Goal: Task Accomplishment & Management: Use online tool/utility

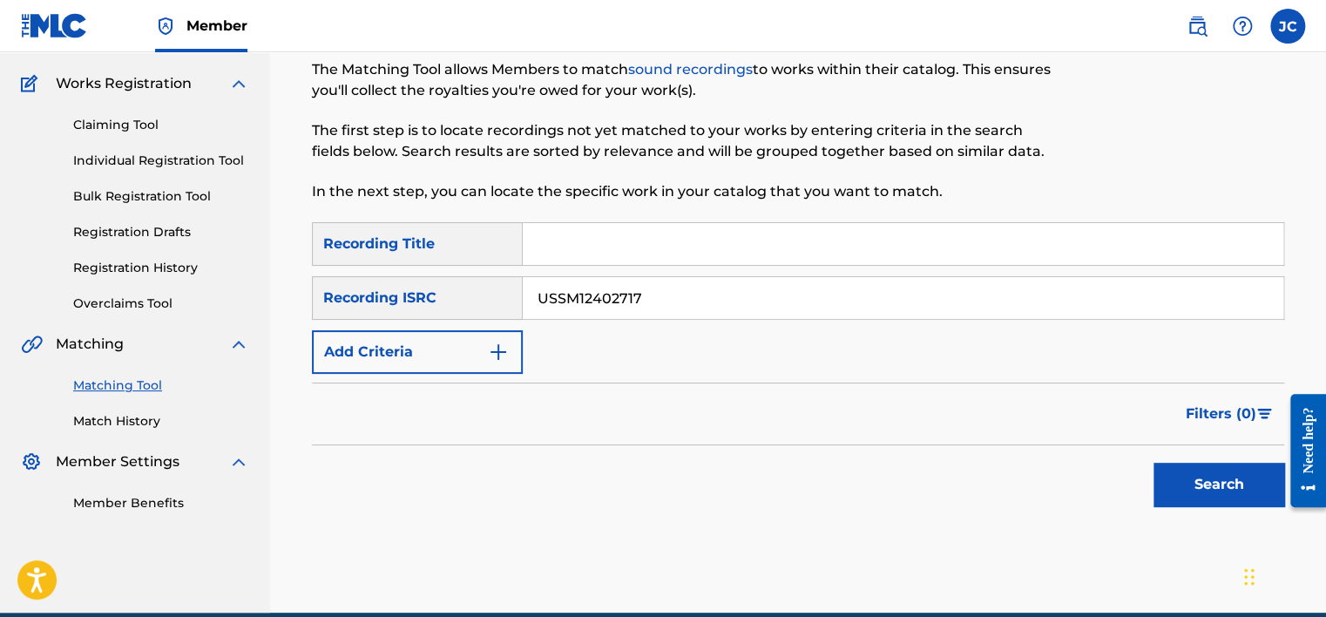
type input "USSM12402717"
click at [1153, 463] on button "Search" at bounding box center [1218, 485] width 131 height 44
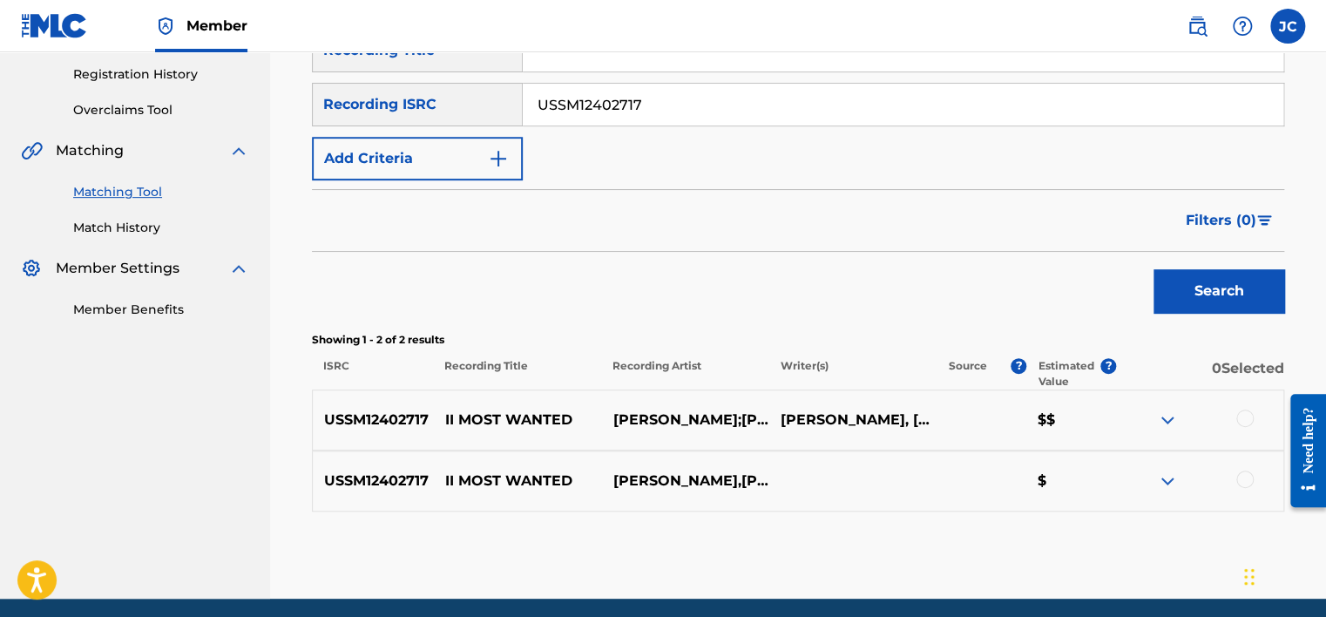
scroll to position [328, 0]
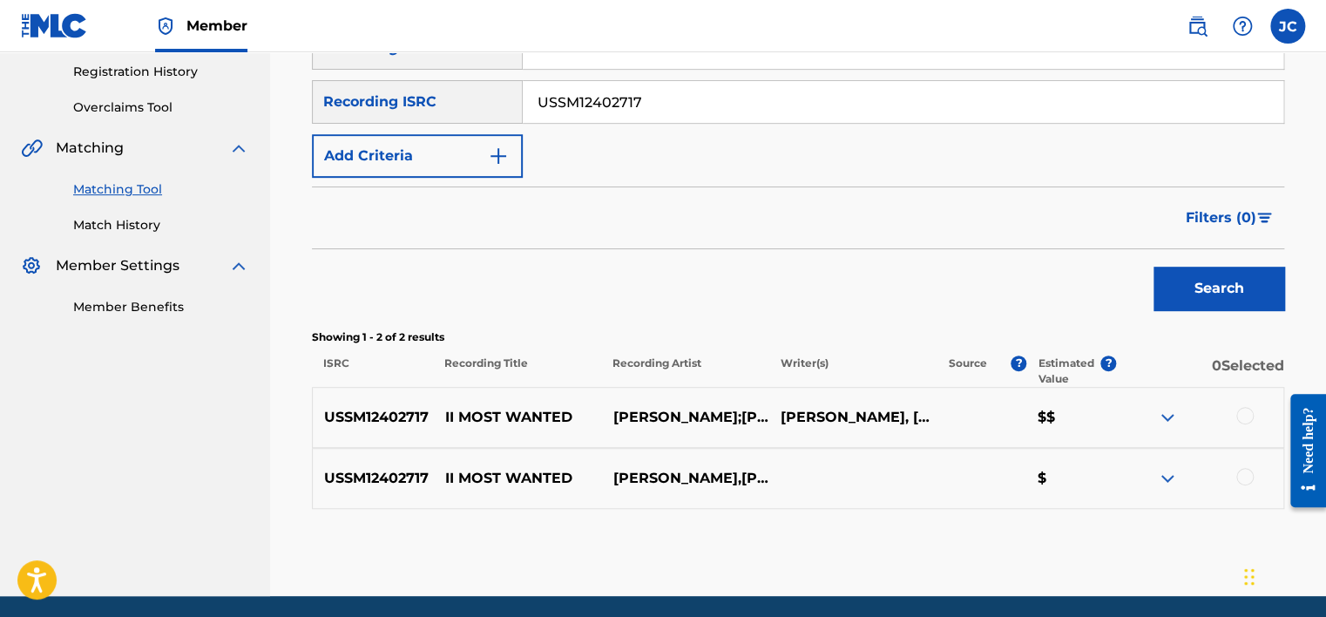
click at [1241, 483] on div at bounding box center [1244, 476] width 17 height 17
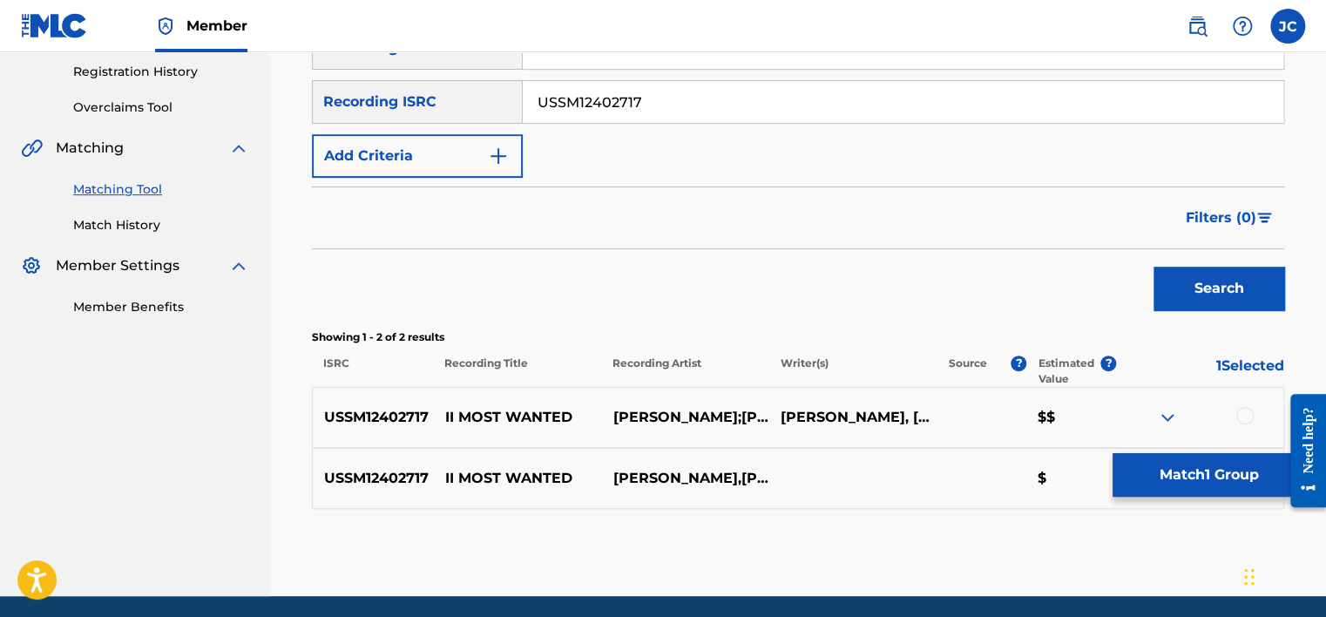
click at [1241, 417] on div at bounding box center [1244, 415] width 17 height 17
click at [1207, 461] on button "Match 2 Groups" at bounding box center [1208, 475] width 193 height 44
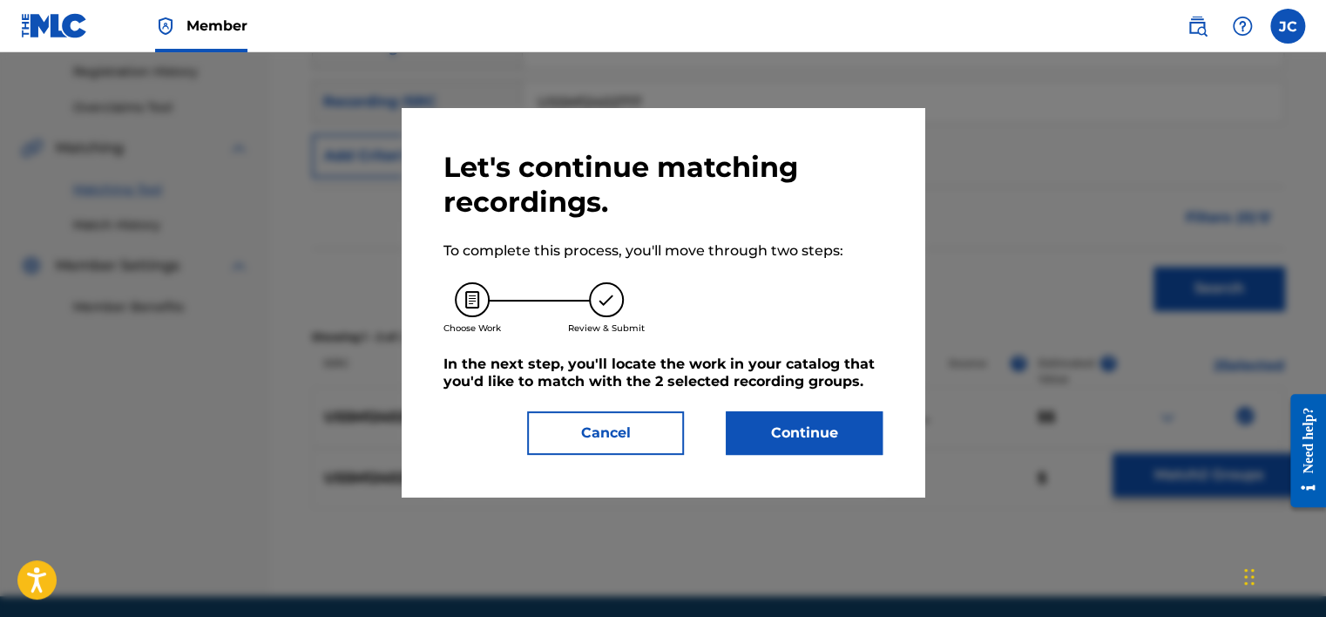
click at [789, 439] on button "Continue" at bounding box center [804, 433] width 157 height 44
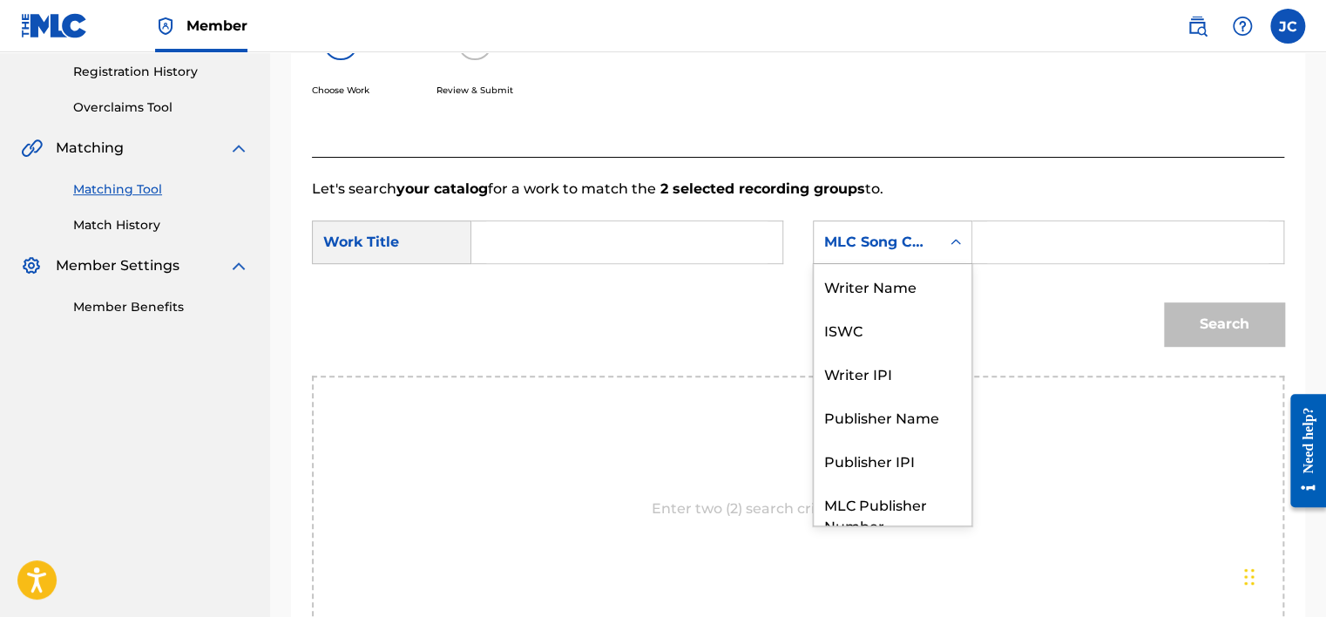
click at [942, 261] on div "Search Form" at bounding box center [955, 242] width 31 height 42
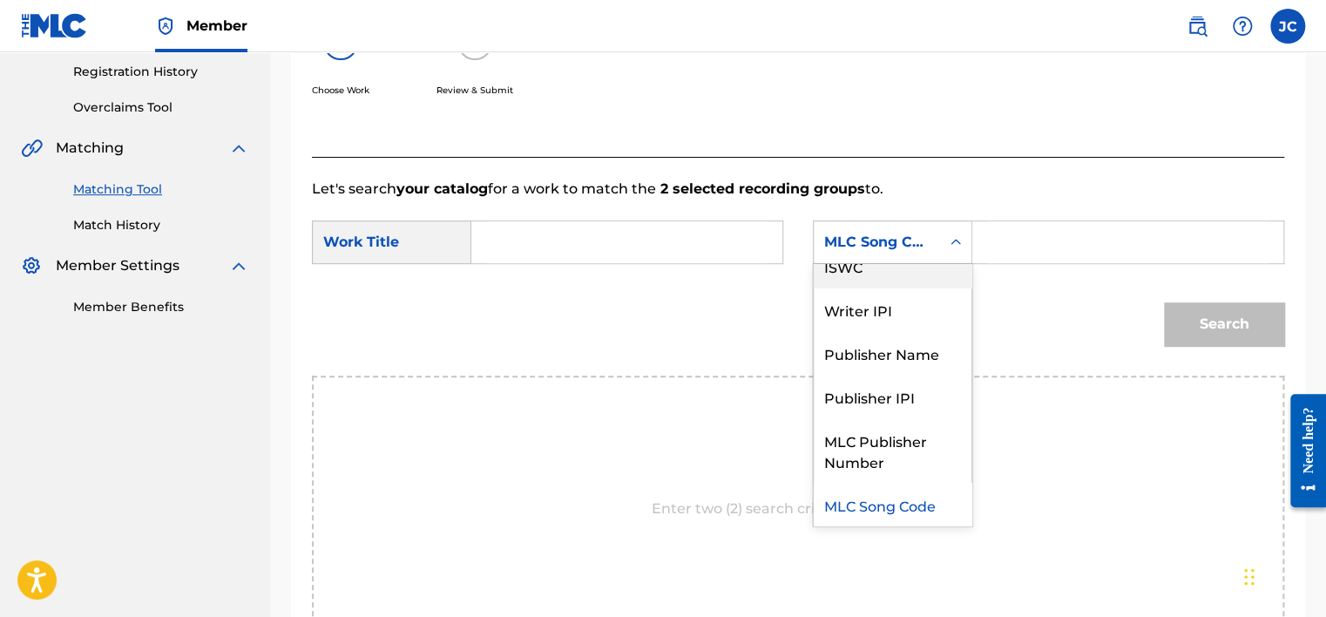
scroll to position [0, 0]
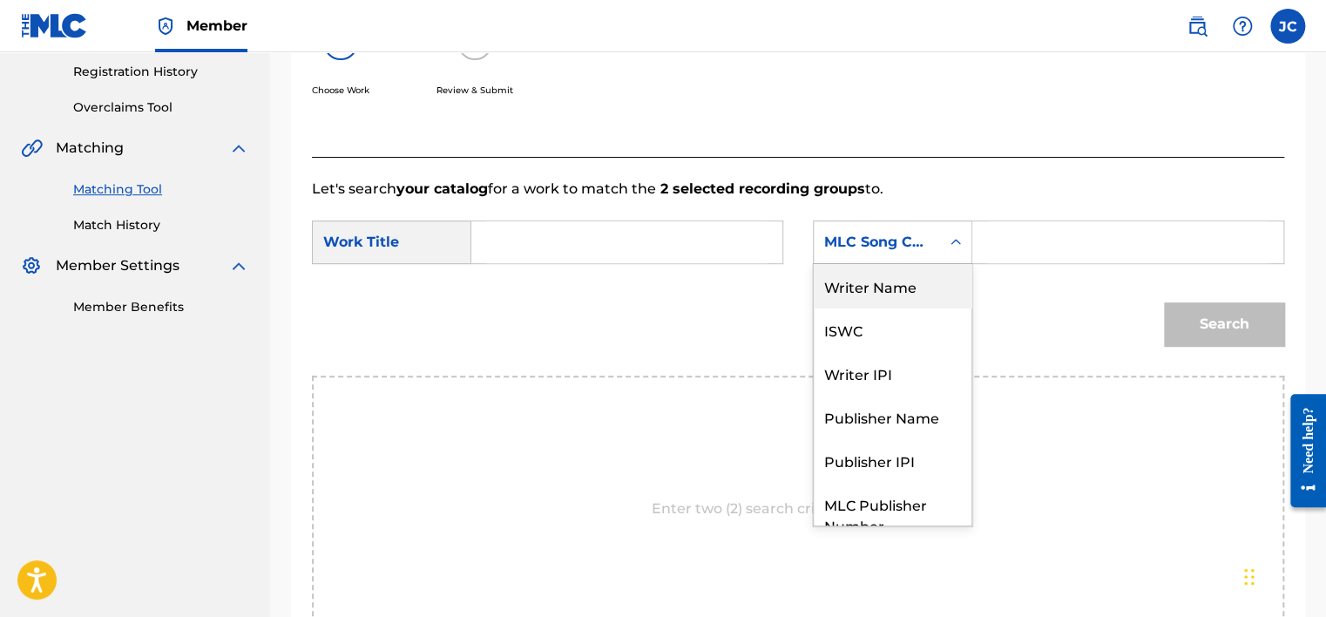
click at [916, 281] on div "Writer Name" at bounding box center [893, 286] width 158 height 44
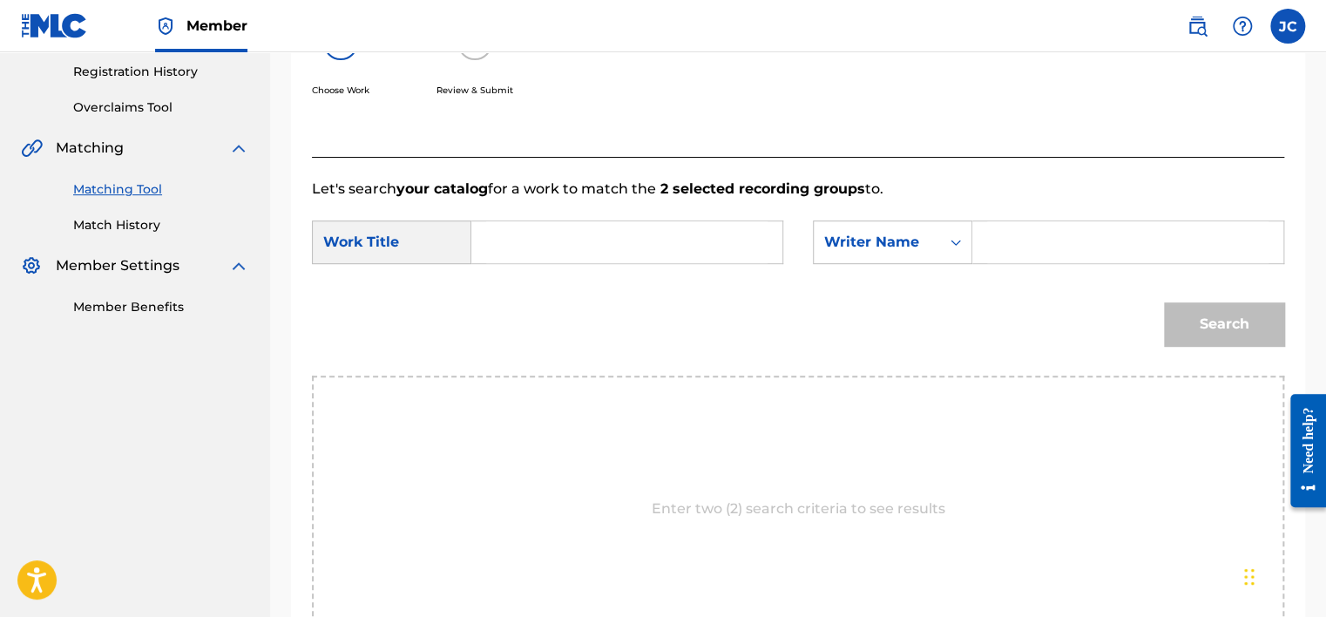
click at [612, 238] on input "Search Form" at bounding box center [626, 242] width 281 height 42
paste input "II MOST WANTED"
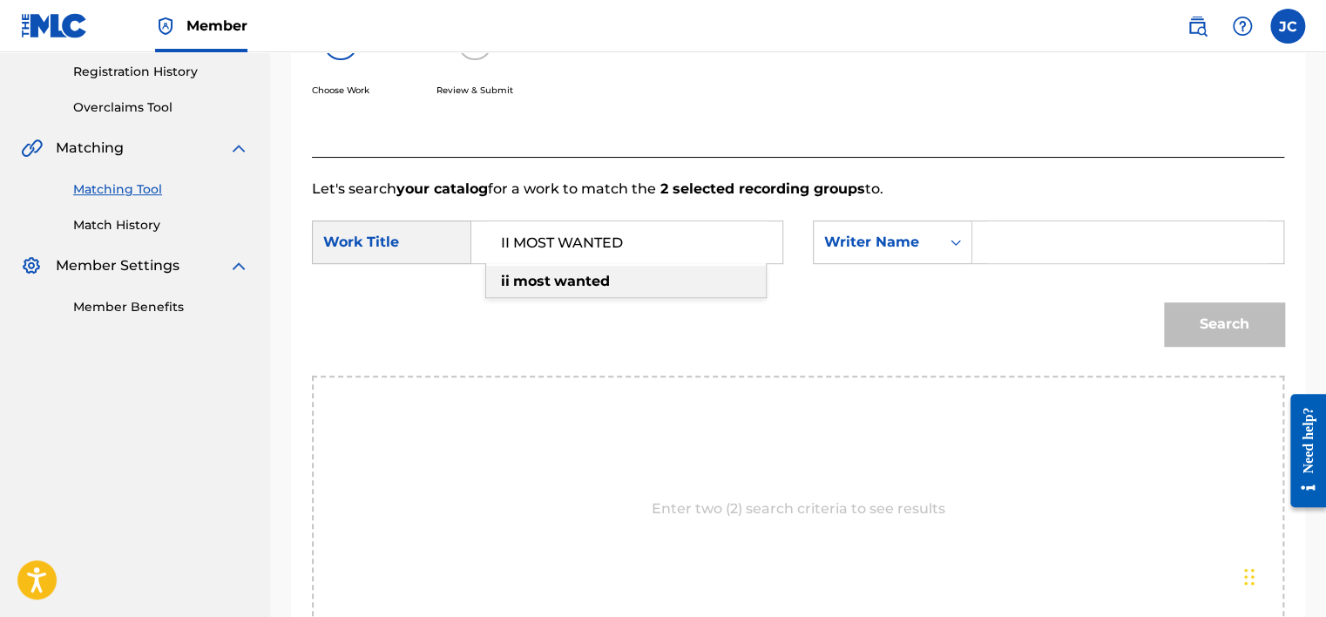
type input "II MOST WANTED"
click at [1056, 235] on input "Search Form" at bounding box center [1127, 242] width 281 height 42
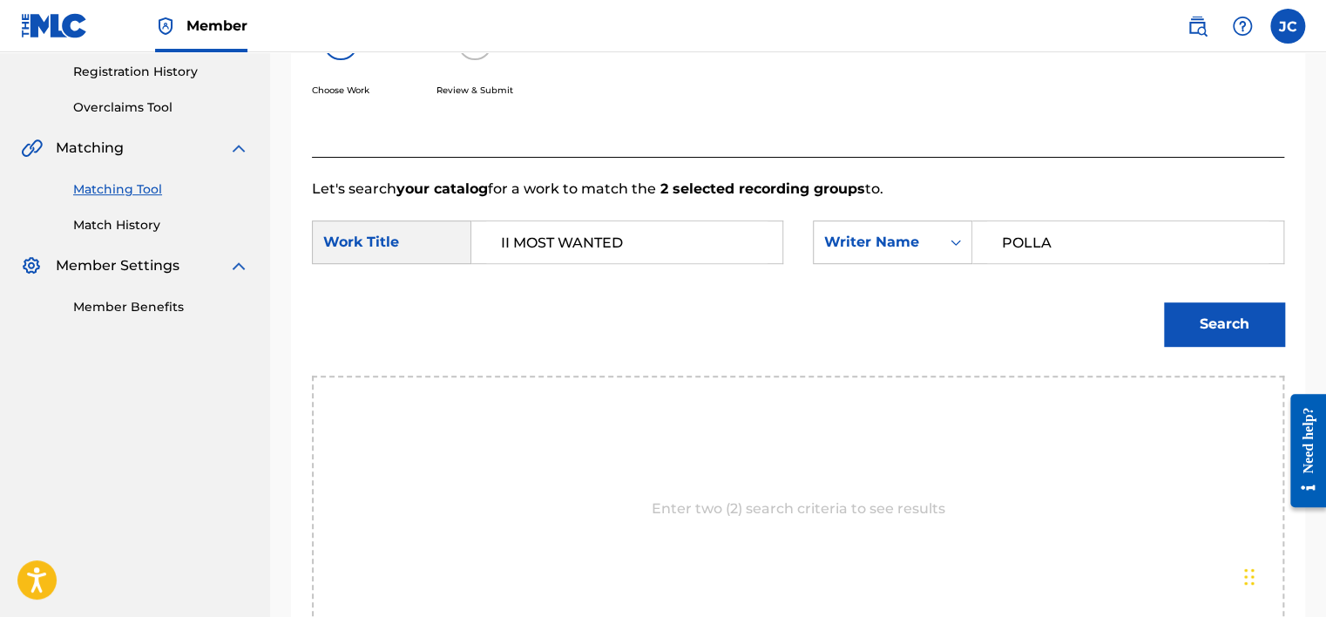
click at [1059, 234] on input "POLLA" at bounding box center [1127, 242] width 281 height 42
type input "POLLACK"
click at [1164, 302] on button "Search" at bounding box center [1224, 324] width 120 height 44
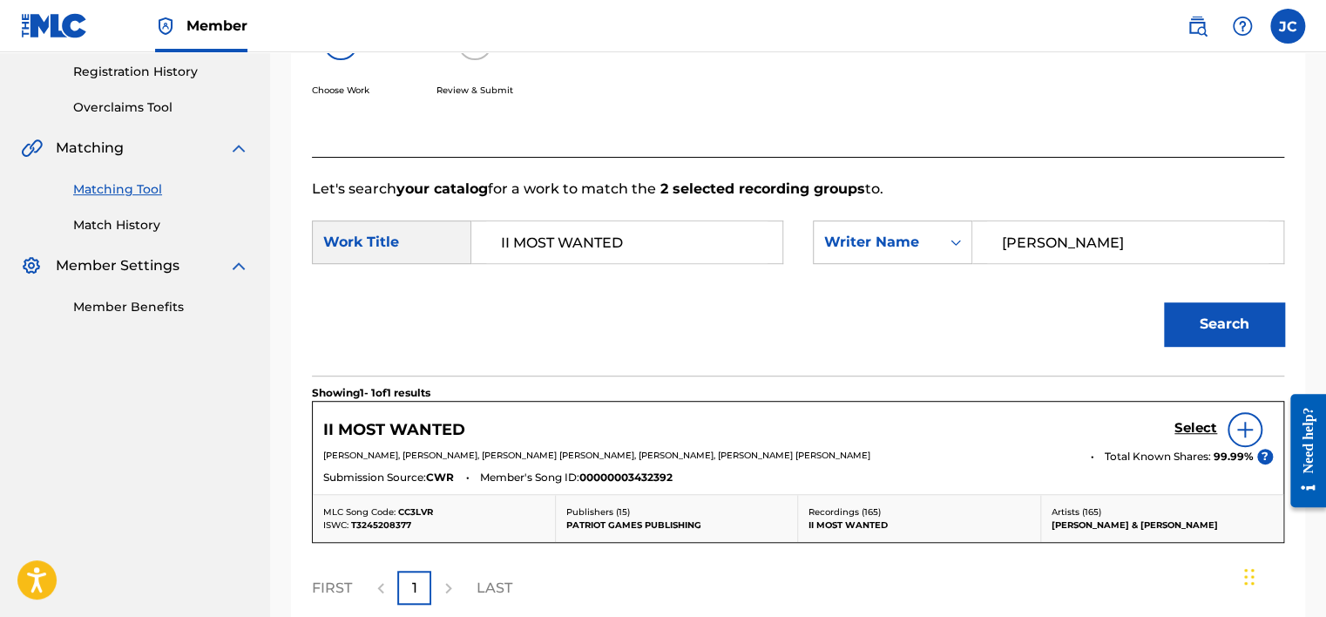
click at [1208, 427] on h5 "Select" at bounding box center [1195, 428] width 43 height 17
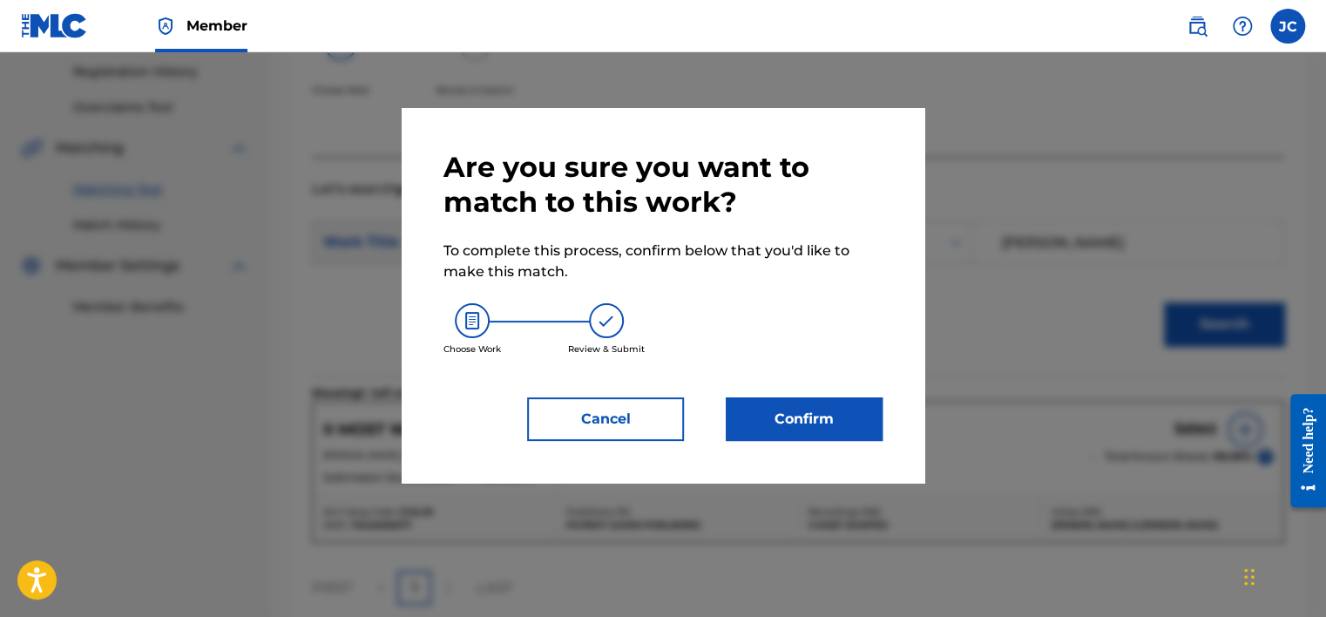
click at [808, 402] on button "Confirm" at bounding box center [804, 419] width 157 height 44
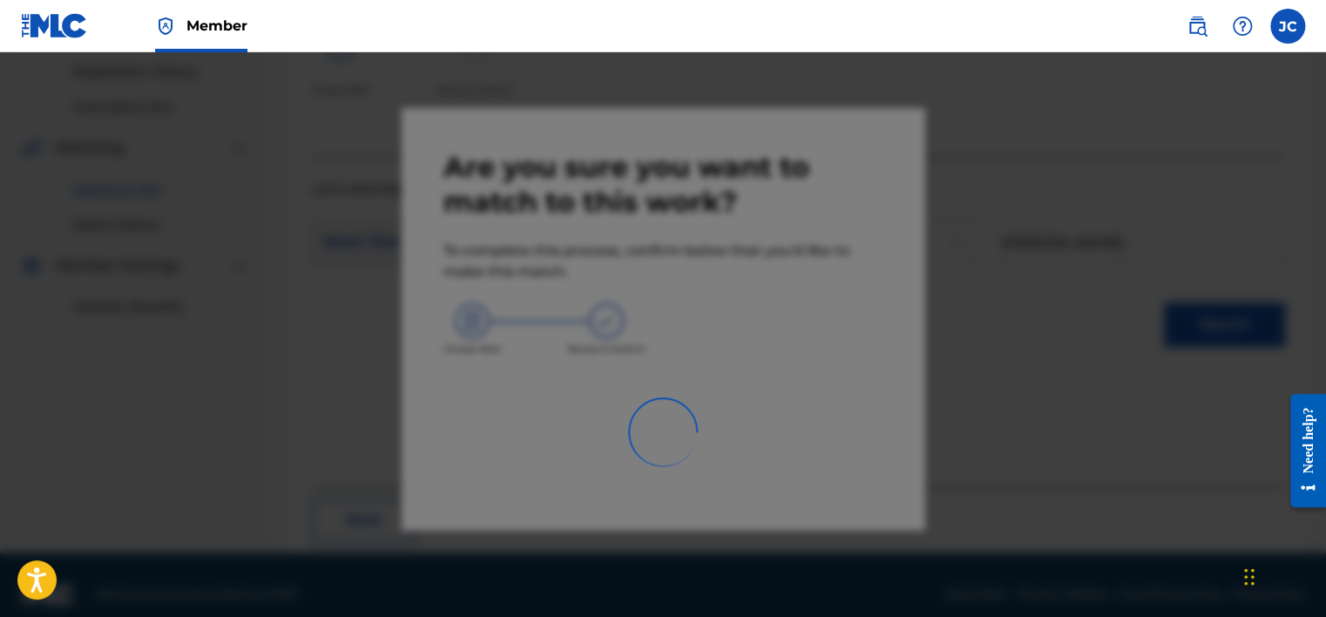
scroll to position [132, 0]
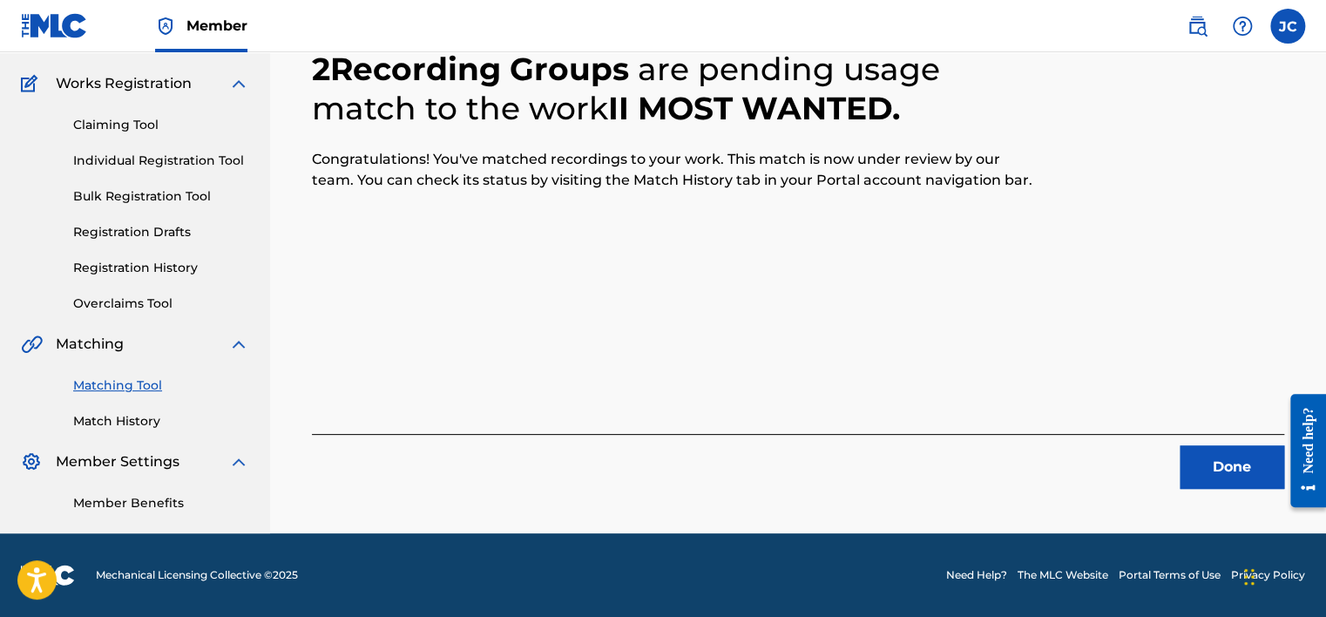
click at [1235, 477] on button "Done" at bounding box center [1232, 467] width 105 height 44
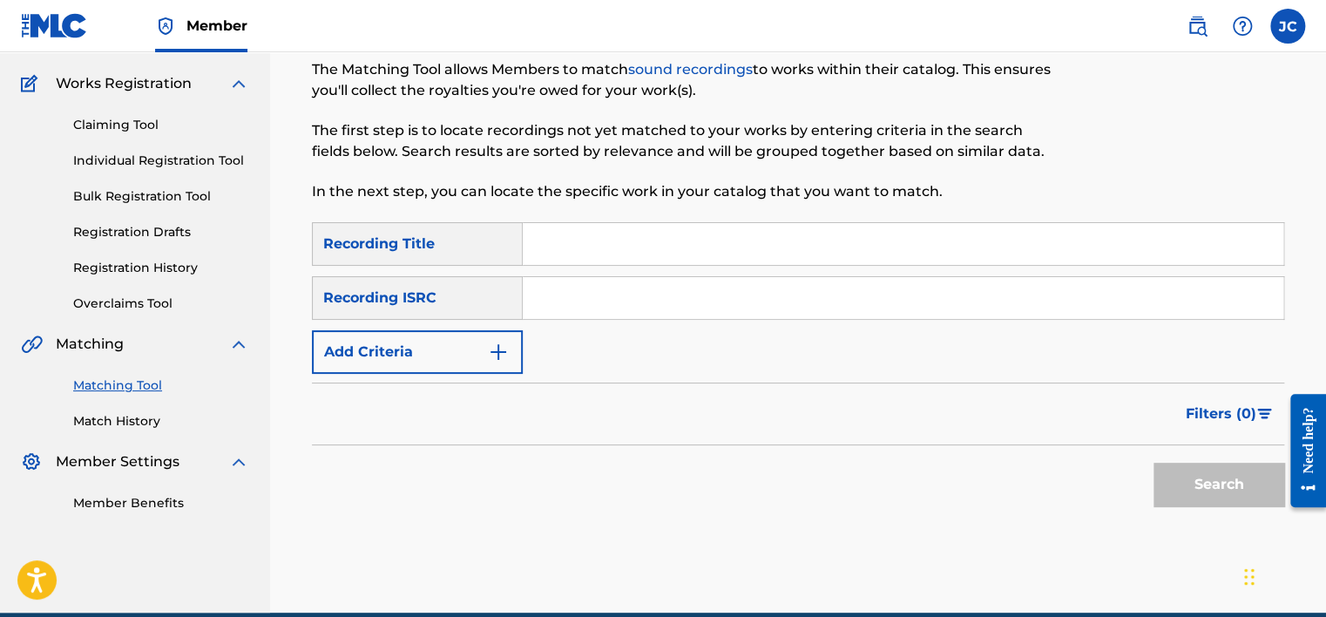
click at [619, 312] on input "Search Form" at bounding box center [903, 298] width 761 height 42
paste input "USAT21901877"
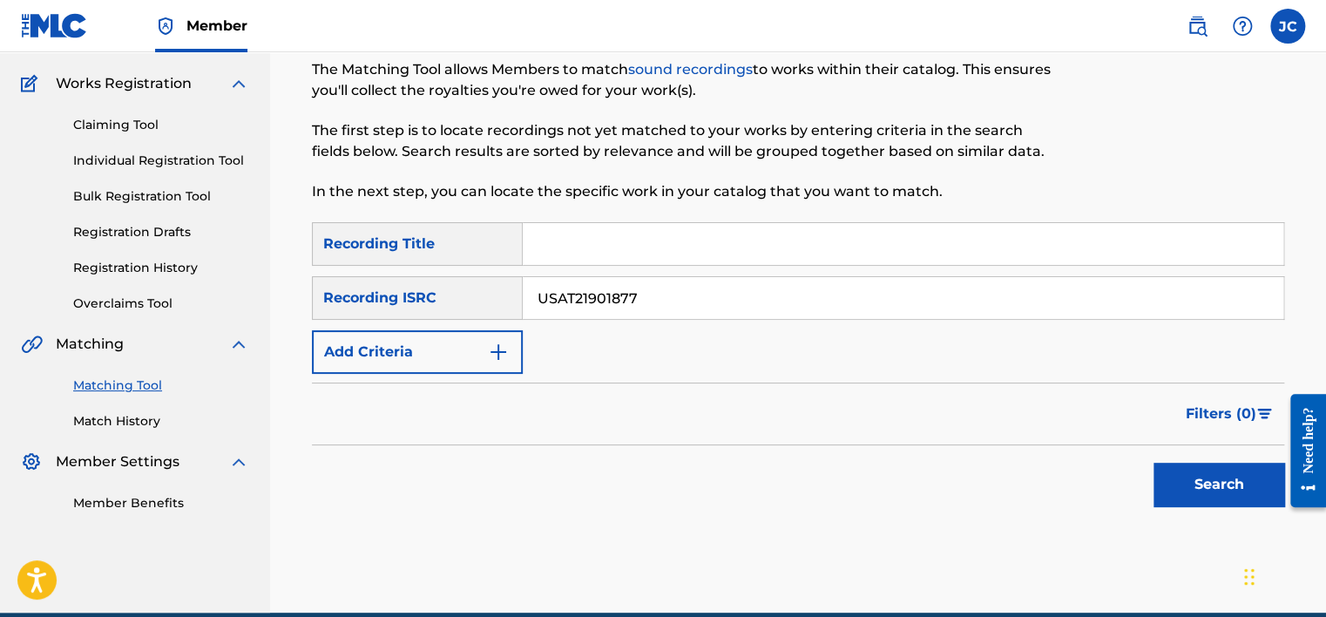
type input "USAT21901877"
click at [1153, 463] on button "Search" at bounding box center [1218, 485] width 131 height 44
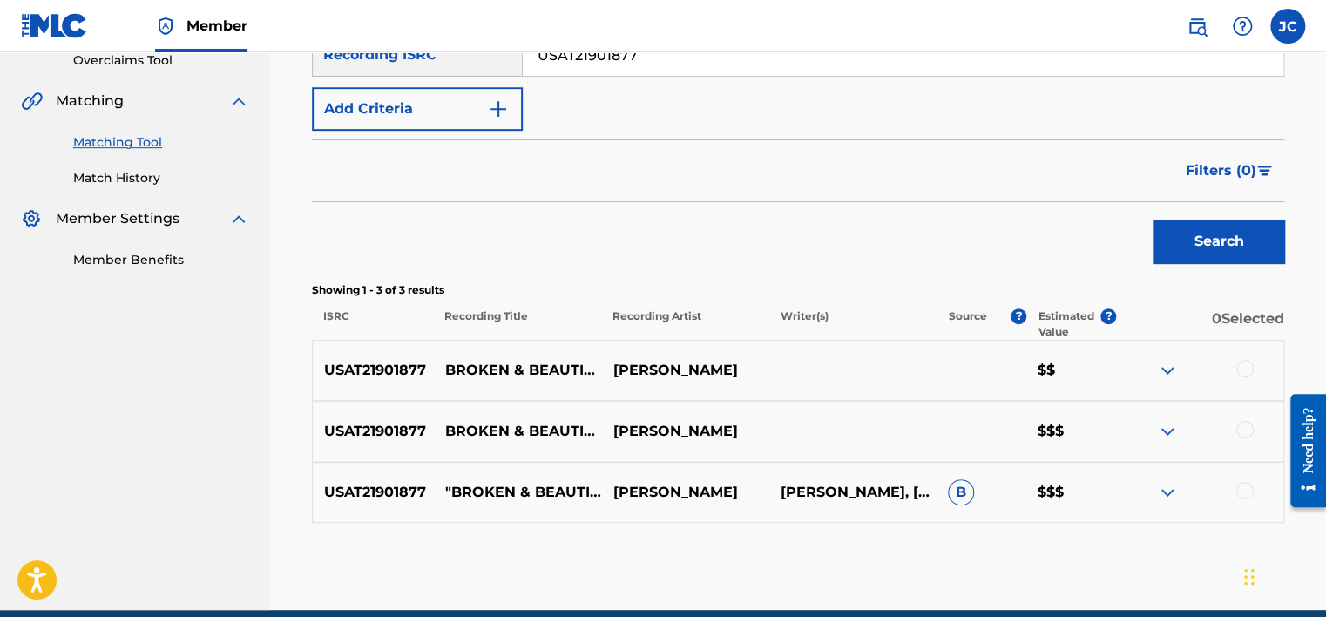
scroll to position [377, 0]
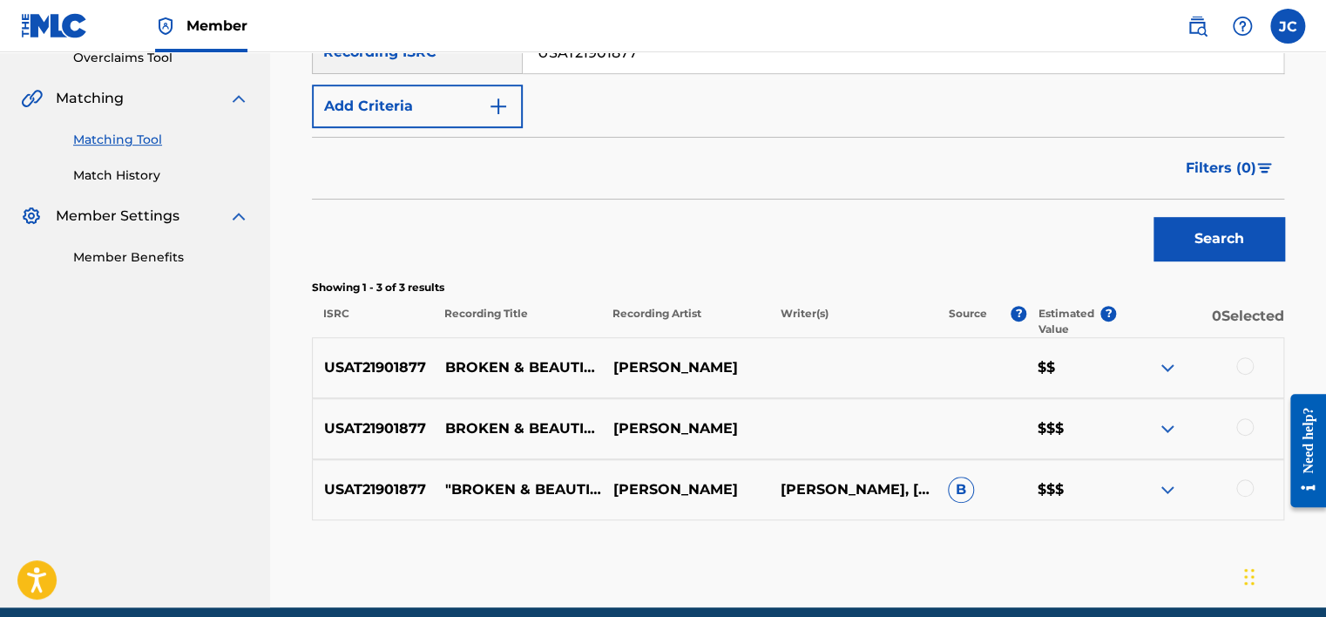
click at [1238, 496] on div at bounding box center [1199, 489] width 167 height 21
click at [1241, 488] on div at bounding box center [1244, 487] width 17 height 17
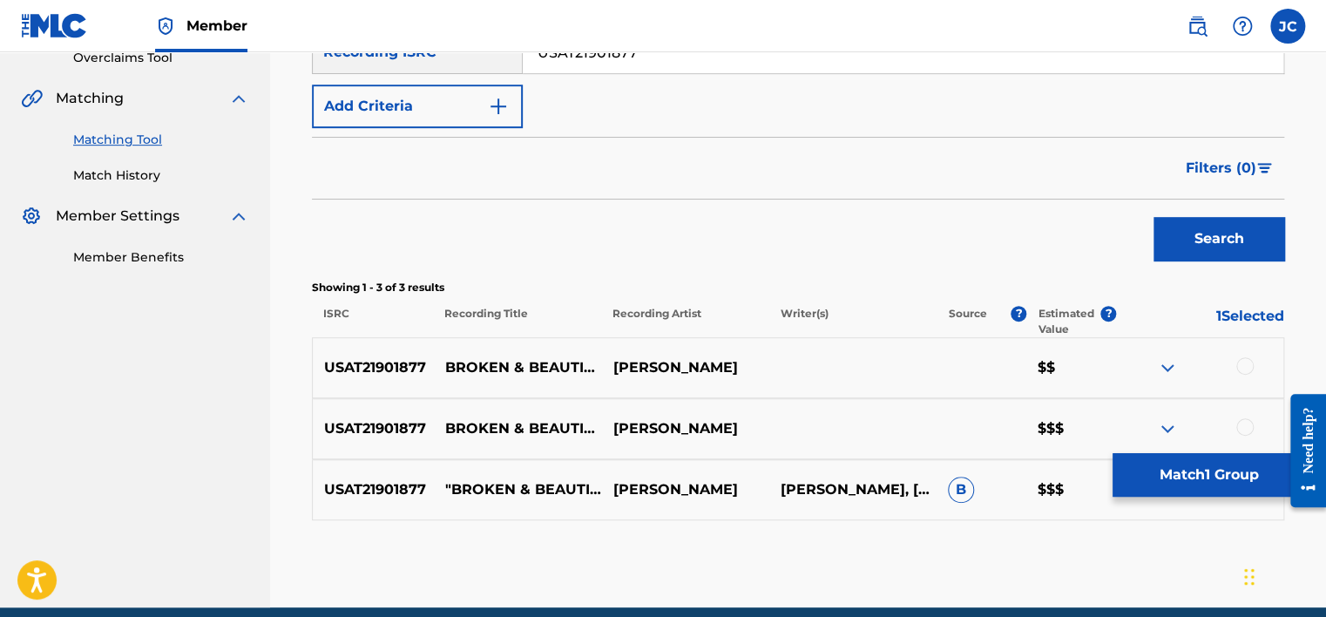
click at [1247, 425] on div at bounding box center [1244, 426] width 17 height 17
click at [1247, 367] on div at bounding box center [1244, 365] width 17 height 17
click at [1167, 473] on button "Match 3 Groups" at bounding box center [1208, 475] width 193 height 44
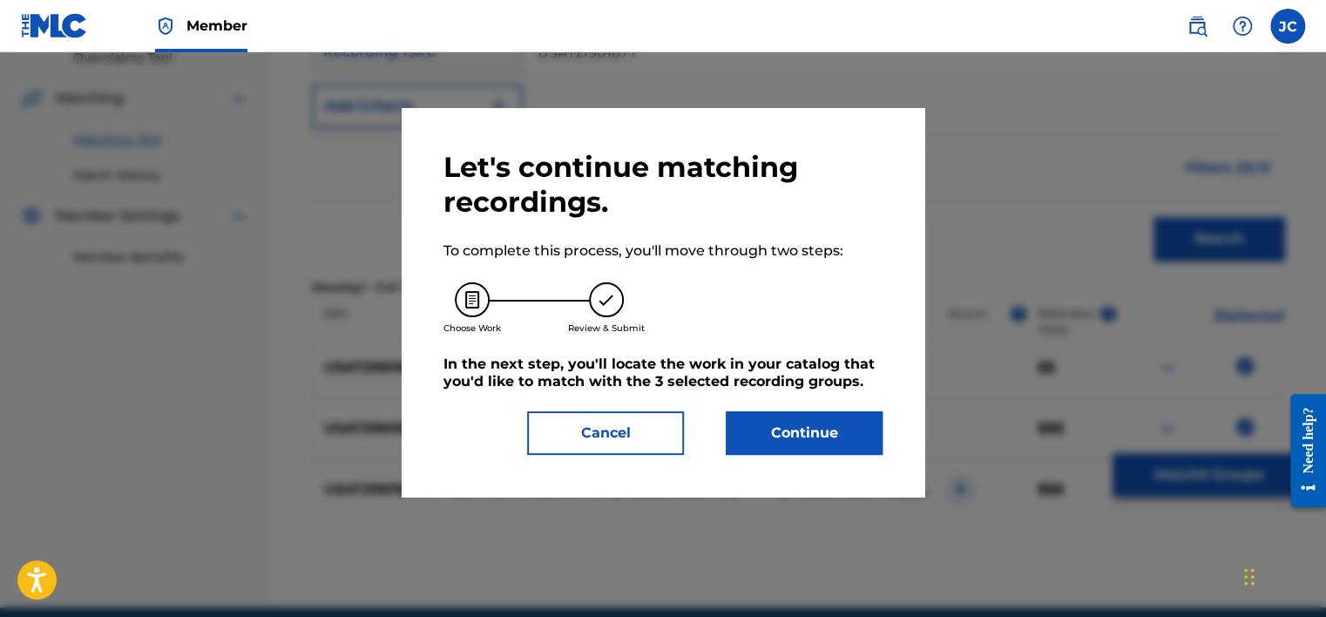
click at [805, 420] on button "Continue" at bounding box center [804, 433] width 157 height 44
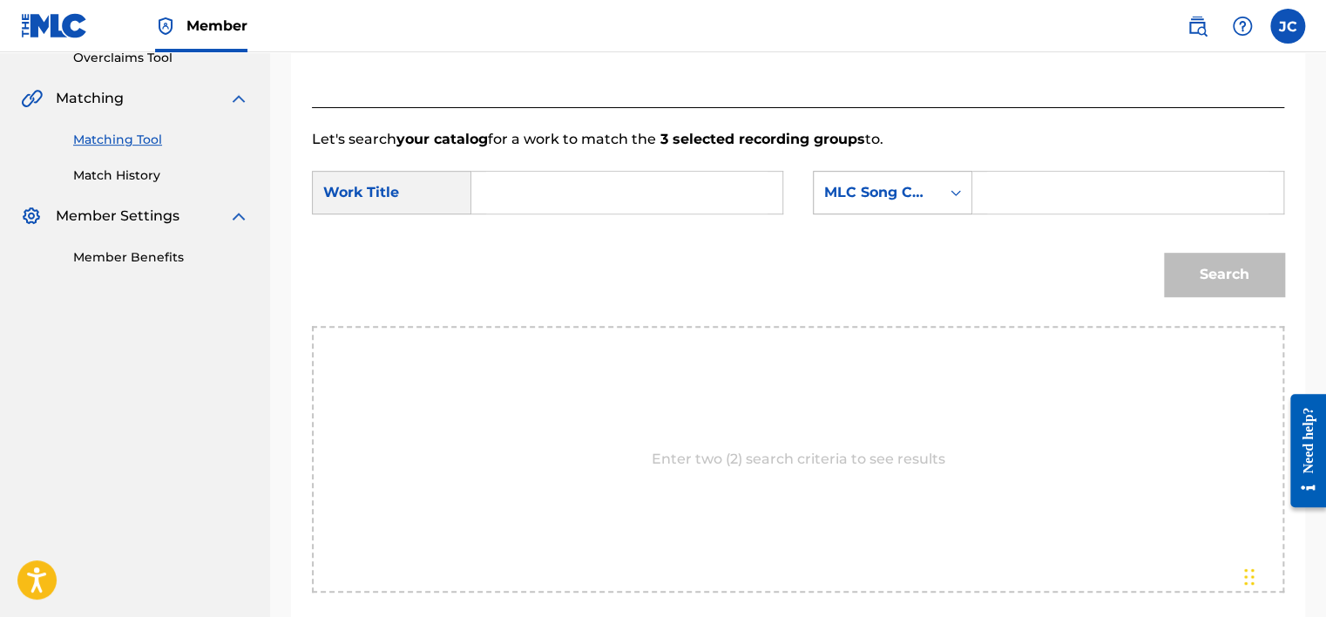
click at [911, 206] on div "MLC Song Code" at bounding box center [877, 192] width 126 height 33
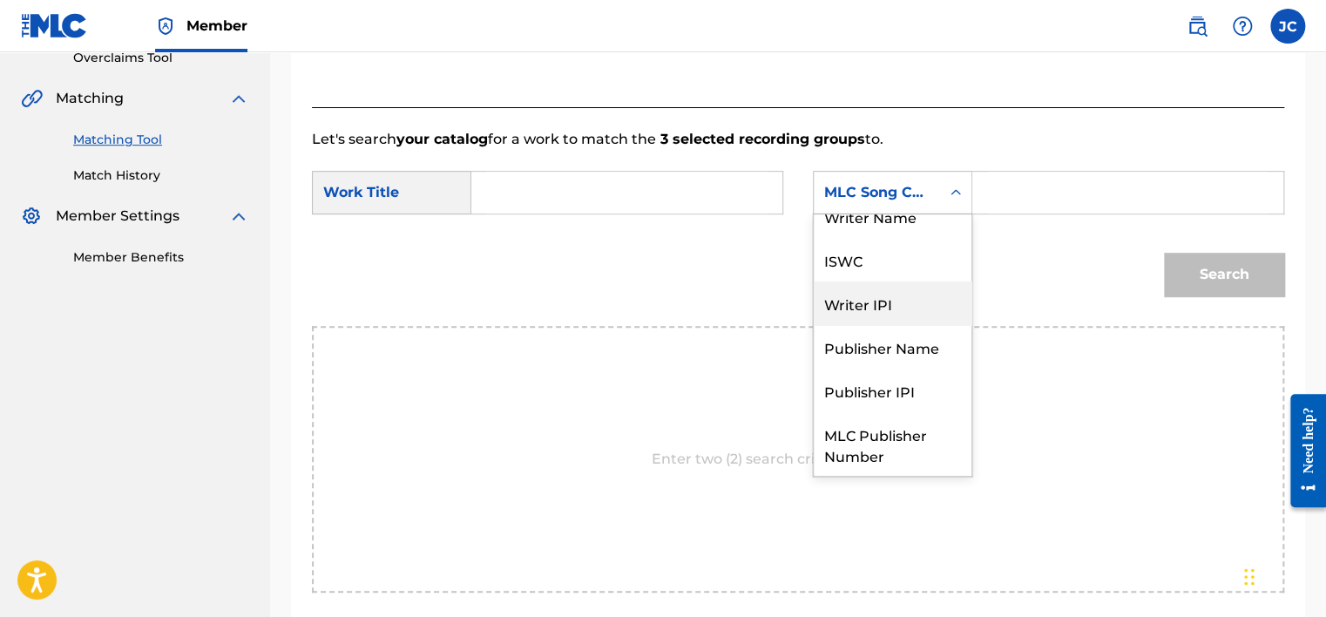
scroll to position [0, 0]
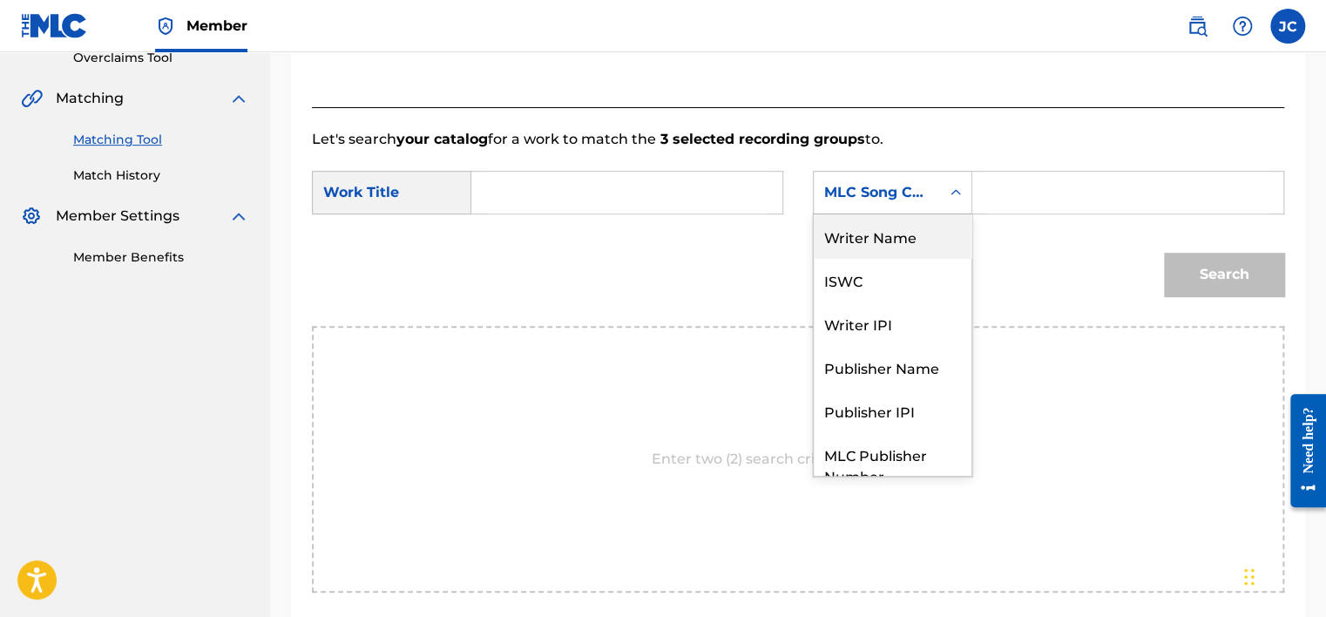
click at [936, 240] on div "Writer Name" at bounding box center [893, 236] width 158 height 44
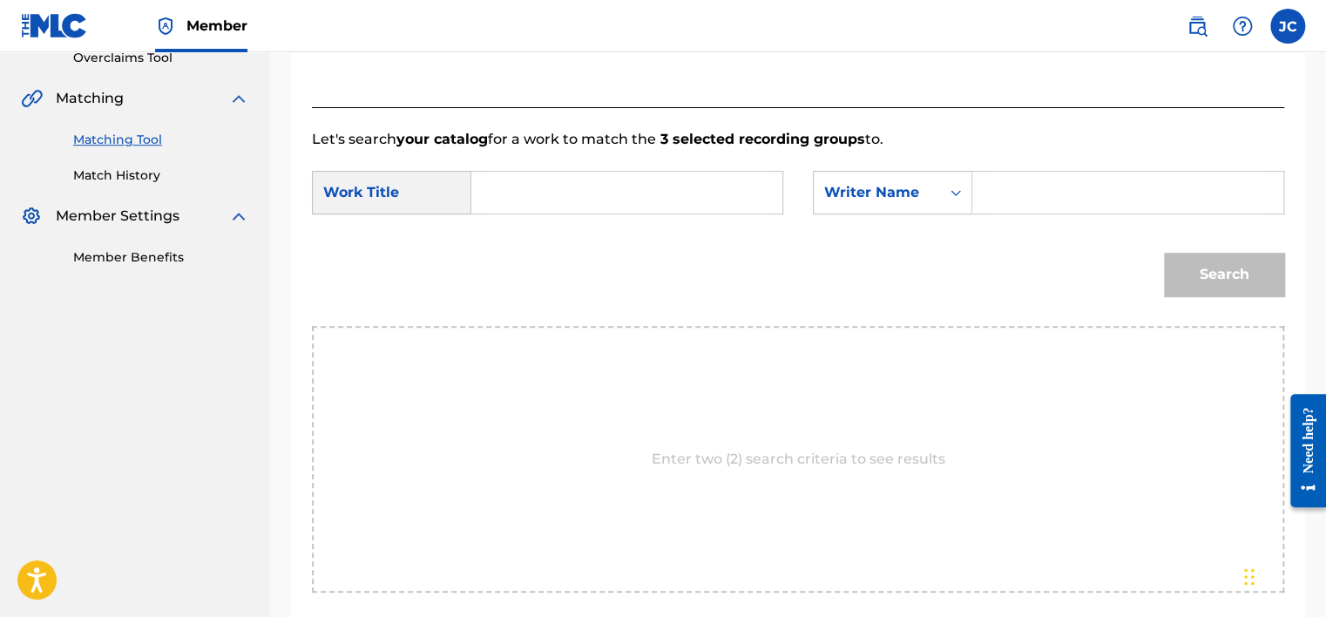
click at [663, 194] on input "Search Form" at bounding box center [626, 193] width 281 height 42
paste input "Broken & Beautiful"
type input "Broken & Beautiful"
click at [1025, 178] on input "Search Form" at bounding box center [1127, 193] width 281 height 42
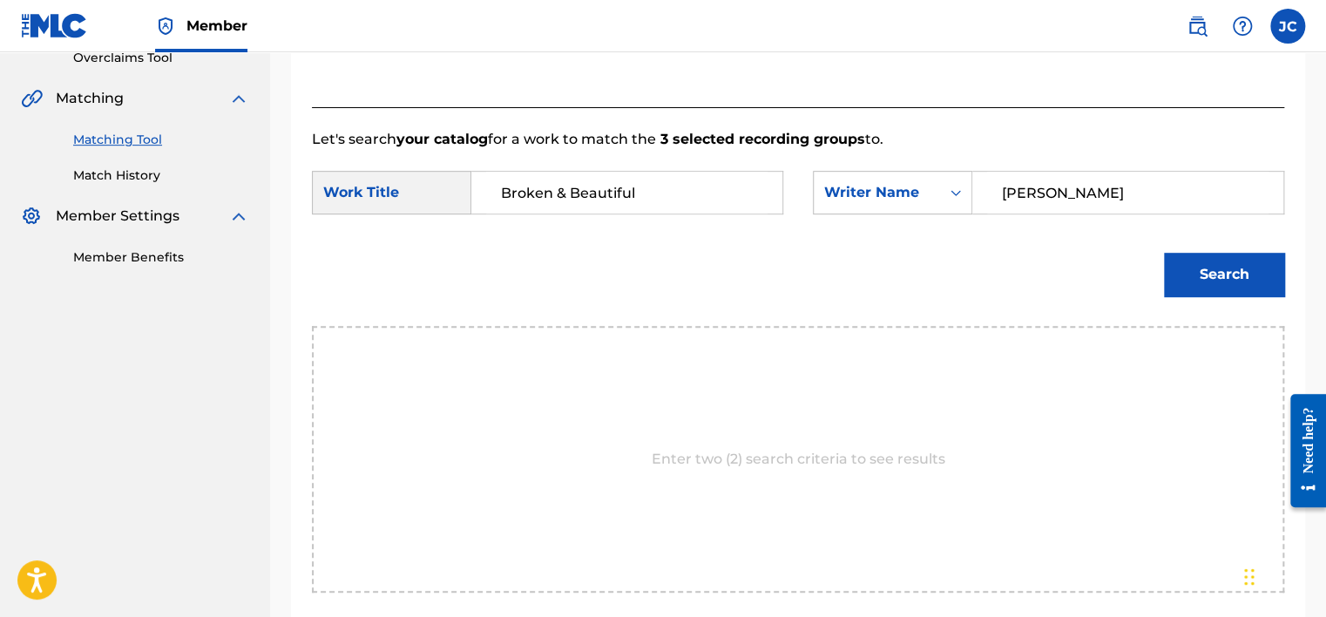
type input "MCDAID"
click at [1164, 253] on button "Search" at bounding box center [1224, 275] width 120 height 44
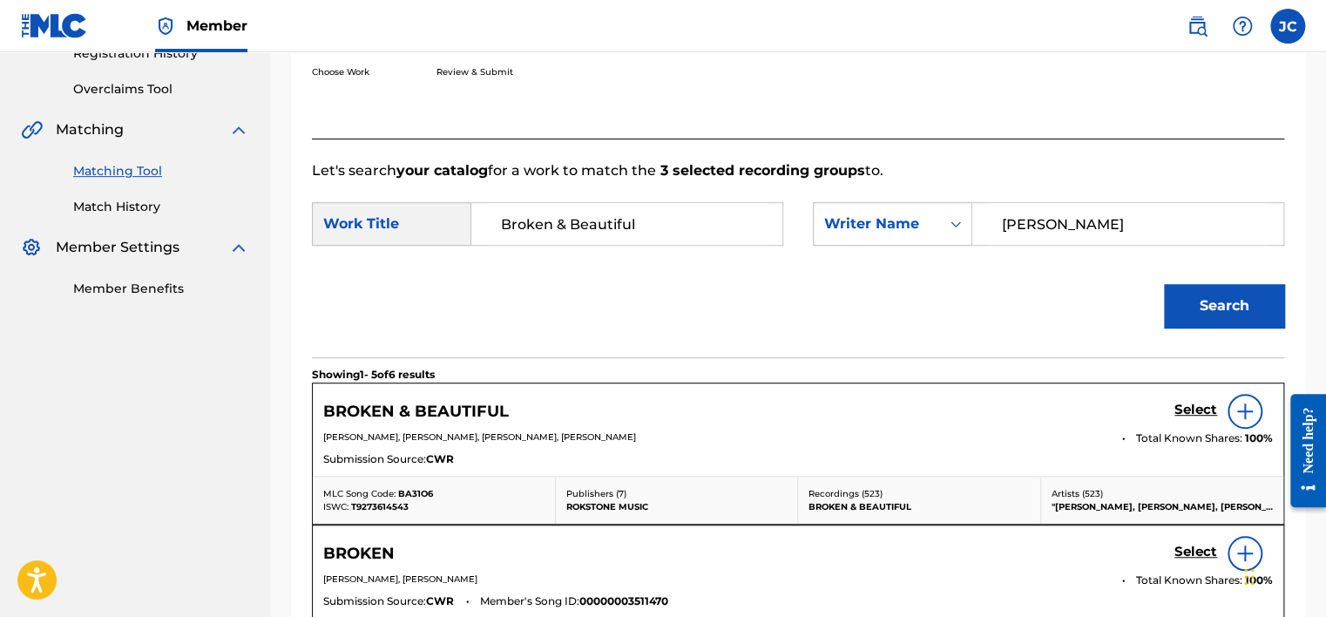
scroll to position [377, 0]
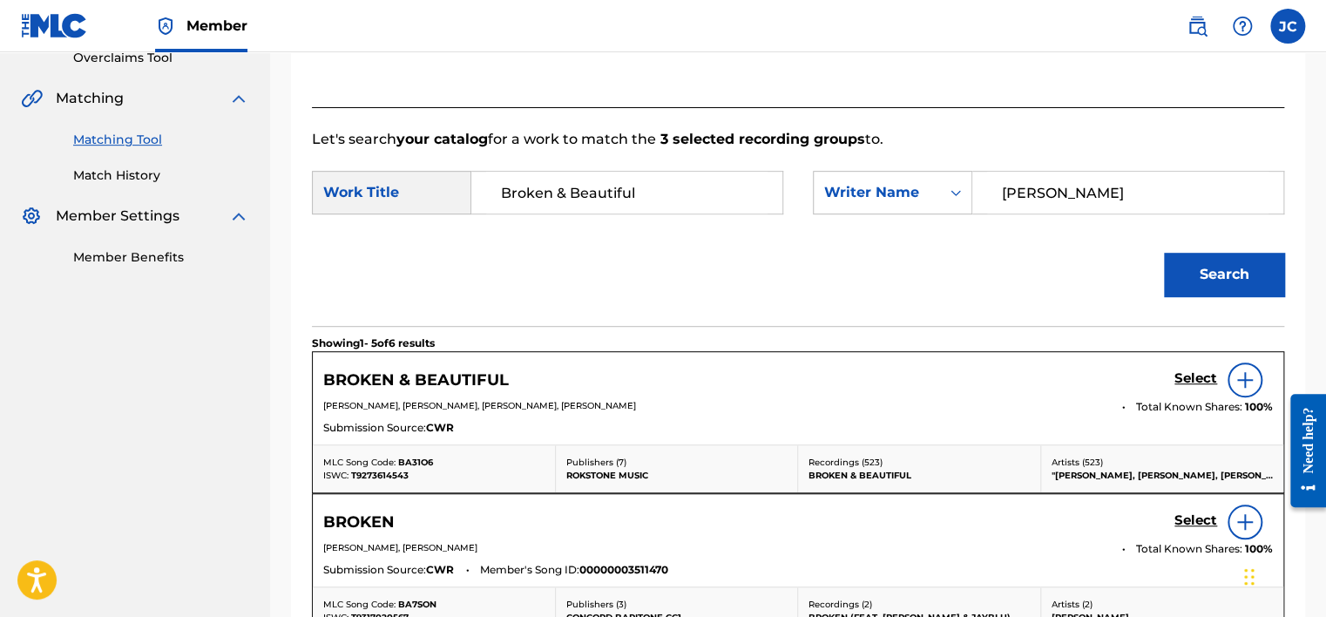
click at [1206, 373] on h5 "Select" at bounding box center [1195, 378] width 43 height 17
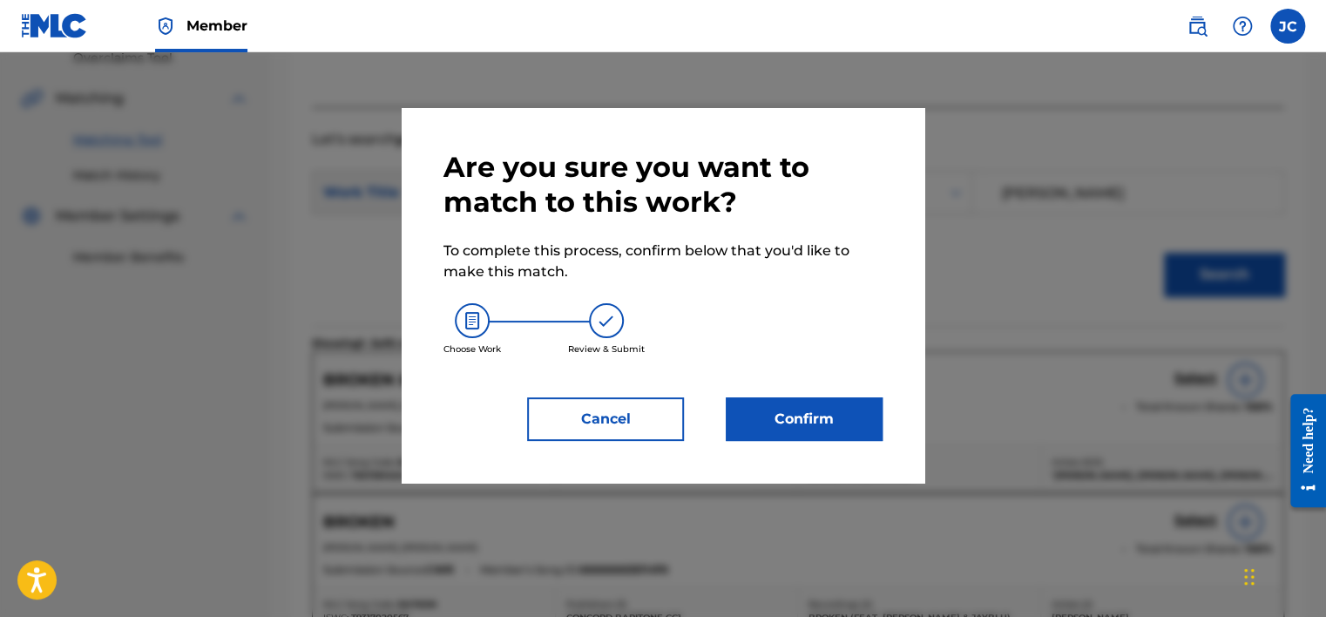
click at [779, 414] on button "Confirm" at bounding box center [804, 419] width 157 height 44
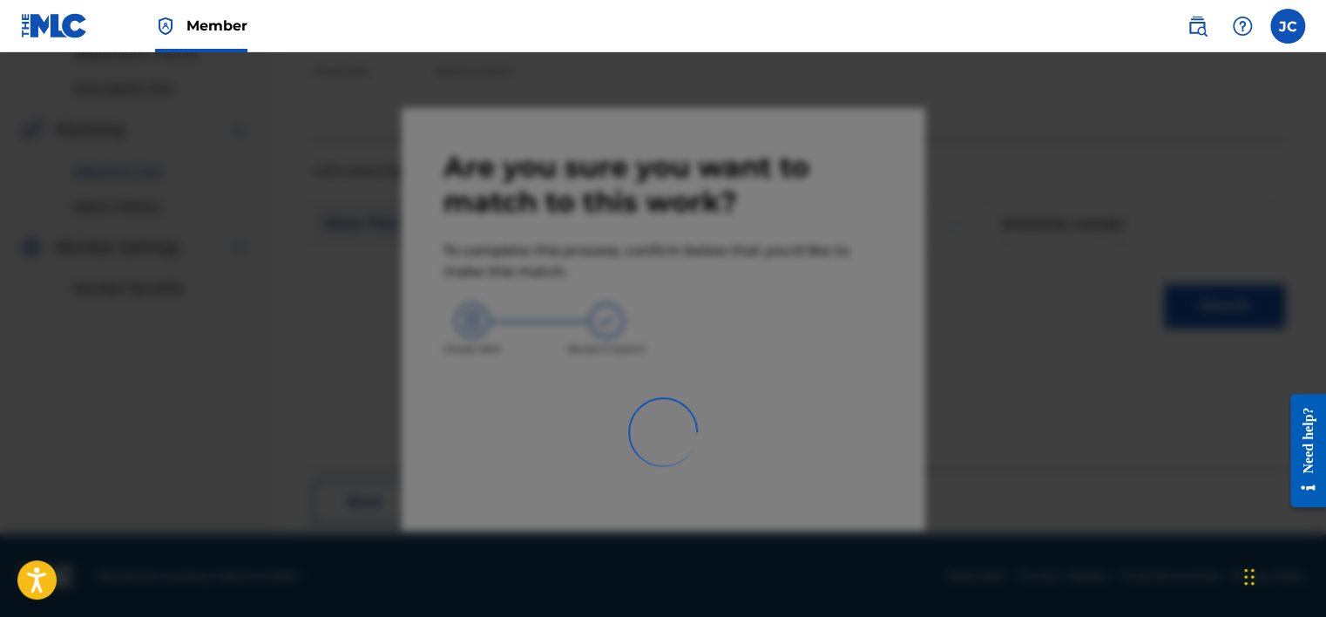
scroll to position [132, 0]
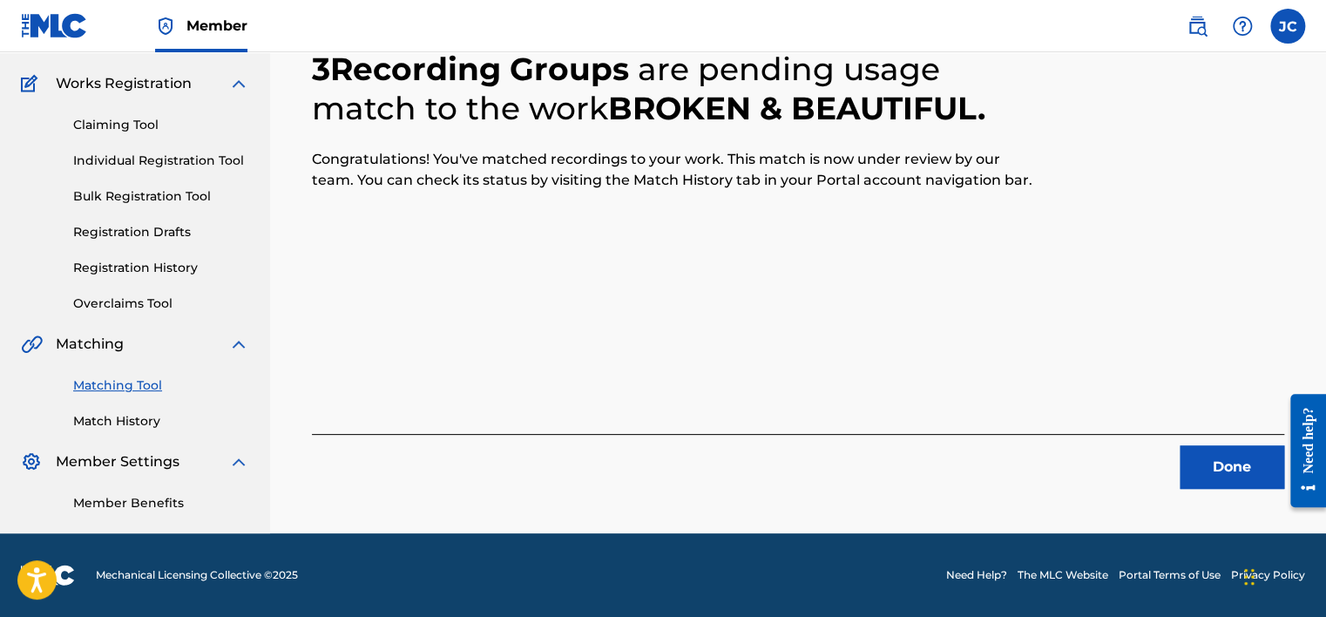
click at [1207, 456] on button "Done" at bounding box center [1232, 467] width 105 height 44
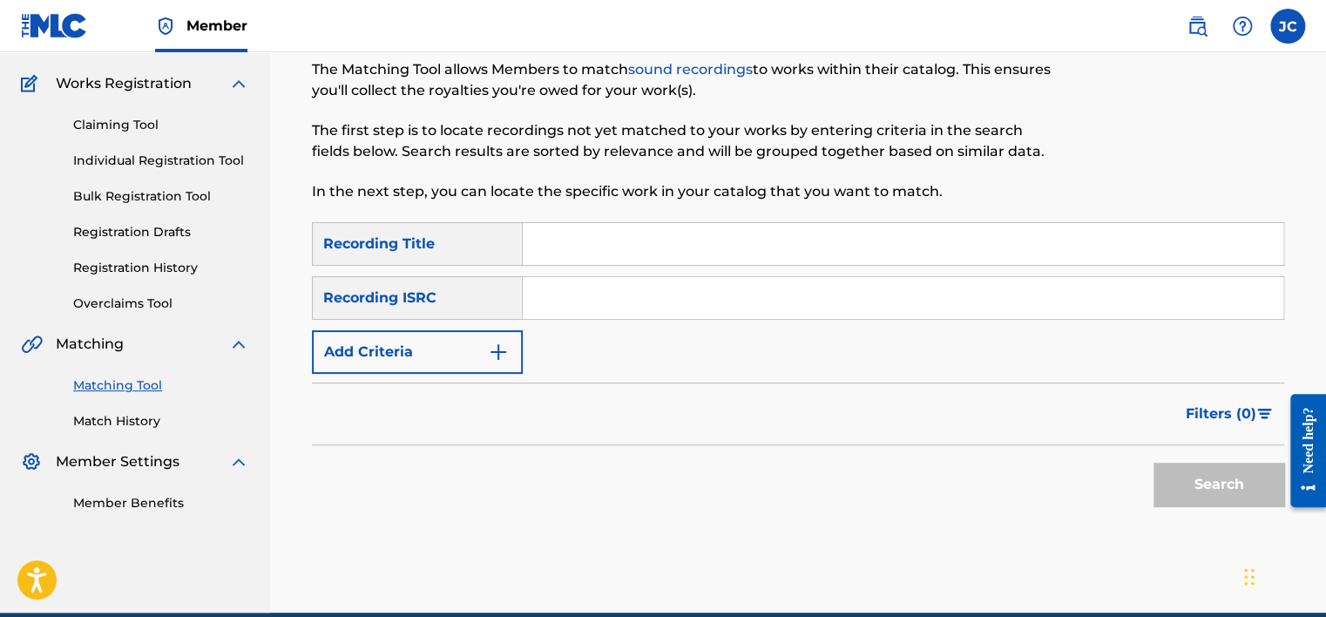
click at [674, 293] on input "Search Form" at bounding box center [903, 298] width 761 height 42
paste input "MXF360034913"
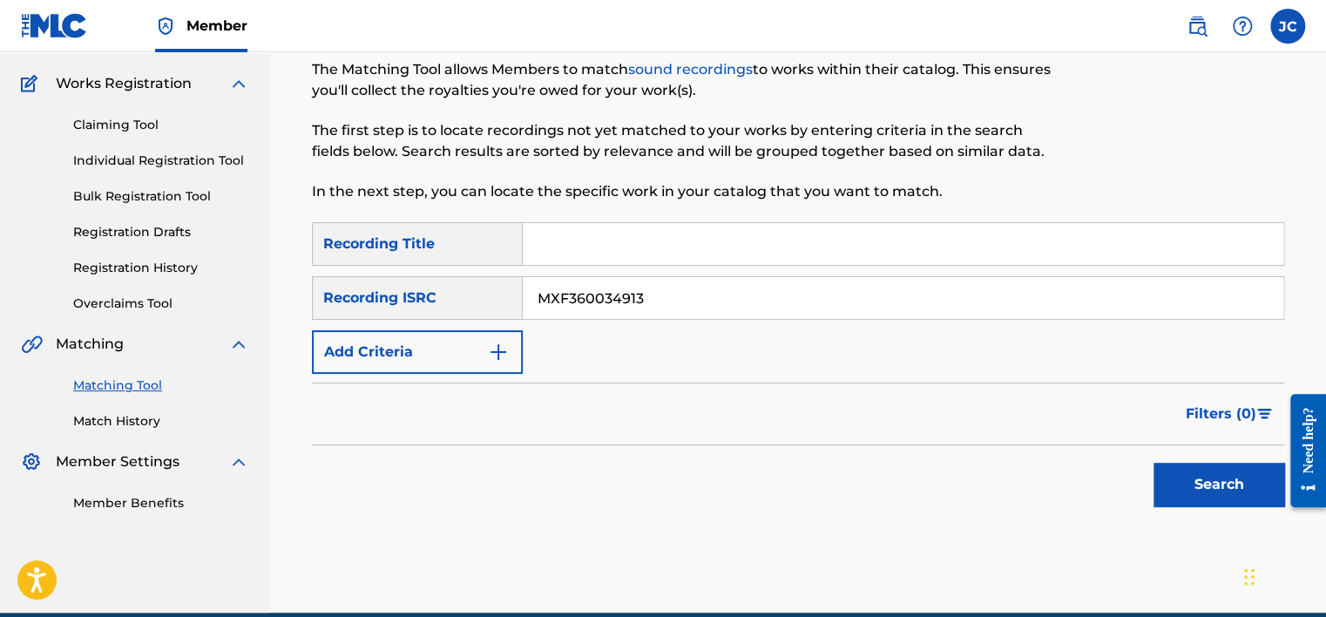
type input "MXF360034913"
click at [1153, 463] on button "Search" at bounding box center [1218, 485] width 131 height 44
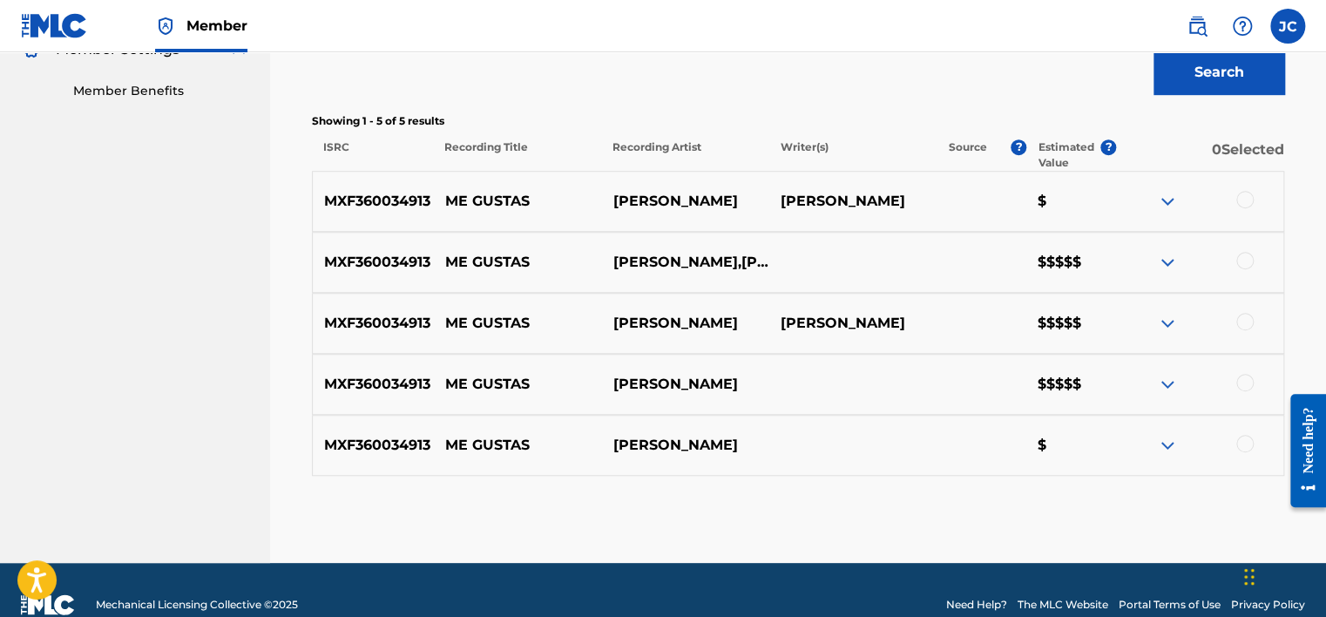
scroll to position [544, 0]
click at [1243, 439] on div at bounding box center [1244, 443] width 17 height 17
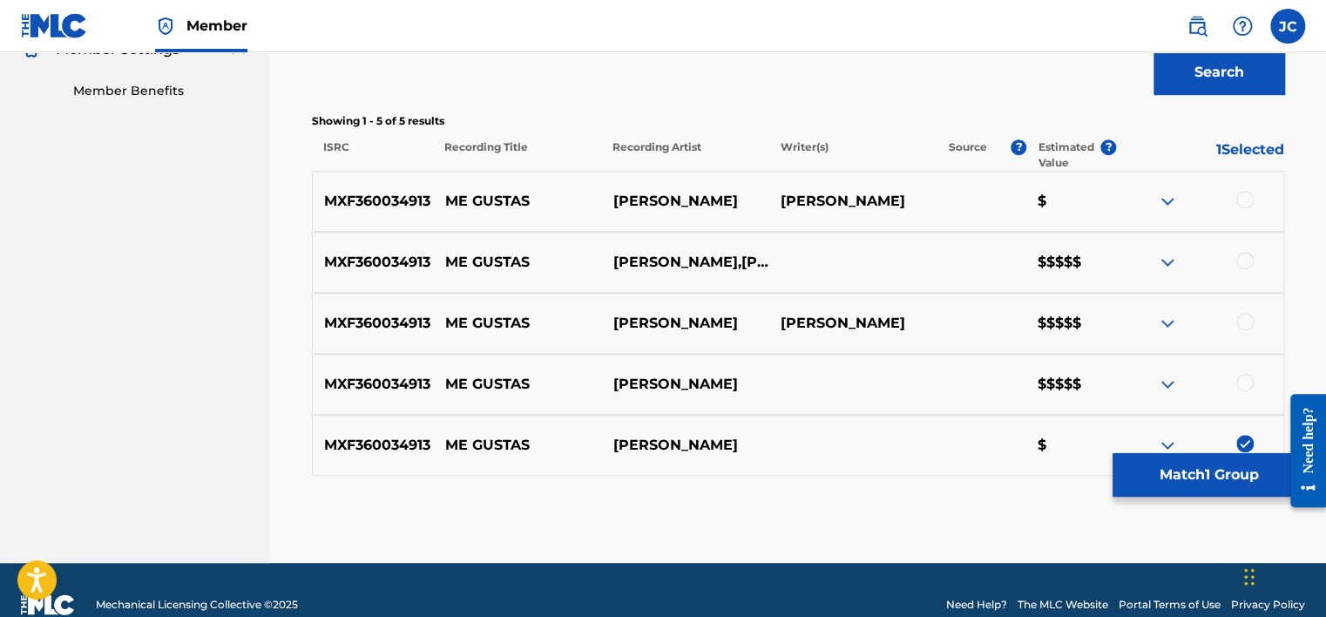
click at [1243, 383] on div at bounding box center [1244, 382] width 17 height 17
click at [1248, 324] on div at bounding box center [1244, 321] width 17 height 17
click at [1244, 267] on div at bounding box center [1244, 260] width 17 height 17
click at [1240, 193] on div at bounding box center [1244, 199] width 17 height 17
click at [1208, 499] on div "Matching Tool The Matching Tool allows Members to match sound recordings to wor…" at bounding box center [798, 79] width 972 height 967
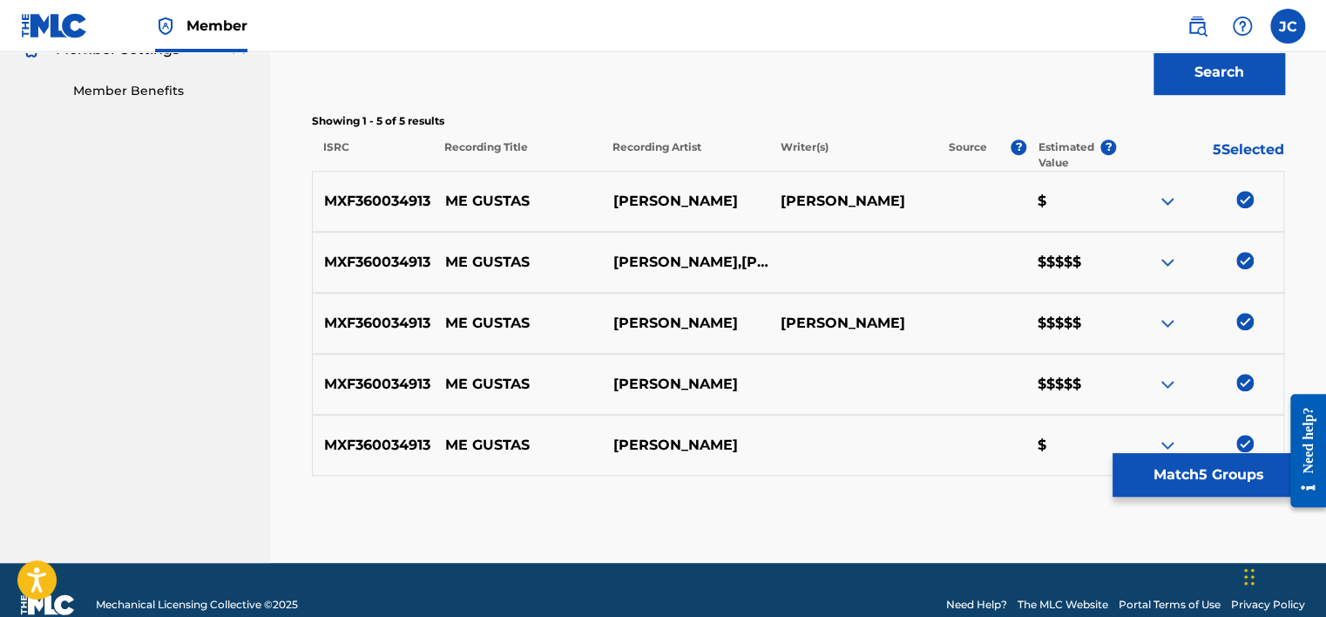
click at [1206, 474] on button "Match 5 Groups" at bounding box center [1208, 475] width 193 height 44
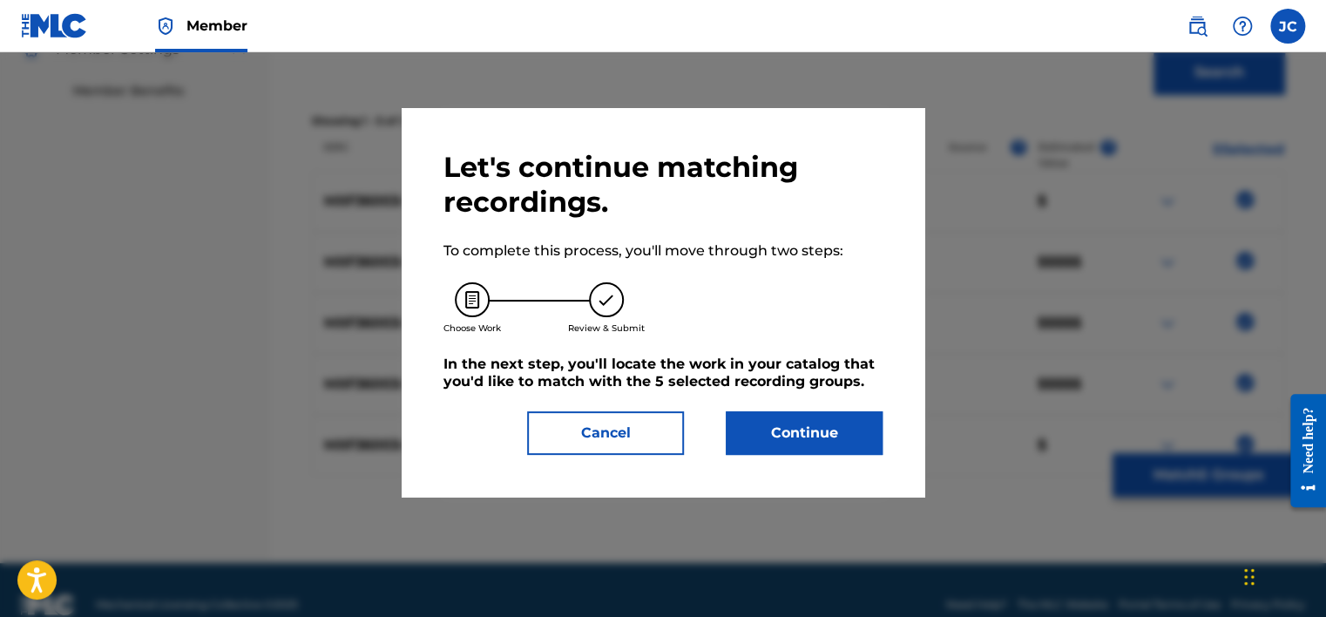
click at [816, 428] on button "Continue" at bounding box center [804, 433] width 157 height 44
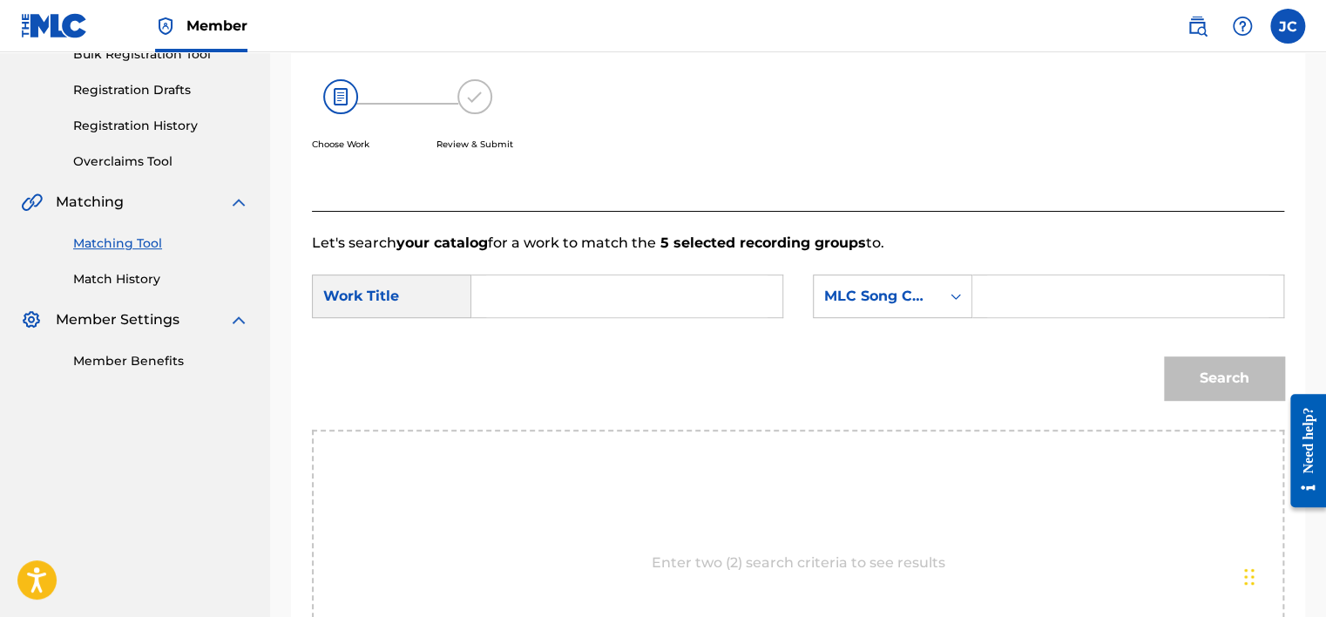
scroll to position [269, 0]
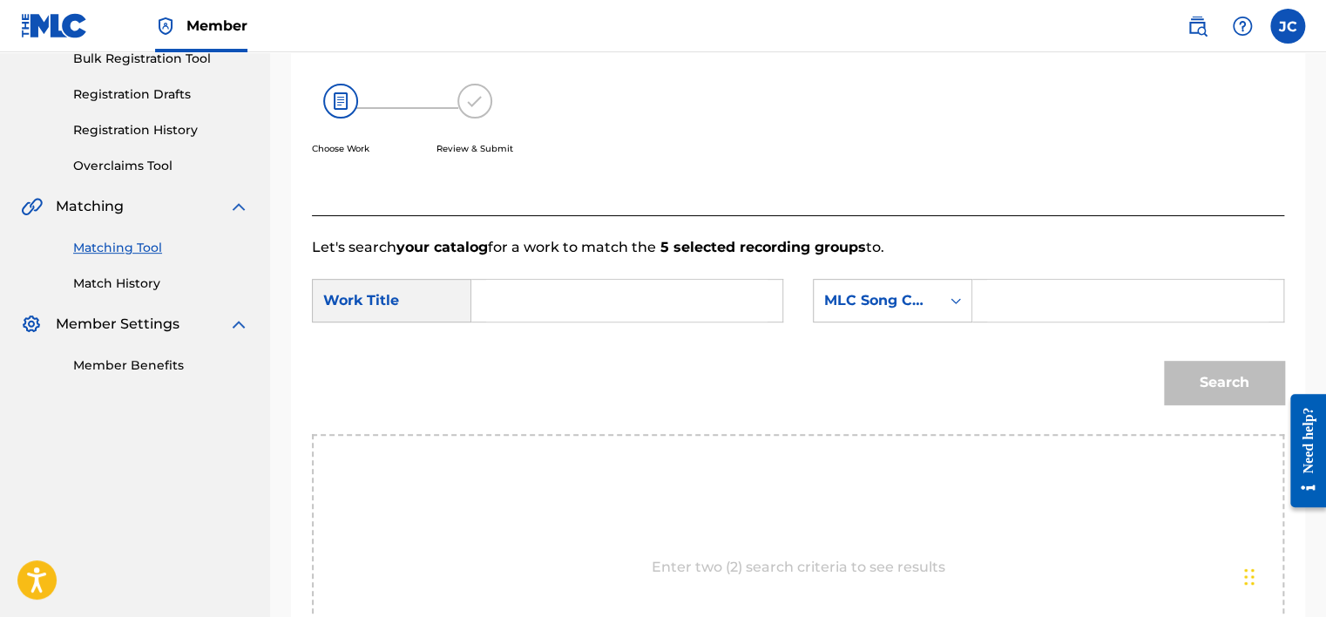
click at [642, 296] on input "Search Form" at bounding box center [626, 301] width 281 height 42
paste input "Me Gustas"
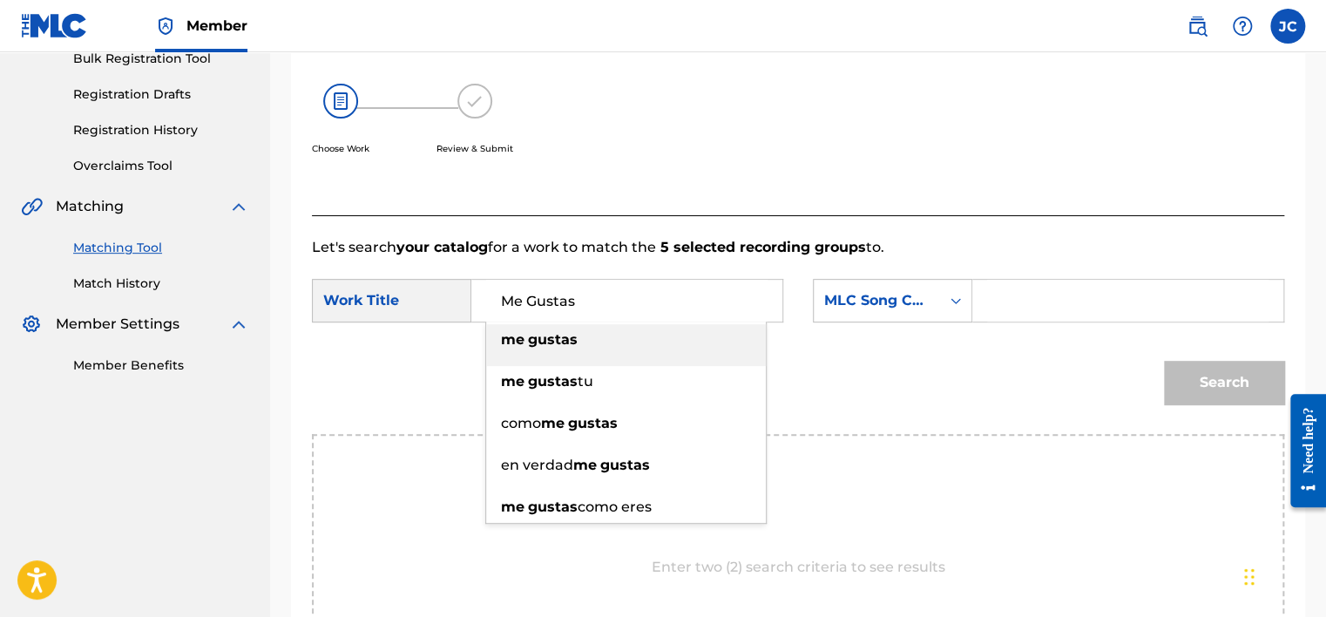
type input "Me Gustas"
click at [914, 307] on div "MLC Song Code" at bounding box center [876, 300] width 105 height 21
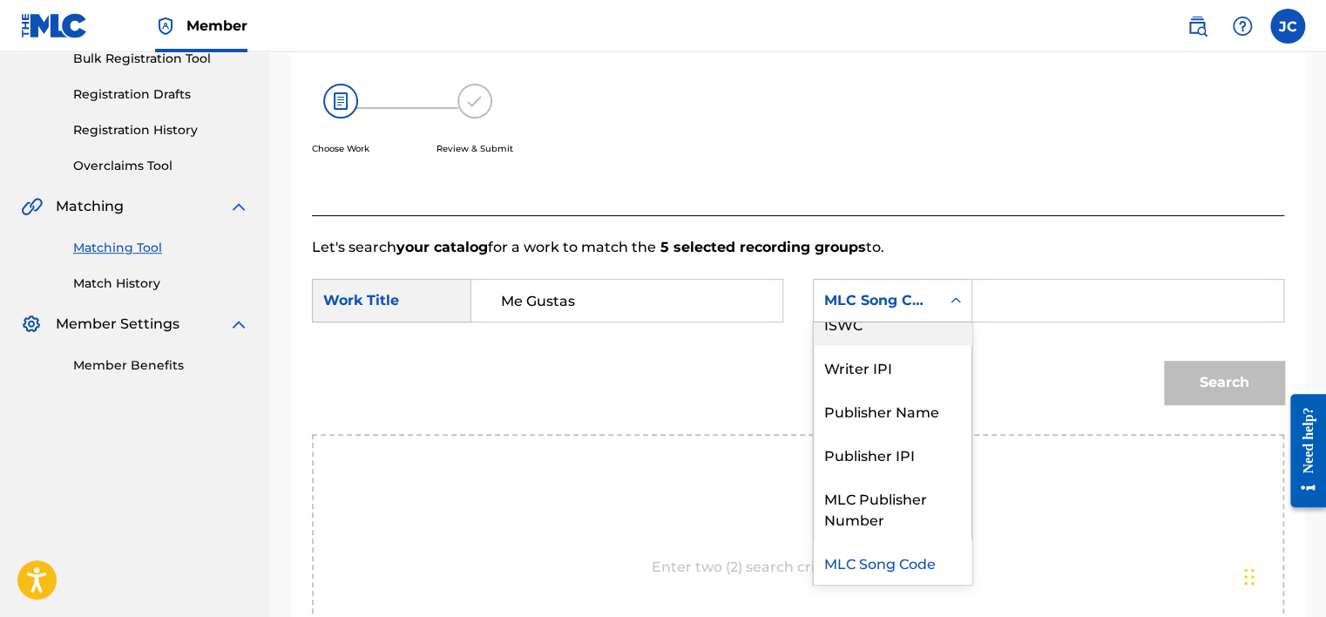
scroll to position [0, 0]
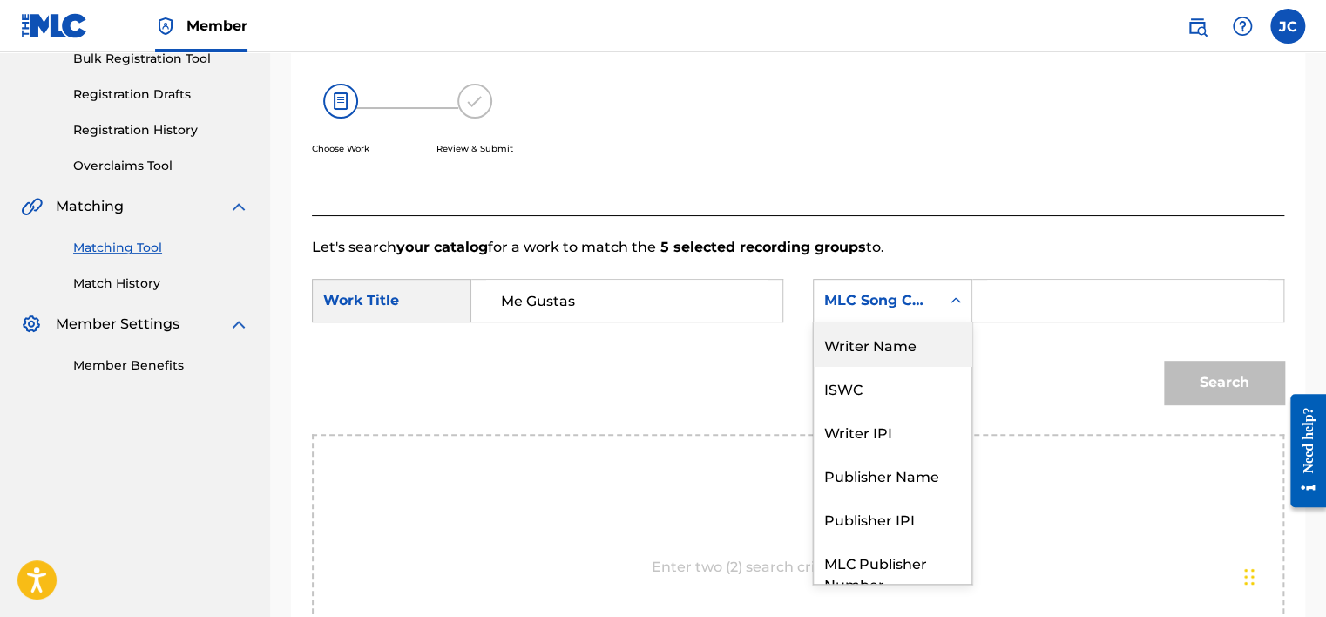
click at [901, 338] on div "Writer Name" at bounding box center [893, 344] width 158 height 44
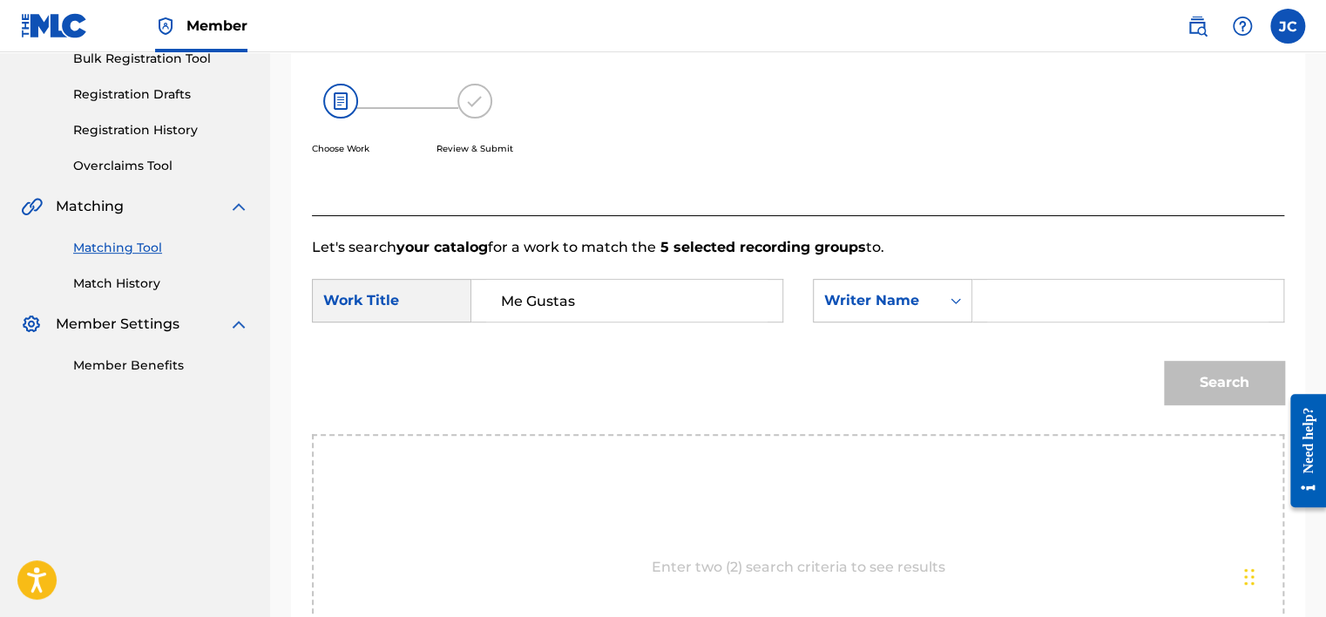
click at [994, 292] on input "Search Form" at bounding box center [1127, 301] width 281 height 42
paste input "Figueroa"
click at [994, 292] on input "Figueroa" at bounding box center [1127, 301] width 281 height 42
click at [1005, 301] on input "Figueroa" at bounding box center [1127, 301] width 281 height 42
type input "Figueroa"
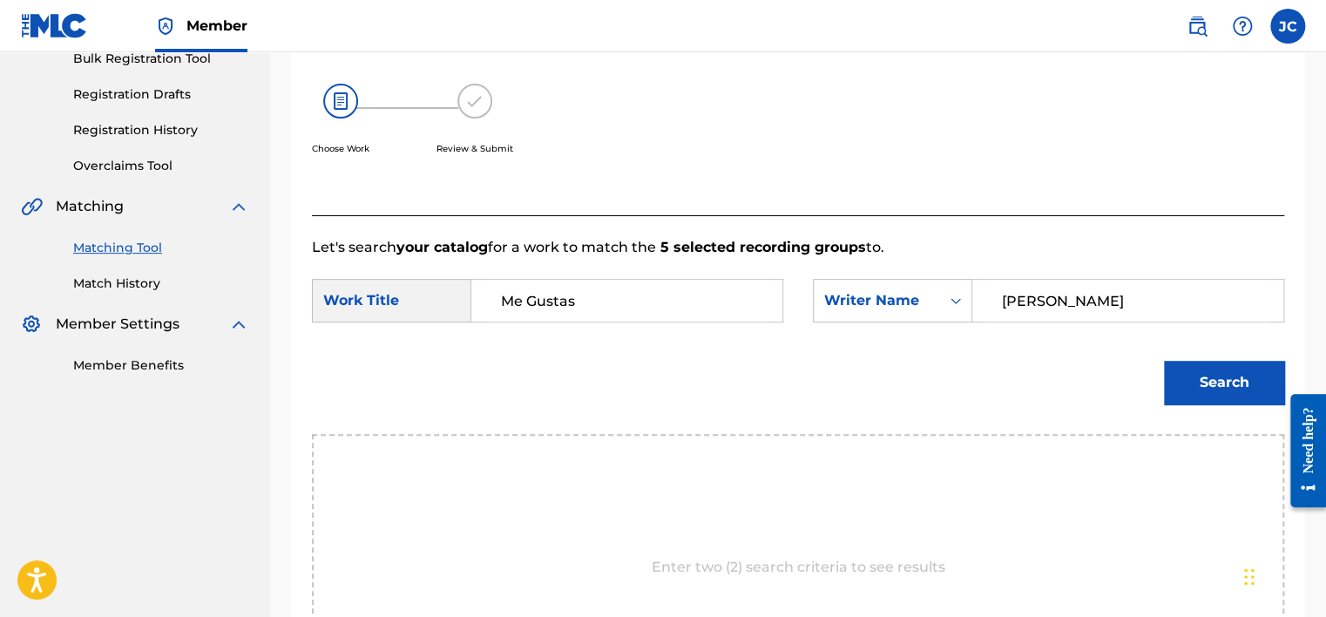
click at [1225, 390] on button "Search" at bounding box center [1224, 383] width 120 height 44
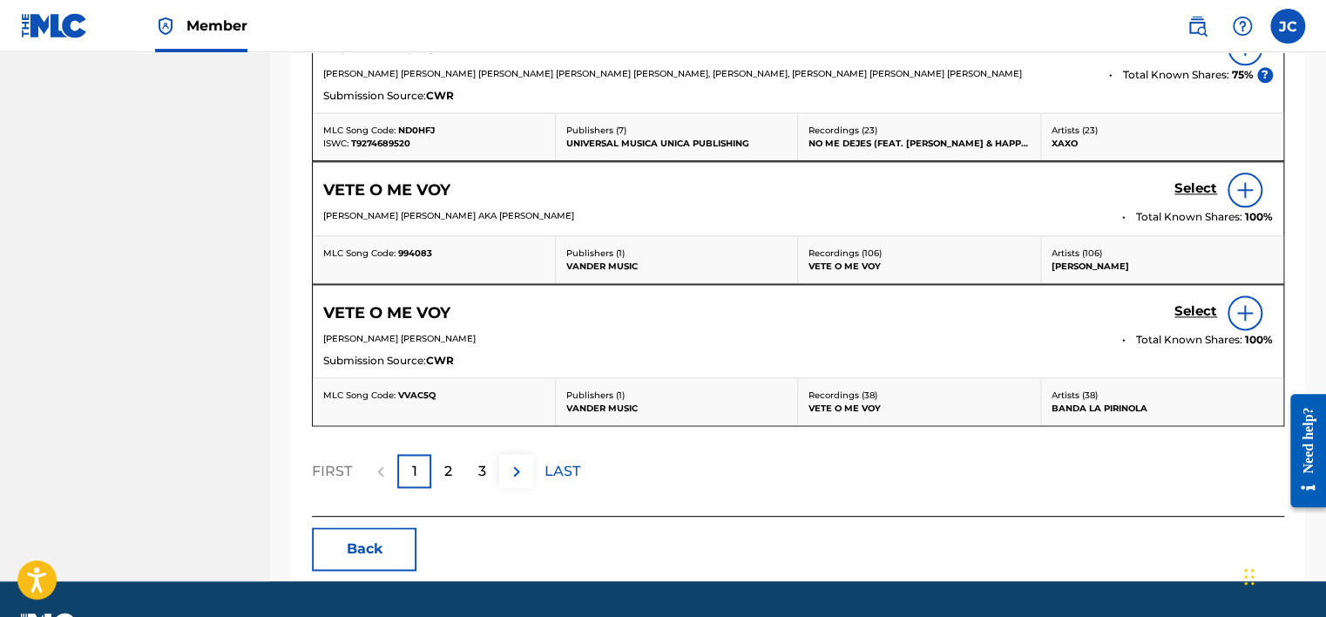
scroll to position [993, 0]
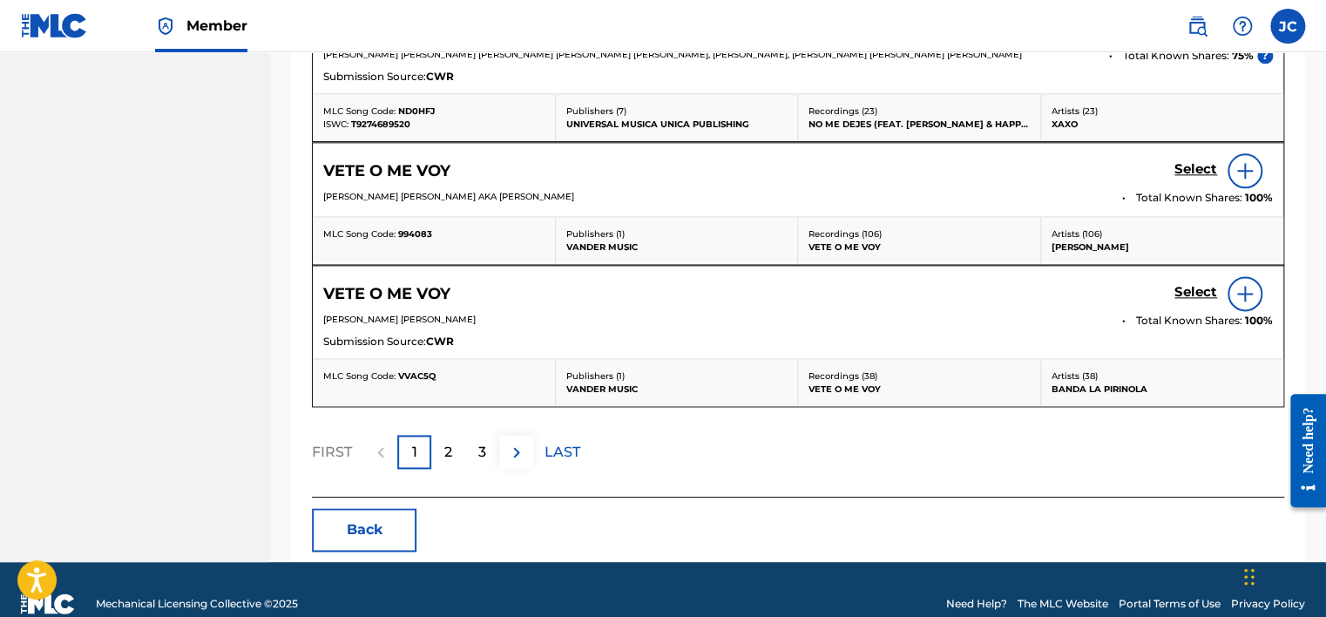
click at [392, 516] on button "Back" at bounding box center [364, 530] width 105 height 44
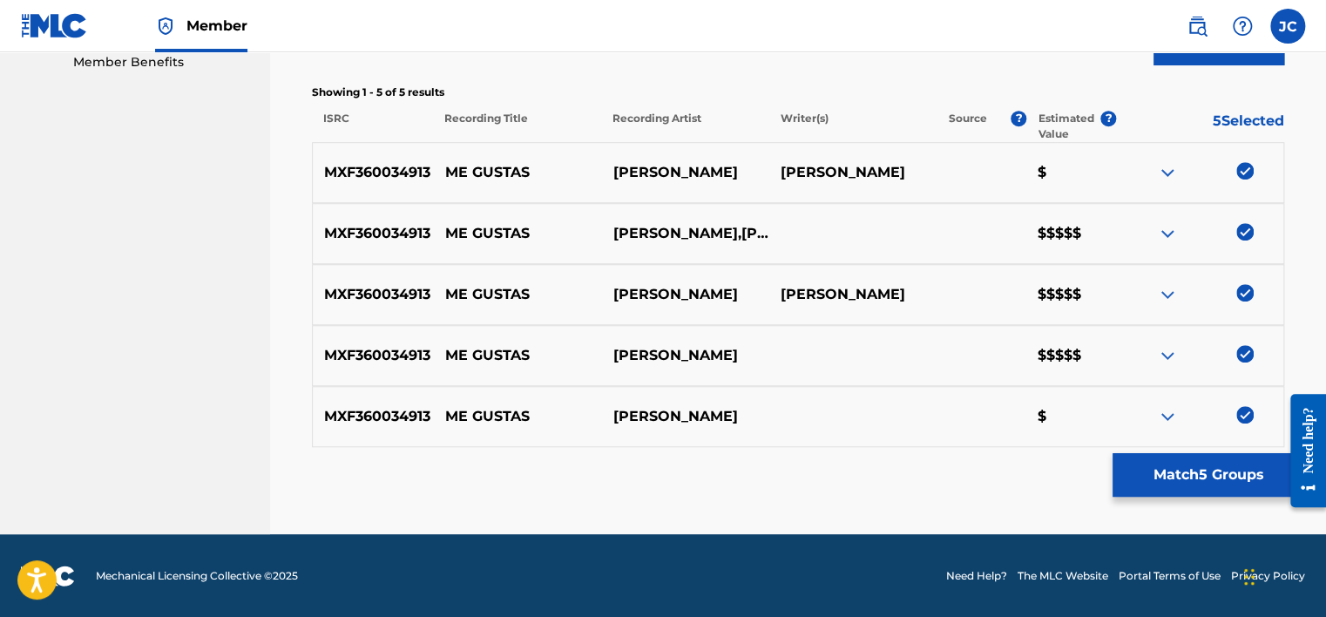
click at [500, 226] on p "ME GUSTAS" at bounding box center [517, 233] width 167 height 21
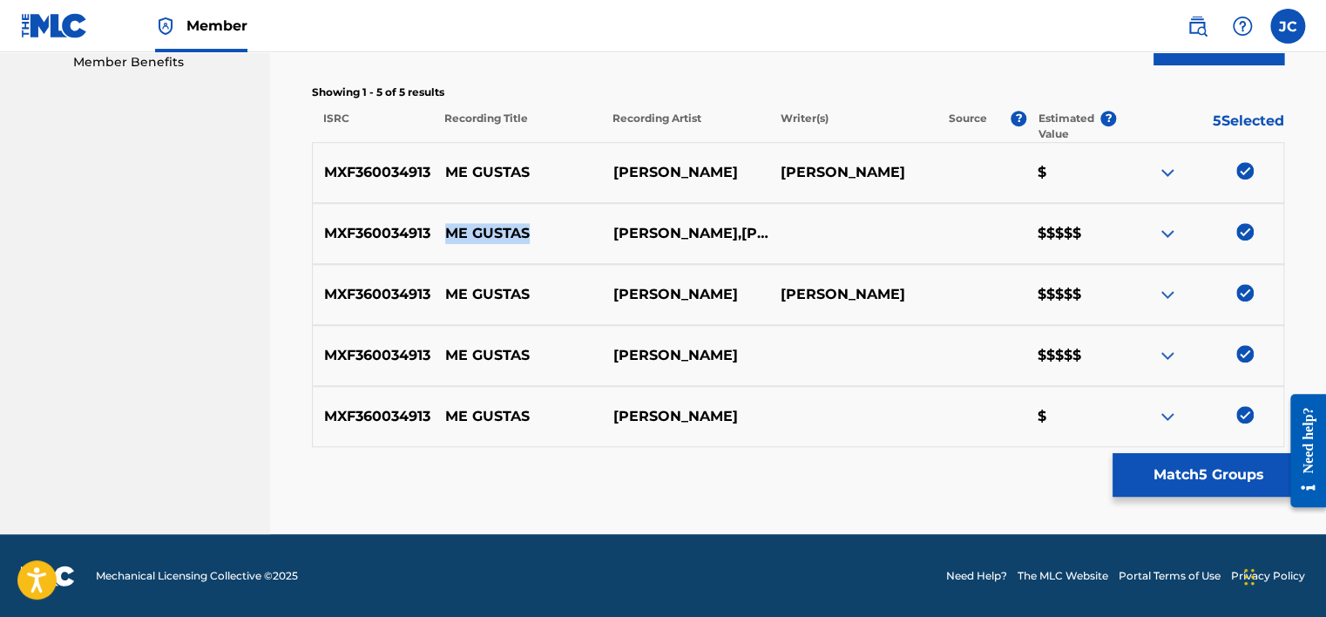
copy p "ME GUSTAS"
click at [666, 229] on p "JOAN SEBASTIAN,CESAR BENITEZ" at bounding box center [684, 233] width 167 height 21
copy div "JOAN SEBASTIAN,CESAR BENITEZ"
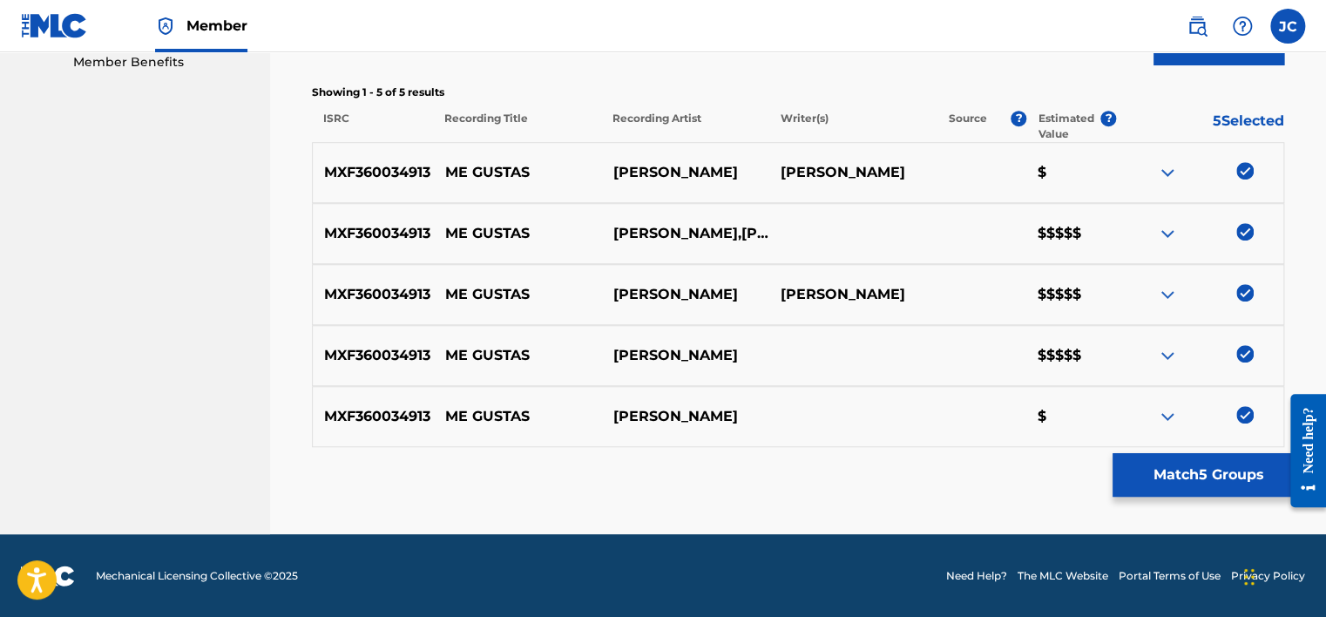
click at [687, 292] on p "JOAN SEBASTIAN" at bounding box center [684, 294] width 167 height 21
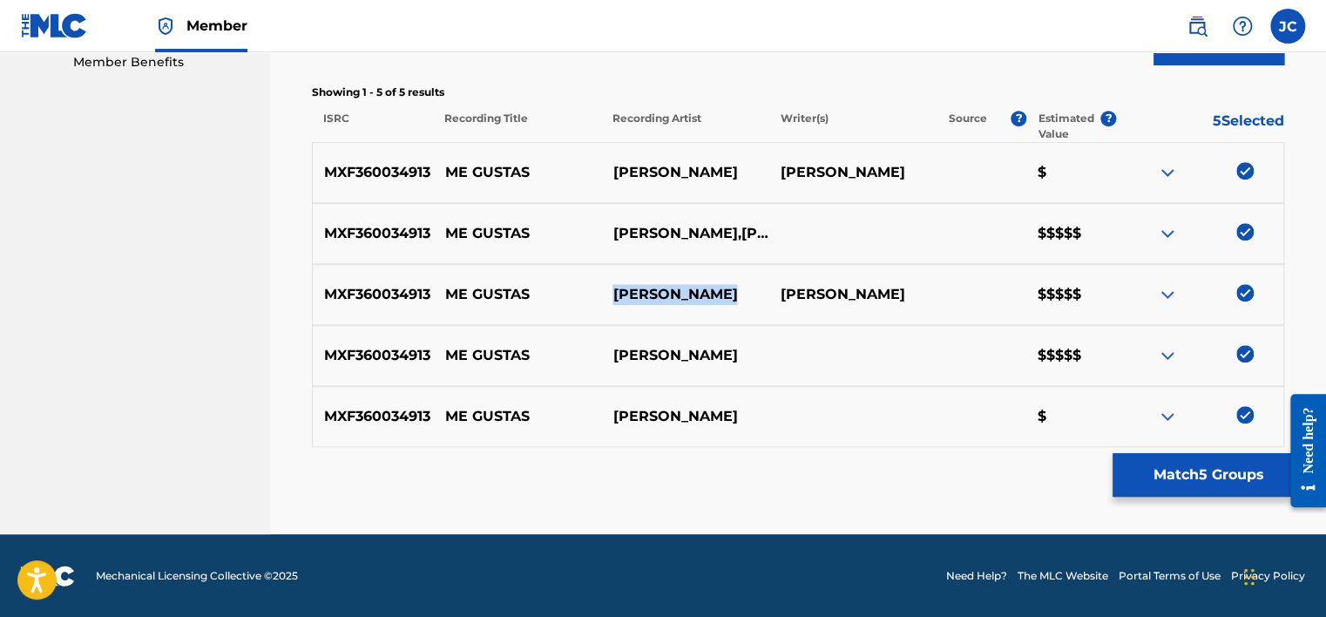
copy p "JOAN SEBASTIAN"
click at [906, 225] on div "MXF360034913 ME GUSTAS JOAN SEBASTIAN,CESAR BENITEZ $$$$$" at bounding box center [798, 233] width 972 height 61
click at [1174, 231] on img at bounding box center [1167, 233] width 21 height 21
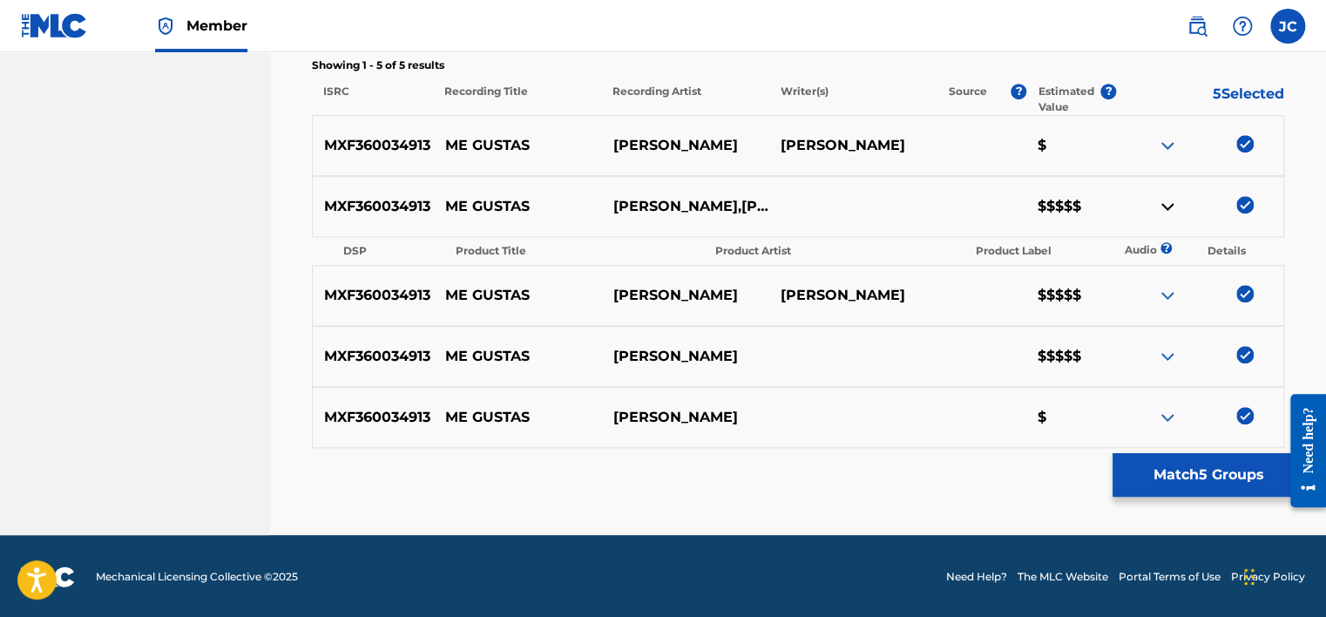
click at [1174, 293] on img at bounding box center [1167, 295] width 21 height 21
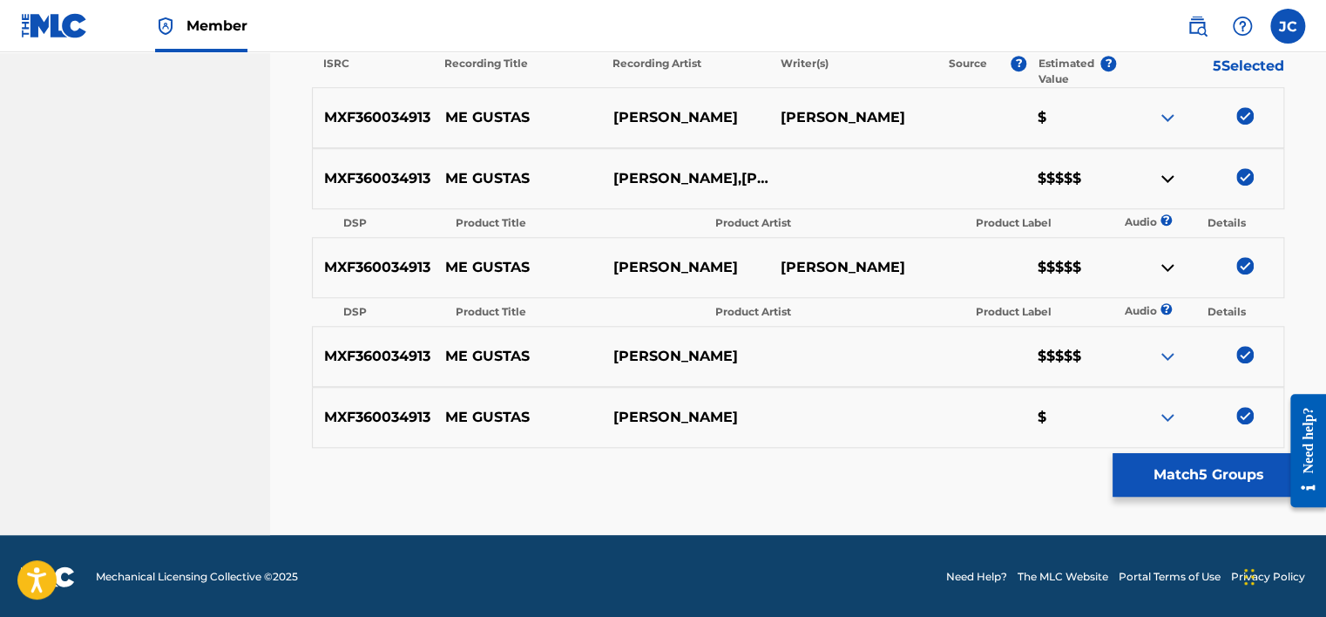
click at [1164, 352] on img at bounding box center [1167, 356] width 21 height 21
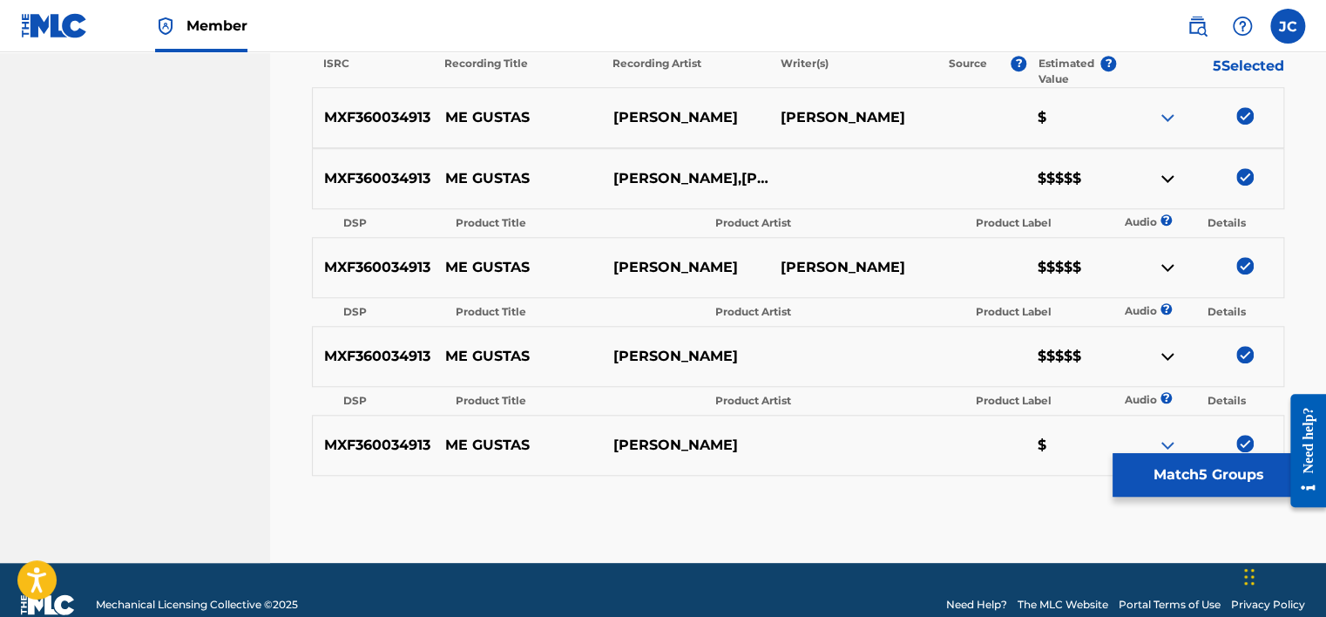
click at [1152, 485] on button "Match 5 Groups" at bounding box center [1208, 475] width 193 height 44
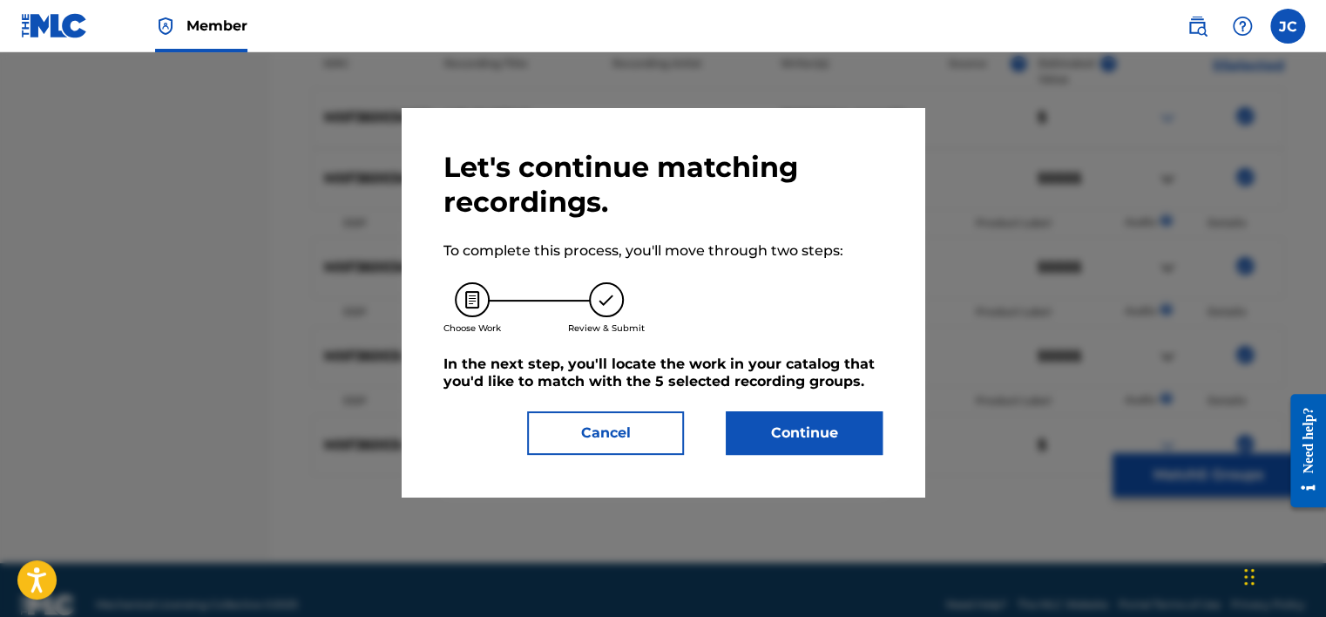
click at [815, 432] on button "Continue" at bounding box center [804, 433] width 157 height 44
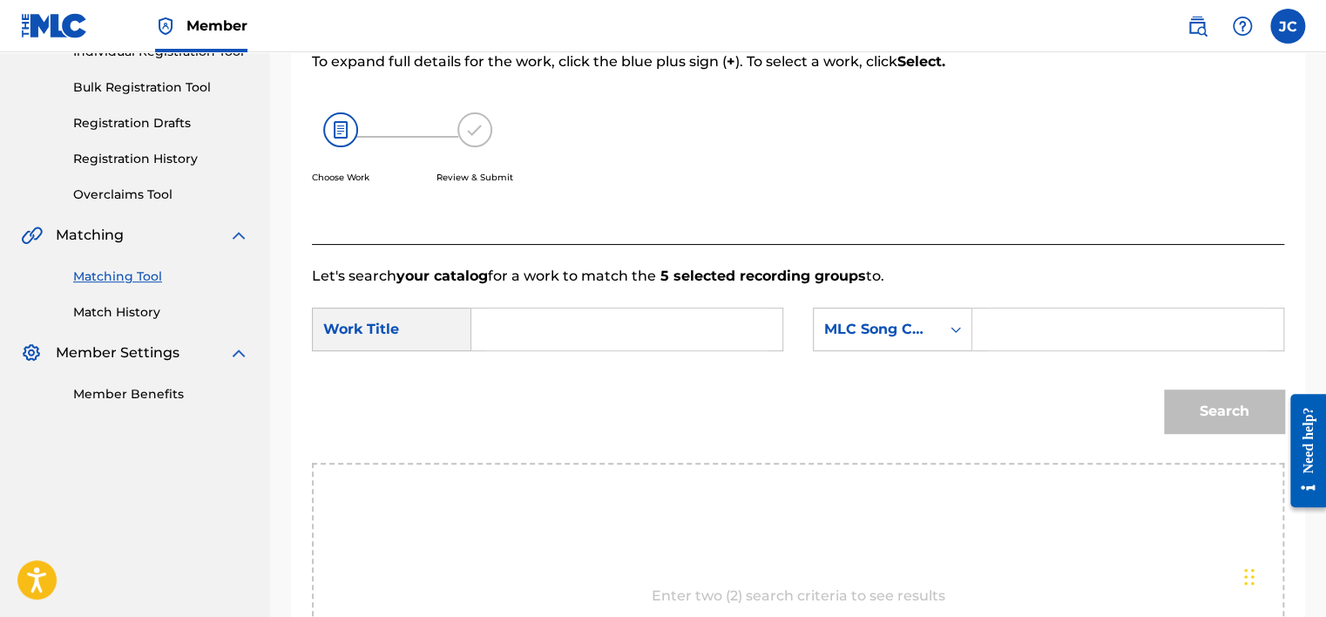
scroll to position [242, 0]
click at [864, 315] on div "MLC Song Code" at bounding box center [877, 327] width 126 height 33
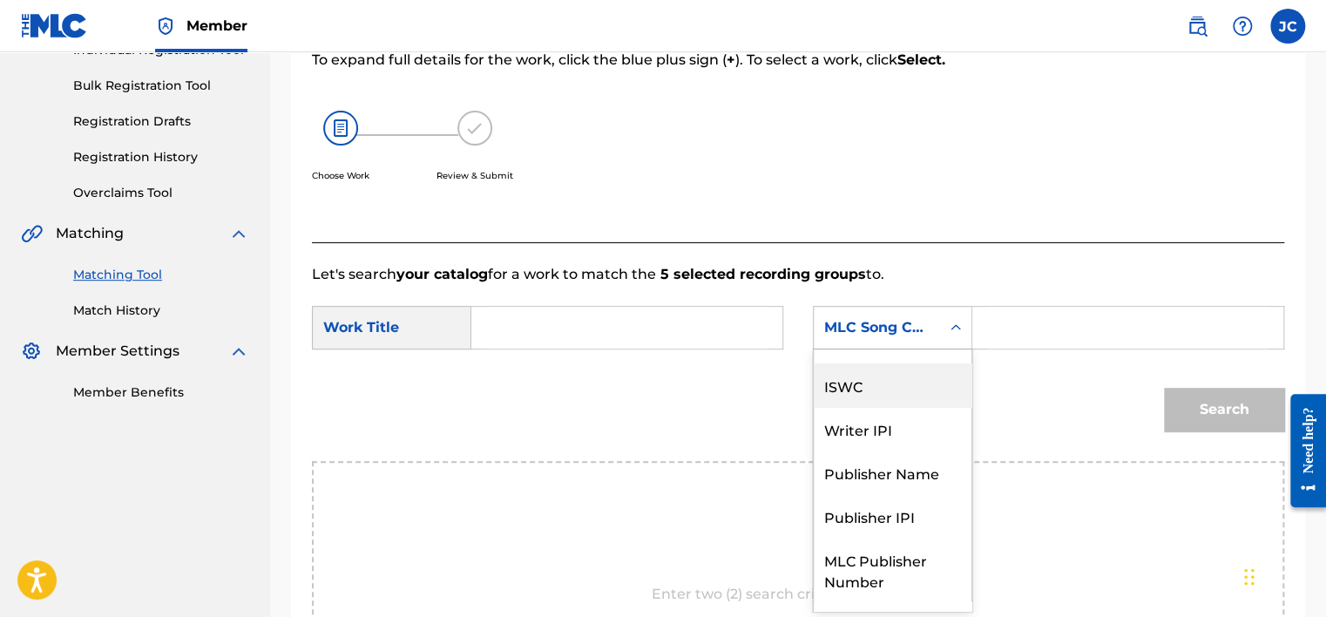
scroll to position [0, 0]
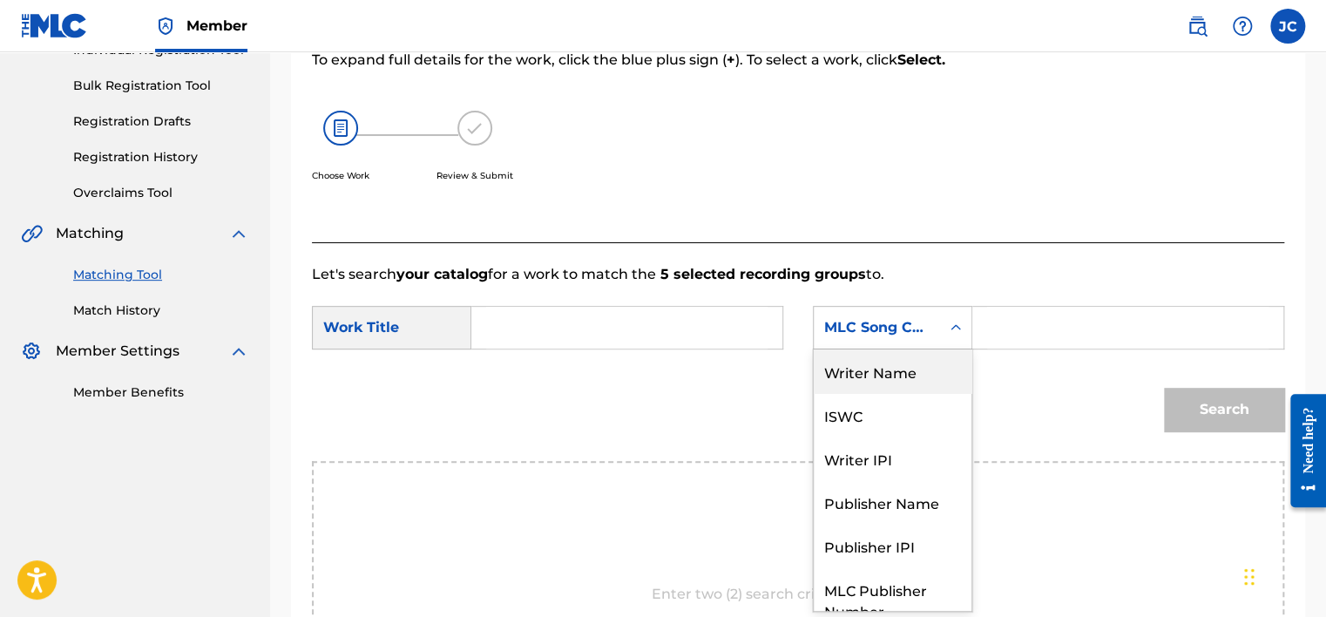
click at [872, 380] on div "Writer Name" at bounding box center [893, 371] width 158 height 44
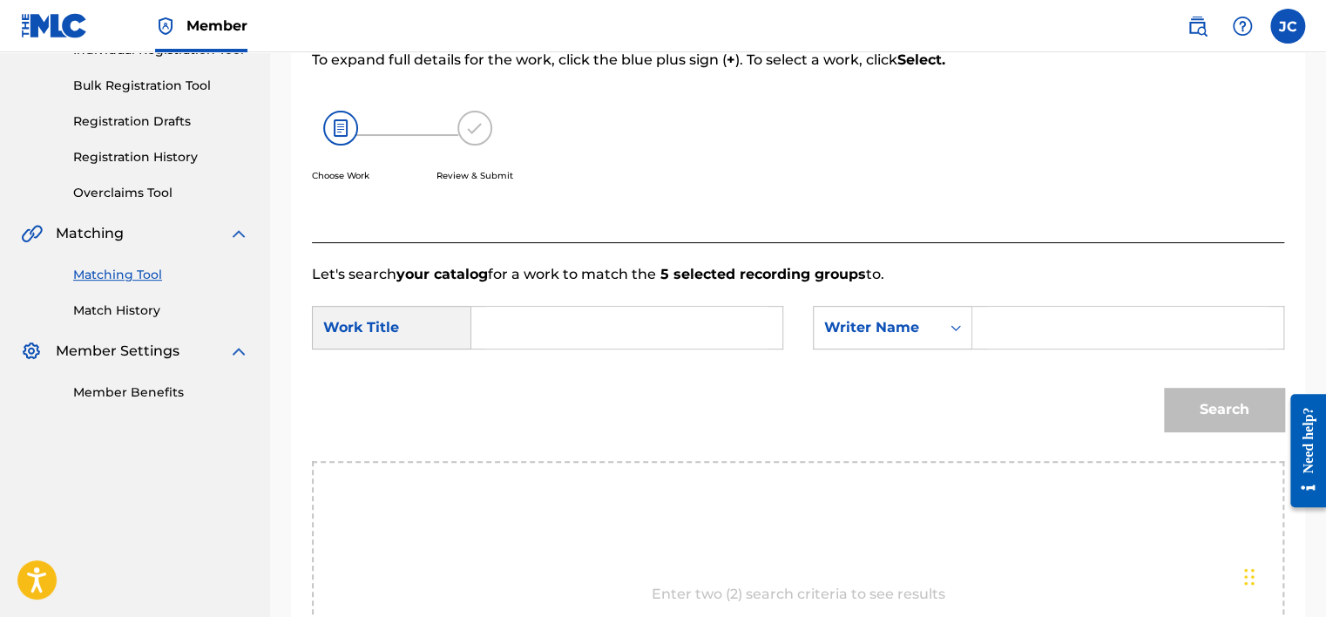
click at [506, 324] on input "Search Form" at bounding box center [626, 328] width 281 height 42
paste input "Me Gustas"
type input "Me Gustas"
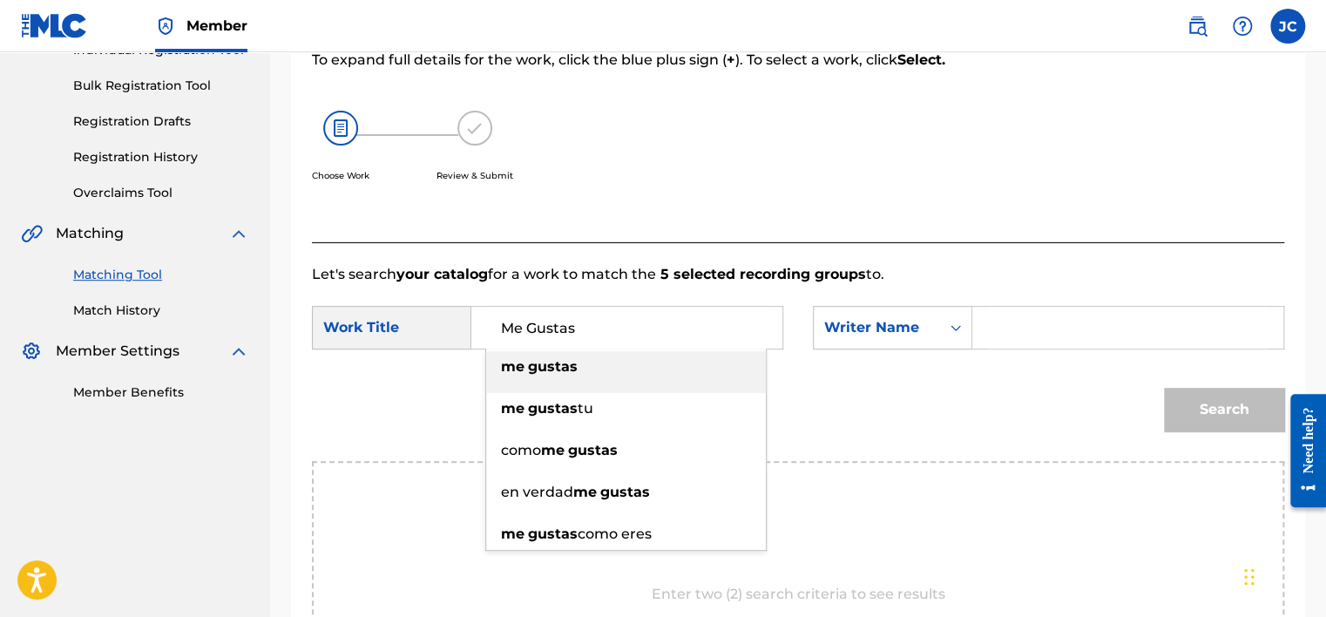
click at [1059, 310] on input "Search Form" at bounding box center [1127, 328] width 281 height 42
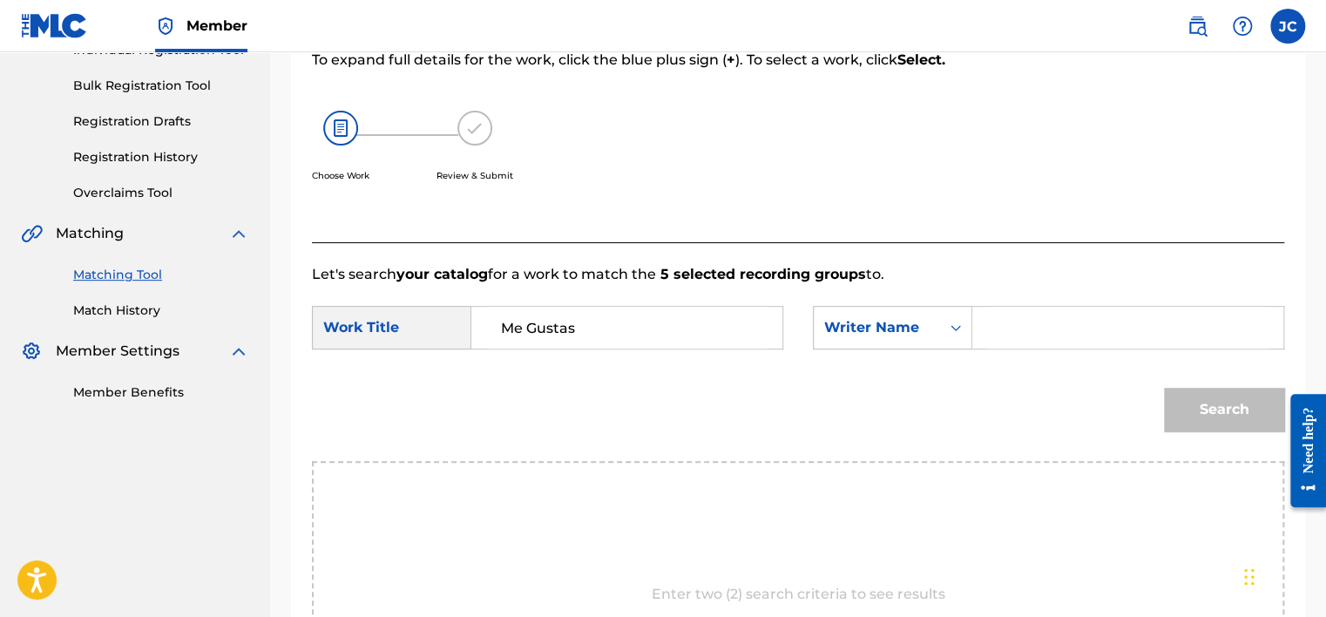
paste input "Figueroa"
type input "Figueroa"
click at [1164, 388] on button "Search" at bounding box center [1224, 410] width 120 height 44
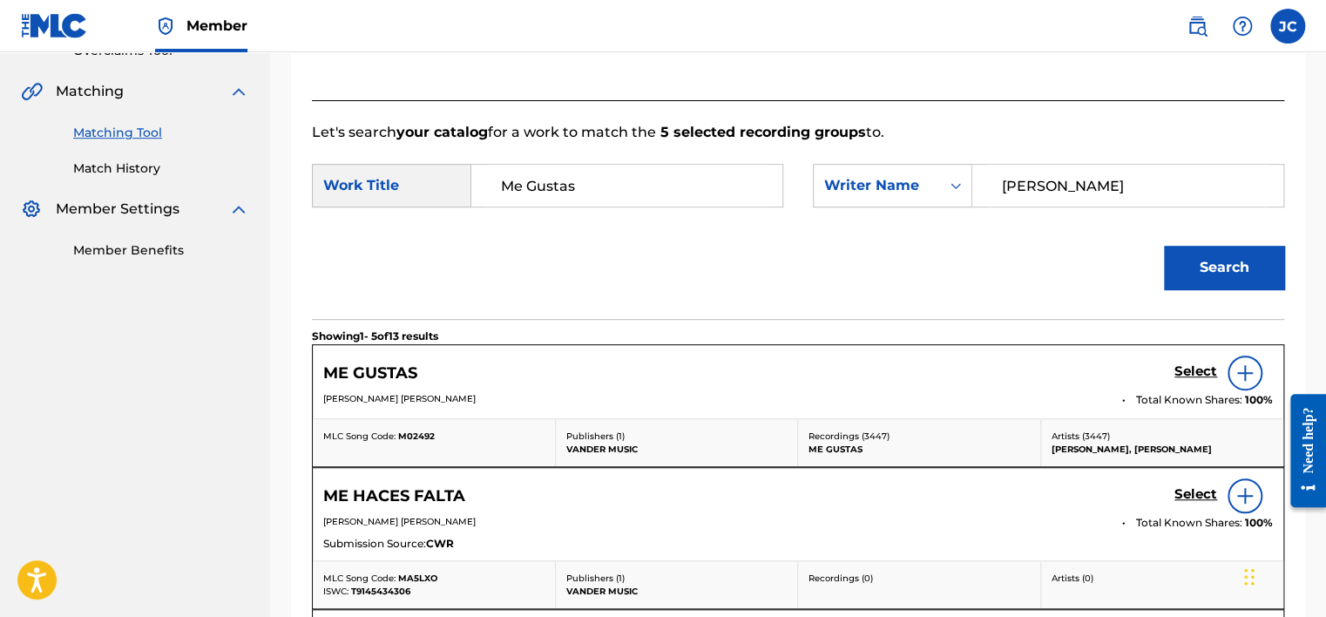
scroll to position [394, 0]
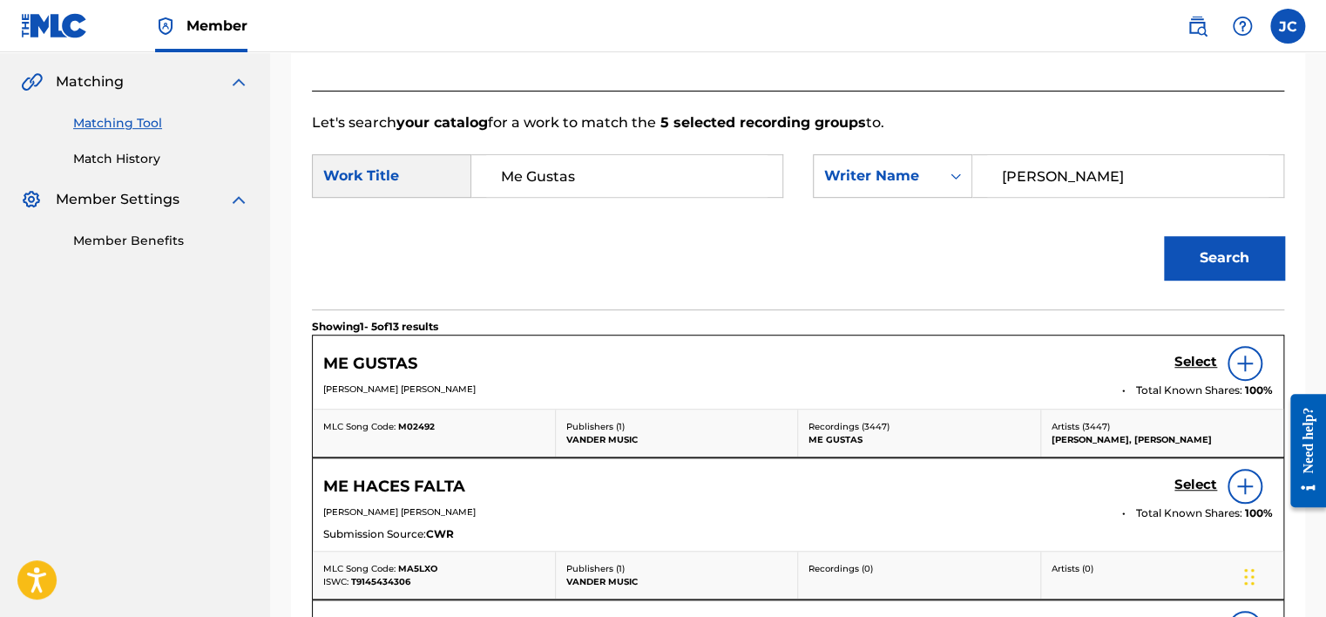
click at [1243, 364] on img at bounding box center [1244, 363] width 21 height 21
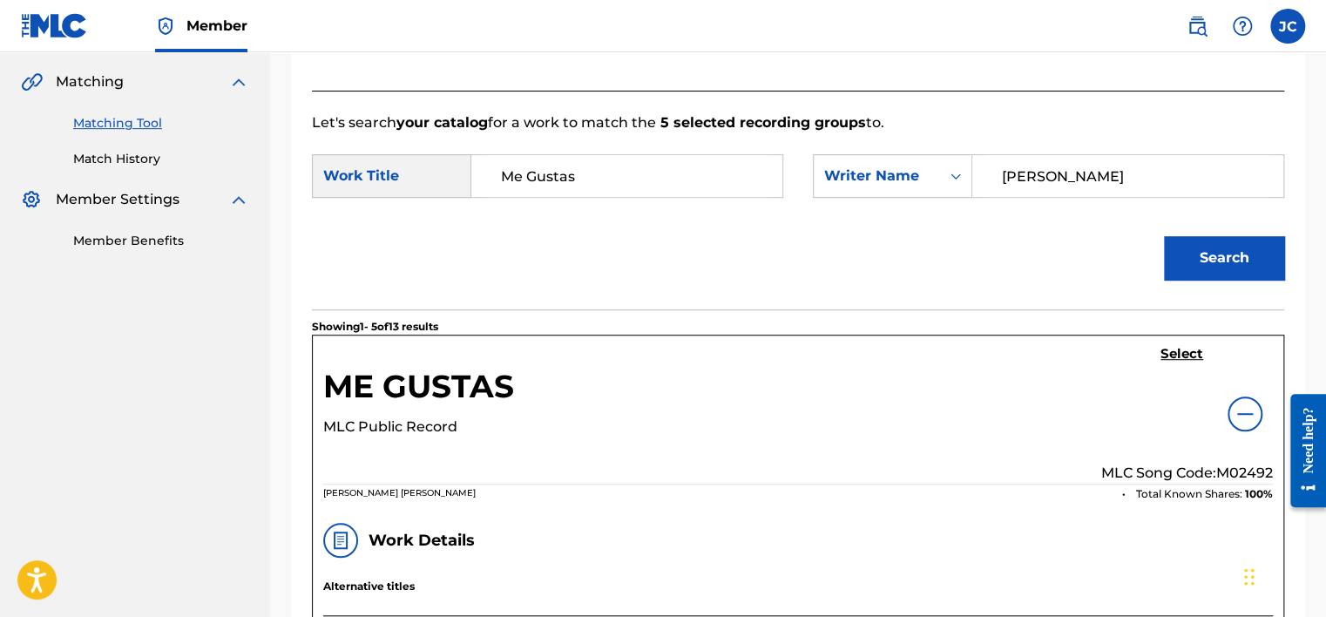
click at [1252, 474] on p "MLC Song Code: M02492" at bounding box center [1187, 473] width 172 height 21
drag, startPoint x: 1252, startPoint y: 474, endPoint x: 1126, endPoint y: 429, distance: 134.2
click at [1126, 429] on div "Select MLC Song Code: M02492" at bounding box center [1187, 415] width 172 height 138
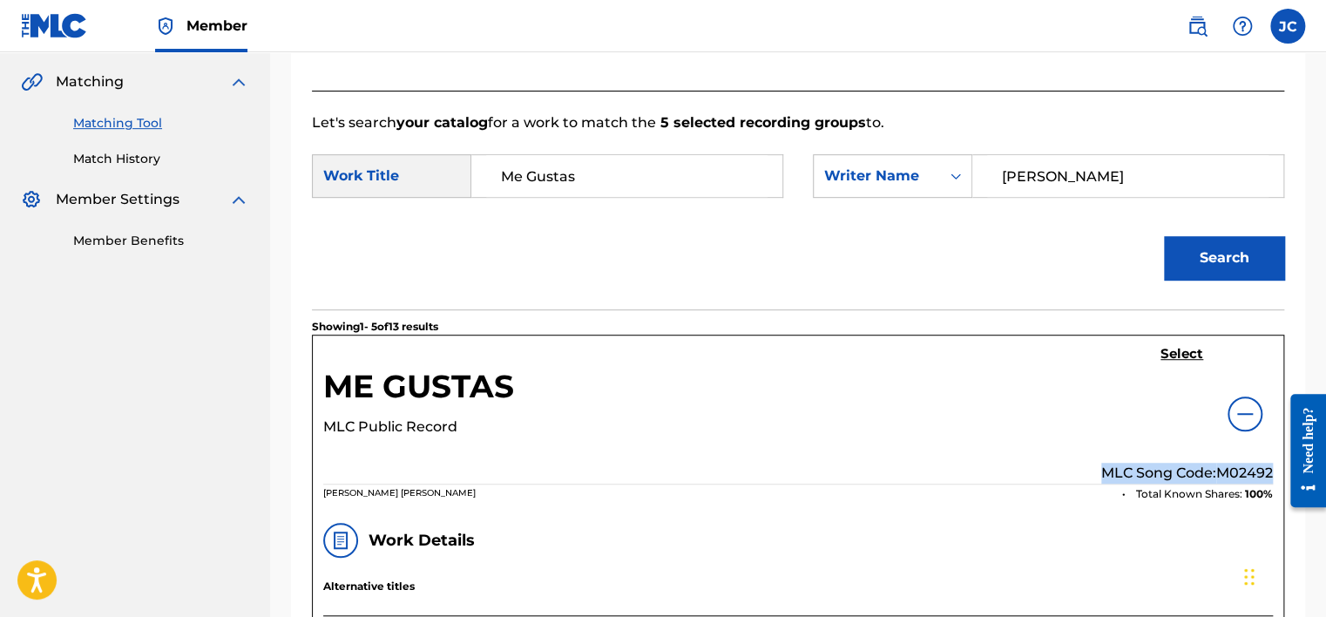
click at [1101, 429] on div "Select MLC Song Code: M02492" at bounding box center [1187, 415] width 172 height 138
click at [1244, 470] on p "MLC Song Code: M02492" at bounding box center [1187, 473] width 172 height 21
copy p "M02492"
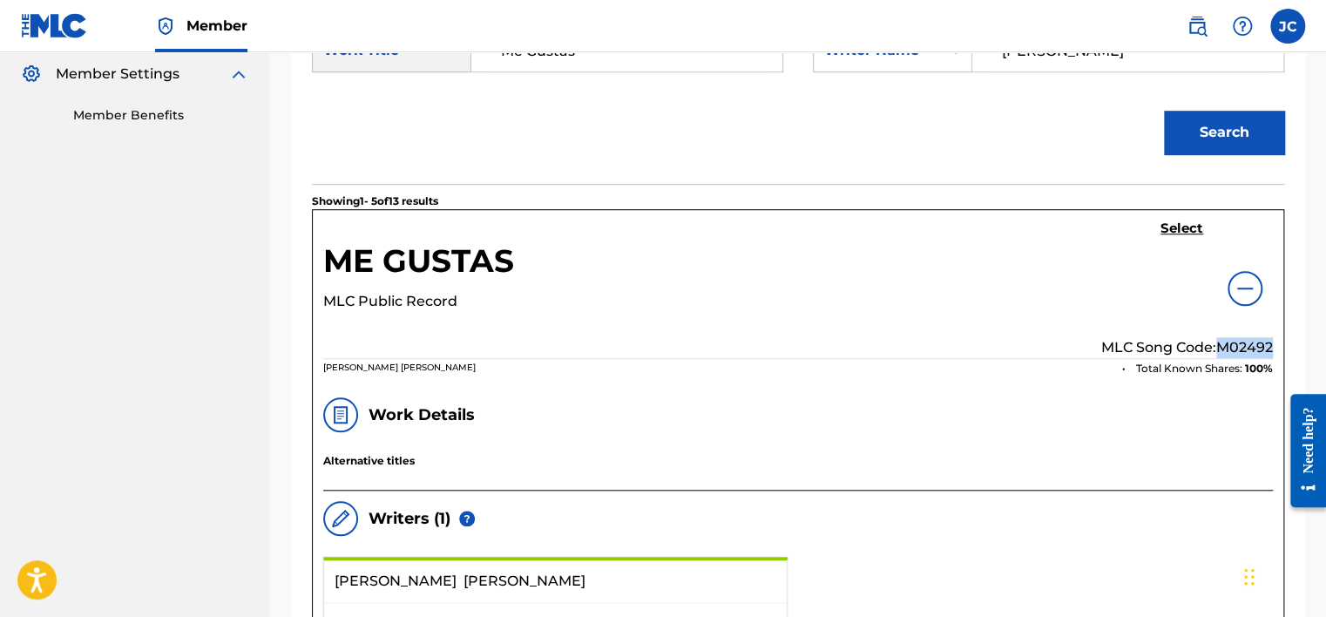
scroll to position [538, 0]
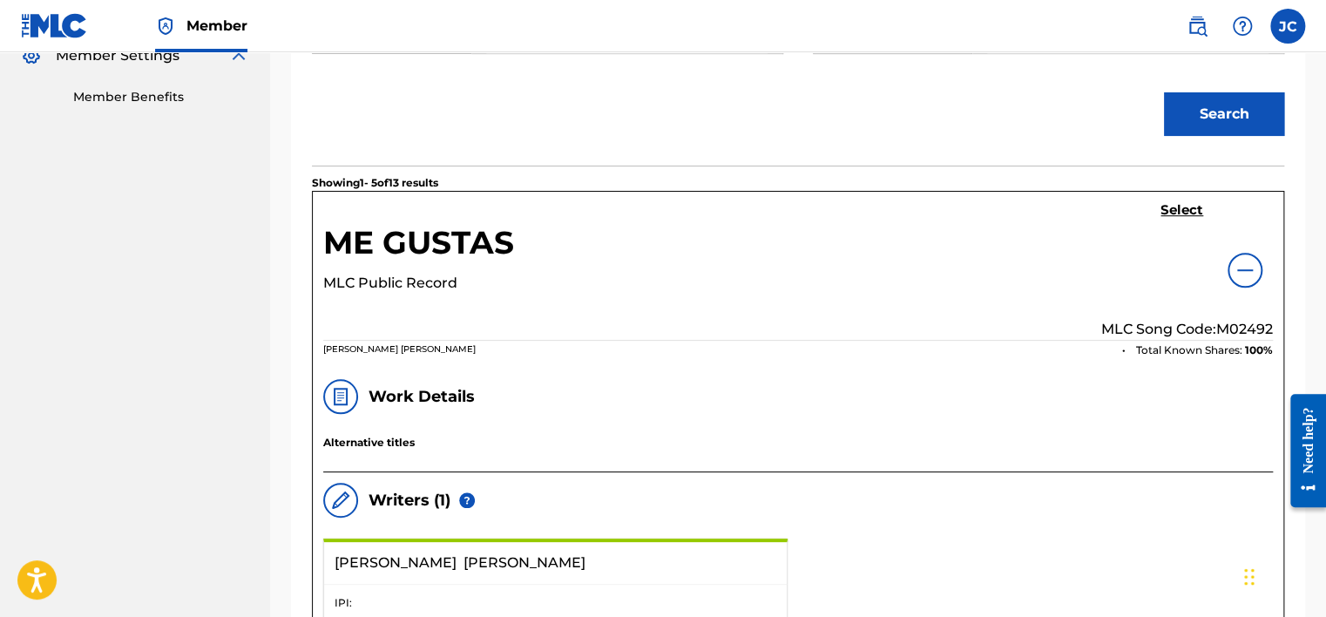
click at [1166, 204] on h5 "Select" at bounding box center [1181, 210] width 43 height 17
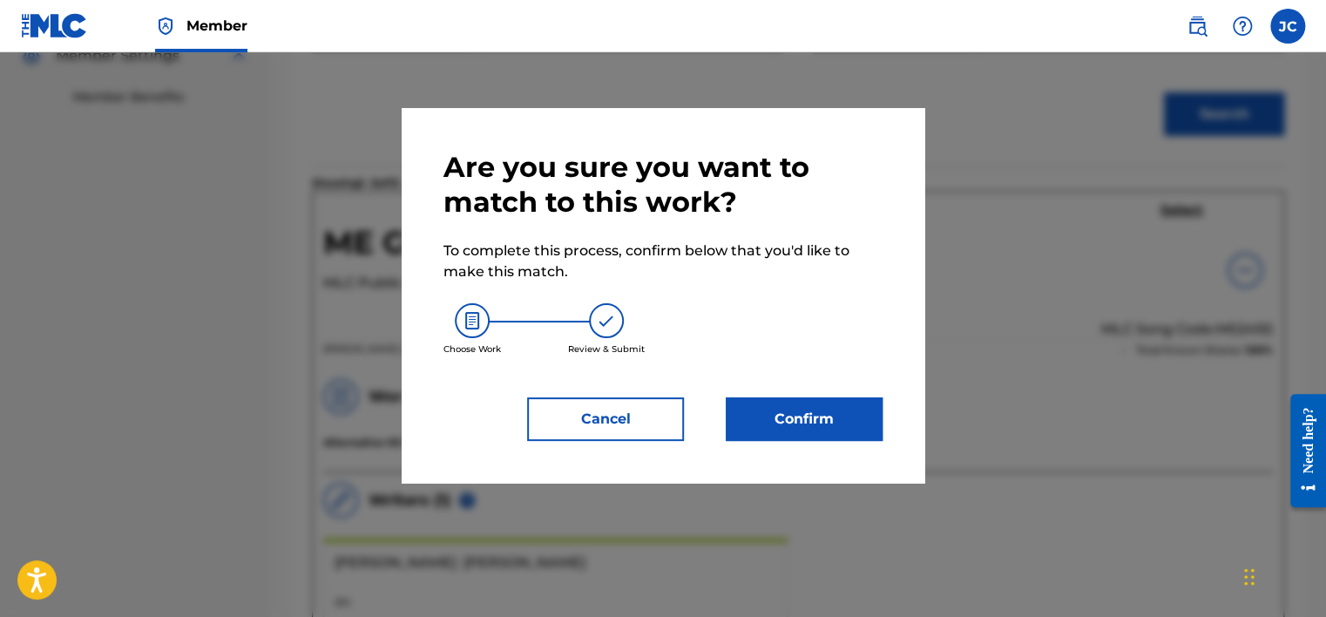
click at [801, 422] on button "Confirm" at bounding box center [804, 419] width 157 height 44
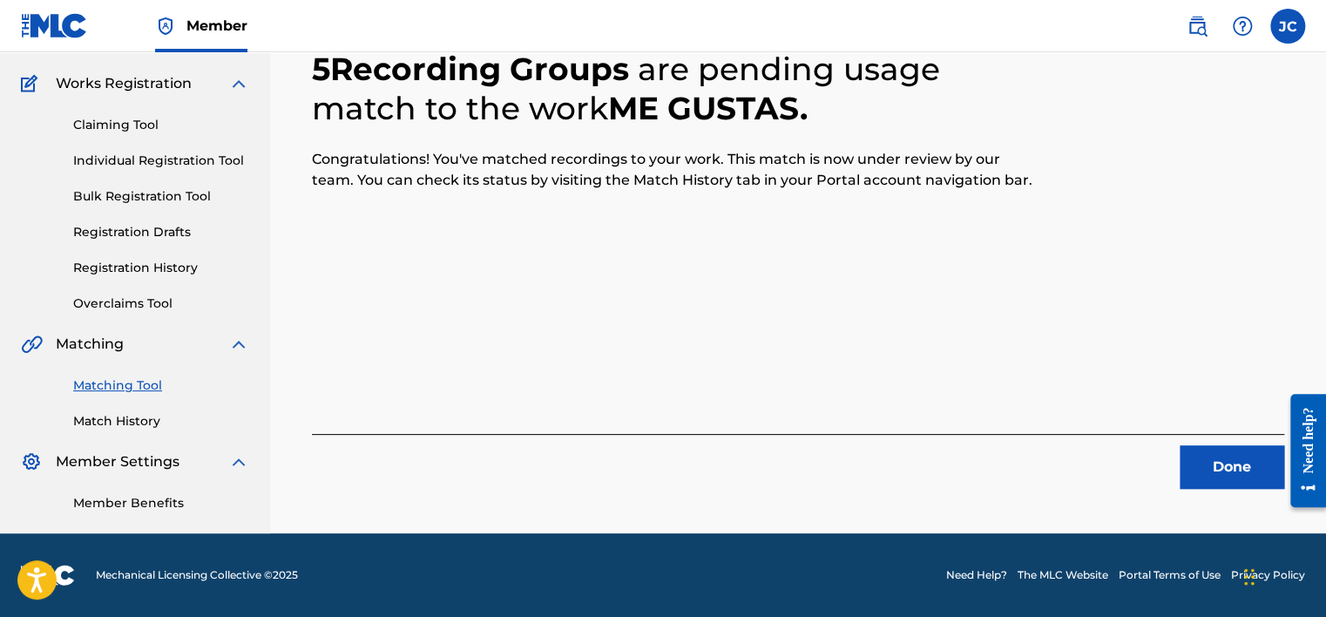
scroll to position [132, 0]
click at [1211, 470] on button "Done" at bounding box center [1232, 467] width 105 height 44
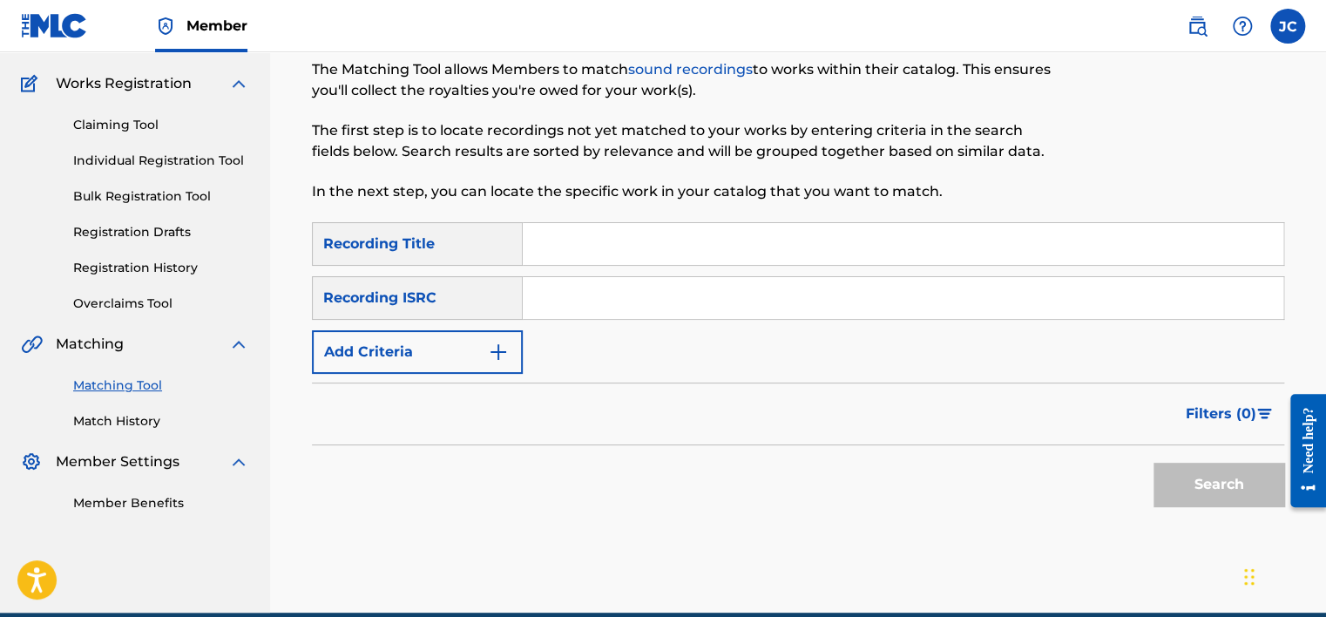
click at [544, 307] on input "Search Form" at bounding box center [903, 298] width 761 height 42
paste input "GBUM71703747"
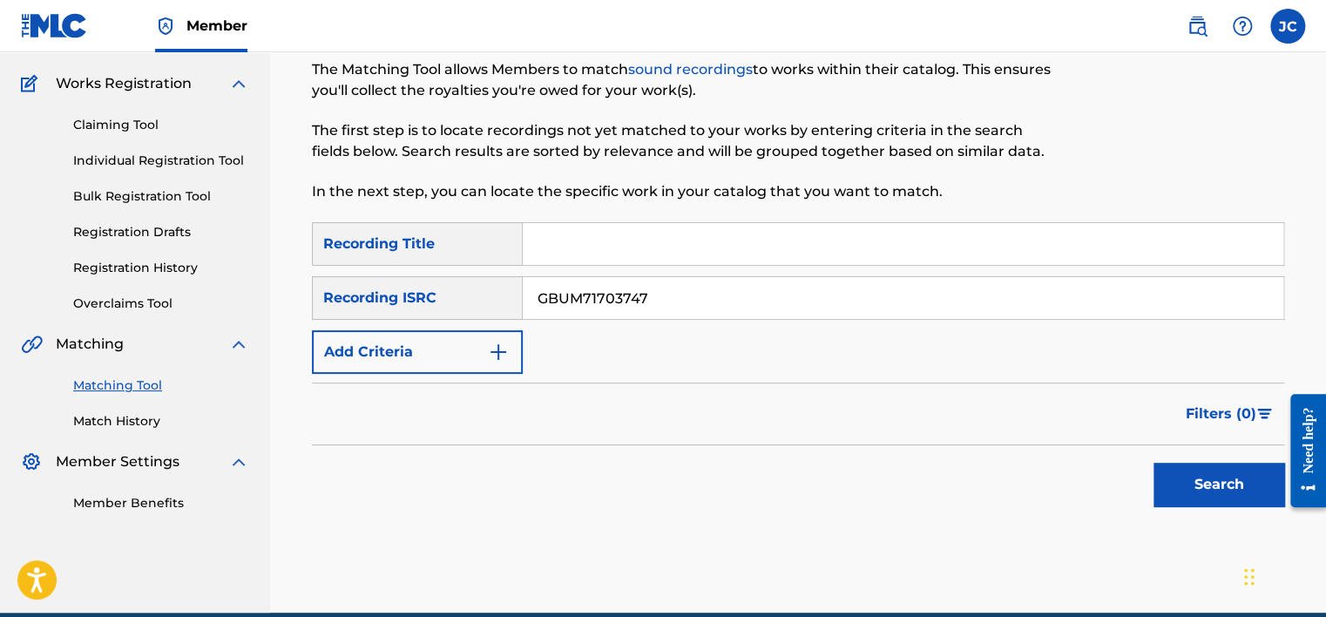
type input "GBUM71703747"
click at [1153, 463] on button "Search" at bounding box center [1218, 485] width 131 height 44
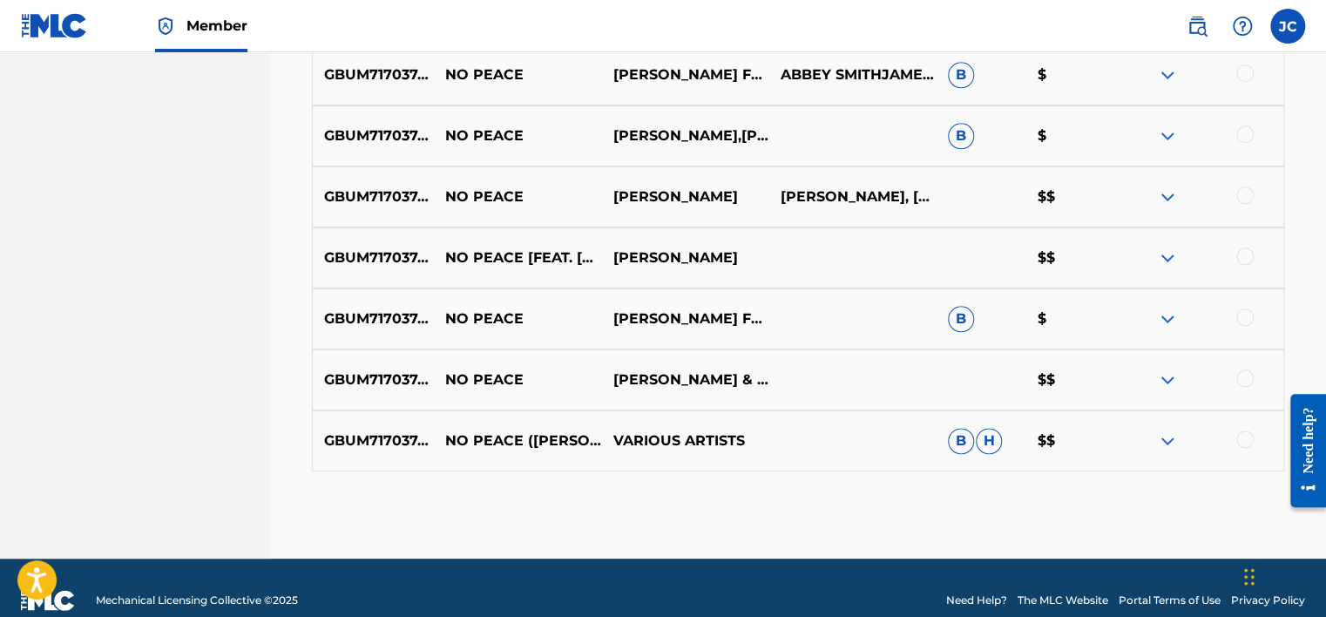
scroll to position [878, 0]
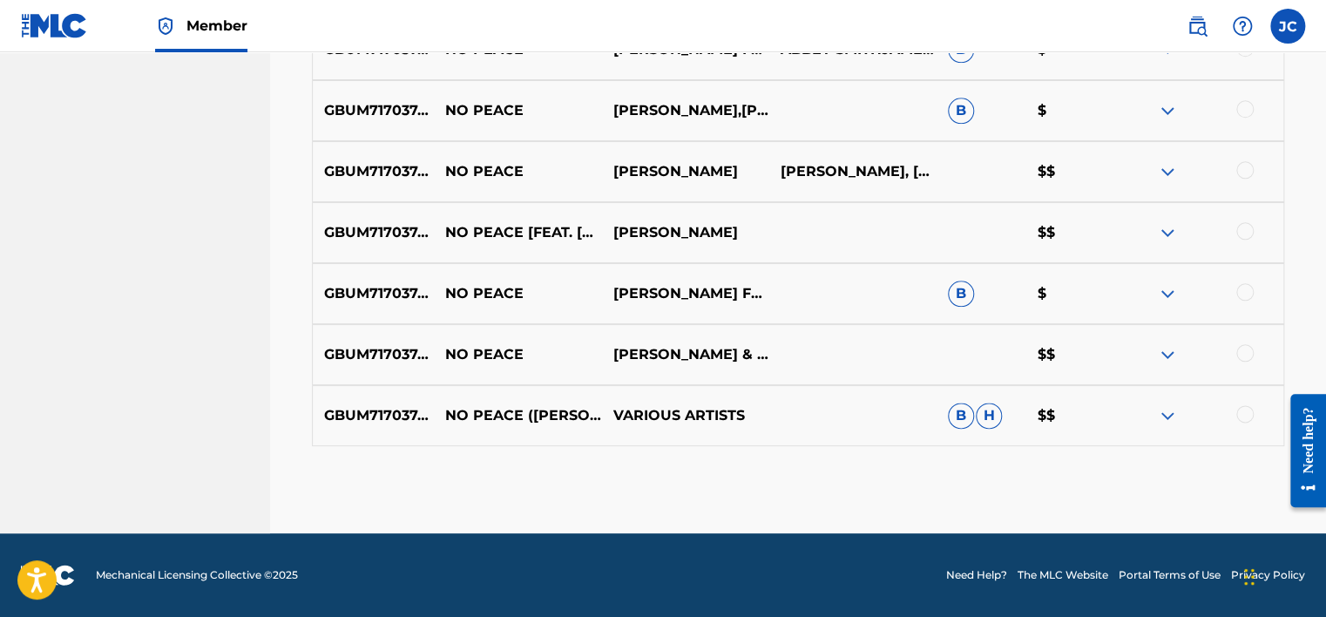
click at [1242, 418] on div at bounding box center [1244, 413] width 17 height 17
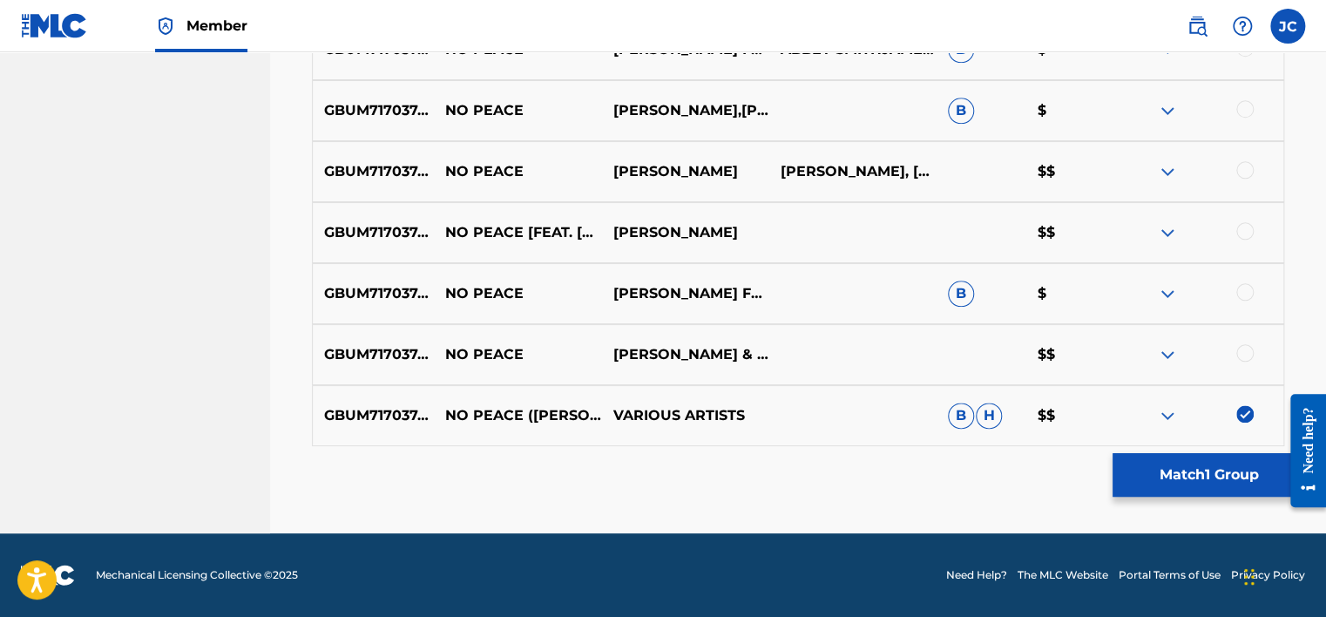
click at [1244, 352] on div at bounding box center [1244, 352] width 17 height 17
click at [1241, 288] on div at bounding box center [1244, 291] width 17 height 17
click at [1244, 227] on div at bounding box center [1244, 230] width 17 height 17
click at [1243, 167] on div at bounding box center [1244, 169] width 17 height 17
click at [1244, 98] on div "GBUM71703747 NO PEACE SAM SMITH,YEBBA B $" at bounding box center [798, 110] width 972 height 61
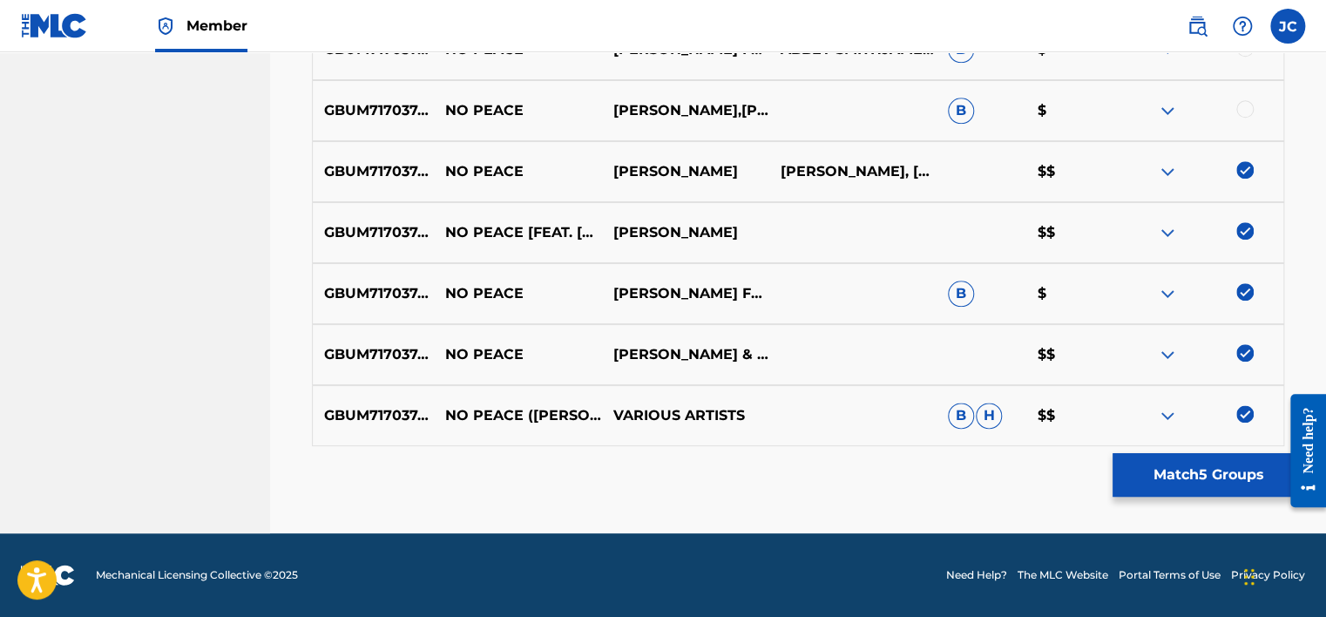
click at [1241, 107] on div at bounding box center [1244, 108] width 17 height 17
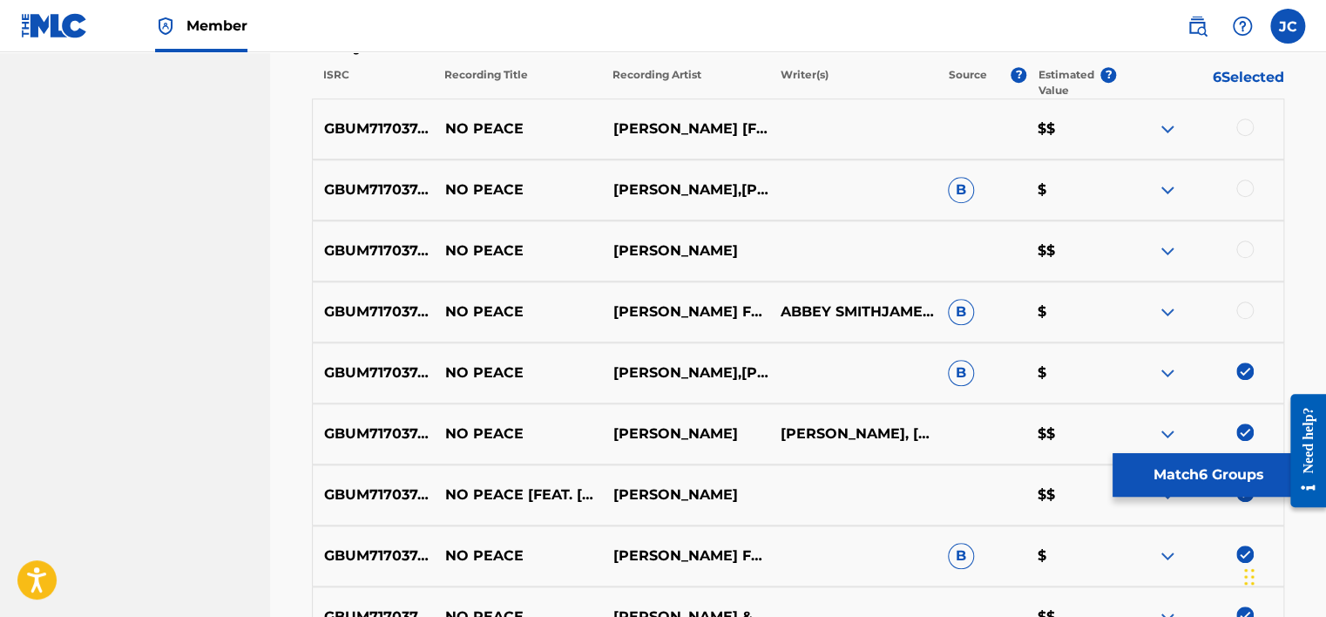
scroll to position [609, 0]
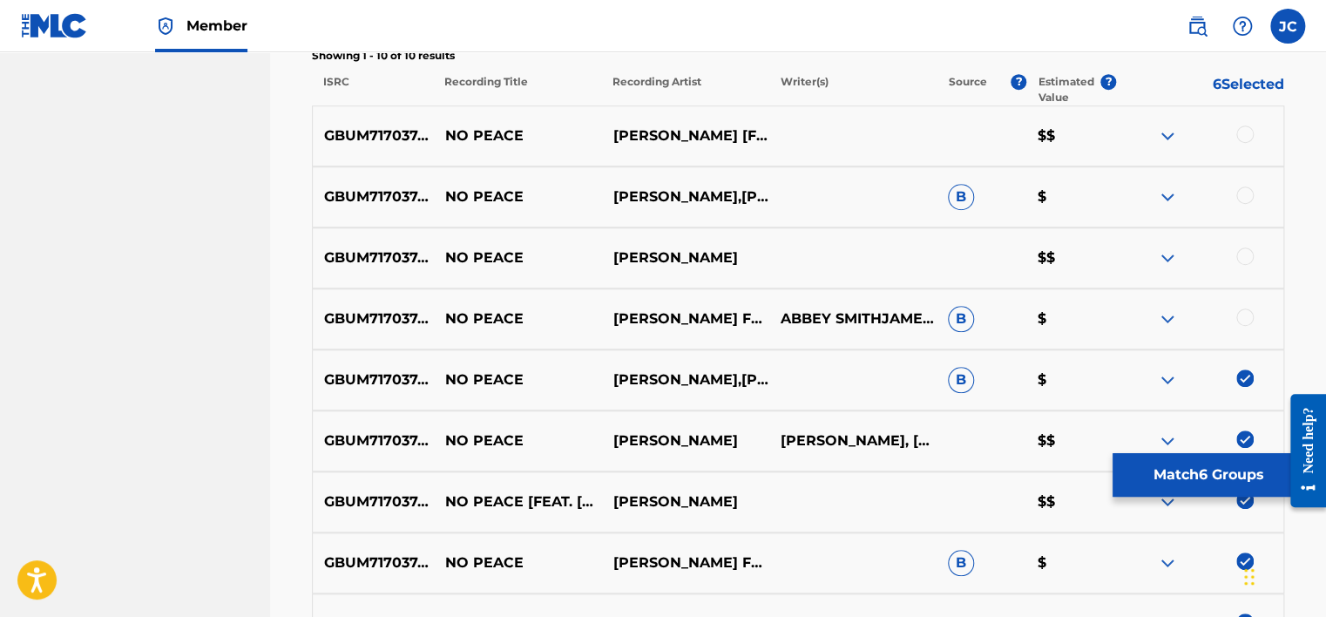
click at [1242, 324] on div at bounding box center [1244, 316] width 17 height 17
click at [1241, 261] on div at bounding box center [1244, 255] width 17 height 17
click at [1242, 199] on div at bounding box center [1244, 194] width 17 height 17
click at [1243, 133] on div at bounding box center [1244, 133] width 17 height 17
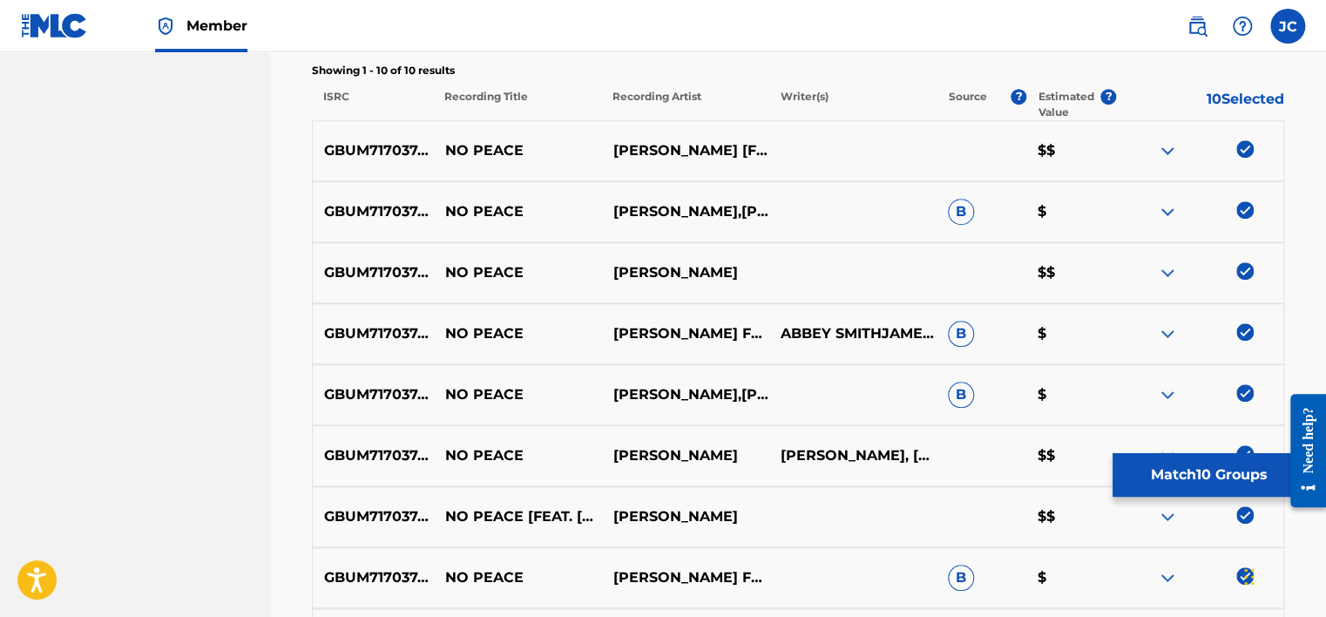
drag, startPoint x: 1328, startPoint y: 264, endPoint x: 1300, endPoint y: 150, distance: 117.5
click at [1300, 150] on div "Matching Tool The Matching Tool allows Members to match sound recordings to wor…" at bounding box center [798, 181] width 1014 height 1272
click at [1209, 469] on button "Match 10 Groups" at bounding box center [1208, 475] width 193 height 44
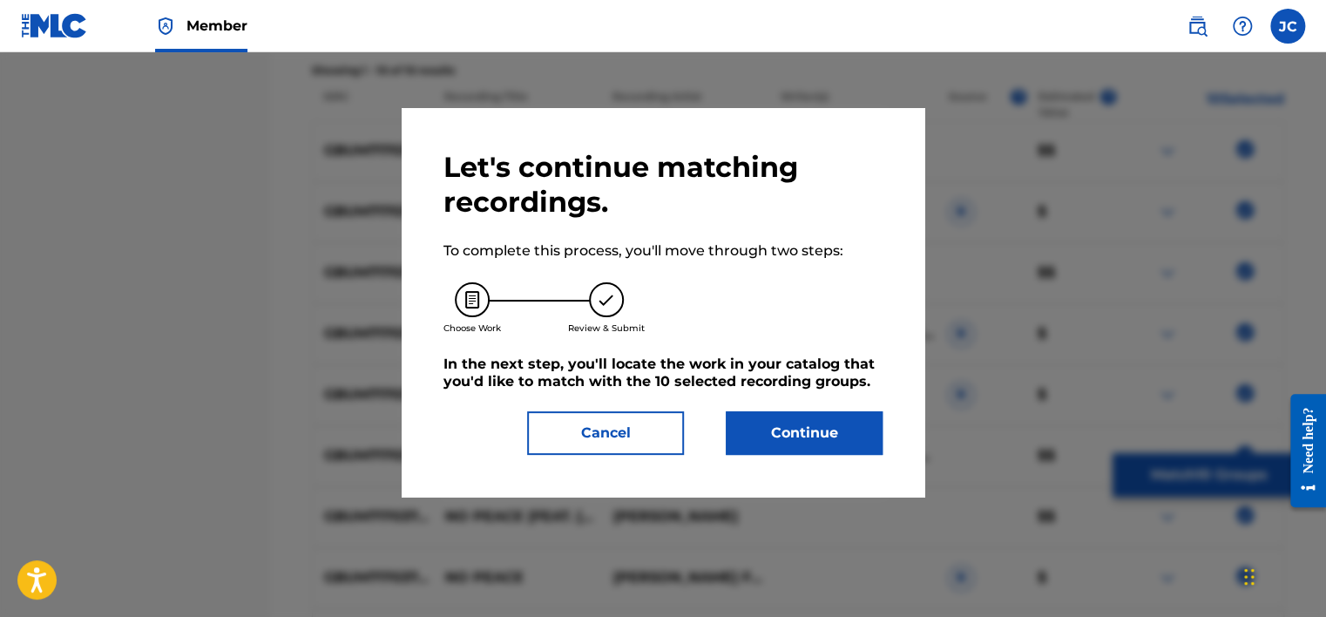
click at [837, 441] on button "Continue" at bounding box center [804, 433] width 157 height 44
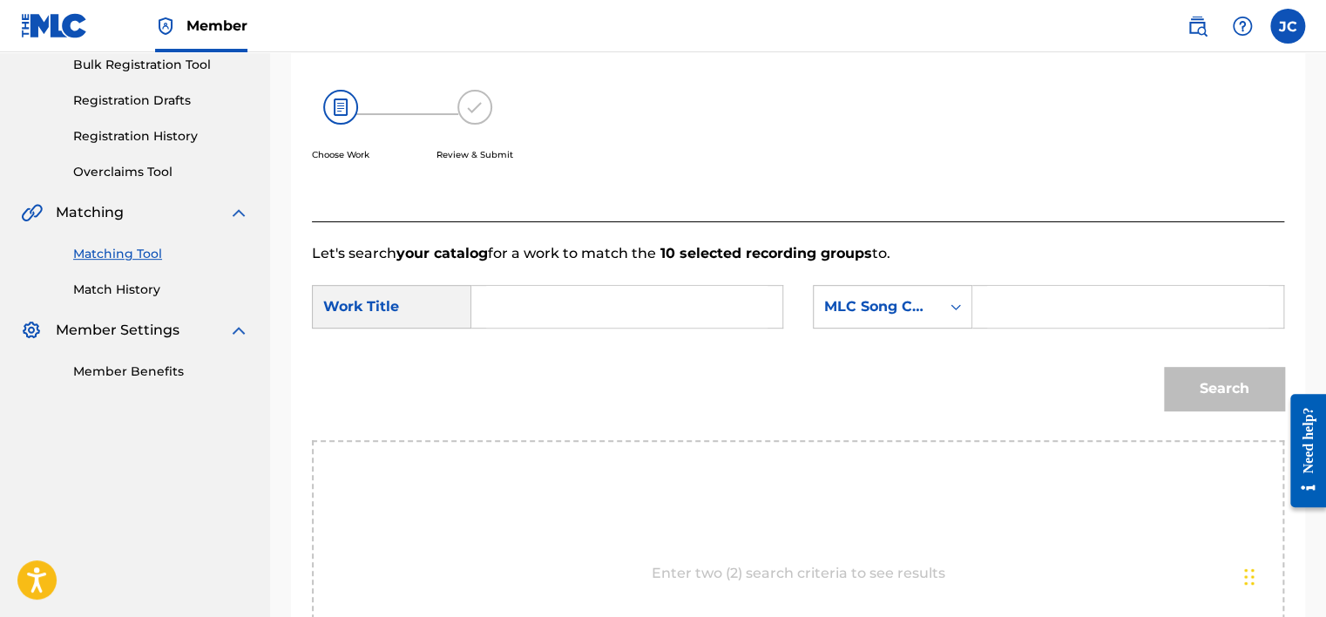
scroll to position [258, 0]
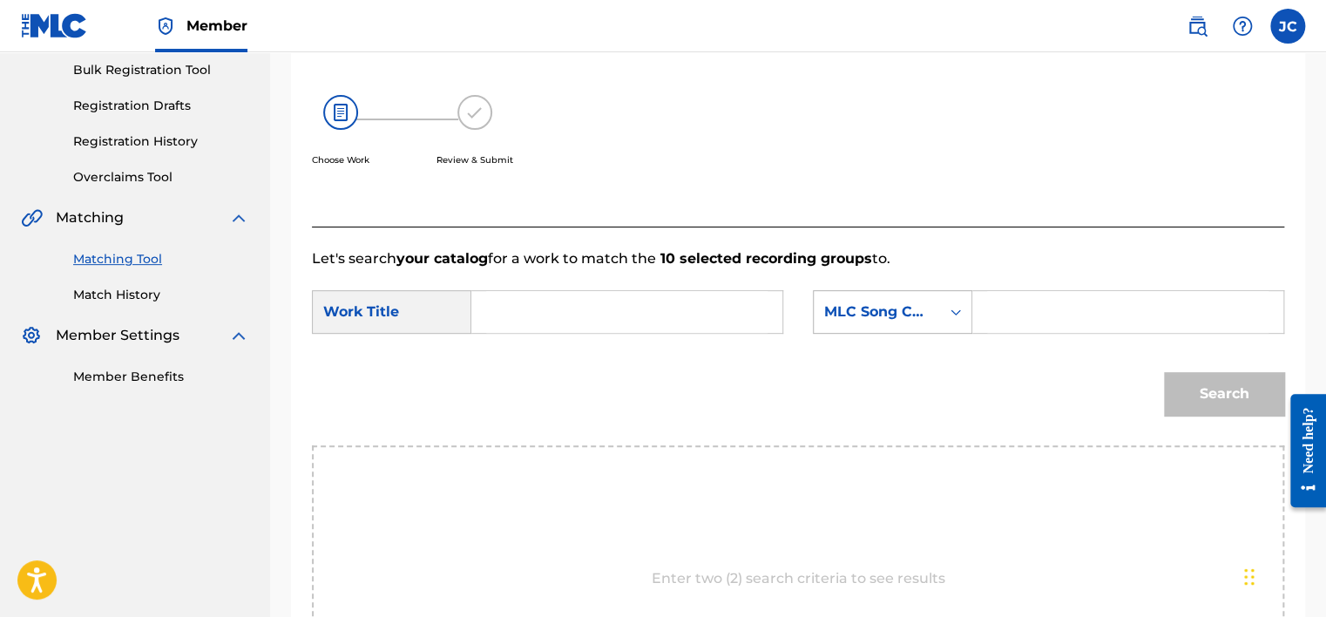
click at [887, 317] on div "MLC Song Code" at bounding box center [876, 311] width 105 height 21
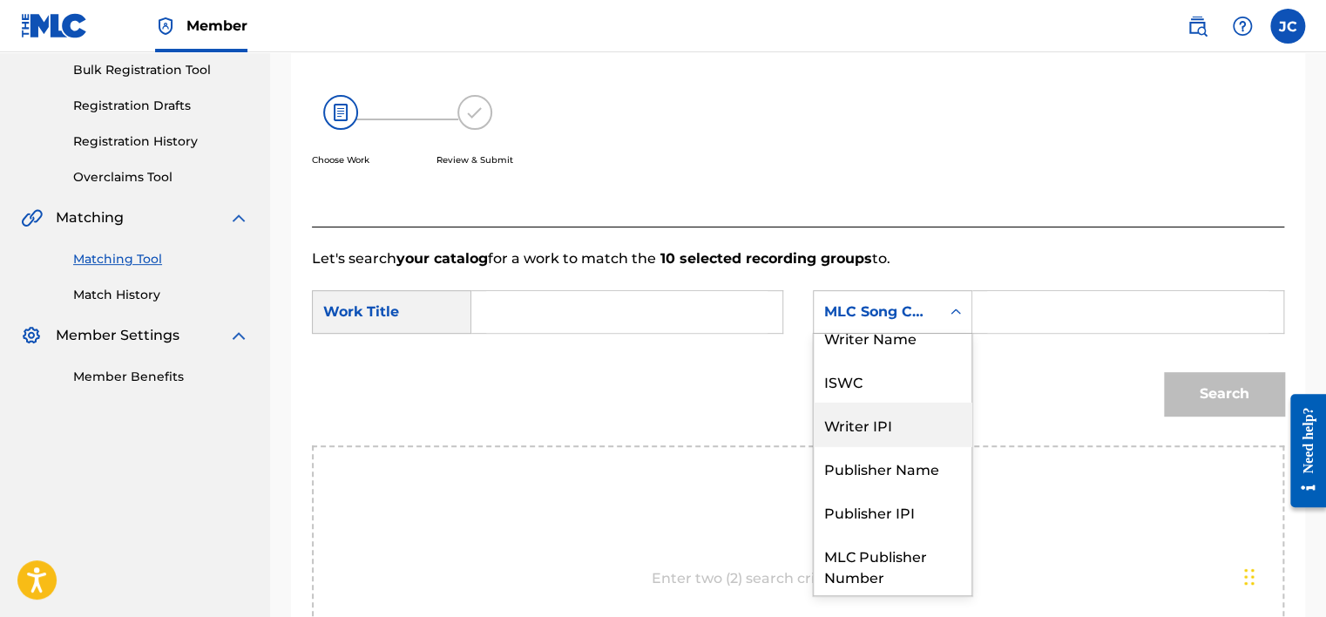
scroll to position [0, 0]
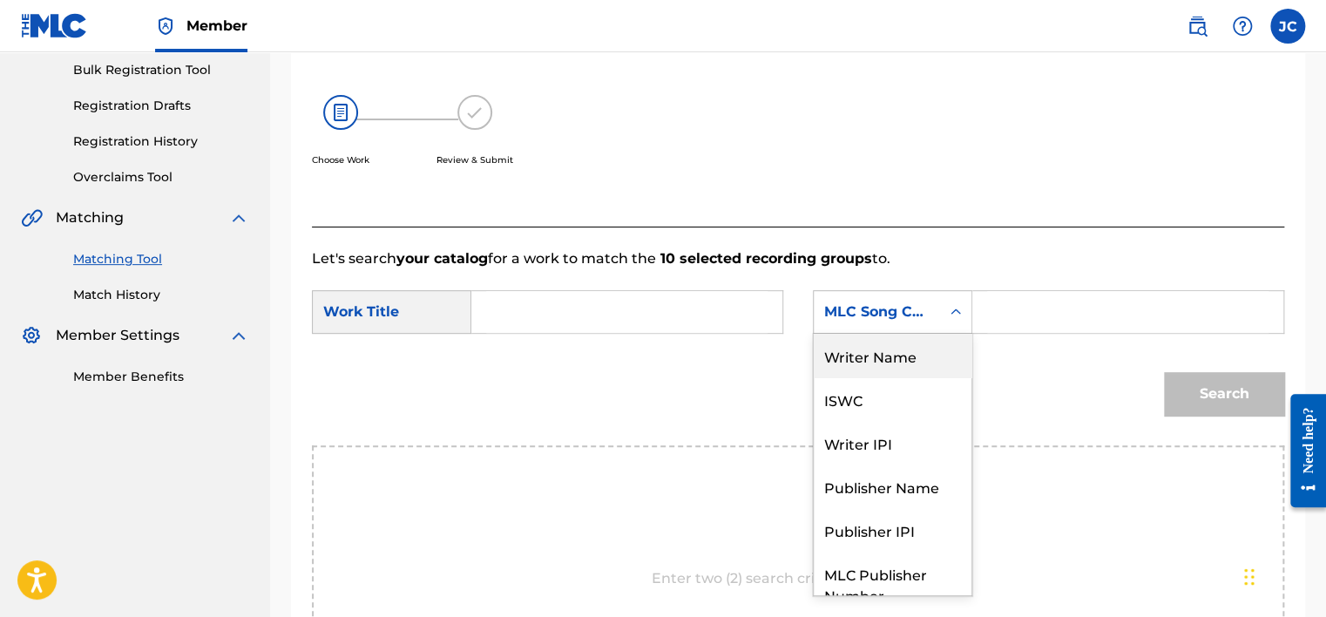
click at [889, 362] on div "Writer Name" at bounding box center [893, 356] width 158 height 44
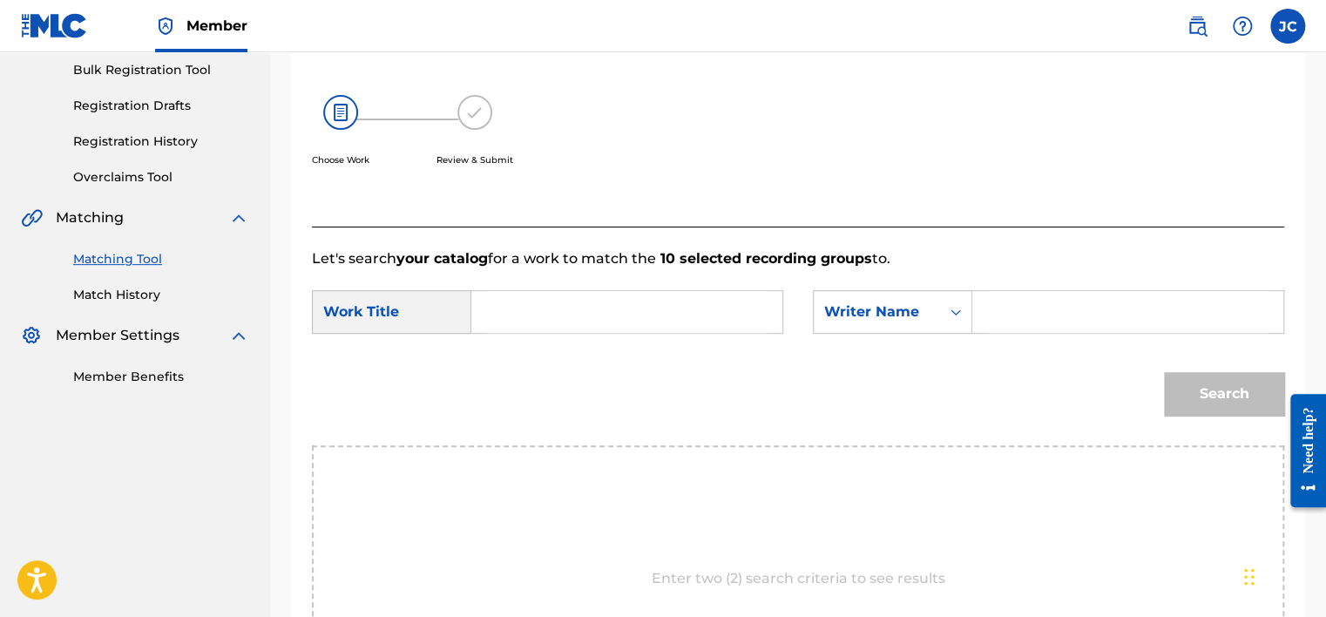
click at [703, 302] on input "Search Form" at bounding box center [626, 312] width 281 height 42
click at [521, 301] on input "Search Form" at bounding box center [626, 312] width 281 height 42
paste input "No Peace"
type input "No Peace"
click at [1014, 330] on input "Search Form" at bounding box center [1127, 312] width 281 height 42
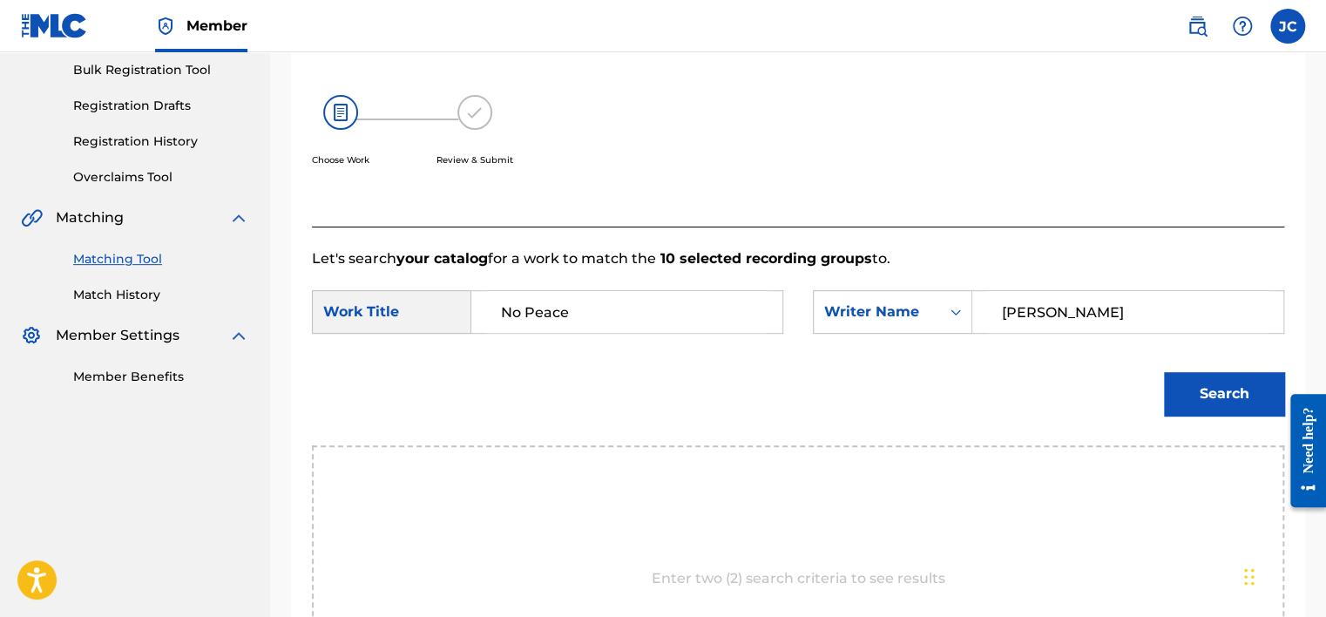
type input "NAPIER"
click at [1164, 372] on button "Search" at bounding box center [1224, 394] width 120 height 44
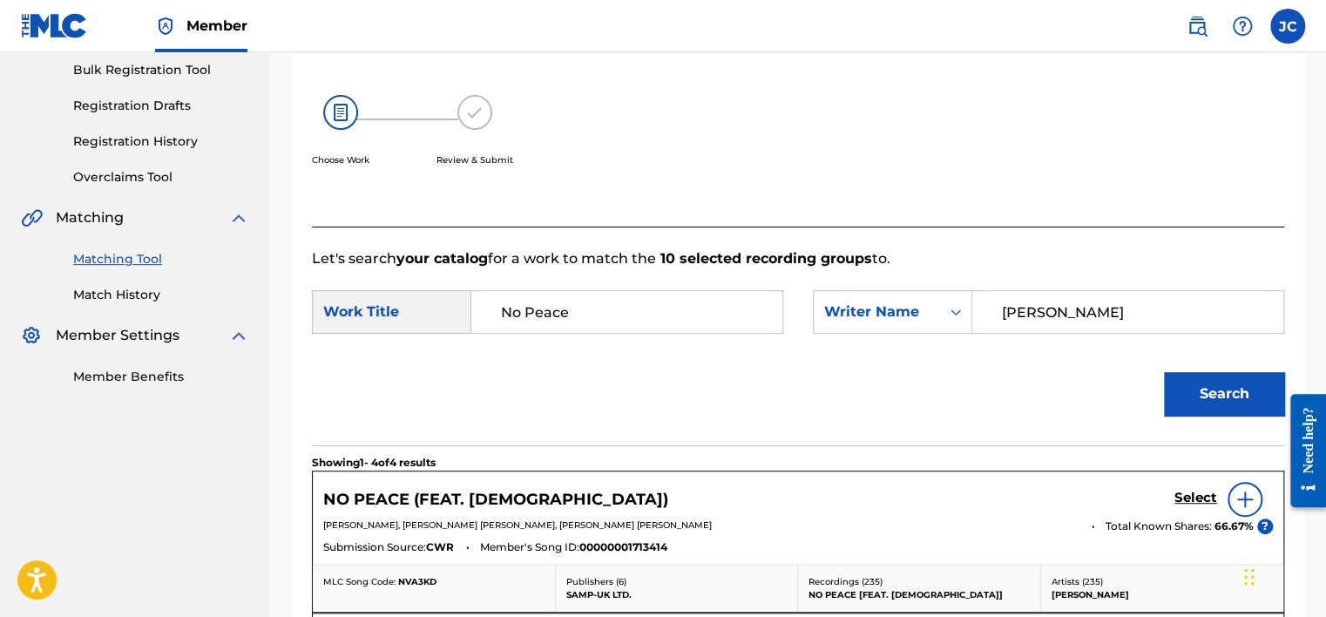
click at [1185, 502] on h5 "Select" at bounding box center [1195, 498] width 43 height 17
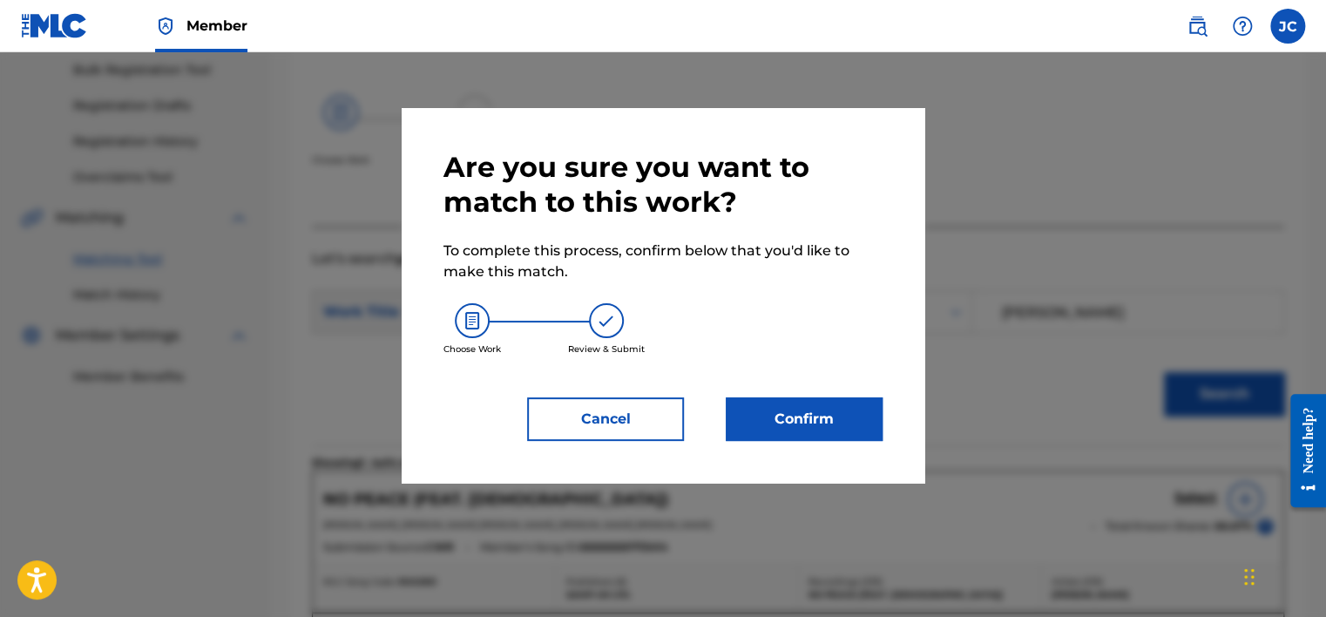
click at [804, 411] on button "Confirm" at bounding box center [804, 419] width 157 height 44
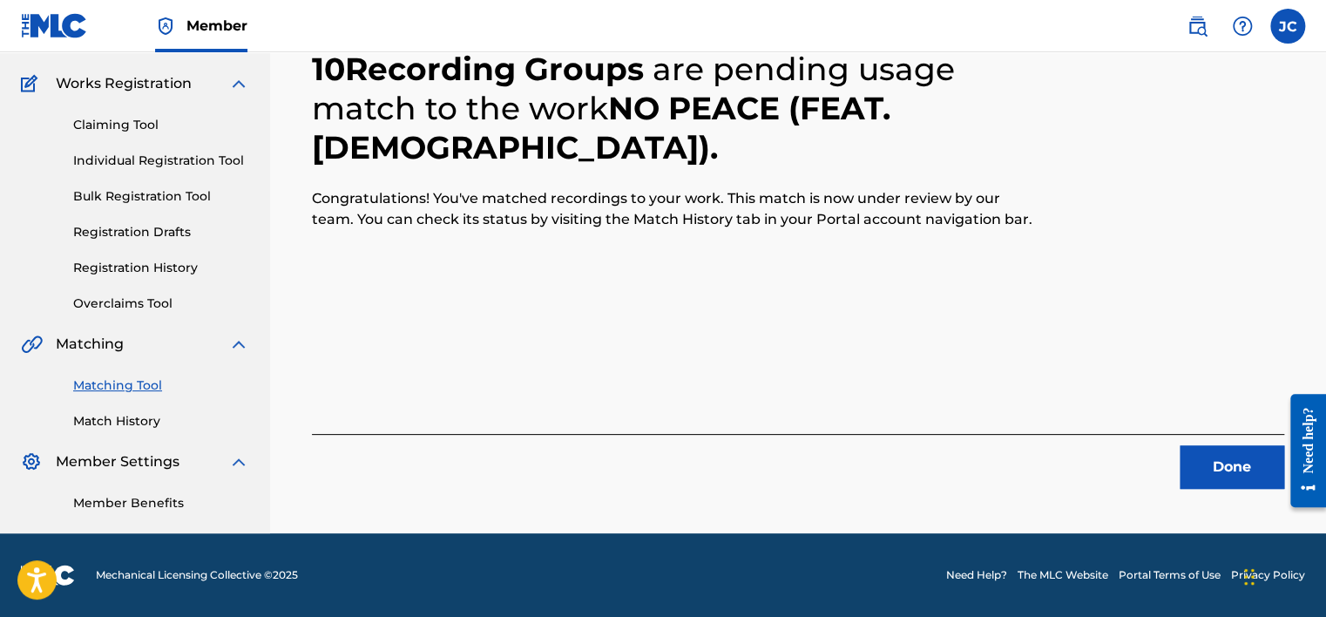
scroll to position [132, 0]
click at [1208, 458] on button "Done" at bounding box center [1232, 467] width 105 height 44
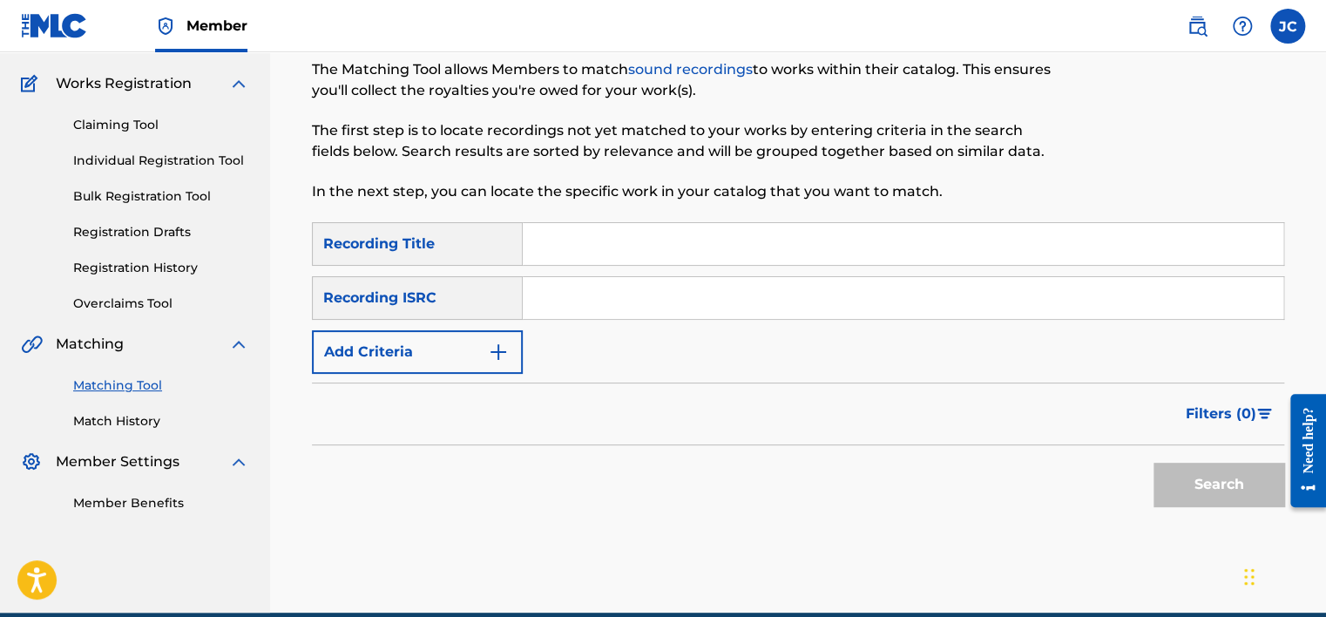
click at [642, 303] on input "Search Form" at bounding box center [903, 298] width 761 height 42
paste input "USQX92500375"
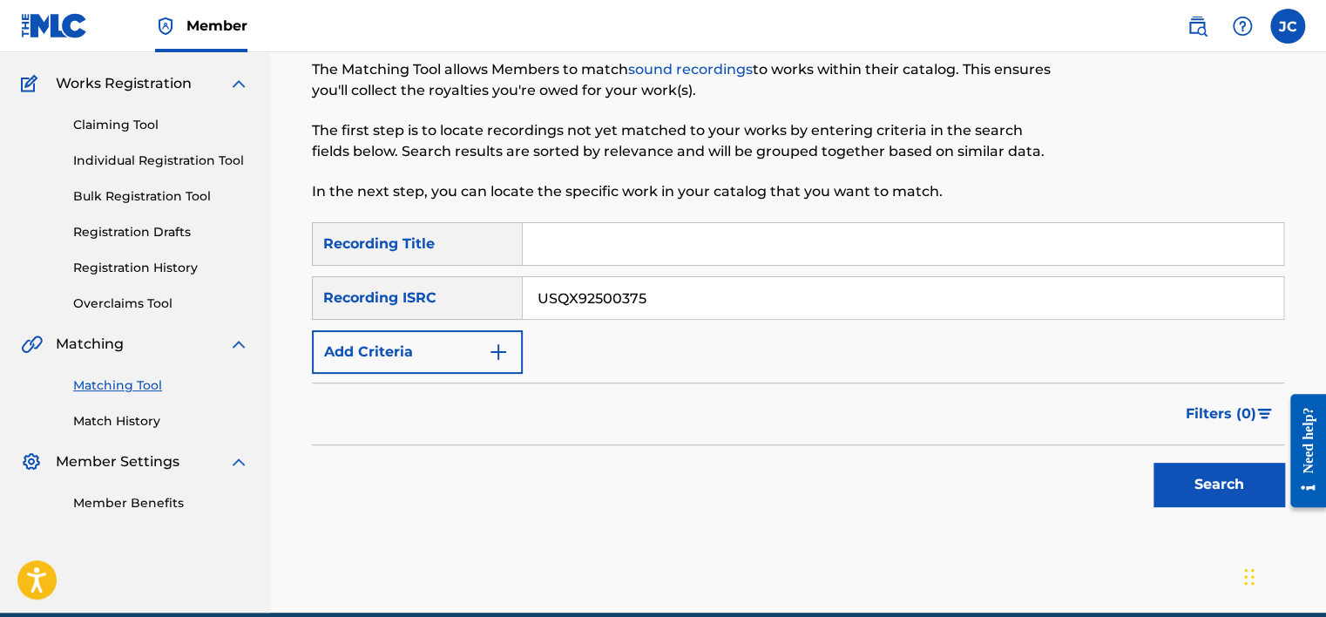
type input "USQX92500375"
click at [1153, 463] on button "Search" at bounding box center [1218, 485] width 131 height 44
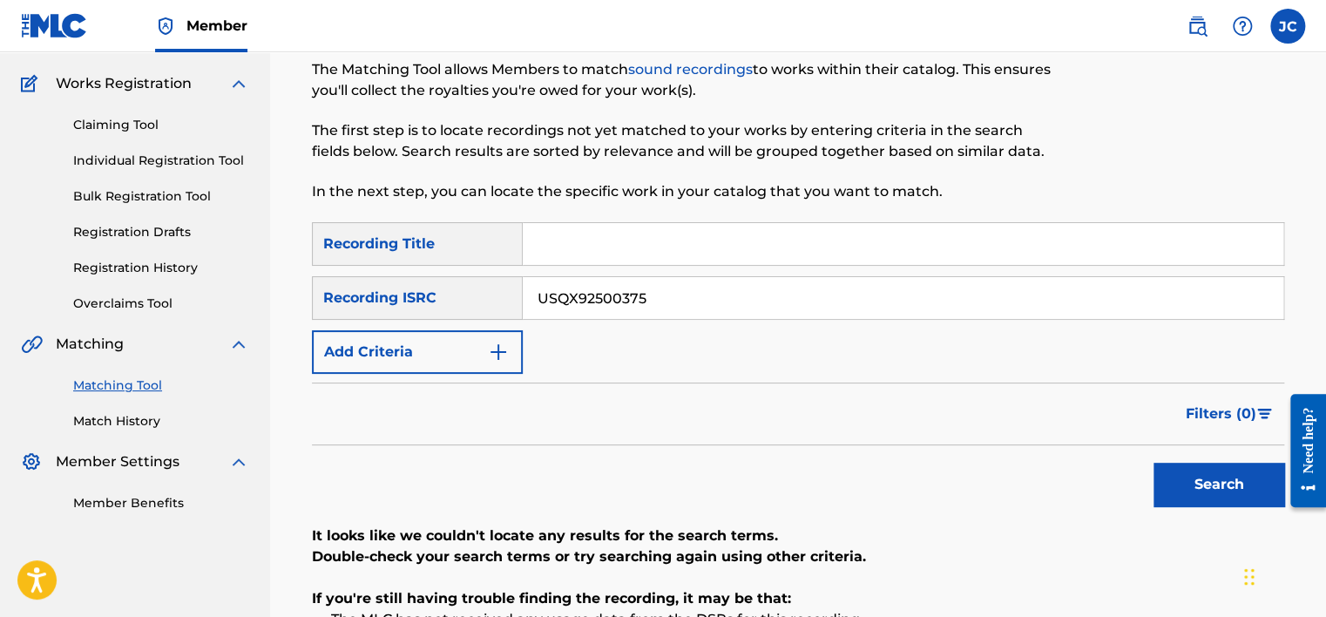
click at [492, 348] on img "Search Form" at bounding box center [498, 352] width 21 height 21
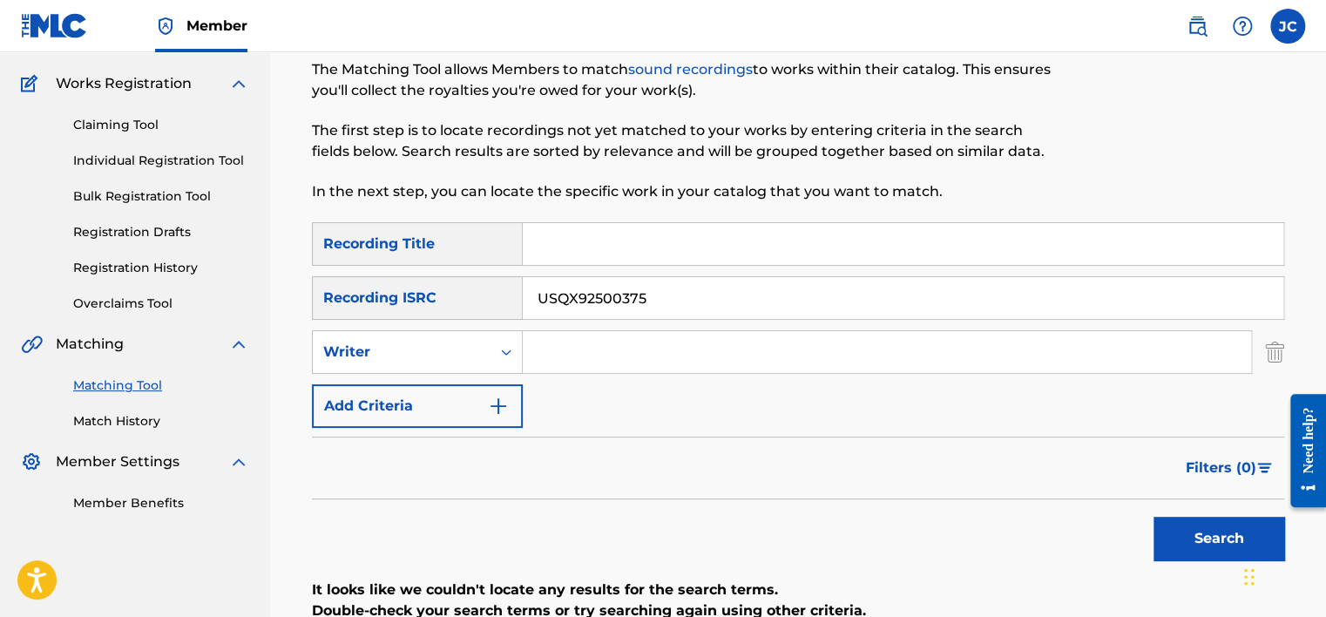
click at [650, 296] on input "USQX92500375" at bounding box center [903, 298] width 761 height 42
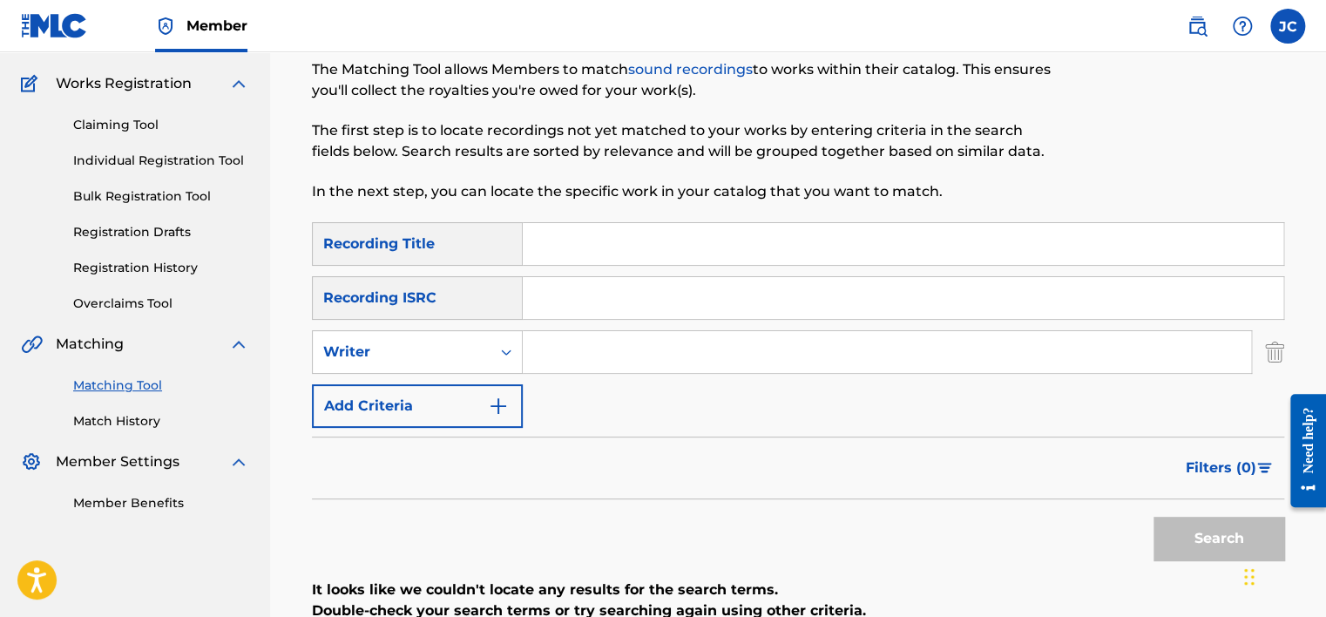
click at [639, 226] on input "Search Form" at bounding box center [903, 244] width 761 height 42
paste input "RUSSELL DICKERSON HAPPEN TO ME"
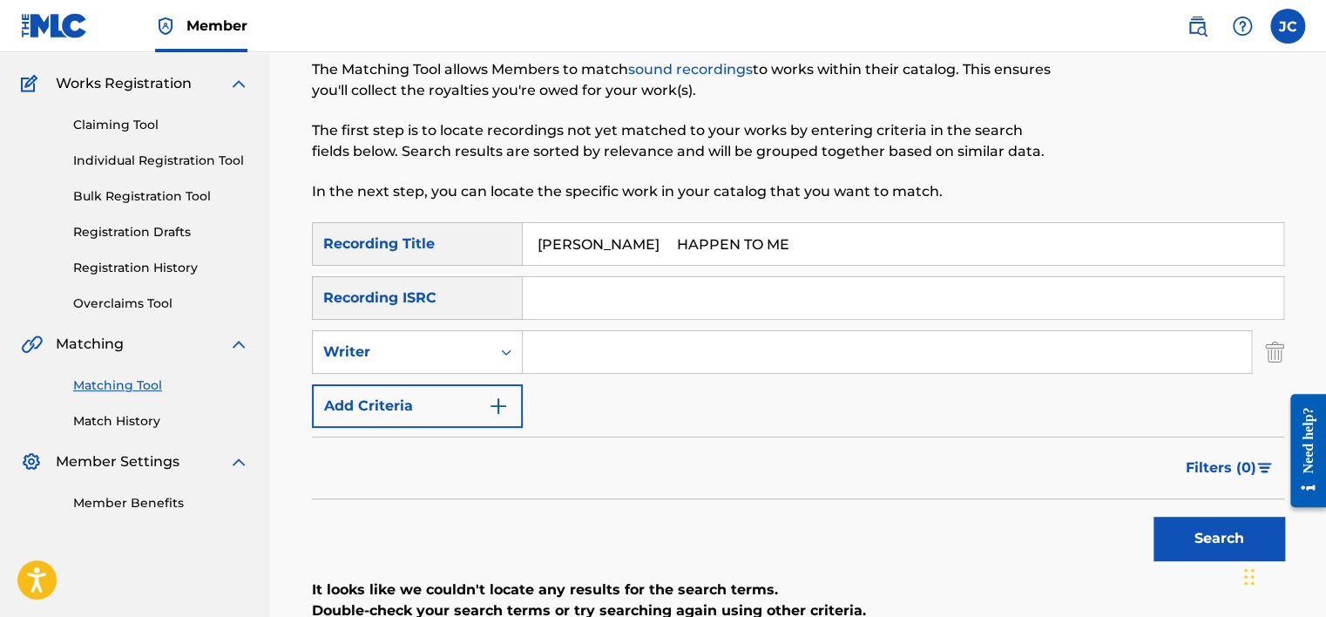
drag, startPoint x: 718, startPoint y: 247, endPoint x: 516, endPoint y: 237, distance: 202.3
click at [516, 237] on div "SearchWithCriteriac039f7e8-90a3-490a-8519-ea25770d27e8 Recording Title RUSSELL …" at bounding box center [798, 244] width 972 height 44
type input "HAPPEN TO ME"
click at [776, 352] on input "RUSSELL DICKERSON" at bounding box center [887, 352] width 728 height 42
type input "RUSSELL DICKERSON"
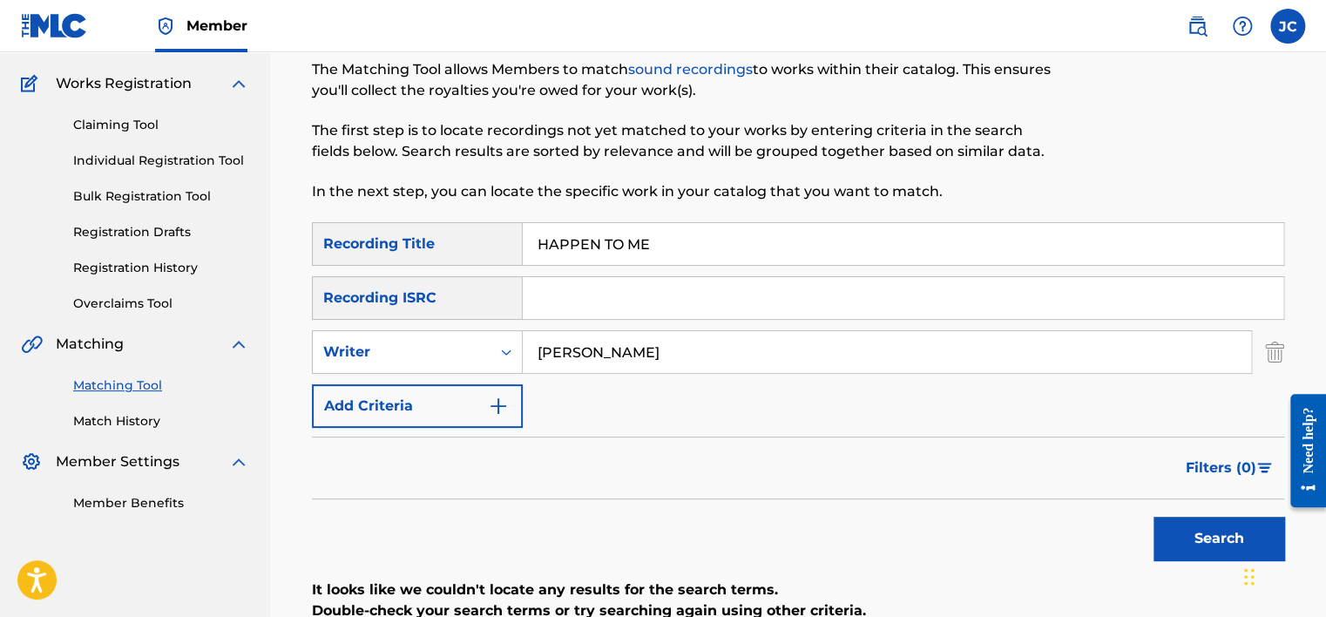
click at [703, 237] on input "HAPPEN TO ME" at bounding box center [903, 244] width 761 height 42
click at [397, 355] on div "Writer" at bounding box center [401, 352] width 157 height 21
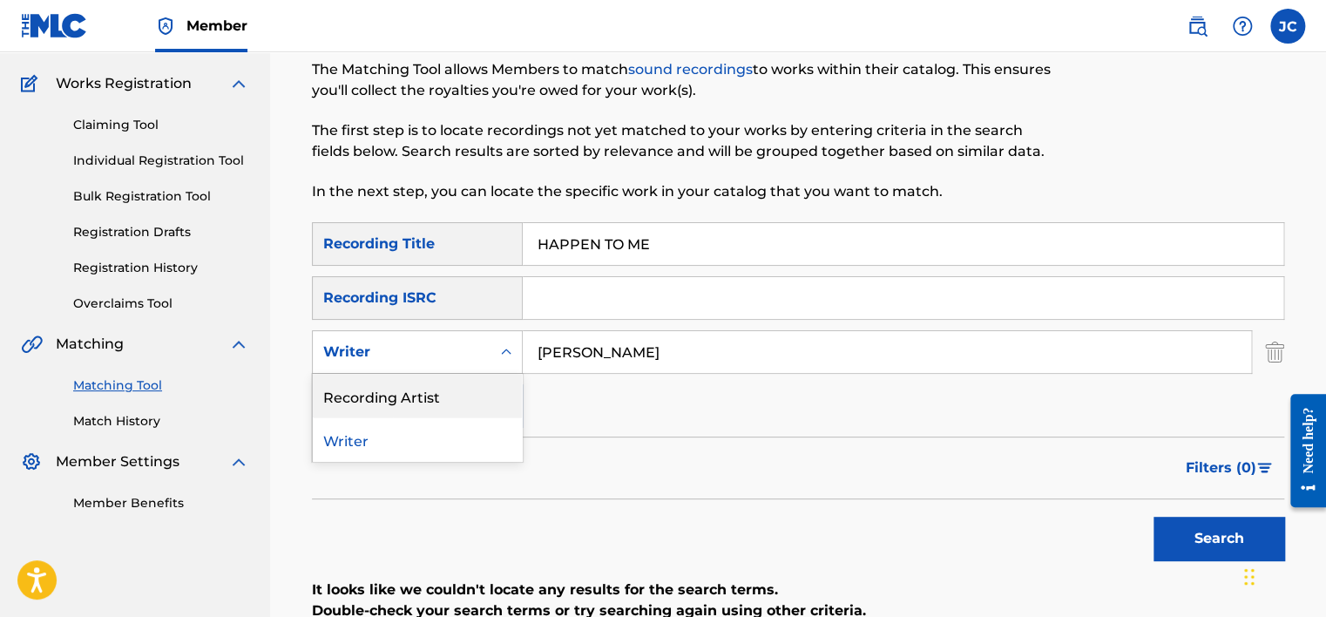
click at [407, 408] on div "Recording Artist" at bounding box center [417, 396] width 209 height 44
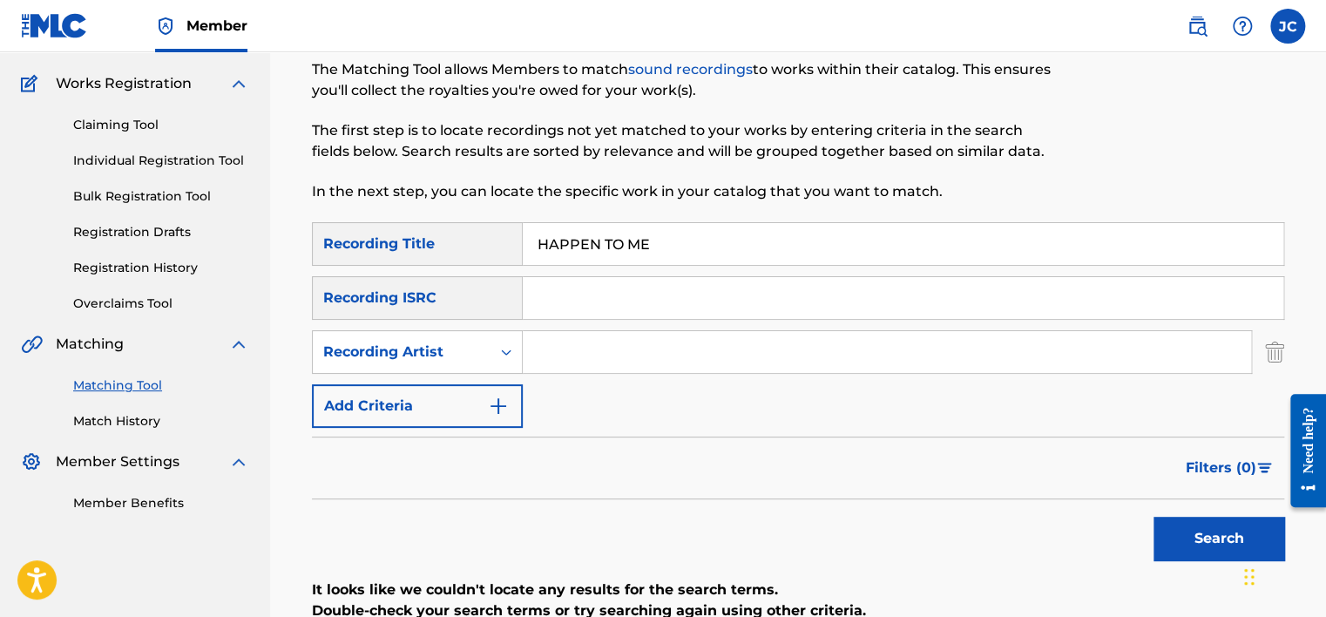
click at [592, 352] on input "Search Form" at bounding box center [887, 352] width 728 height 42
paste input "RUSSELL DICKERSON HAPPEN TO ME"
drag, startPoint x: 889, startPoint y: 353, endPoint x: 698, endPoint y: 350, distance: 191.7
click at [698, 350] on input "RUSSELL DICKERSON HAPPEN TO ME" at bounding box center [887, 352] width 728 height 42
type input "RUSSELL DICKERSON"
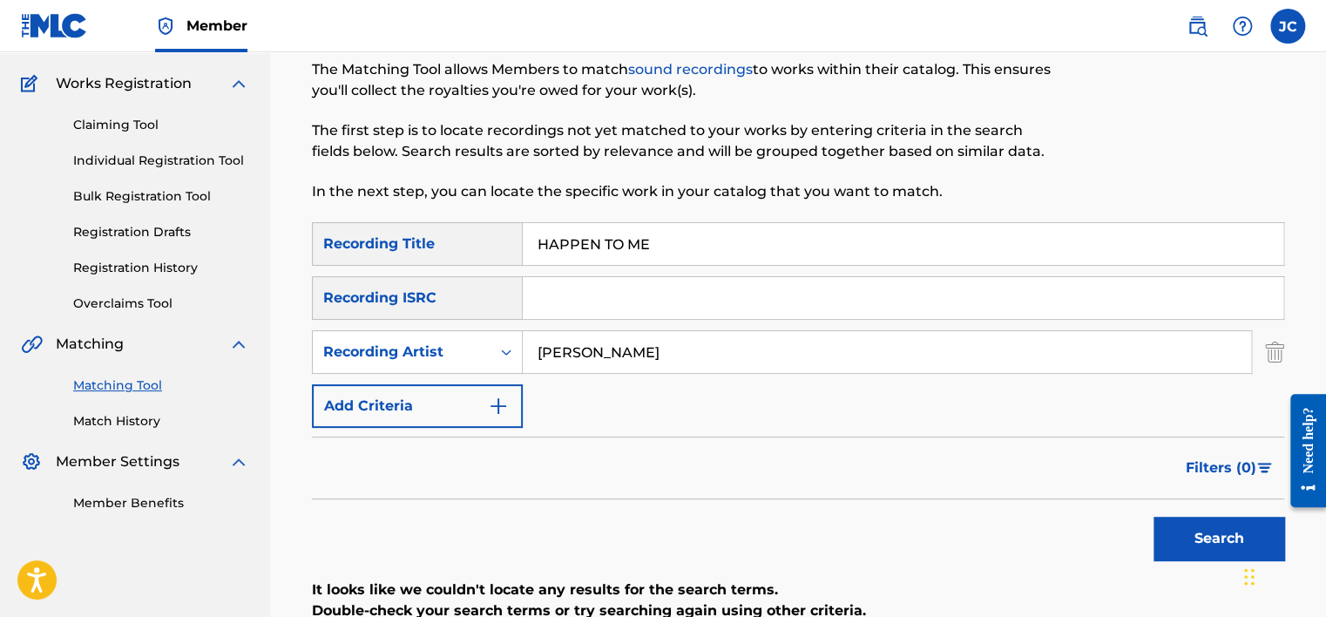
click at [1153, 517] on button "Search" at bounding box center [1218, 539] width 131 height 44
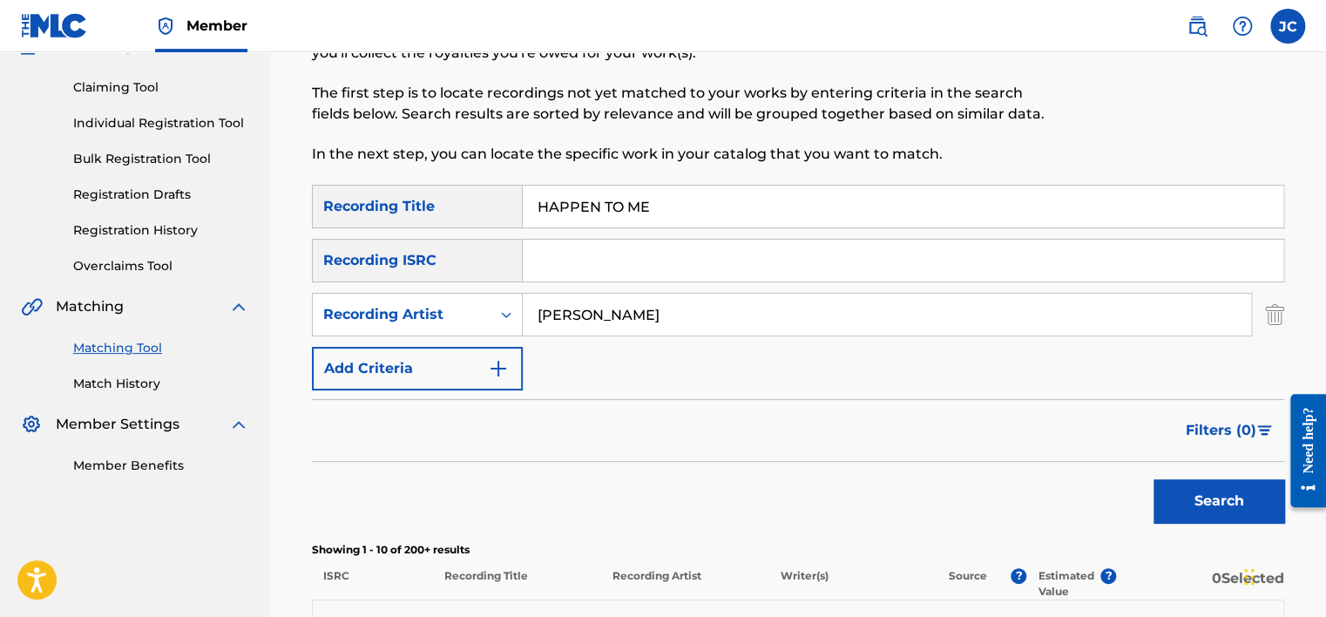
scroll to position [147, 0]
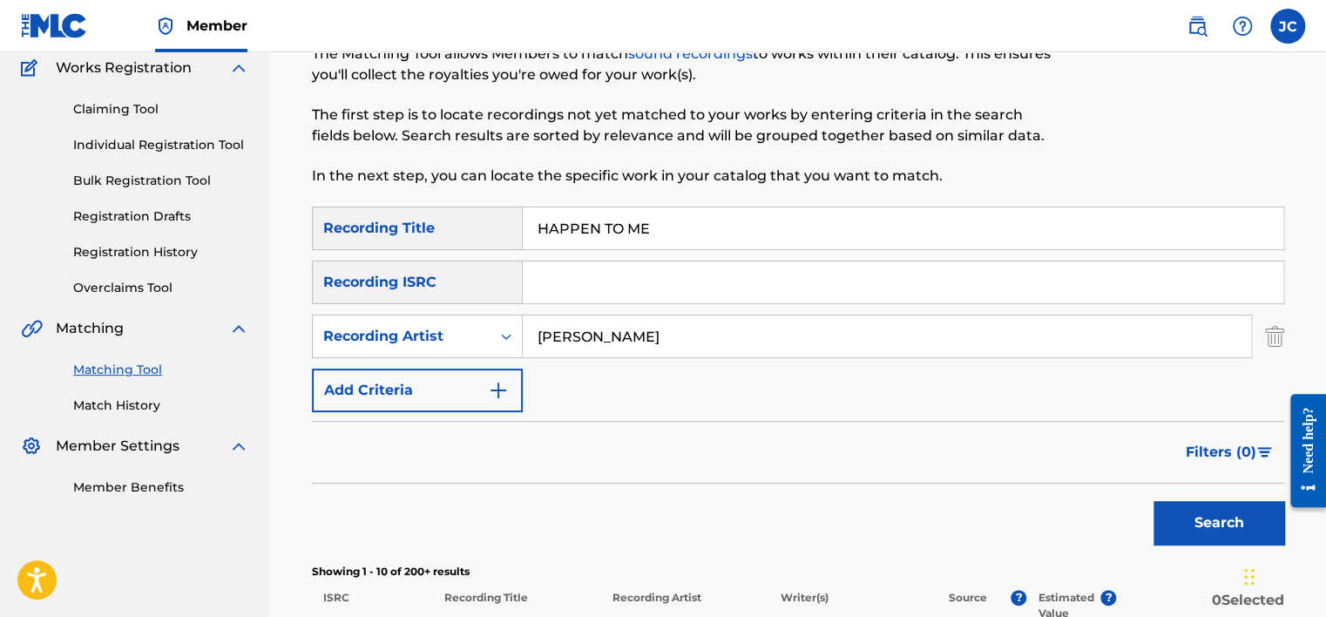
click at [1270, 331] on img "Search Form" at bounding box center [1274, 336] width 19 height 44
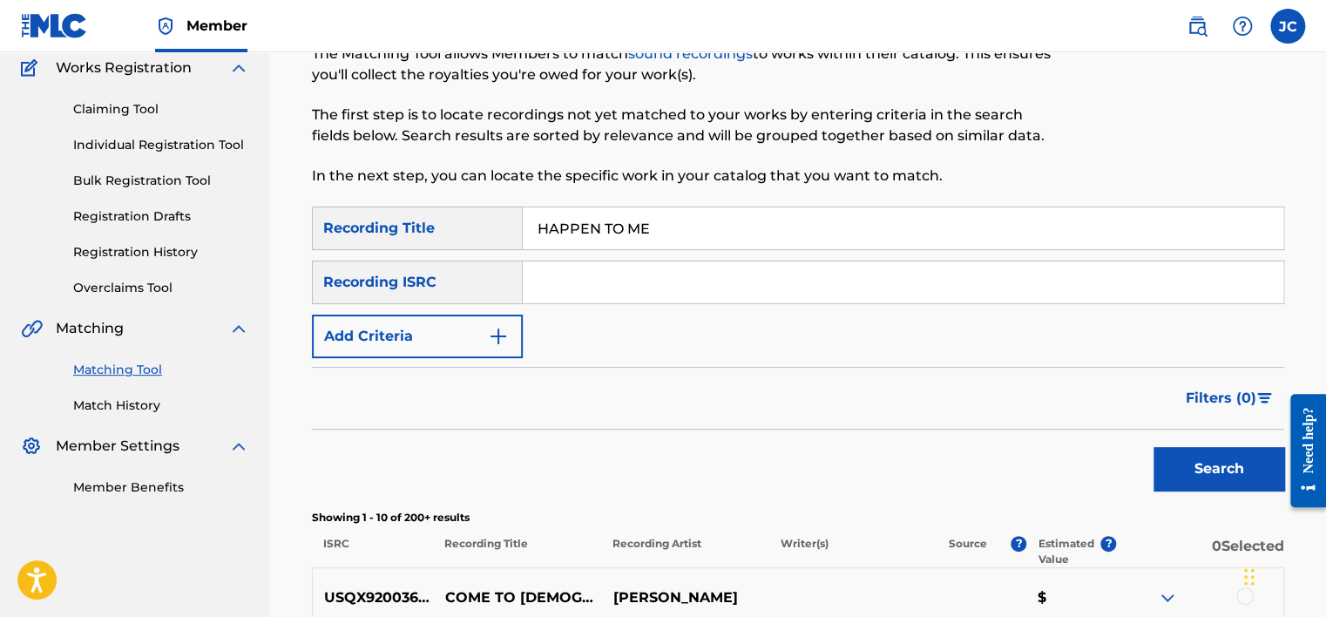
click at [659, 219] on input "HAPPEN TO ME" at bounding box center [903, 228] width 761 height 42
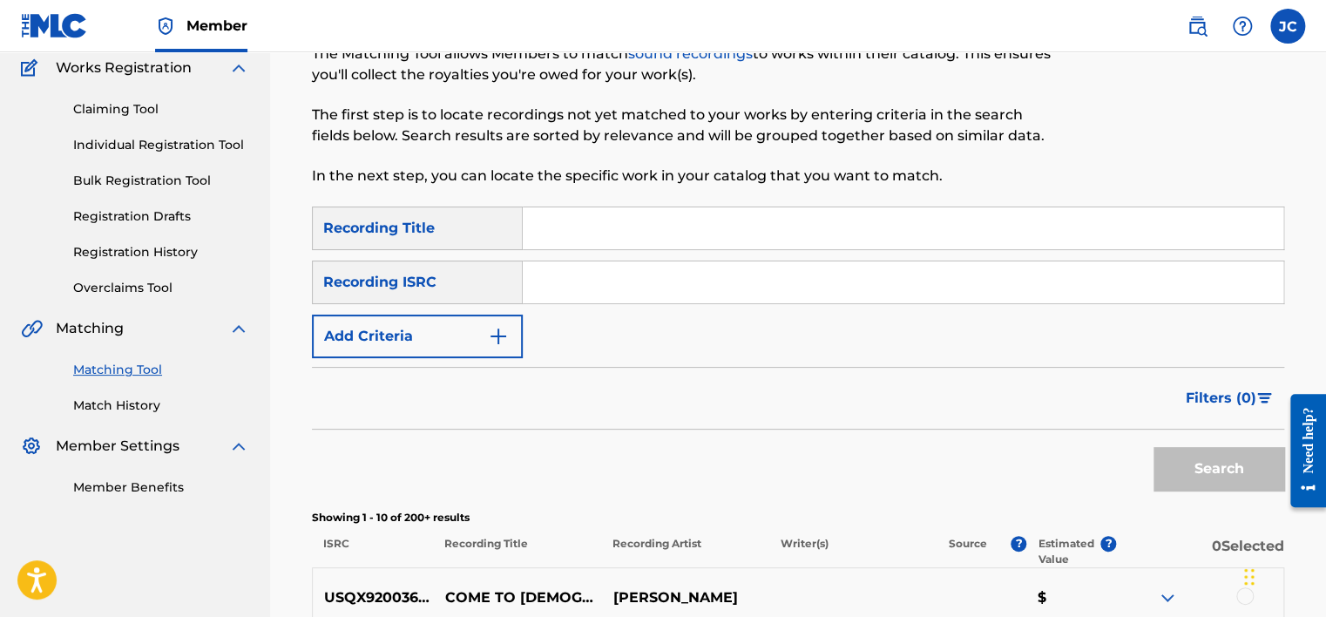
click at [619, 274] on input "Search Form" at bounding box center [903, 282] width 761 height 42
paste input "USLR59900121"
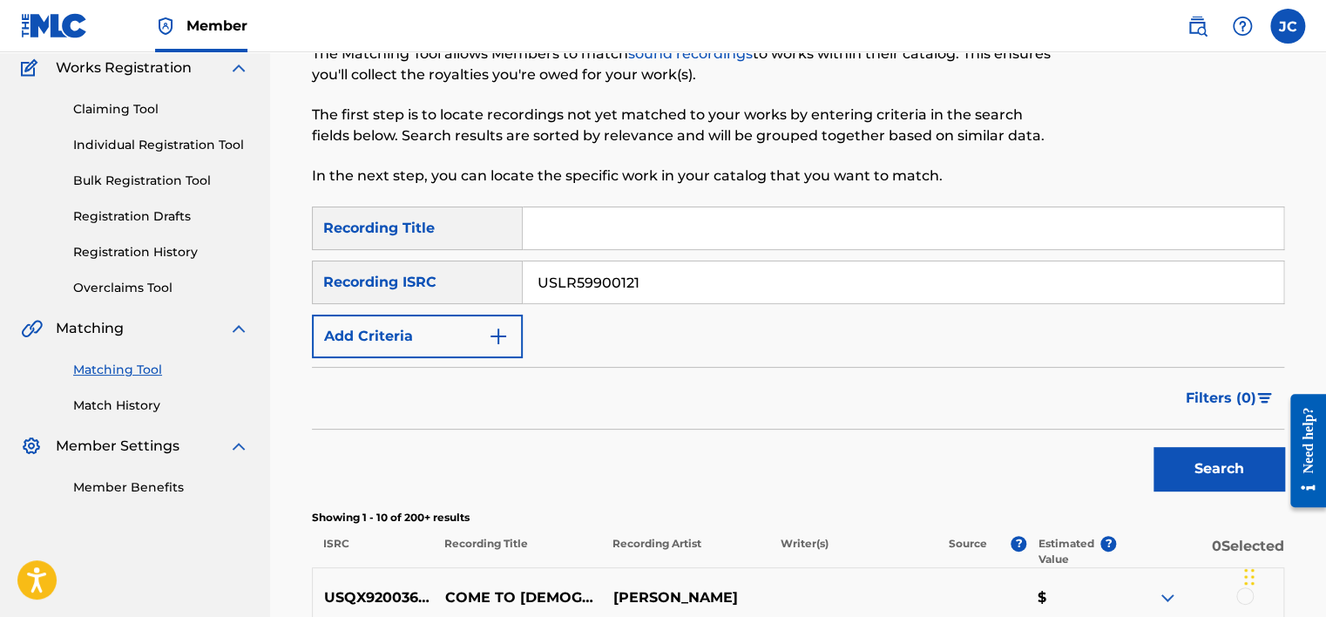
type input "USLR59900121"
click at [1153, 447] on button "Search" at bounding box center [1218, 469] width 131 height 44
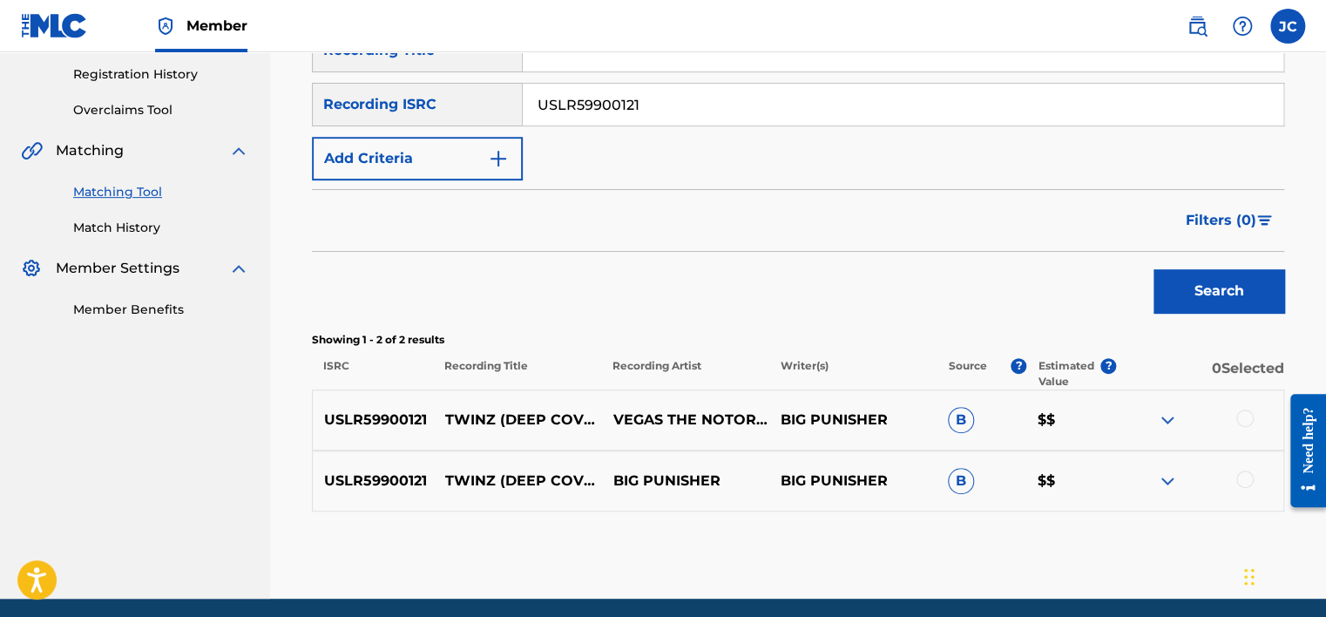
scroll to position [331, 0]
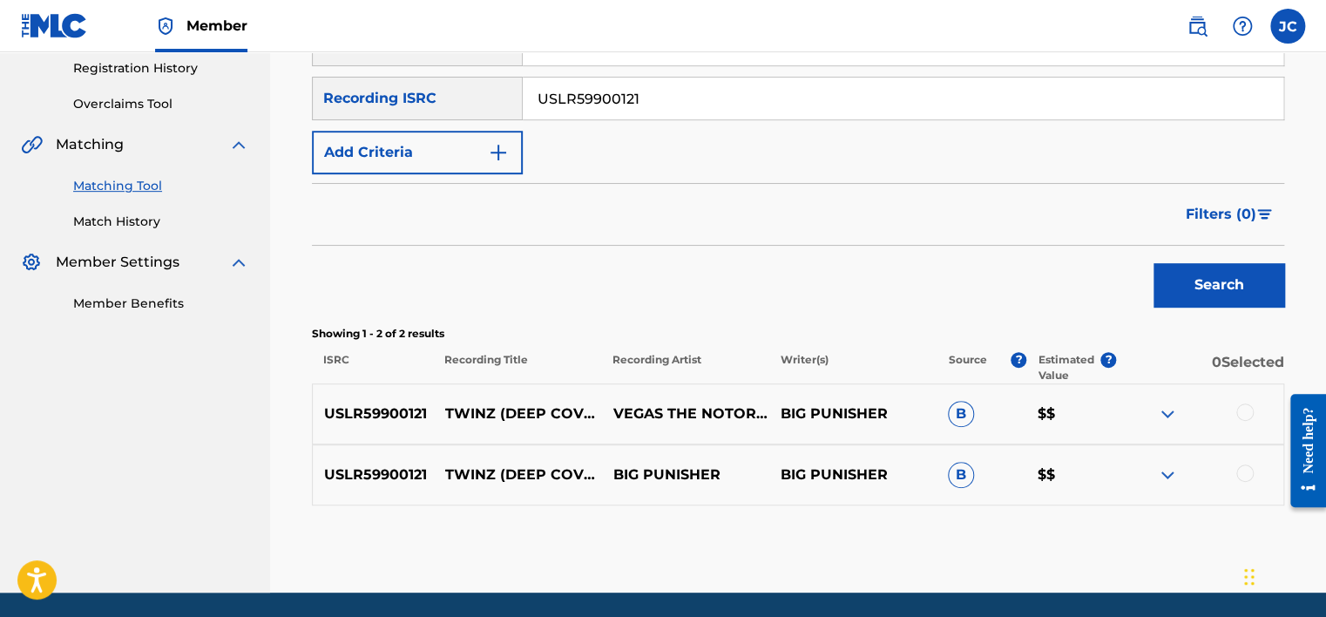
click at [1241, 478] on div at bounding box center [1244, 472] width 17 height 17
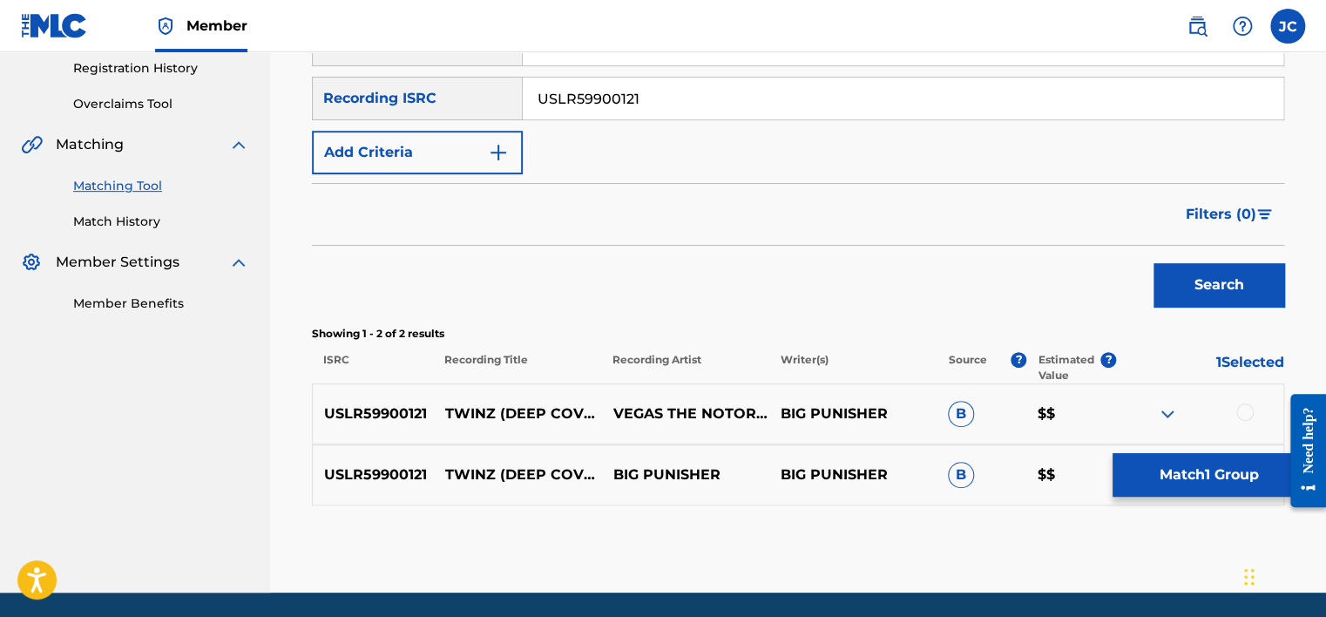
click at [1243, 416] on div at bounding box center [1244, 411] width 17 height 17
drag, startPoint x: 1199, startPoint y: 478, endPoint x: 1193, endPoint y: 464, distance: 15.2
click at [1193, 464] on button "Match 2 Groups" at bounding box center [1208, 475] width 193 height 44
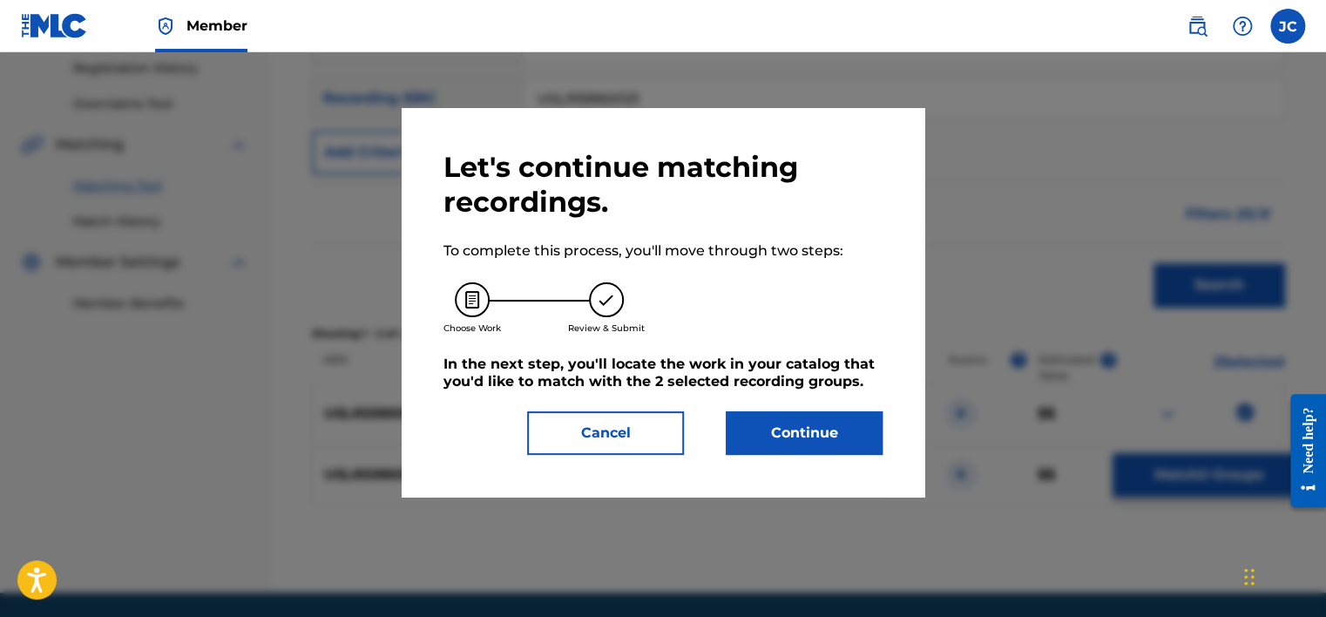
click at [845, 429] on button "Continue" at bounding box center [804, 433] width 157 height 44
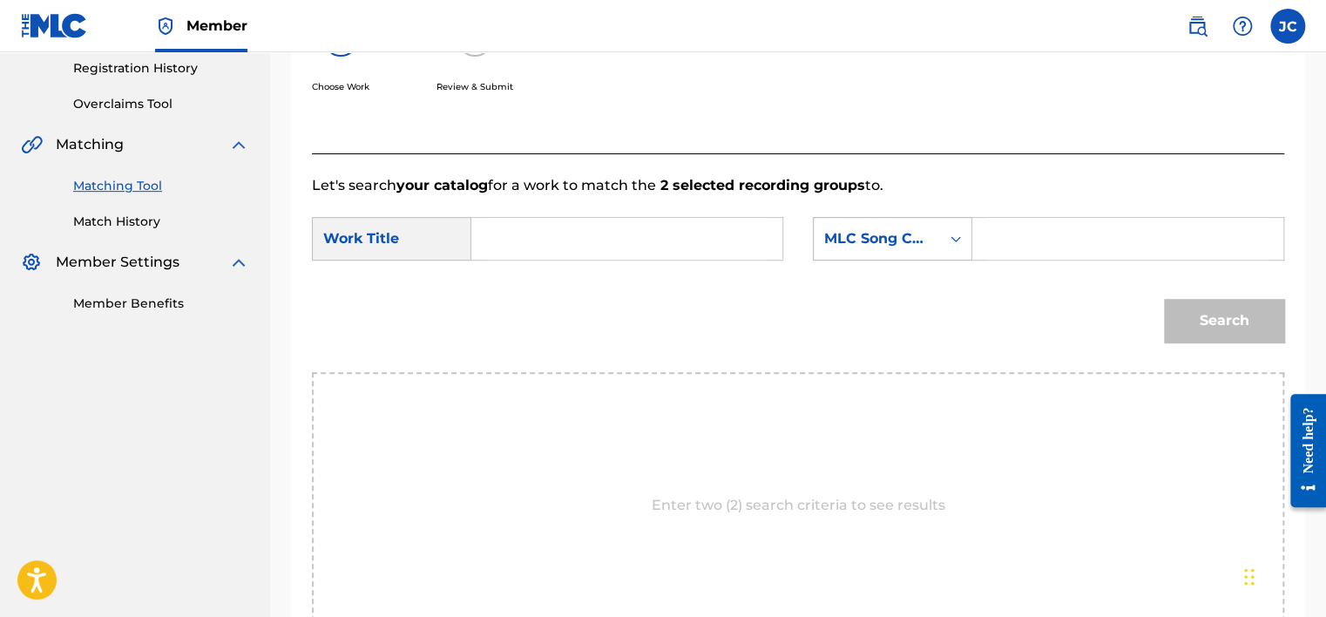
click at [875, 217] on div "MLC Song Code" at bounding box center [892, 239] width 159 height 44
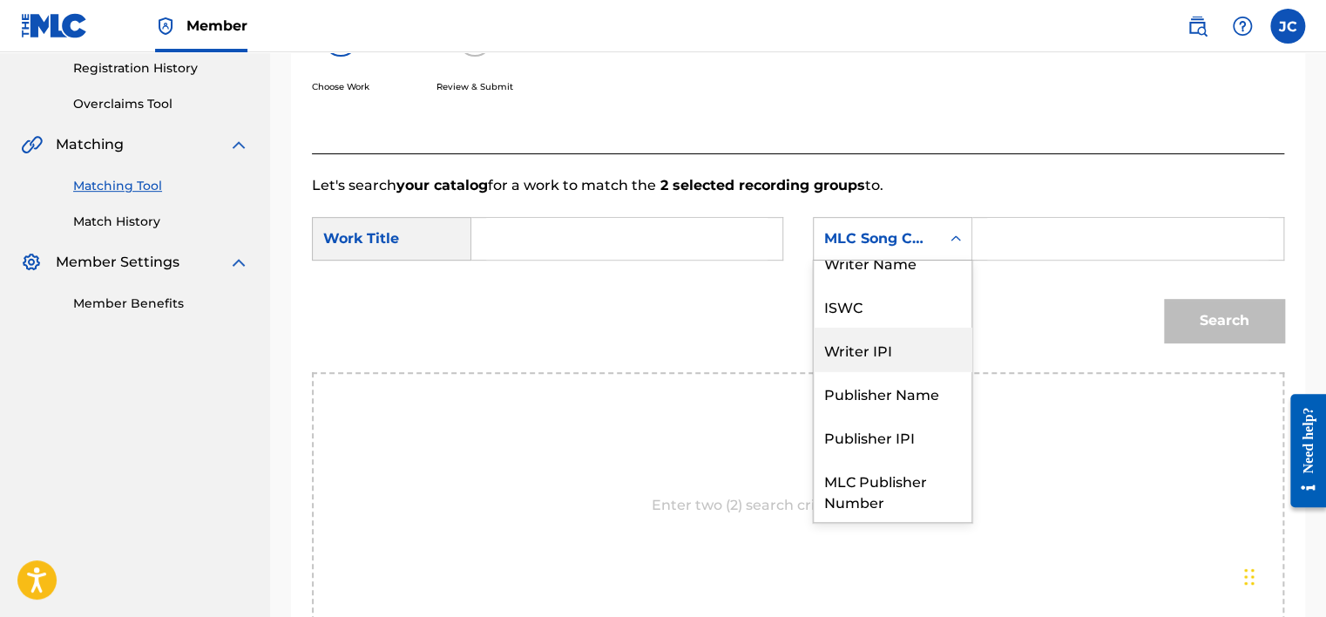
scroll to position [0, 0]
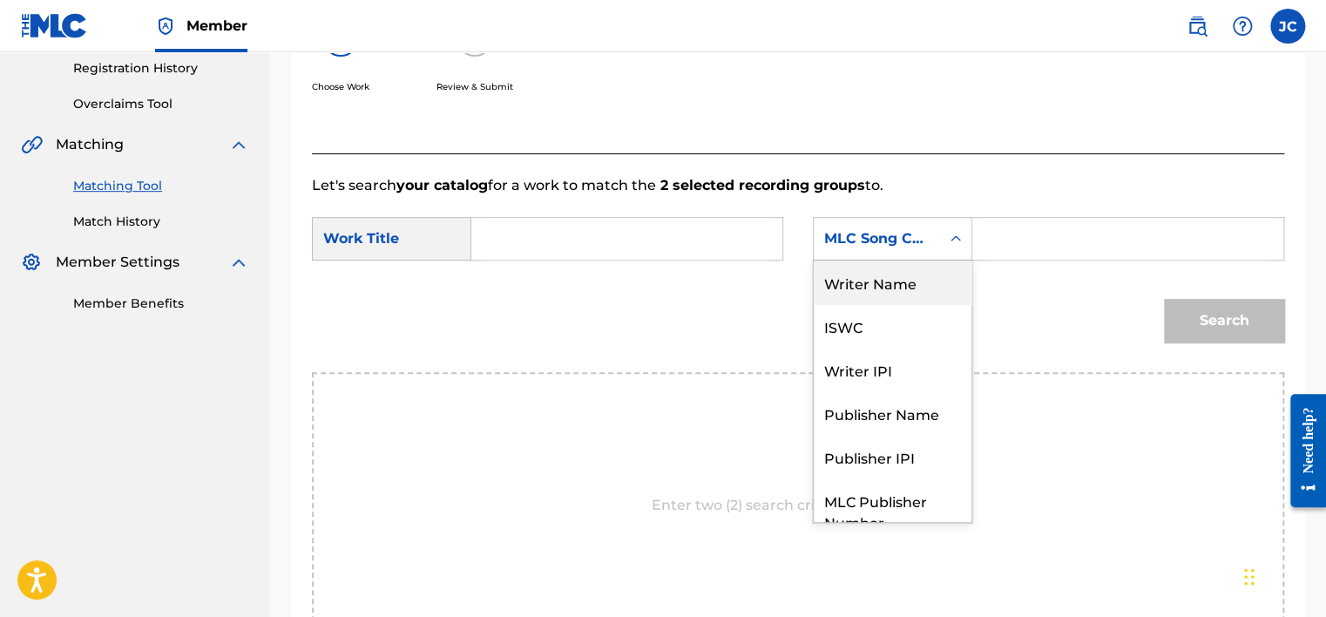
click at [884, 288] on div "Writer Name" at bounding box center [893, 282] width 158 height 44
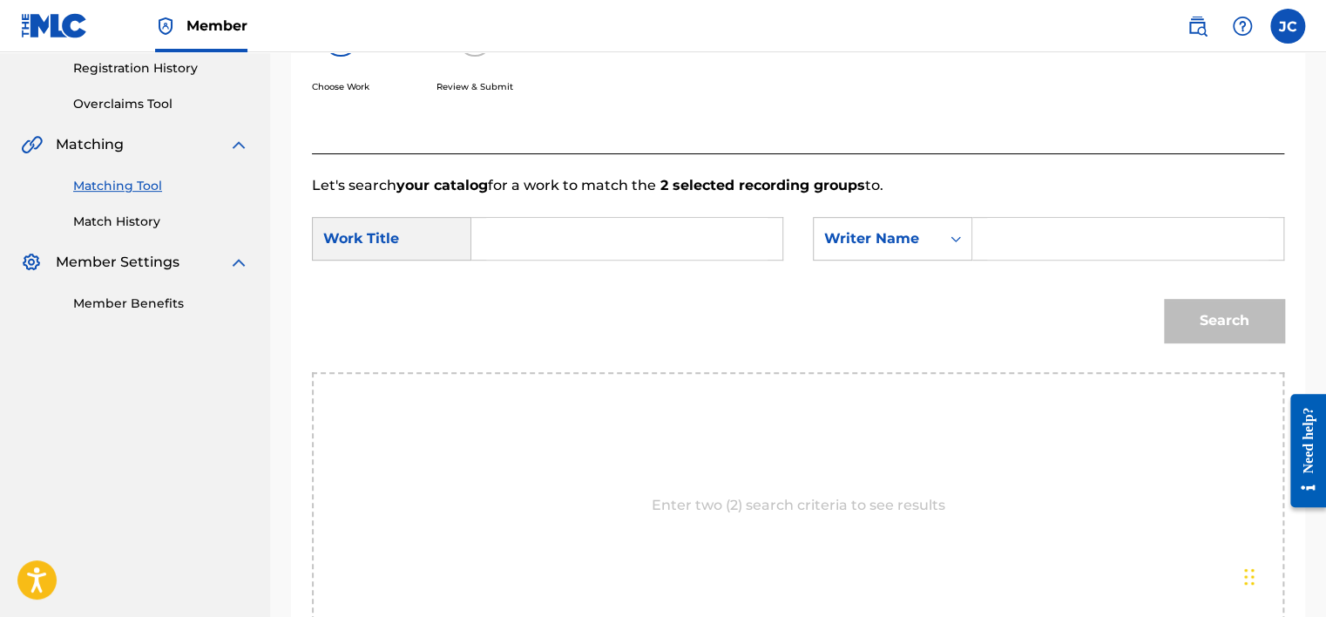
click at [601, 226] on input "Search Form" at bounding box center [626, 239] width 281 height 42
paste input "Twinz"
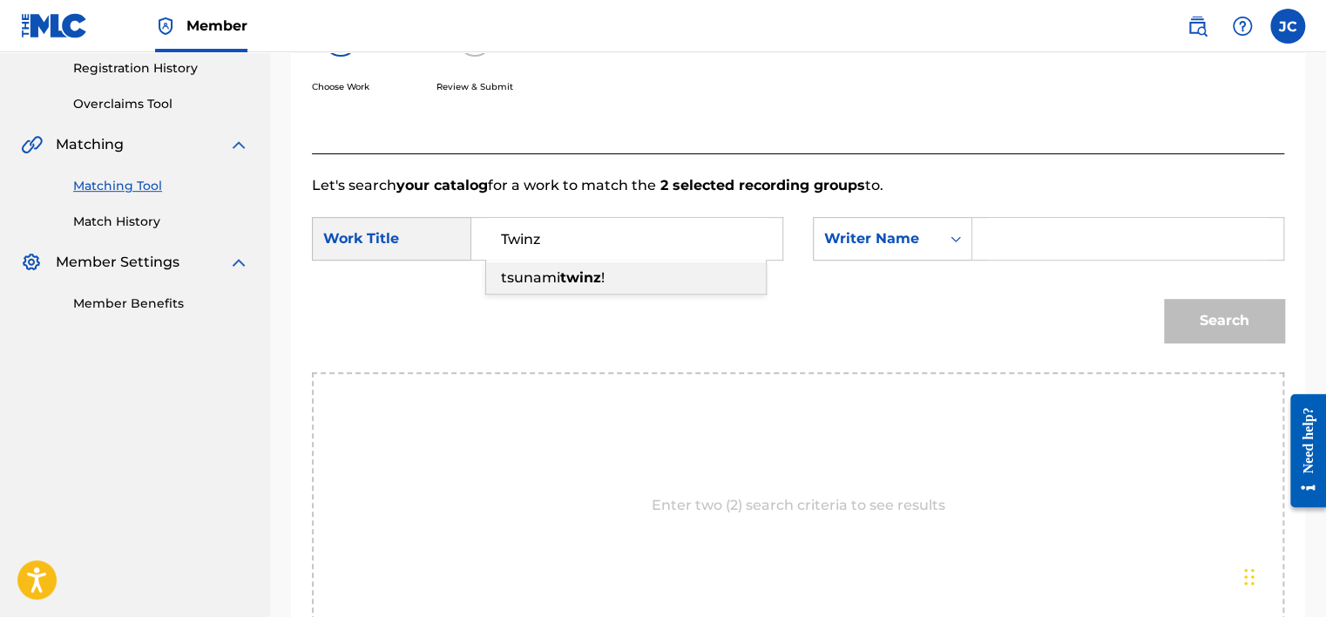
type input "Twinz"
click at [1029, 235] on input "Search Form" at bounding box center [1127, 239] width 281 height 42
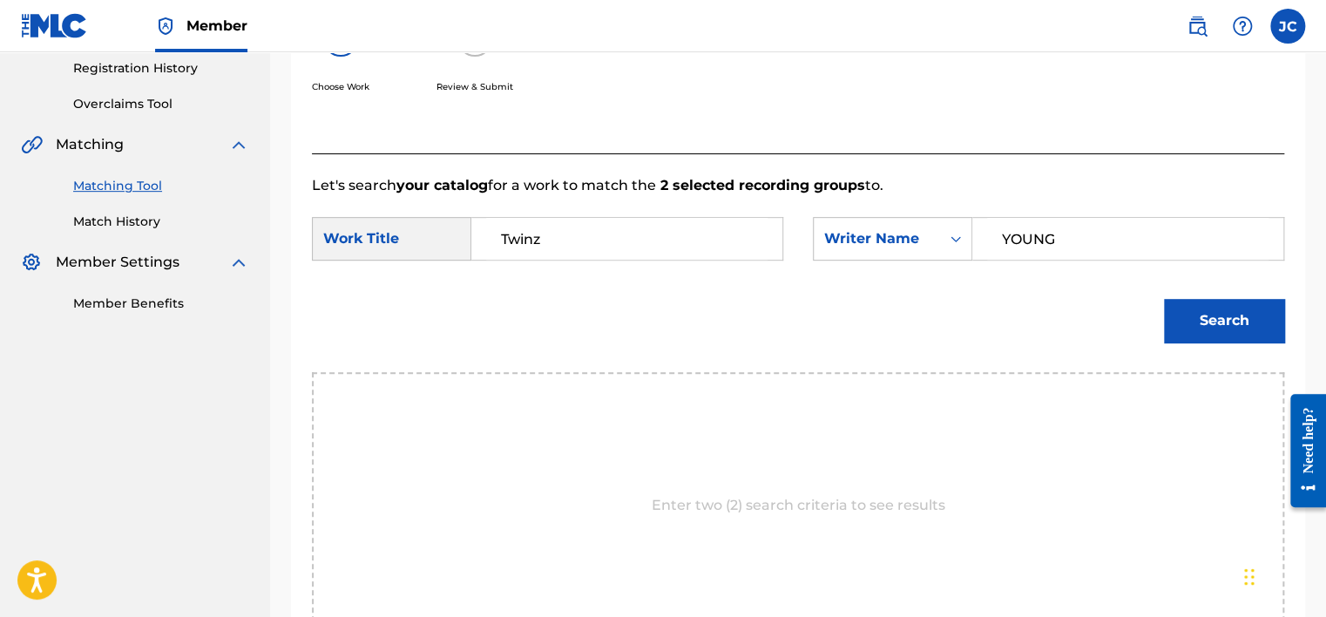
click at [1164, 299] on button "Search" at bounding box center [1224, 321] width 120 height 44
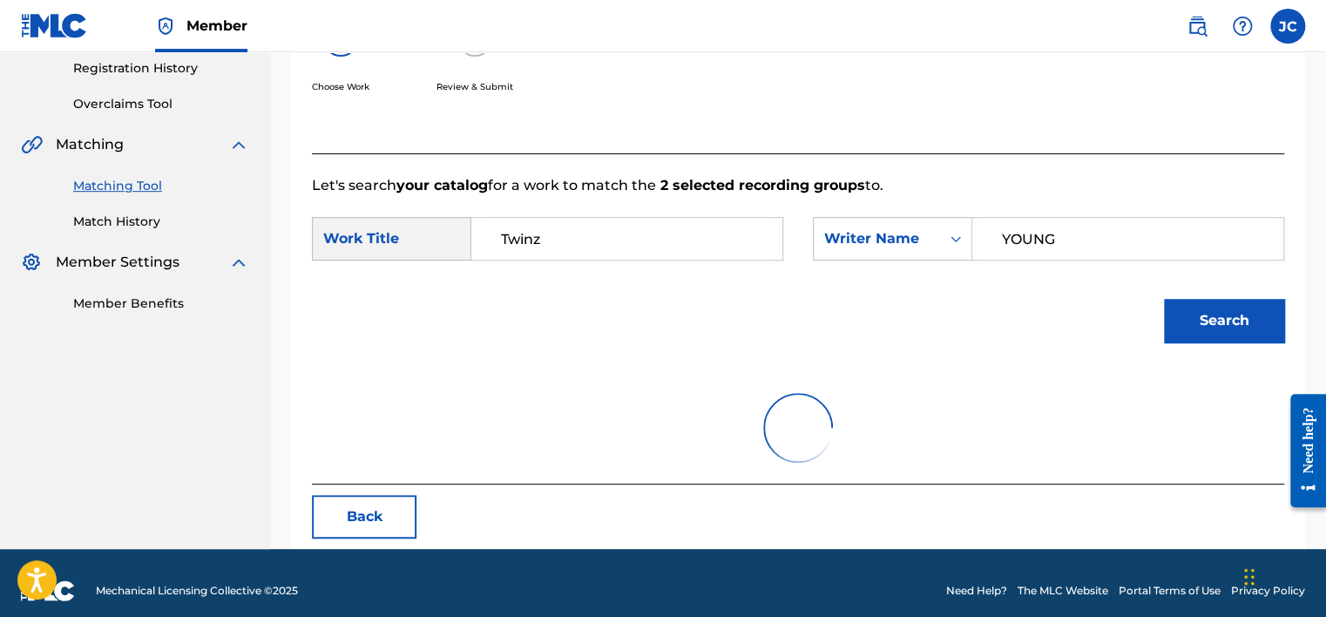
scroll to position [272, 0]
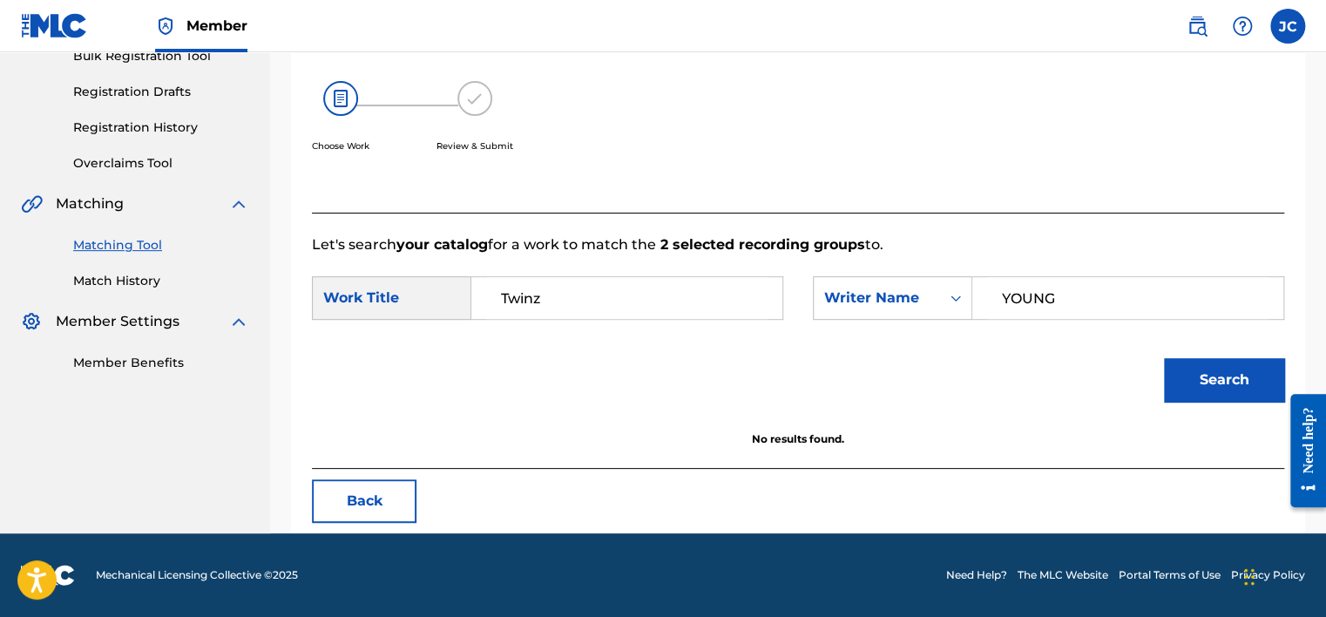
click at [1048, 306] on input "YOUNG" at bounding box center [1127, 298] width 281 height 42
click at [1164, 358] on button "Search" at bounding box center [1224, 380] width 120 height 44
click at [1042, 307] on input "BROADUS" at bounding box center [1127, 298] width 281 height 42
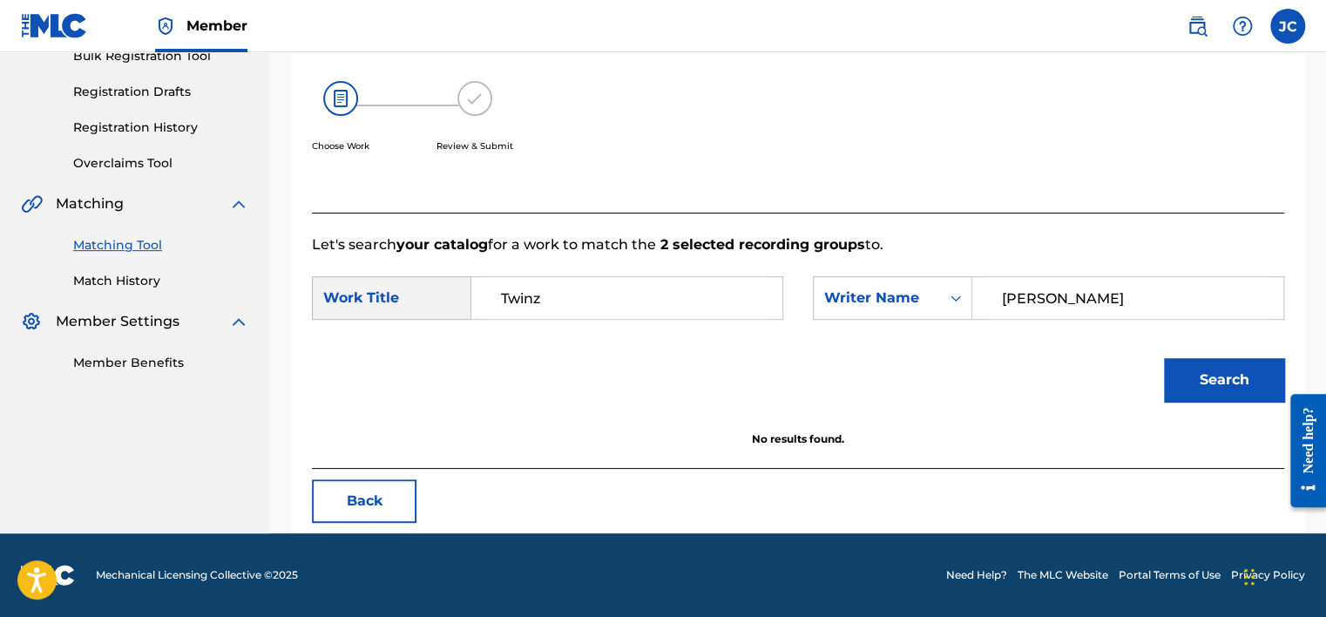
click at [1042, 307] on input "BROADUS" at bounding box center [1127, 298] width 281 height 42
click at [1164, 358] on button "Search" at bounding box center [1224, 380] width 120 height 44
click at [1068, 303] on input "RIOS" at bounding box center [1127, 298] width 281 height 42
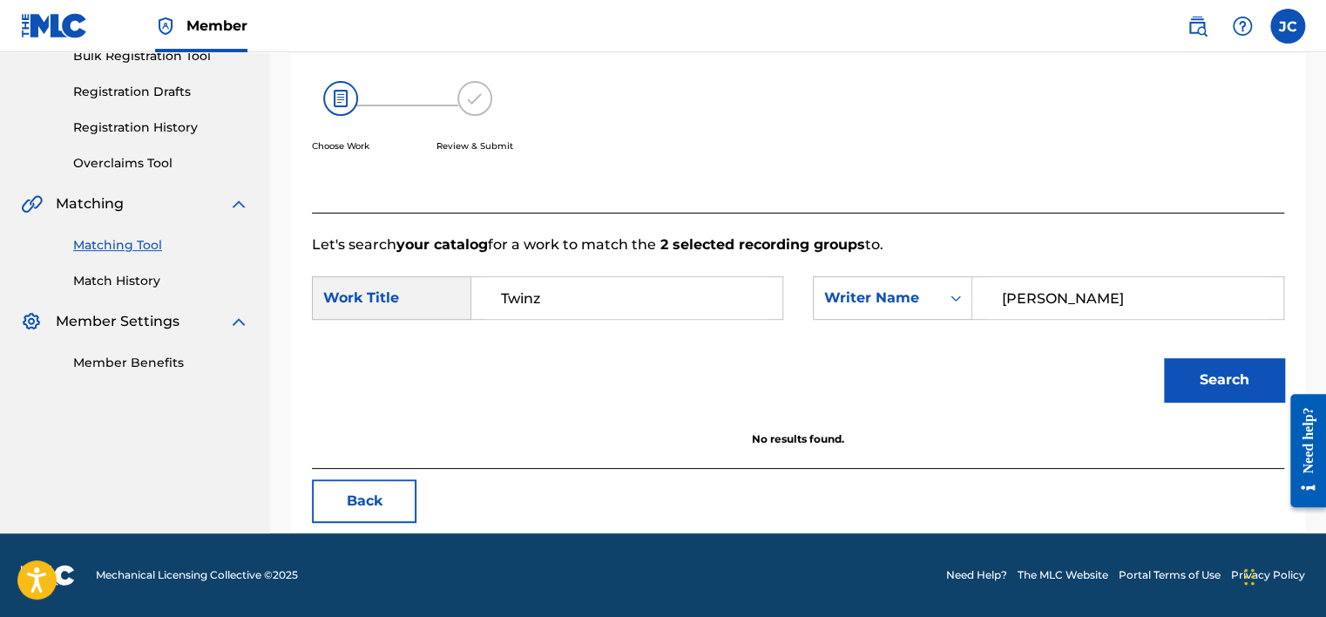
click at [1164, 358] on button "Search" at bounding box center [1224, 380] width 120 height 44
drag, startPoint x: 1103, startPoint y: 296, endPoint x: 967, endPoint y: 312, distance: 136.8
click at [967, 312] on div "SearchWithCriteria36384a47-b72c-4805-86e2-ad57b7532689 Writer Name WOLFE" at bounding box center [1048, 298] width 471 height 44
type input "CARTAGENA"
click at [1164, 358] on button "Search" at bounding box center [1224, 380] width 120 height 44
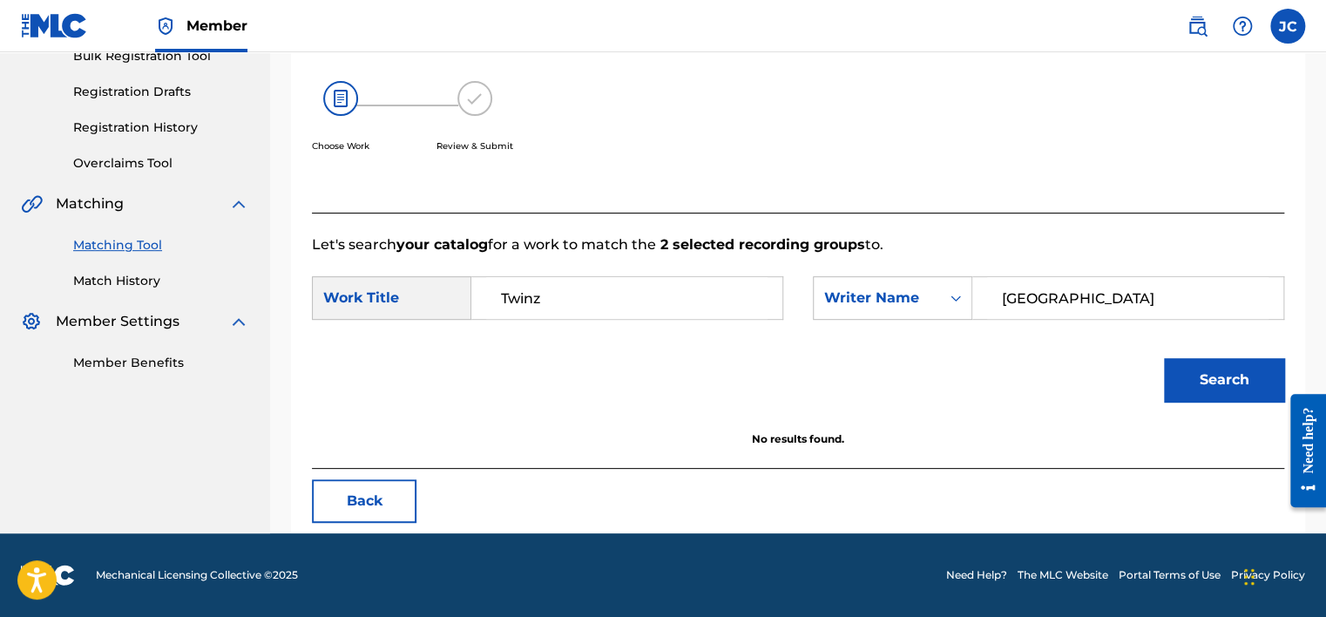
click at [387, 484] on button "Back" at bounding box center [364, 501] width 105 height 44
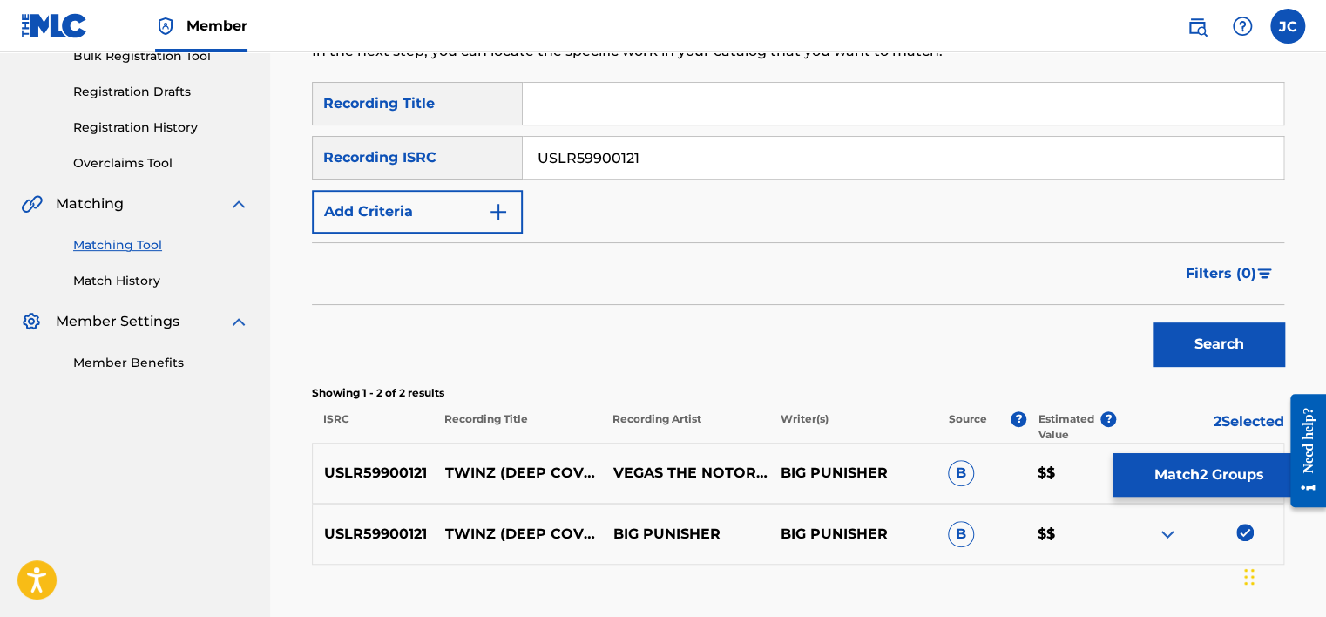
click at [801, 158] on input "USLR59900121" at bounding box center [903, 158] width 761 height 42
paste input "TCACO1667435"
type input "TCACO1667435"
click at [1153, 322] on button "Search" at bounding box center [1218, 344] width 131 height 44
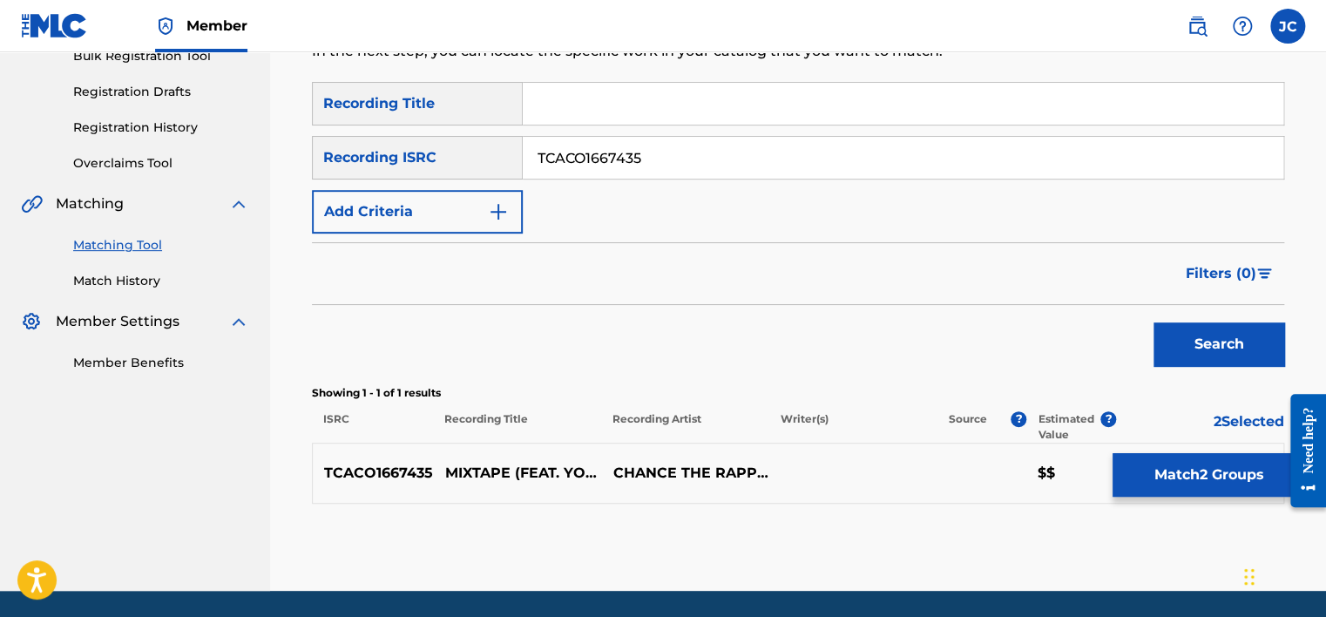
scroll to position [328, 0]
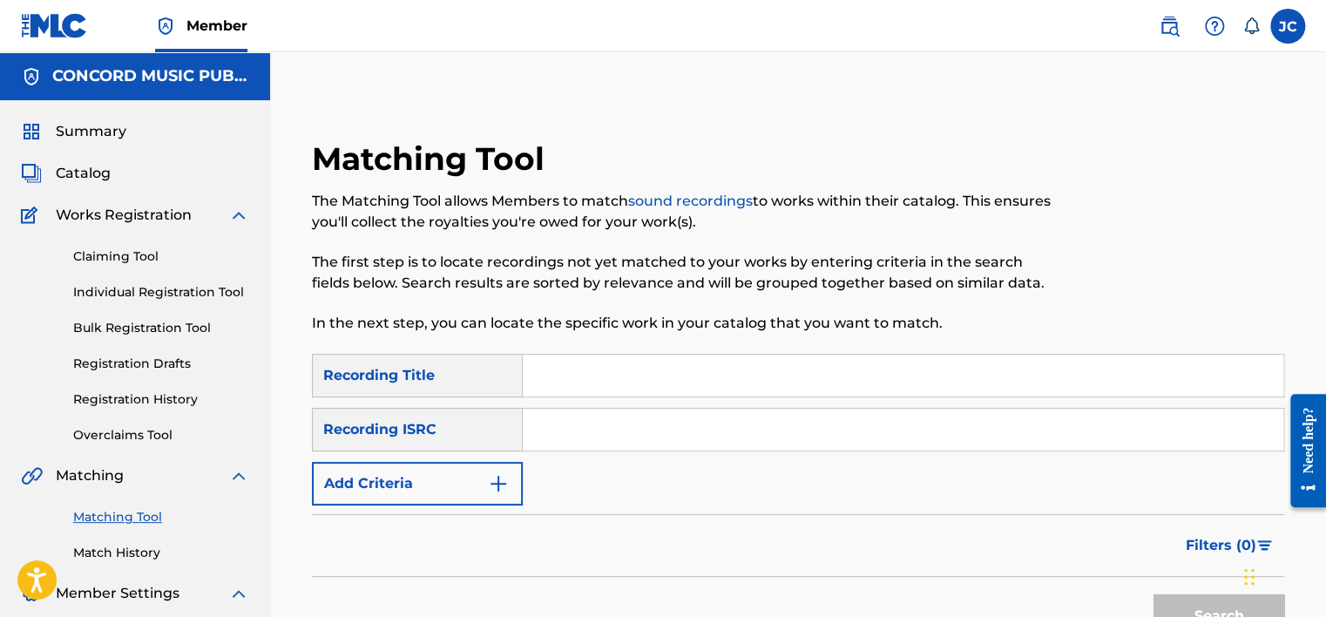
click at [608, 426] on input "Search Form" at bounding box center [903, 430] width 761 height 42
paste input "TCACO1667435"
type input "TCACO1667435"
click at [1153, 594] on button "Search" at bounding box center [1218, 616] width 131 height 44
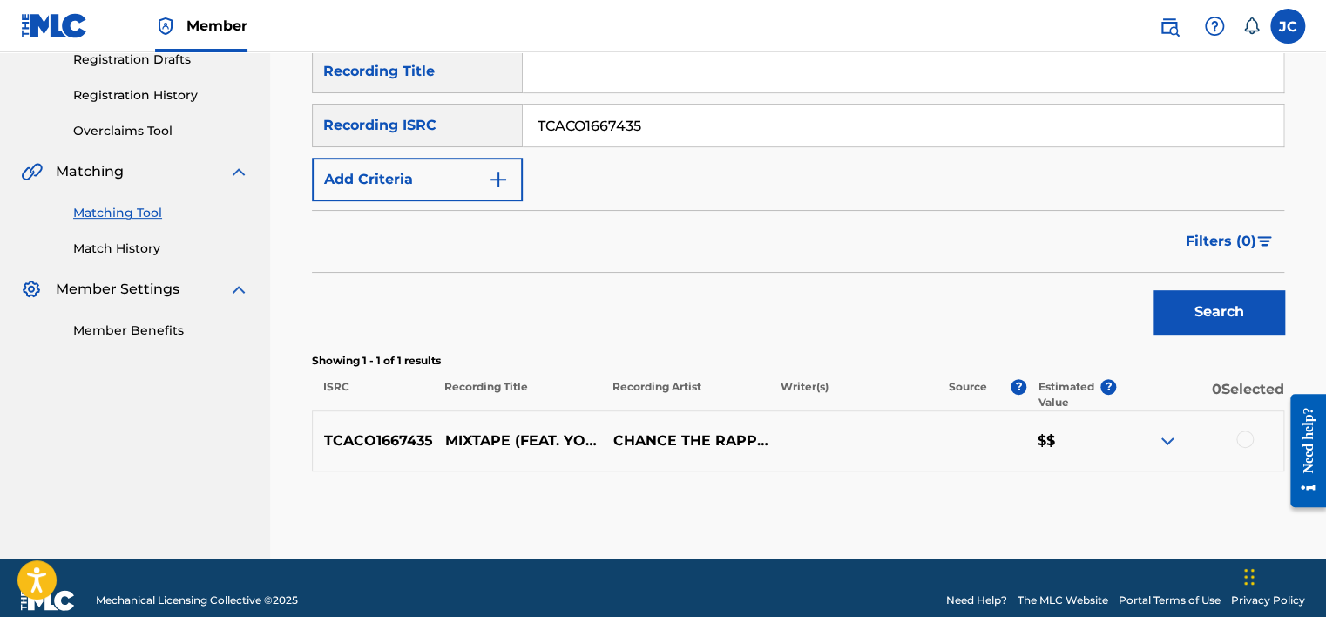
scroll to position [328, 0]
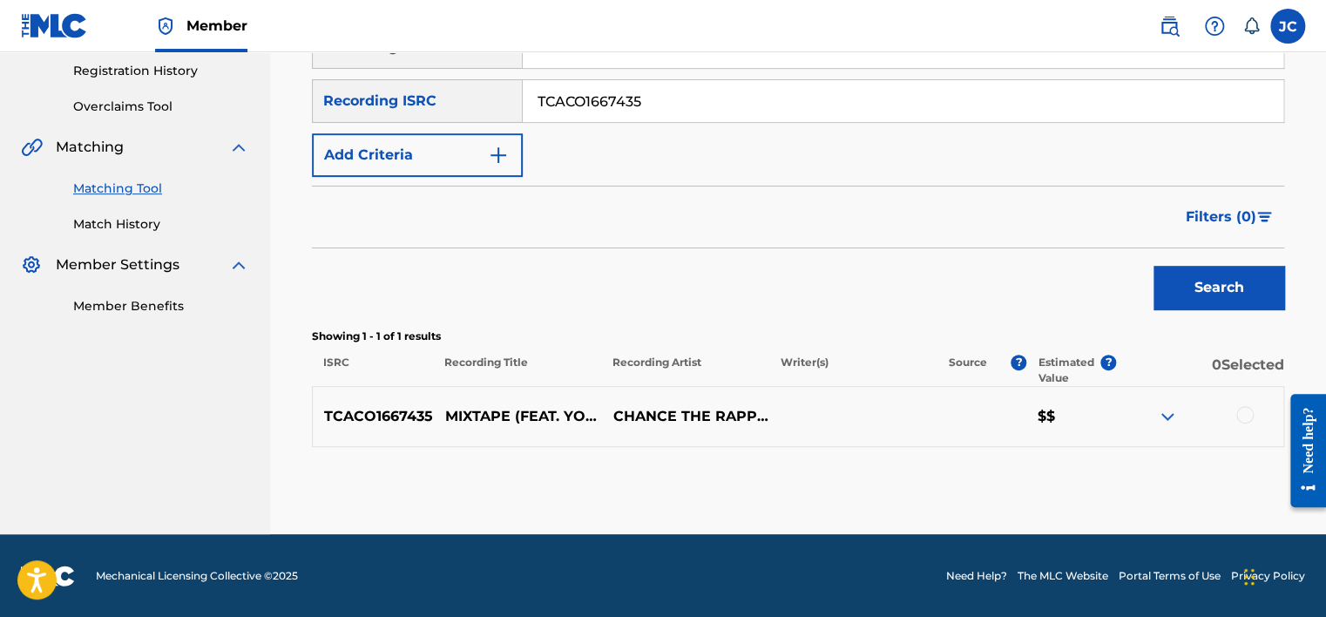
click at [1244, 413] on div at bounding box center [1244, 414] width 17 height 17
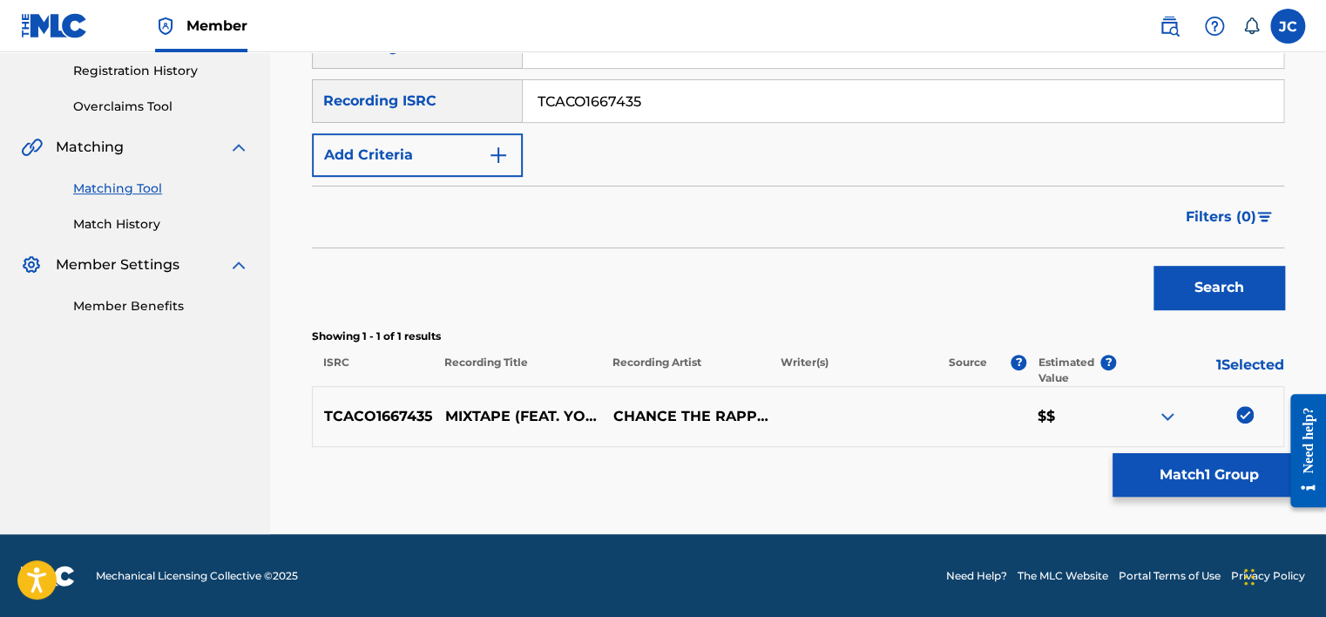
click at [1195, 470] on button "Match 1 Group" at bounding box center [1208, 475] width 193 height 44
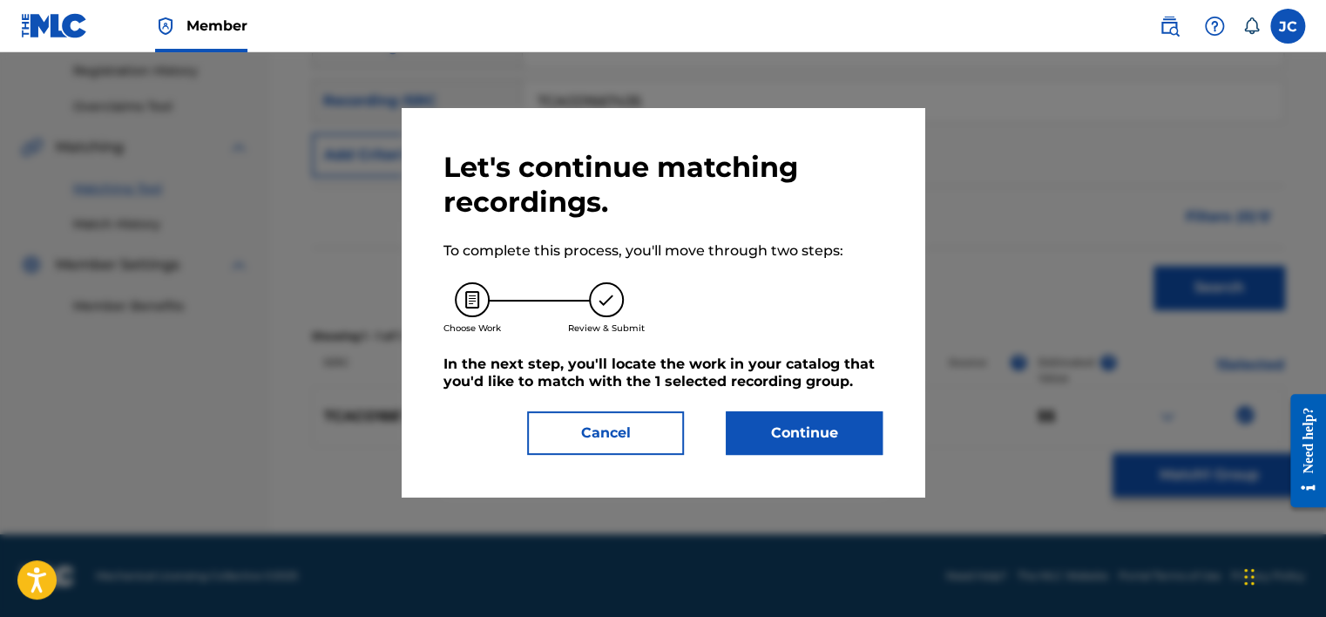
click at [815, 431] on button "Continue" at bounding box center [804, 433] width 157 height 44
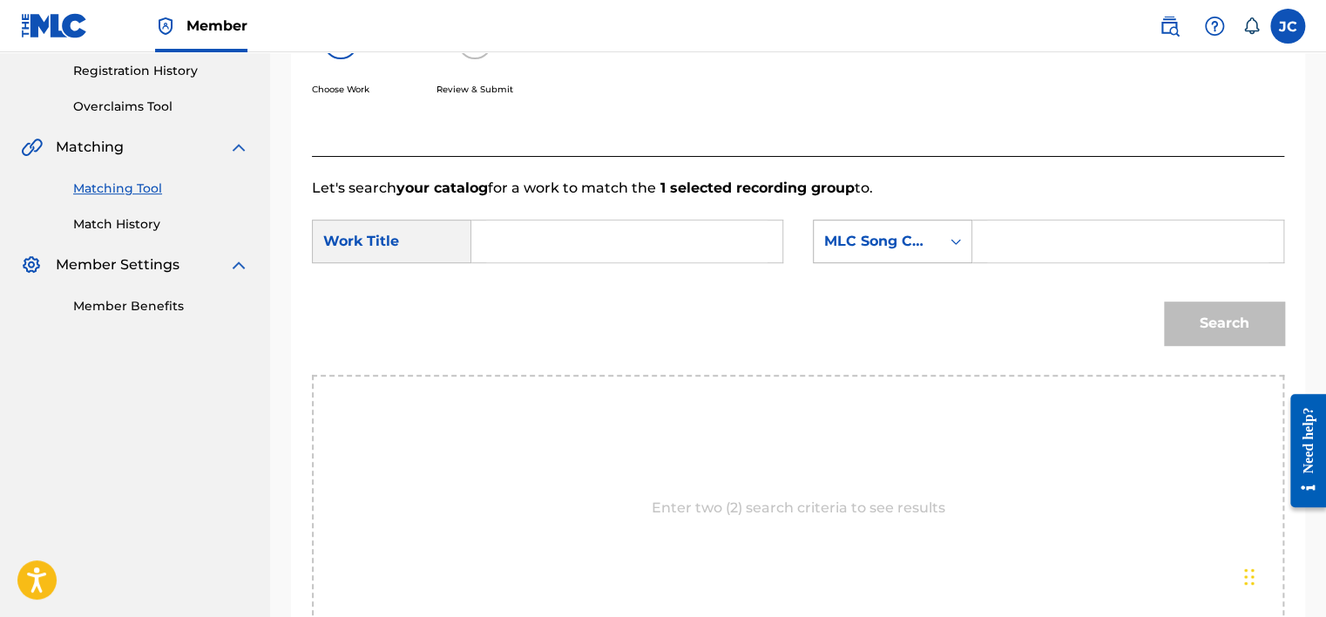
click at [858, 258] on div "MLC Song Code" at bounding box center [892, 242] width 159 height 44
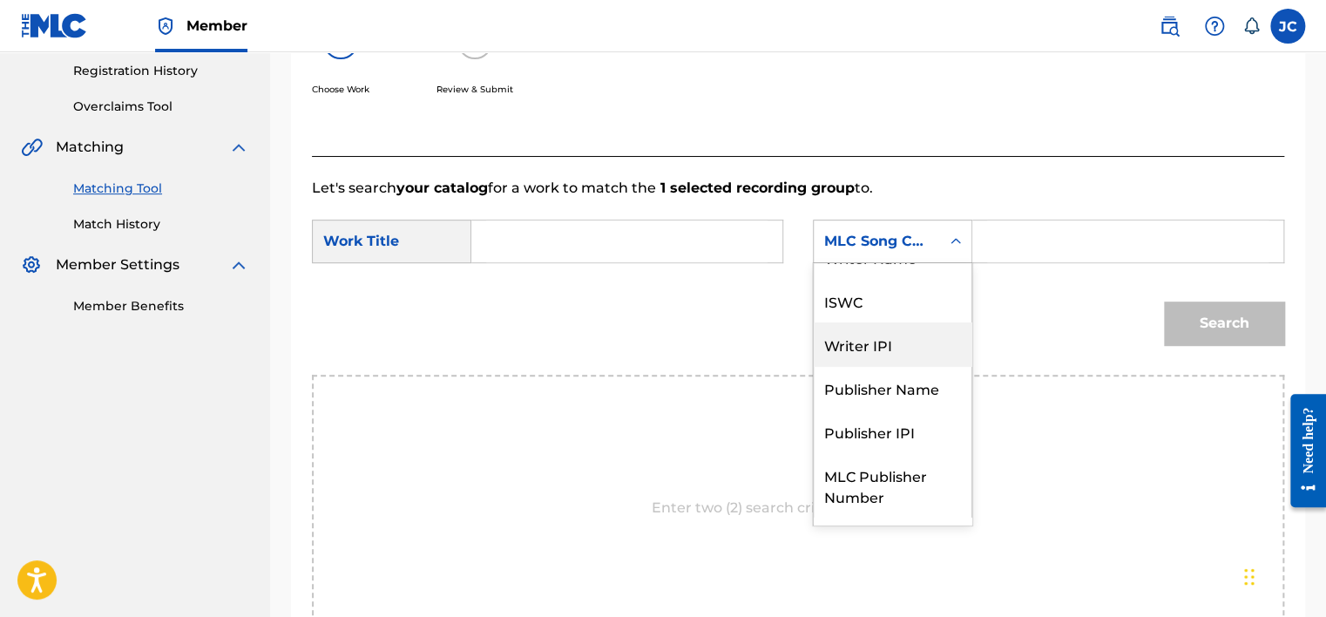
scroll to position [0, 0]
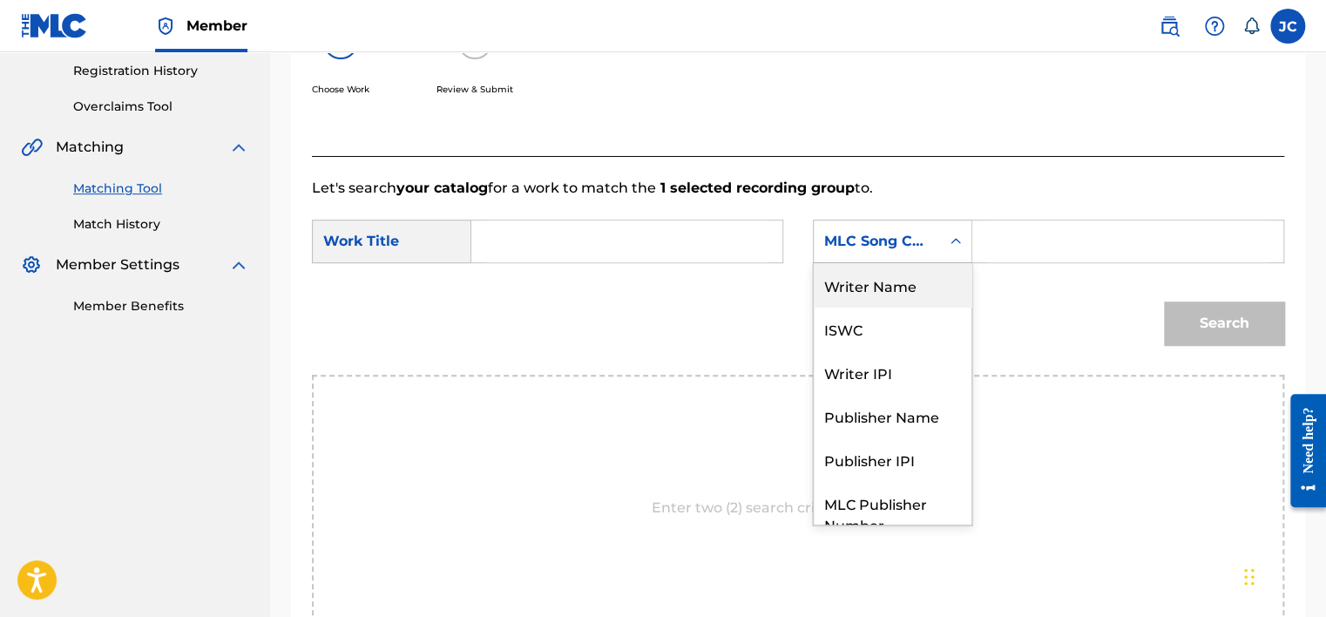
click at [881, 281] on div "Writer Name" at bounding box center [893, 285] width 158 height 44
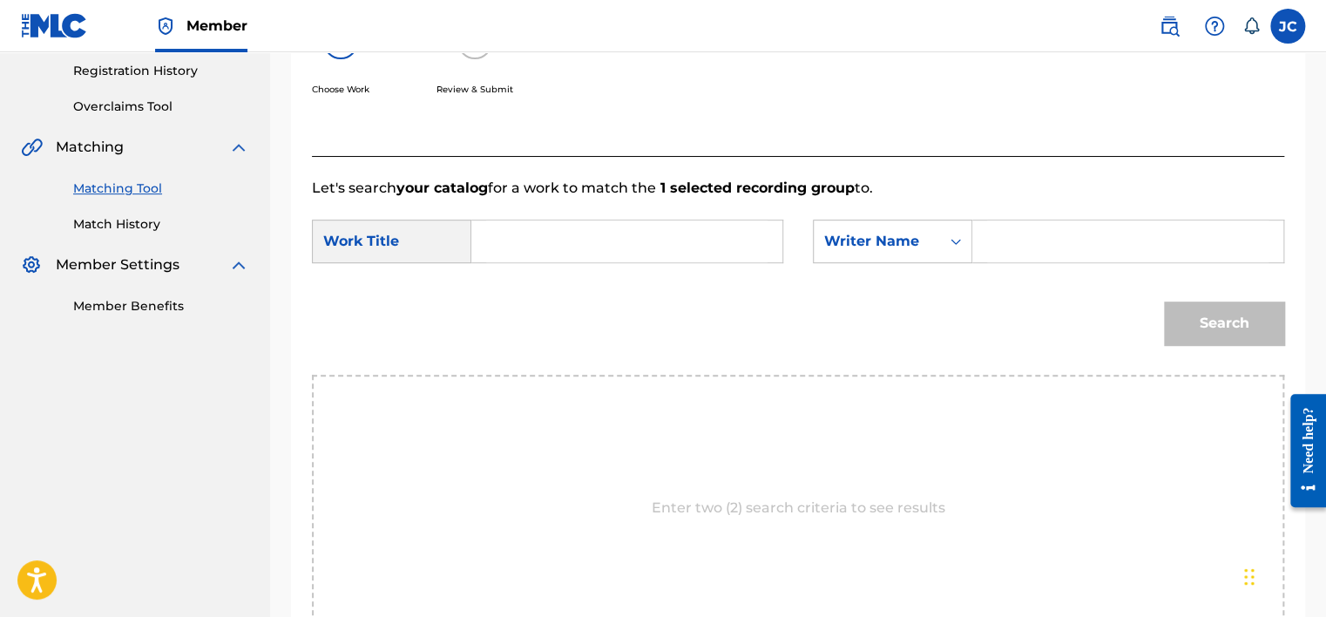
click at [504, 241] on input "Search Form" at bounding box center [626, 241] width 281 height 42
paste input "Mixtape"
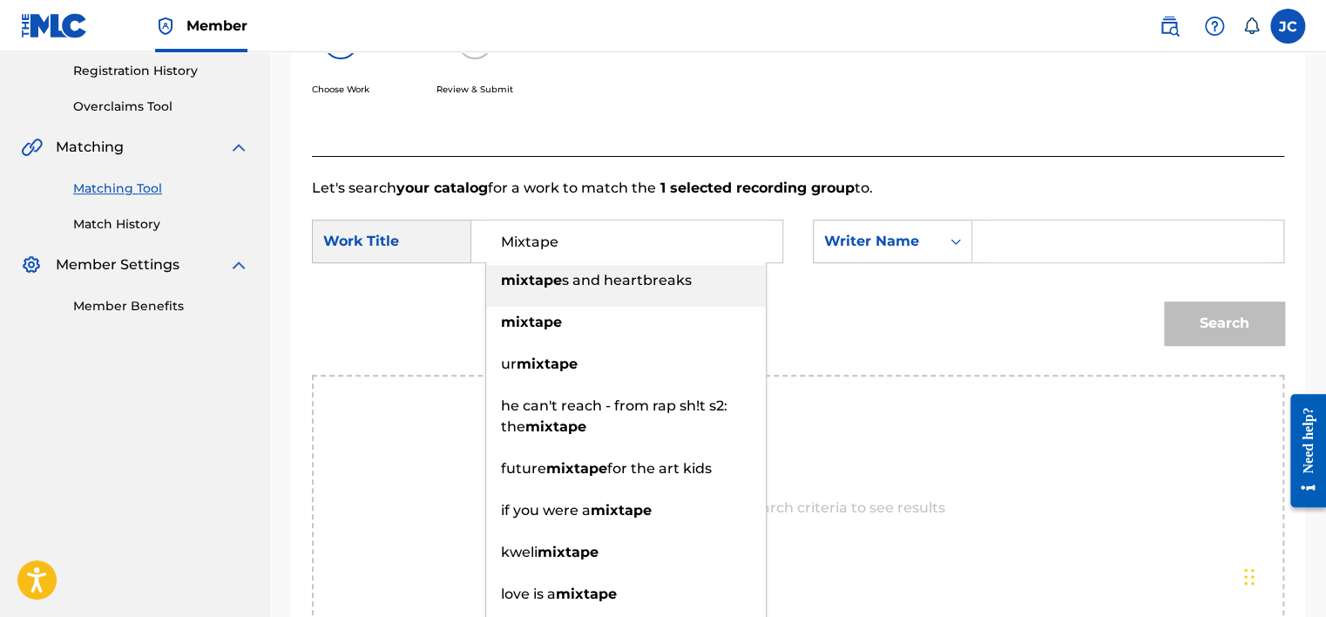
type input "Mixtape"
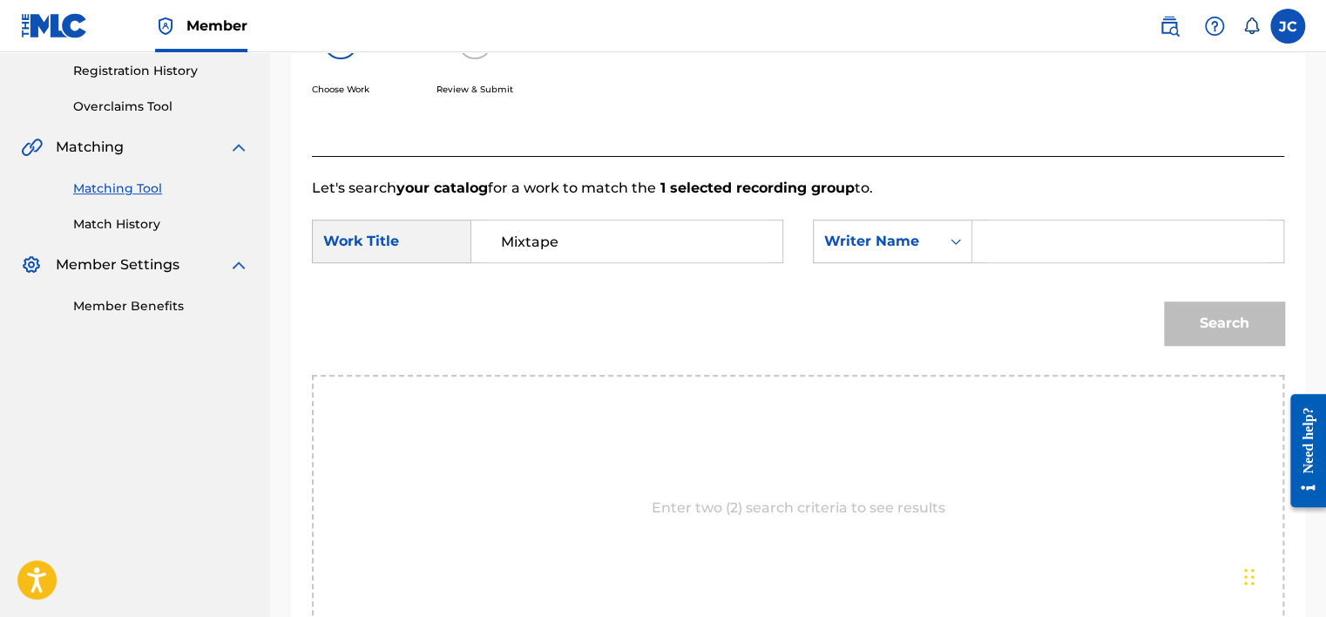
click at [556, 105] on div "Choose Work Review & Submit" at bounding box center [686, 69] width 748 height 132
click at [1048, 241] on input "Search Form" at bounding box center [1127, 241] width 281 height 42
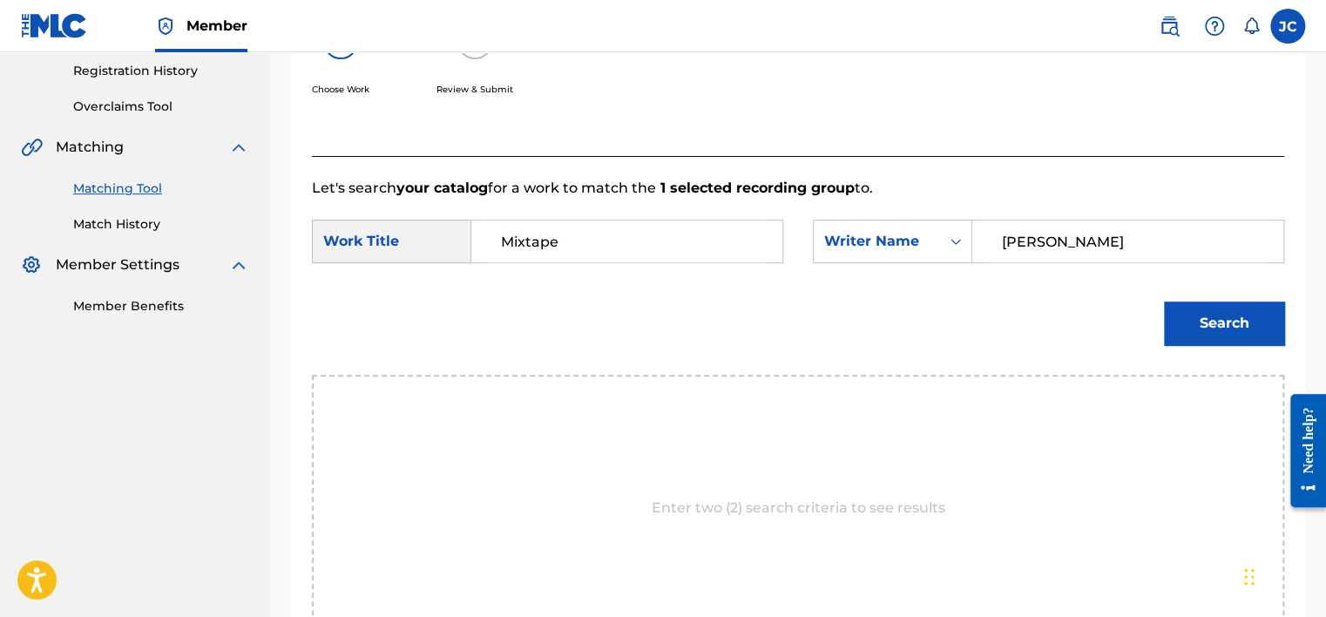
type input "[PERSON_NAME]"
click at [1164, 301] on button "Search" at bounding box center [1224, 323] width 120 height 44
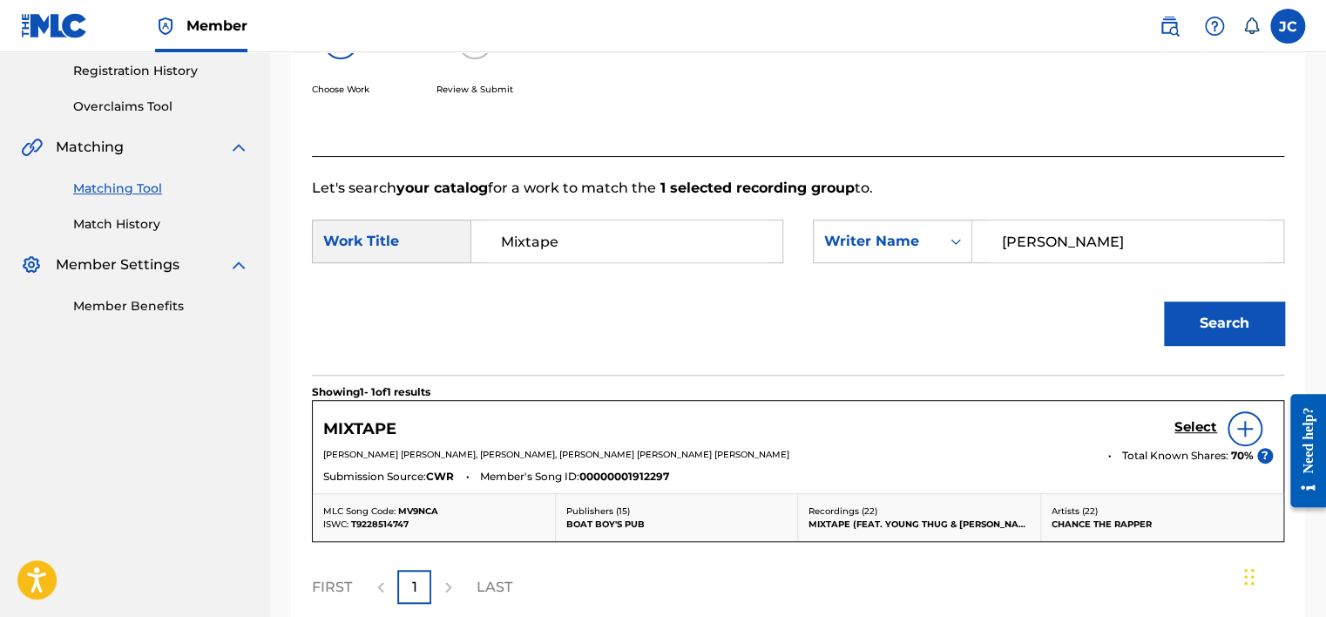
click at [1186, 432] on h5 "Select" at bounding box center [1195, 427] width 43 height 17
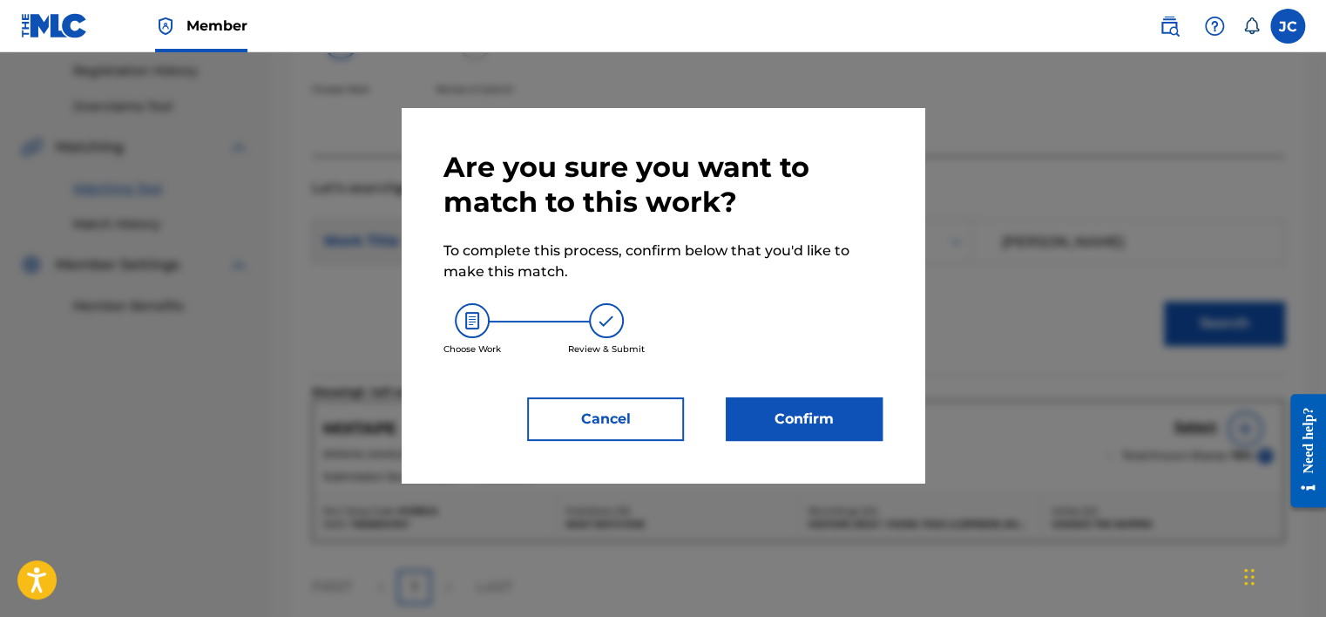
click at [823, 408] on button "Confirm" at bounding box center [804, 419] width 157 height 44
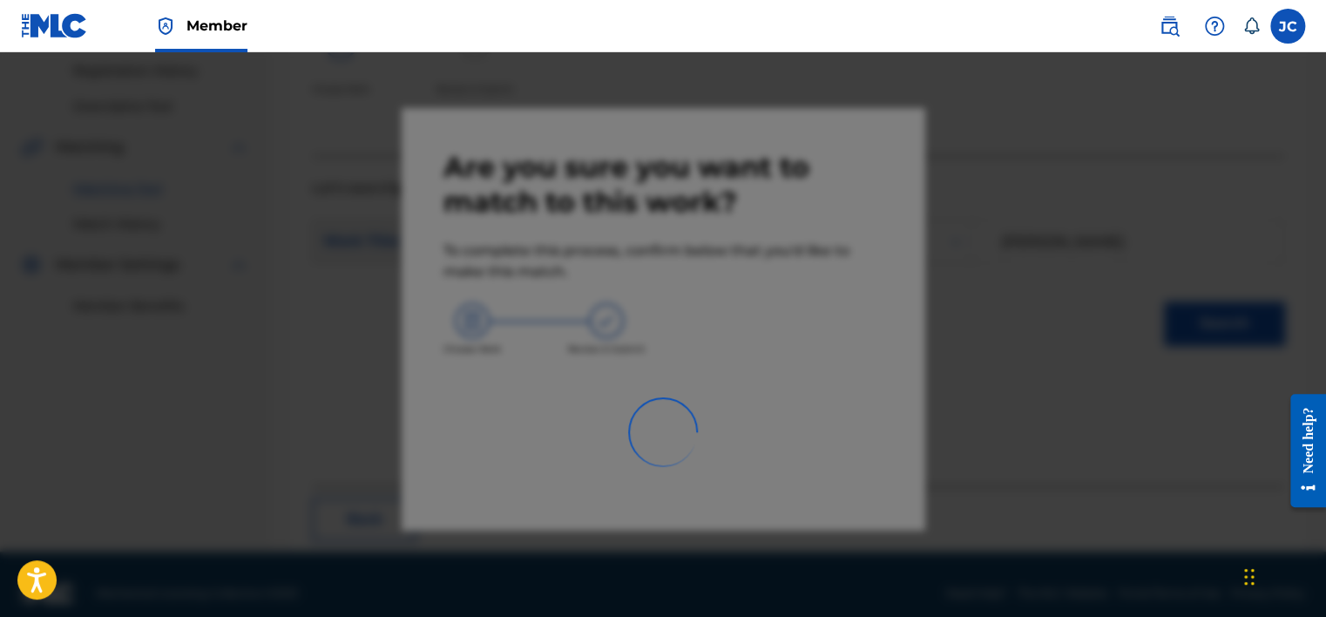
scroll to position [132, 0]
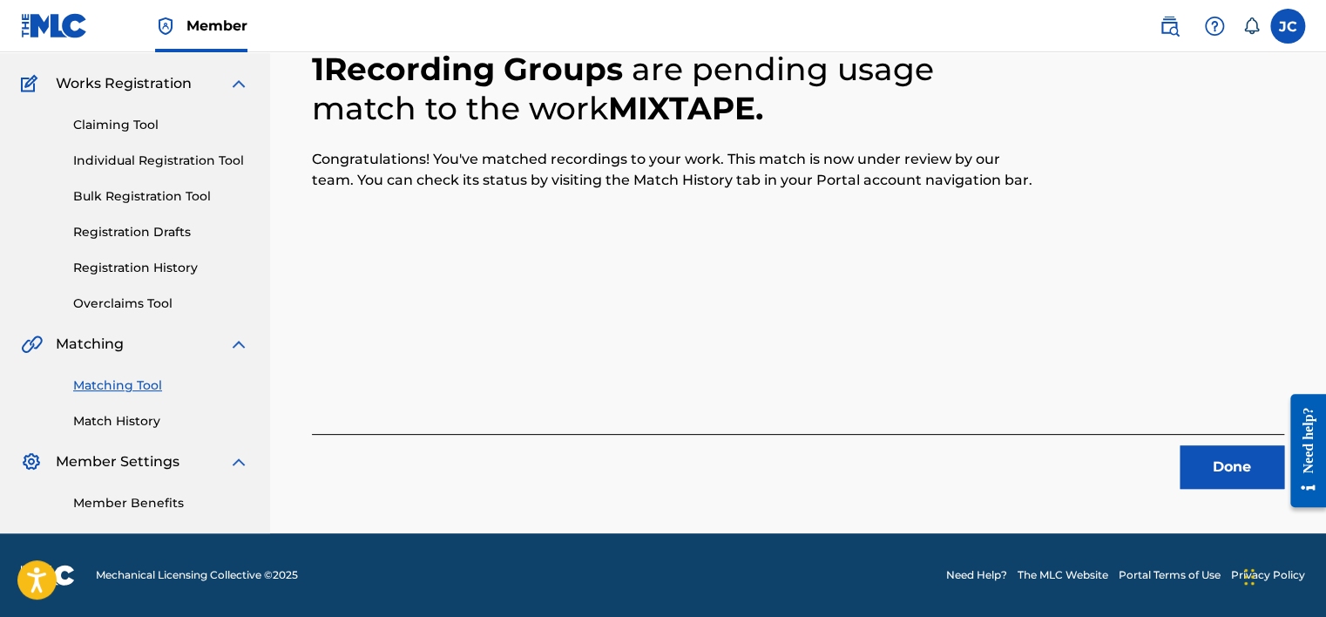
click at [1212, 460] on button "Done" at bounding box center [1232, 467] width 105 height 44
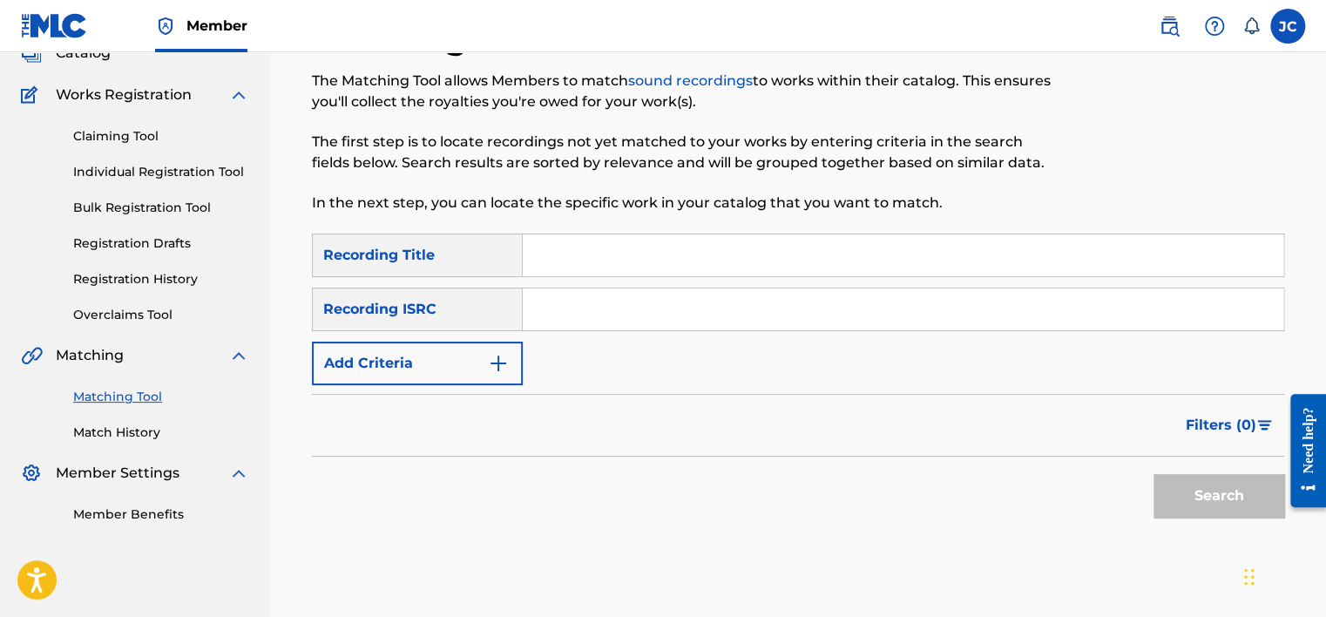
scroll to position [115, 0]
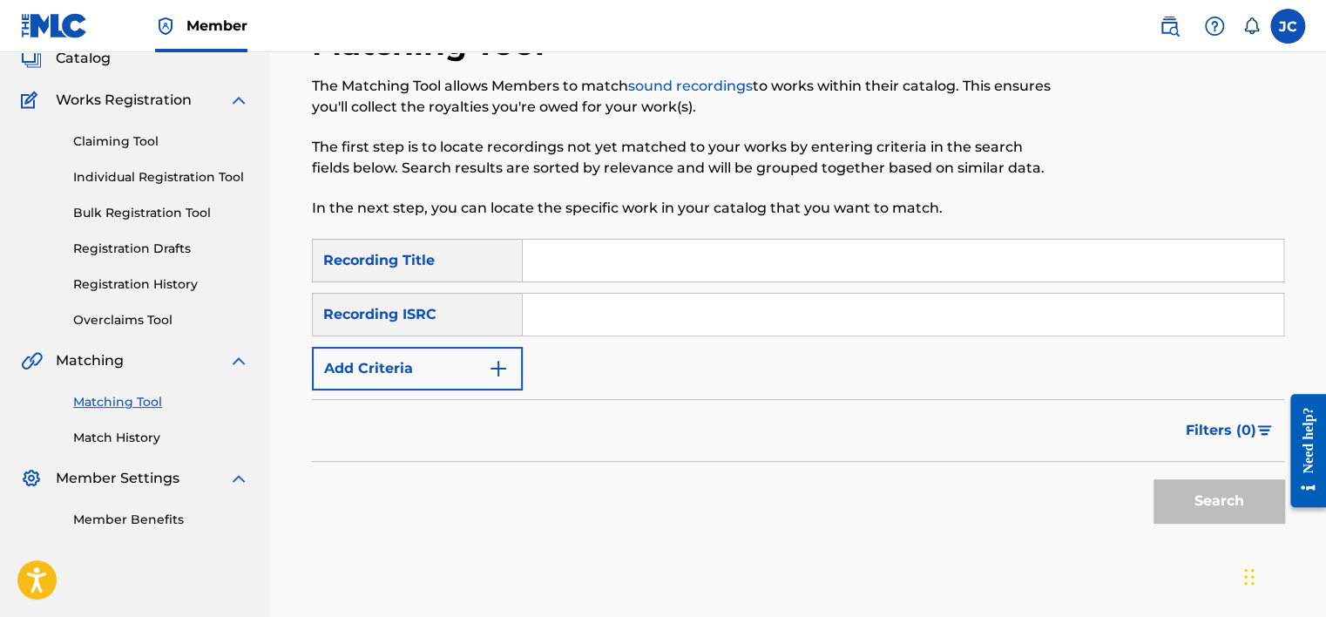
click at [635, 293] on div "Search Form" at bounding box center [903, 315] width 761 height 44
click at [635, 294] on input "Search Form" at bounding box center [903, 315] width 761 height 42
paste input "BEP011300085"
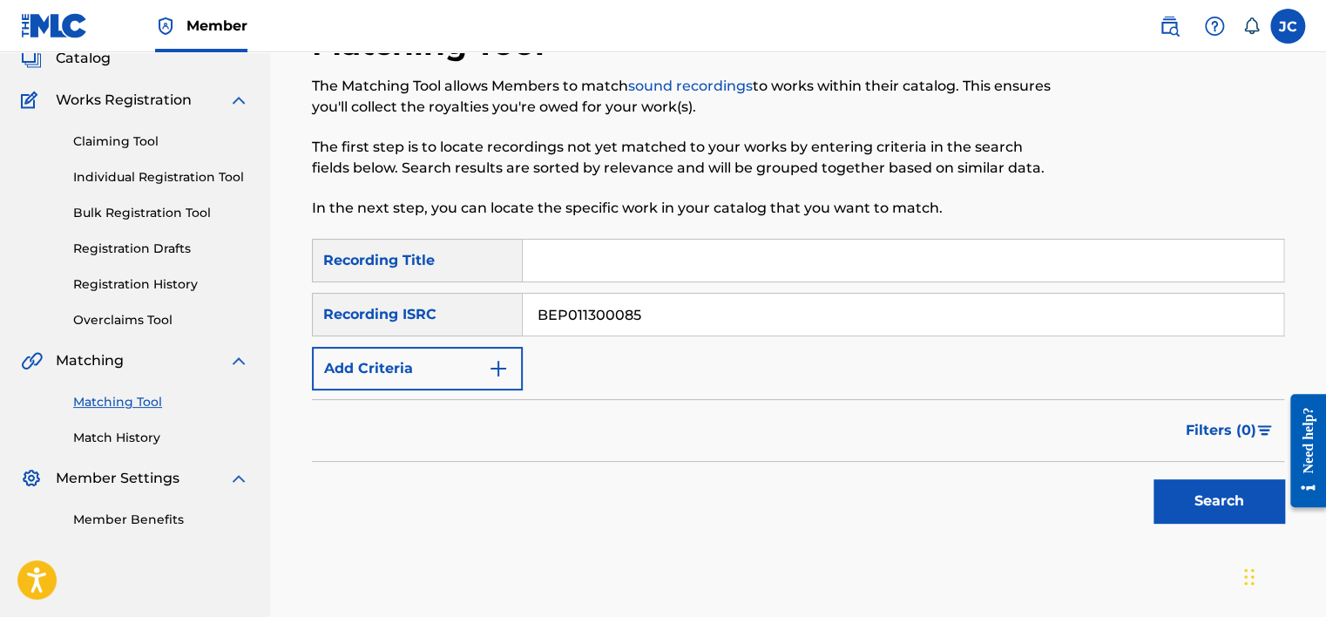
type input "BEP011300085"
click at [1153, 479] on button "Search" at bounding box center [1218, 501] width 131 height 44
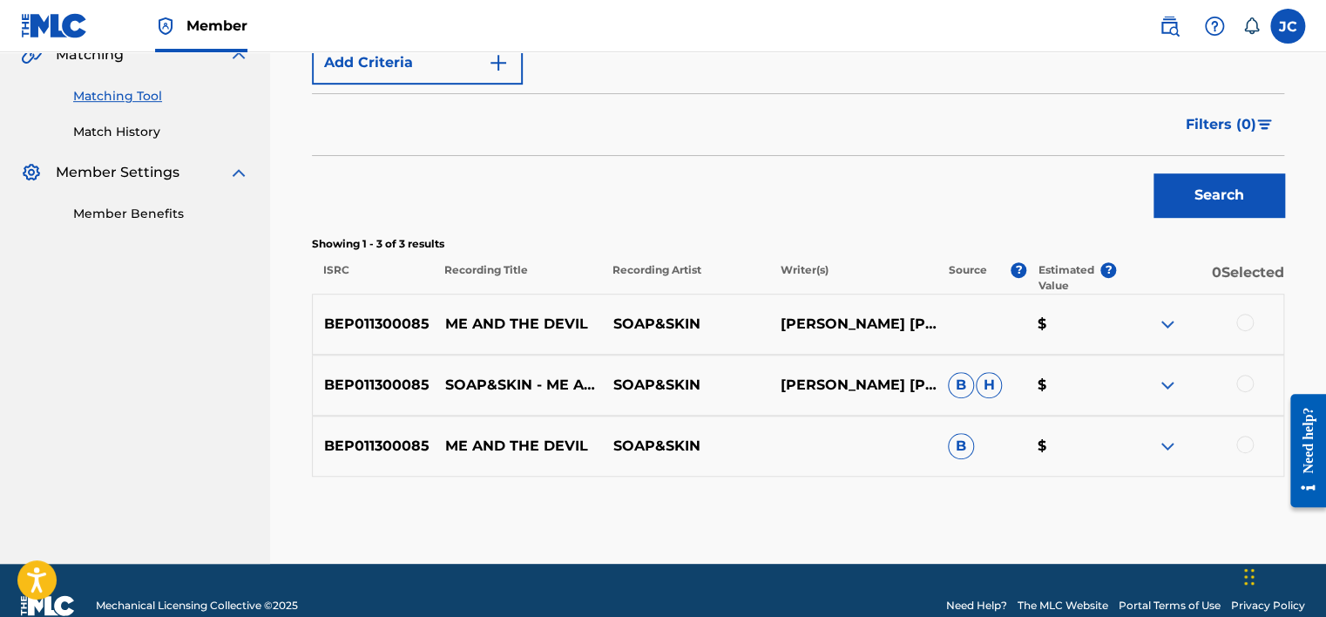
scroll to position [450, 0]
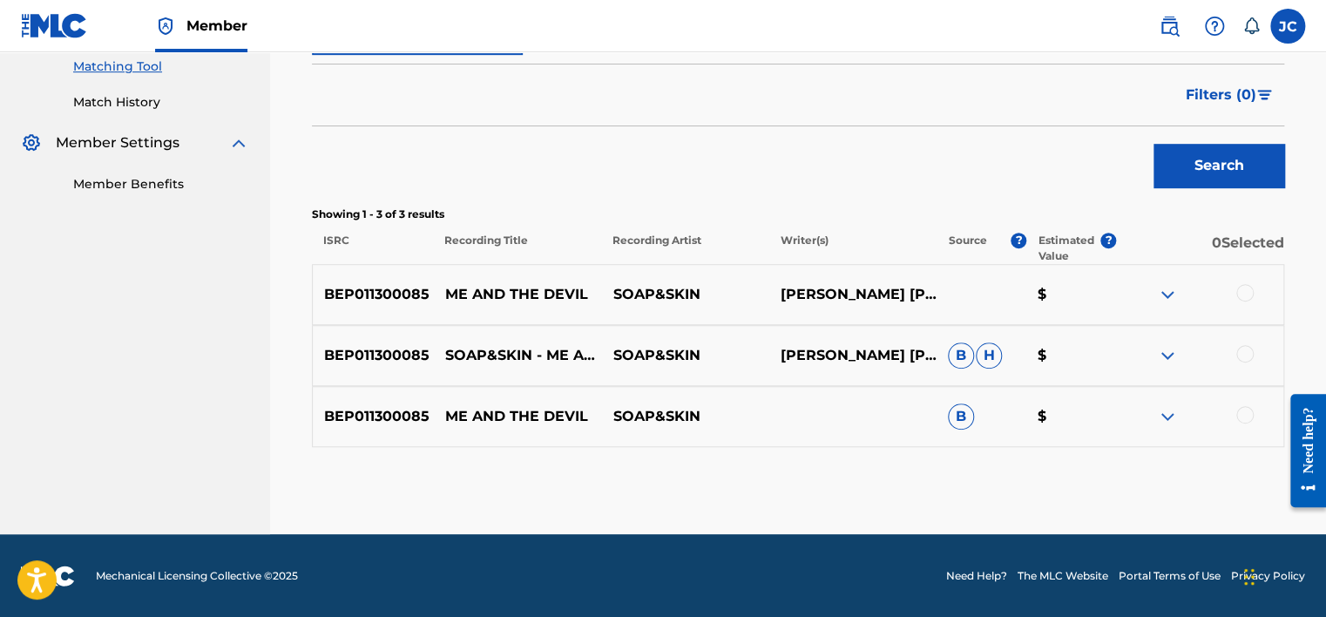
click at [1248, 406] on div at bounding box center [1244, 414] width 17 height 17
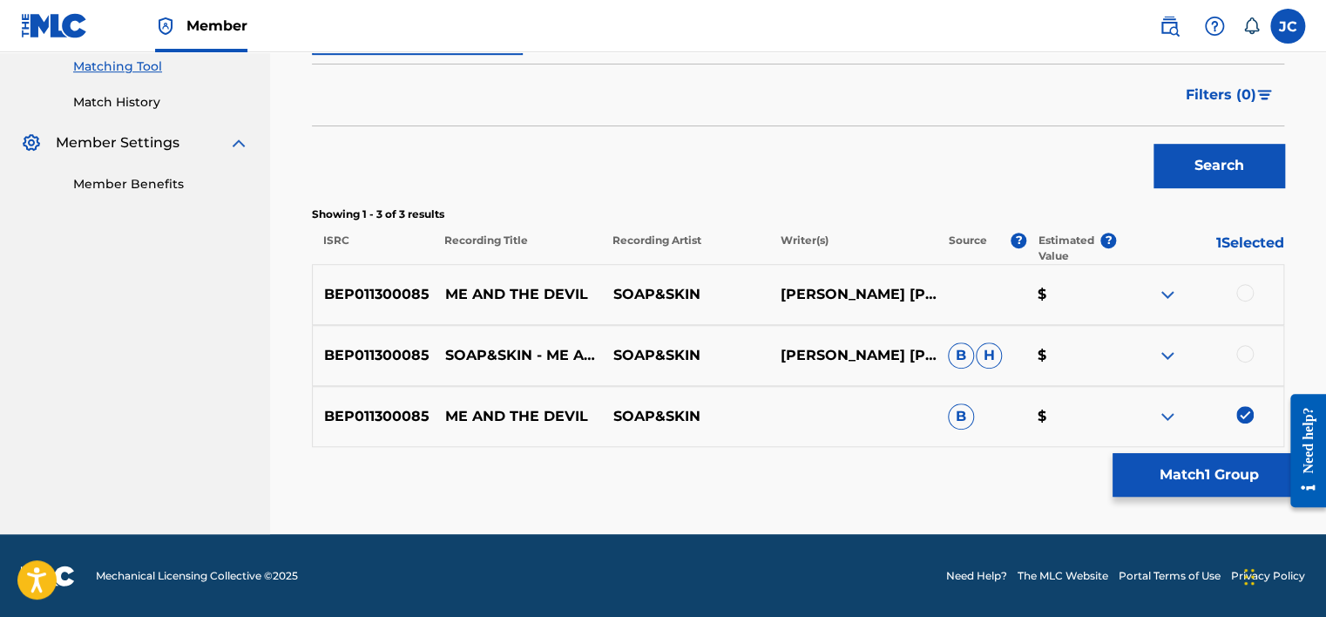
click at [1242, 345] on div at bounding box center [1244, 353] width 17 height 17
click at [1242, 348] on img at bounding box center [1244, 353] width 17 height 17
click at [1243, 293] on div at bounding box center [1244, 292] width 17 height 17
click at [1241, 352] on div at bounding box center [1244, 353] width 17 height 17
click at [1205, 460] on button "Match 3 Groups" at bounding box center [1208, 475] width 193 height 44
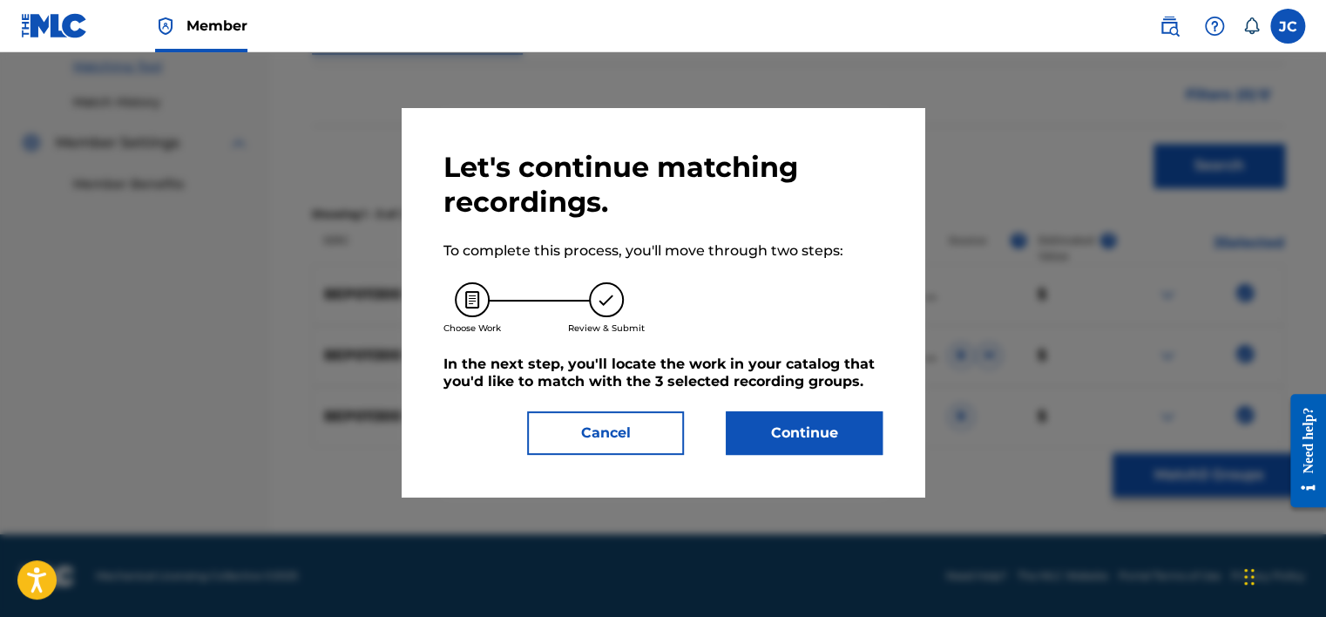
click at [845, 428] on button "Continue" at bounding box center [804, 433] width 157 height 44
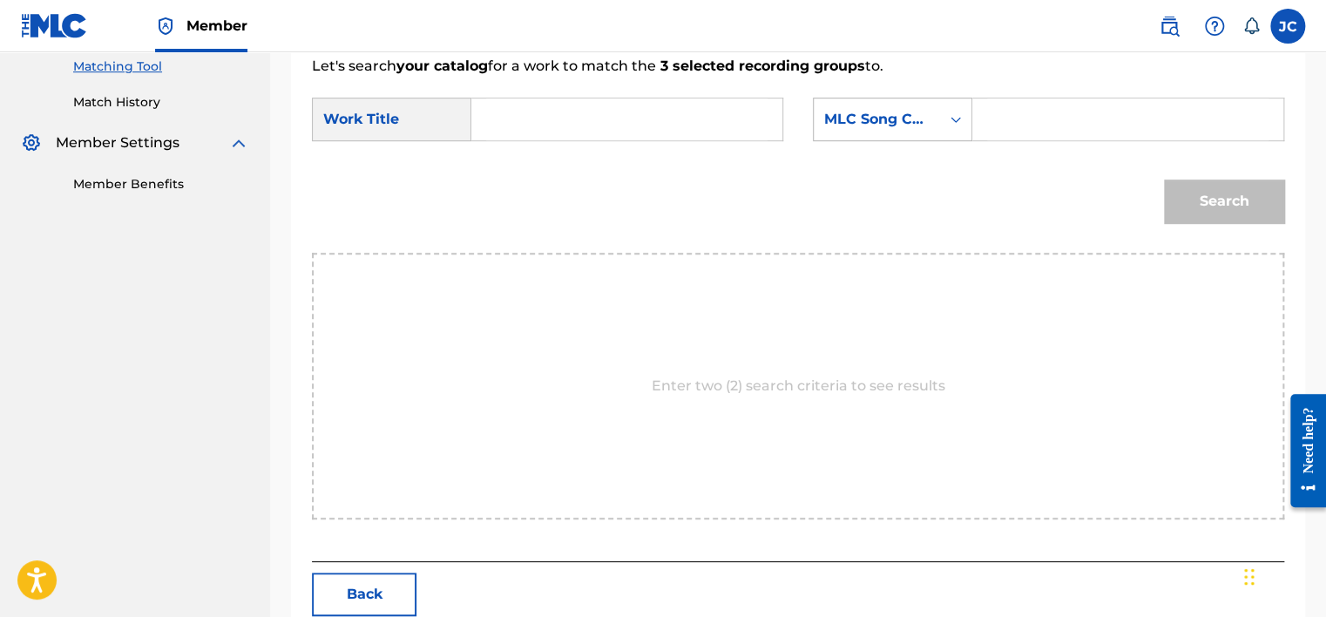
click at [928, 109] on div "MLC Song Code" at bounding box center [876, 119] width 105 height 21
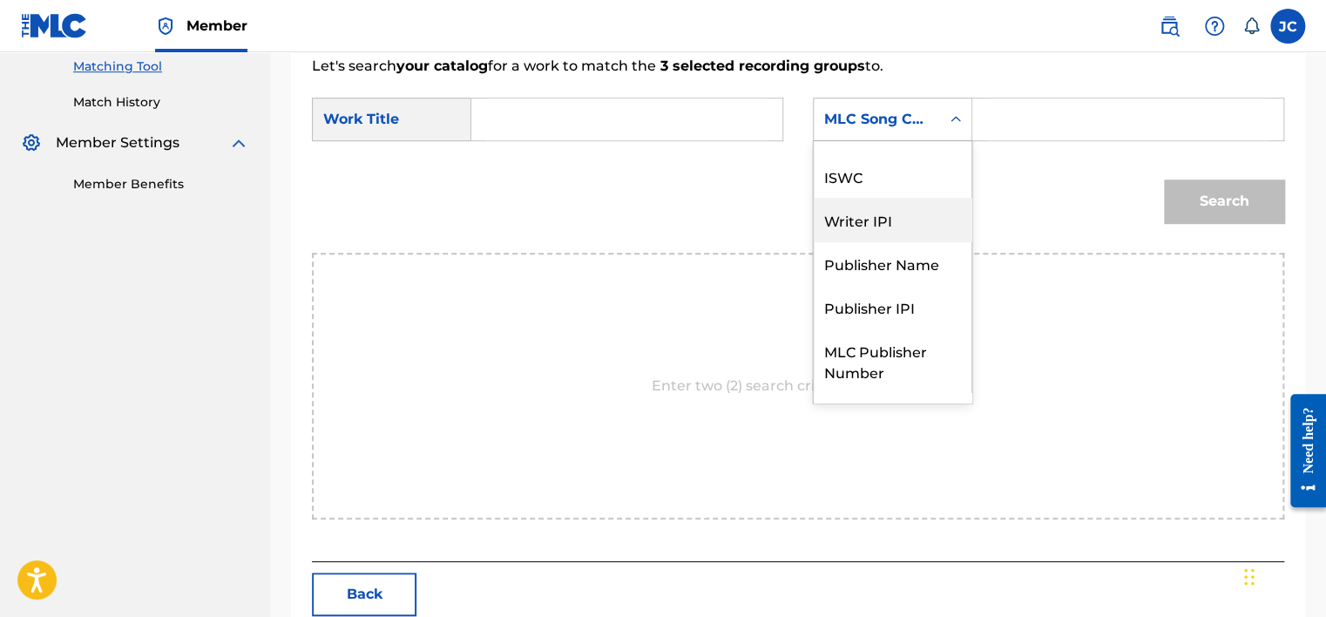
scroll to position [0, 0]
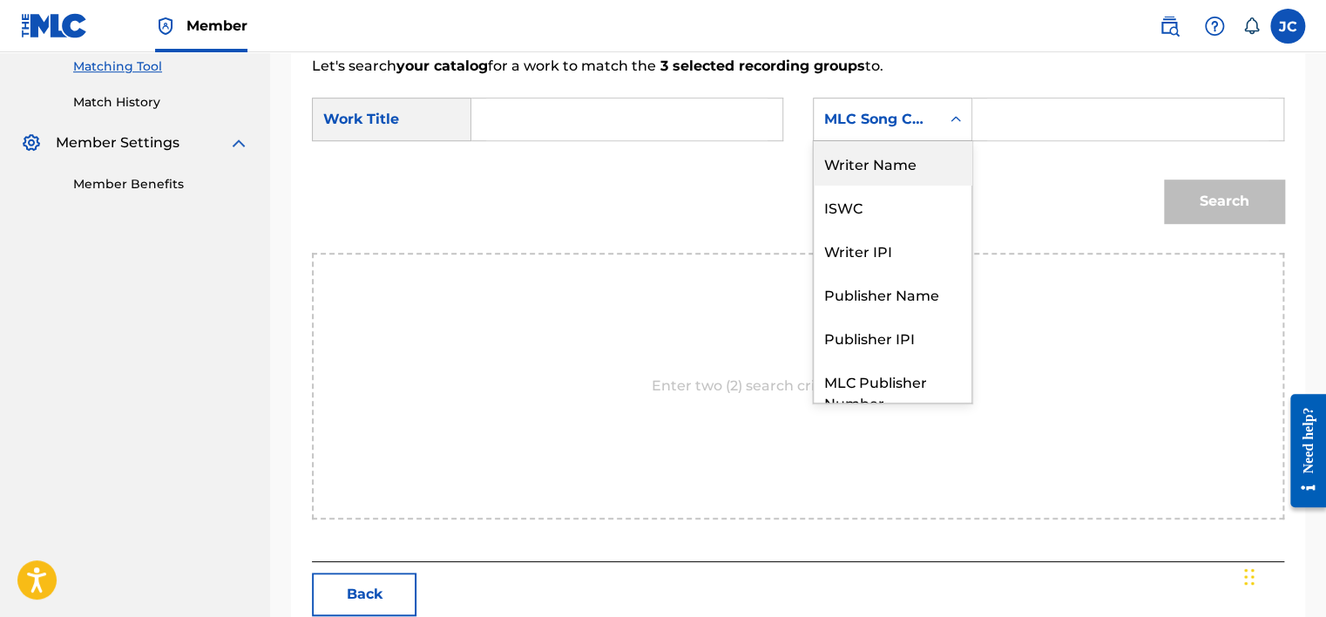
click at [919, 164] on div "Writer Name" at bounding box center [893, 163] width 158 height 44
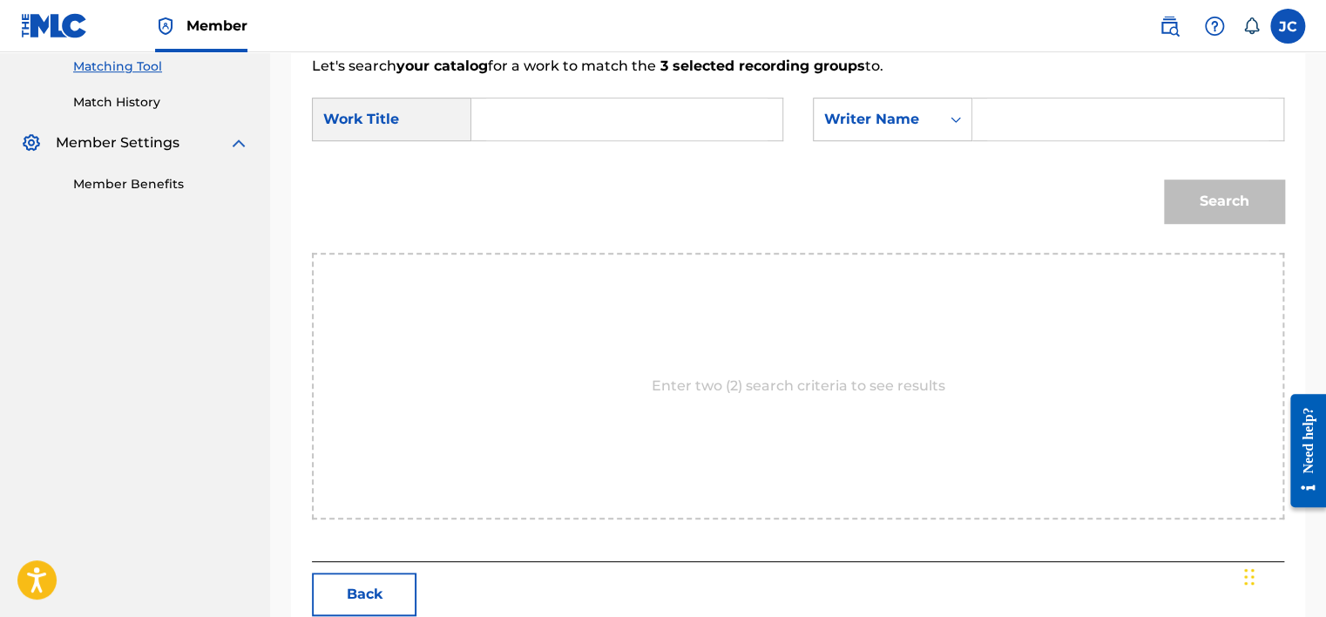
click at [710, 146] on div "SearchWithCriteria80619bfa-93c6-4d1f-9e01-e4ea19f43d0a Work Title SearchWithCri…" at bounding box center [798, 125] width 972 height 54
click at [704, 121] on input "Search Form" at bounding box center [626, 119] width 281 height 42
paste input "Me and the Devil"
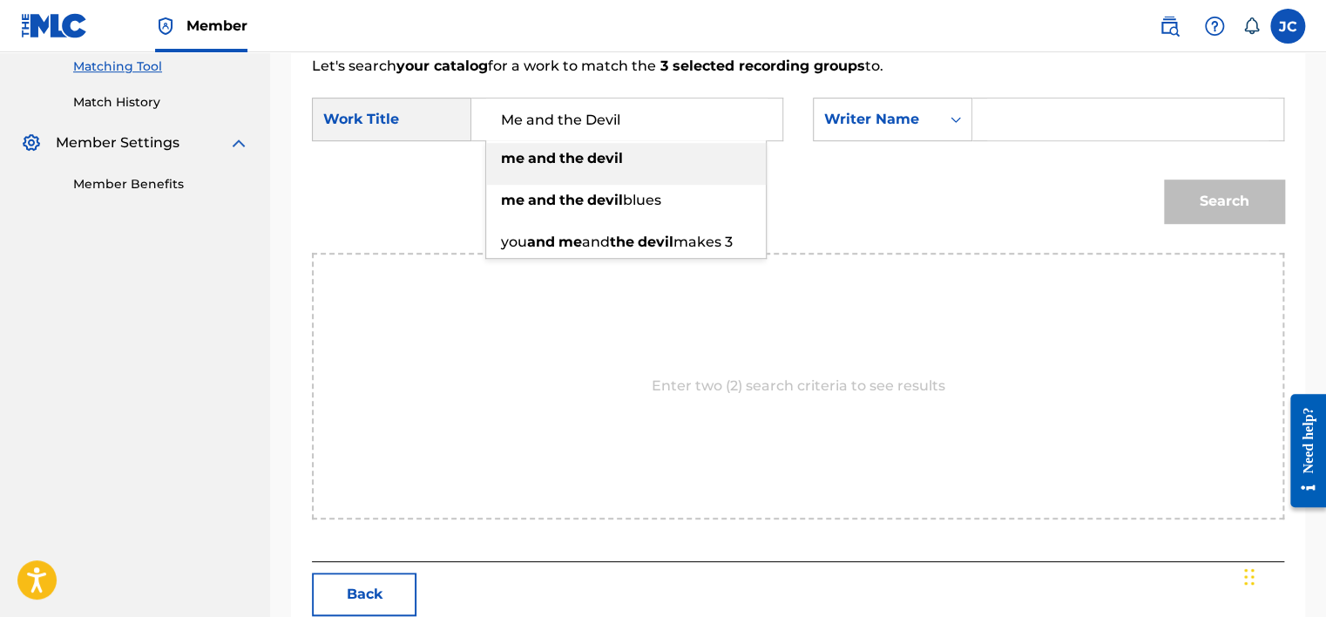
click at [500, 120] on input "Me and the Devil" at bounding box center [626, 119] width 281 height 42
type input "Me and the Devil"
click at [1004, 105] on input "Search Form" at bounding box center [1127, 119] width 281 height 42
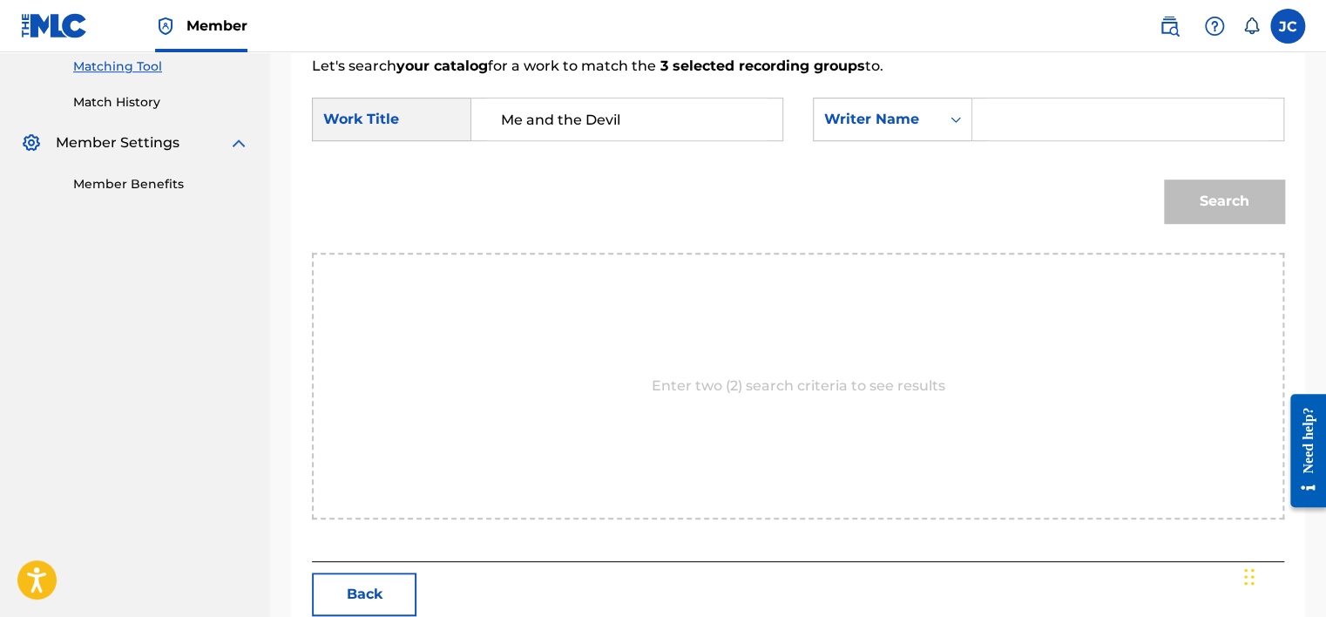
paste input "[PERSON_NAME]"
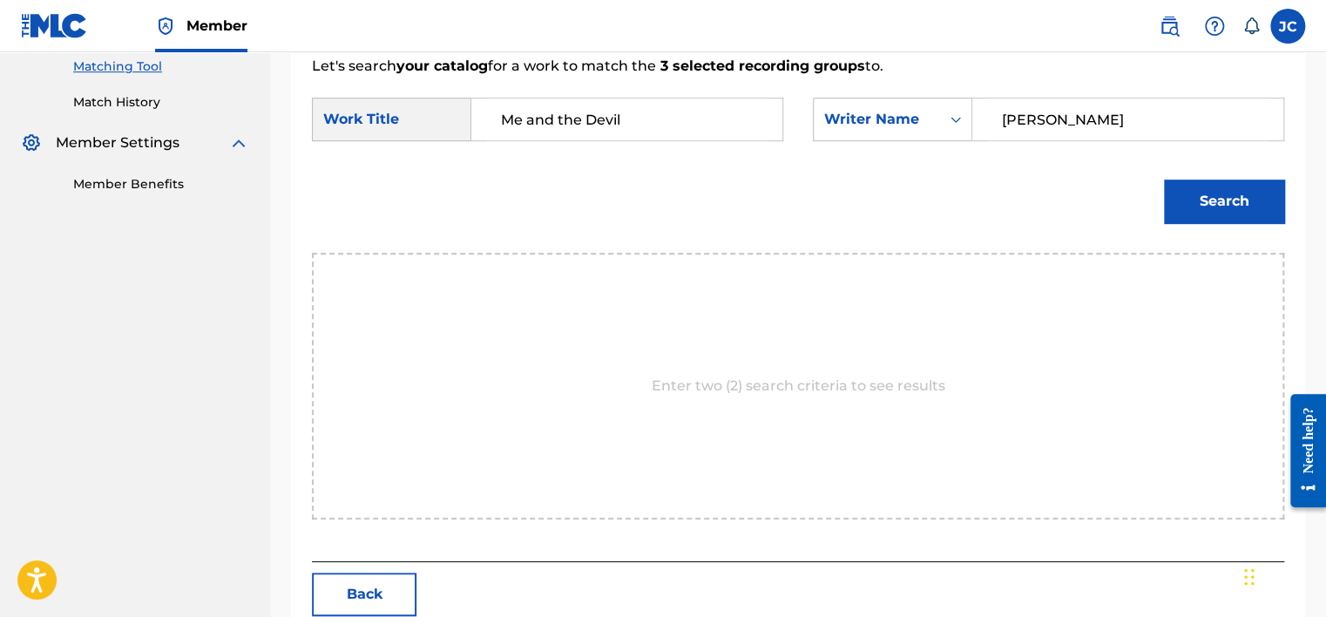
type input "[PERSON_NAME]"
click at [1164, 179] on button "Search" at bounding box center [1224, 201] width 120 height 44
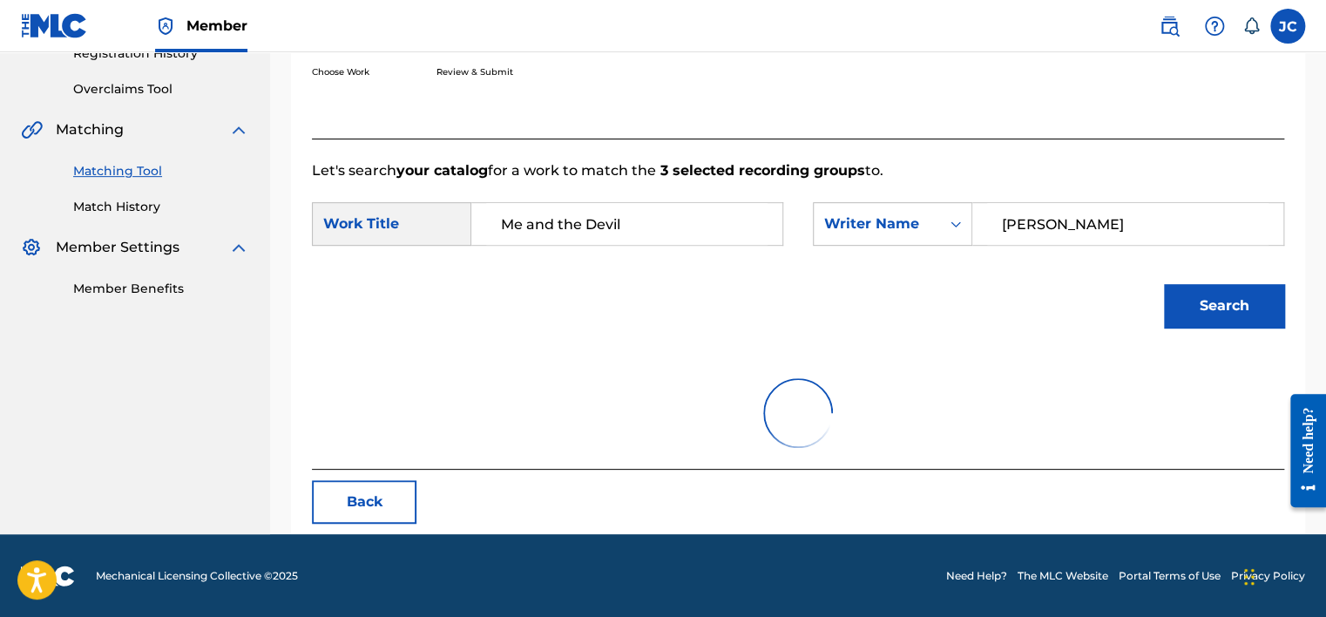
scroll to position [450, 0]
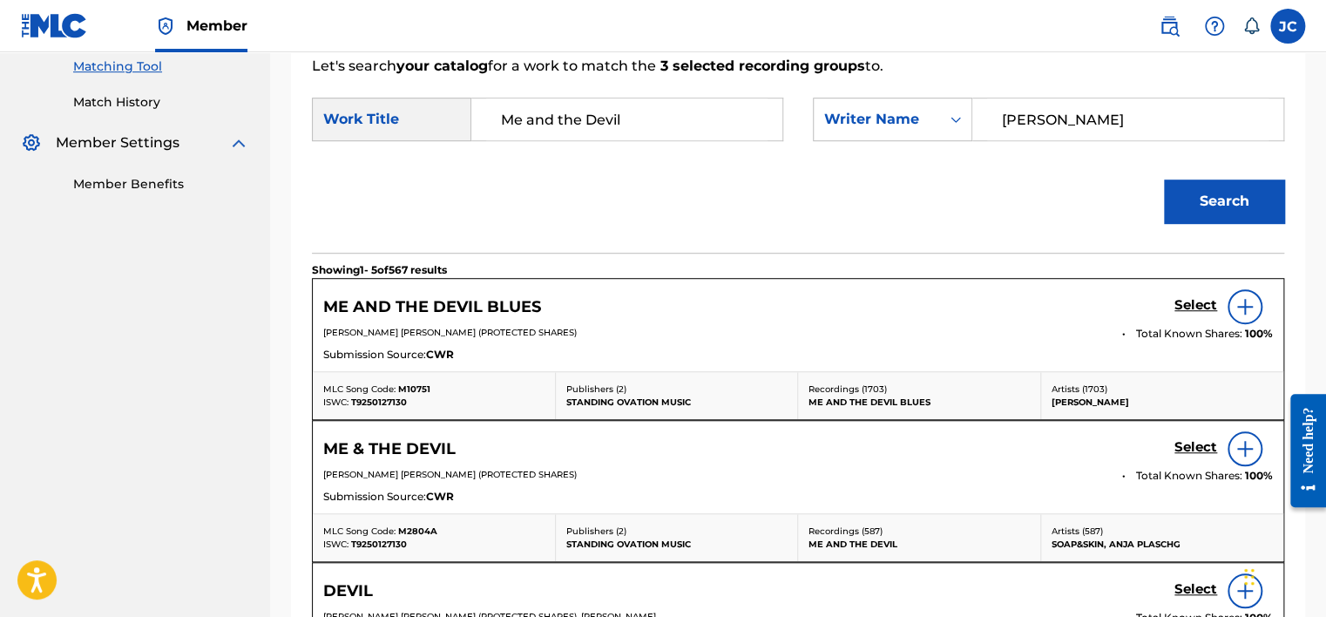
click at [1199, 303] on h5 "Select" at bounding box center [1195, 305] width 43 height 17
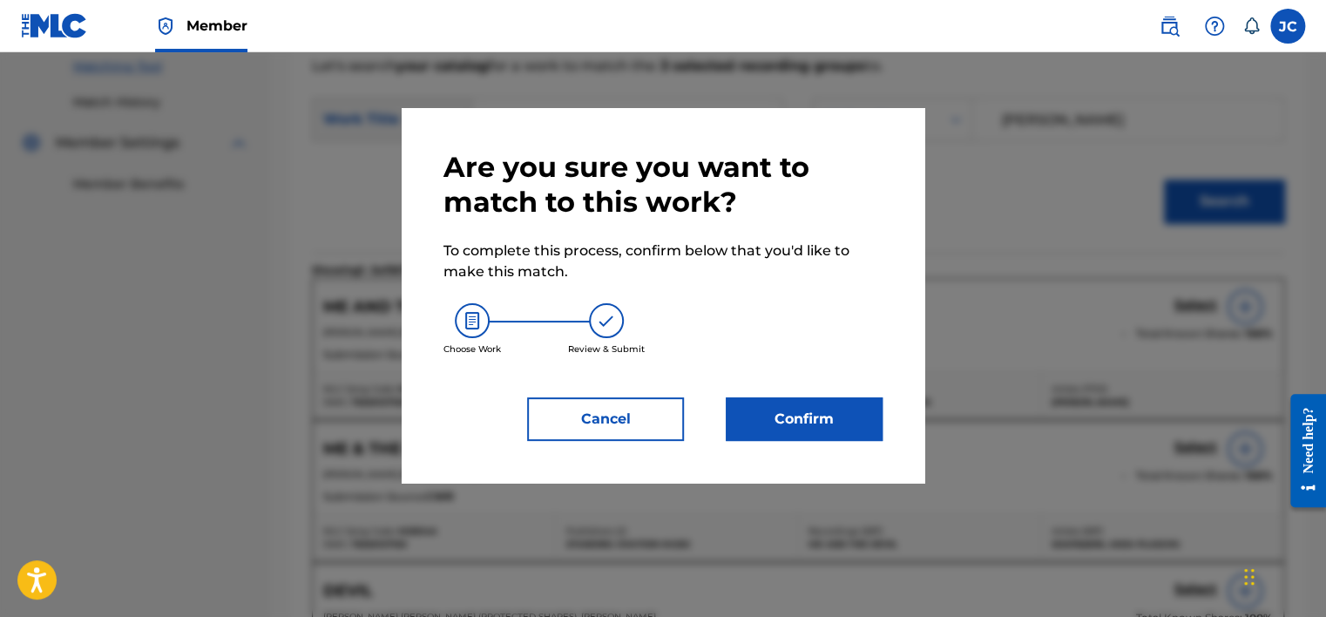
click at [826, 427] on button "Confirm" at bounding box center [804, 419] width 157 height 44
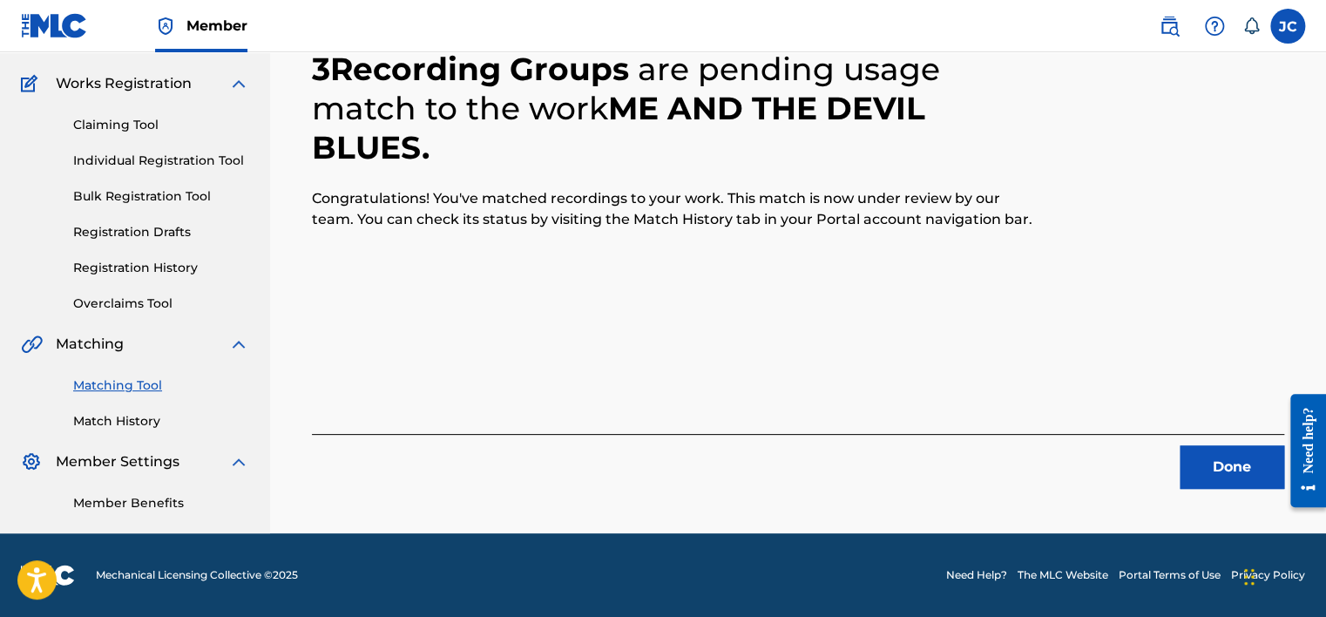
scroll to position [132, 0]
click at [1191, 463] on button "Done" at bounding box center [1232, 467] width 105 height 44
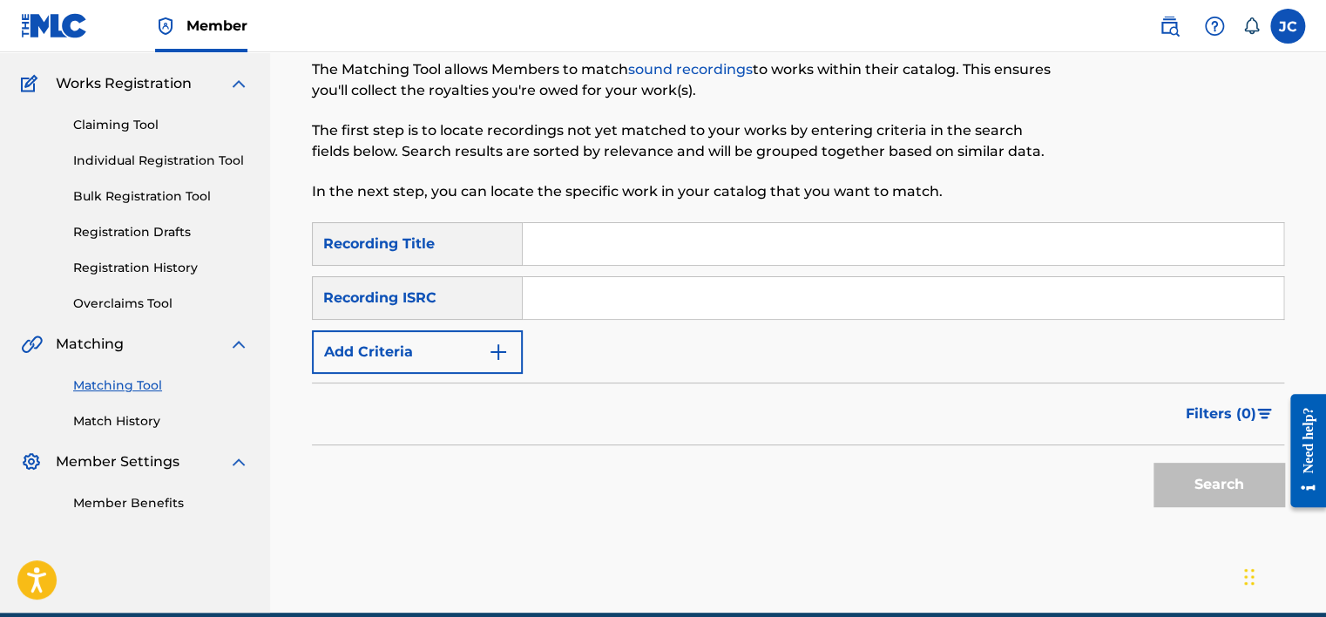
click at [632, 288] on input "Search Form" at bounding box center [903, 298] width 761 height 42
paste input "USUG12401760"
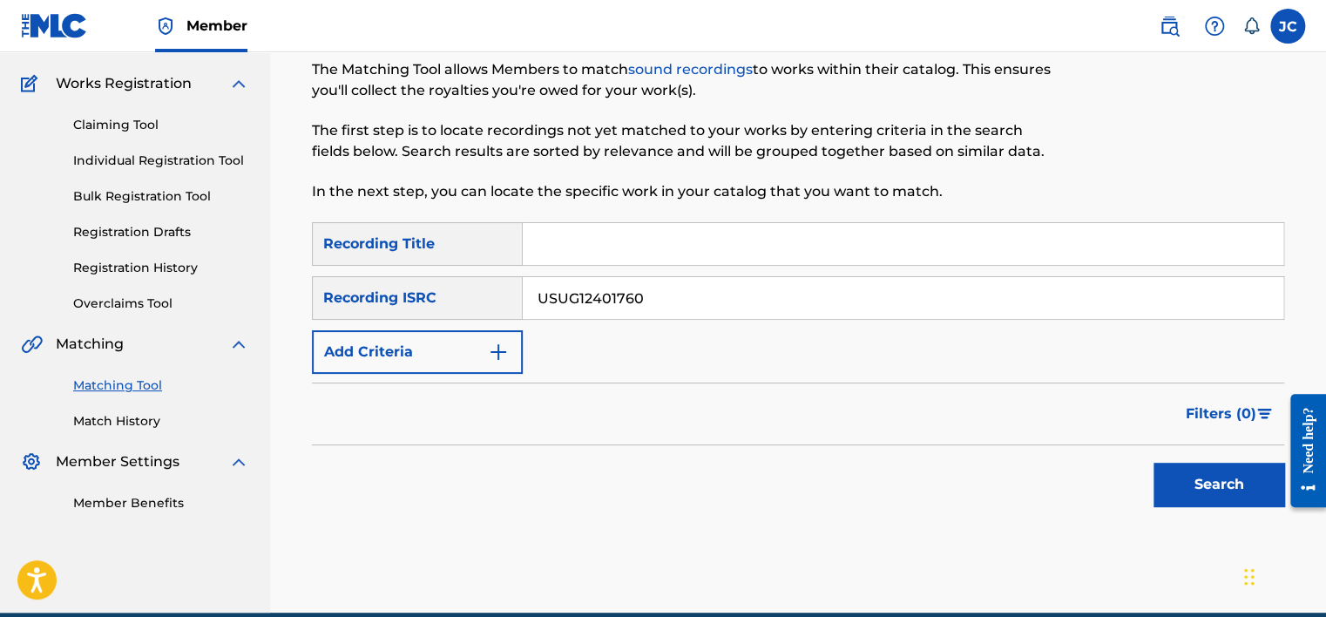
type input "USUG12401760"
click at [1153, 463] on button "Search" at bounding box center [1218, 485] width 131 height 44
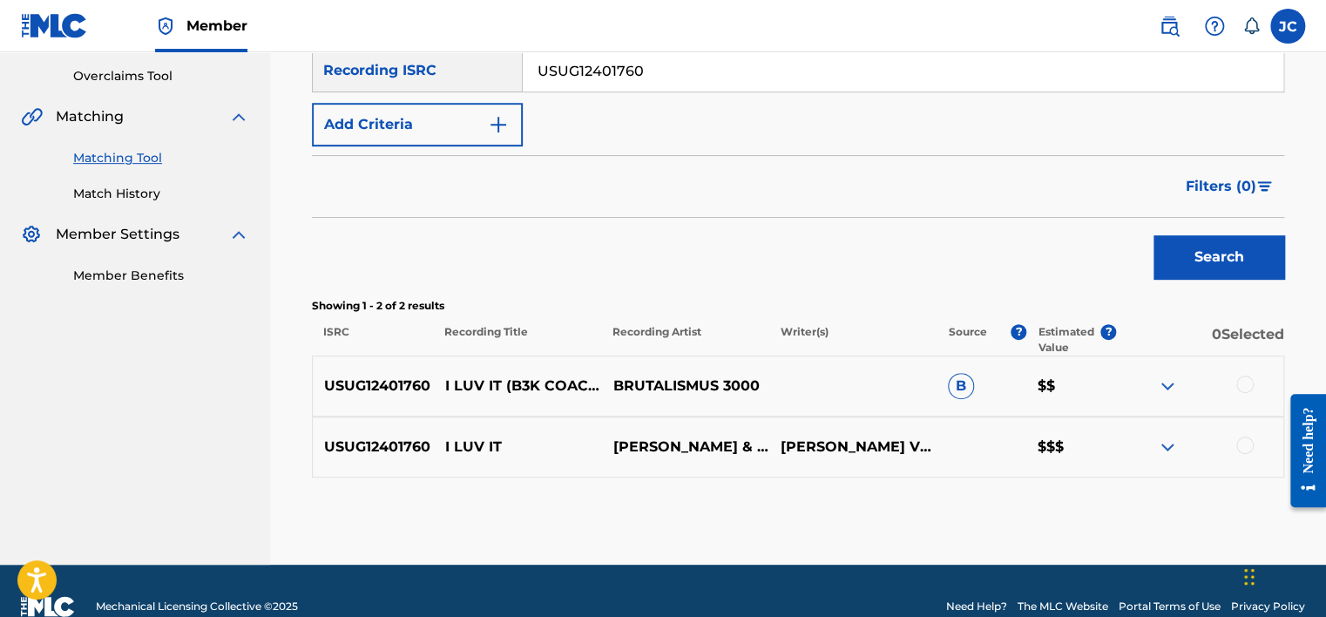
scroll to position [390, 0]
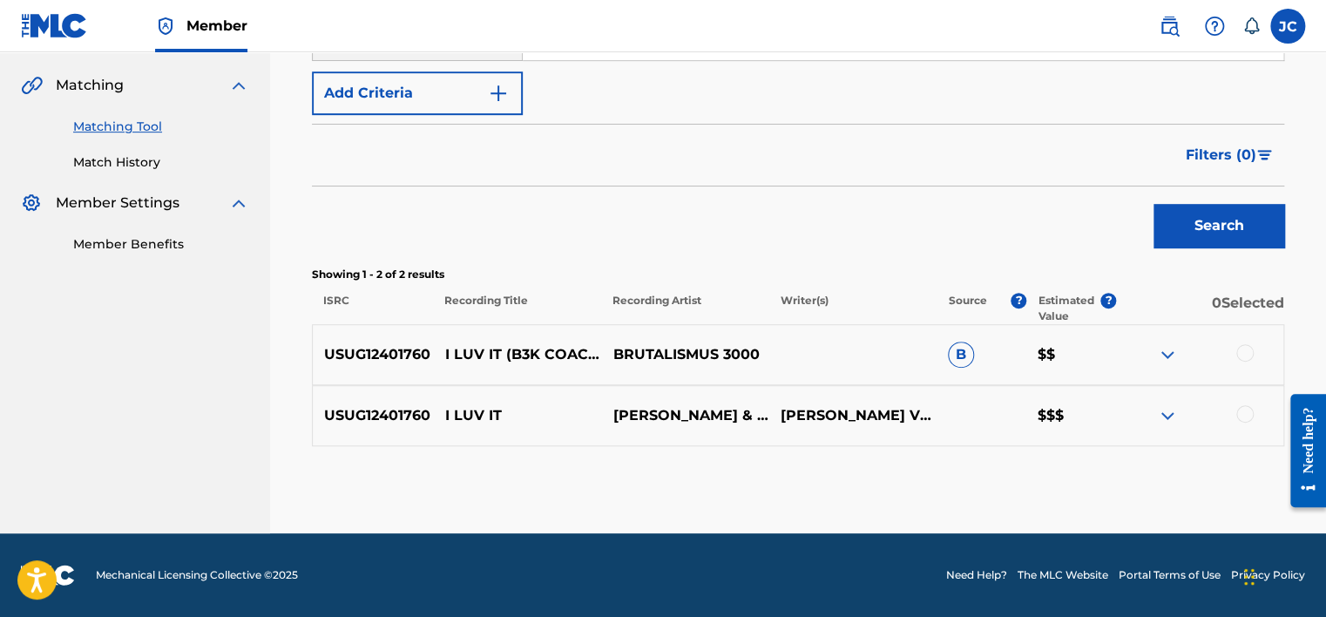
click at [1245, 411] on div at bounding box center [1244, 413] width 17 height 17
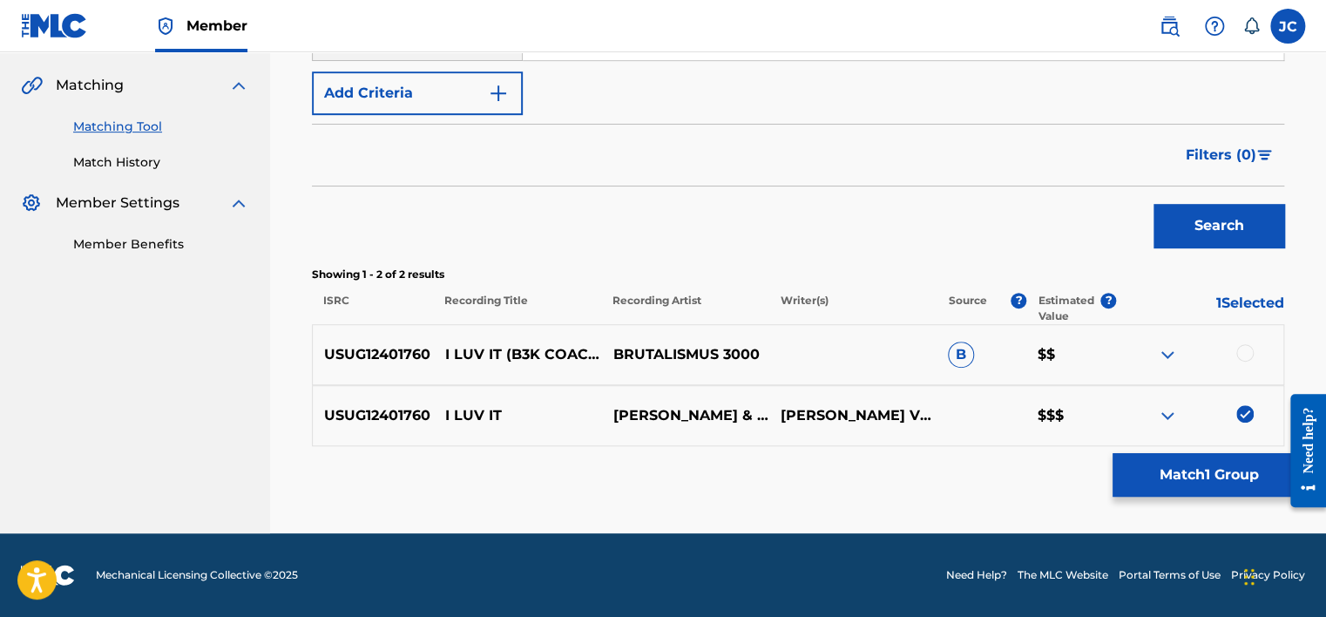
click at [1243, 350] on div at bounding box center [1244, 352] width 17 height 17
click at [1205, 469] on button "Match 2 Groups" at bounding box center [1208, 475] width 193 height 44
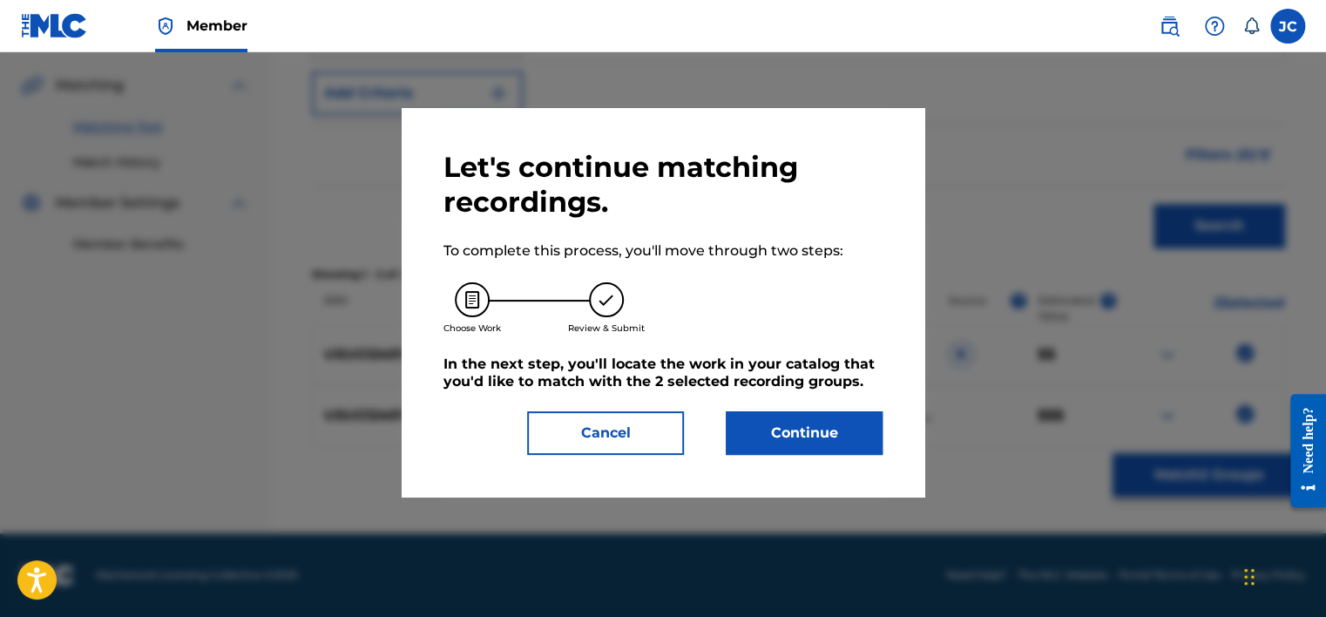
click at [823, 450] on button "Continue" at bounding box center [804, 433] width 157 height 44
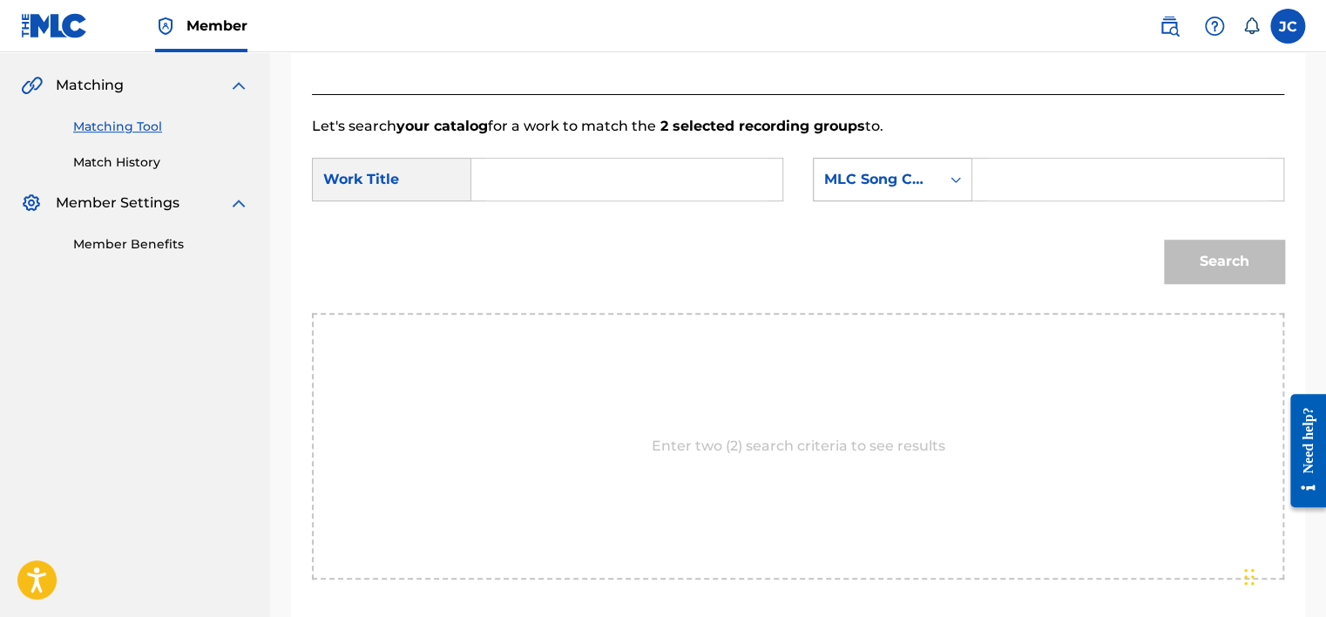
click at [873, 193] on div "MLC Song Code" at bounding box center [877, 179] width 126 height 33
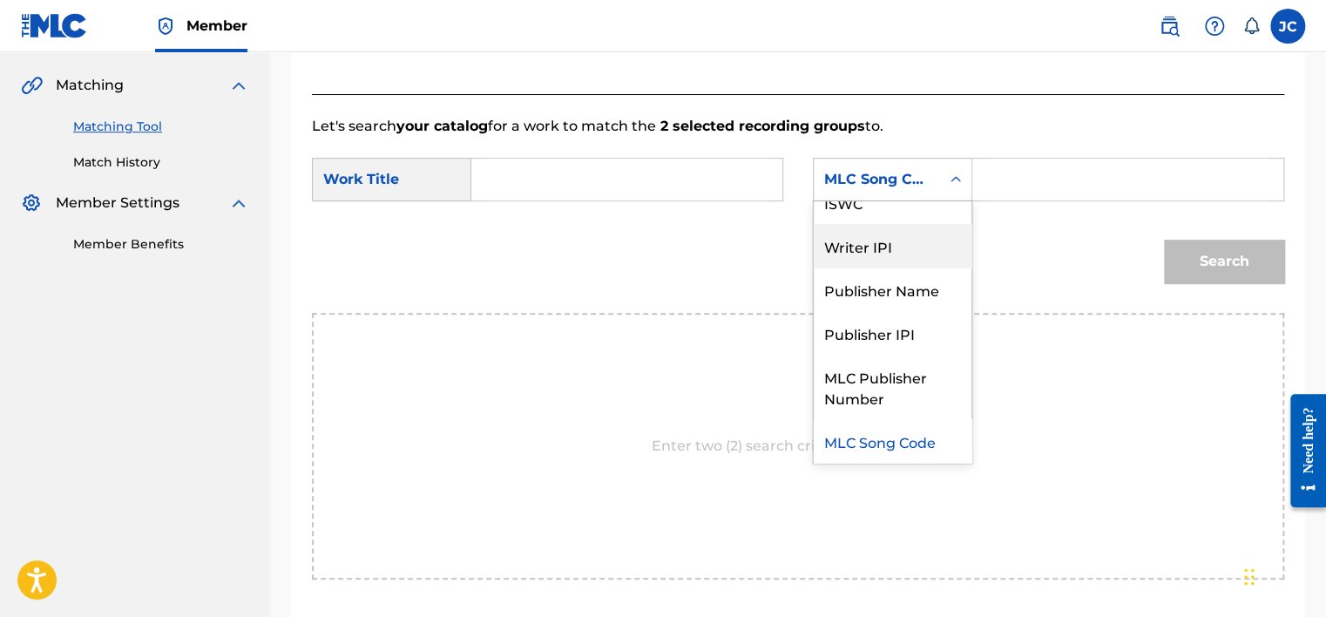
scroll to position [0, 0]
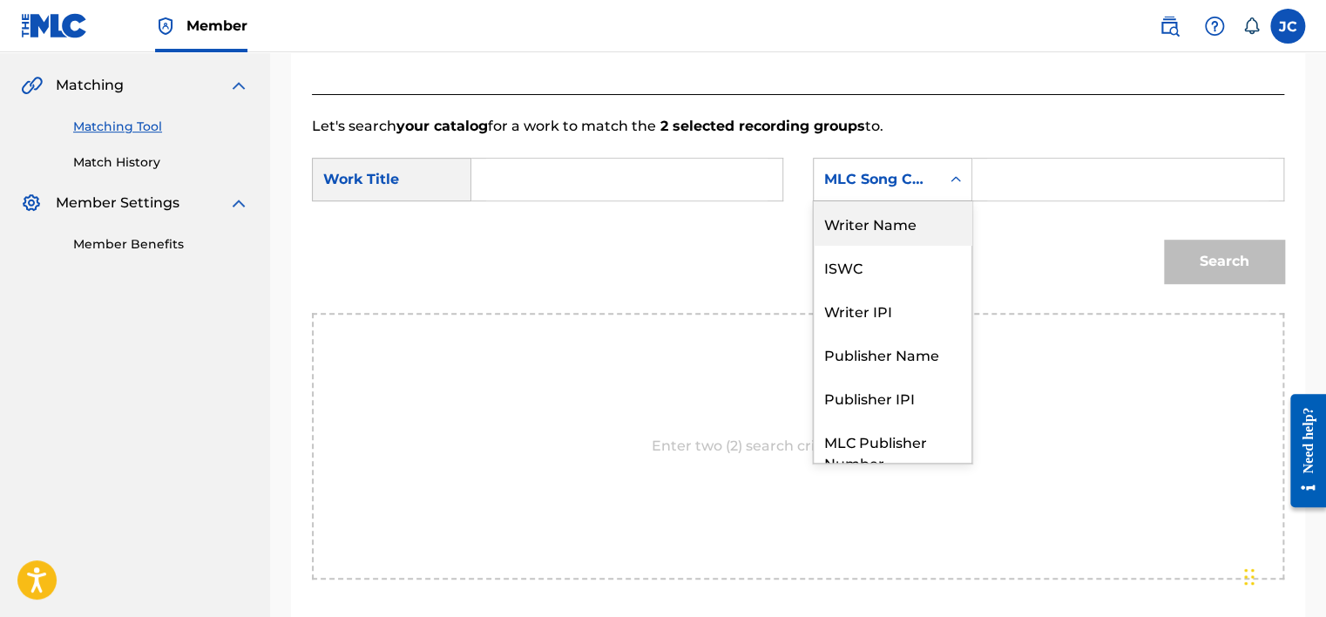
click at [896, 224] on div "Writer Name" at bounding box center [893, 223] width 158 height 44
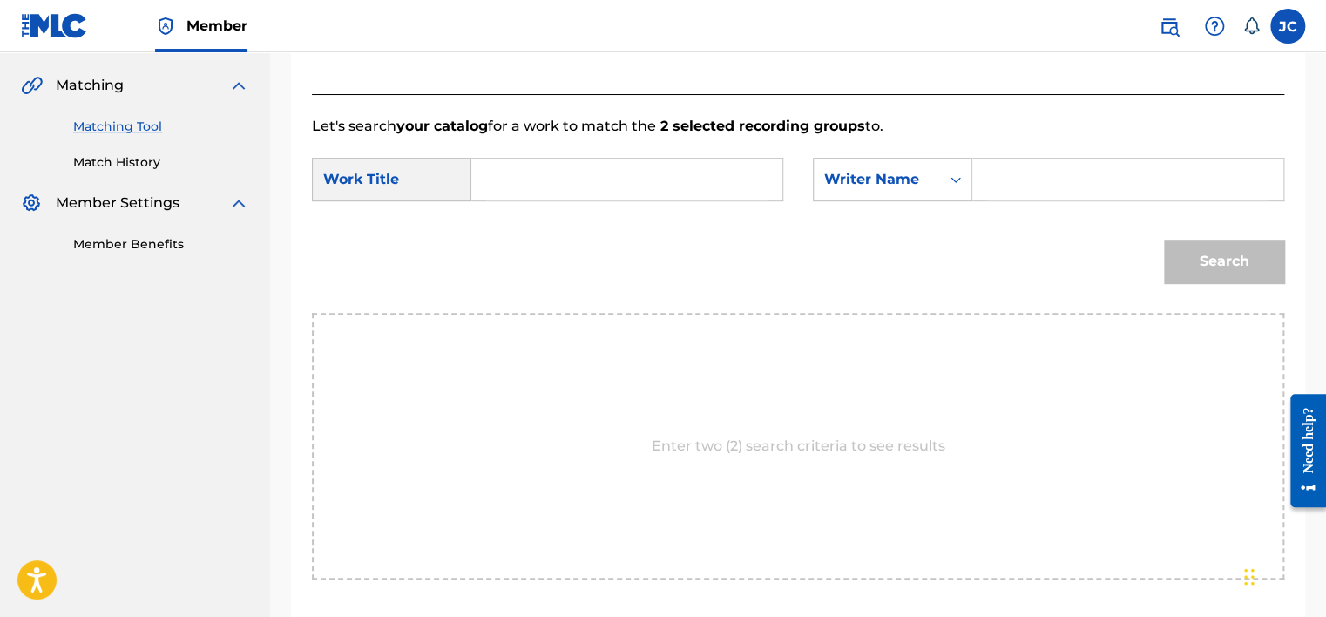
click at [638, 194] on input "Search Form" at bounding box center [626, 180] width 281 height 42
paste input "I LUV IT"
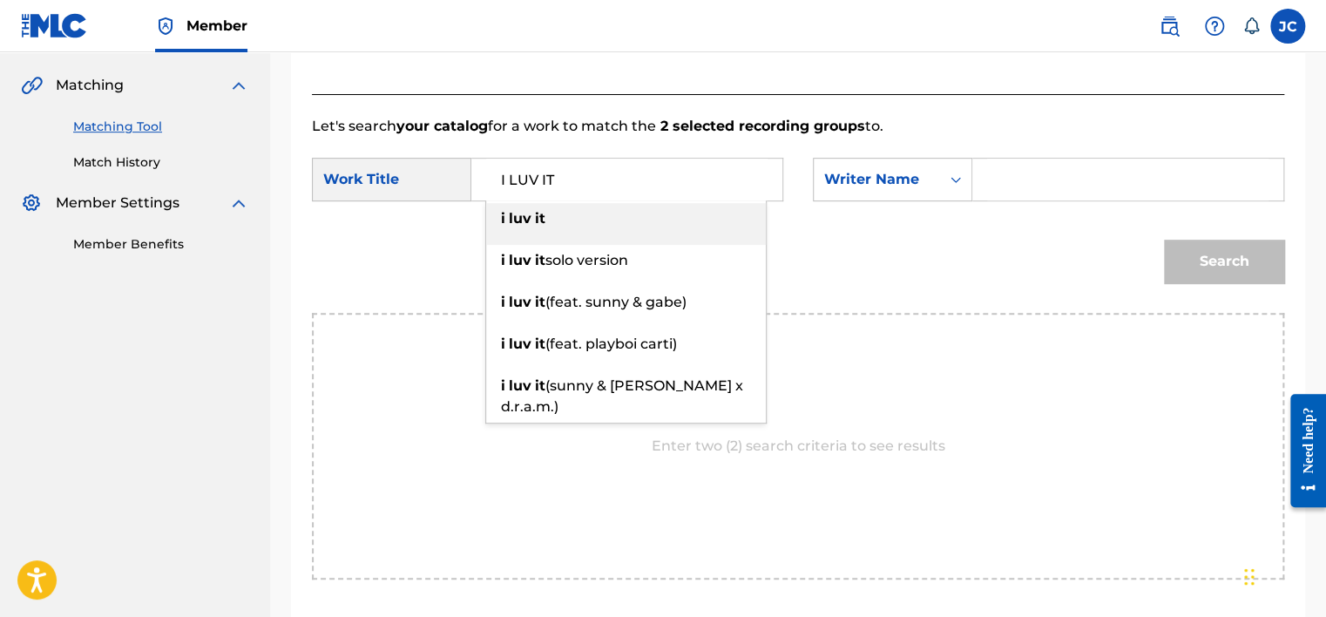
type input "I LUV IT"
click at [1033, 179] on input "Search Form" at bounding box center [1127, 180] width 281 height 42
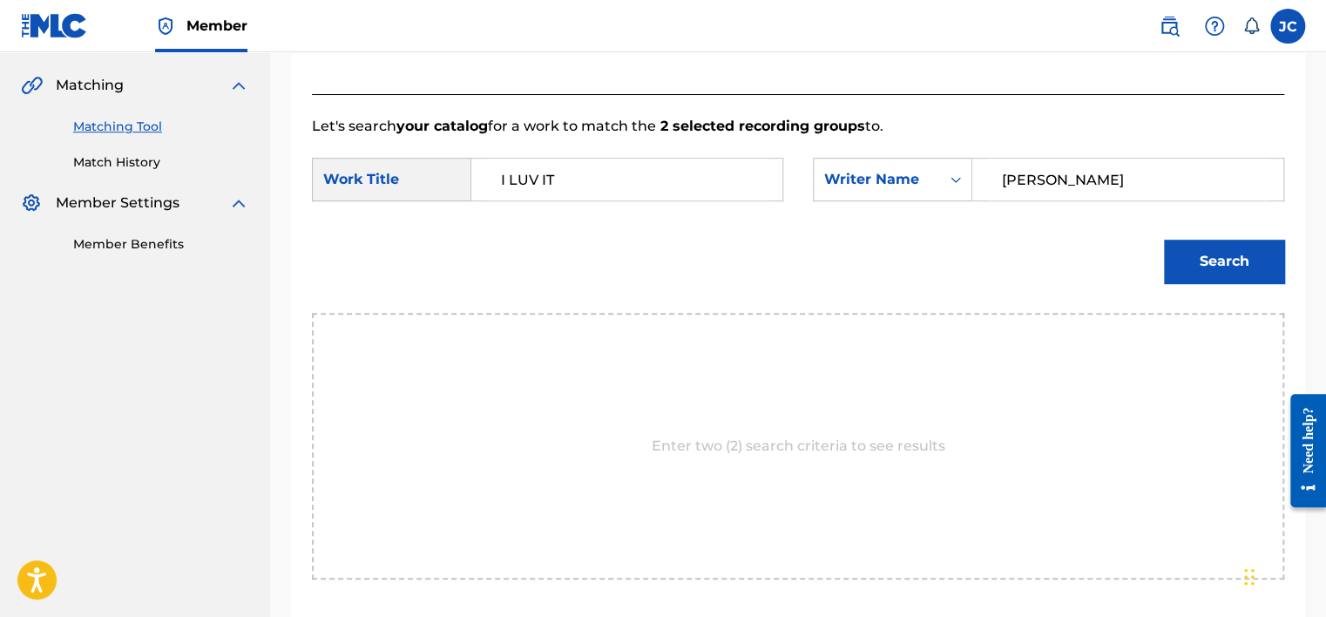
type input "[PERSON_NAME]"
click at [1164, 240] on button "Search" at bounding box center [1224, 262] width 120 height 44
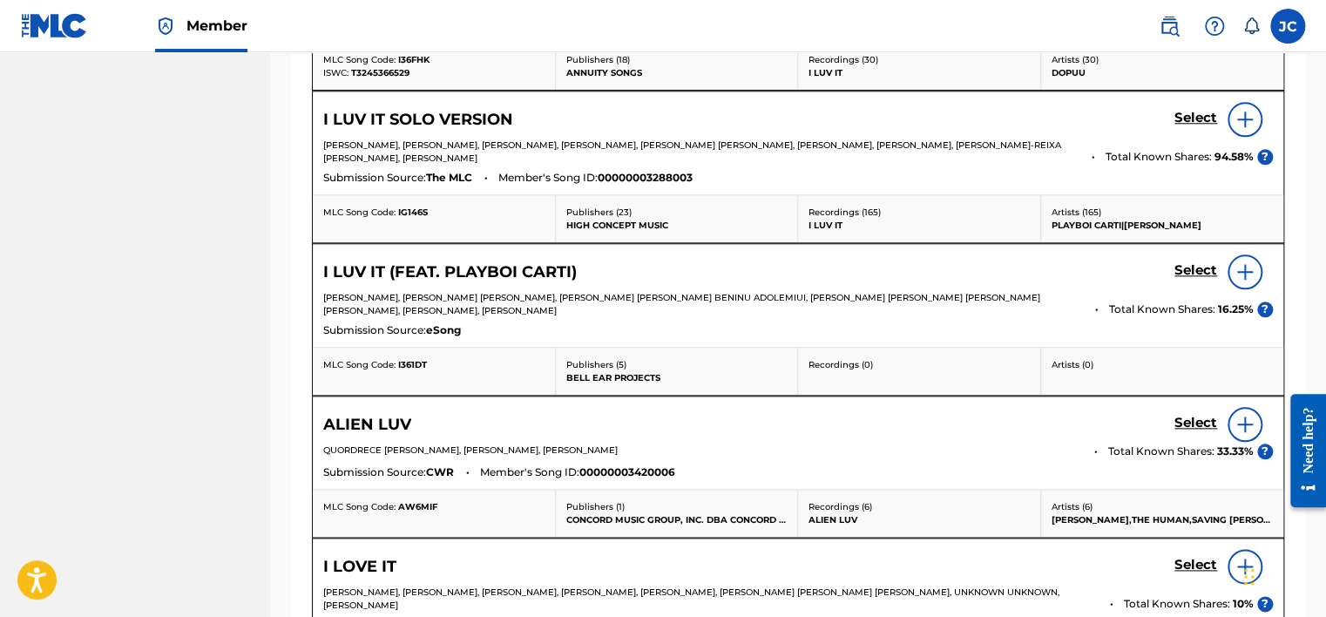
scroll to position [725, 0]
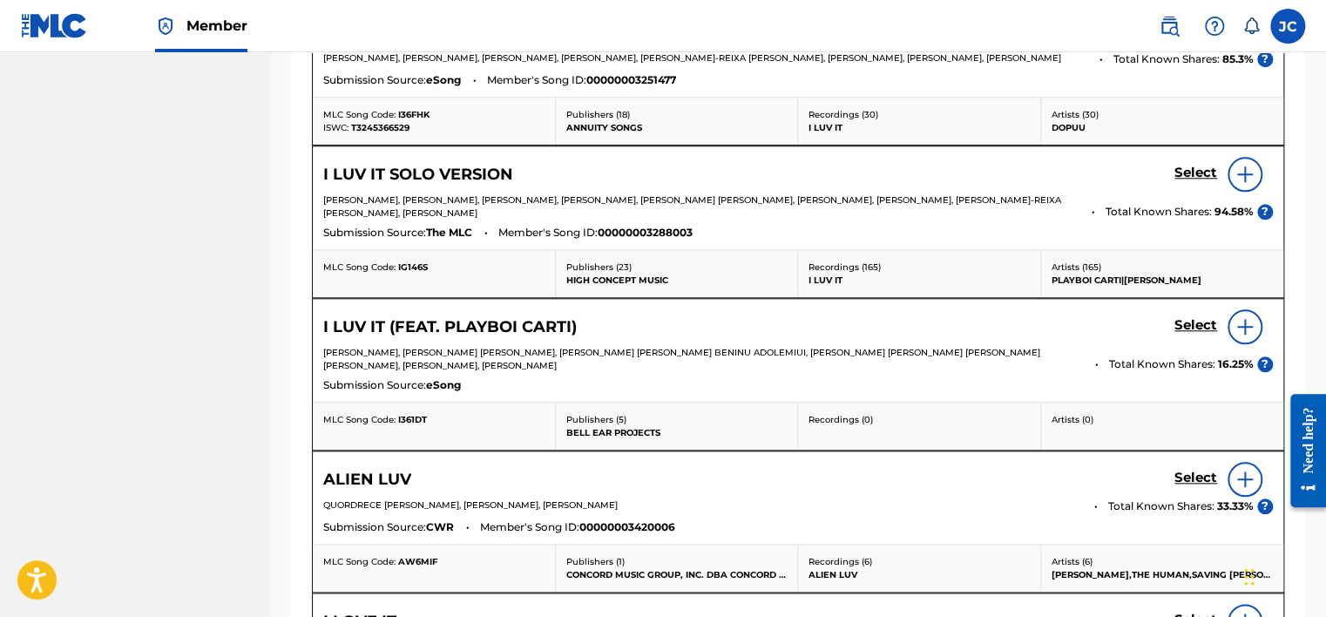
click at [1179, 39] on h5 "Select" at bounding box center [1195, 31] width 43 height 17
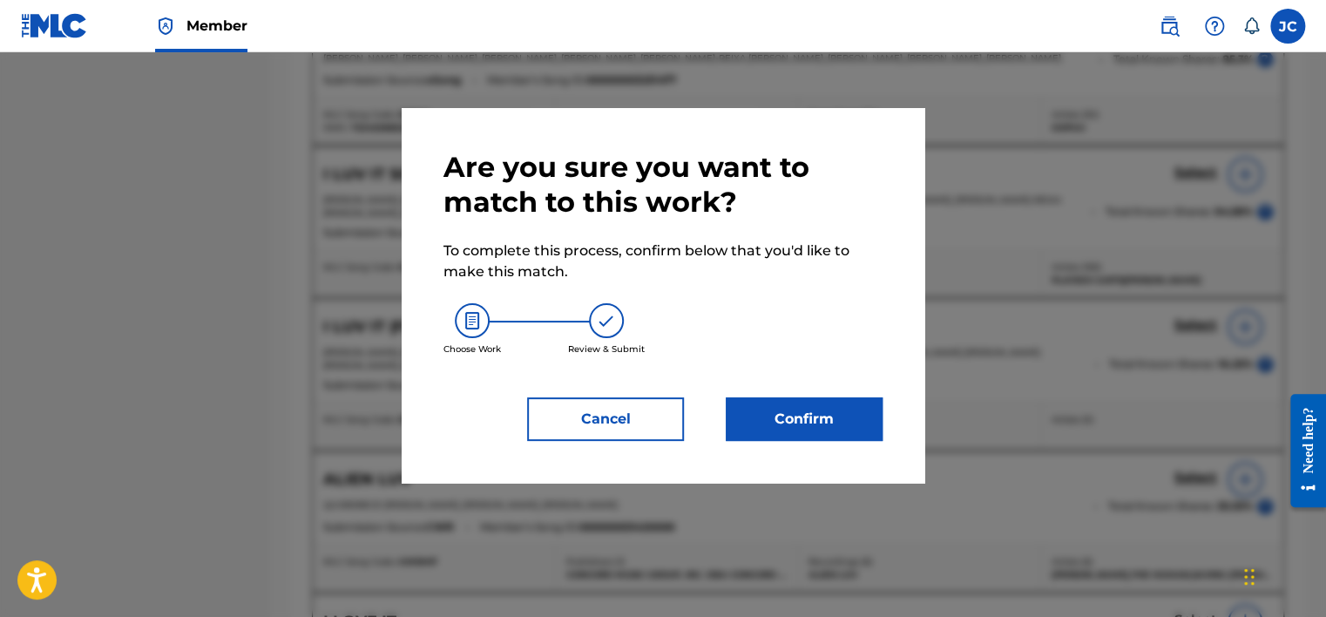
click at [821, 390] on div "Are you sure you want to match to this work? To complete this process, confirm …" at bounding box center [662, 295] width 439 height 291
click at [815, 408] on button "Confirm" at bounding box center [804, 419] width 157 height 44
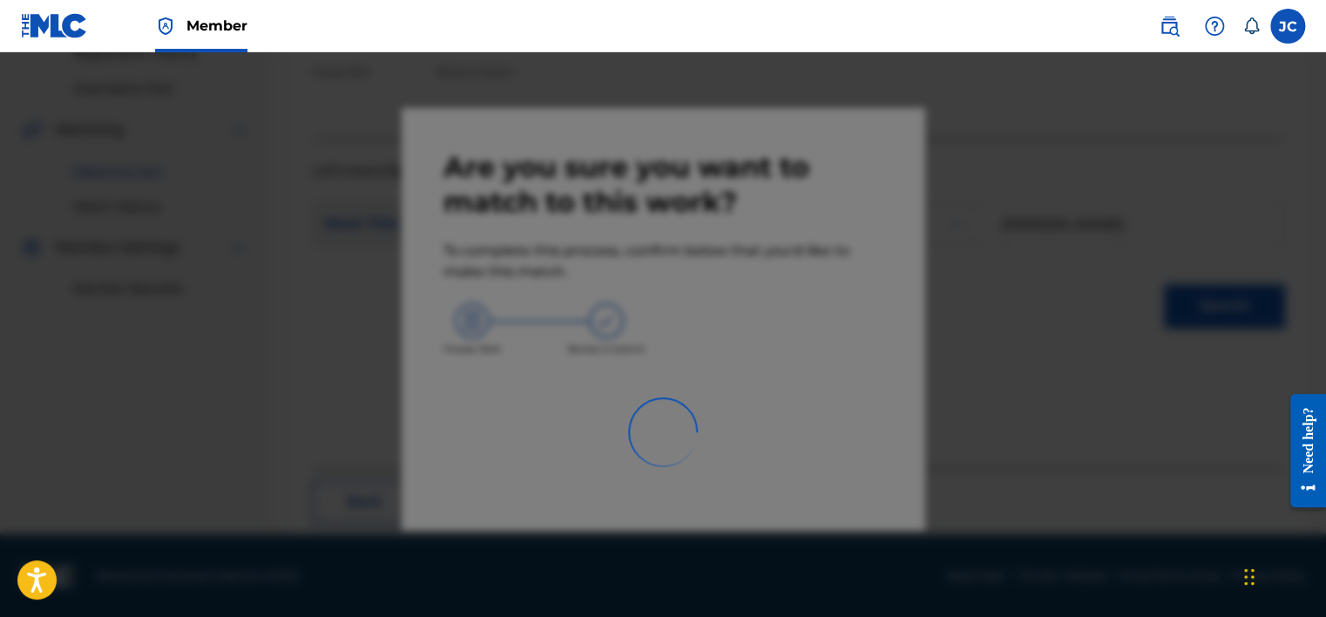
scroll to position [132, 0]
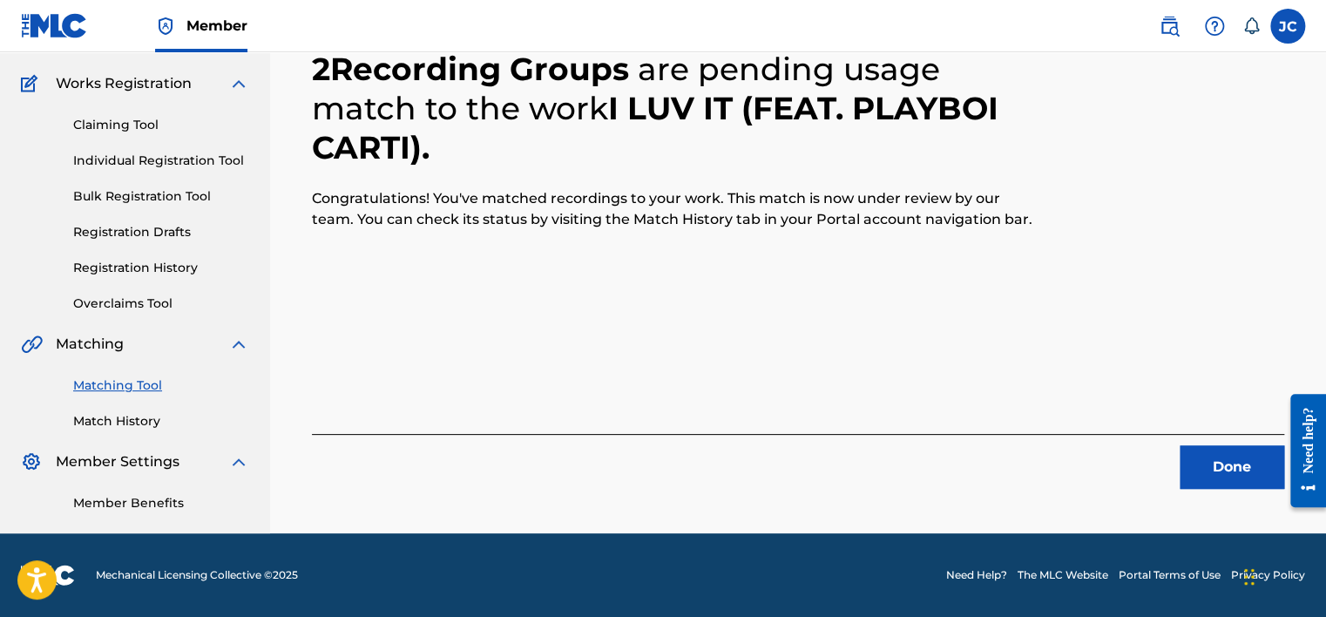
click at [1195, 459] on button "Done" at bounding box center [1232, 467] width 105 height 44
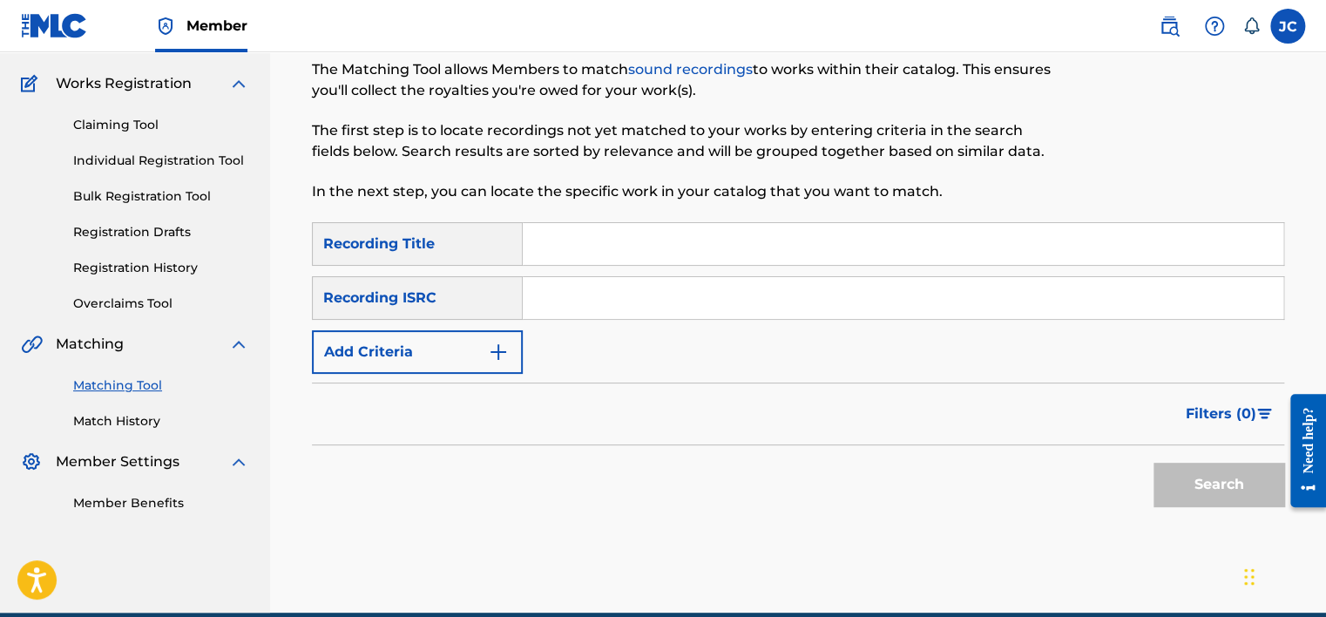
click at [624, 310] on input "Search Form" at bounding box center [903, 298] width 761 height 42
paste input "USWB12305982"
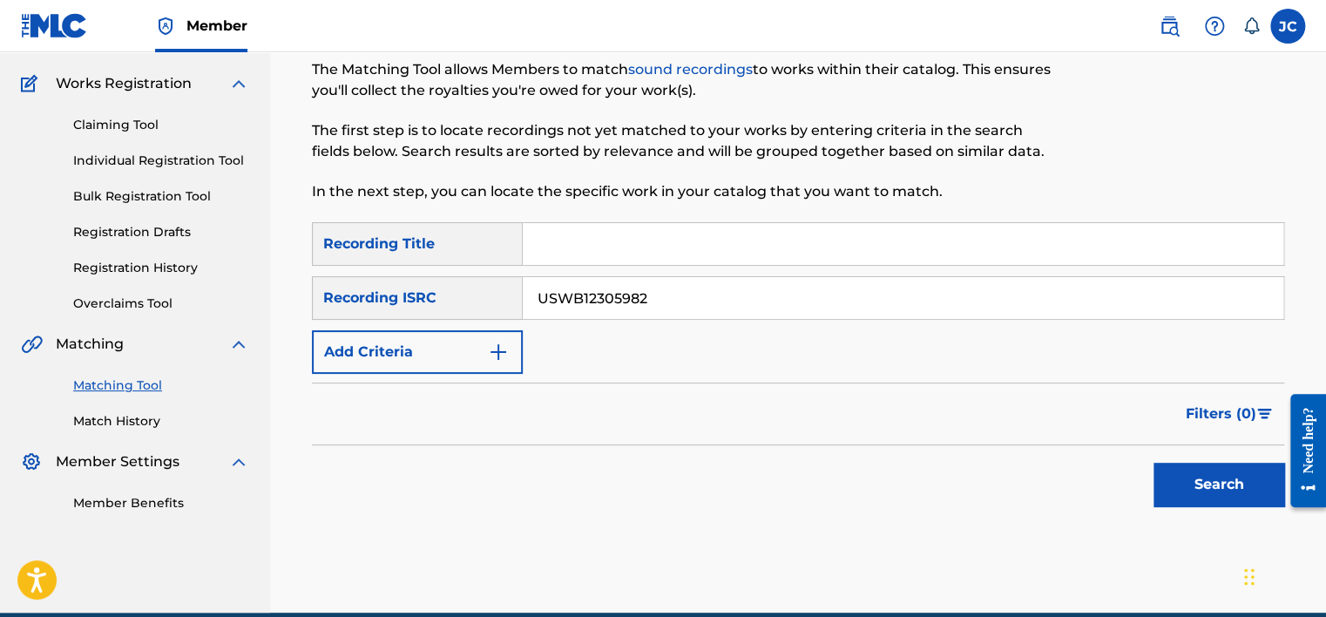
type input "USWB12305982"
click at [1153, 463] on button "Search" at bounding box center [1218, 485] width 131 height 44
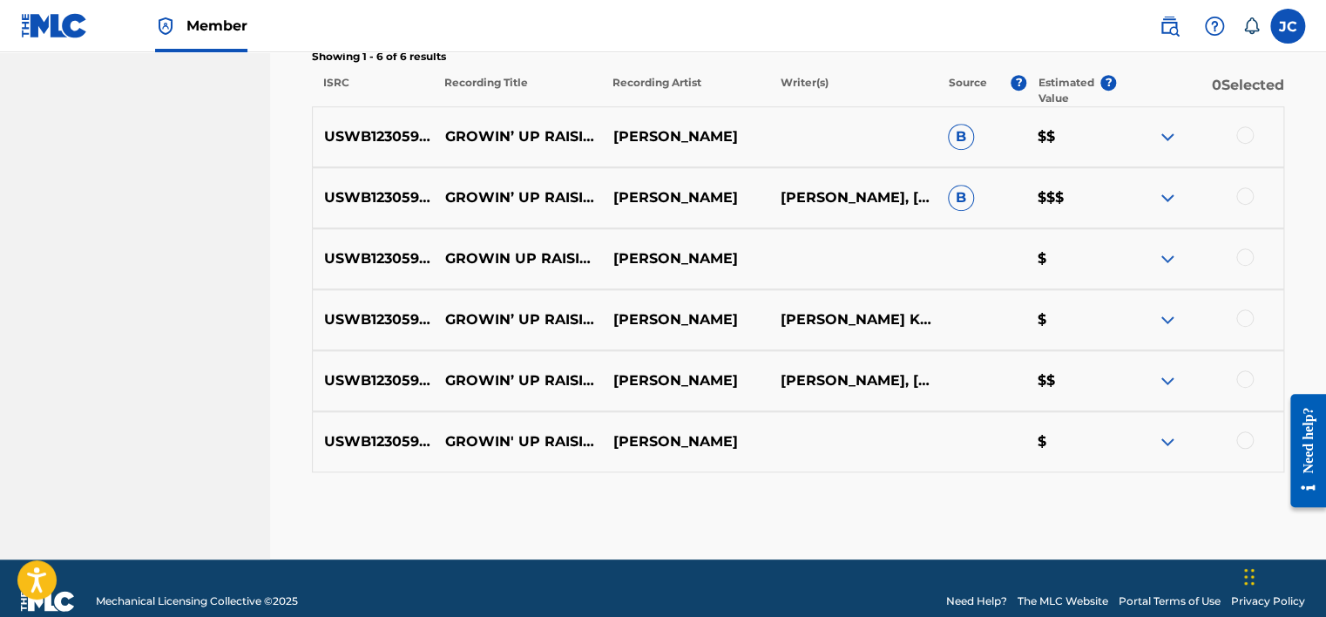
scroll to position [610, 0]
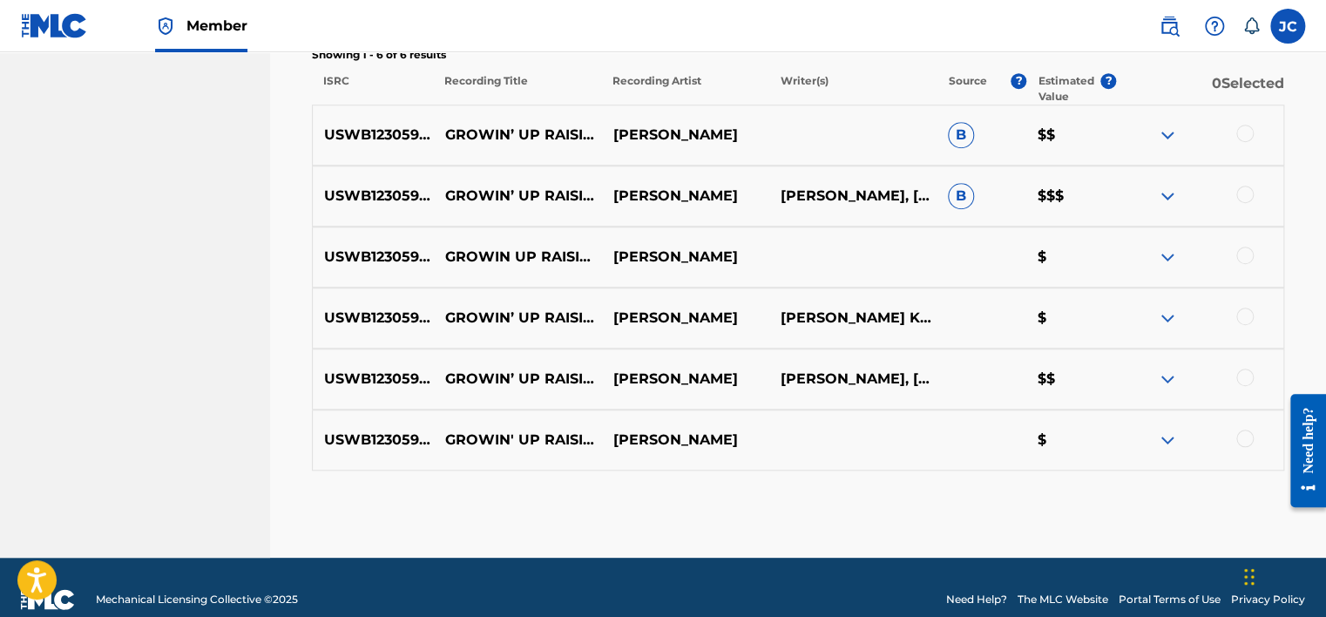
click at [1248, 437] on div at bounding box center [1244, 437] width 17 height 17
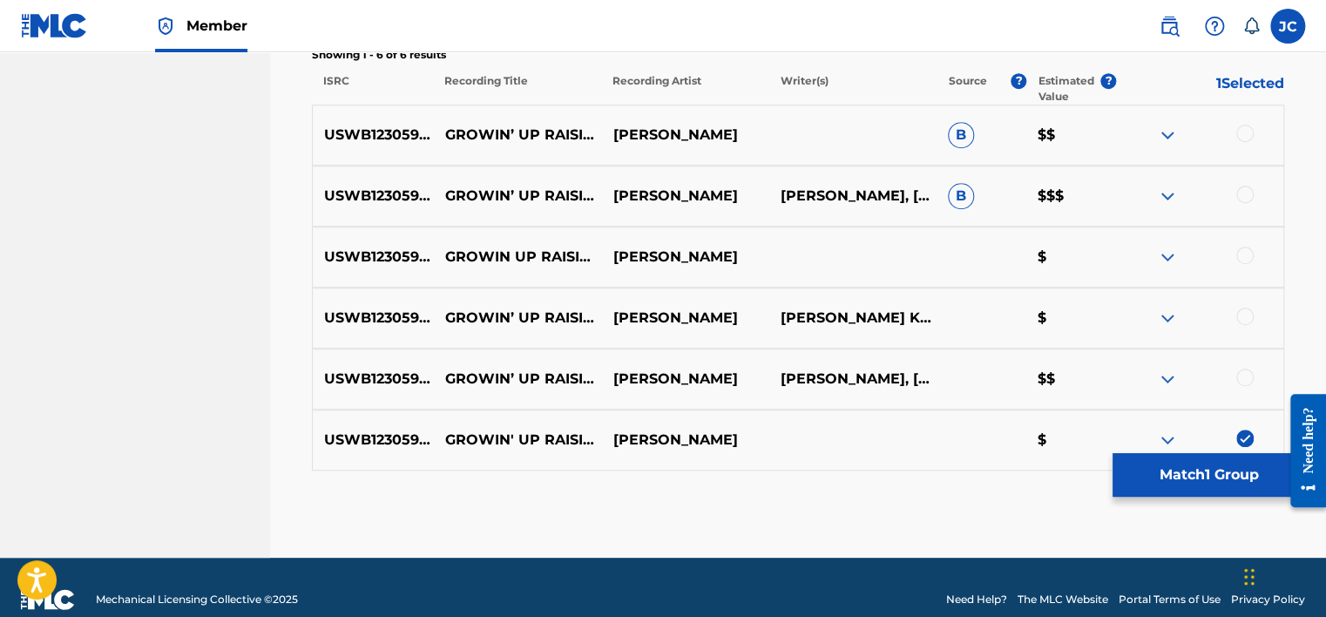
click at [1248, 378] on div at bounding box center [1244, 377] width 17 height 17
click at [1241, 314] on div at bounding box center [1244, 316] width 17 height 17
click at [1248, 255] on div at bounding box center [1244, 255] width 17 height 17
click at [1238, 192] on div at bounding box center [1244, 194] width 17 height 17
click at [1248, 131] on div at bounding box center [1244, 133] width 17 height 17
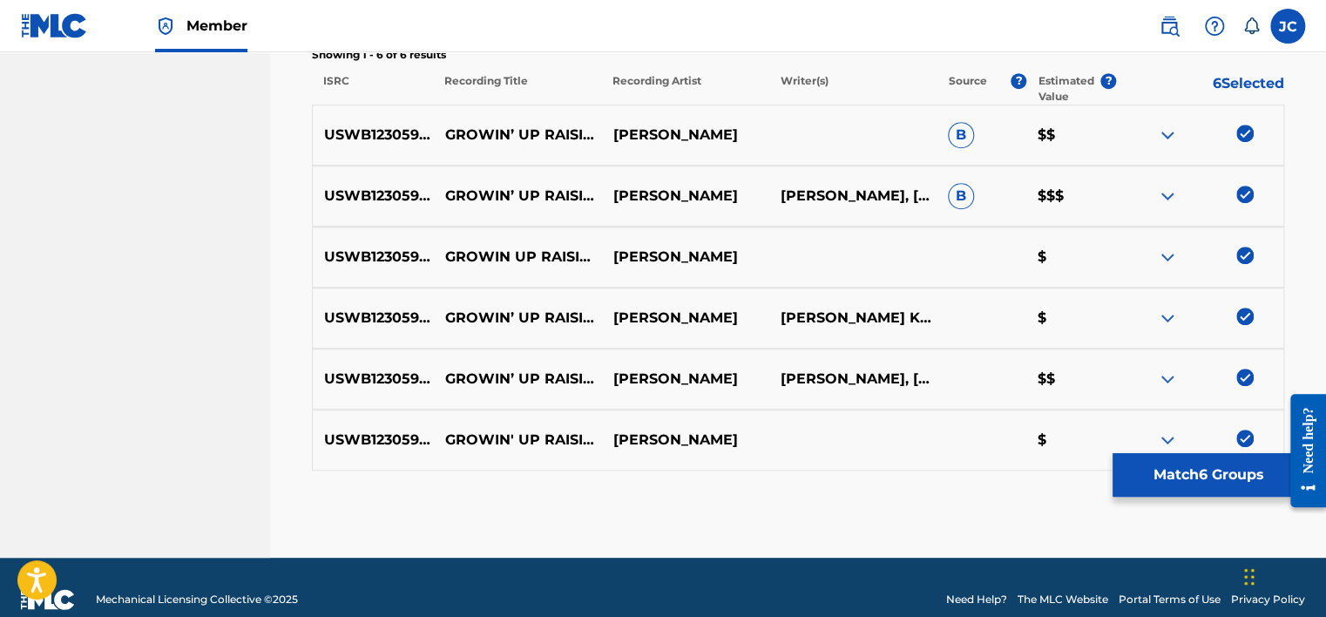
click at [1237, 478] on button "Match 6 Groups" at bounding box center [1208, 475] width 193 height 44
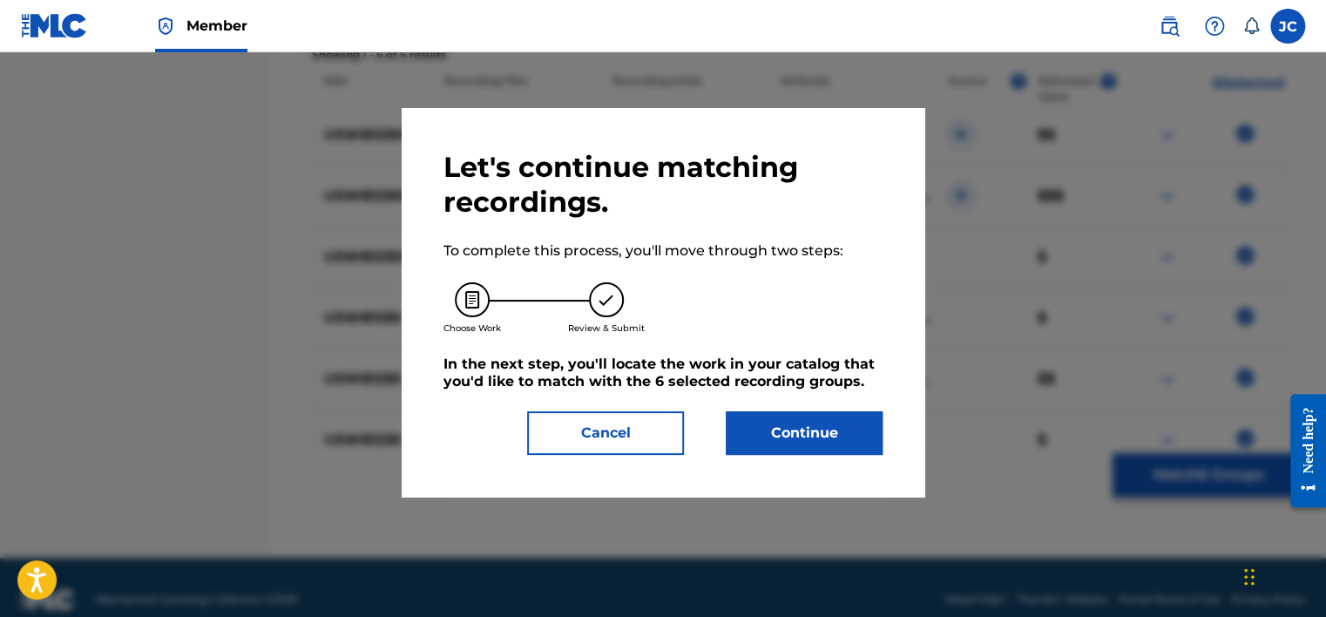
click at [841, 426] on button "Continue" at bounding box center [804, 433] width 157 height 44
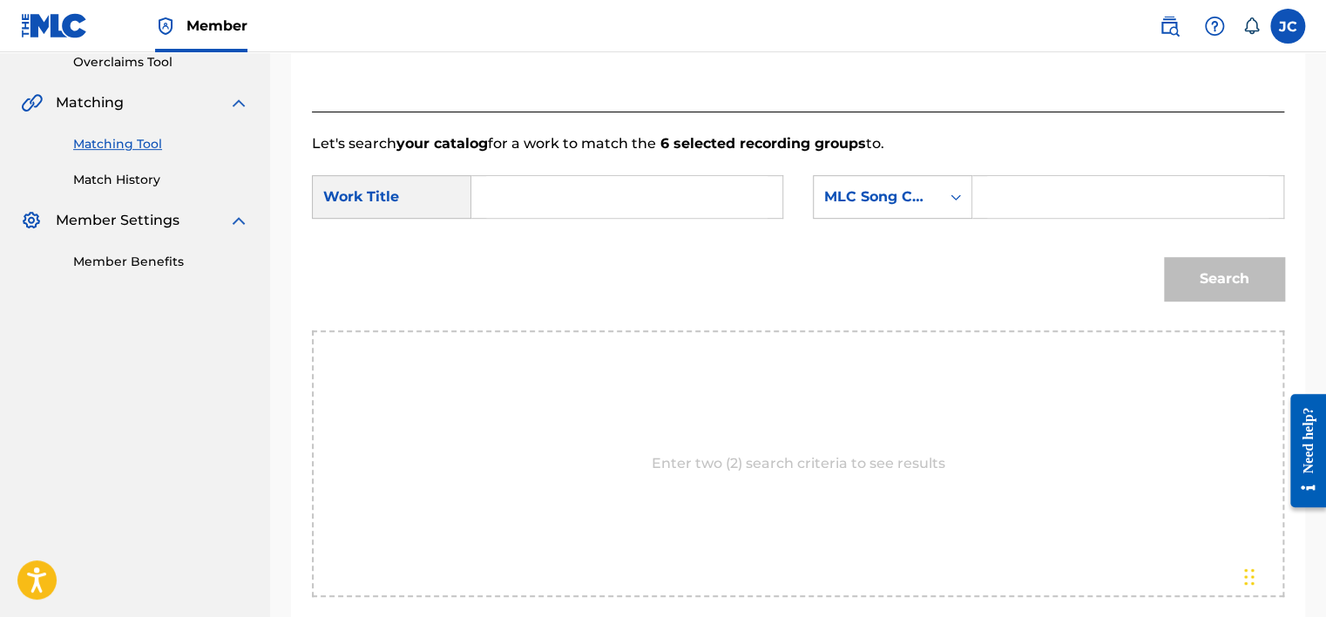
scroll to position [373, 0]
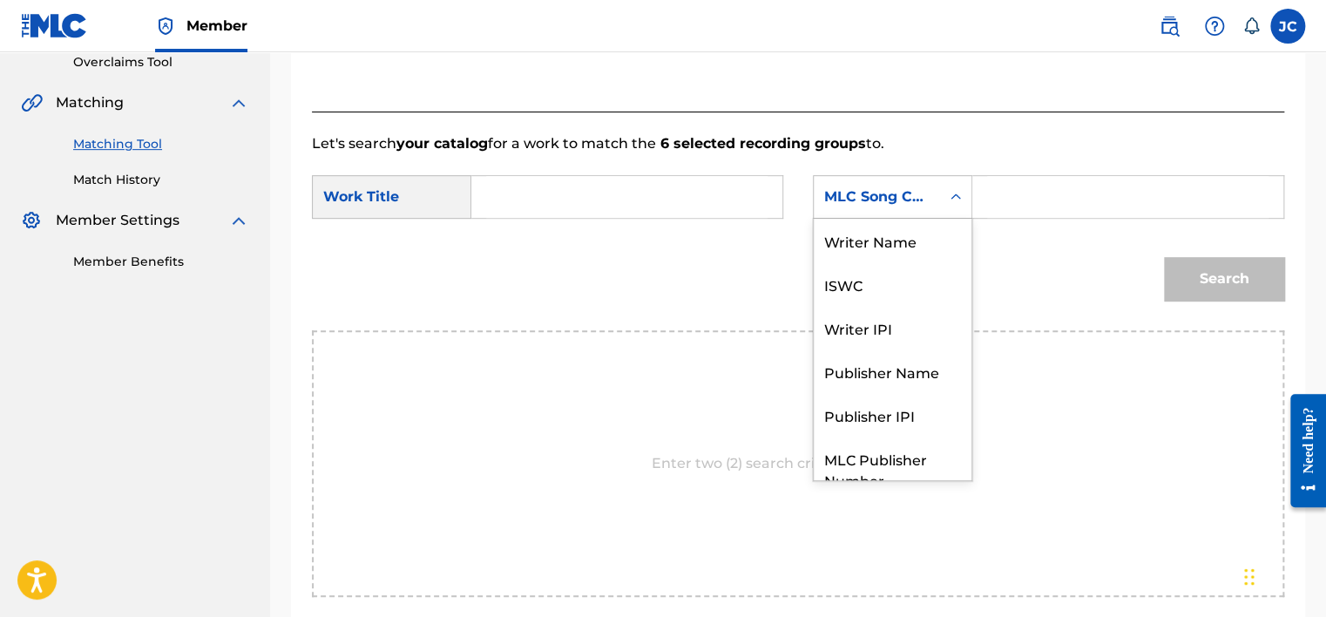
click at [901, 206] on div "MLC Song Code" at bounding box center [876, 196] width 105 height 21
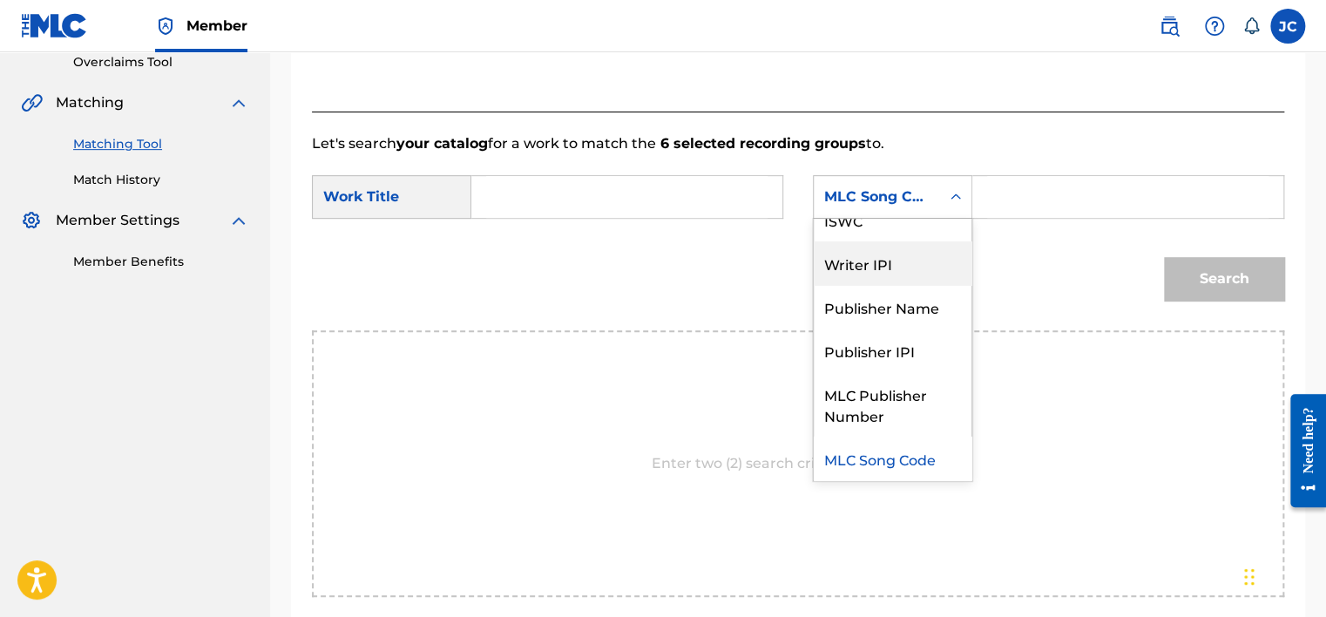
scroll to position [0, 0]
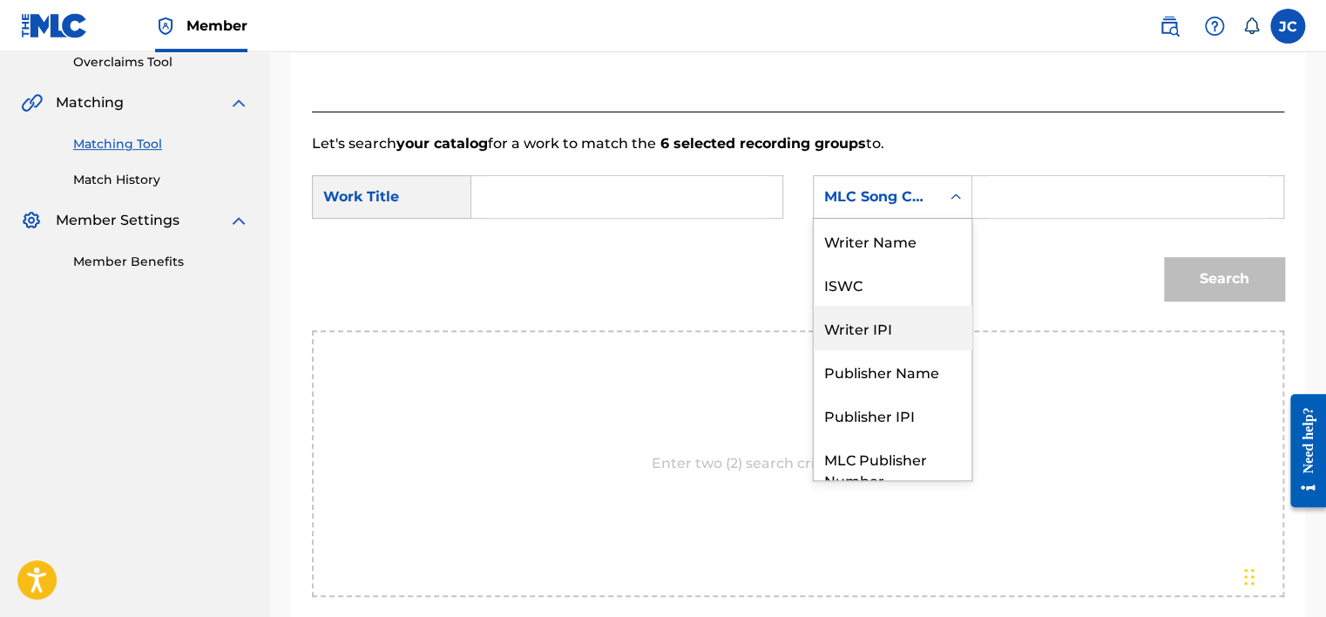
click at [957, 245] on div "Writer Name ISWC Writer IPI Publisher Name Publisher IPI MLC Publisher Number M…" at bounding box center [893, 349] width 158 height 261
click at [931, 247] on div "Writer Name" at bounding box center [893, 241] width 158 height 44
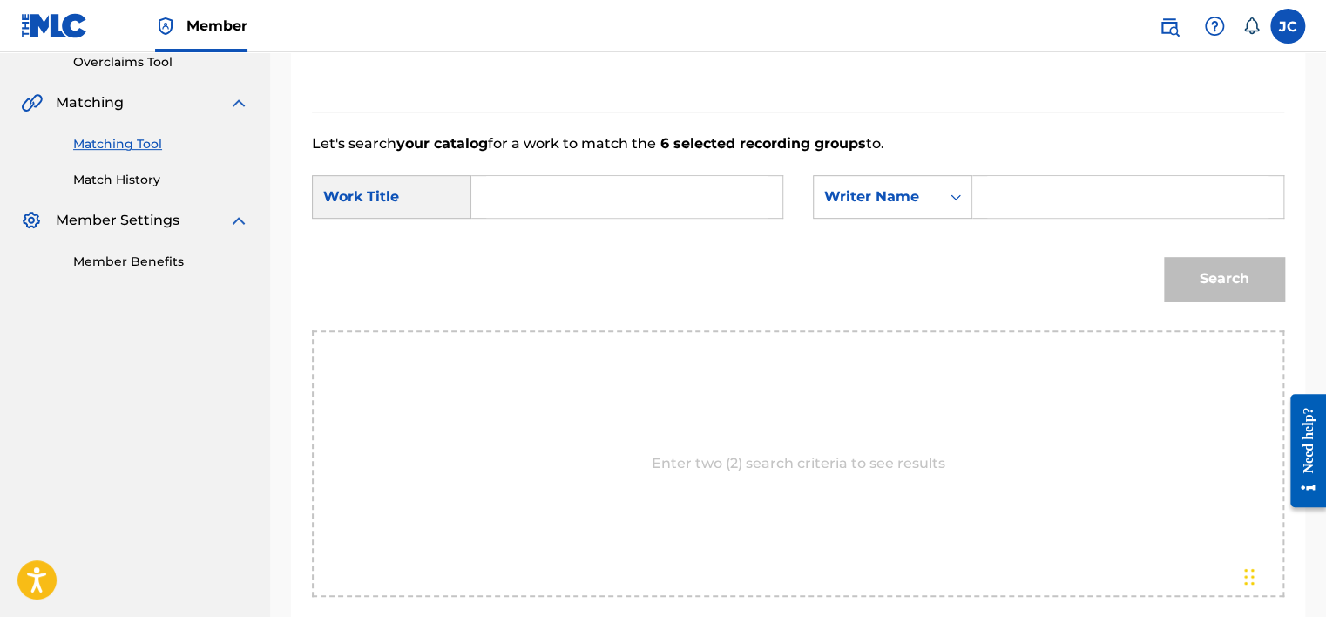
click at [544, 186] on input "Search Form" at bounding box center [626, 197] width 281 height 42
paste input "Growin’ Up Raising You"
type input "Growin’ Up Raising You"
click at [999, 191] on input "Search Form" at bounding box center [1127, 197] width 281 height 42
paste input "[PERSON_NAME]"
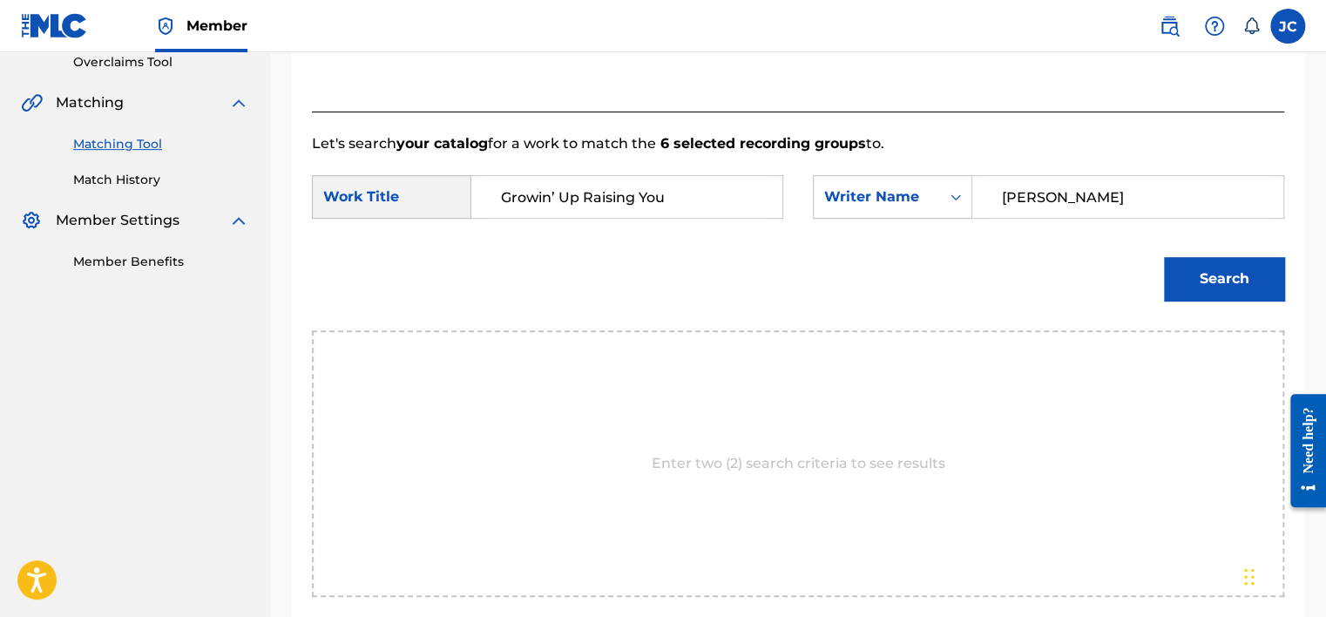
click at [1164, 257] on button "Search" at bounding box center [1224, 279] width 120 height 44
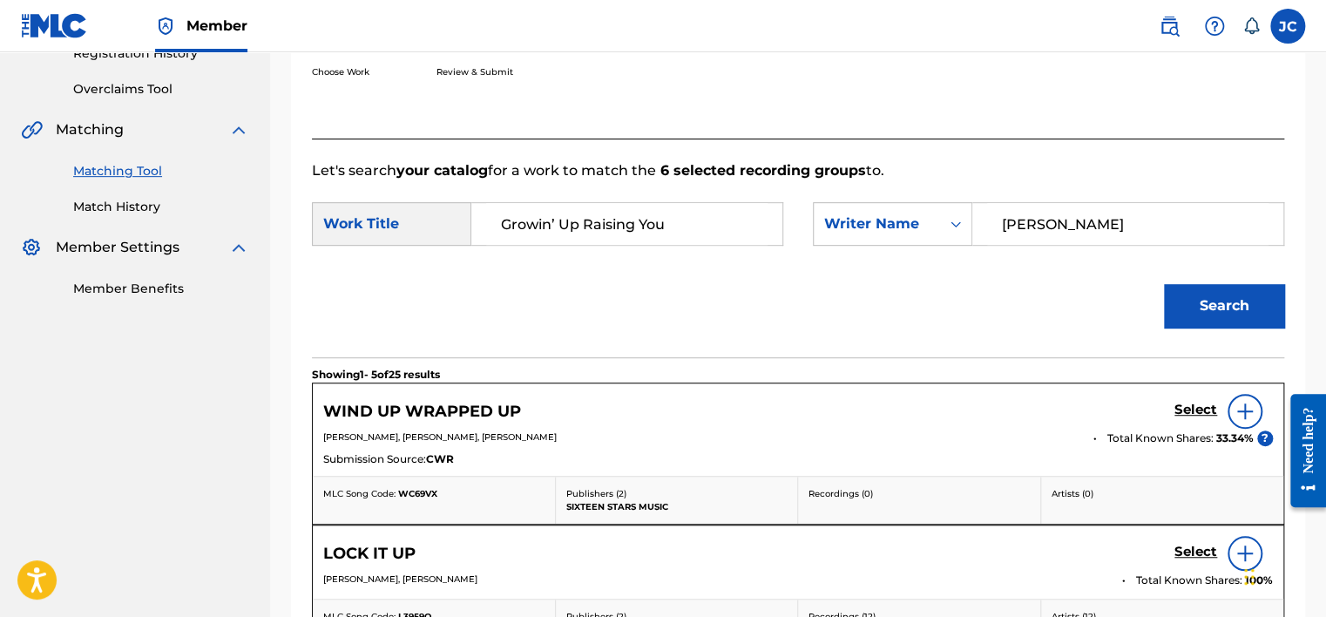
scroll to position [373, 0]
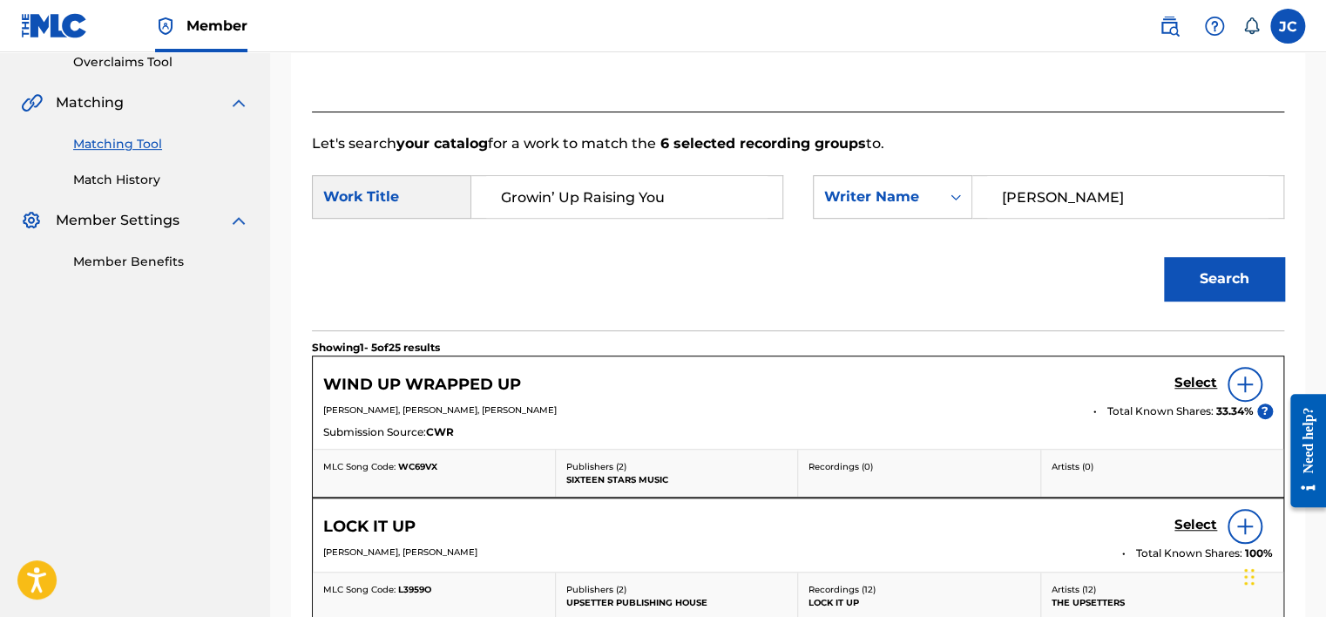
click at [1042, 192] on input "[PERSON_NAME]" at bounding box center [1127, 197] width 281 height 42
paste input "[PERSON_NAME]"
type input "[PERSON_NAME]"
click at [1164, 257] on button "Search" at bounding box center [1224, 279] width 120 height 44
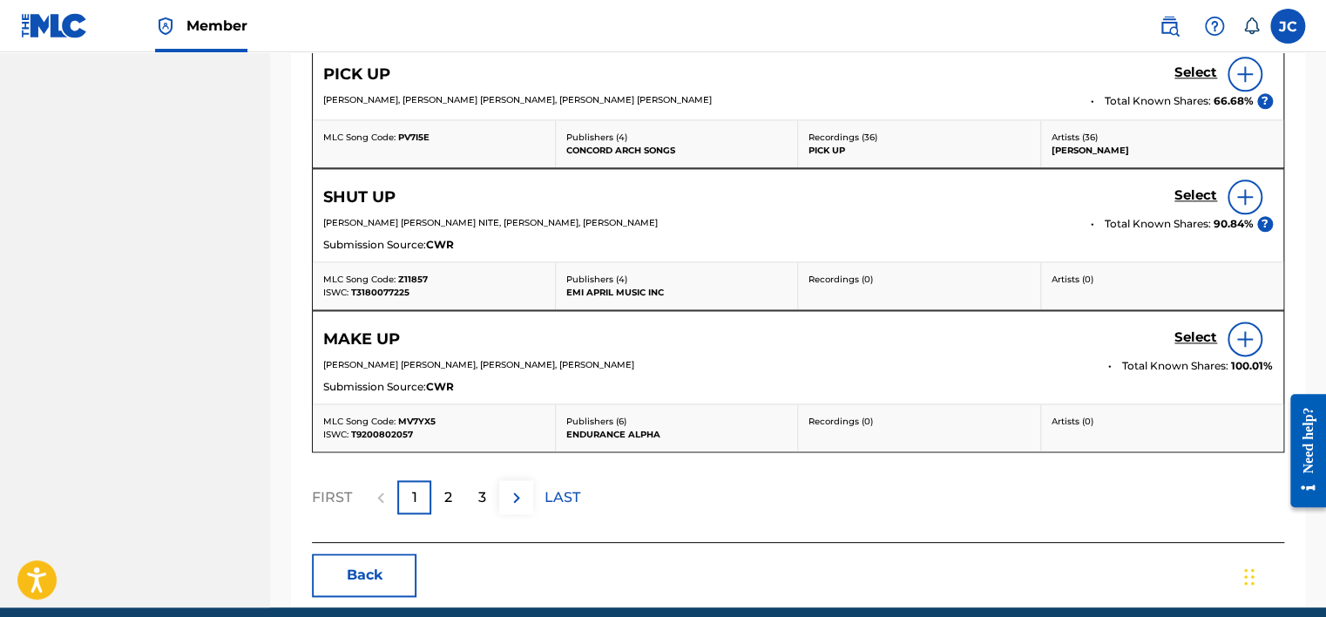
scroll to position [1018, 0]
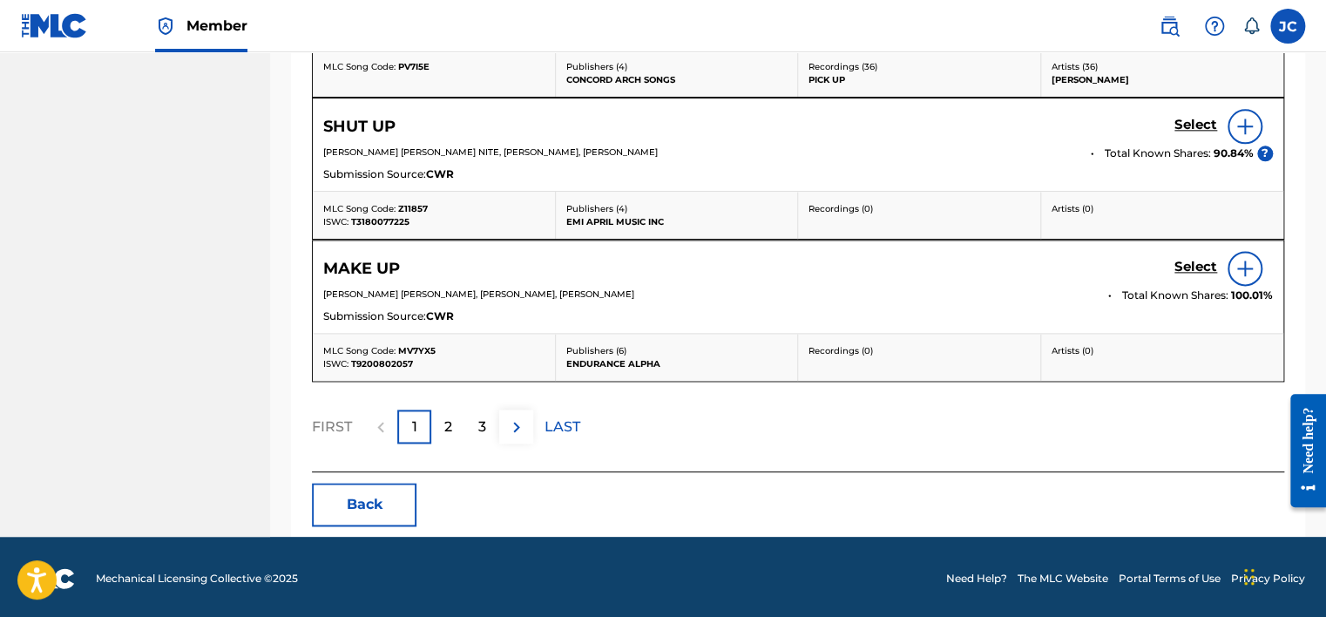
click at [376, 511] on button "Back" at bounding box center [364, 505] width 105 height 44
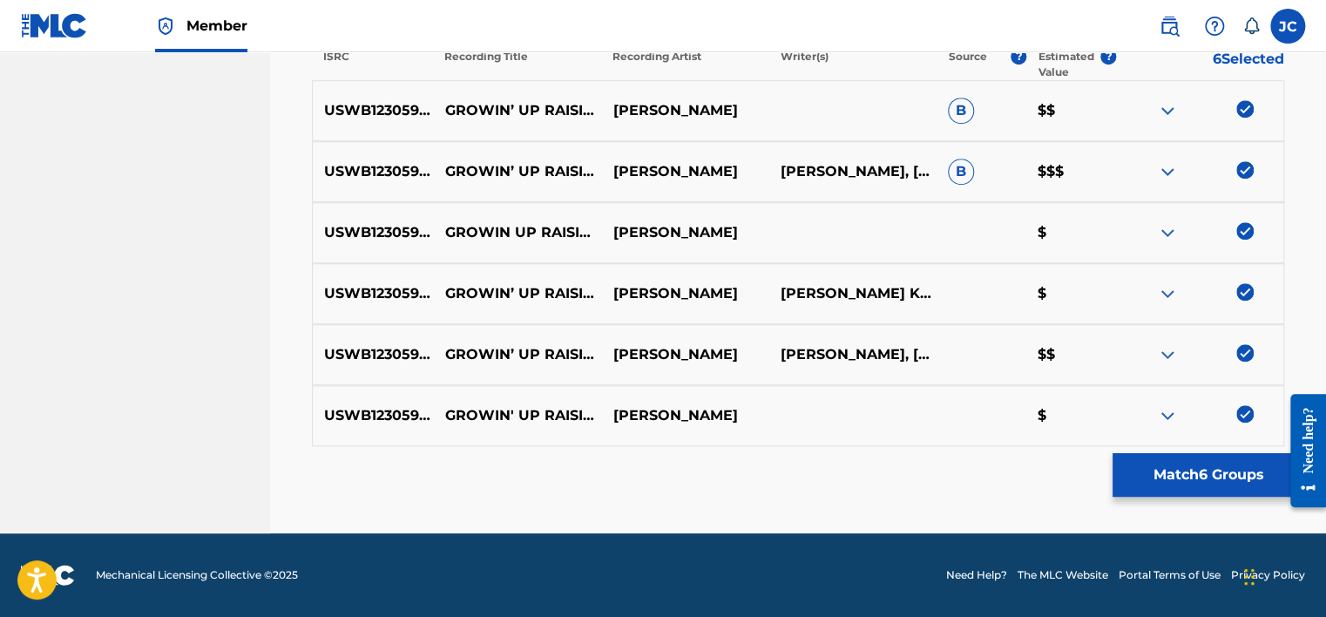
click at [1244, 409] on img at bounding box center [1244, 413] width 17 height 17
click at [1244, 344] on img at bounding box center [1244, 352] width 17 height 17
click at [1254, 295] on div at bounding box center [1199, 293] width 167 height 21
click at [1244, 291] on img at bounding box center [1244, 291] width 17 height 17
click at [1241, 226] on img at bounding box center [1244, 230] width 17 height 17
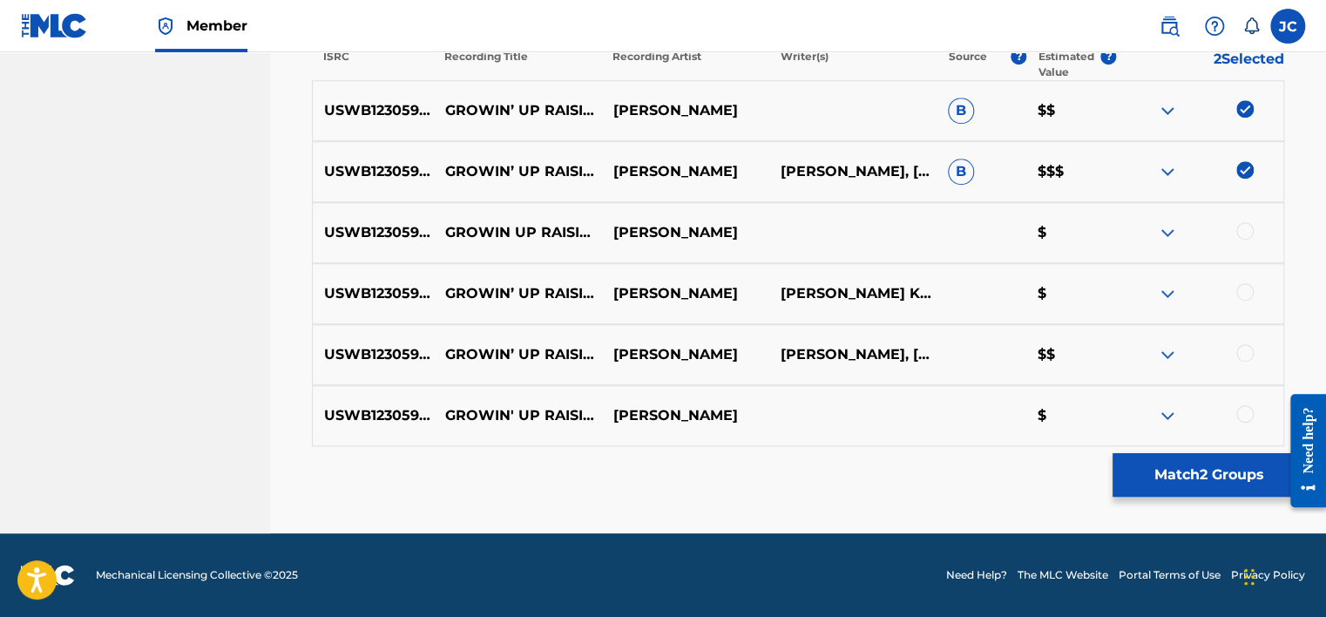
click at [1251, 176] on img at bounding box center [1244, 169] width 17 height 17
click at [1241, 112] on img at bounding box center [1244, 108] width 17 height 17
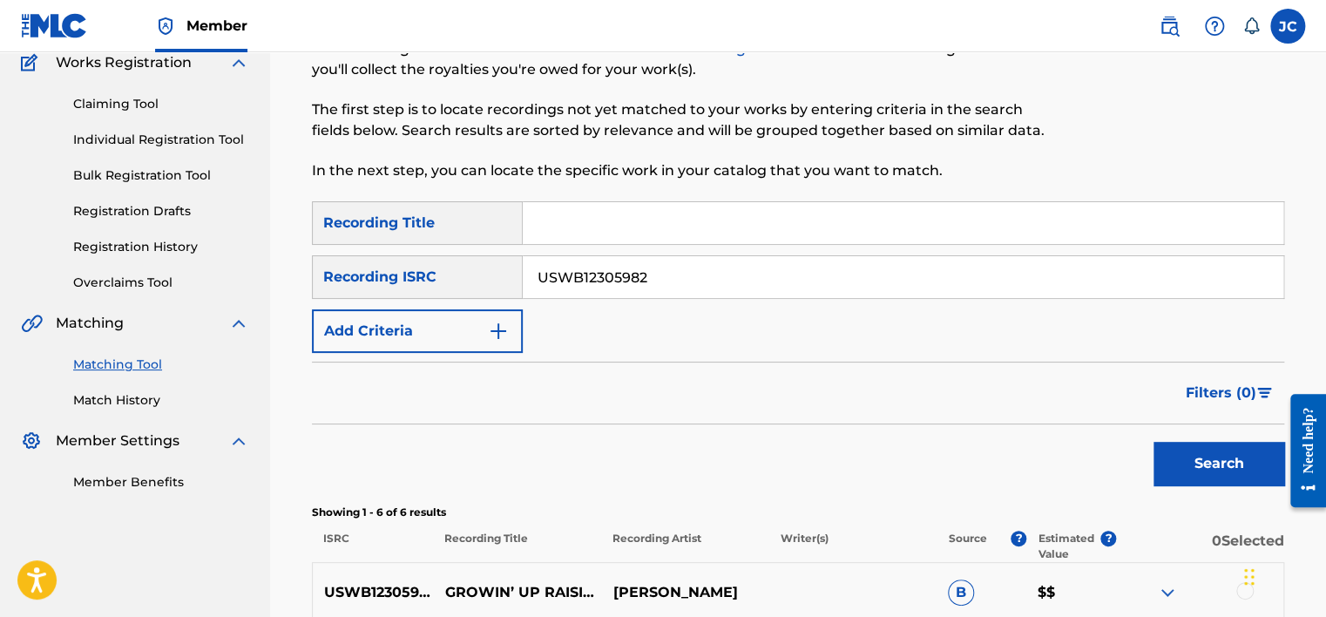
scroll to position [150, 0]
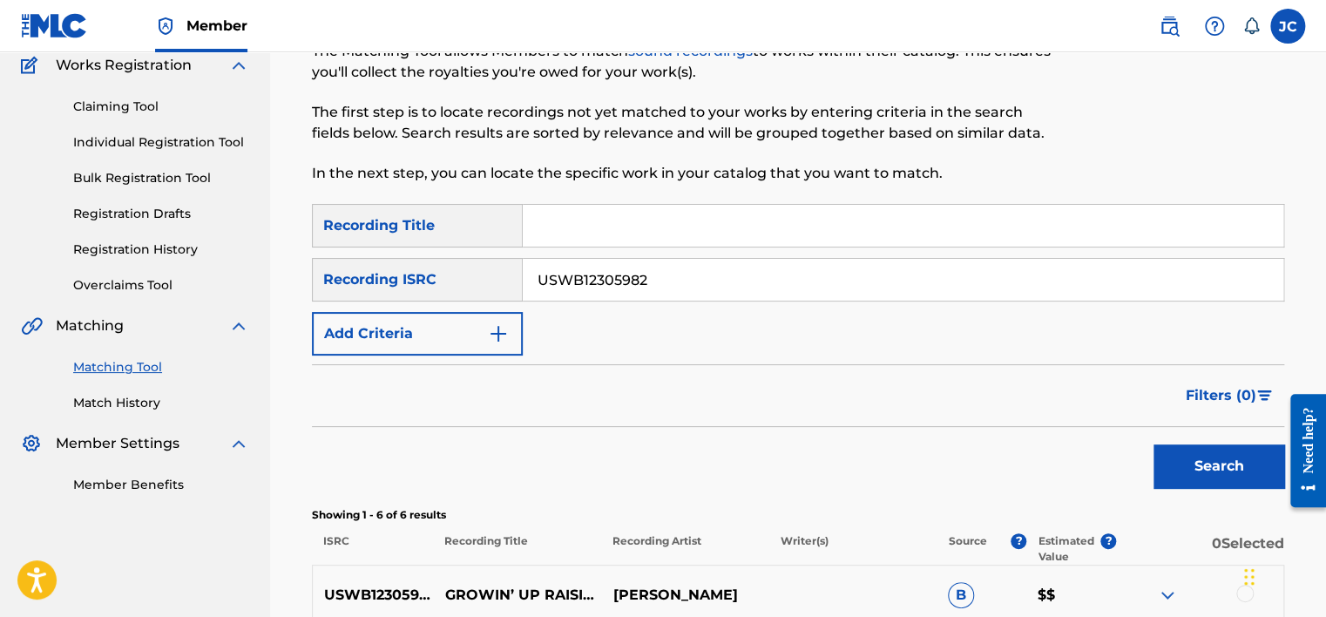
click at [742, 285] on input "USWB12305982" at bounding box center [903, 280] width 761 height 42
paste input "USLD91766968"
type input "USLD91766968"
click at [1153, 444] on button "Search" at bounding box center [1218, 466] width 131 height 44
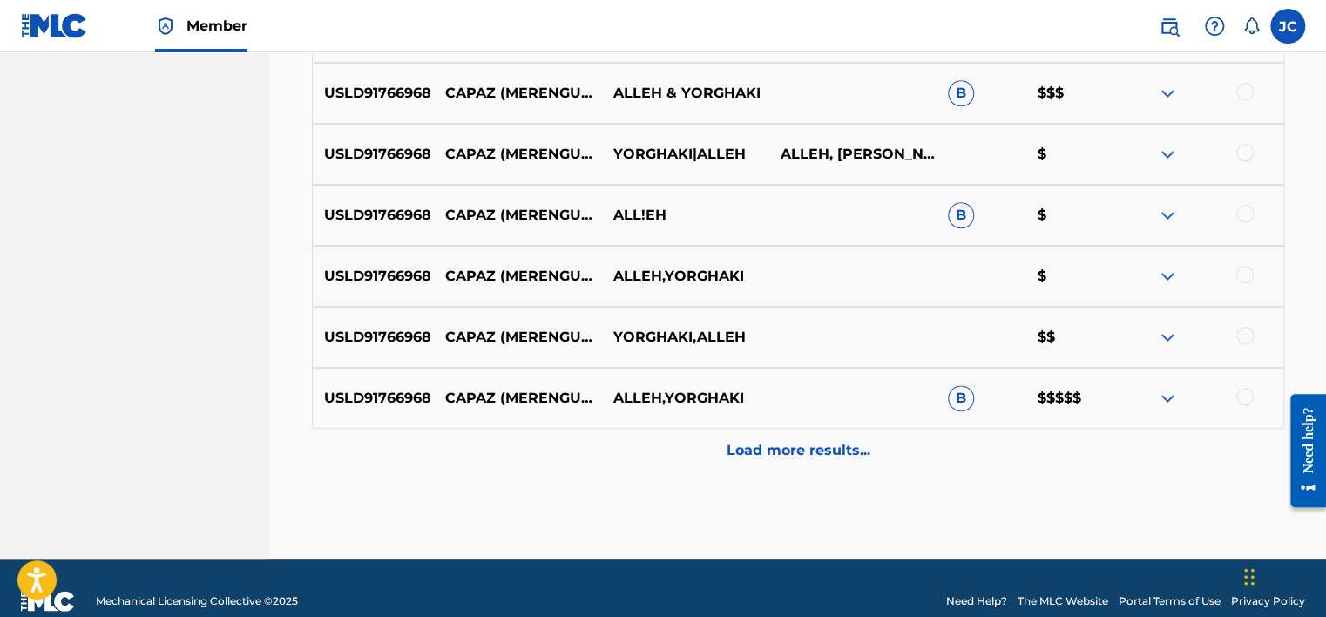
click at [897, 439] on div "Load more results..." at bounding box center [798, 451] width 972 height 44
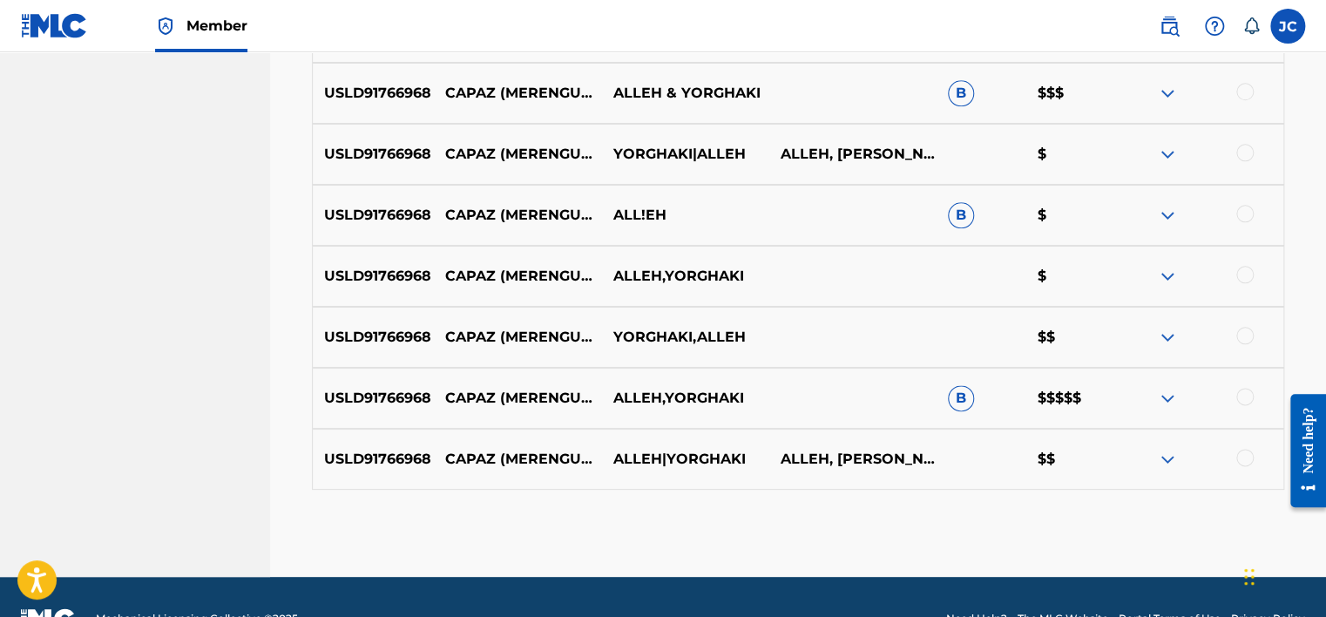
scroll to position [938, 0]
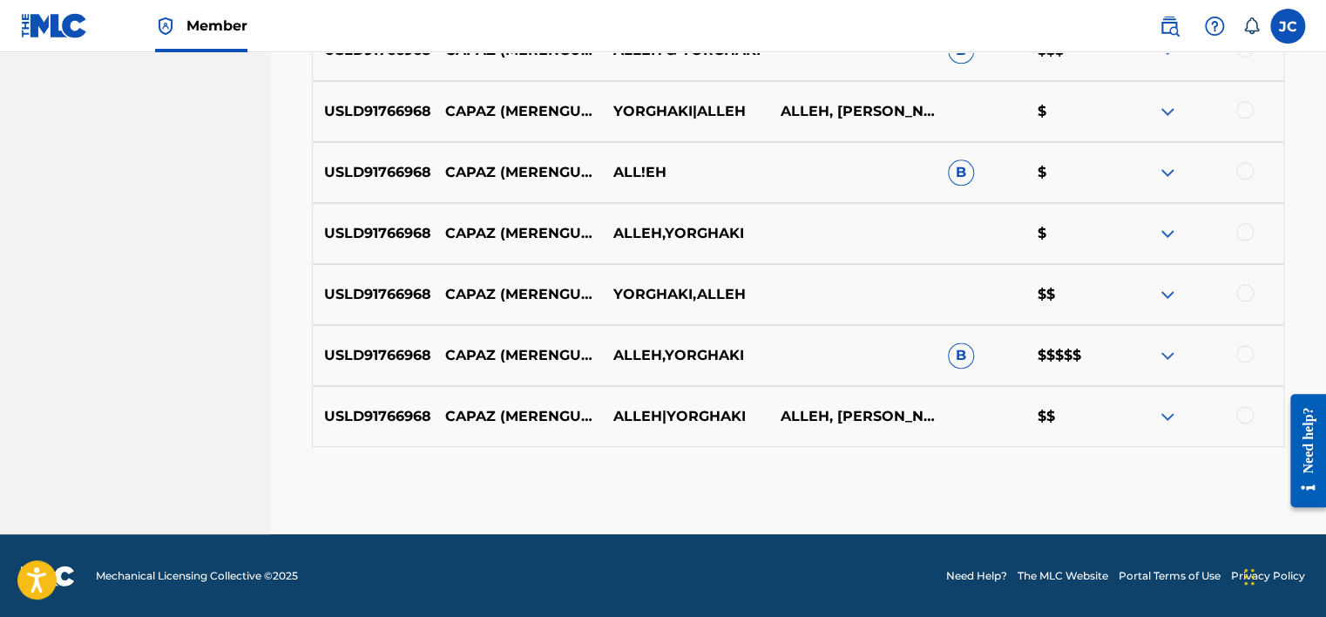
click at [1239, 410] on div at bounding box center [1244, 414] width 17 height 17
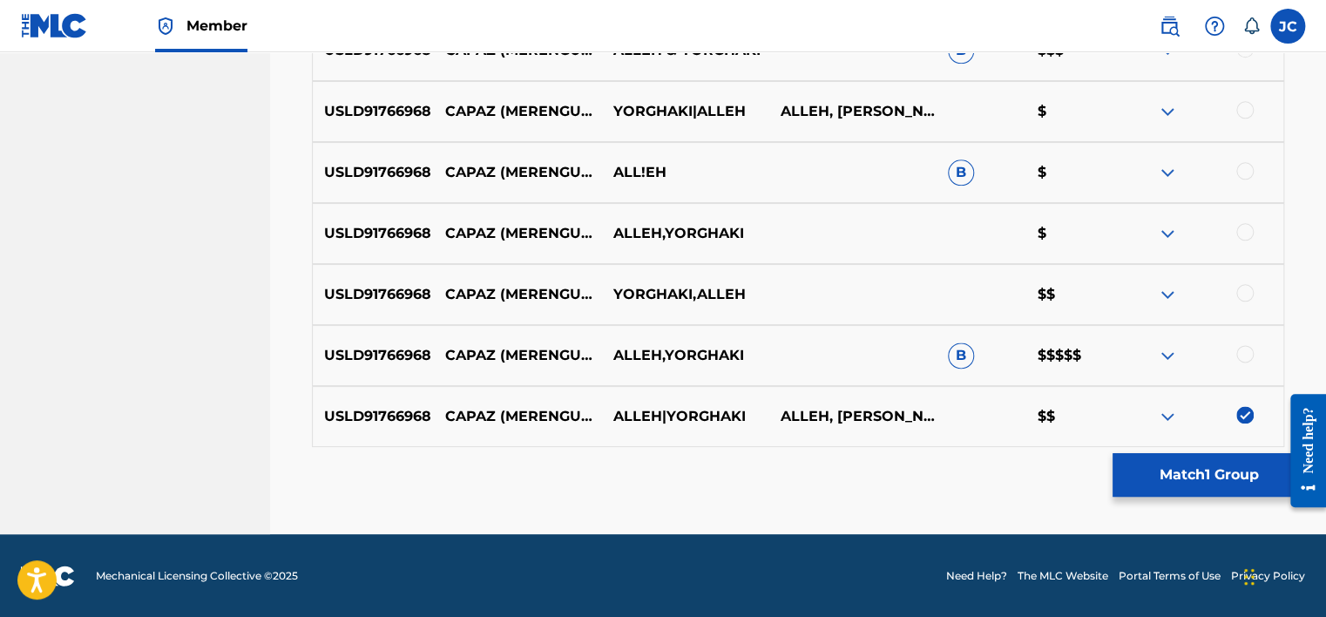
click at [1242, 352] on div at bounding box center [1244, 353] width 17 height 17
click at [1244, 288] on div at bounding box center [1244, 292] width 17 height 17
click at [1244, 227] on div at bounding box center [1244, 231] width 17 height 17
click at [1241, 157] on div "USLD91766968 CAPAZ (MERENGUETON) ALL!EH B $" at bounding box center [798, 172] width 972 height 61
click at [1247, 174] on div at bounding box center [1244, 170] width 17 height 17
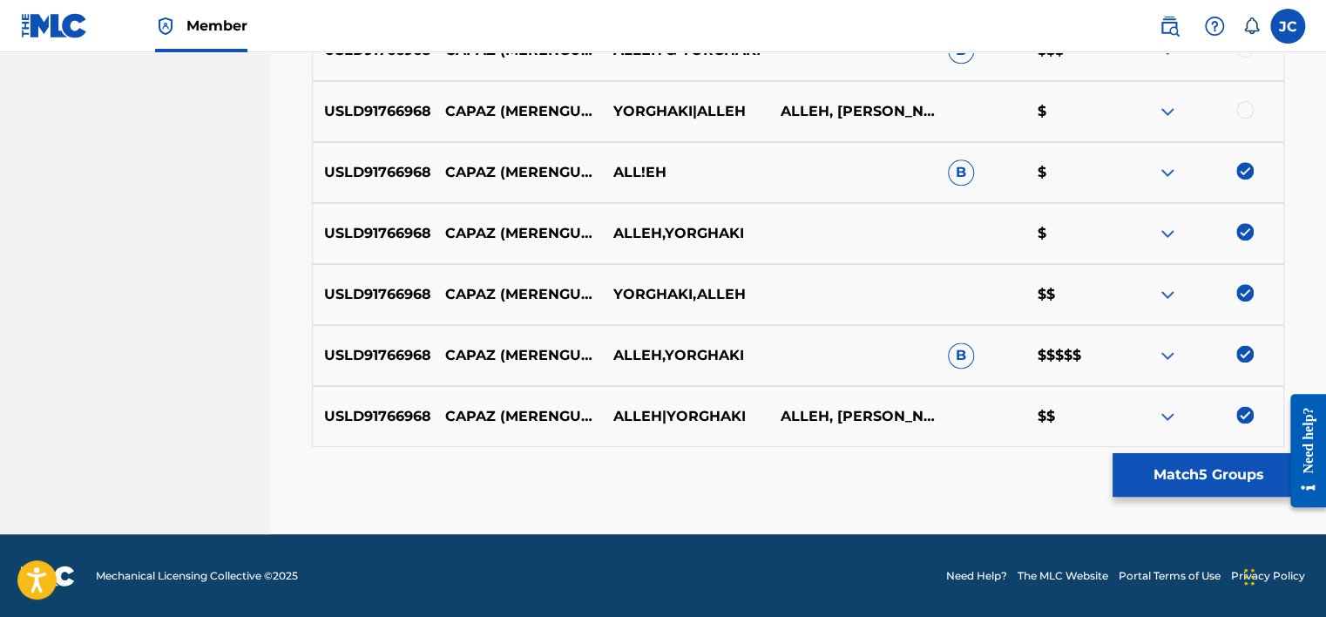
click at [1251, 101] on div at bounding box center [1199, 111] width 167 height 21
click at [1248, 103] on div at bounding box center [1244, 109] width 17 height 17
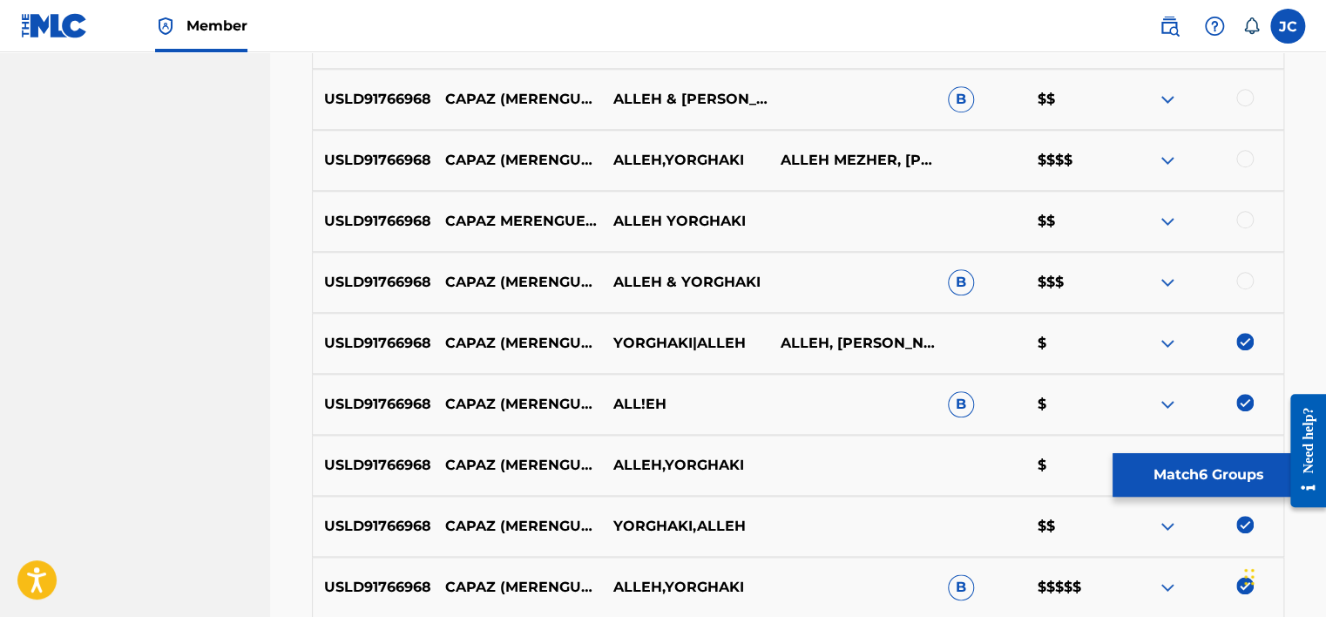
scroll to position [676, 0]
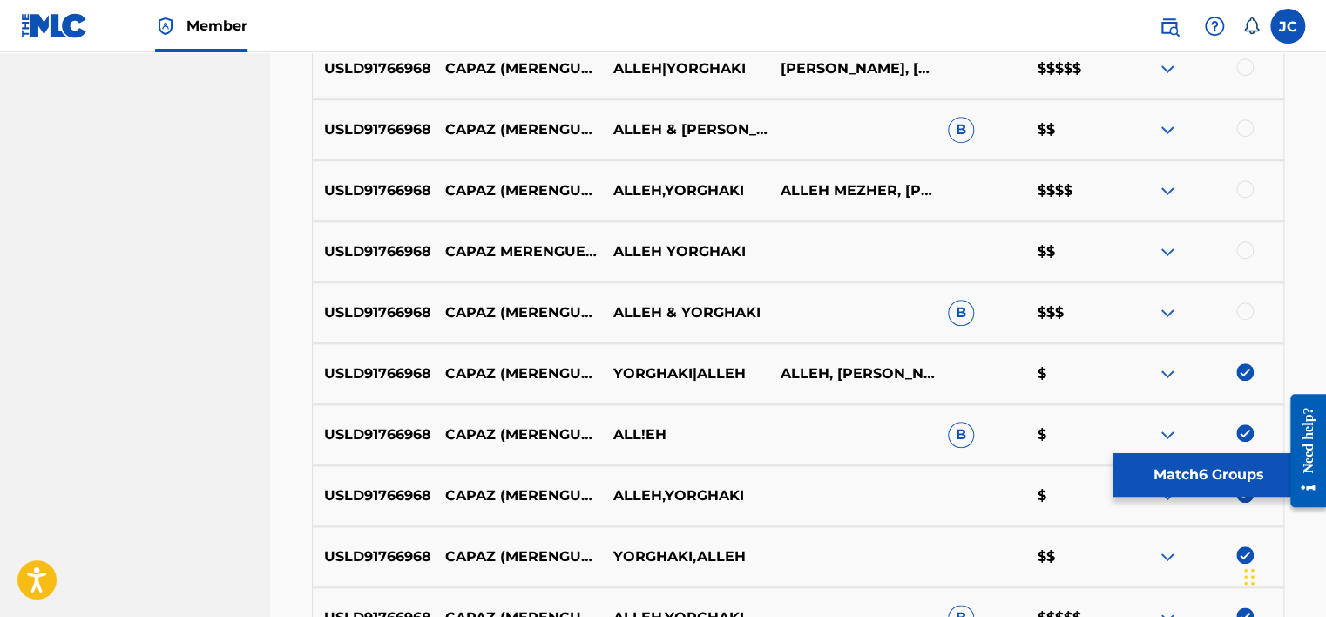
click at [1241, 306] on div at bounding box center [1244, 310] width 17 height 17
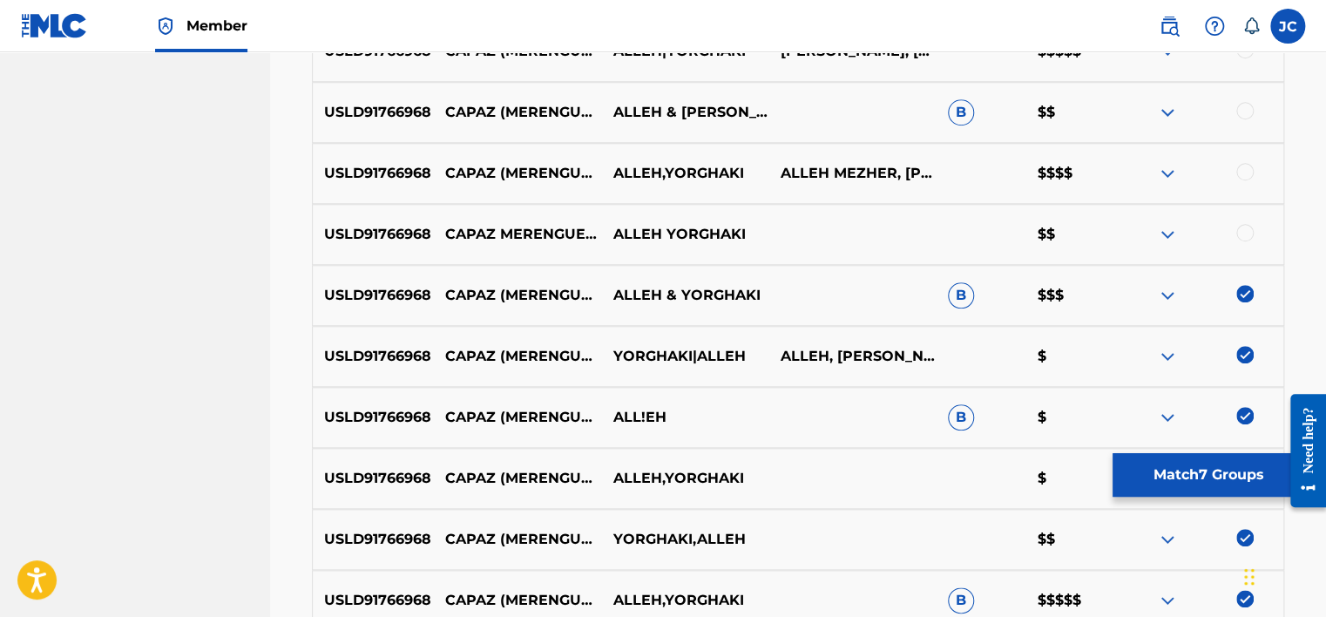
click at [1243, 231] on div at bounding box center [1244, 232] width 17 height 17
click at [1244, 171] on div at bounding box center [1244, 171] width 17 height 17
click at [1241, 107] on div at bounding box center [1244, 110] width 17 height 17
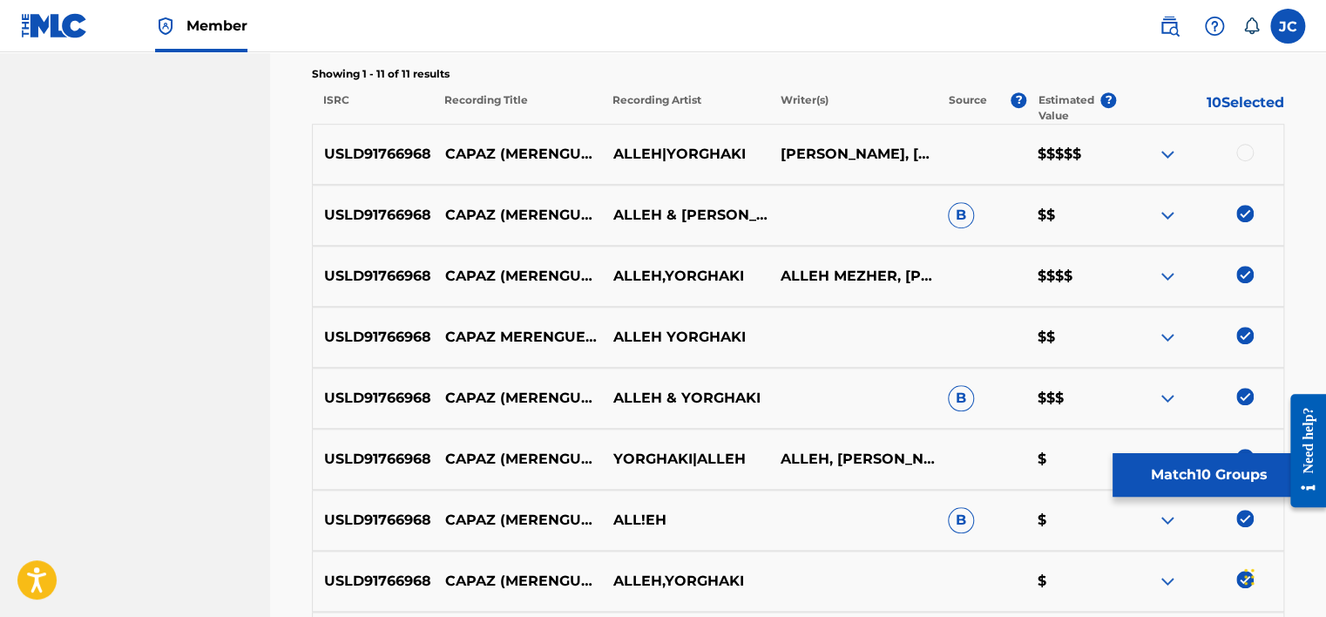
scroll to position [540, 0]
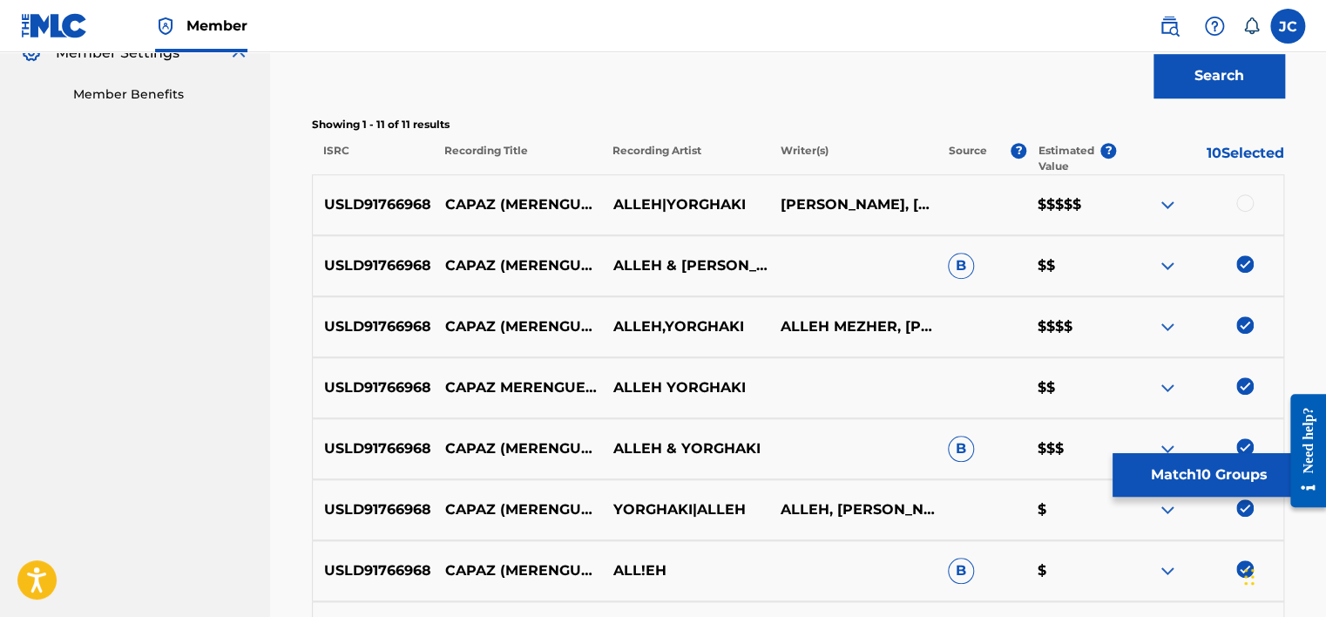
click at [1238, 199] on div at bounding box center [1244, 202] width 17 height 17
click at [1195, 477] on button "Match 11 Groups" at bounding box center [1208, 475] width 193 height 44
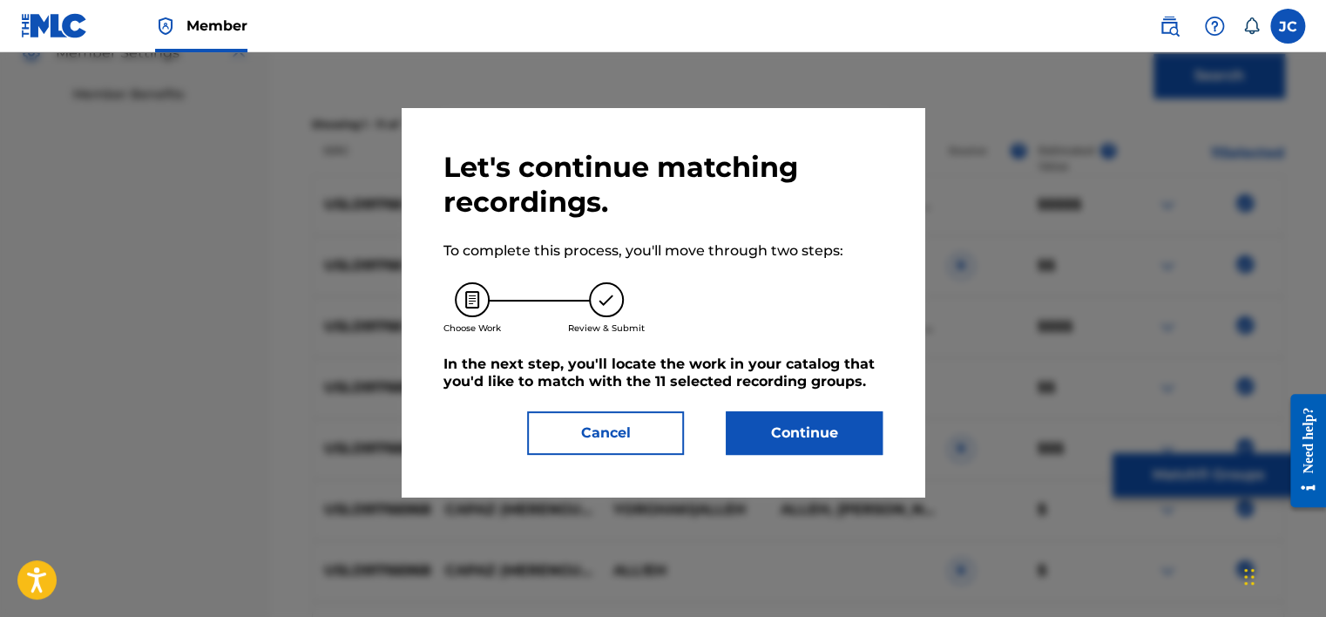
click at [759, 432] on button "Continue" at bounding box center [804, 433] width 157 height 44
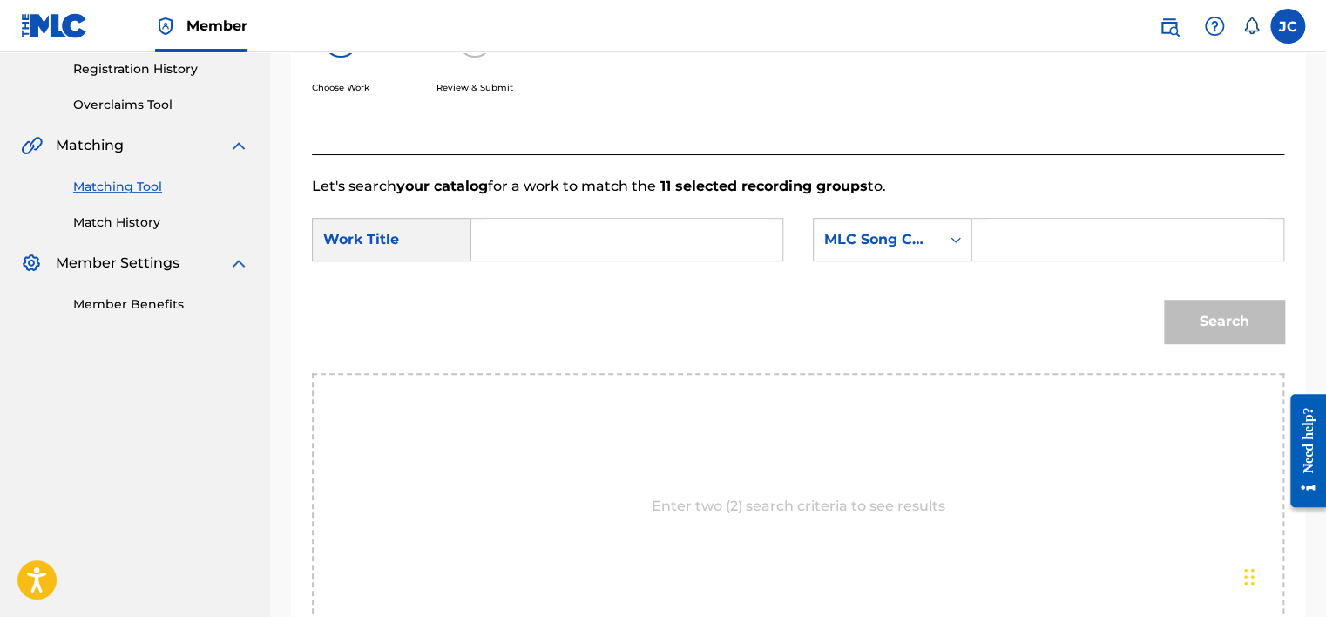
scroll to position [326, 0]
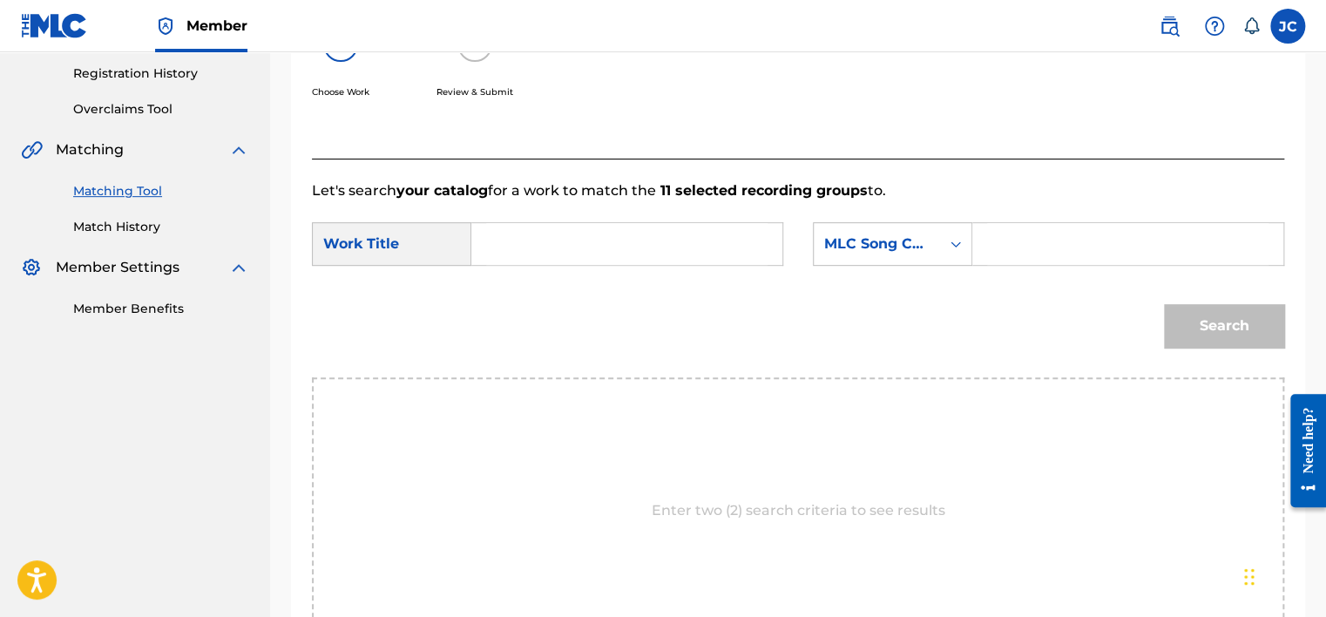
click at [1320, 213] on div "Match Usage - Select Work In this step, you will locate the work you'd like to …" at bounding box center [798, 260] width 1056 height 981
click at [934, 241] on div "MLC Song Code" at bounding box center [877, 243] width 126 height 33
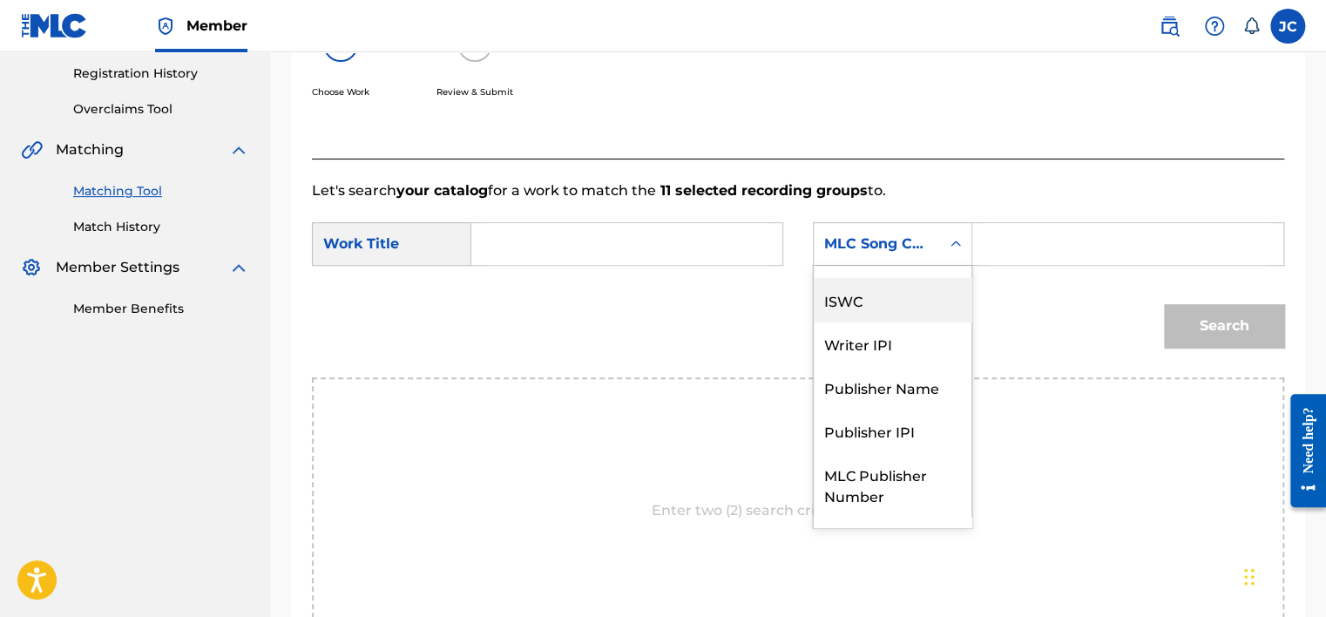
scroll to position [0, 0]
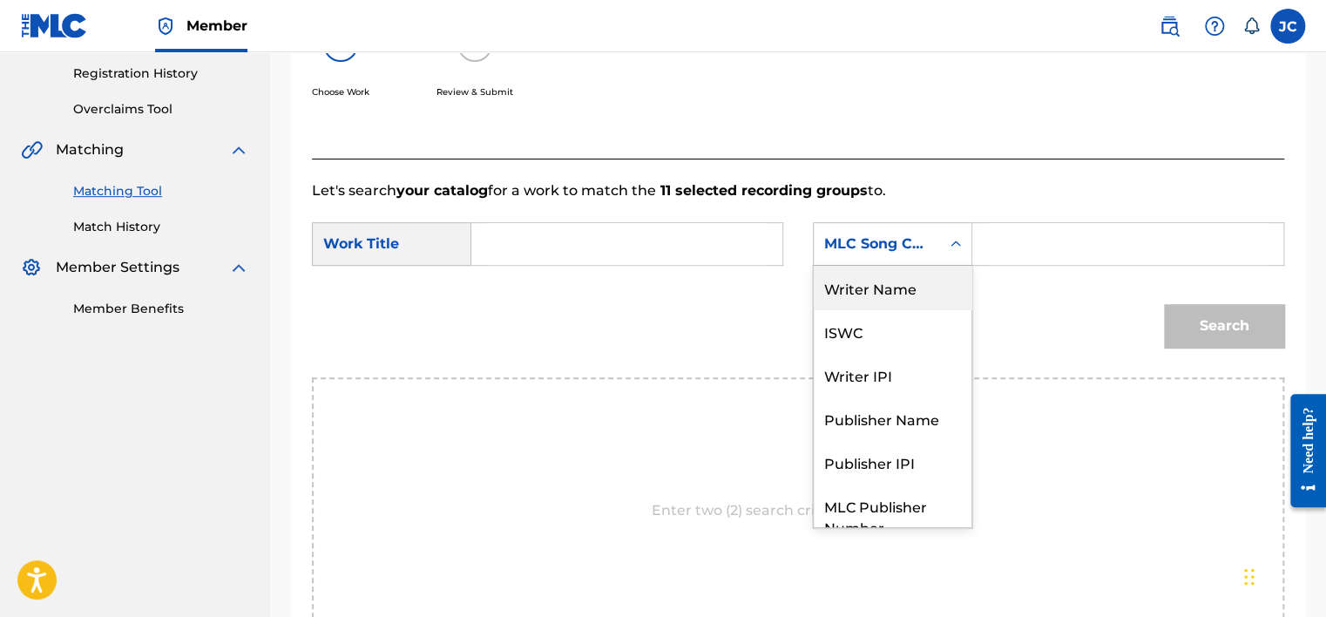
click at [910, 296] on div "Writer Name" at bounding box center [893, 288] width 158 height 44
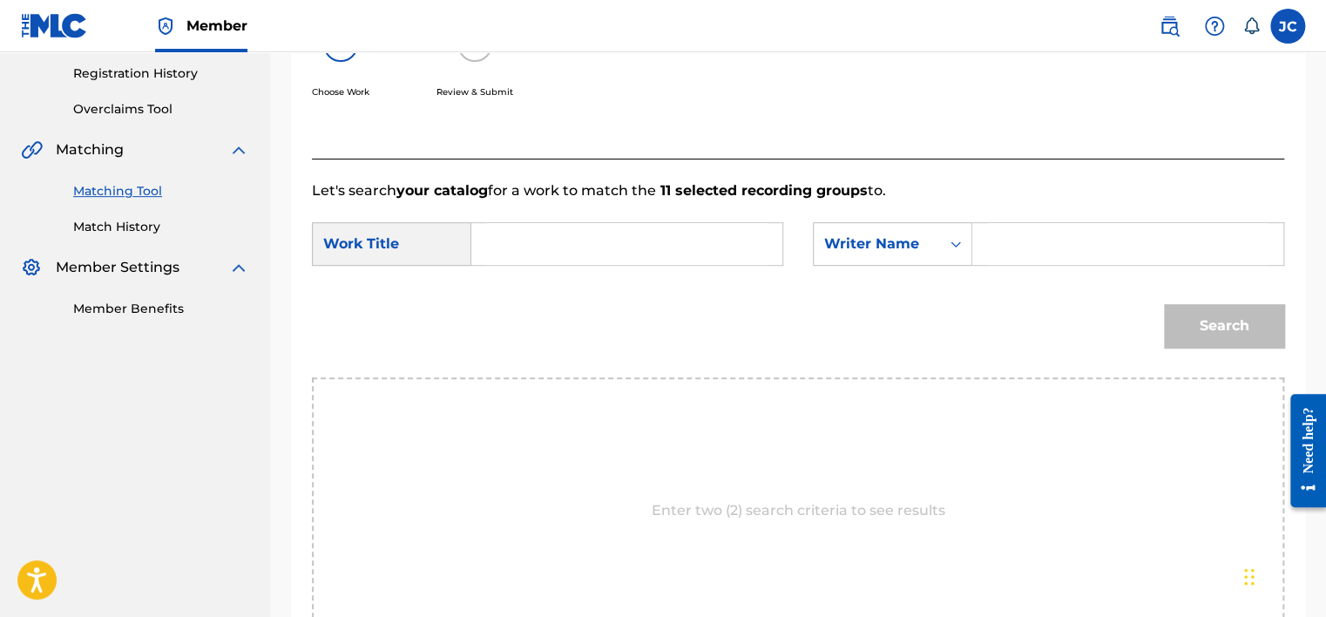
click at [539, 251] on input "Search Form" at bounding box center [626, 244] width 281 height 42
paste input "capaz (merengueton)"
type input "capaz (merengueton)"
click at [997, 247] on input "Search Form" at bounding box center [1127, 244] width 281 height 42
paste input "Mezher"
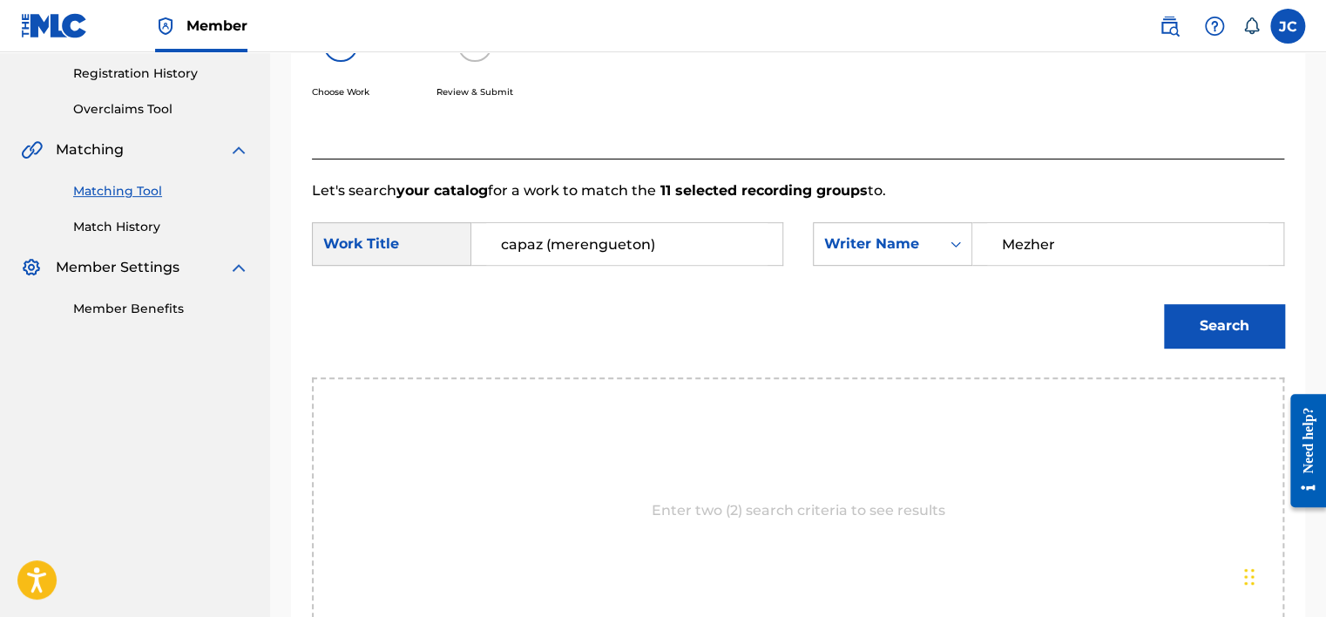
type input "Mezher"
click at [1164, 304] on button "Search" at bounding box center [1224, 326] width 120 height 44
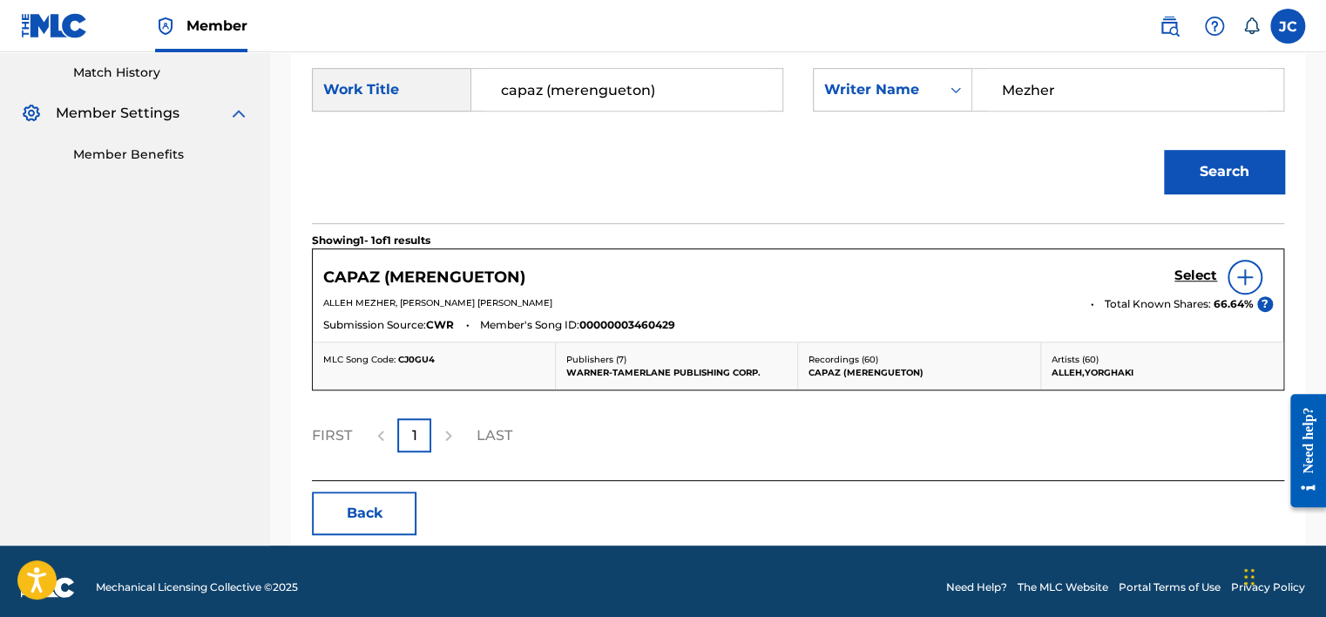
scroll to position [491, 0]
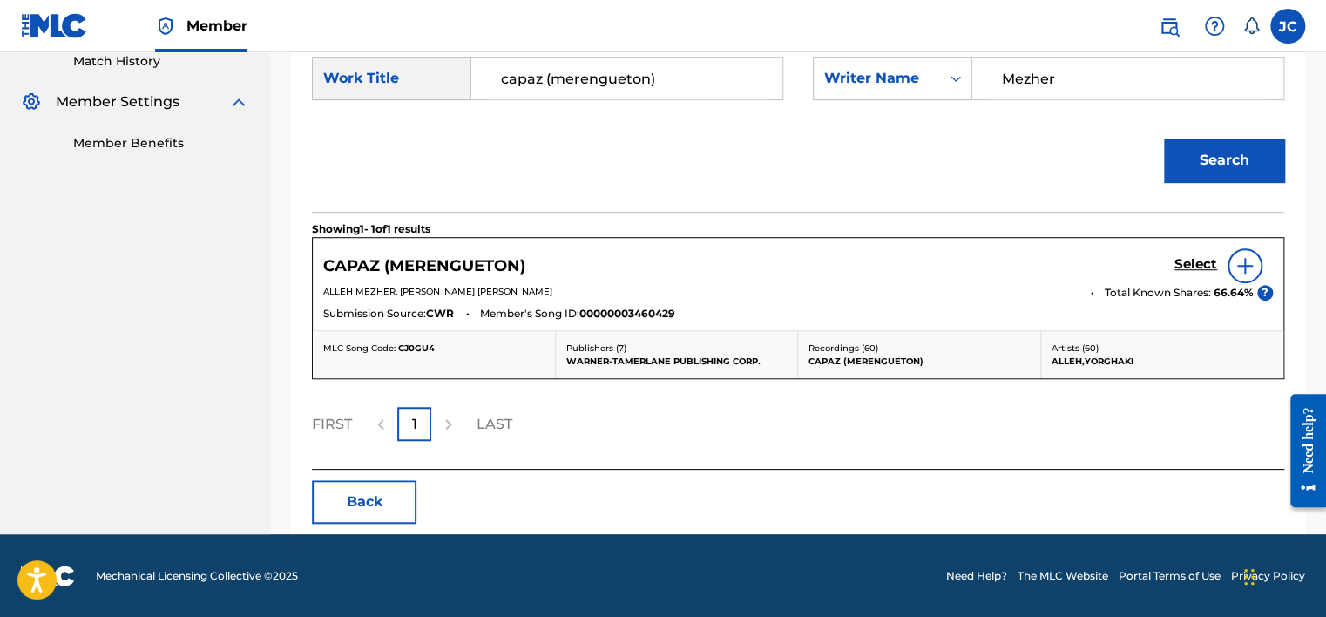
click at [372, 485] on button "Back" at bounding box center [364, 502] width 105 height 44
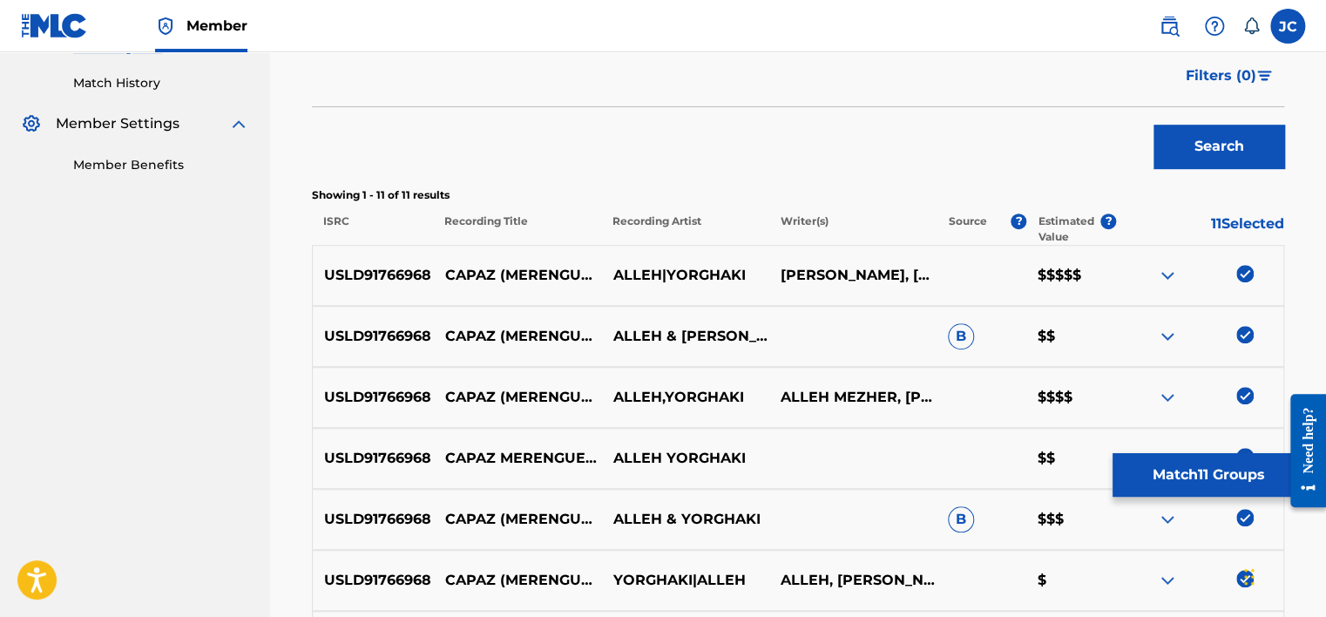
scroll to position [467, 0]
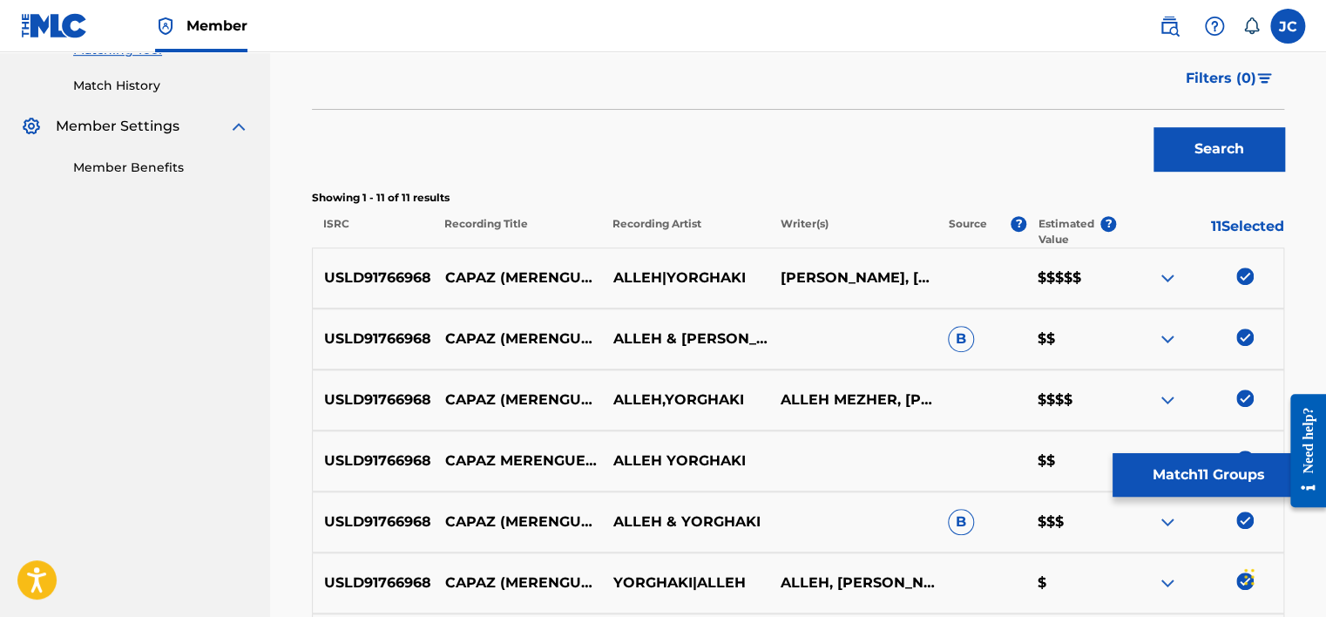
click at [523, 284] on p "CAPAZ (MERENGUETON)" at bounding box center [517, 277] width 167 height 21
copy p "CAPAZ (MERENGUETON)"
click at [683, 275] on p "ALLEH|YORGHAKI" at bounding box center [684, 277] width 167 height 21
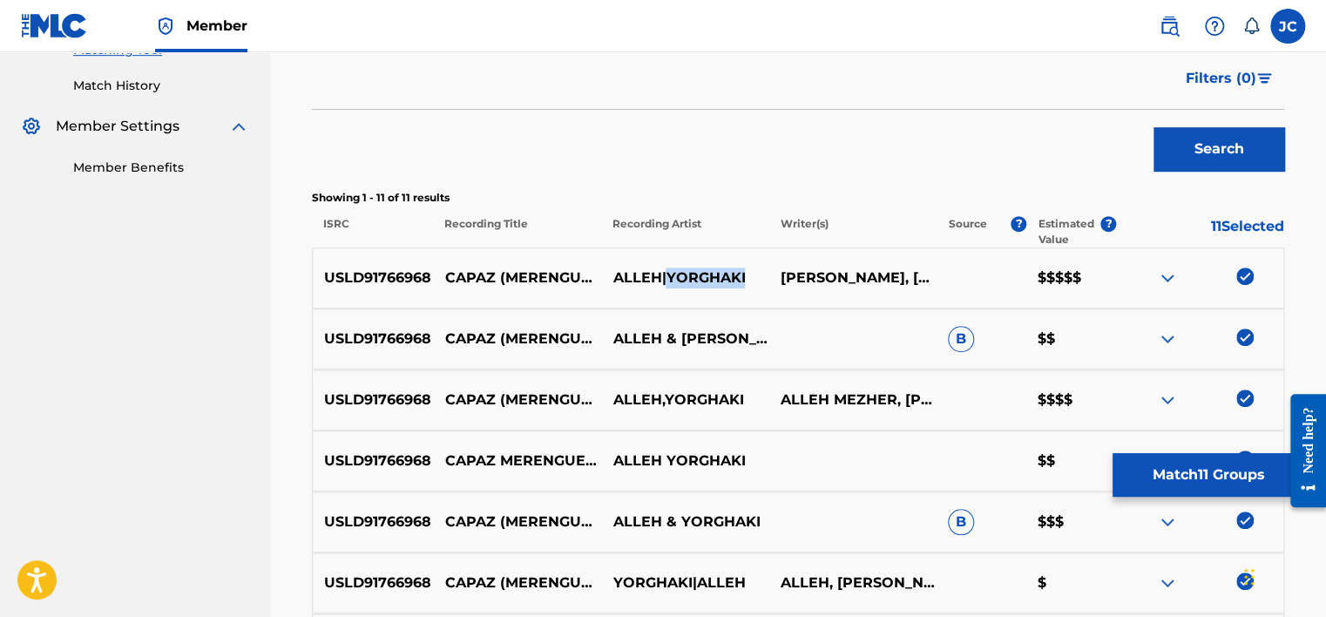
click at [683, 275] on p "ALLEH|YORGHAKI" at bounding box center [684, 277] width 167 height 21
copy p "ALLEH|YORGHAKI"
click at [673, 396] on p "ALLEH,YORGHAKI" at bounding box center [684, 399] width 167 height 21
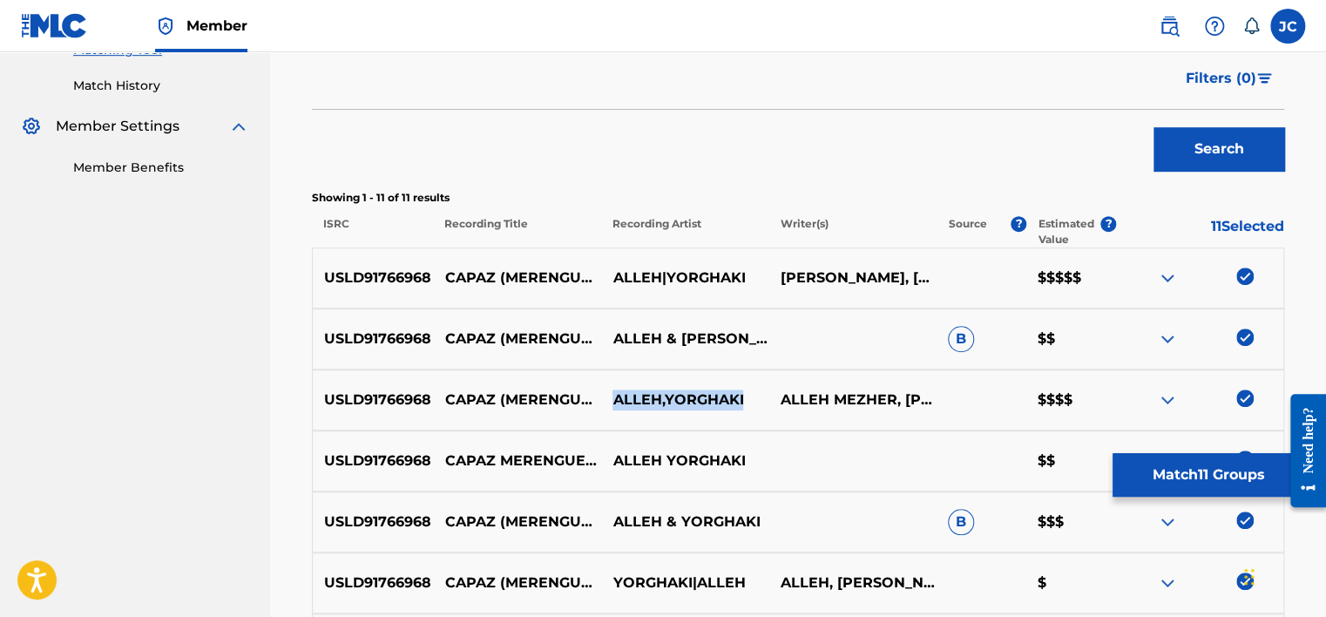
click at [673, 396] on p "ALLEH,YORGHAKI" at bounding box center [684, 399] width 167 height 21
copy p "ALLEH,YORGHAKI"
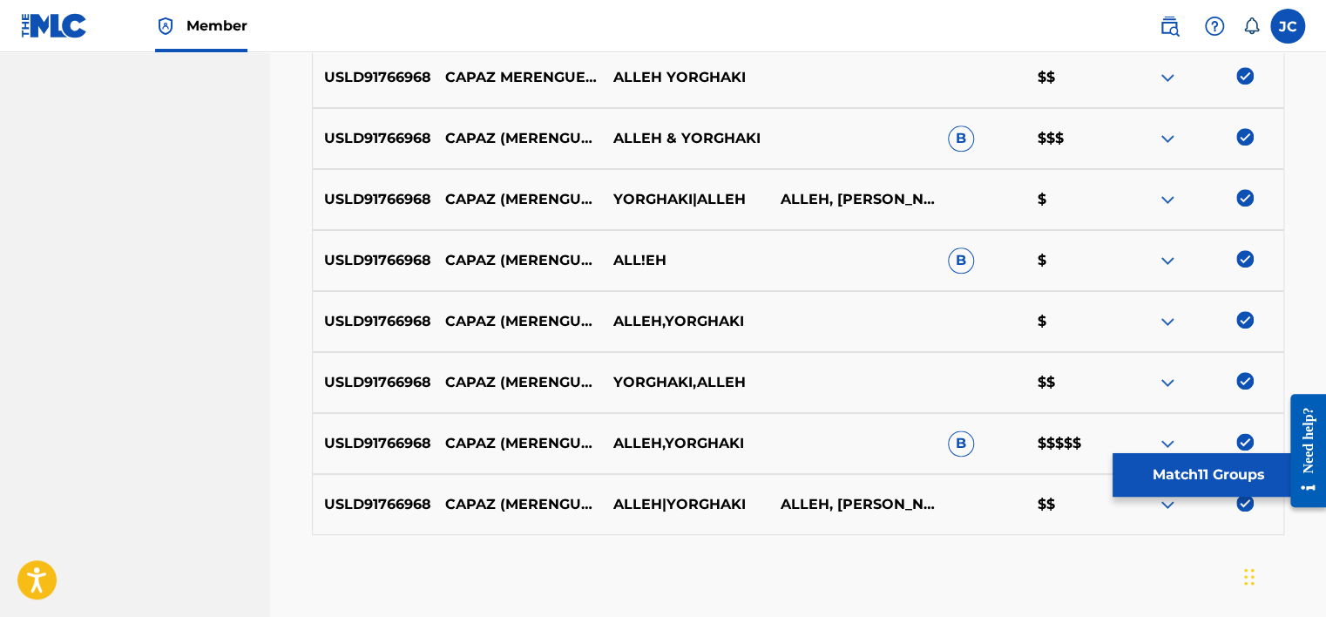
scroll to position [855, 0]
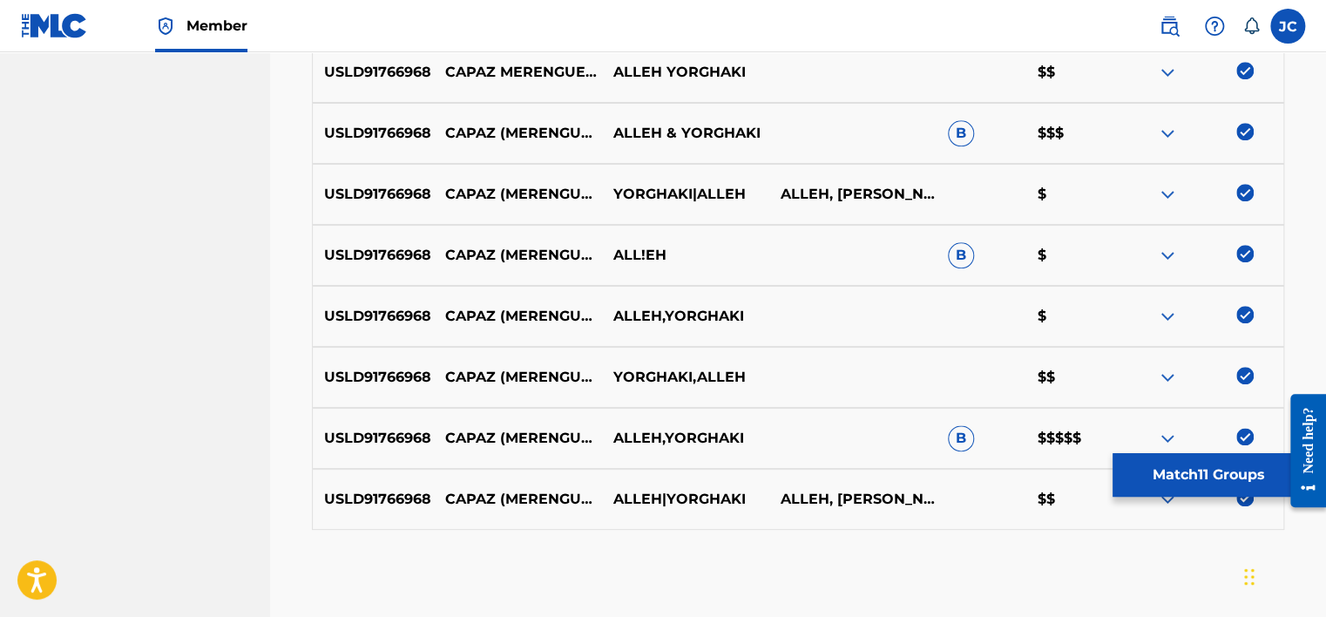
click at [667, 439] on p "ALLEH,YORGHAKI" at bounding box center [684, 438] width 167 height 21
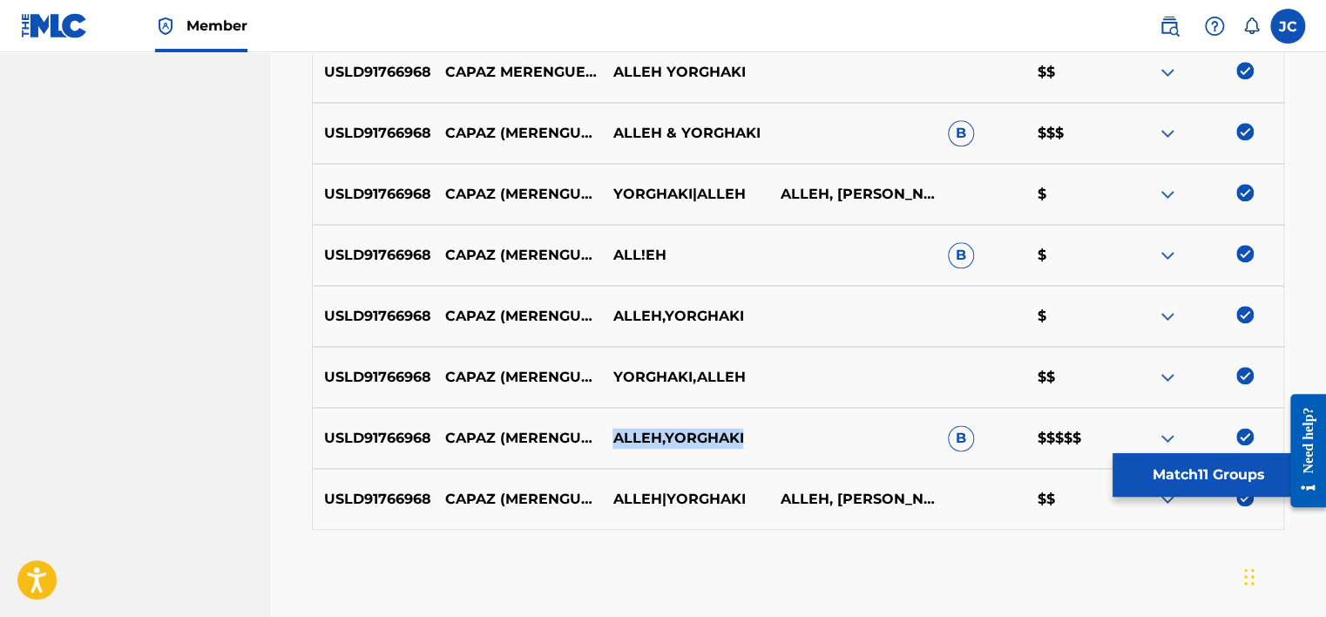
click at [667, 439] on p "ALLEH,YORGHAKI" at bounding box center [684, 438] width 167 height 21
copy div "ALLEH,YORGHAKI"
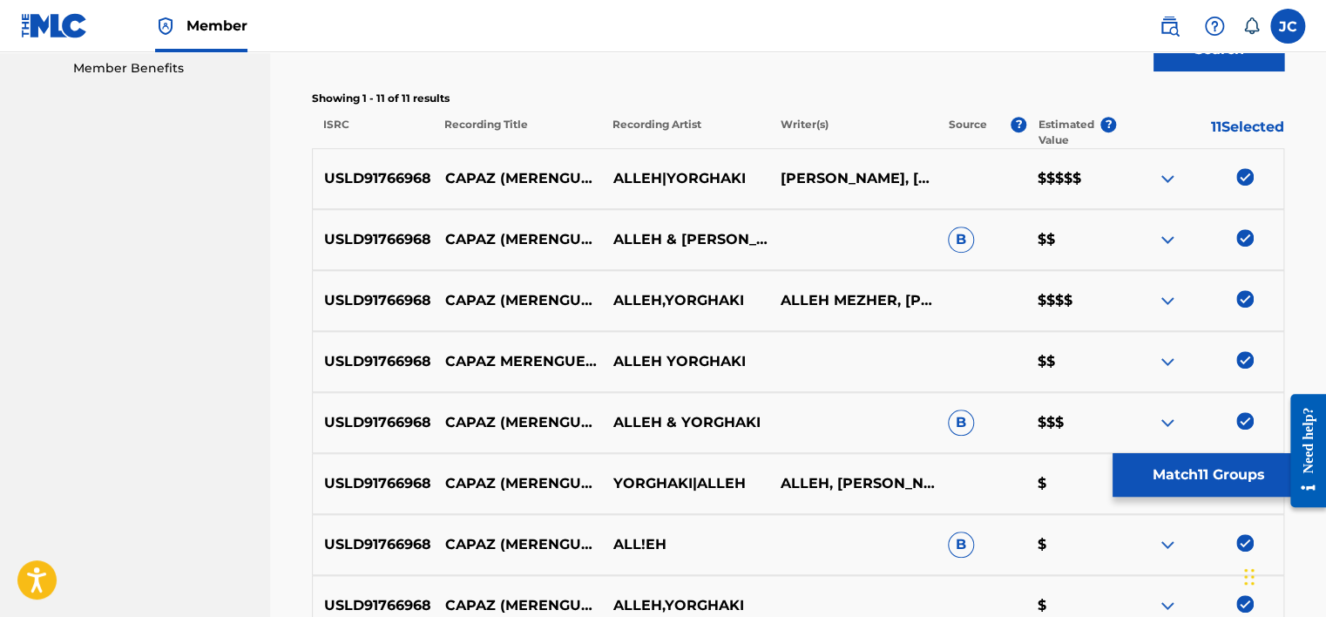
scroll to position [555, 0]
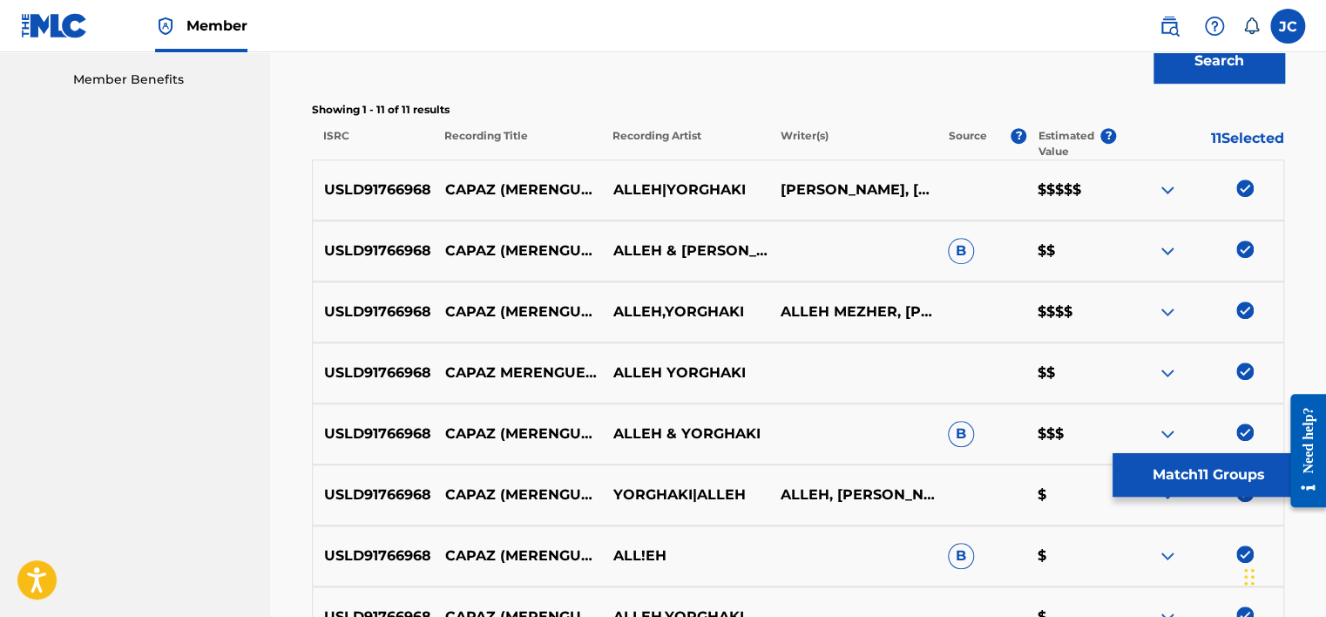
click at [1160, 185] on img at bounding box center [1167, 189] width 21 height 21
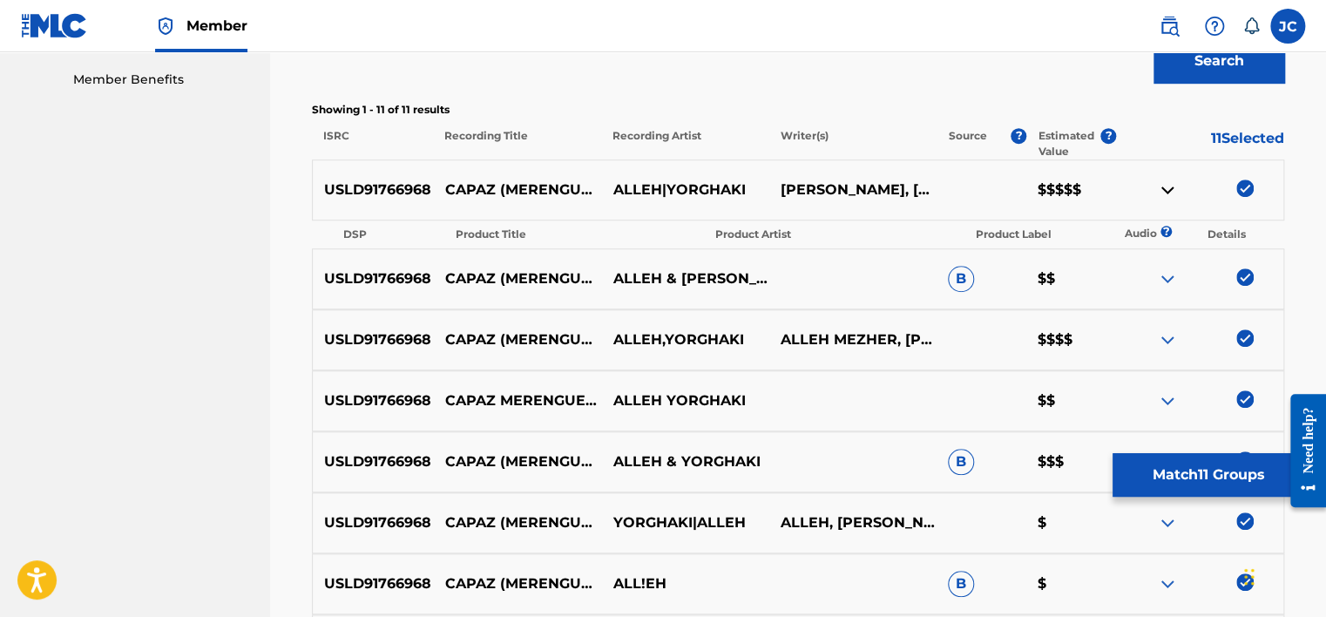
click at [1160, 185] on img at bounding box center [1167, 189] width 21 height 21
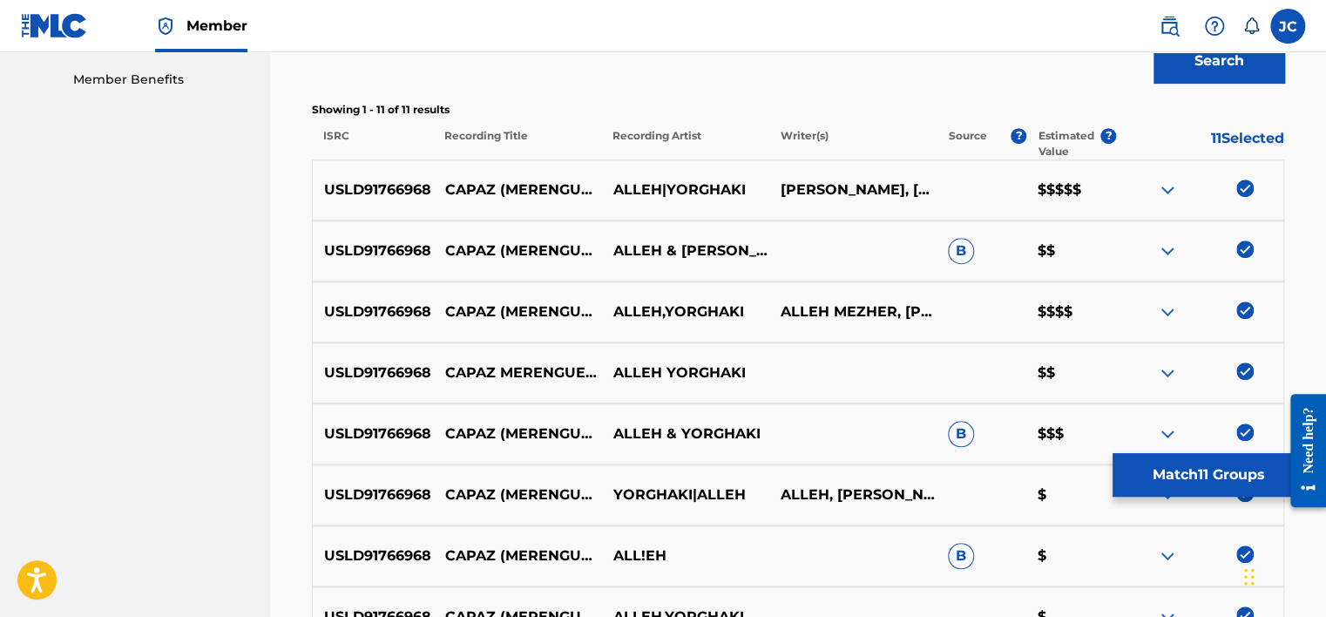
click at [1160, 314] on img at bounding box center [1167, 311] width 21 height 21
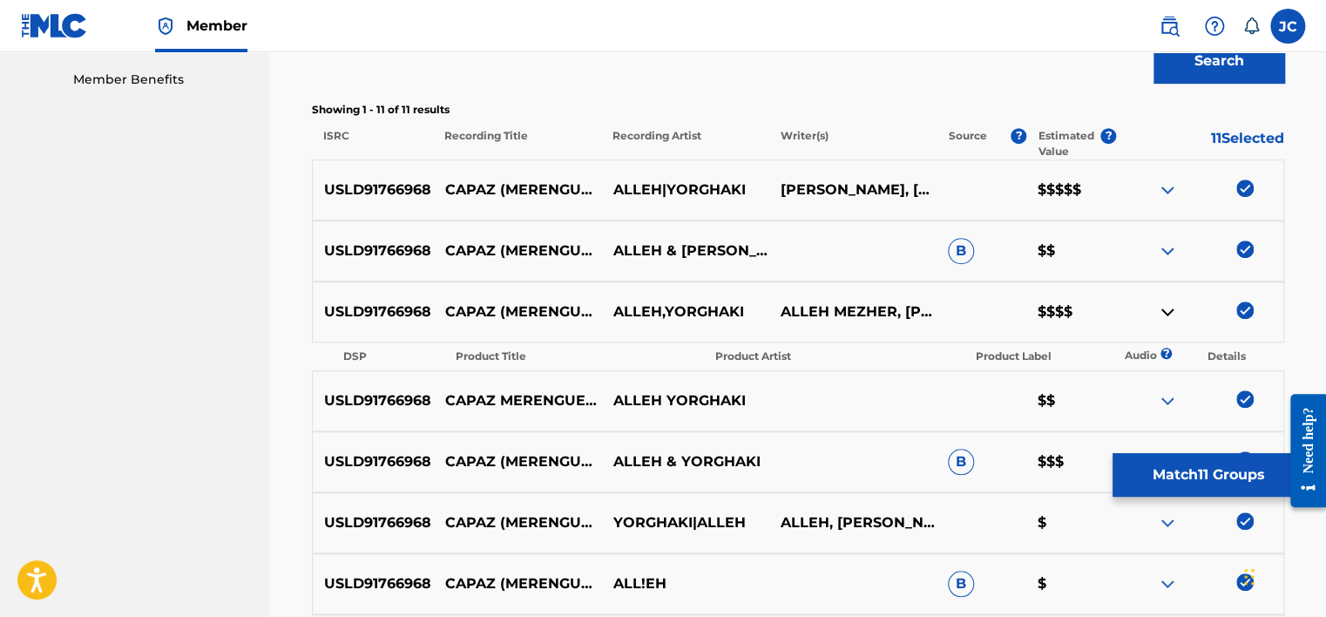
click at [1167, 309] on img at bounding box center [1167, 311] width 21 height 21
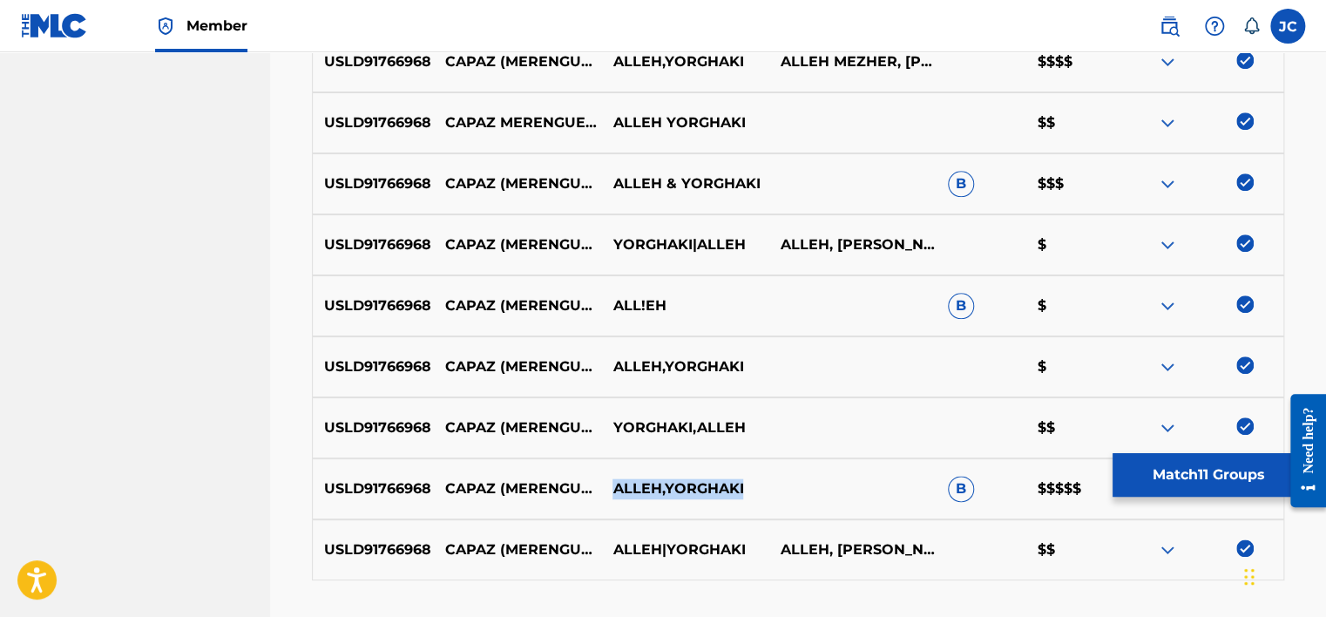
scroll to position [866, 0]
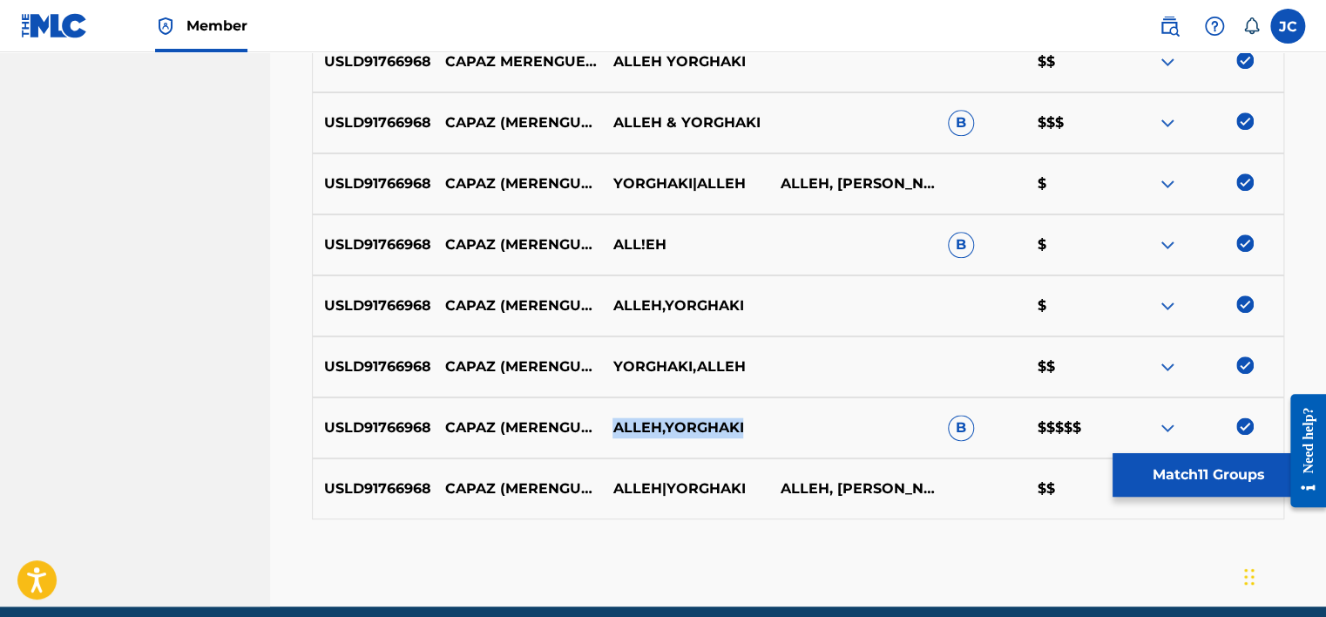
click at [1160, 423] on img at bounding box center [1167, 427] width 21 height 21
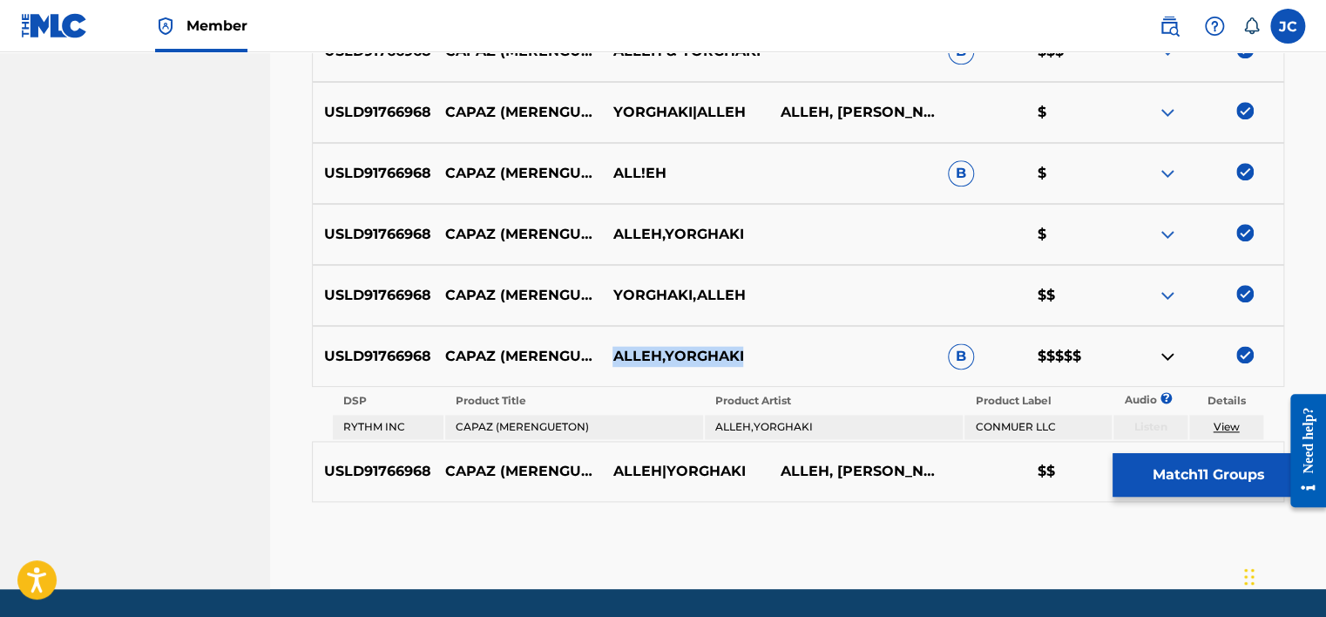
scroll to position [938, 0]
click at [1205, 484] on button "Match 11 Groups" at bounding box center [1208, 475] width 193 height 44
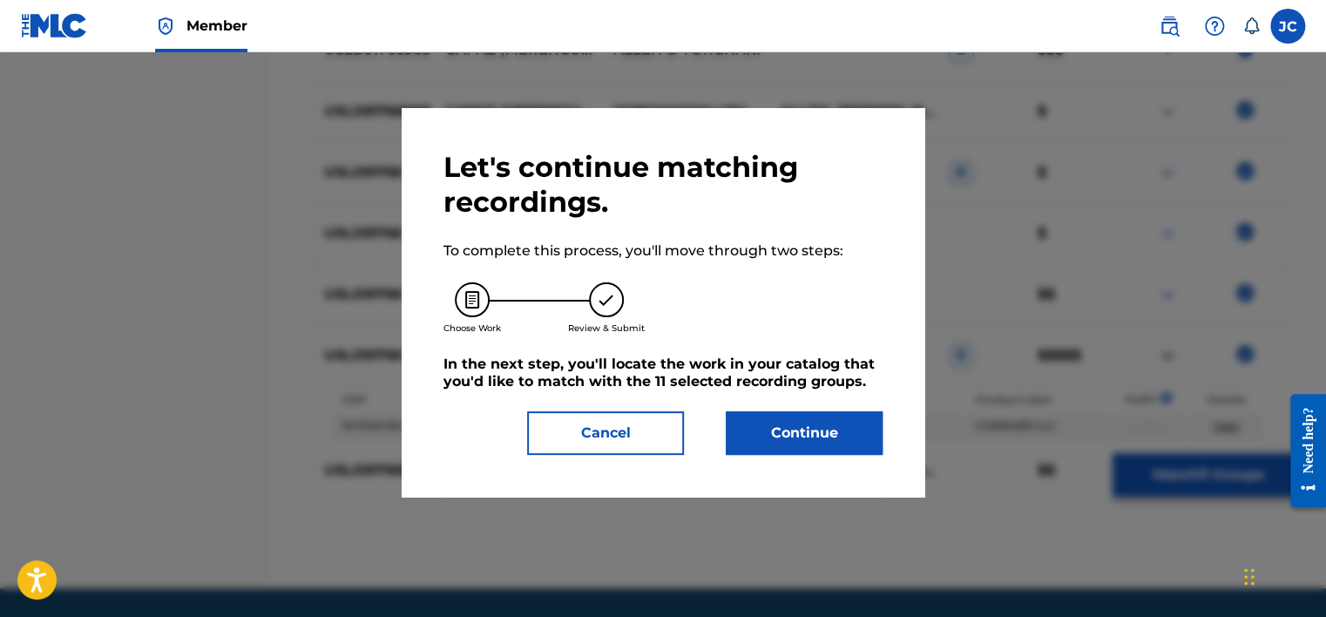
click at [828, 430] on button "Continue" at bounding box center [804, 433] width 157 height 44
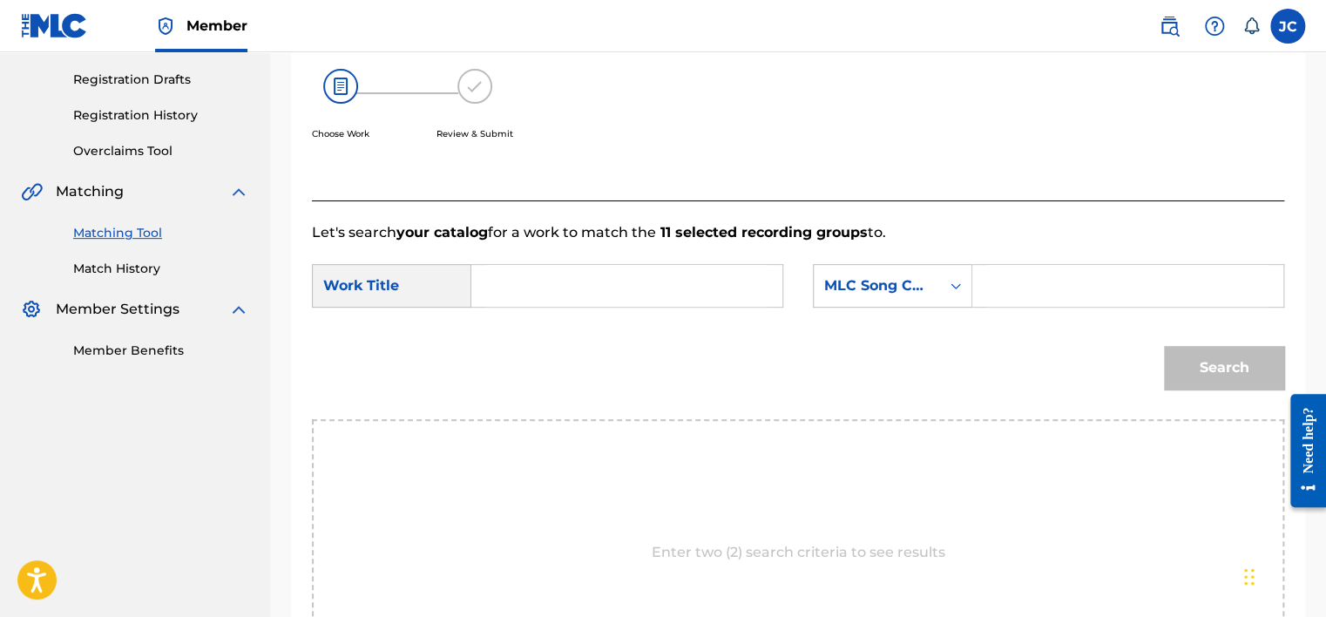
scroll to position [287, 0]
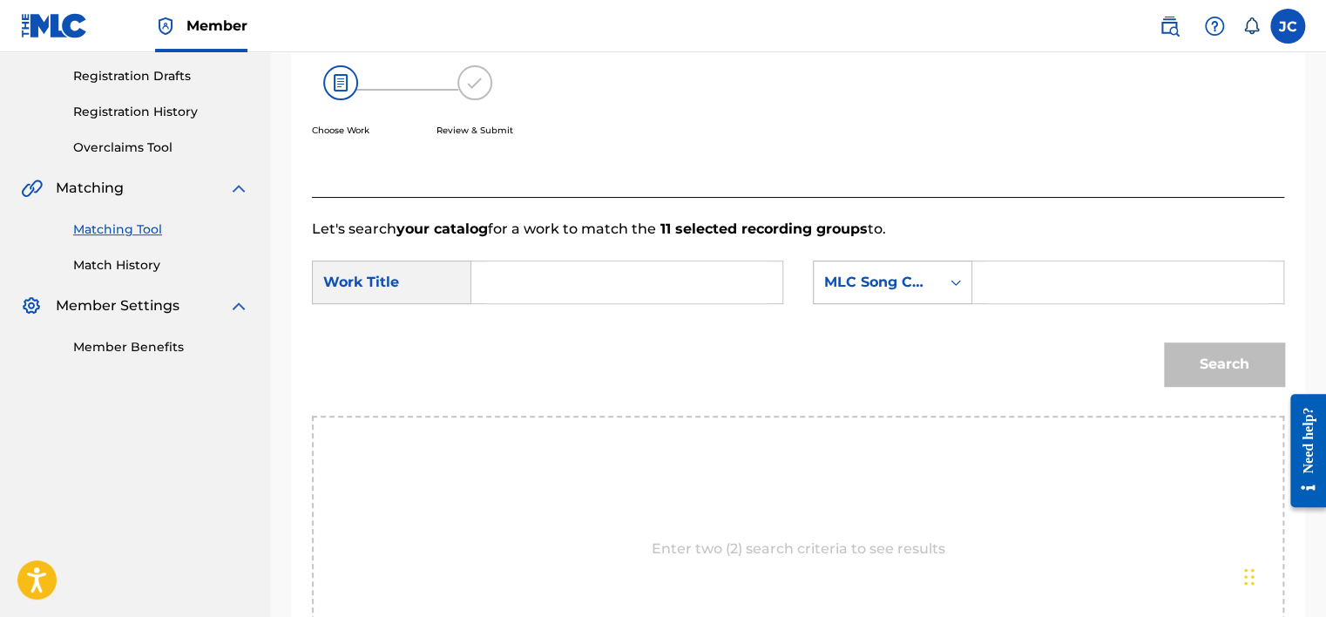
click at [925, 293] on div "MLC Song Code" at bounding box center [877, 282] width 126 height 33
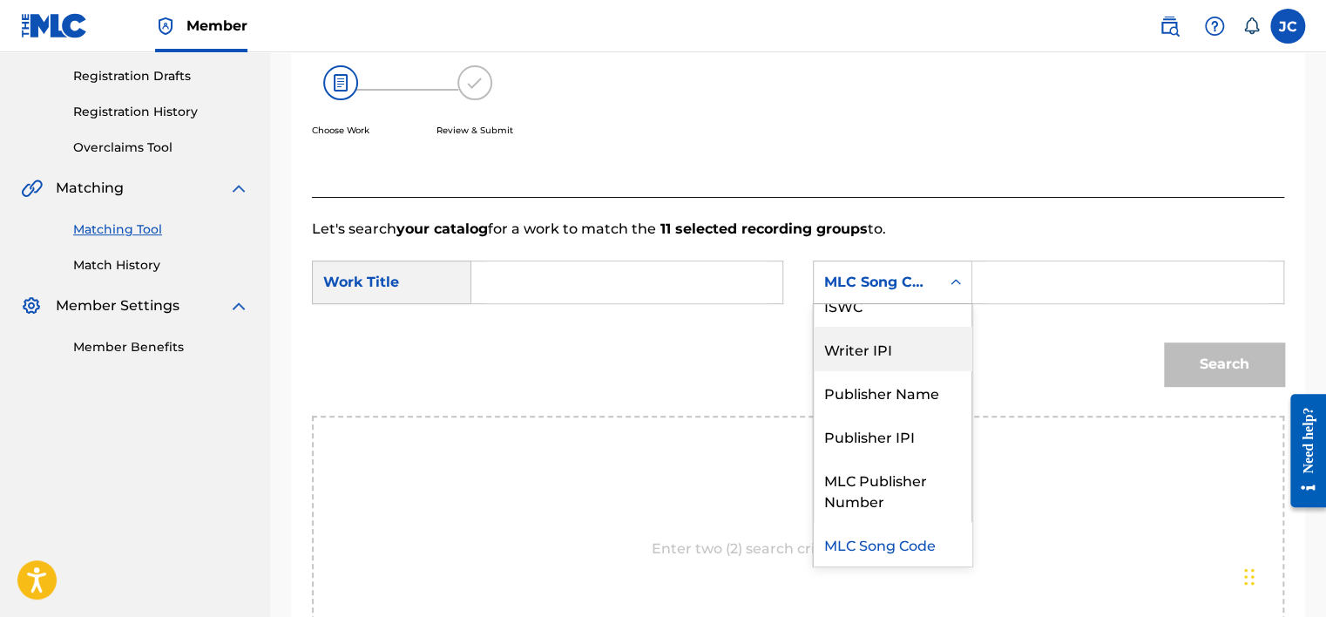
scroll to position [0, 0]
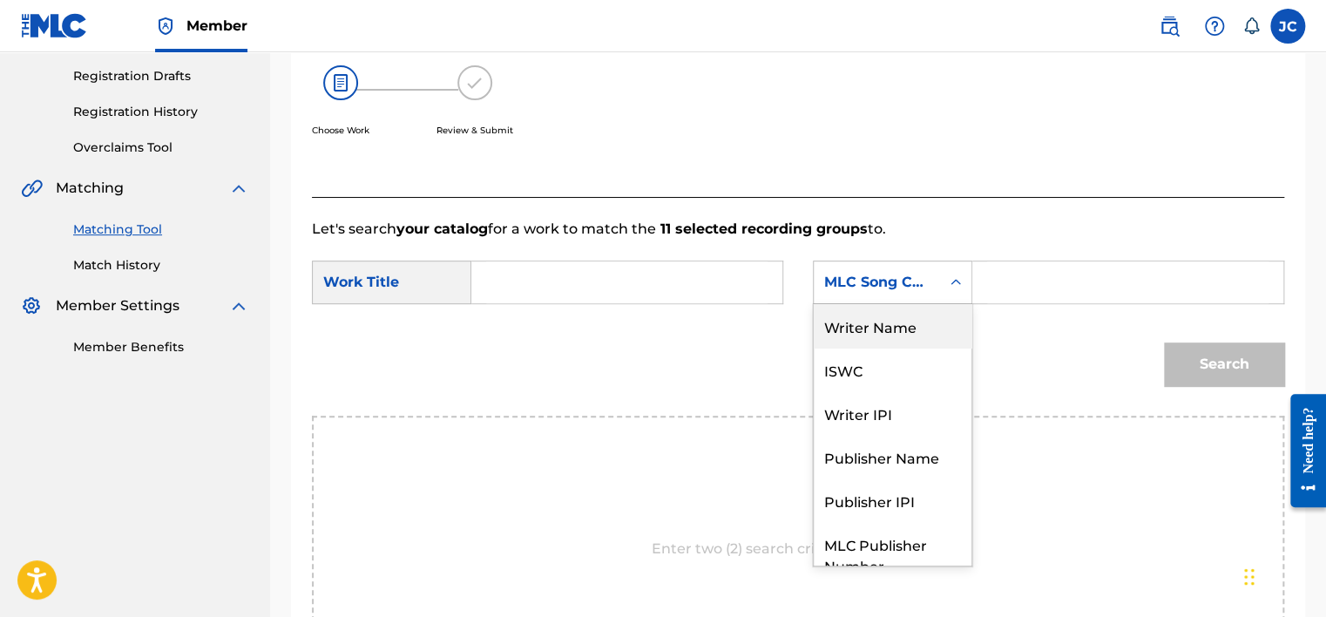
click at [897, 335] on div "Writer Name" at bounding box center [893, 326] width 158 height 44
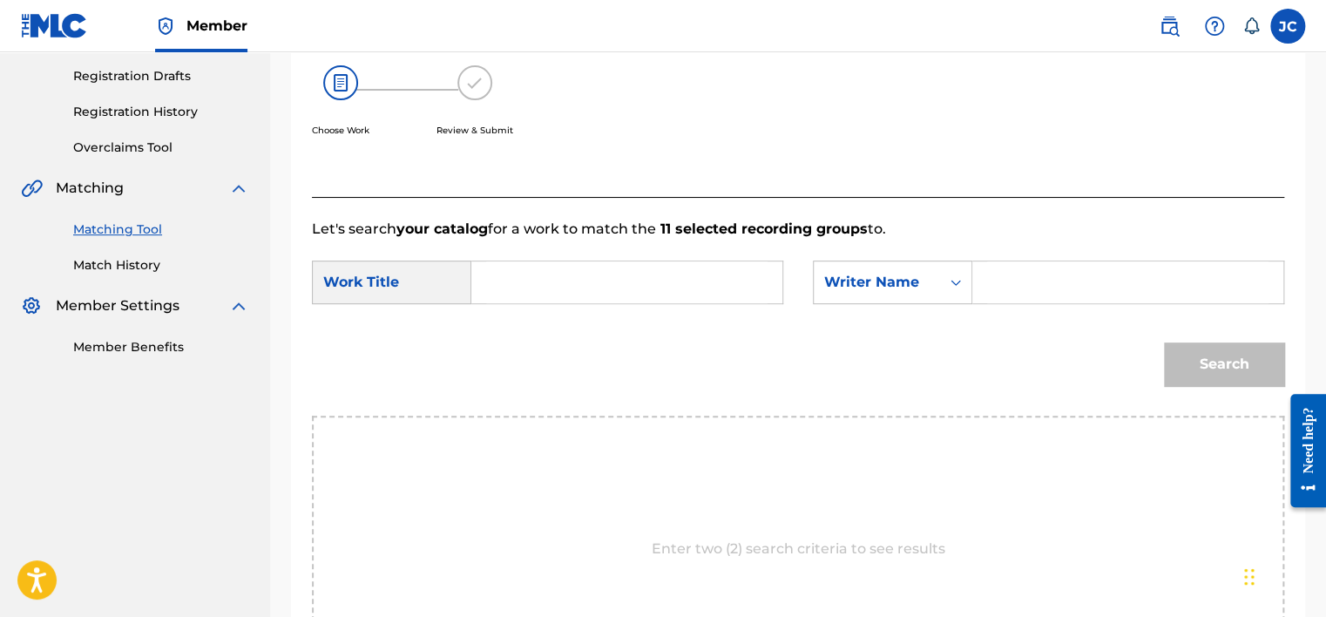
click at [638, 288] on input "Search Form" at bounding box center [626, 282] width 281 height 42
paste input "capaz (merengueton)"
type input "capaz (merengueton)"
click at [1070, 274] on input "Search Form" at bounding box center [1127, 282] width 281 height 42
paste input "[PERSON_NAME]"
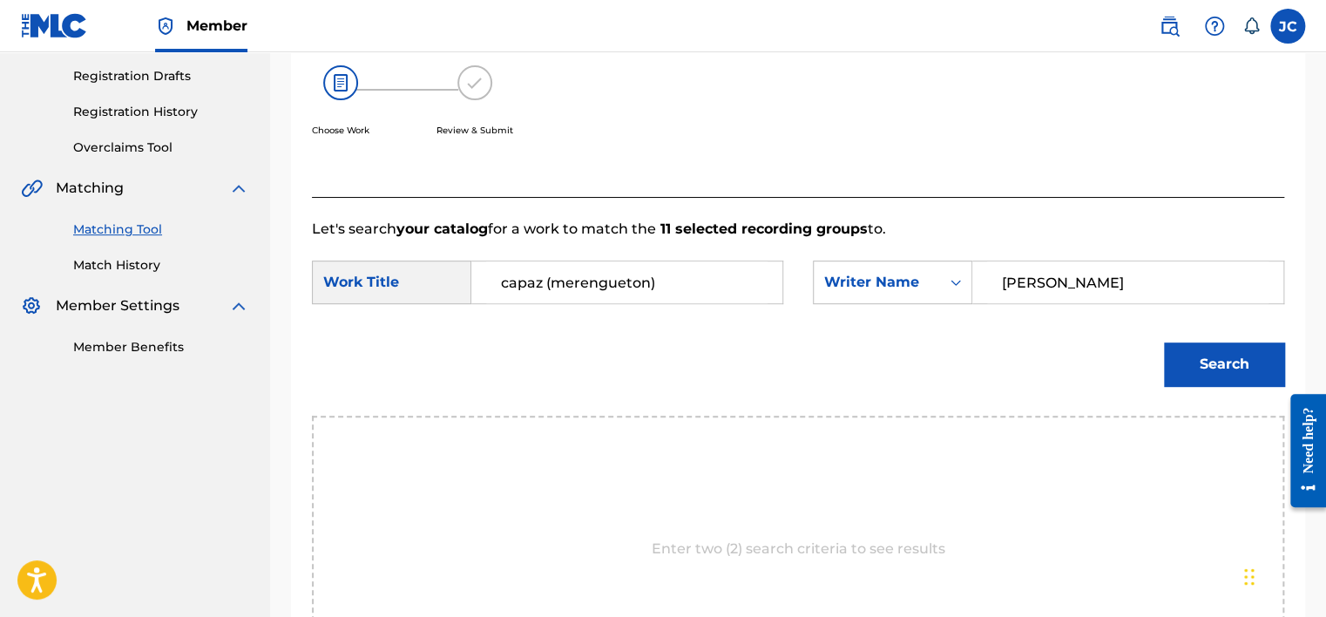
type input "[PERSON_NAME]"
click at [1164, 342] on button "Search" at bounding box center [1224, 364] width 120 height 44
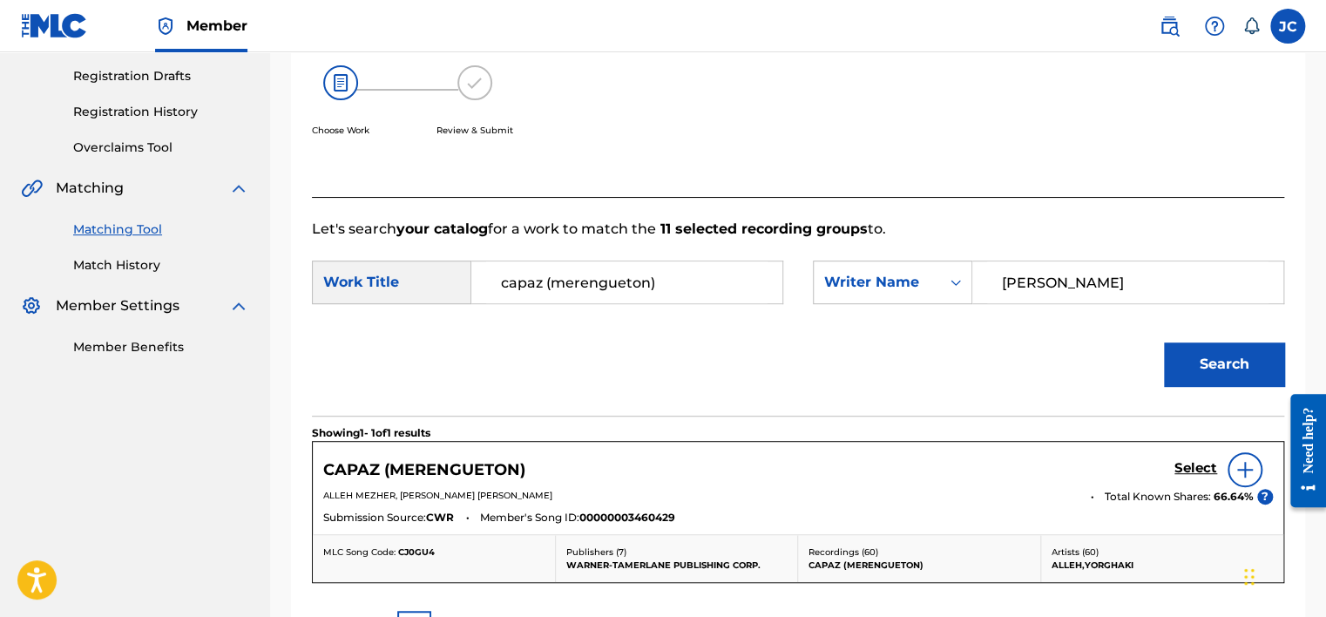
click at [1252, 477] on div at bounding box center [1244, 469] width 35 height 35
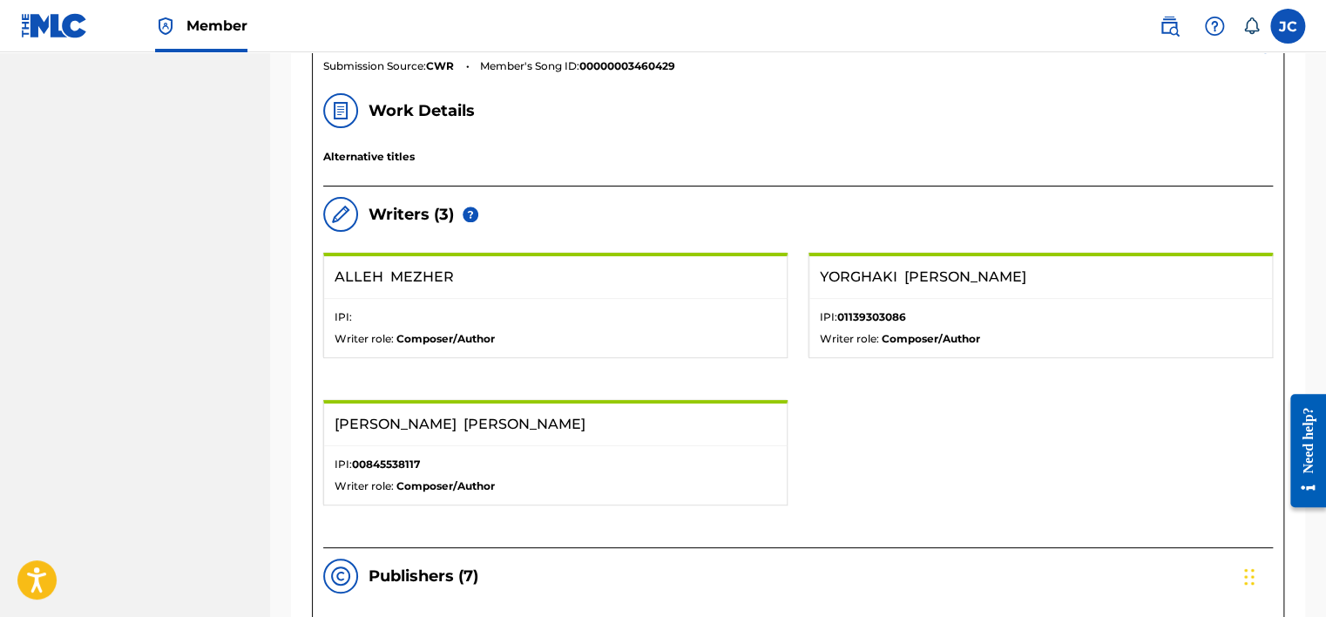
scroll to position [561, 0]
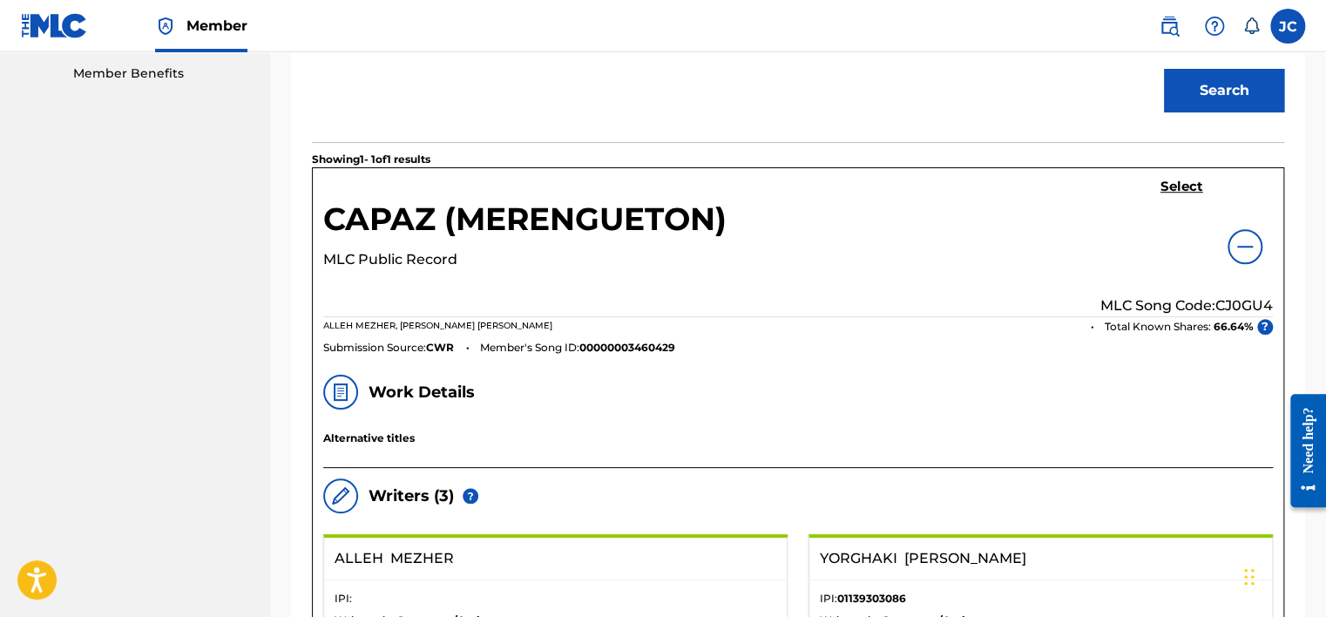
click at [1241, 303] on p "MLC Song Code: CJ0GU4" at bounding box center [1186, 305] width 172 height 21
copy p "CJ0GU4"
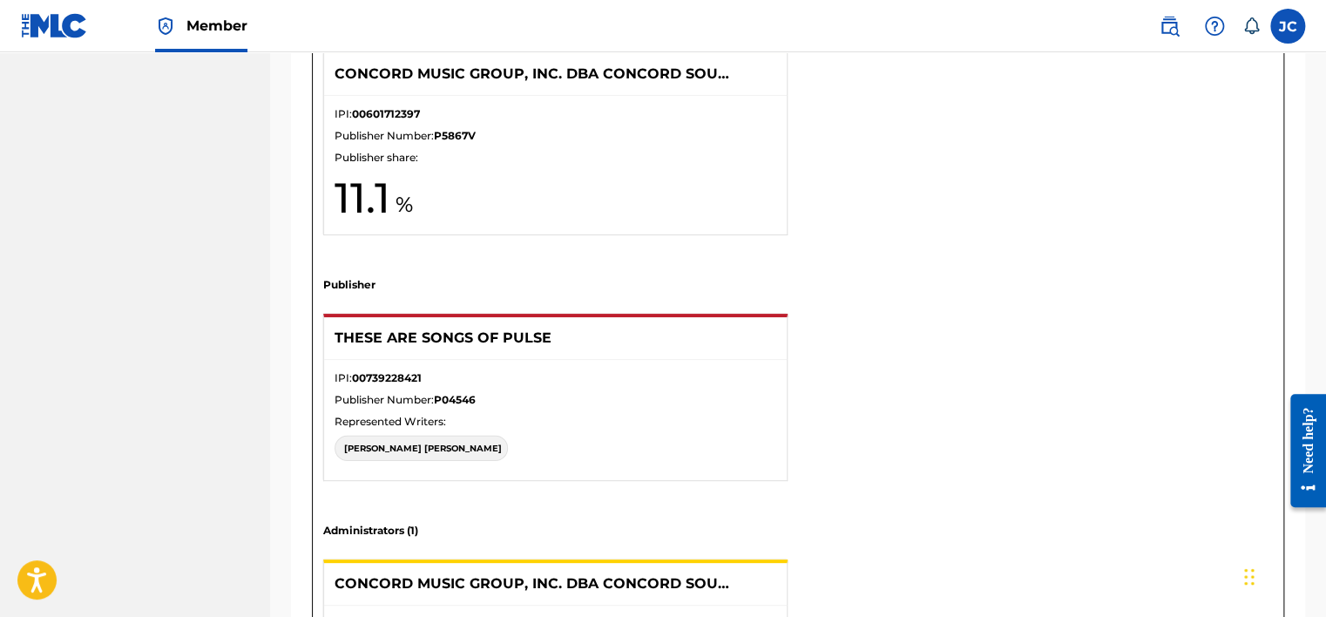
scroll to position [2472, 0]
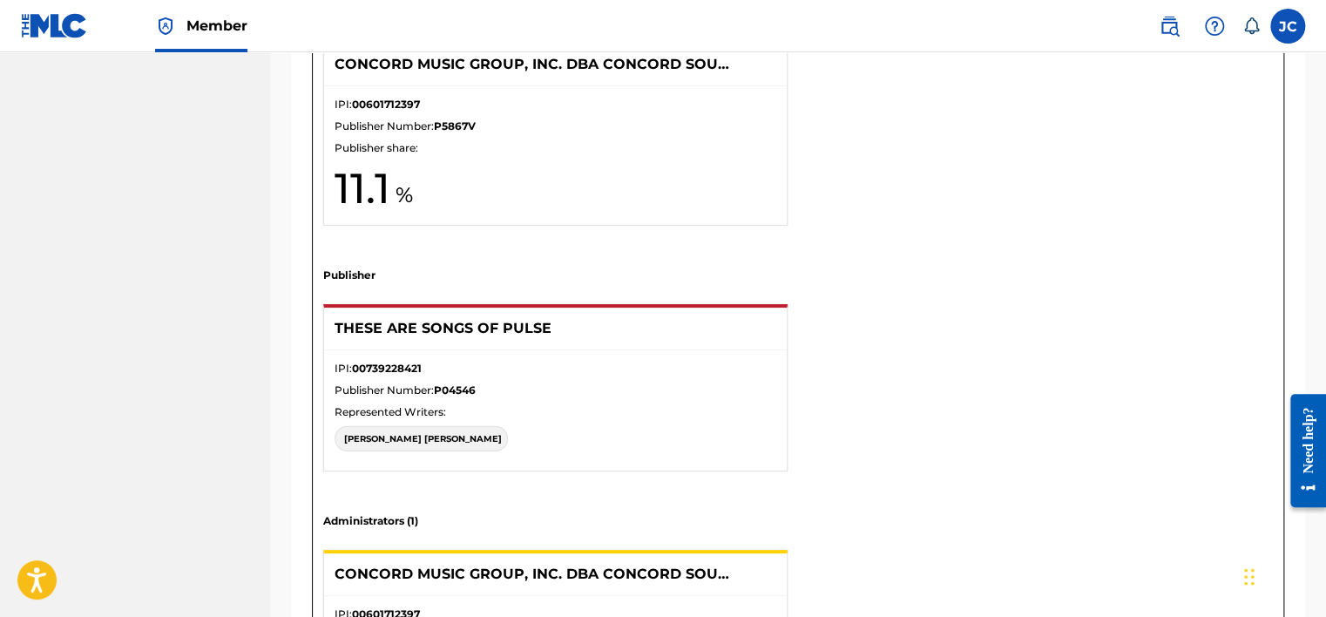
click at [441, 432] on p "[PERSON_NAME]" at bounding box center [423, 438] width 158 height 13
copy p "[PERSON_NAME]"
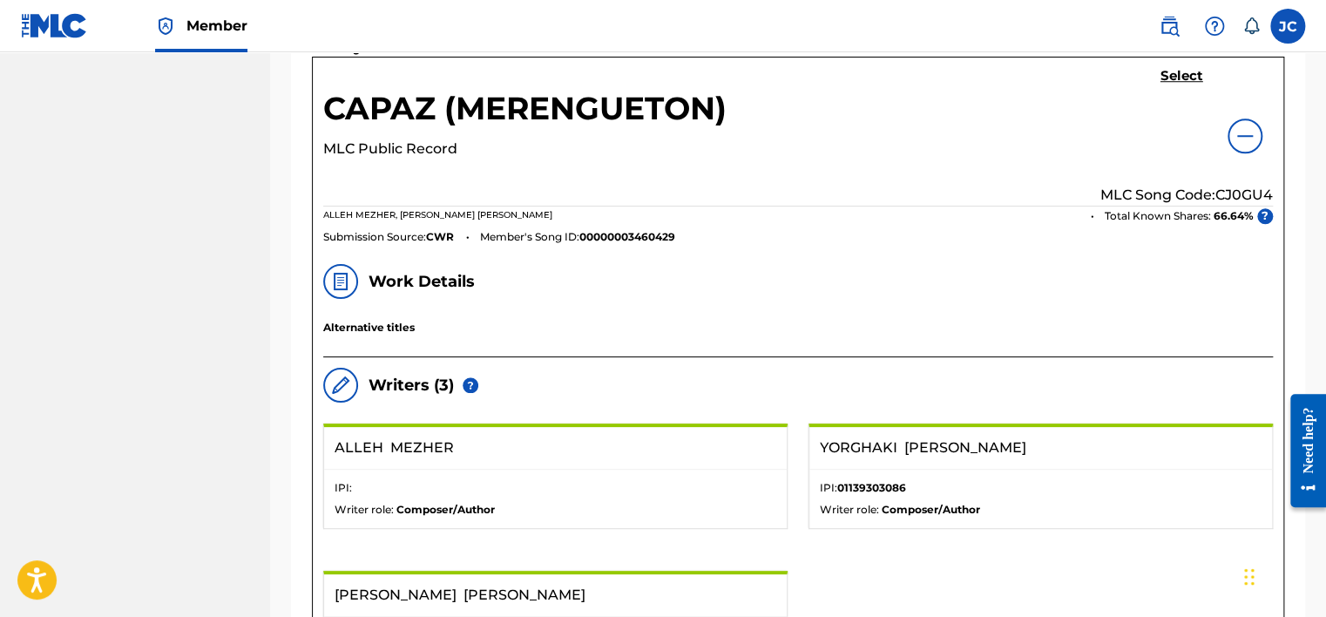
scroll to position [646, 0]
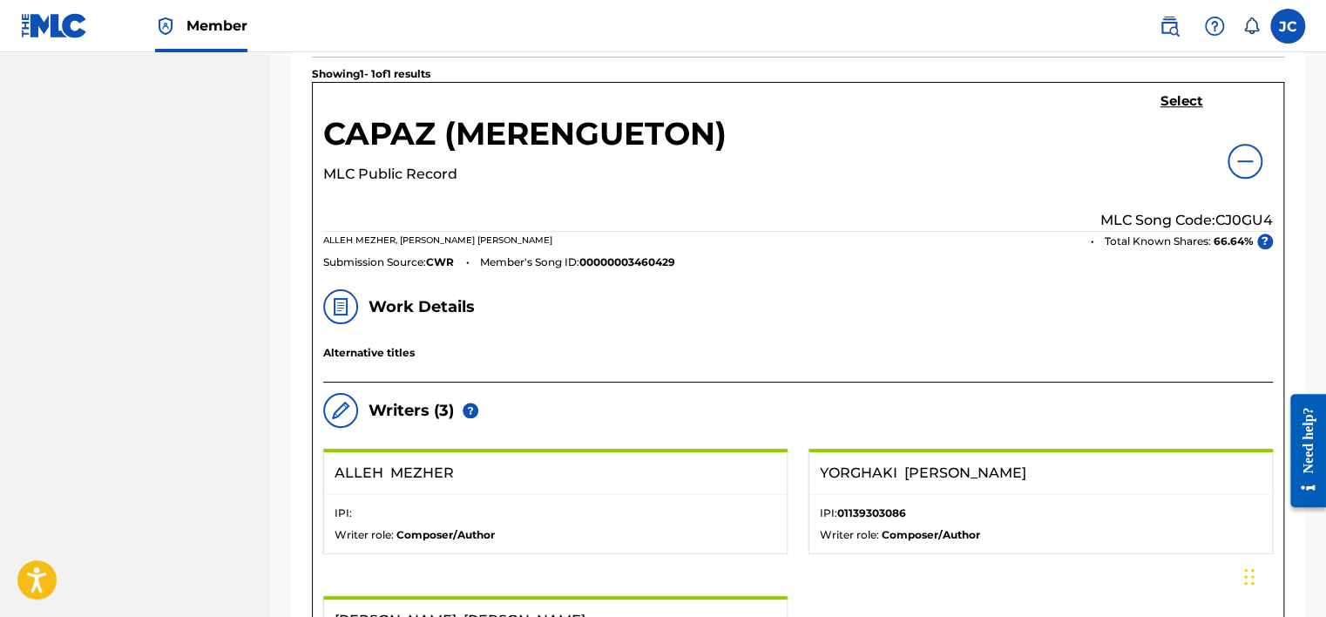
click at [1178, 108] on link "Select" at bounding box center [1181, 102] width 43 height 19
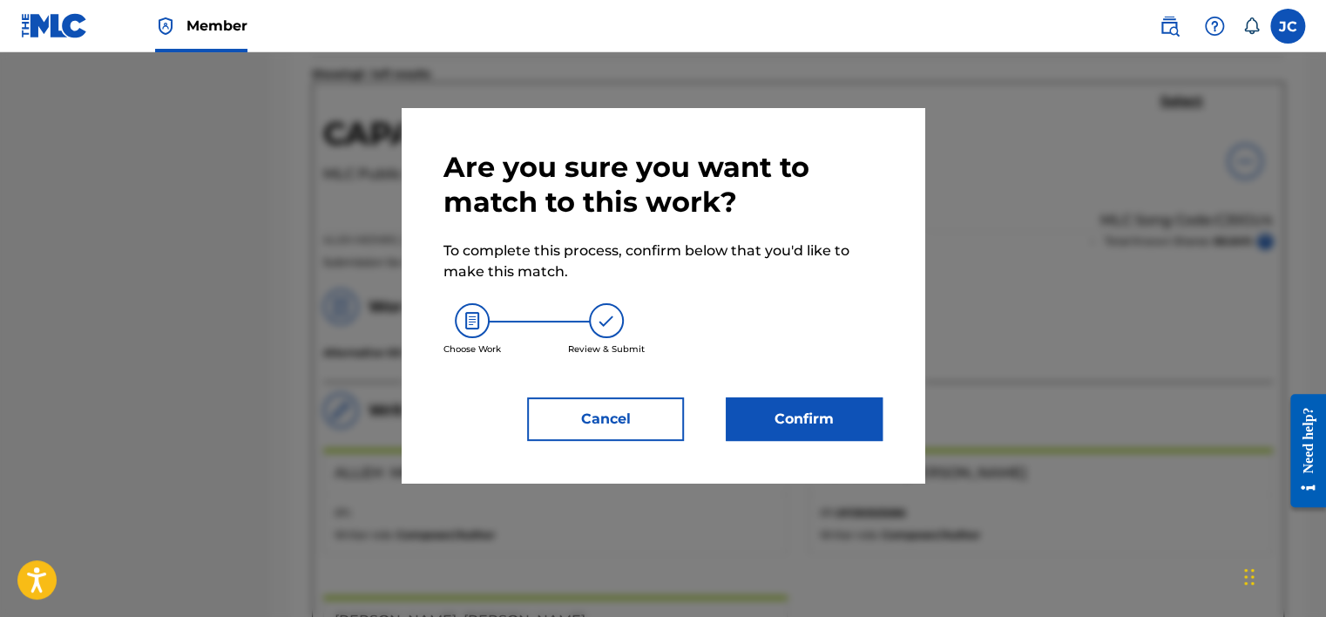
click at [838, 411] on button "Confirm" at bounding box center [804, 419] width 157 height 44
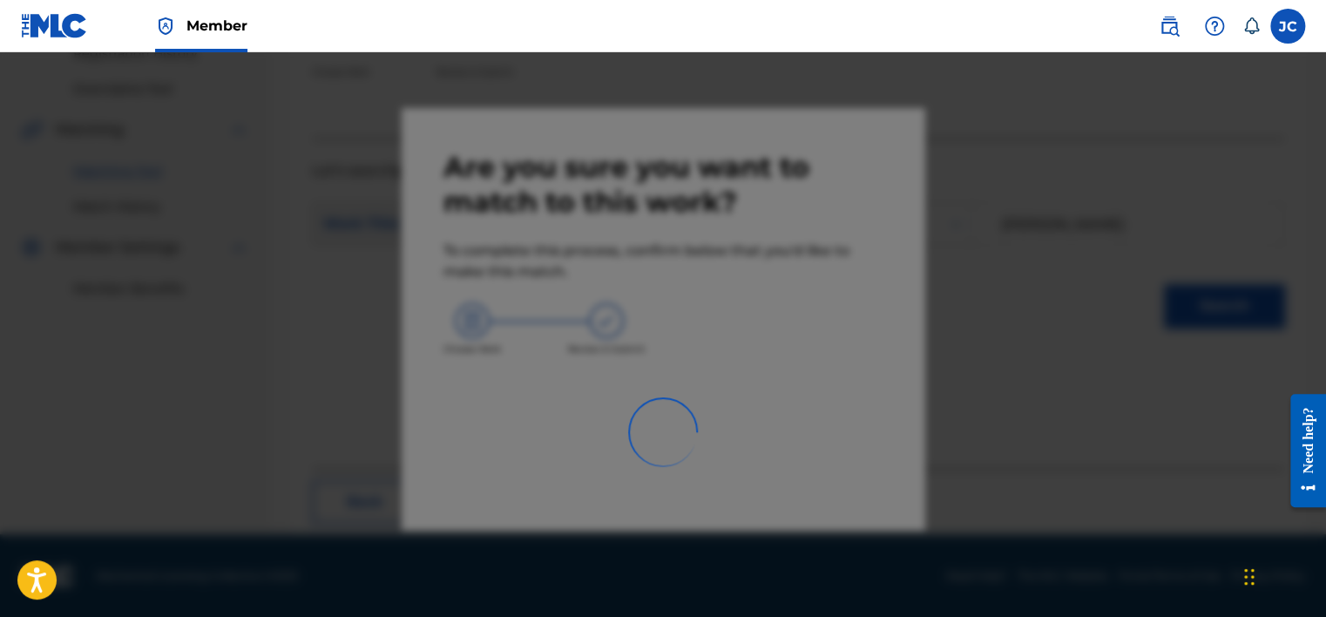
scroll to position [132, 0]
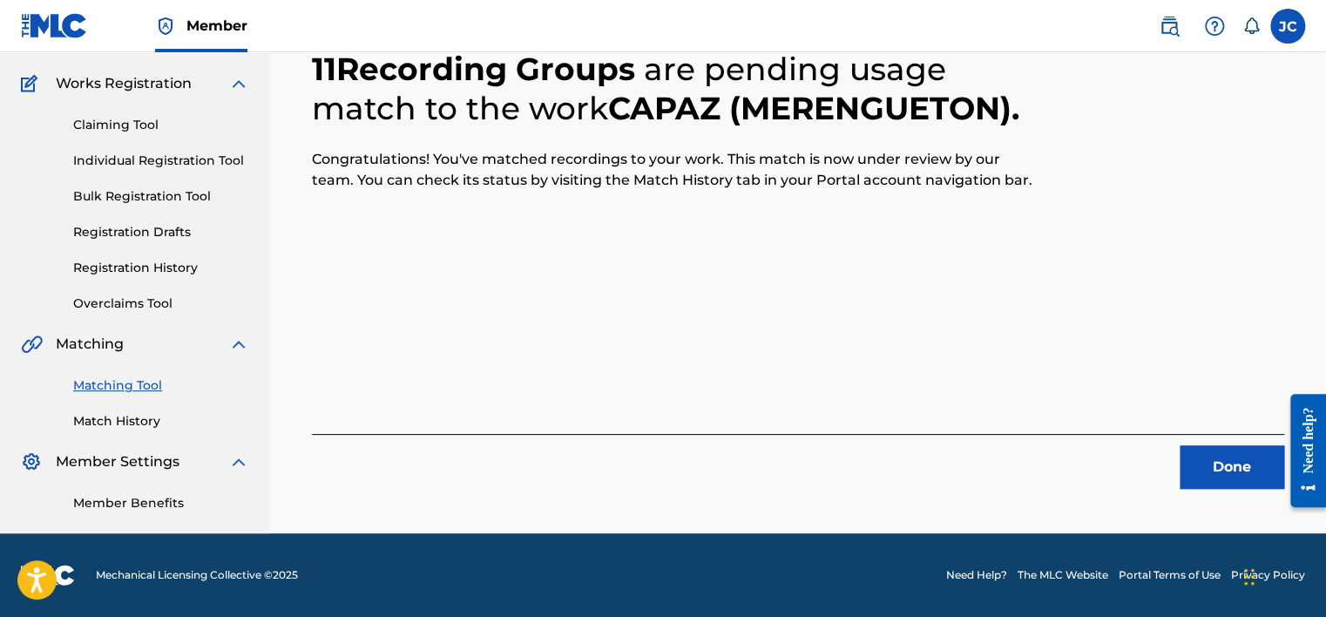
click at [1212, 456] on button "Done" at bounding box center [1232, 467] width 105 height 44
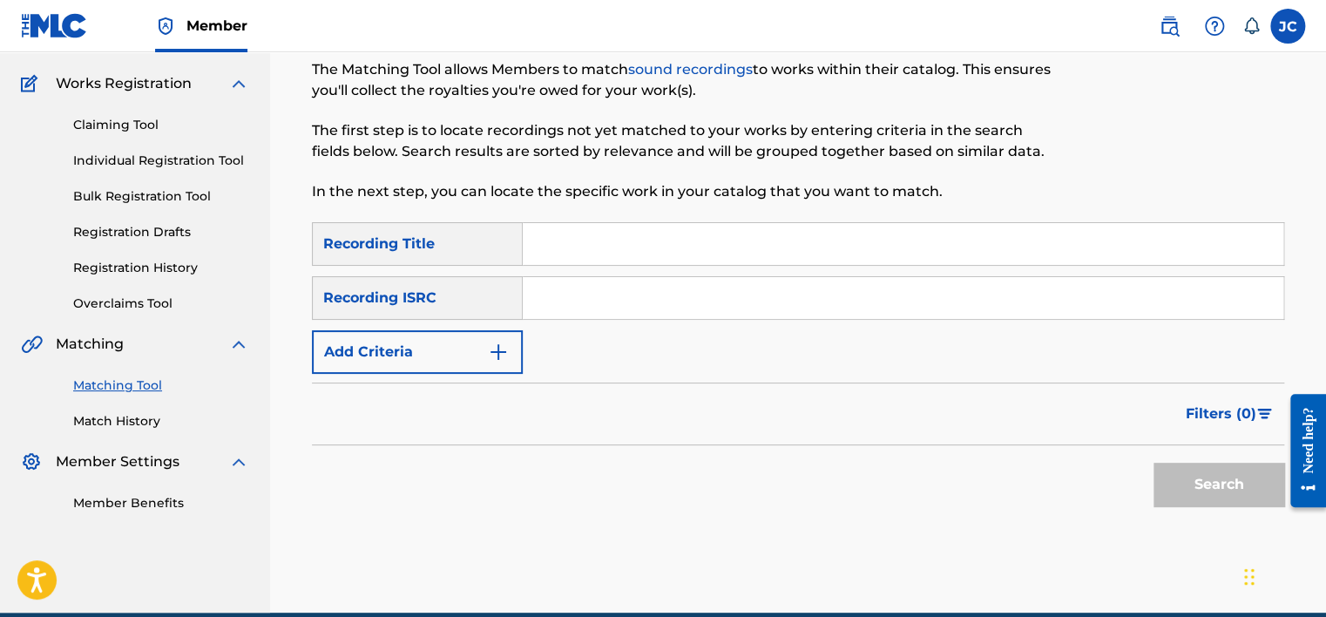
click at [590, 283] on input "Search Form" at bounding box center [903, 298] width 761 height 42
paste input "USRC12403763"
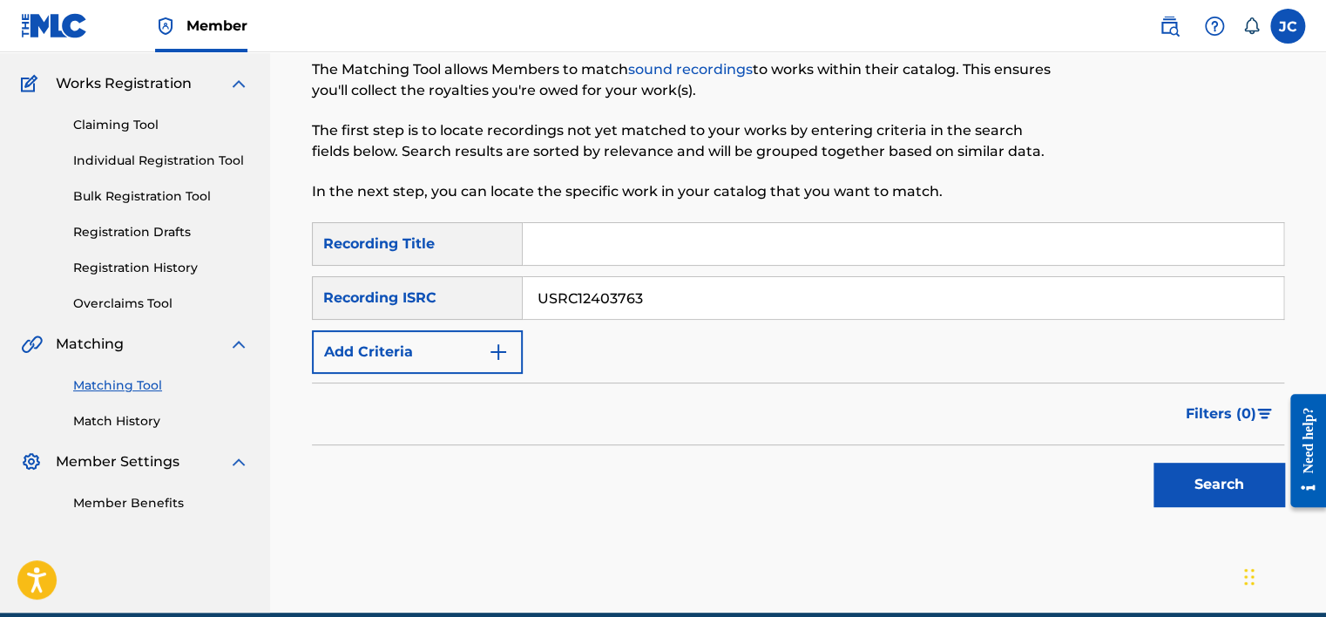
type input "USRC12403763"
click at [1153, 463] on button "Search" at bounding box center [1218, 485] width 131 height 44
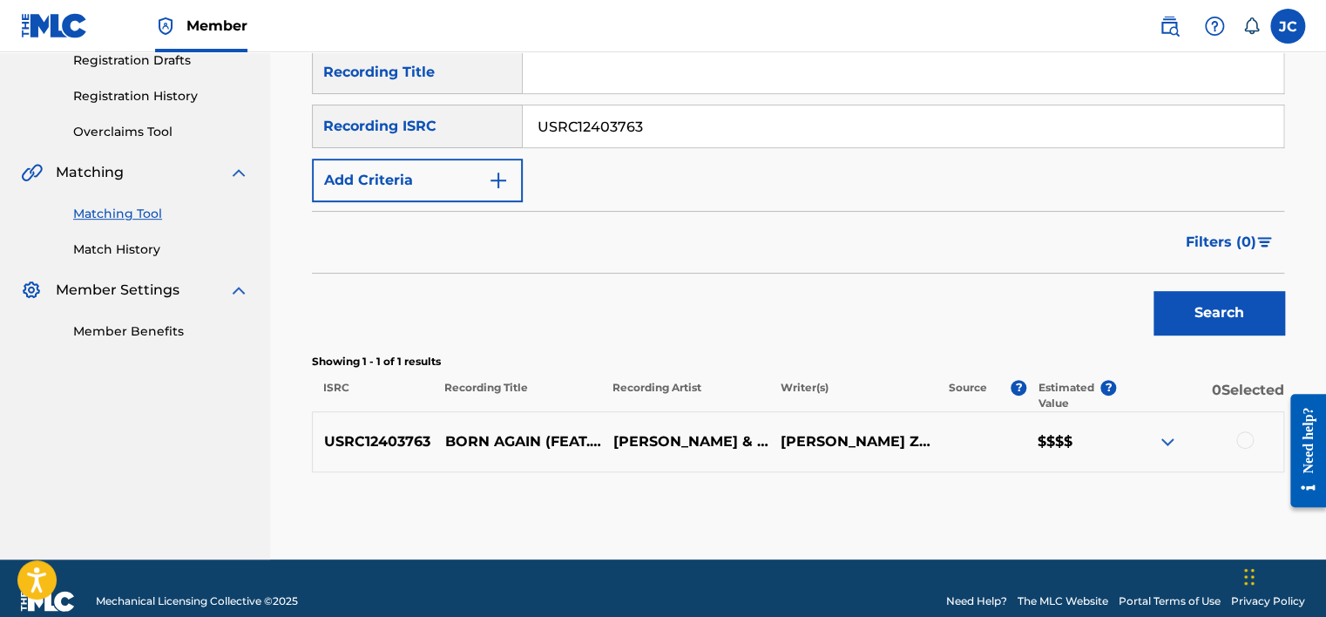
scroll to position [328, 0]
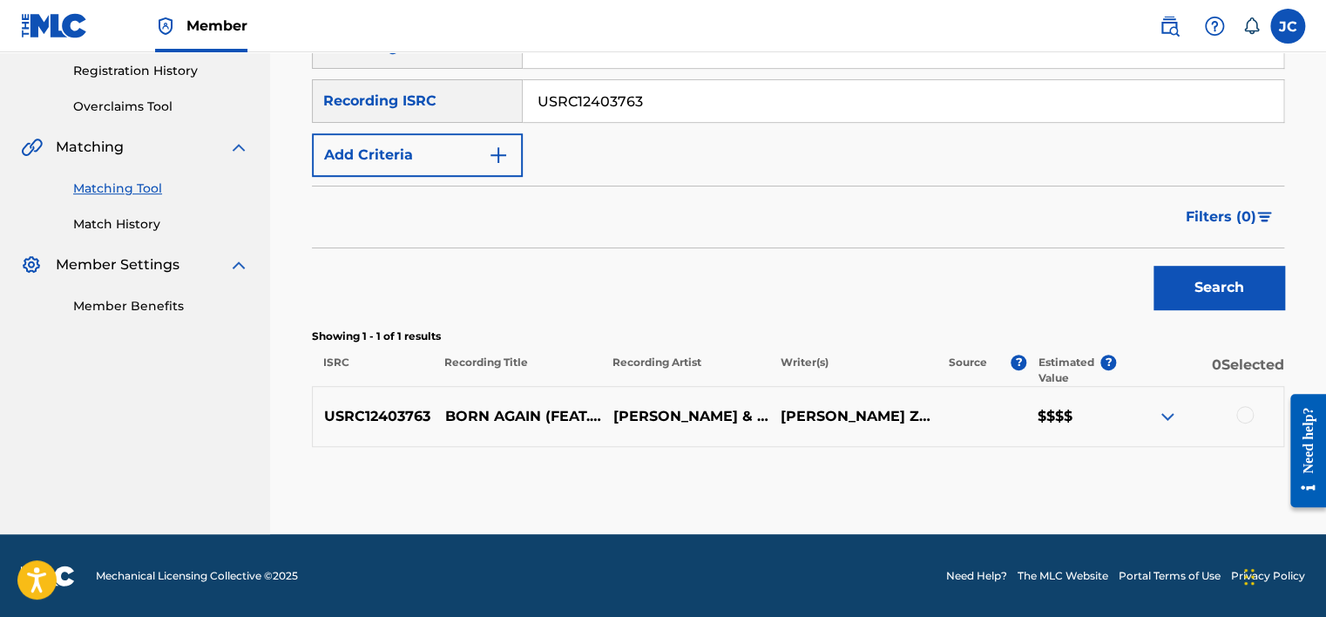
click at [1244, 416] on div at bounding box center [1244, 414] width 17 height 17
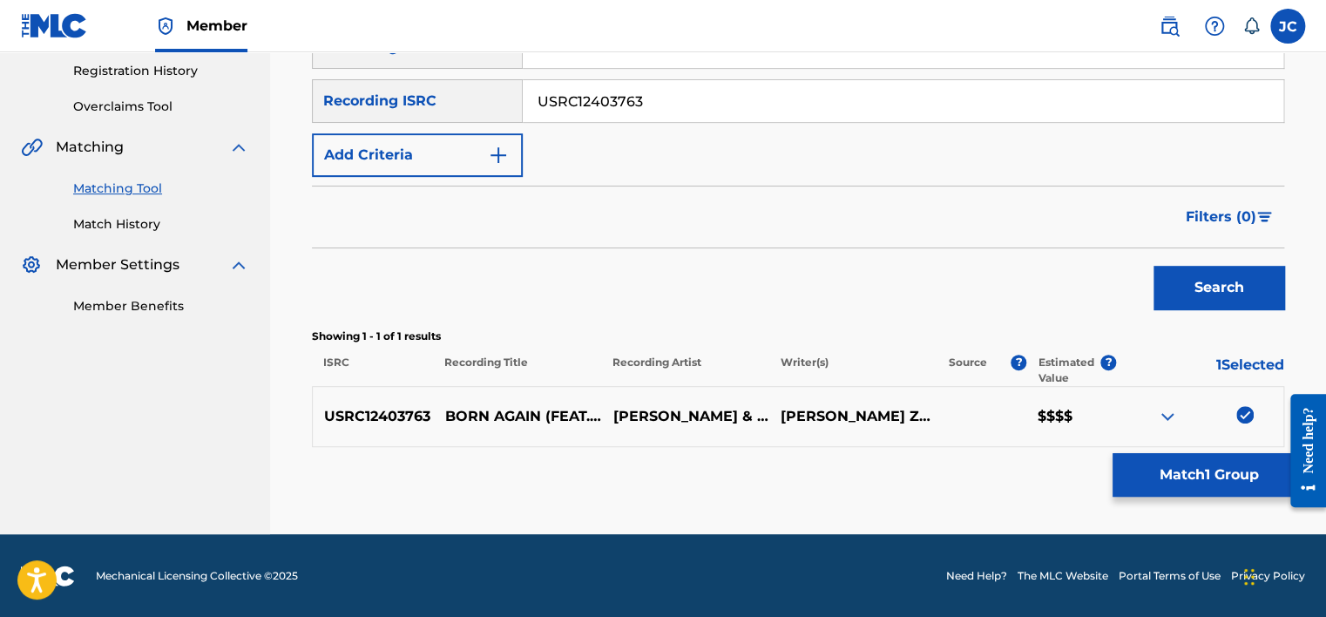
click at [1220, 488] on button "Match 1 Group" at bounding box center [1208, 475] width 193 height 44
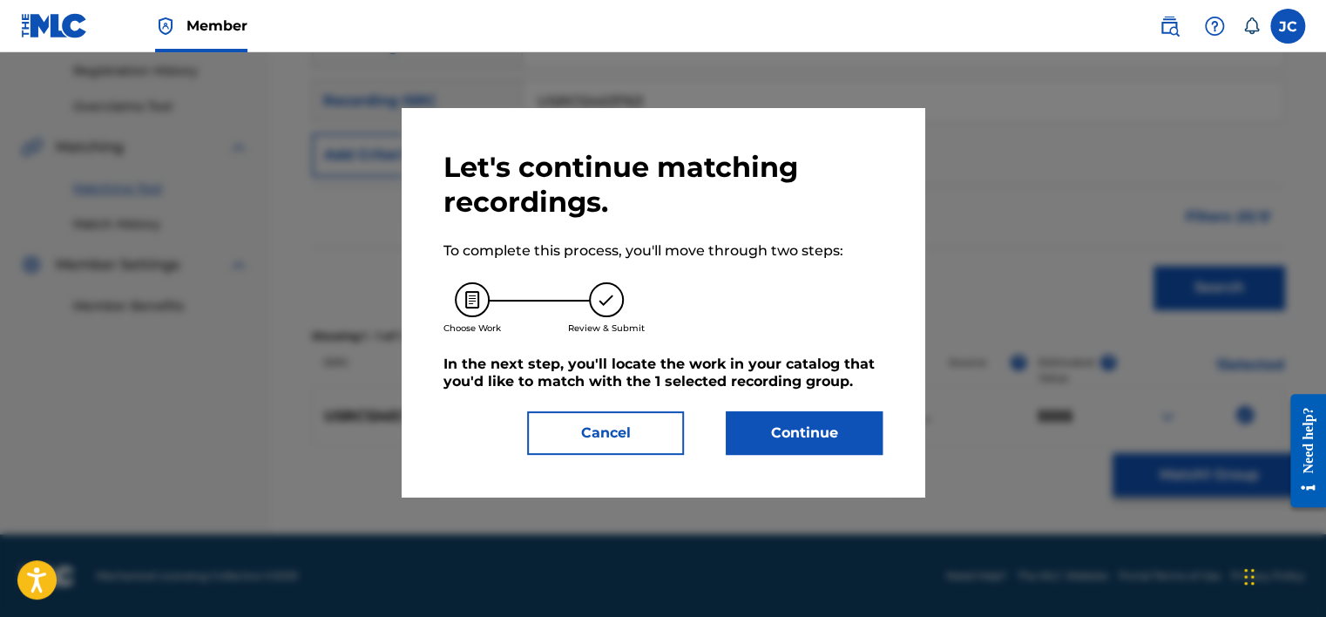
click at [794, 440] on button "Continue" at bounding box center [804, 433] width 157 height 44
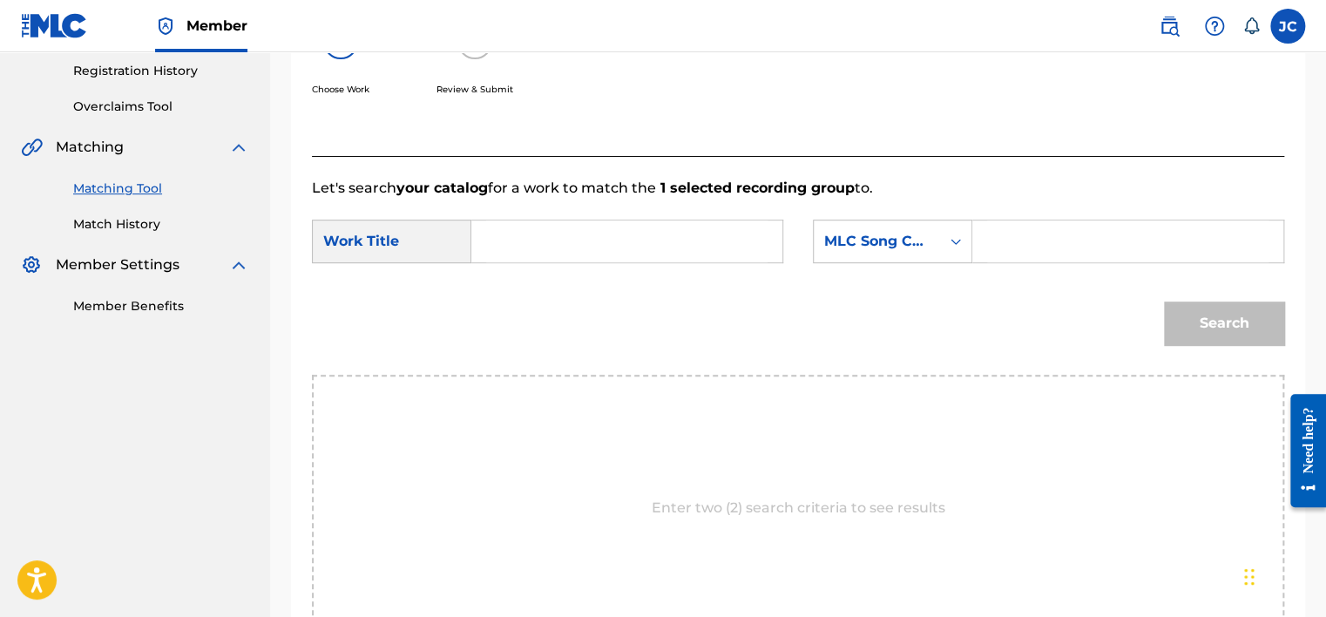
click at [939, 215] on form "SearchWithCriteria80619bfa-93c6-4d1f-9e01-e4ea19f43d0a Work Title SearchWithCri…" at bounding box center [798, 287] width 972 height 176
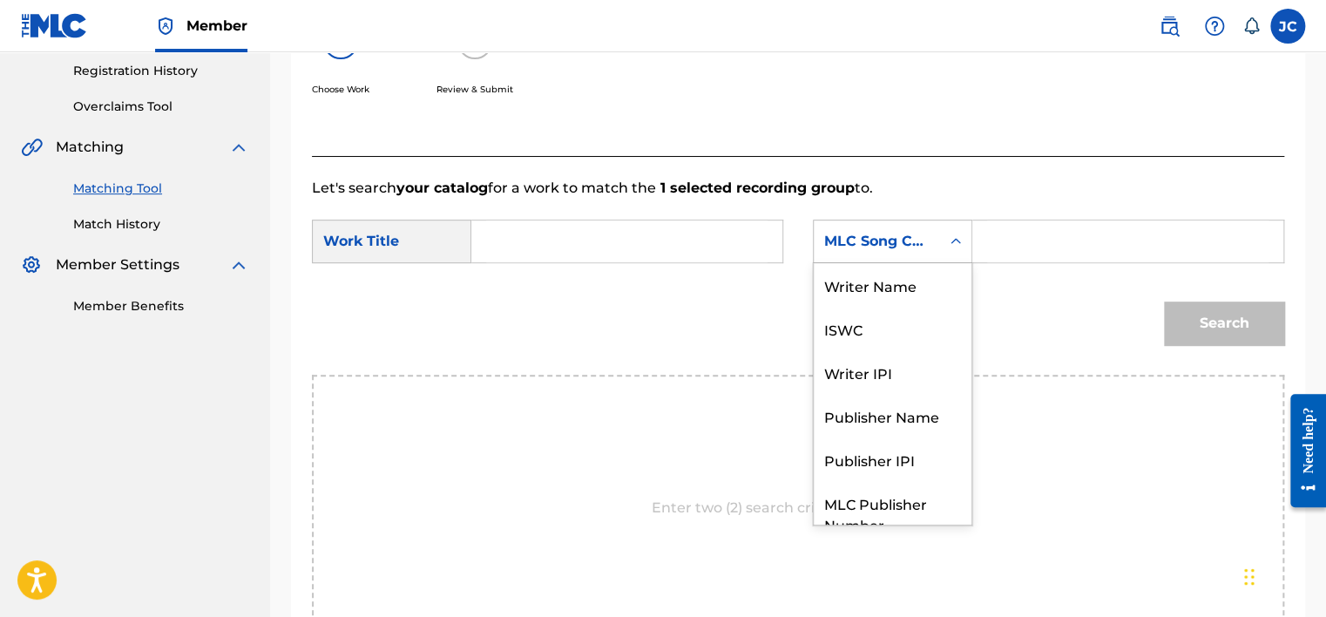
click at [937, 237] on div "MLC Song Code" at bounding box center [877, 241] width 126 height 33
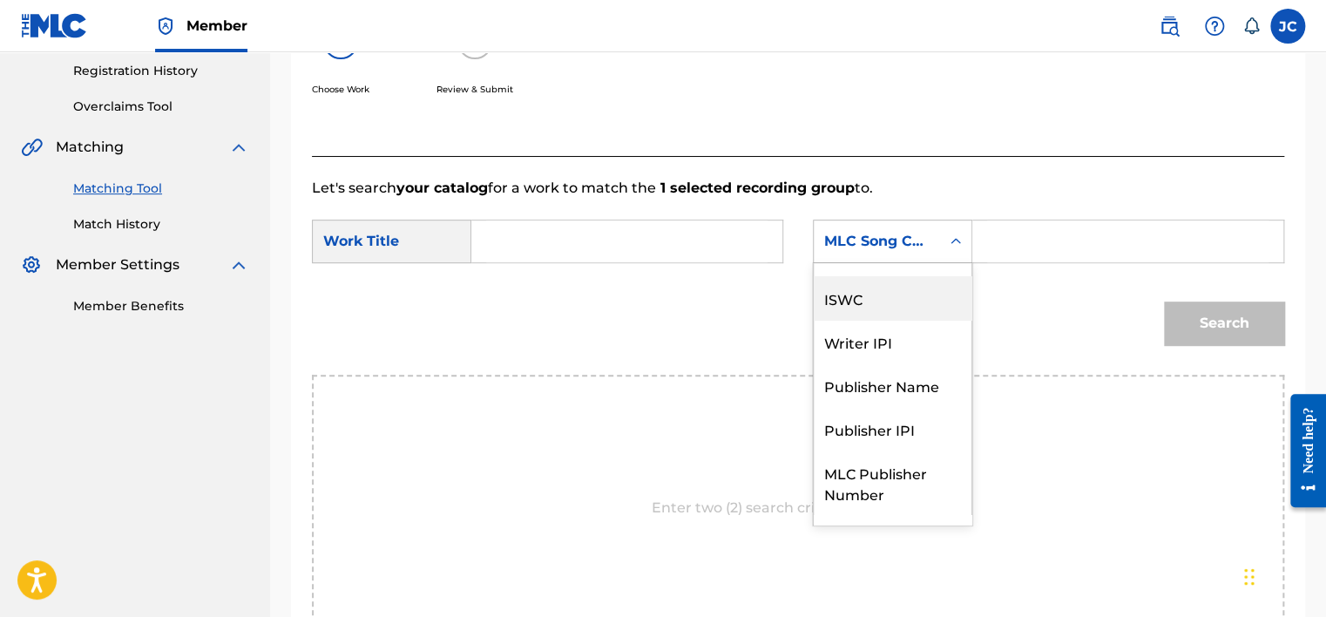
scroll to position [0, 0]
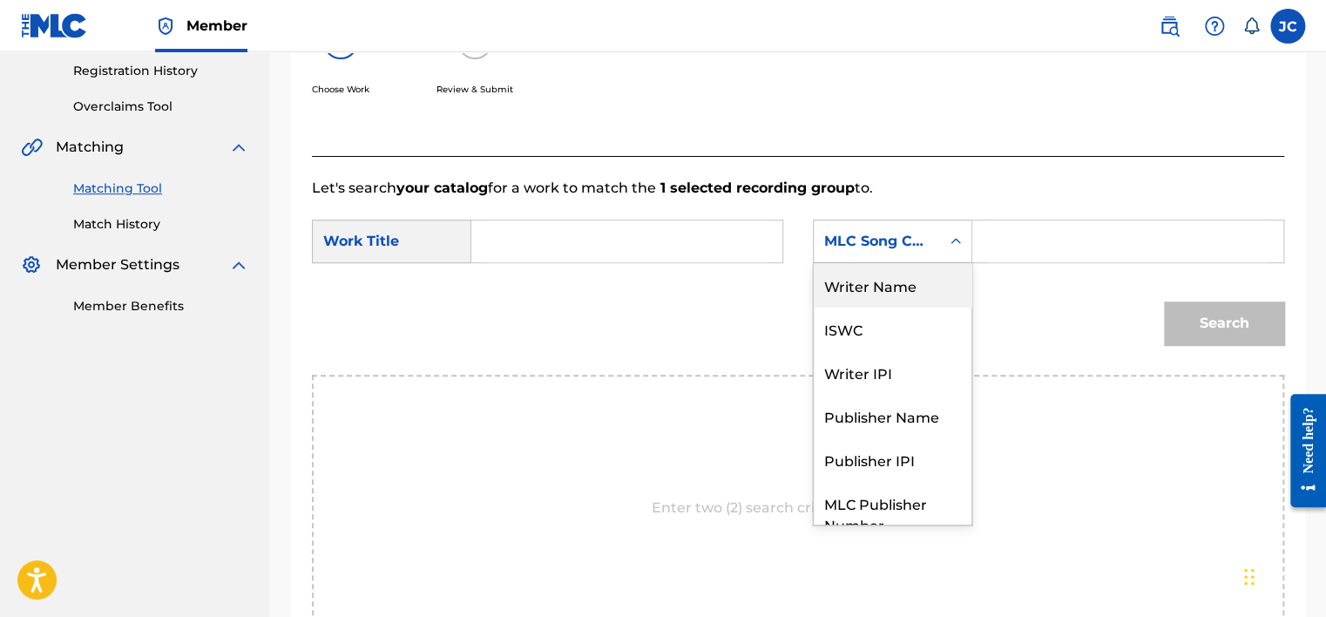
click at [895, 298] on div "Writer Name" at bounding box center [893, 285] width 158 height 44
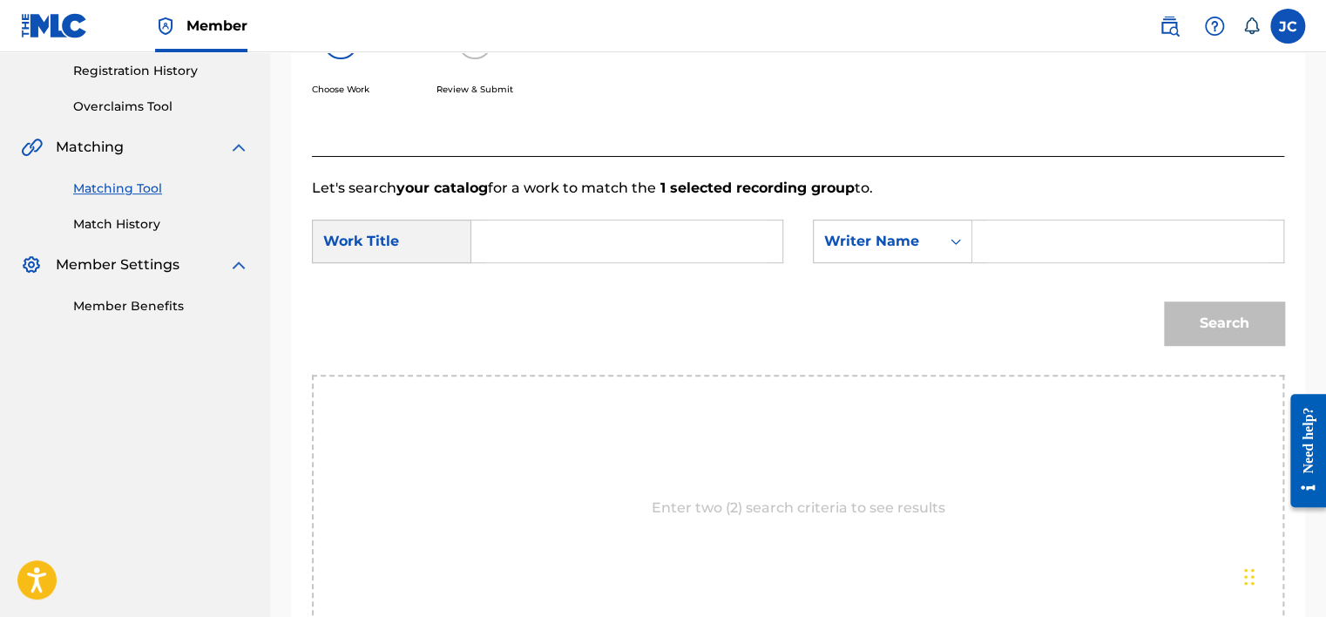
click at [564, 245] on input "Search Form" at bounding box center [626, 241] width 281 height 42
paste input "Born Again"
click at [505, 242] on input "Born Again" at bounding box center [626, 241] width 281 height 42
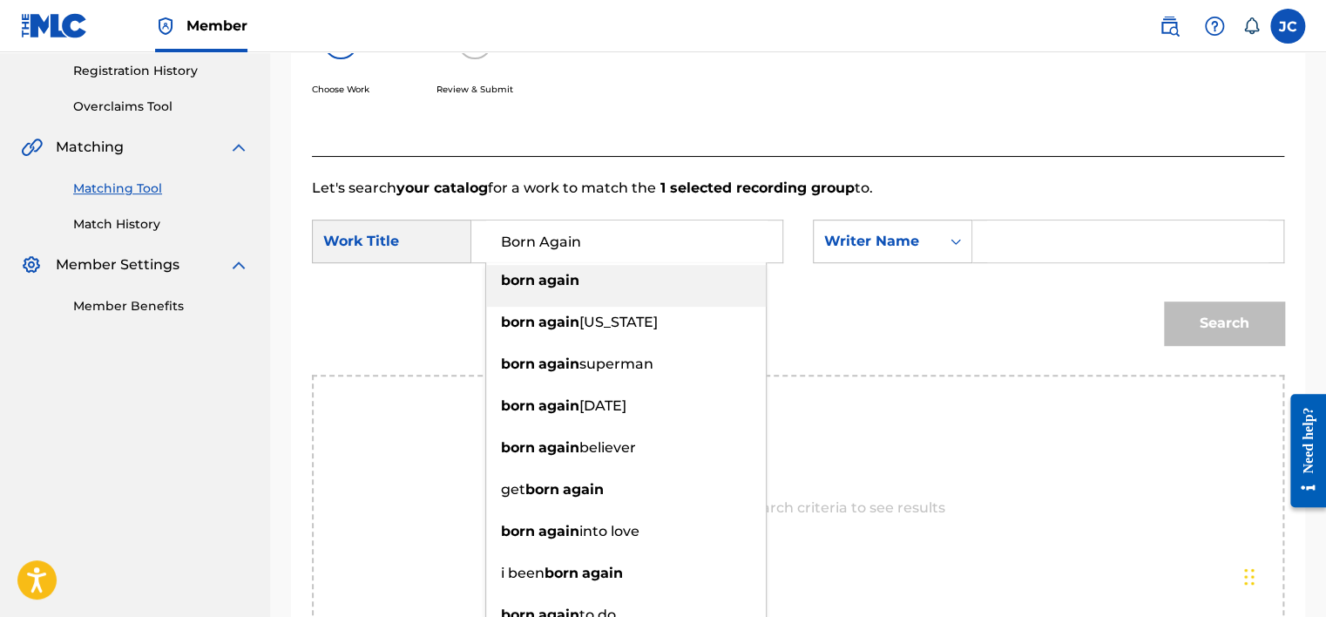
type input "Born Again"
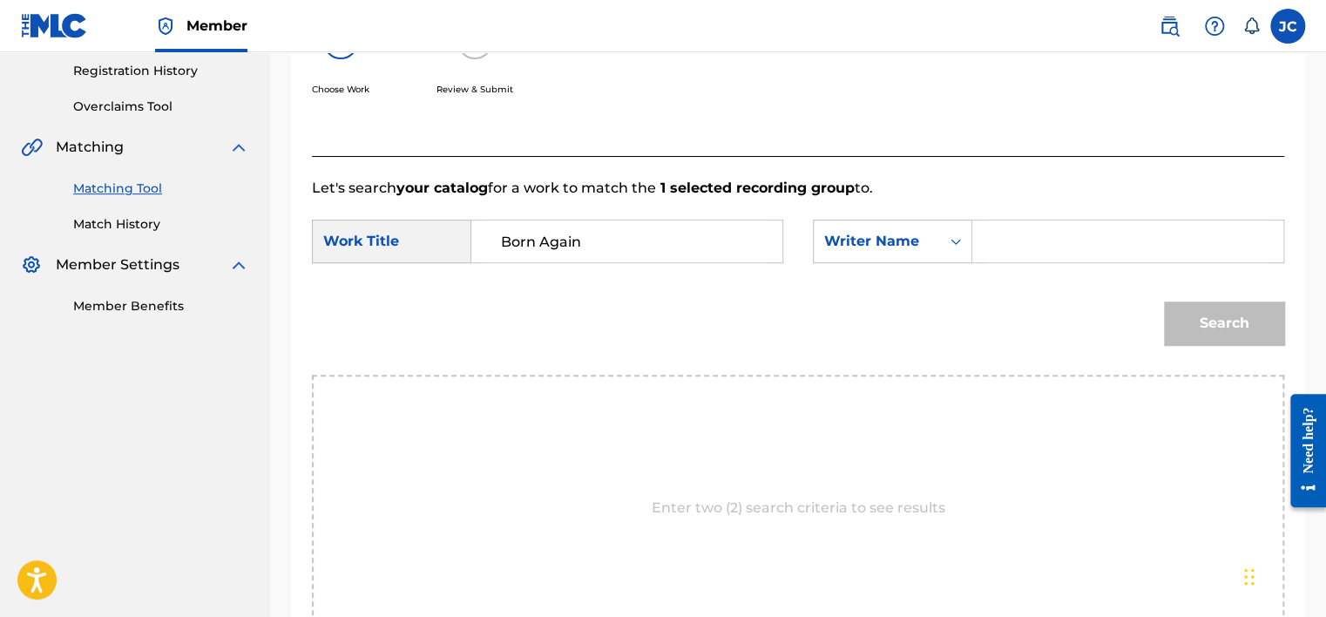
click at [1088, 254] on input "Search Form" at bounding box center [1127, 241] width 281 height 42
paste input "[PERSON_NAME]"
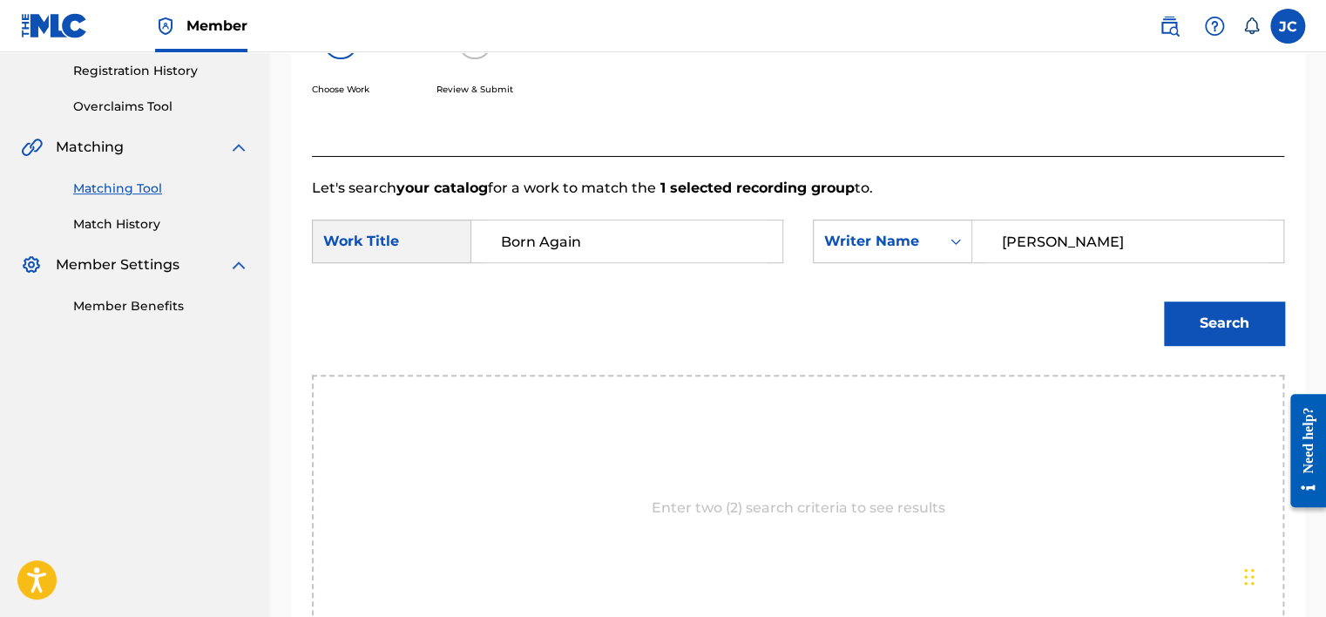
type input "[PERSON_NAME]"
click at [1164, 301] on button "Search" at bounding box center [1224, 323] width 120 height 44
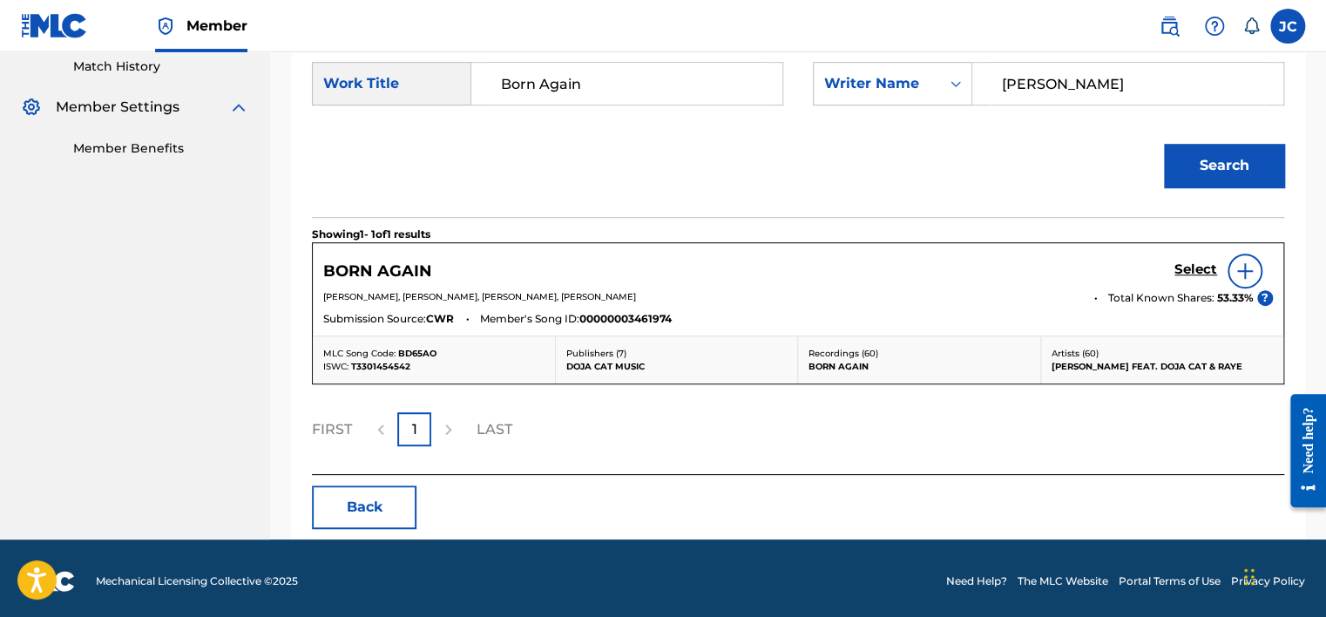
scroll to position [491, 0]
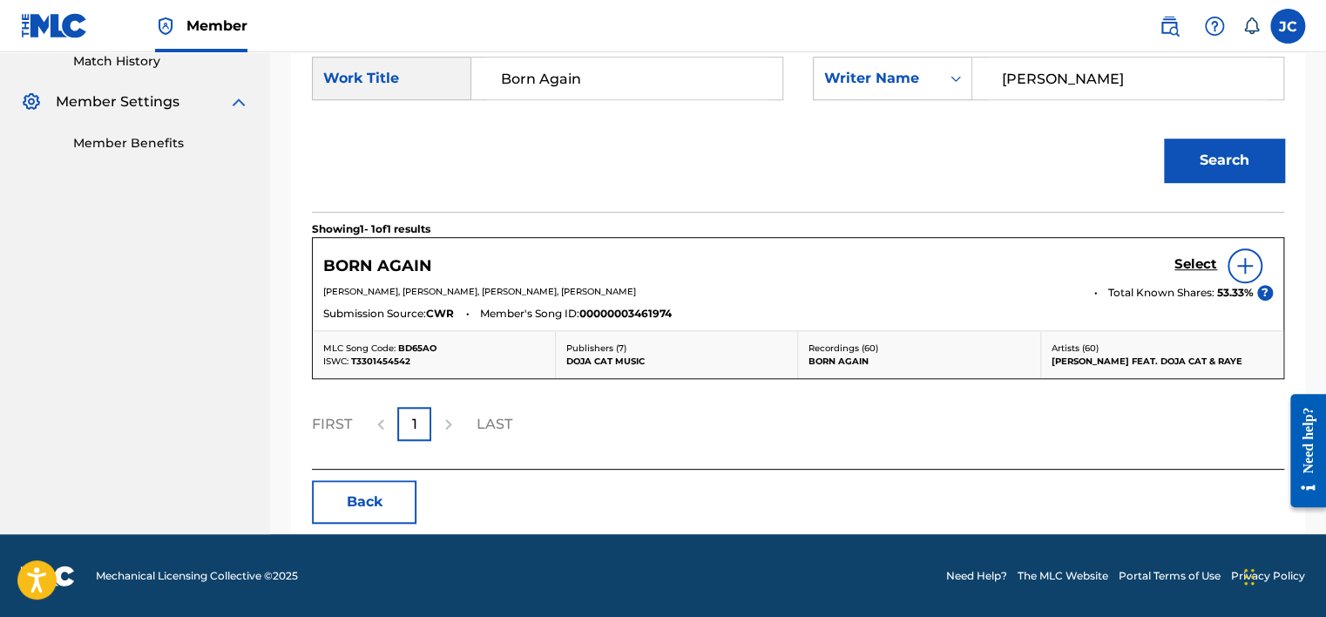
click at [365, 515] on button "Back" at bounding box center [364, 502] width 105 height 44
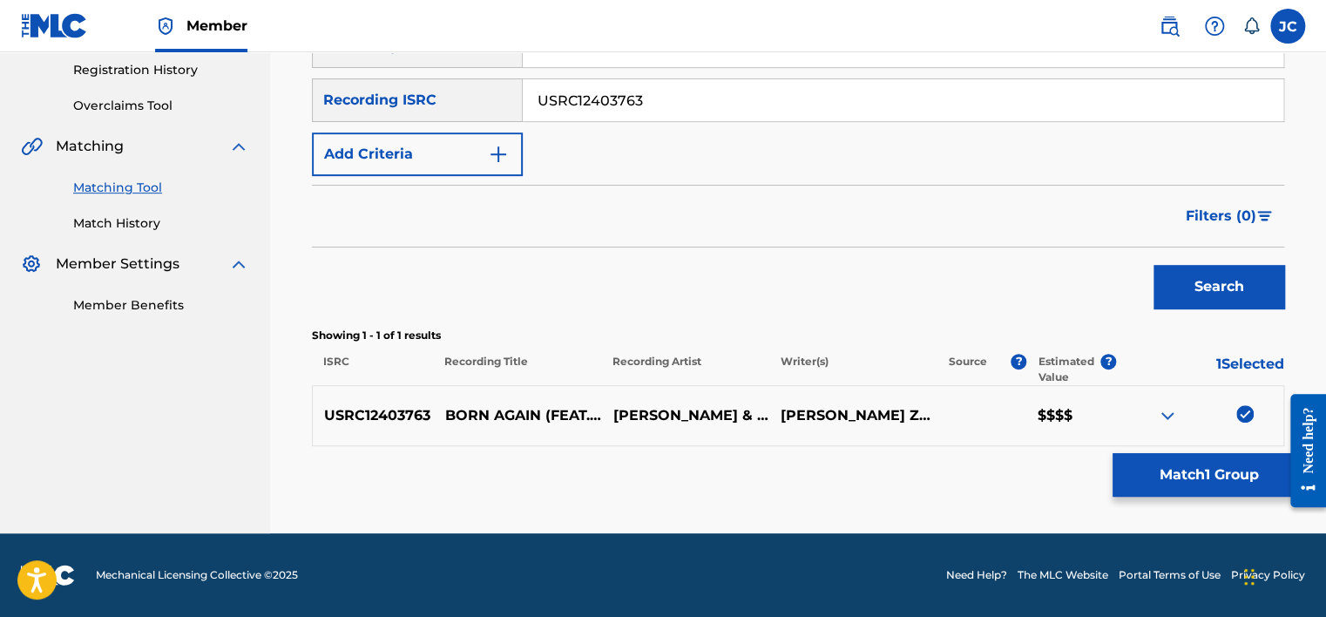
scroll to position [328, 0]
click at [498, 408] on p "BORN AGAIN (FEAT. DOJA CAT & RAYE)" at bounding box center [517, 416] width 167 height 21
copy p "BORN AGAIN (FEAT. DOJA CAT & RAYE)"
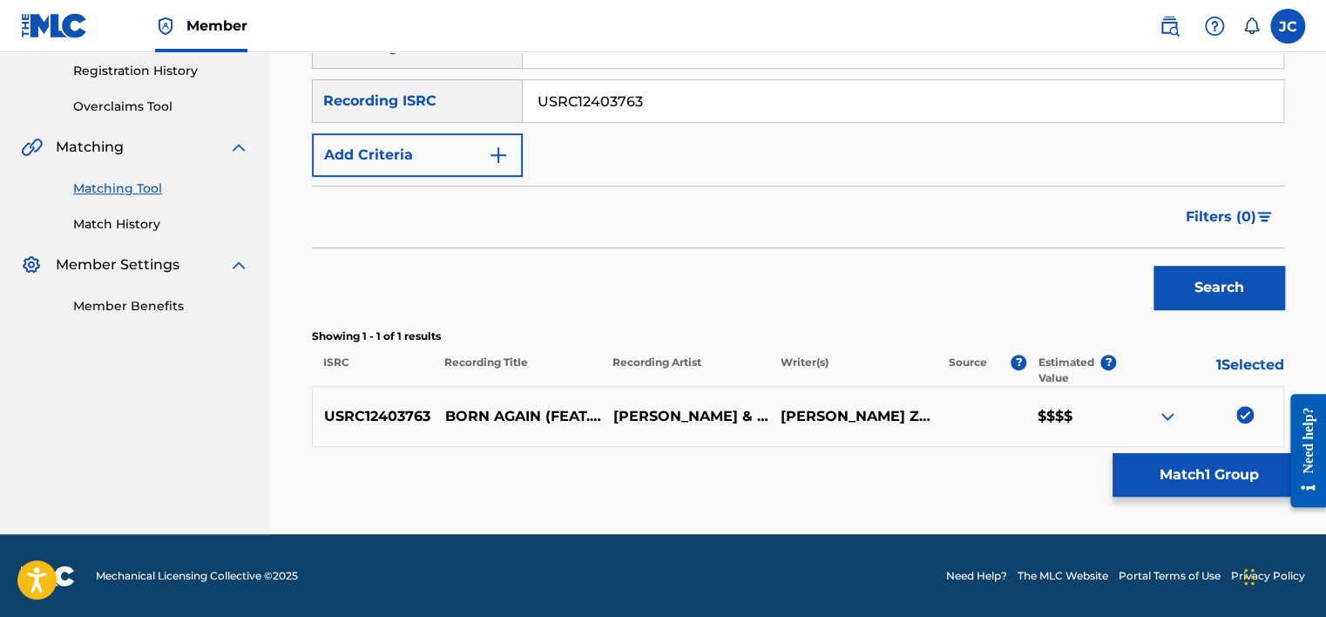
click at [648, 411] on p "[PERSON_NAME] & [PERSON_NAME] CAT & [PERSON_NAME]" at bounding box center [684, 416] width 167 height 21
copy p "[PERSON_NAME] & [PERSON_NAME] CAT & [PERSON_NAME]"
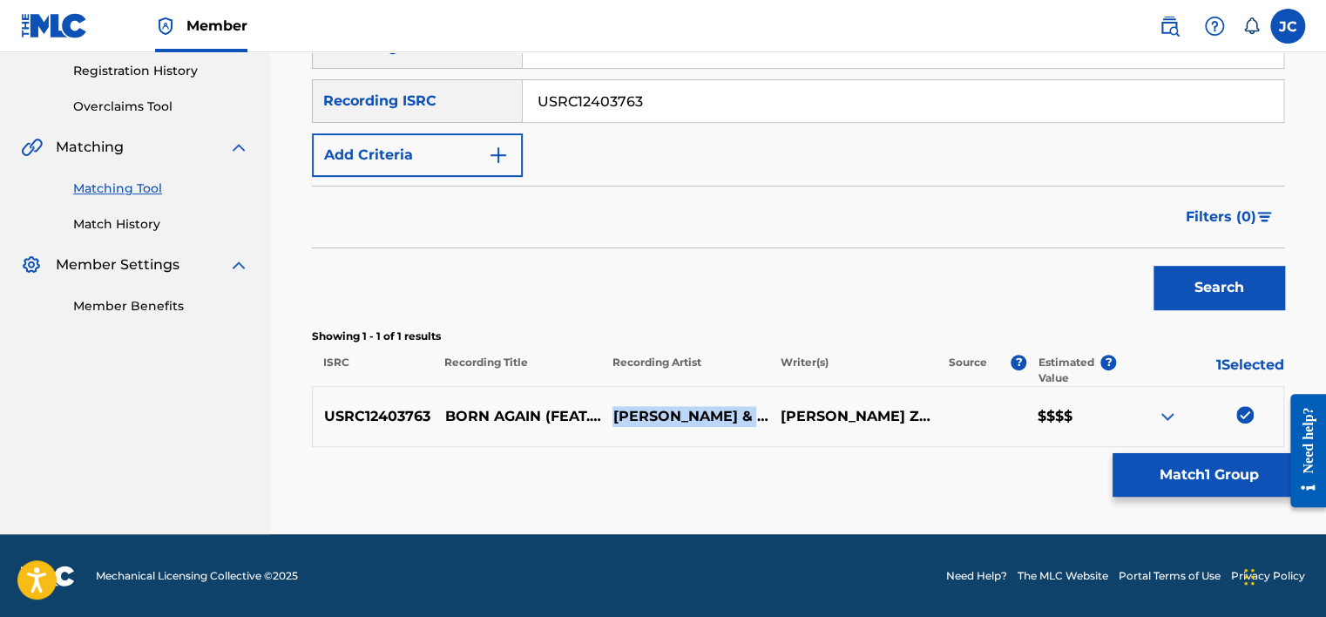
click at [1167, 415] on img at bounding box center [1167, 416] width 21 height 21
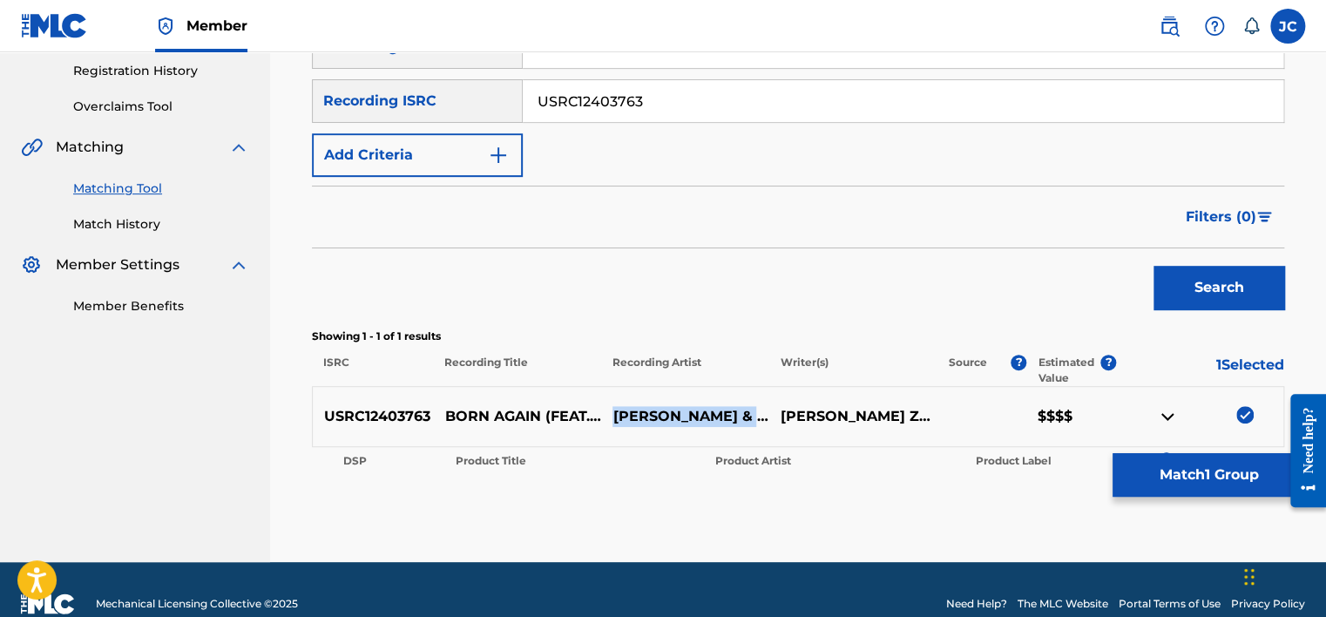
scroll to position [355, 0]
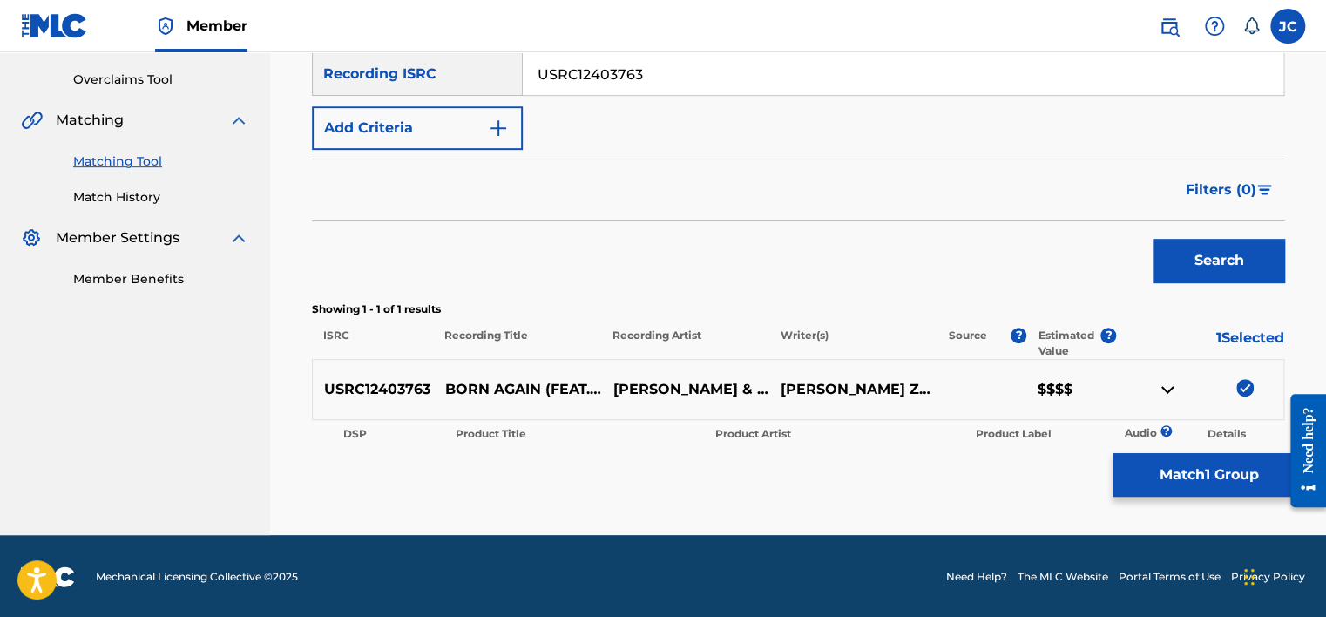
click at [1167, 415] on div "USRC12403763 BORN AGAIN (FEAT. [PERSON_NAME] CAT & RAYE) [PERSON_NAME] & [PERSO…" at bounding box center [798, 389] width 972 height 61
click at [1159, 397] on img at bounding box center [1167, 389] width 21 height 21
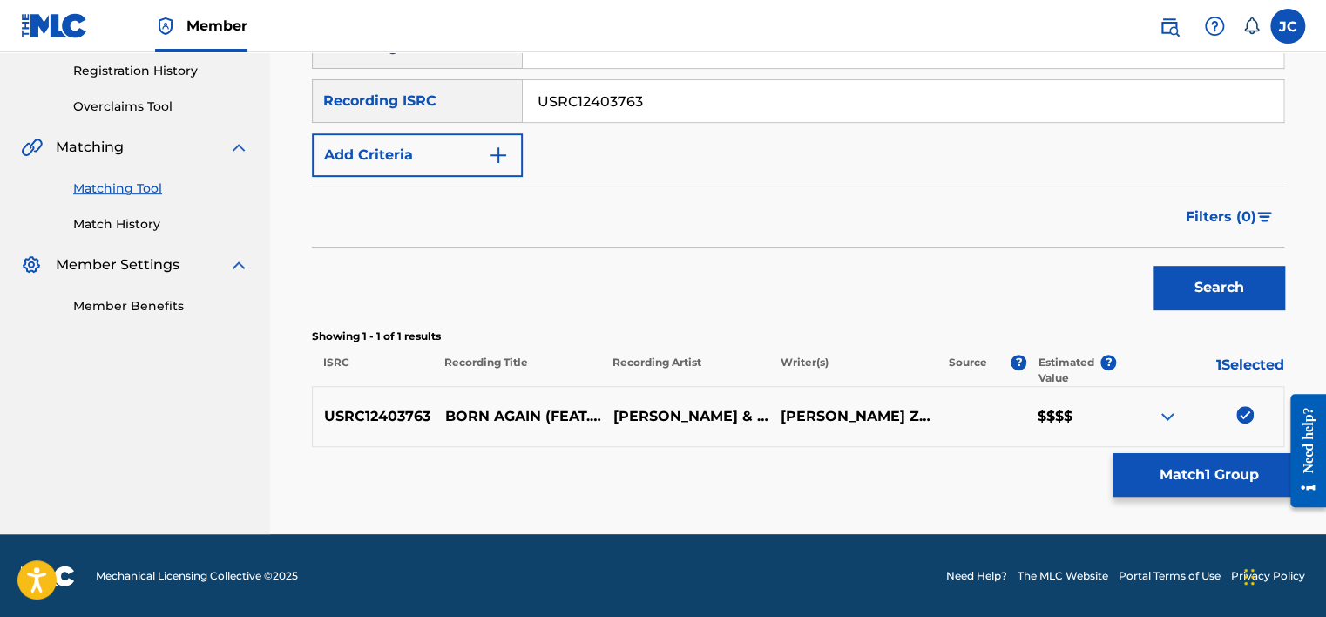
click at [1162, 480] on button "Match 1 Group" at bounding box center [1208, 475] width 193 height 44
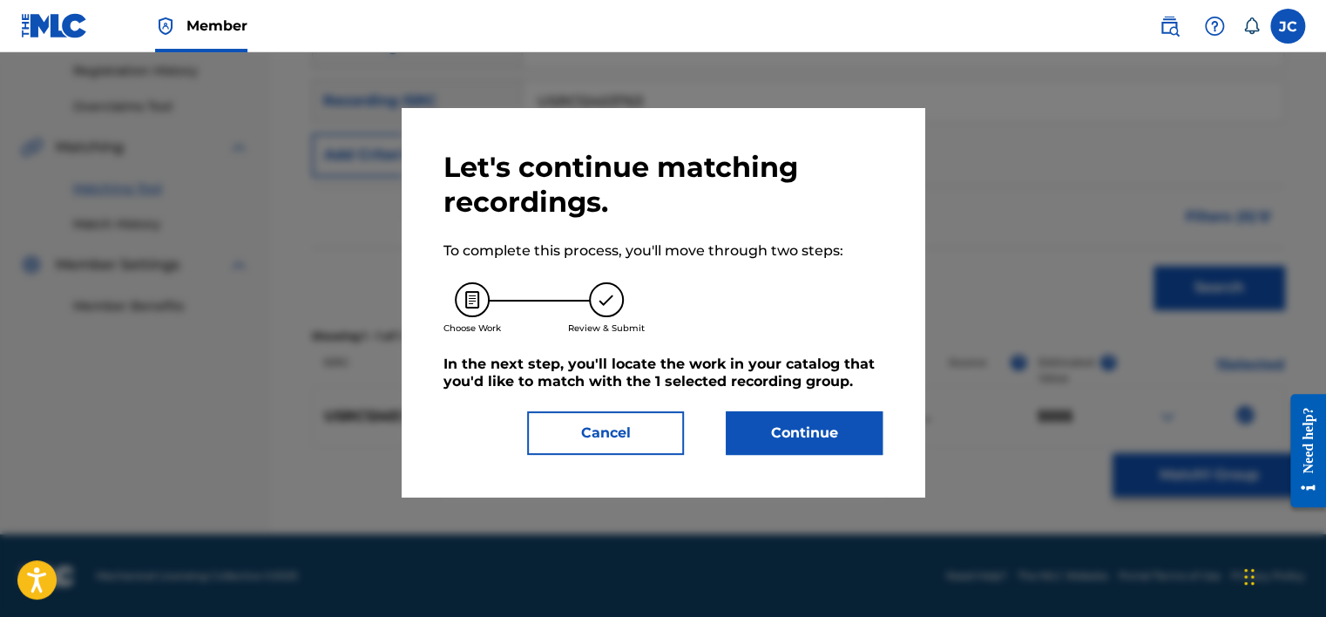
click at [853, 435] on button "Continue" at bounding box center [804, 433] width 157 height 44
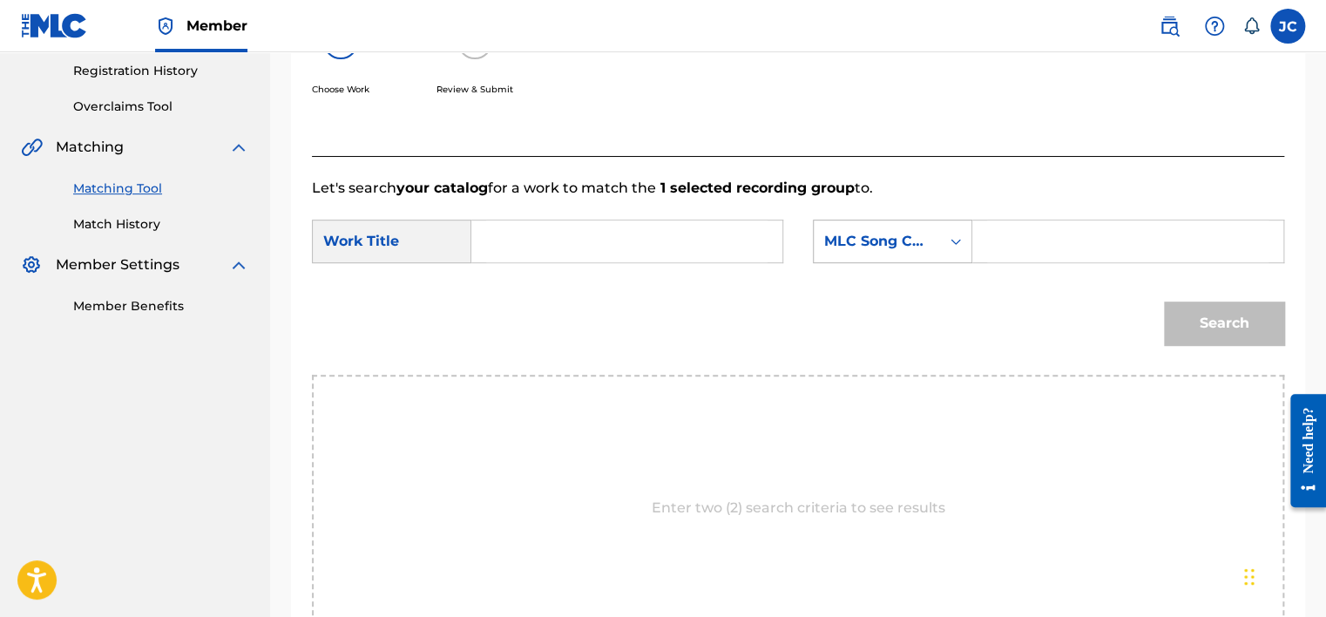
click at [923, 237] on div "MLC Song Code" at bounding box center [876, 241] width 105 height 21
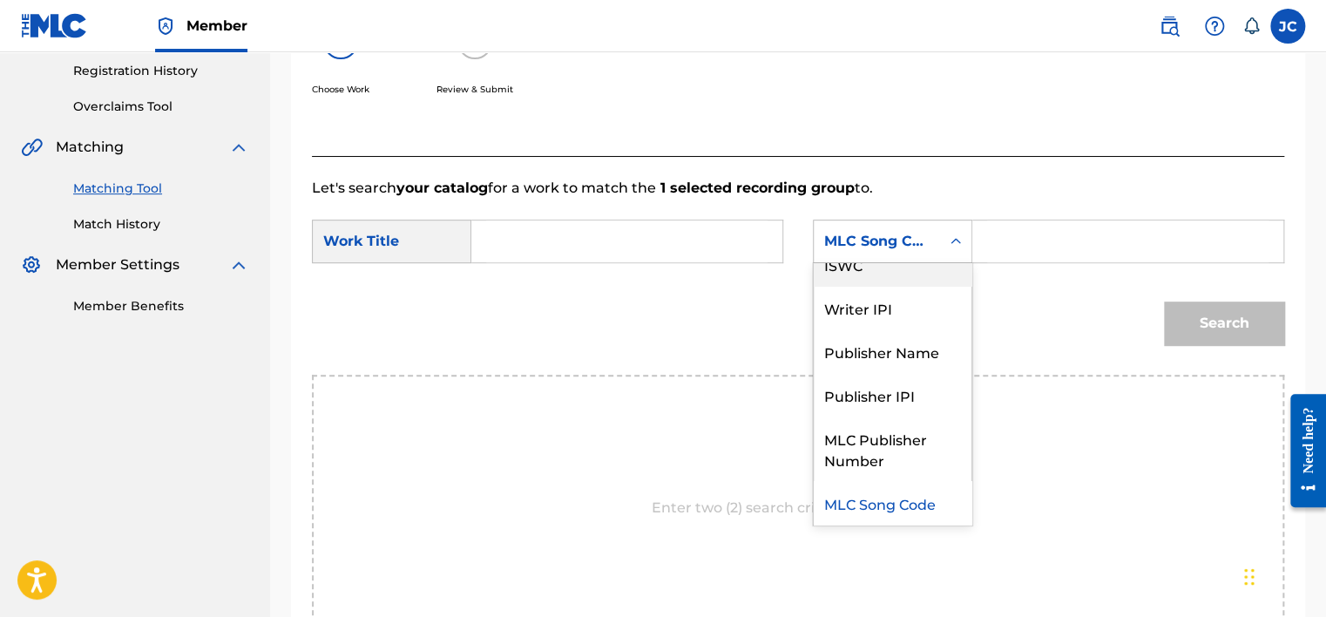
scroll to position [0, 0]
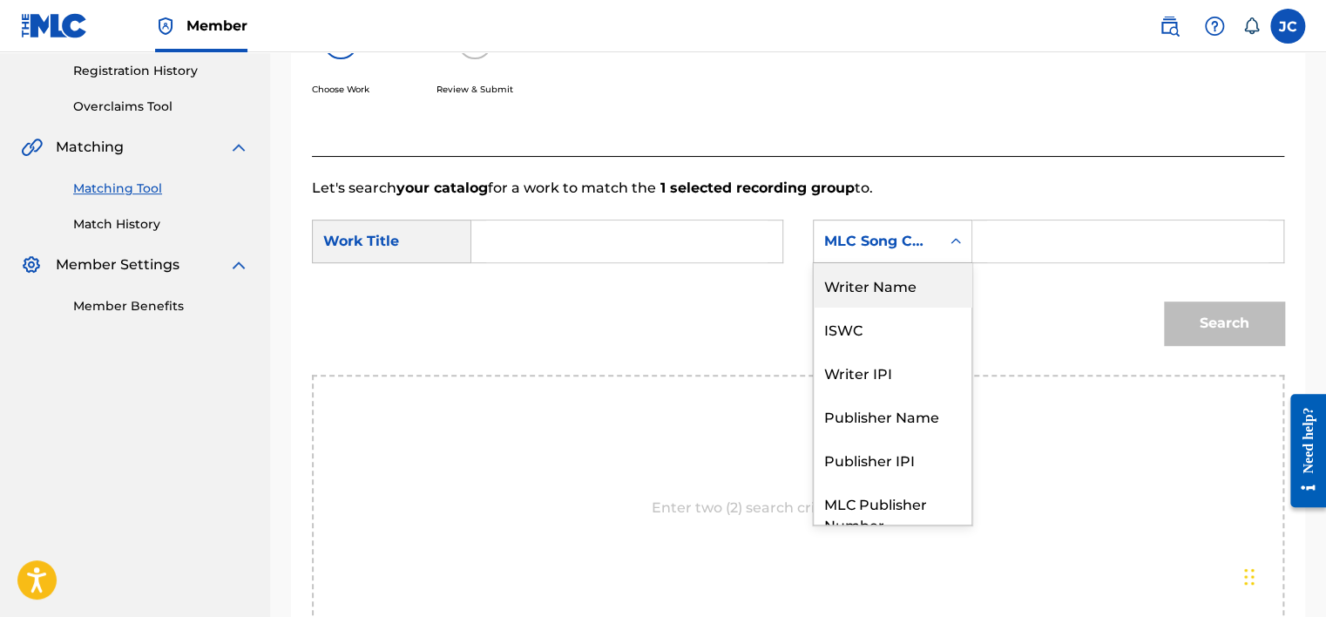
click at [920, 286] on div "Writer Name" at bounding box center [893, 285] width 158 height 44
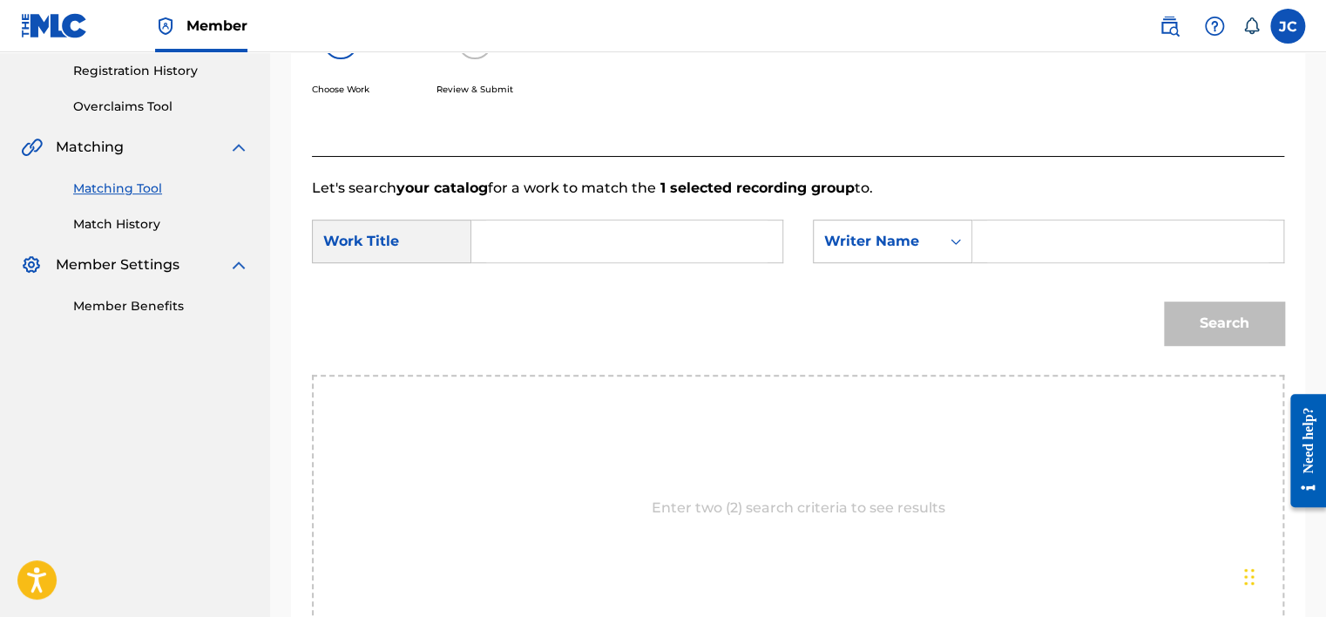
click at [1007, 240] on input "Search Form" at bounding box center [1127, 241] width 281 height 42
paste input "[PERSON_NAME]"
type input "[PERSON_NAME]"
click at [523, 240] on input "Search Form" at bounding box center [626, 241] width 281 height 42
paste input "Born Again"
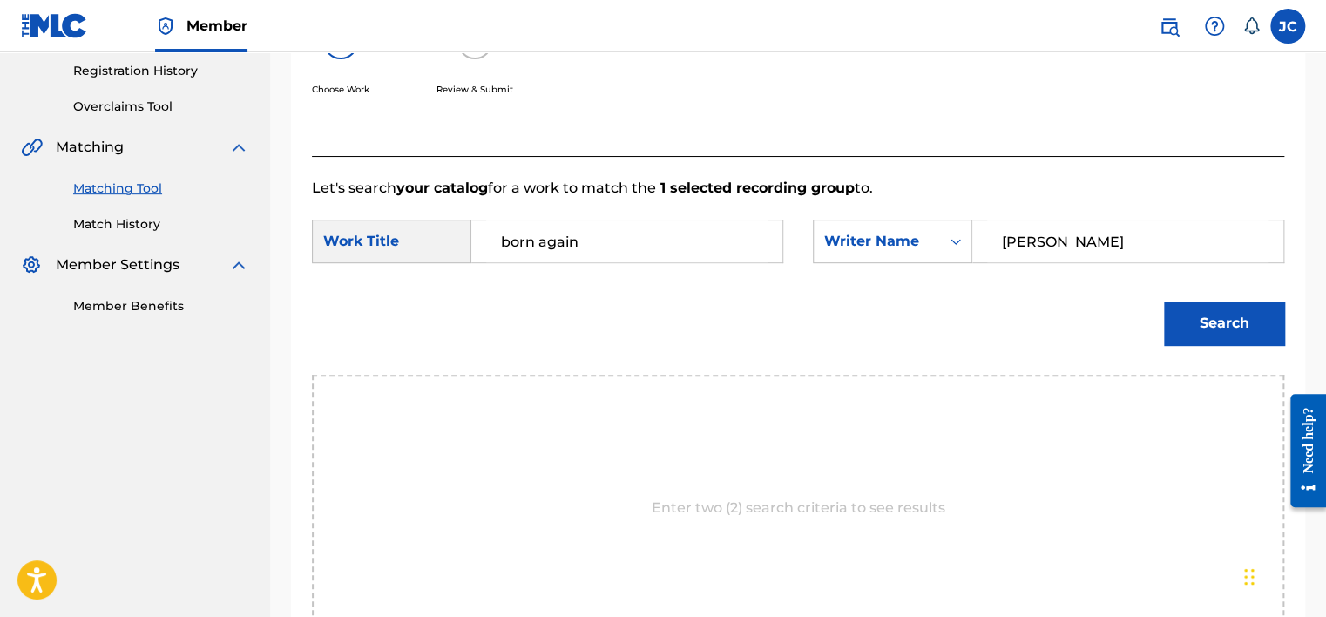
type input "born again"
click at [1203, 320] on button "Search" at bounding box center [1224, 323] width 120 height 44
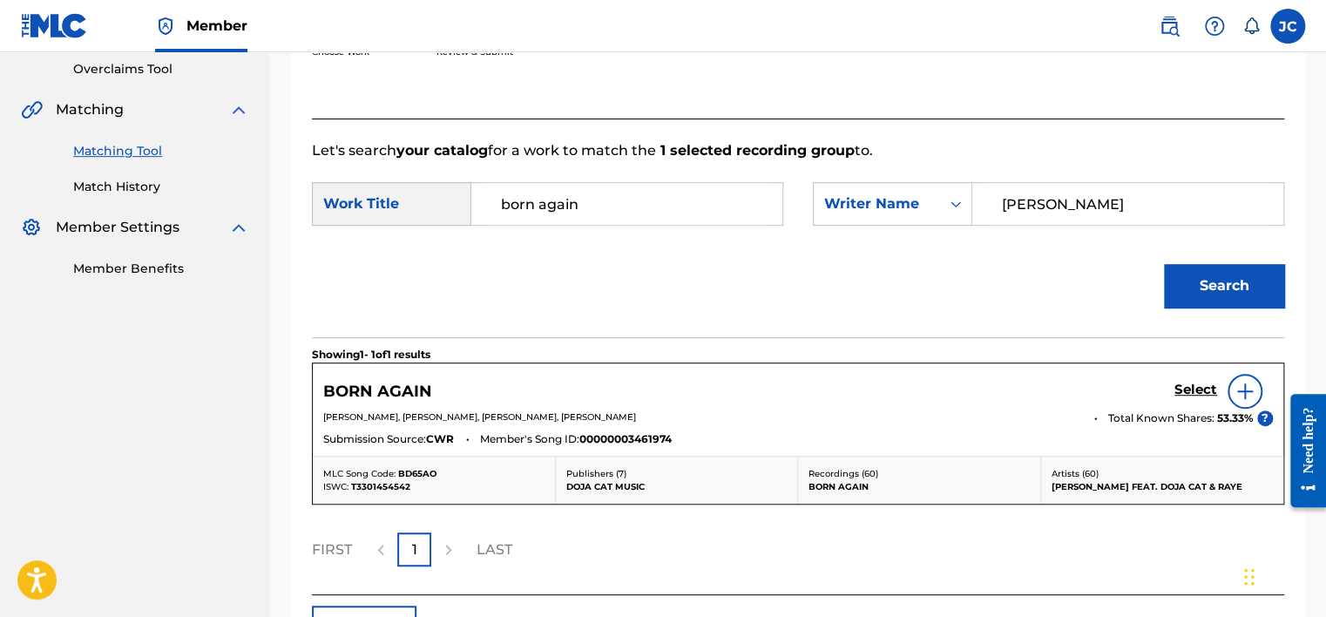
scroll to position [367, 0]
click at [1254, 396] on div at bounding box center [1244, 390] width 35 height 35
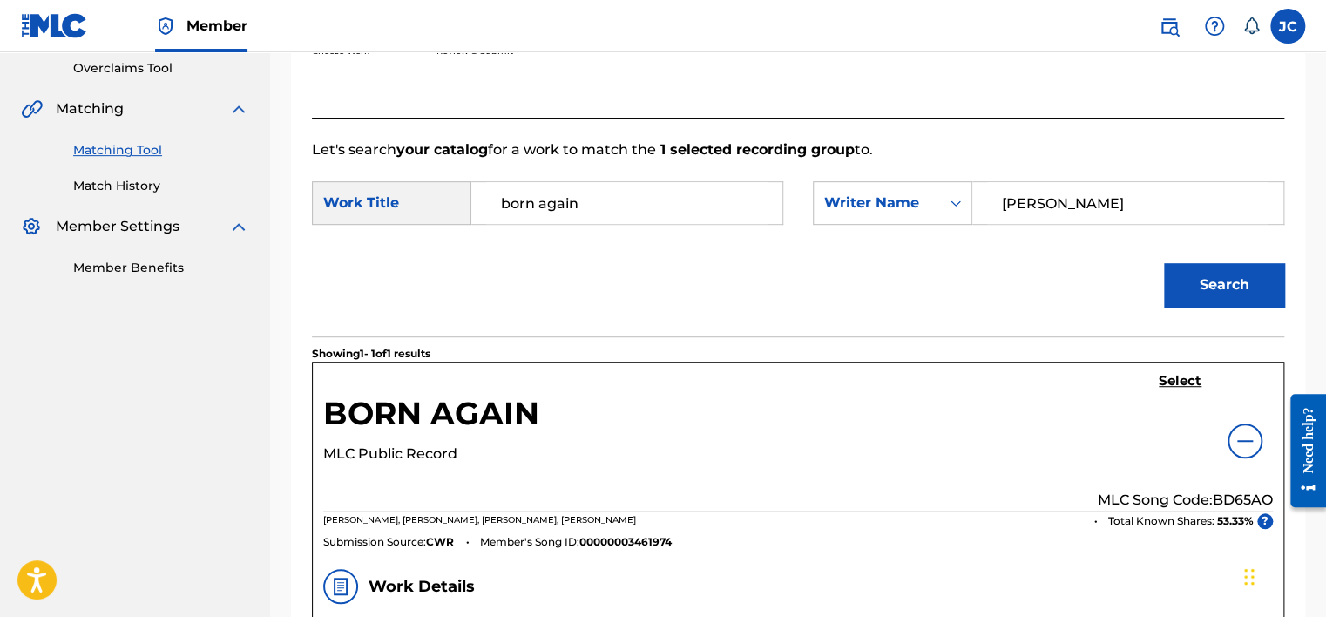
click at [1240, 496] on p "MLC Song Code: BD65AO" at bounding box center [1185, 500] width 175 height 21
copy p "BD65AO"
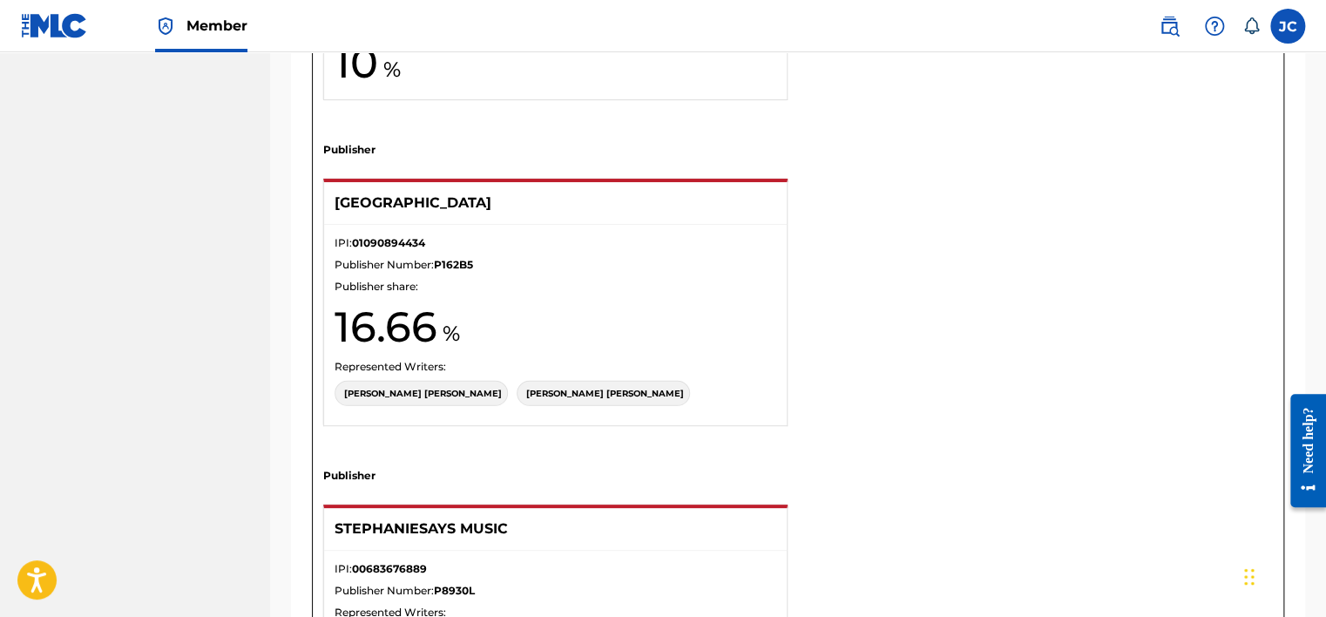
scroll to position [2330, 0]
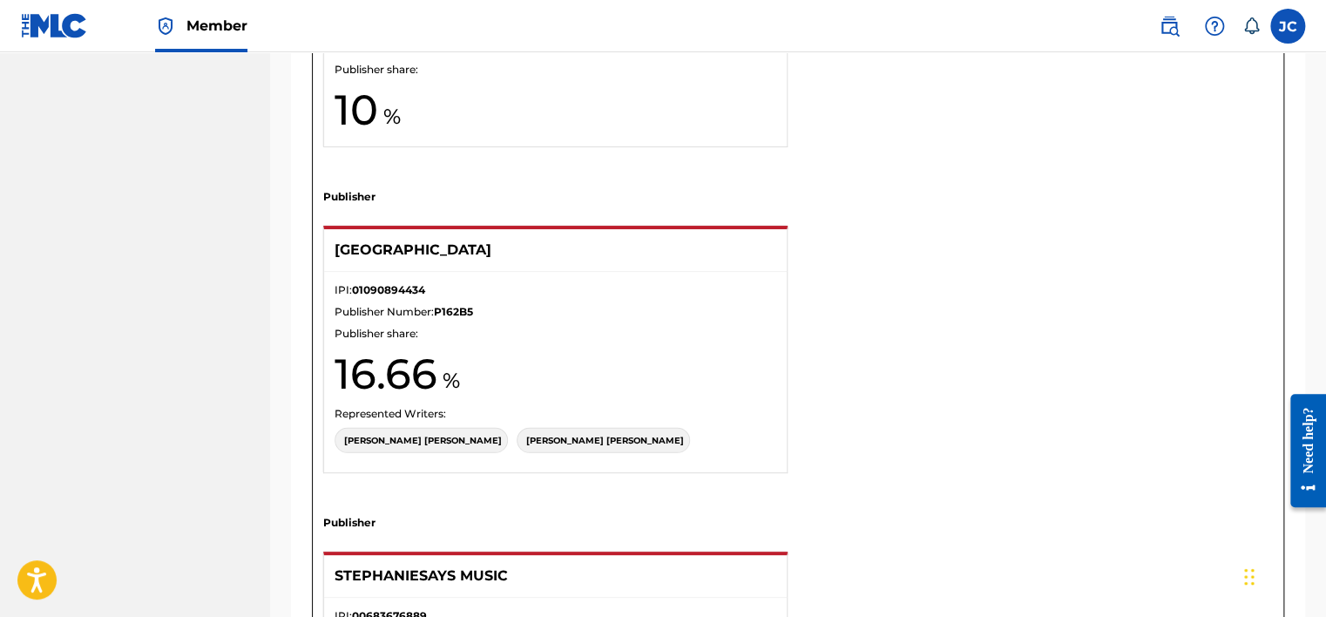
click at [418, 434] on p "[PERSON_NAME]" at bounding box center [423, 440] width 158 height 13
copy p "[PERSON_NAME]"
click at [547, 436] on p "[PERSON_NAME]" at bounding box center [605, 440] width 158 height 13
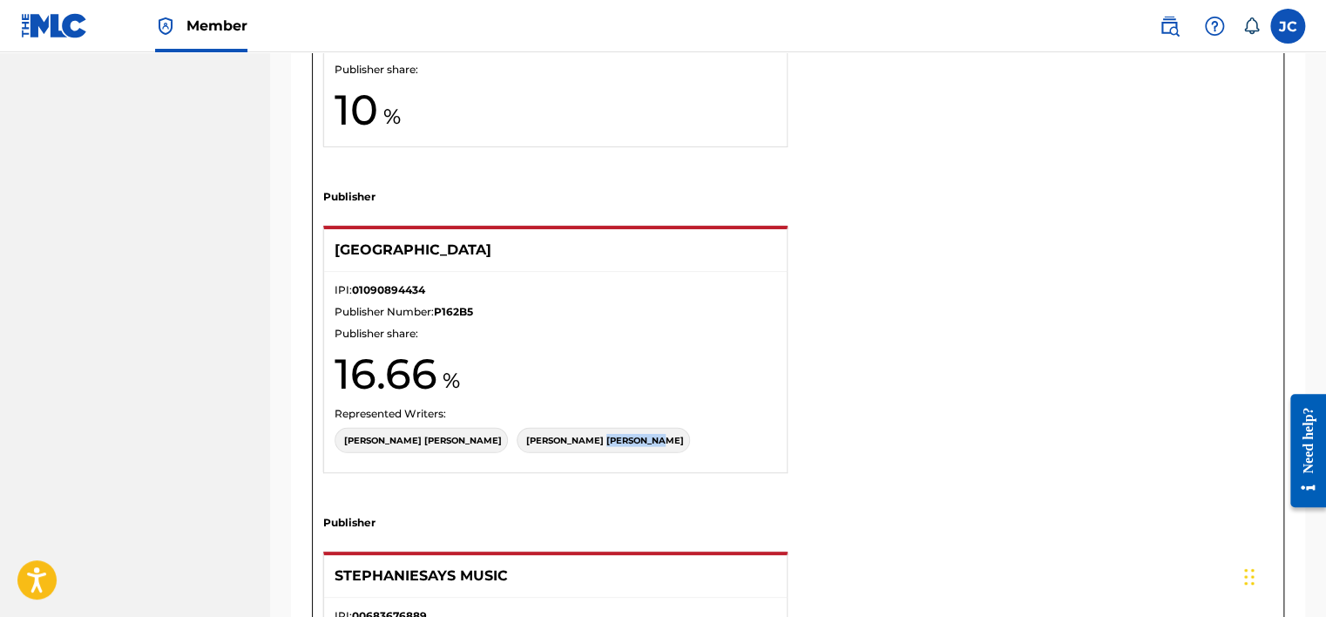
click at [547, 436] on p "[PERSON_NAME]" at bounding box center [605, 440] width 158 height 13
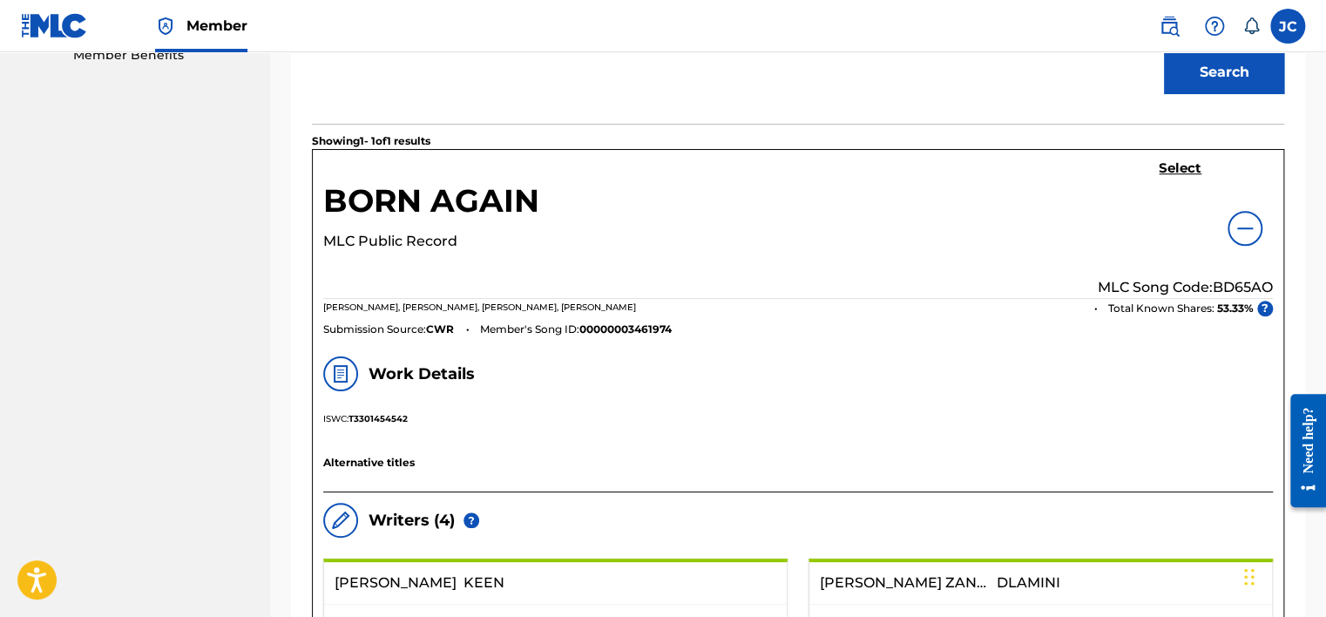
scroll to position [605, 0]
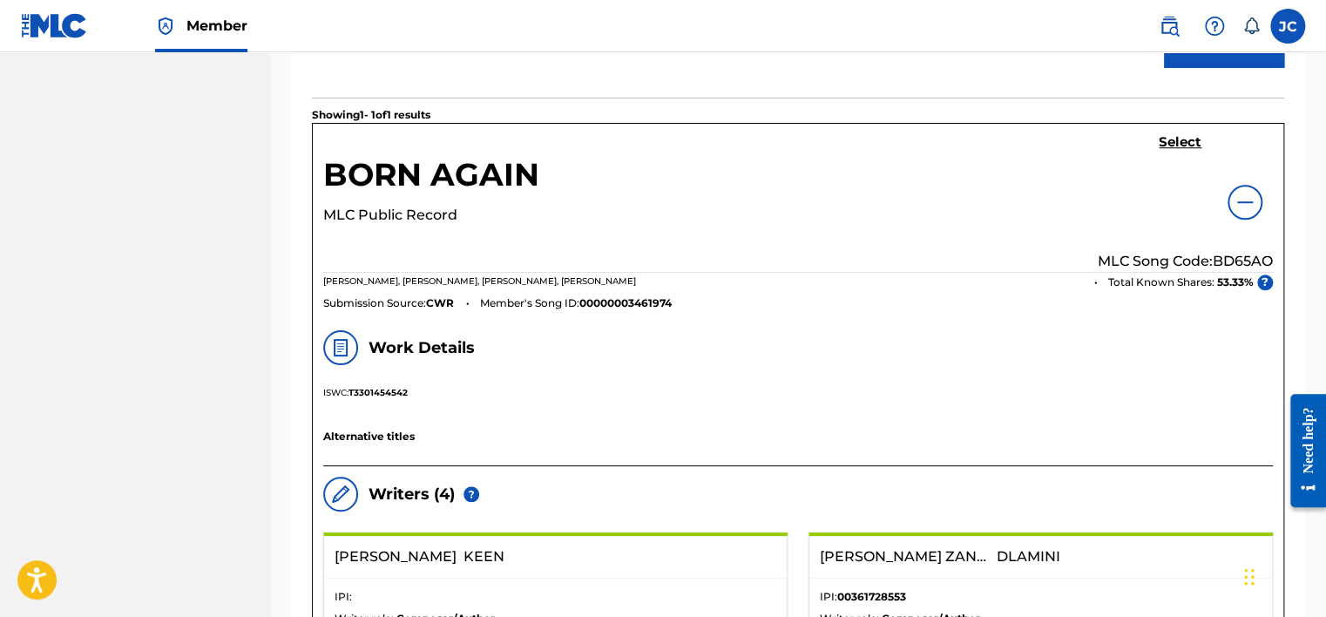
click at [1172, 139] on h5 "Select" at bounding box center [1180, 142] width 43 height 17
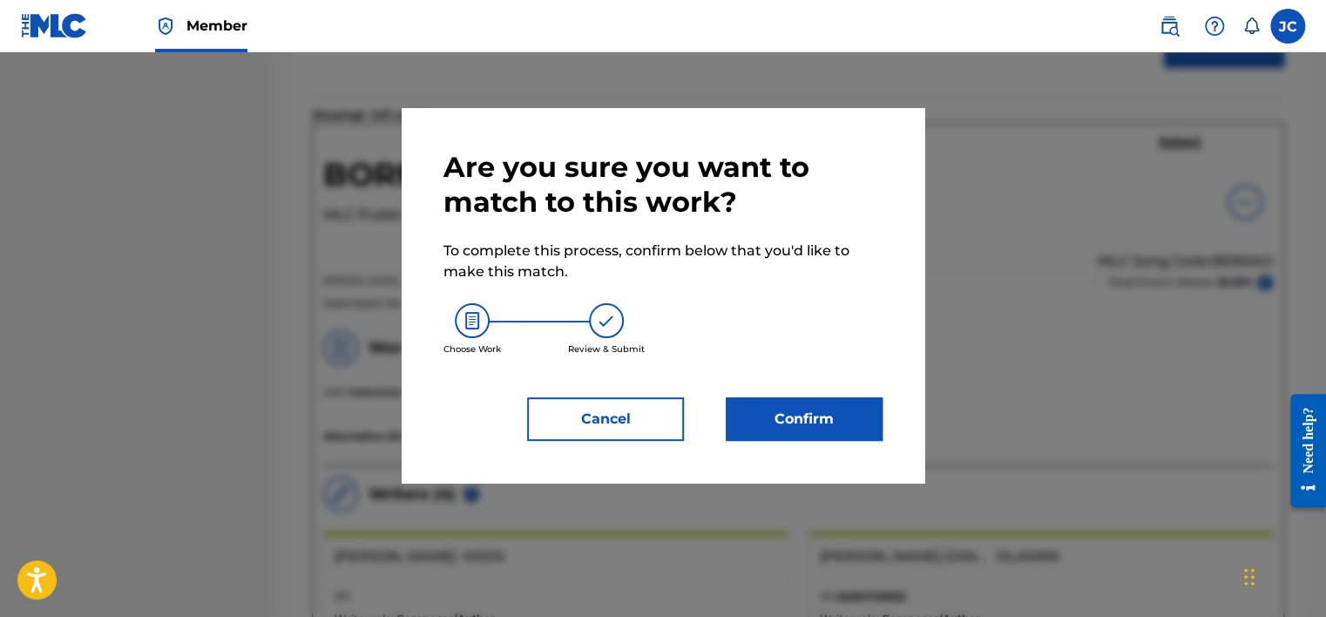
click at [813, 416] on button "Confirm" at bounding box center [804, 419] width 157 height 44
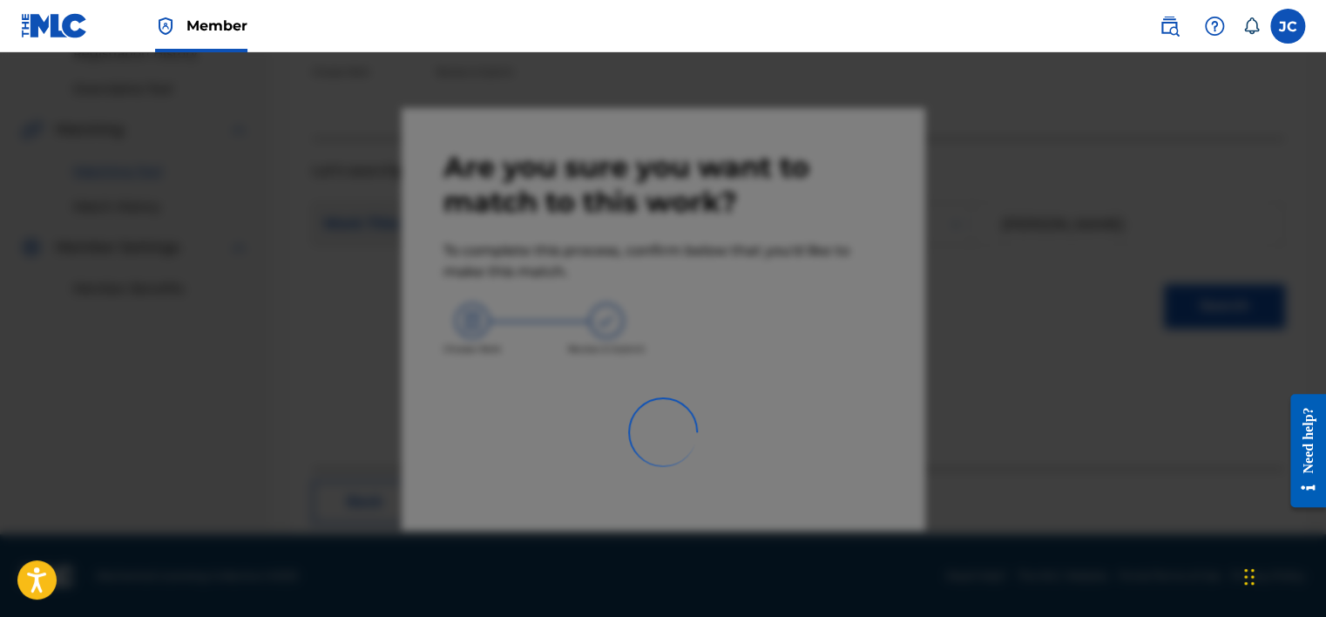
scroll to position [132, 0]
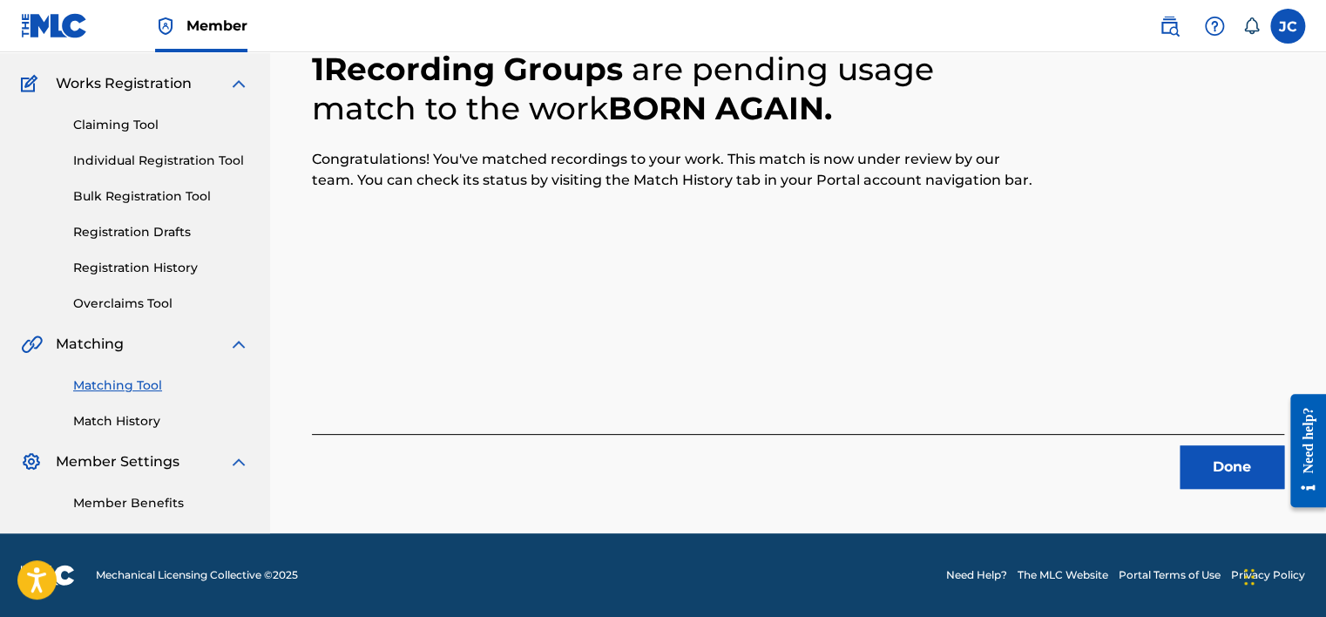
click at [1200, 463] on button "Done" at bounding box center [1232, 467] width 105 height 44
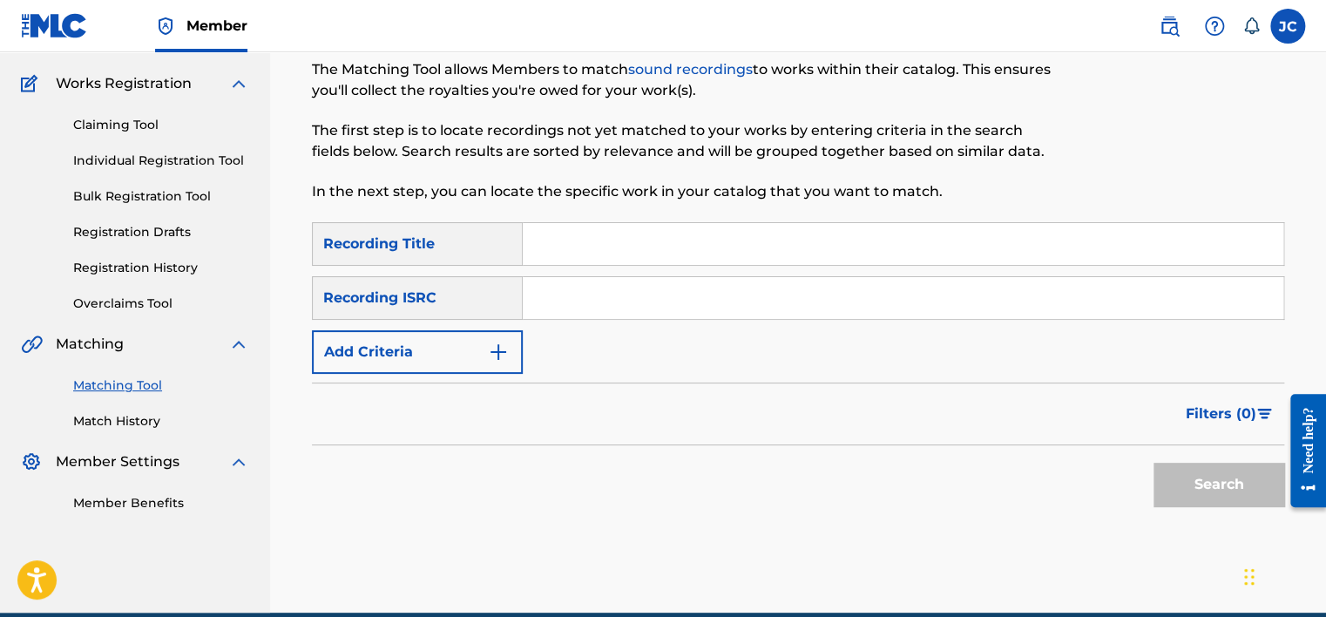
click at [789, 307] on input "Search Form" at bounding box center [903, 298] width 761 height 42
paste input "USSM10312715"
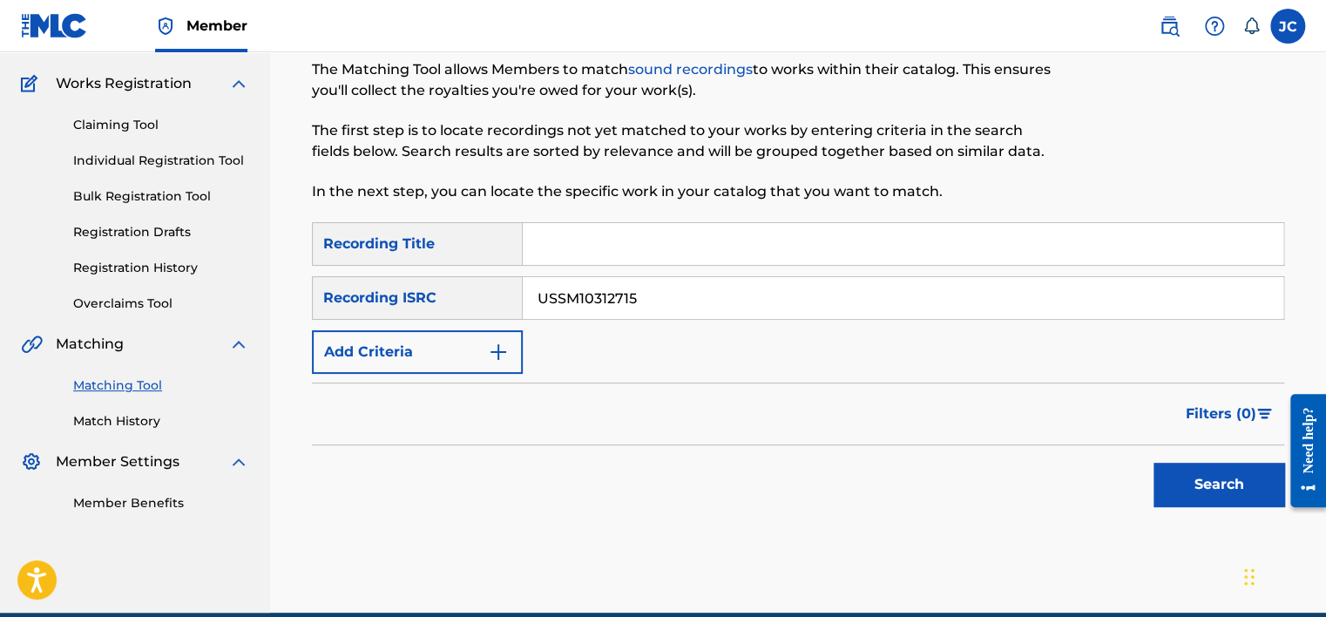
type input "USSM10312715"
click at [1153, 463] on button "Search" at bounding box center [1218, 485] width 131 height 44
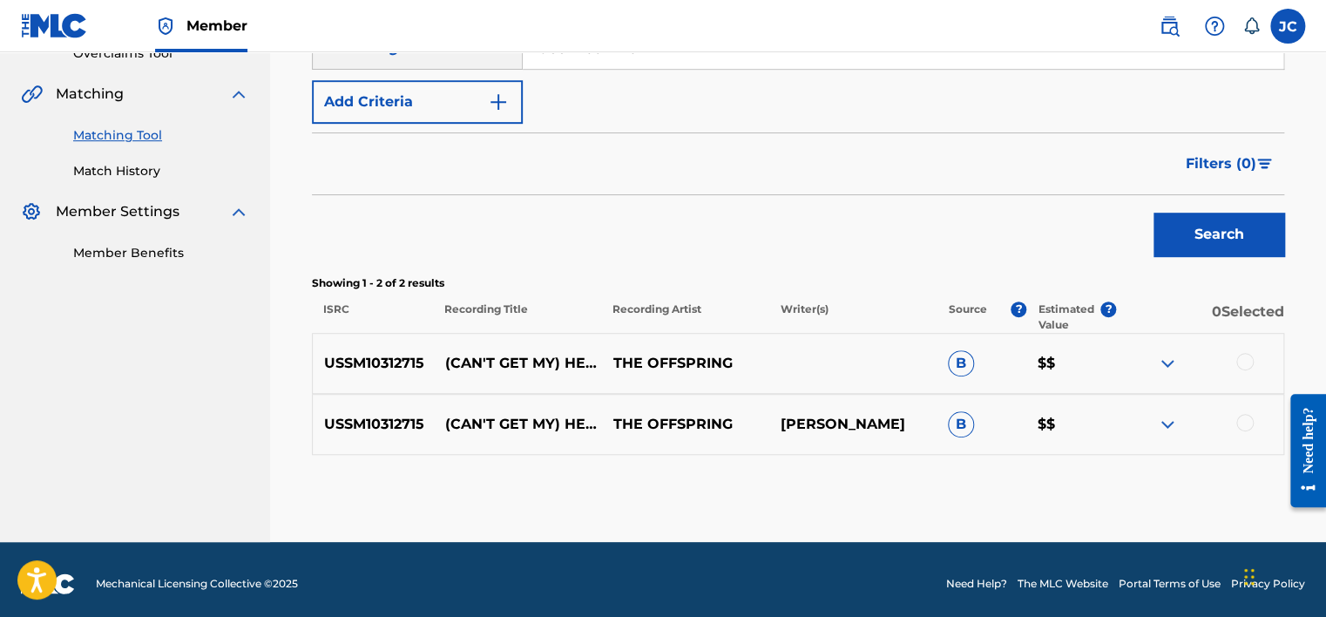
scroll to position [390, 0]
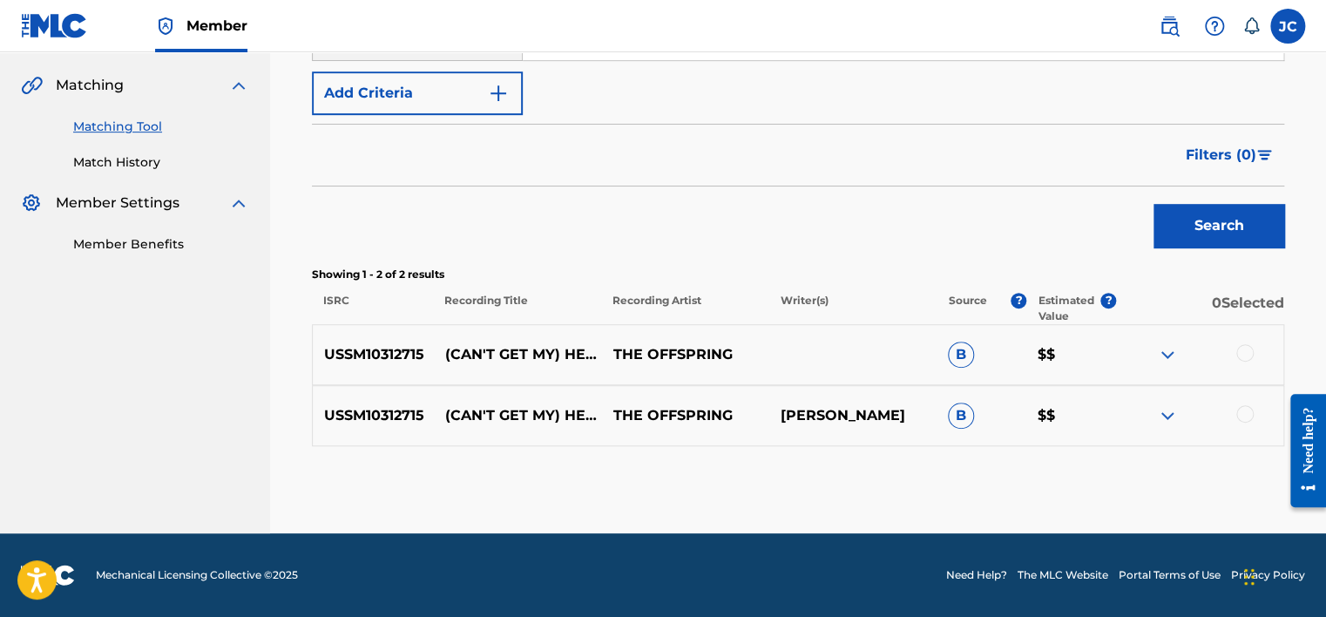
click at [1246, 415] on div at bounding box center [1244, 413] width 17 height 17
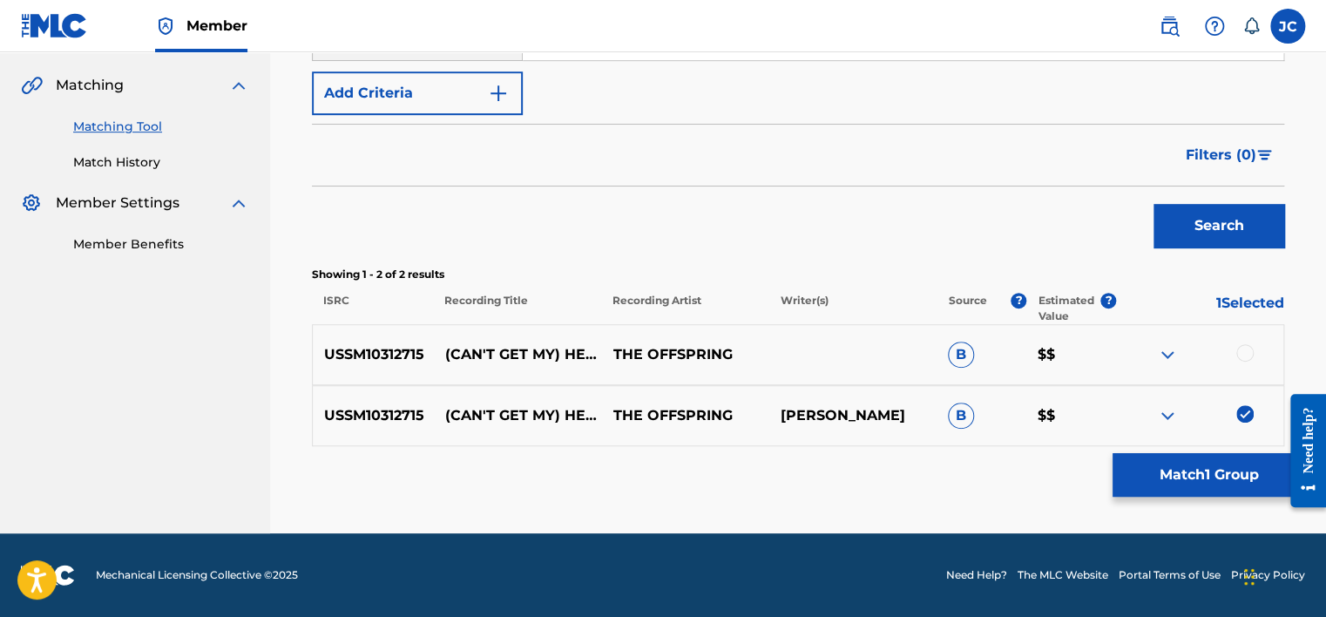
click at [1244, 344] on div at bounding box center [1244, 352] width 17 height 17
click at [1237, 462] on button "Match 2 Groups" at bounding box center [1208, 475] width 193 height 44
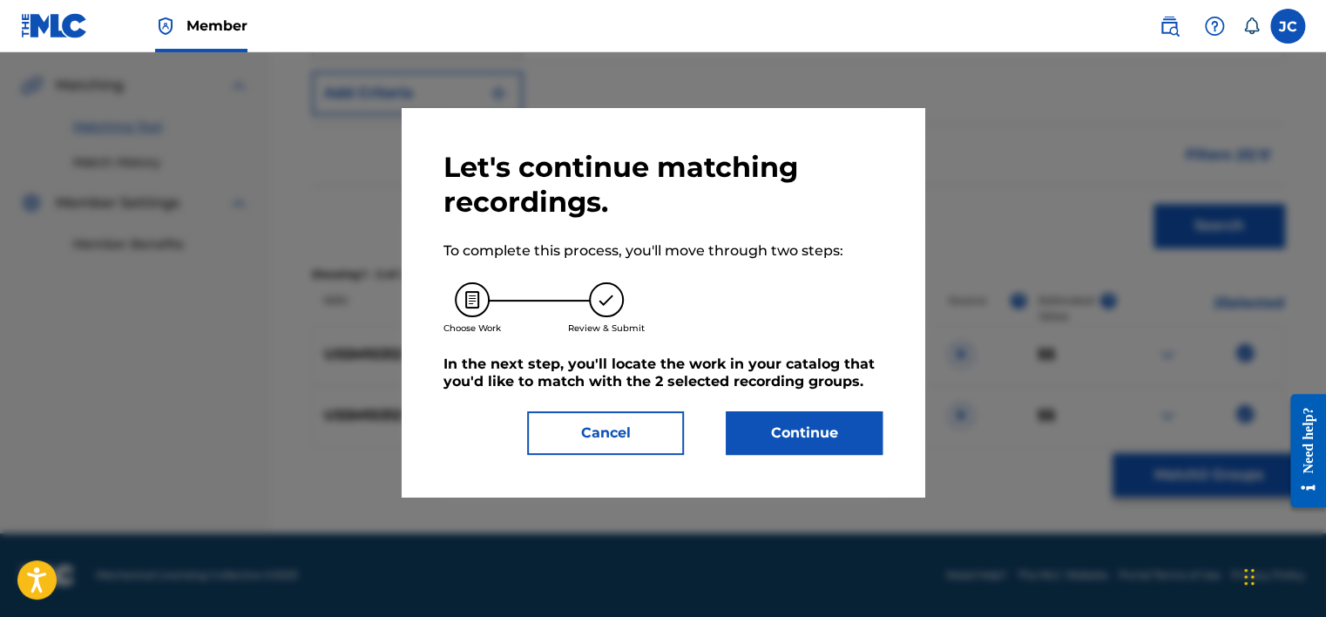
click at [855, 430] on button "Continue" at bounding box center [804, 433] width 157 height 44
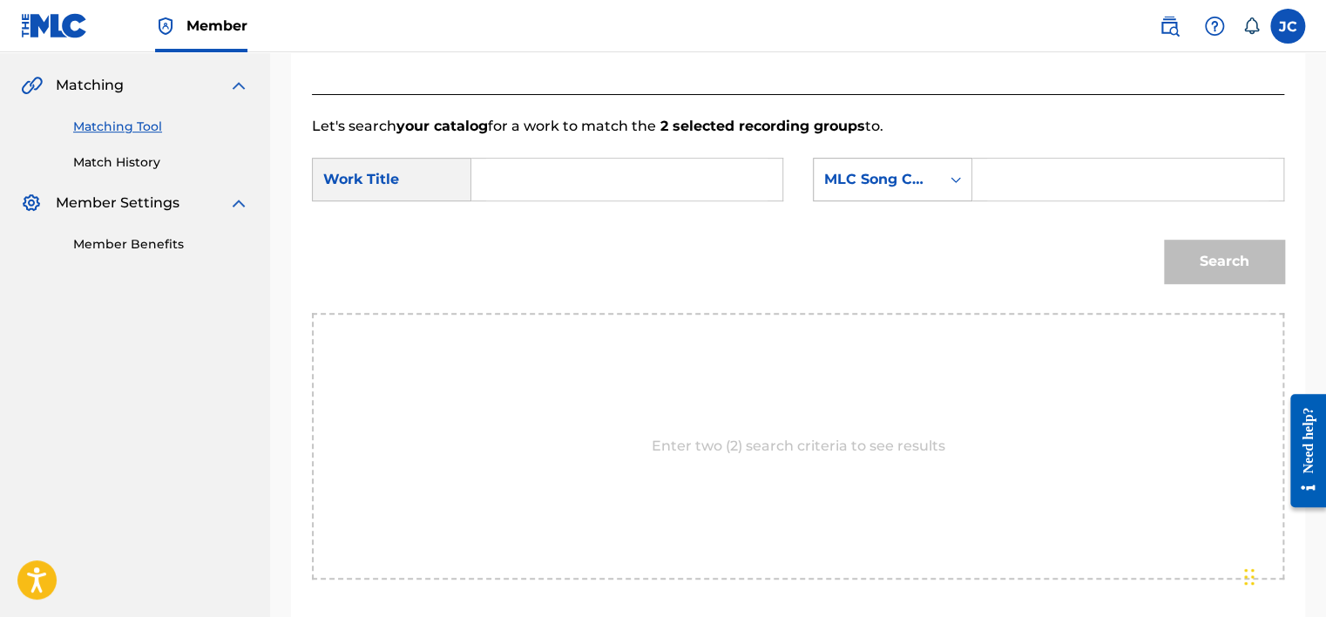
click at [926, 172] on div "MLC Song Code" at bounding box center [876, 179] width 105 height 21
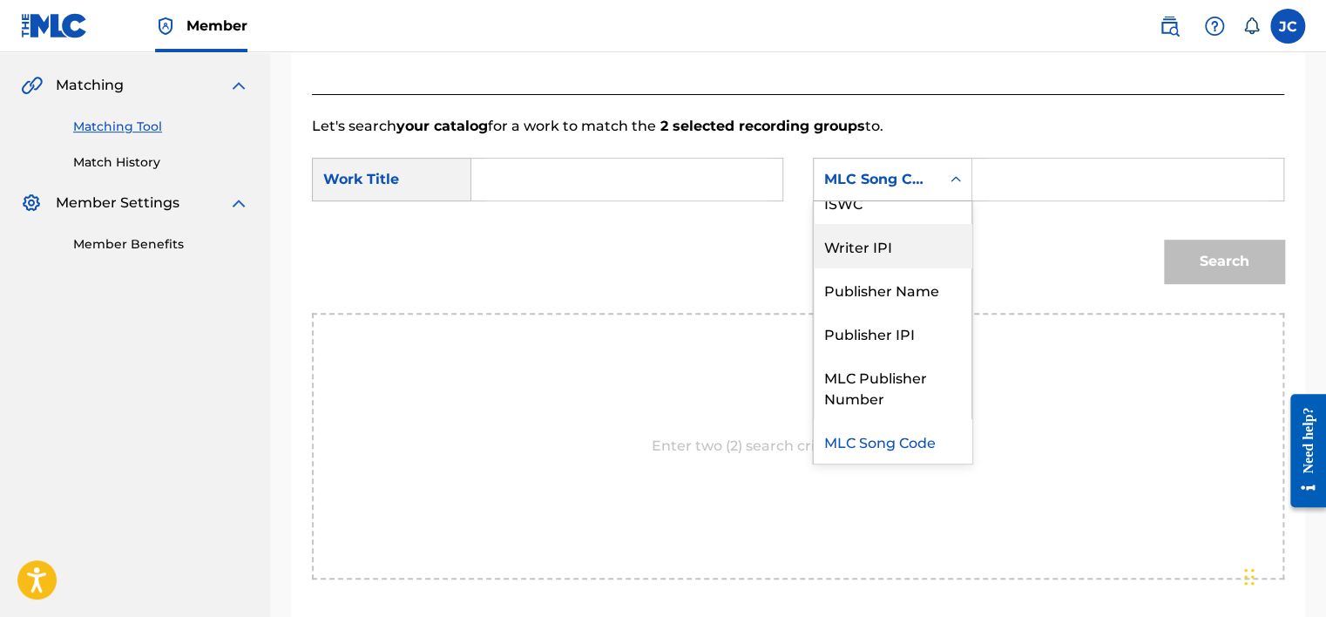
scroll to position [0, 0]
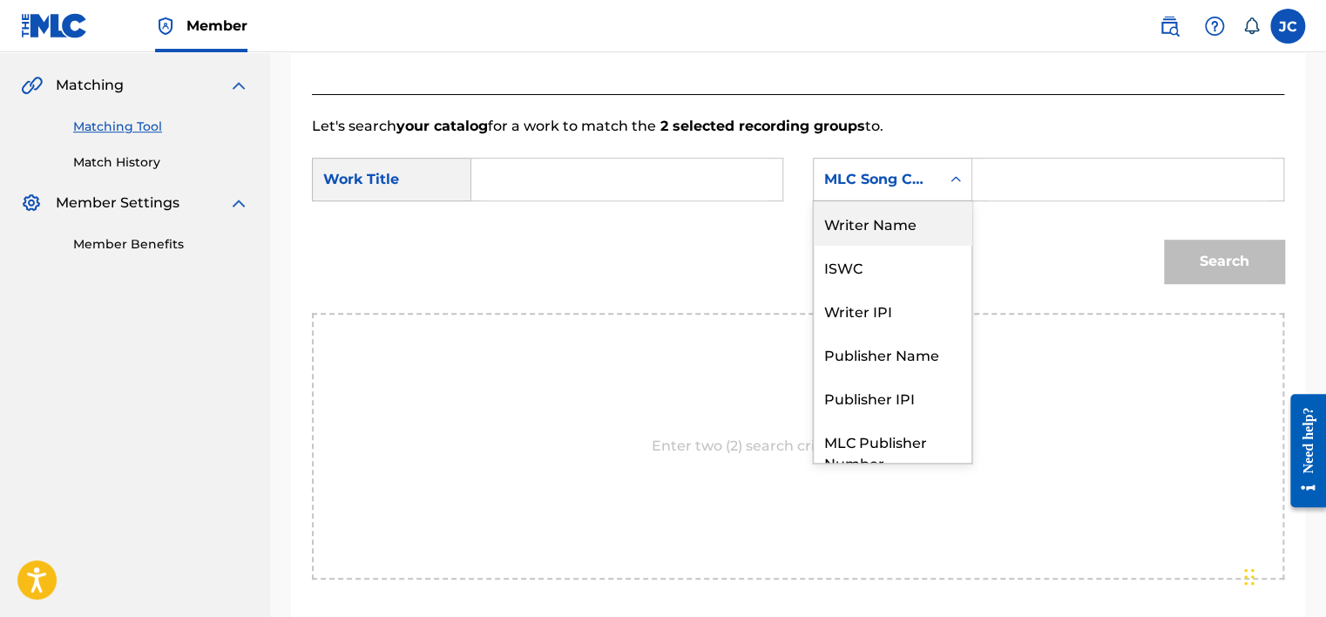
click at [889, 220] on div "Writer Name" at bounding box center [893, 223] width 158 height 44
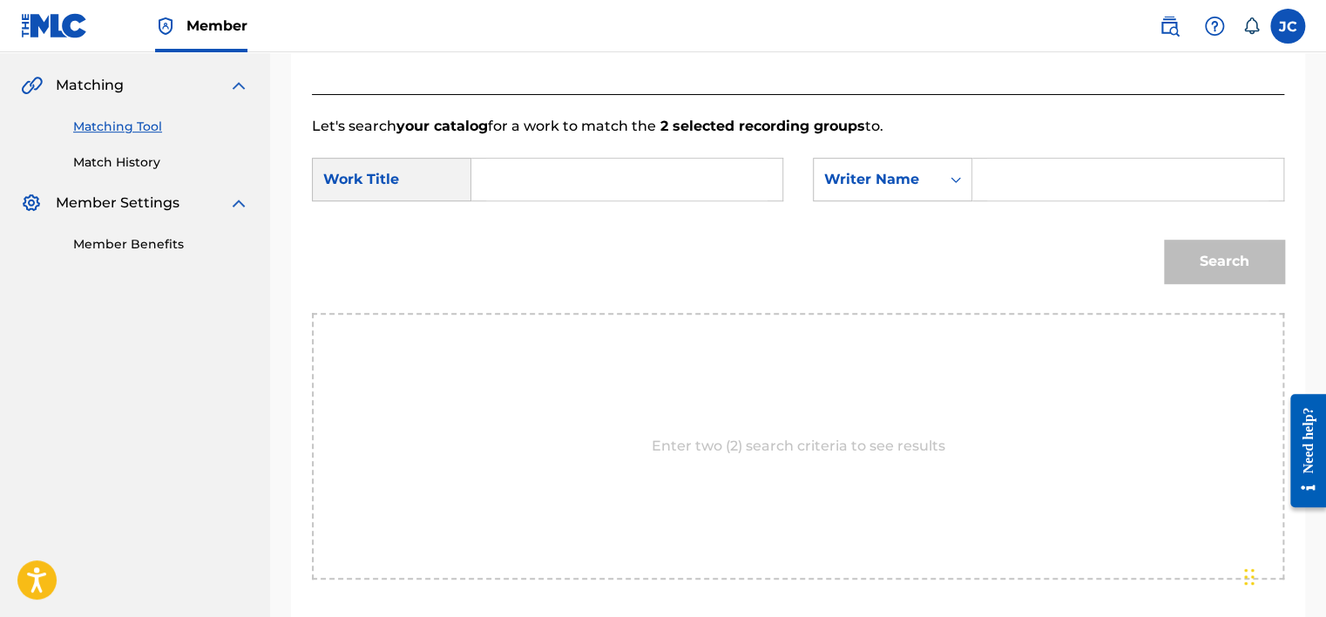
click at [600, 176] on input "Search Form" at bounding box center [626, 180] width 281 height 42
paste input "(Can't Get My) Head Around You"
type input "(Can't Get My) Head Around You"
click at [1048, 185] on input "Search Form" at bounding box center [1127, 180] width 281 height 42
paste input "Holland"
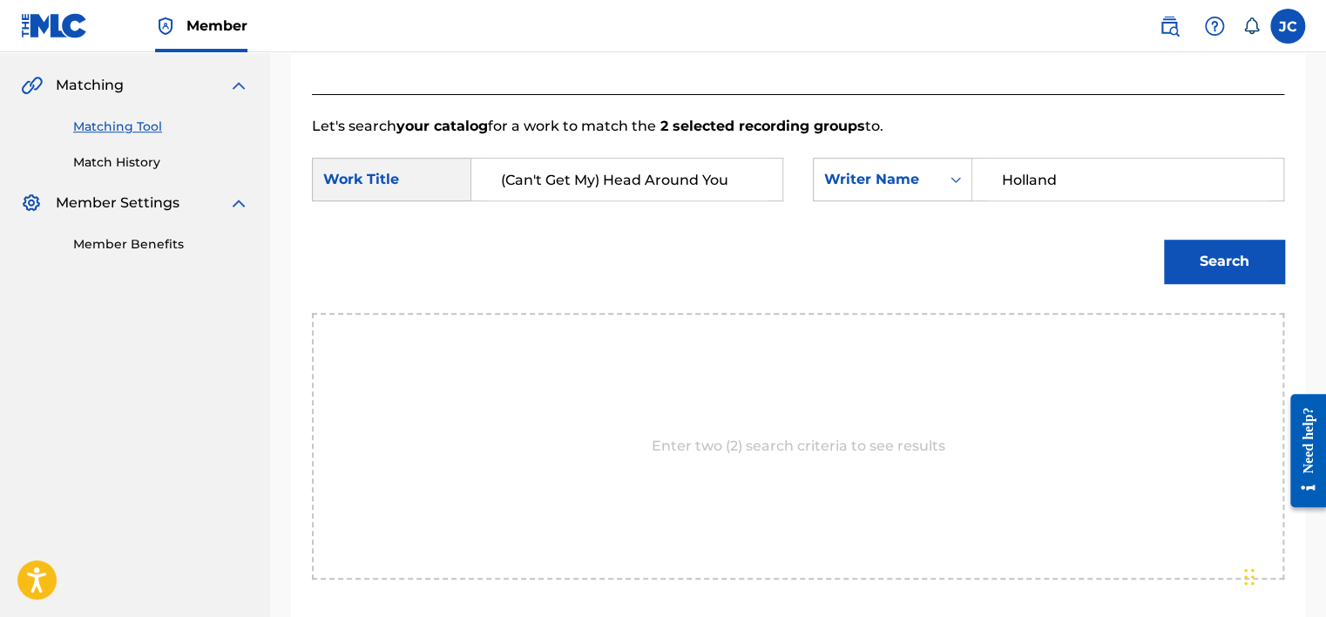
type input "Holland"
click at [1164, 240] on button "Search" at bounding box center [1224, 262] width 120 height 44
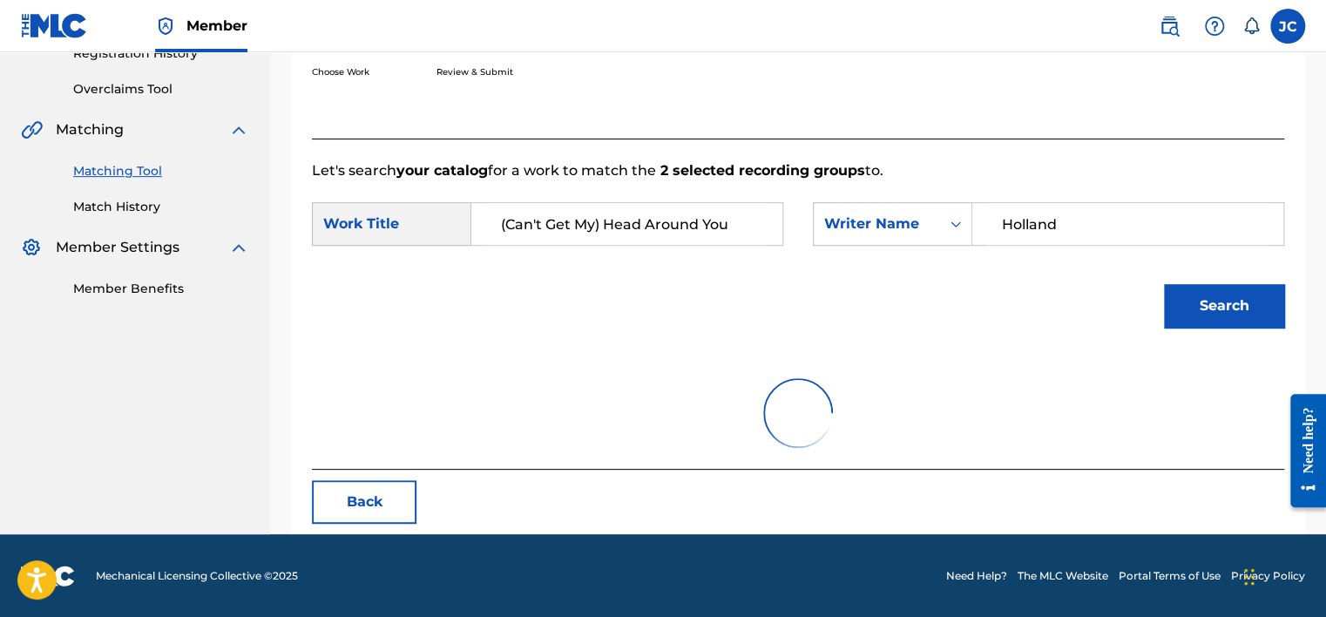
scroll to position [390, 0]
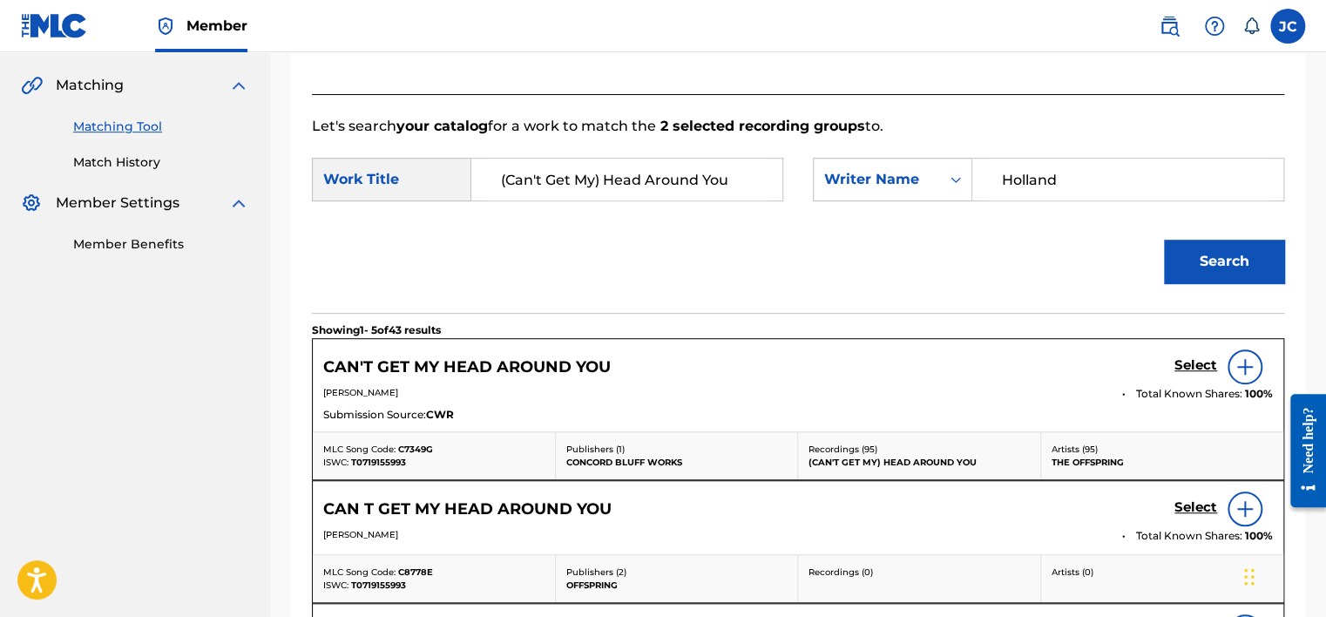
click at [1180, 364] on h5 "Select" at bounding box center [1195, 365] width 43 height 17
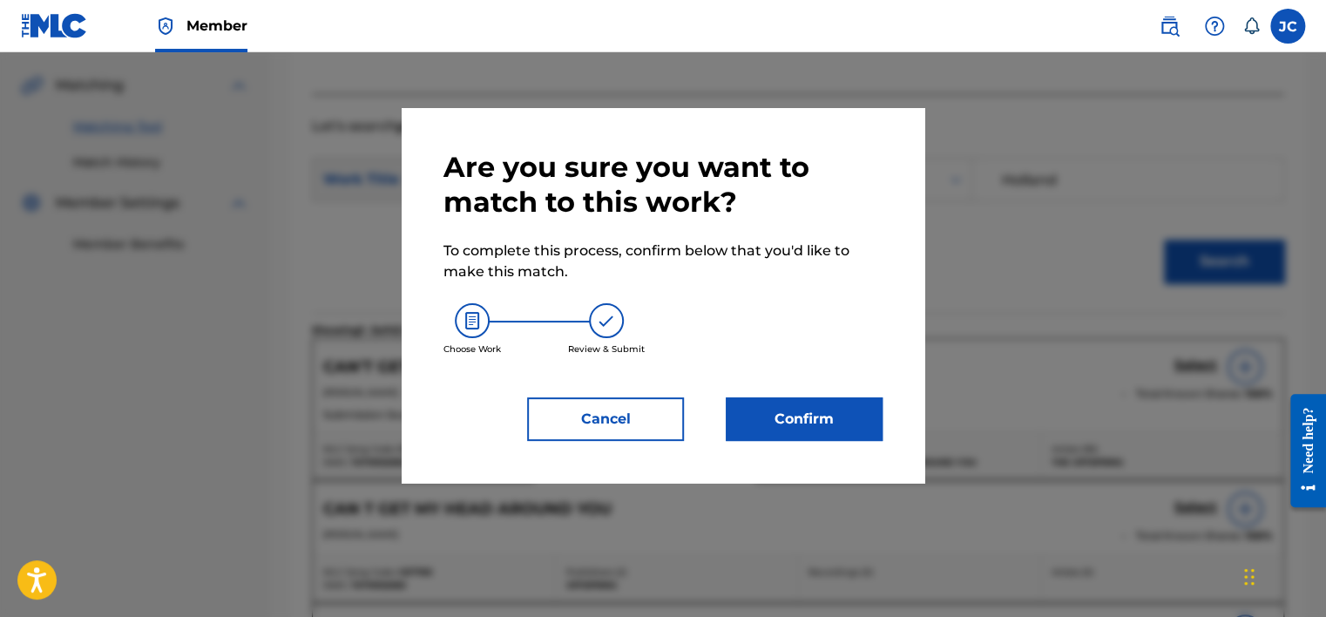
click at [791, 426] on button "Confirm" at bounding box center [804, 419] width 157 height 44
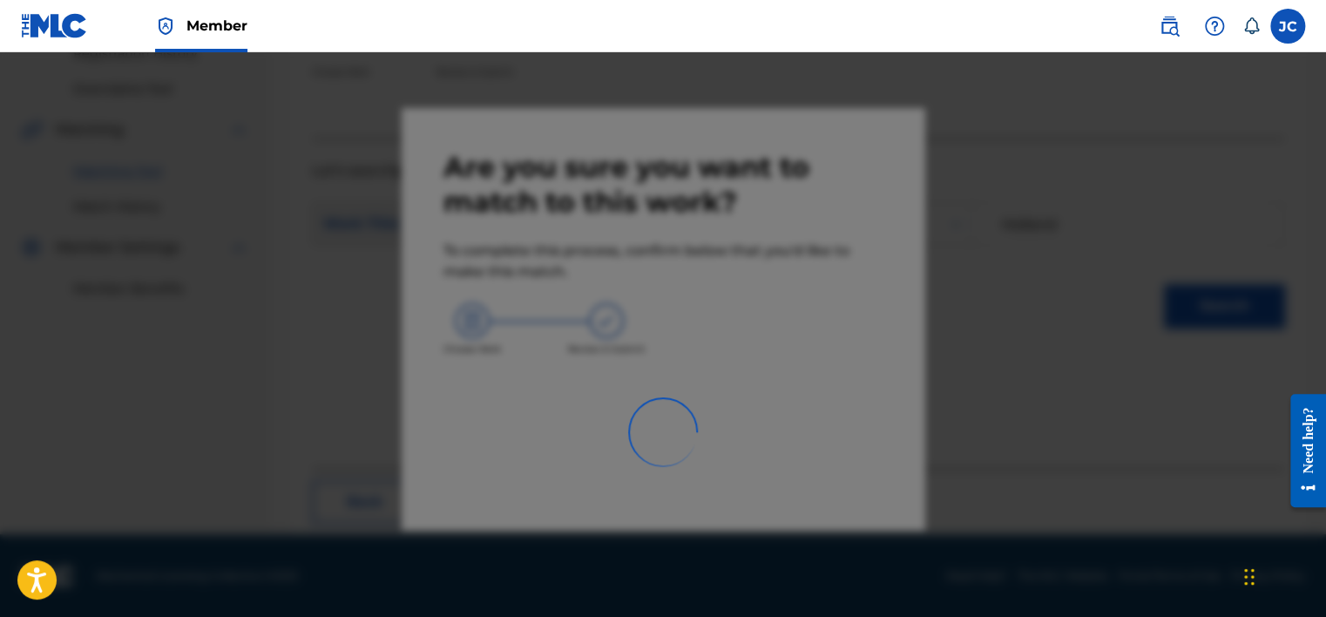
scroll to position [132, 0]
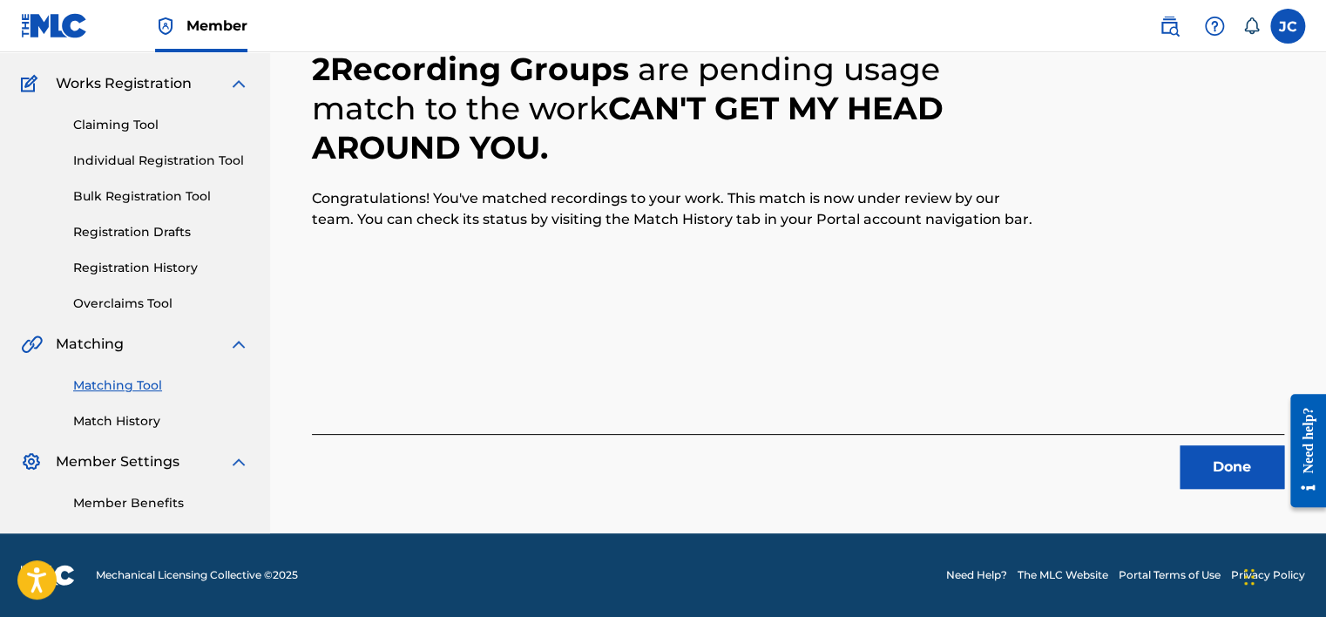
click at [1196, 459] on button "Done" at bounding box center [1232, 467] width 105 height 44
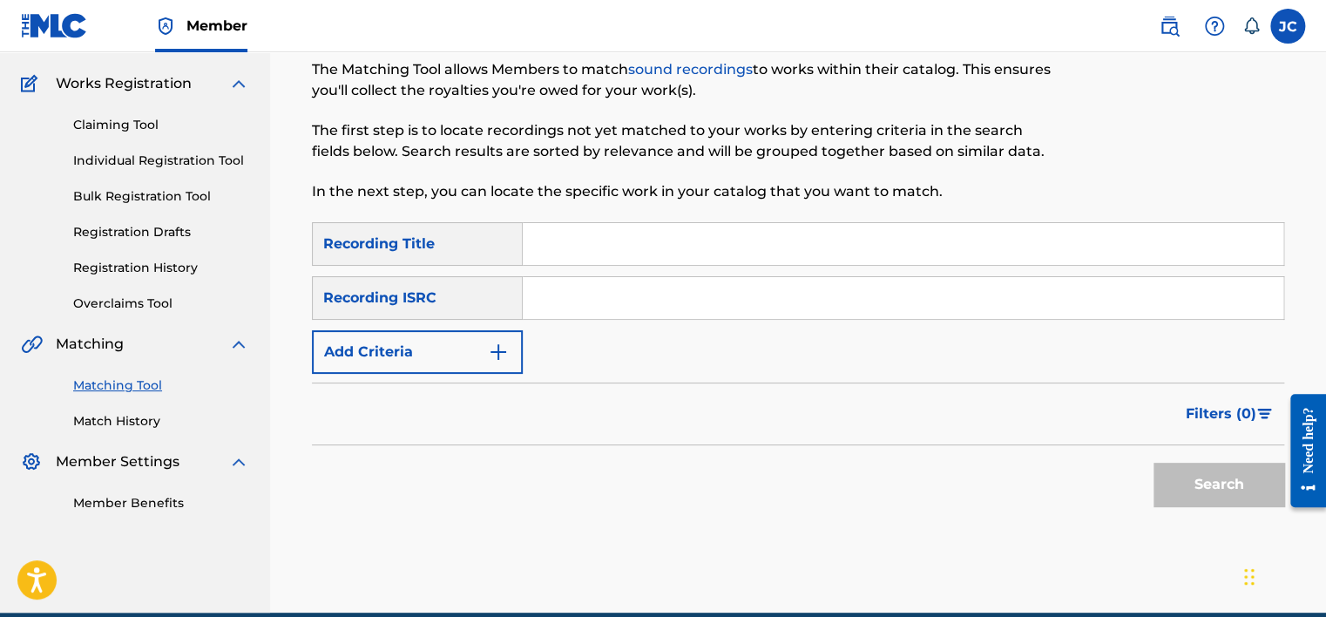
click at [583, 301] on input "Search Form" at bounding box center [903, 298] width 761 height 42
paste input "DEE862300564"
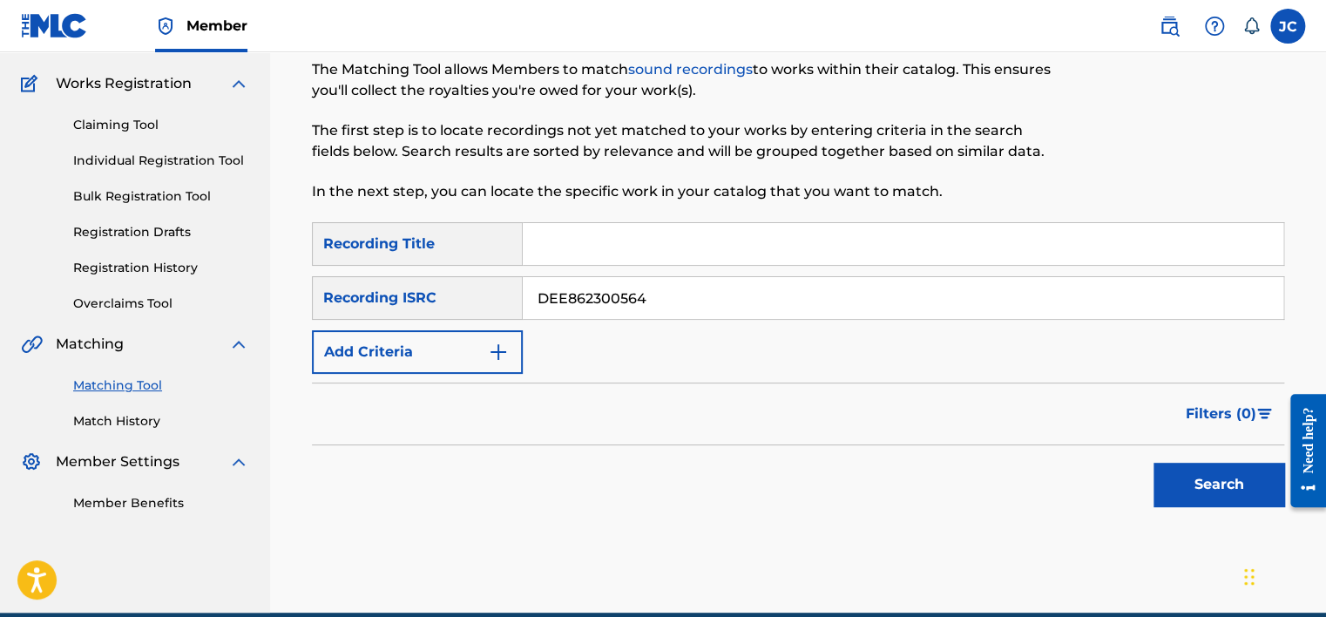
type input "DEE862300564"
click at [1153, 463] on button "Search" at bounding box center [1218, 485] width 131 height 44
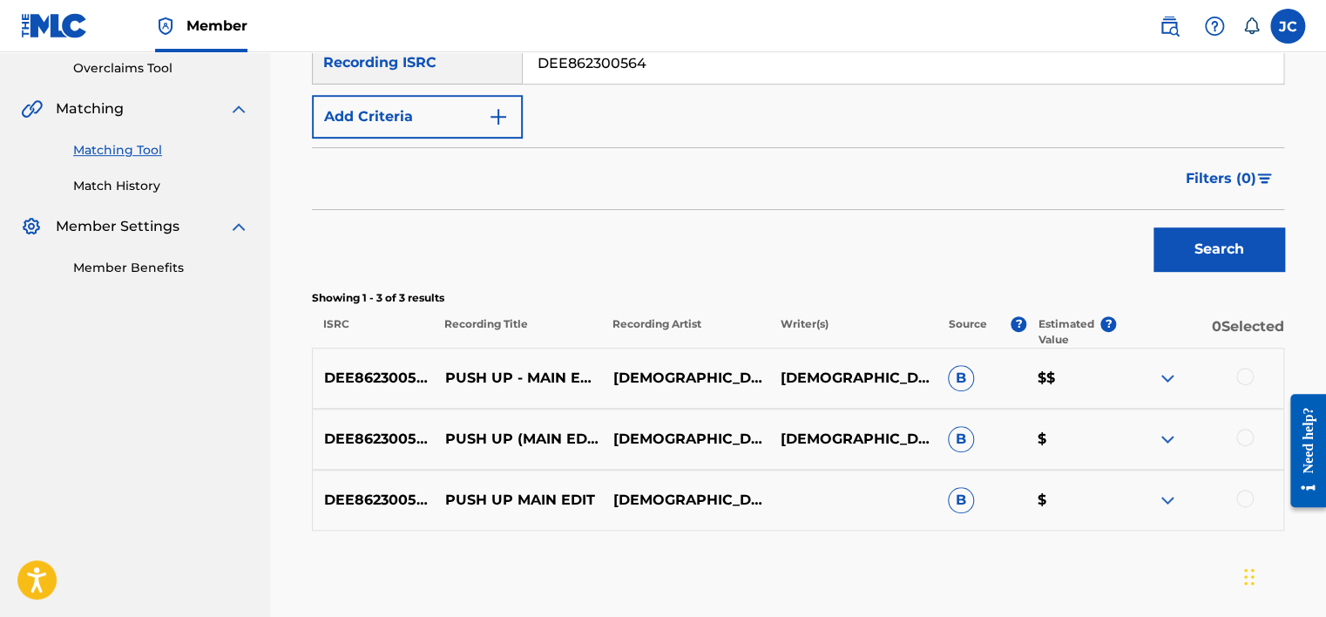
scroll to position [450, 0]
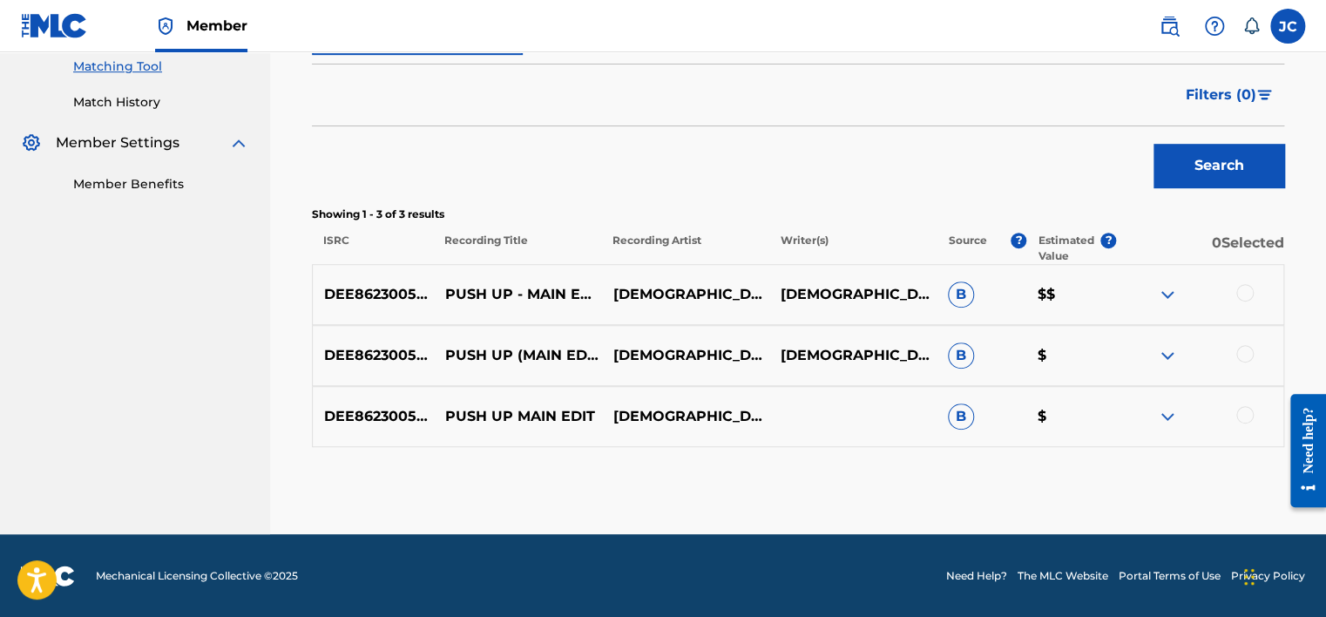
click at [1245, 414] on div at bounding box center [1244, 414] width 17 height 17
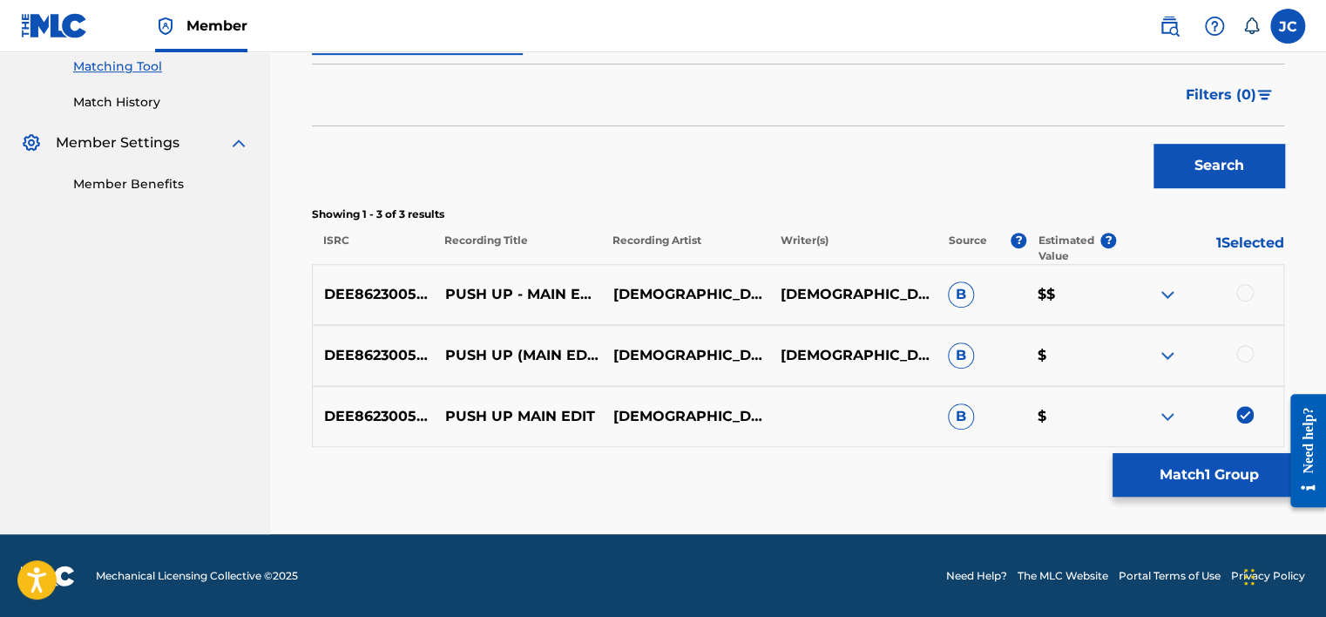
click at [1245, 350] on div at bounding box center [1244, 353] width 17 height 17
click at [1244, 293] on div at bounding box center [1244, 292] width 17 height 17
click at [1215, 481] on button "Match 3 Groups" at bounding box center [1208, 475] width 193 height 44
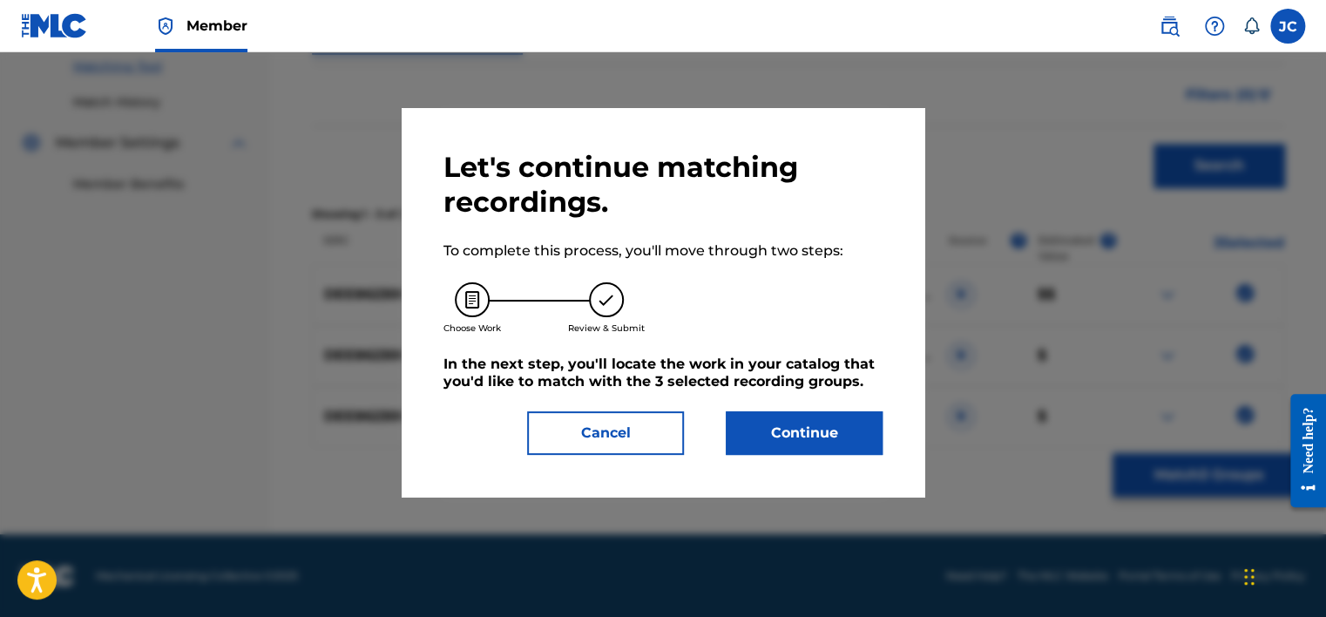
click at [840, 411] on button "Continue" at bounding box center [804, 433] width 157 height 44
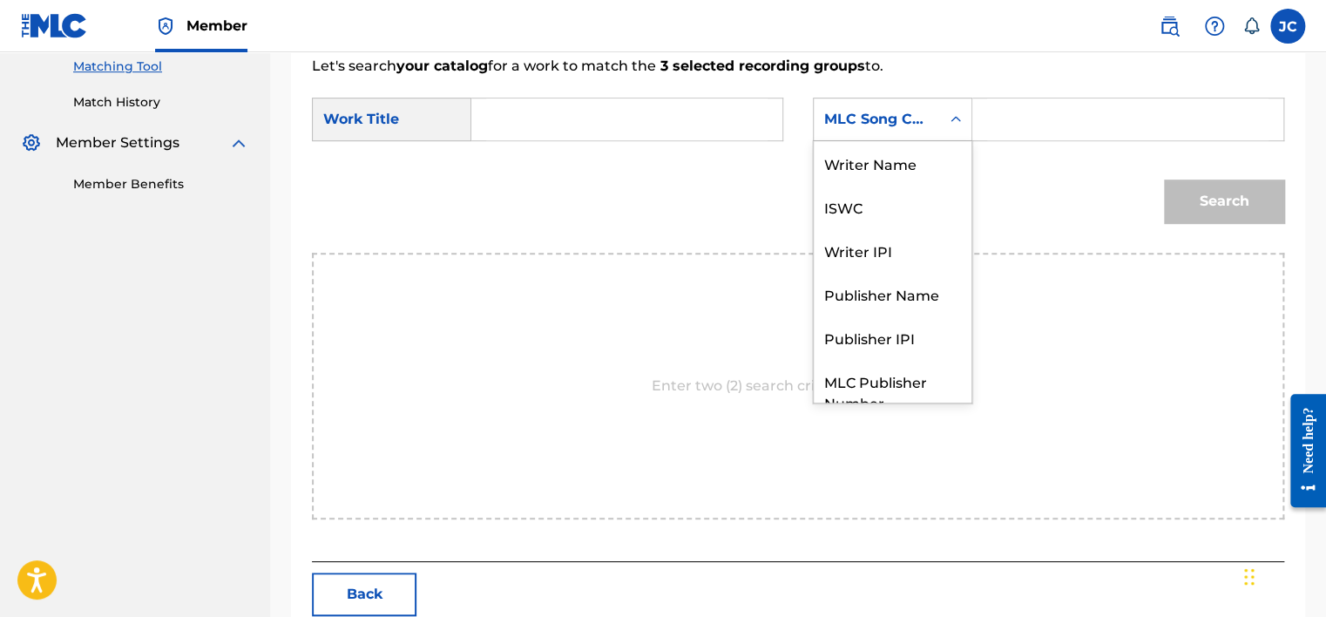
click at [954, 111] on icon "Search Form" at bounding box center [955, 119] width 17 height 17
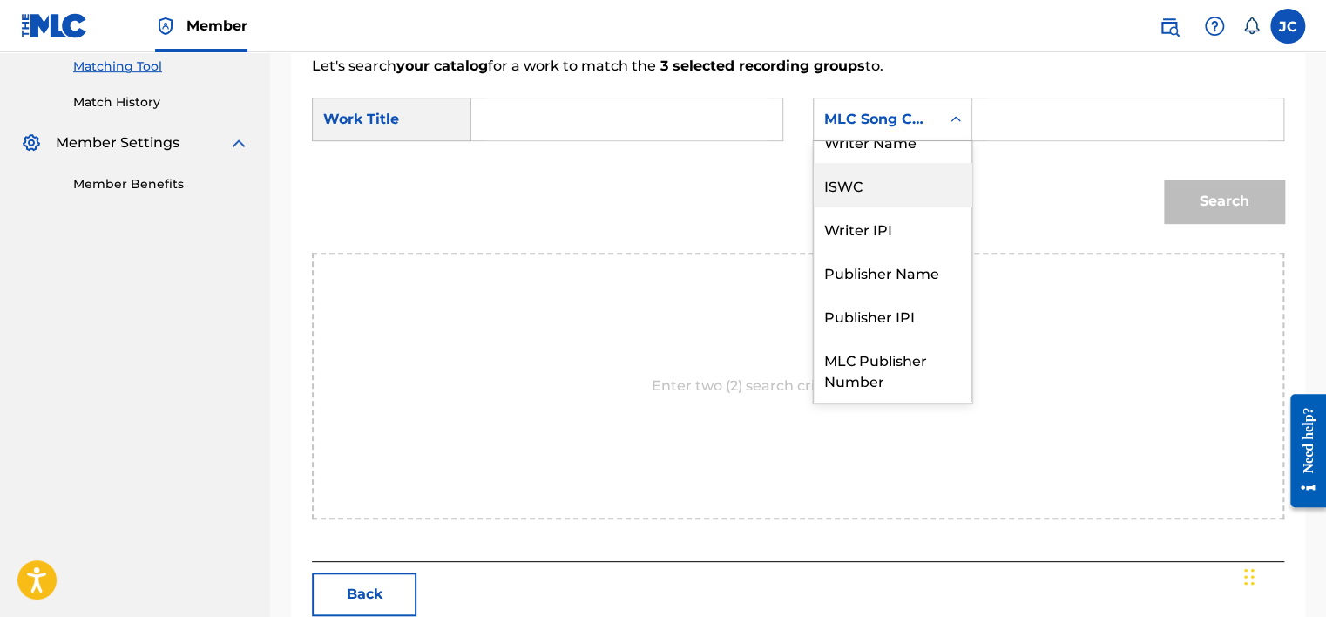
scroll to position [0, 0]
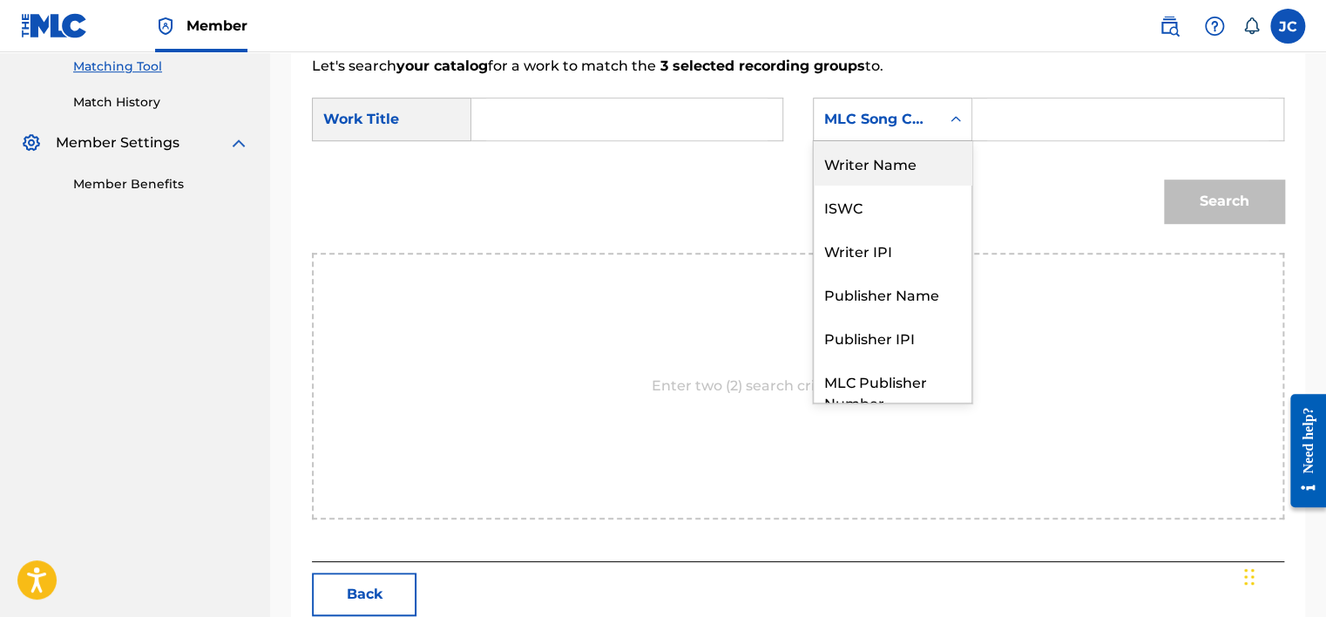
click at [896, 145] on div "Writer Name" at bounding box center [893, 163] width 158 height 44
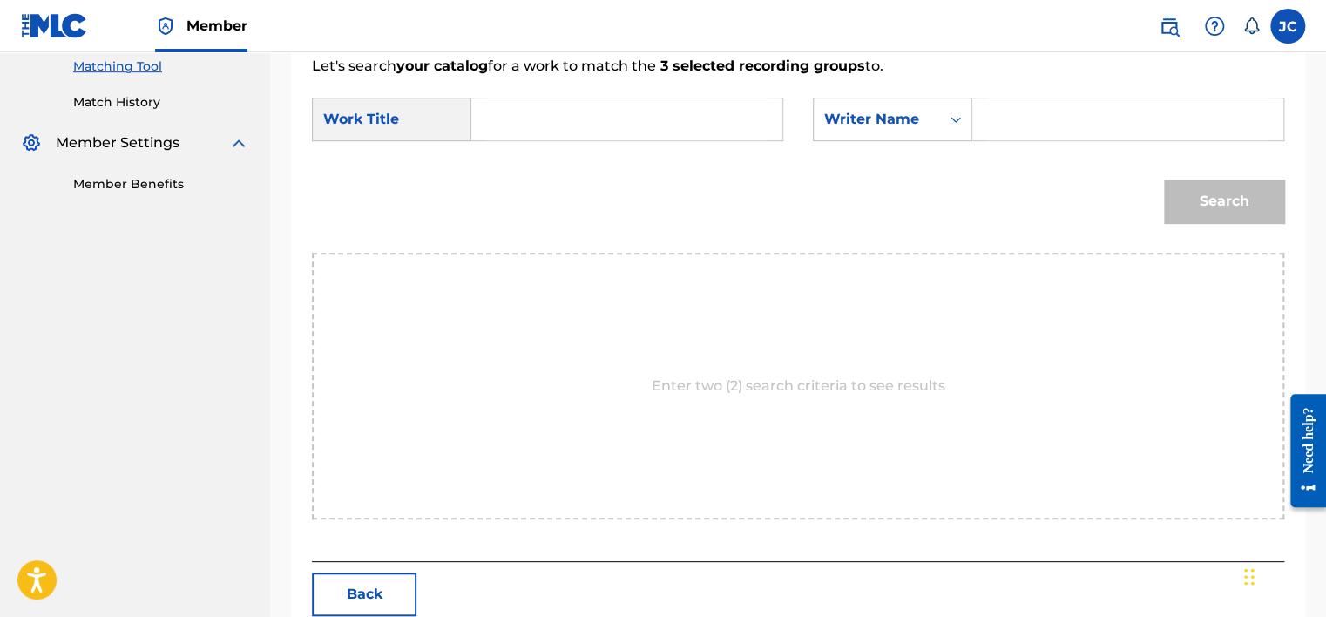
click at [728, 112] on input "Search Form" at bounding box center [626, 119] width 281 height 42
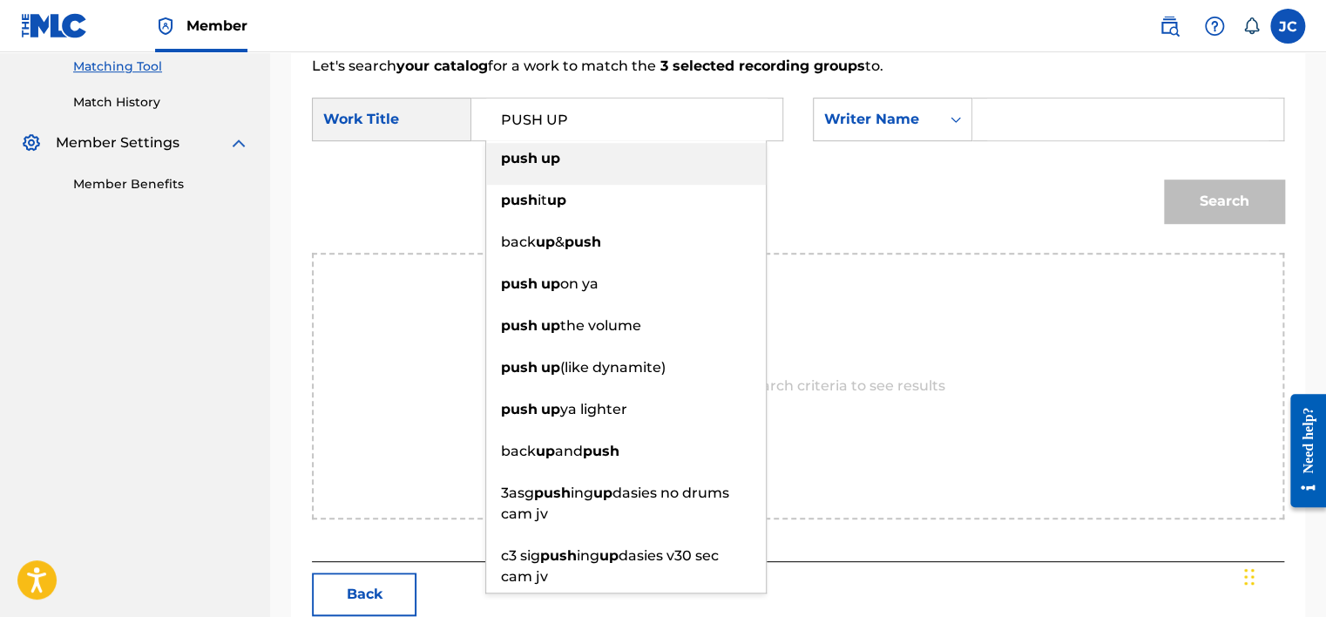
type input "PUSH UP"
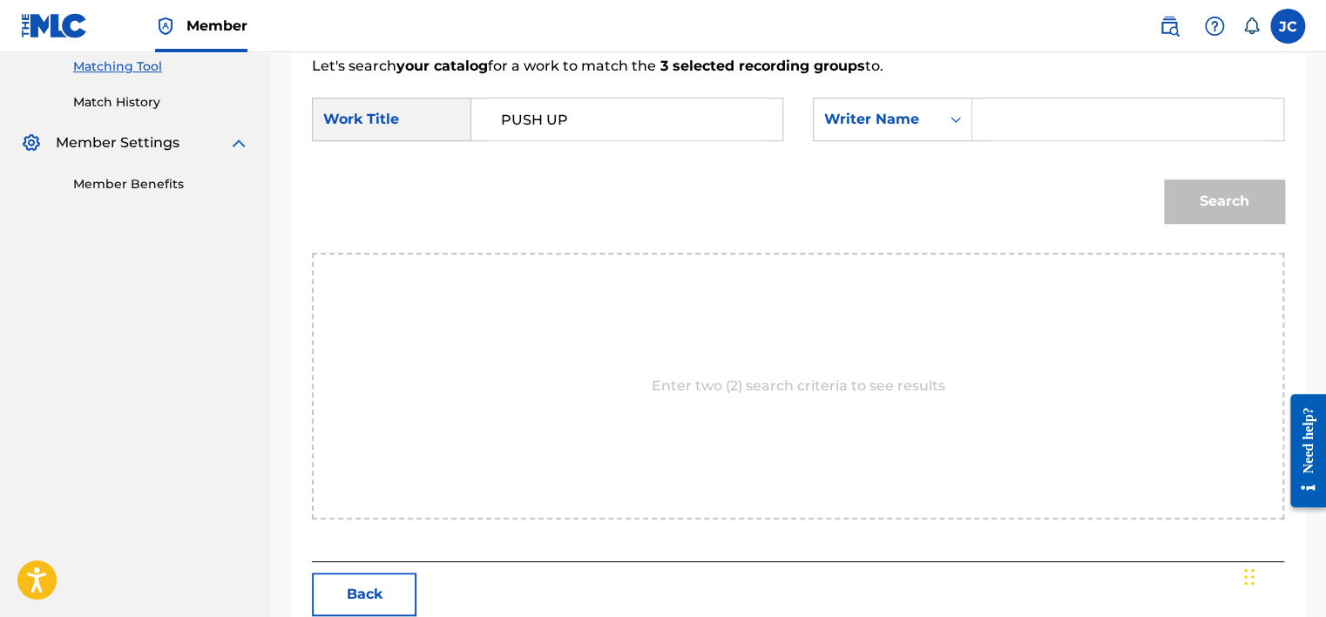
click at [819, 190] on div "Search" at bounding box center [798, 207] width 972 height 91
click at [1011, 118] on input "Search Form" at bounding box center [1127, 119] width 281 height 42
type input "TACONNE"
click at [1164, 179] on button "Search" at bounding box center [1224, 201] width 120 height 44
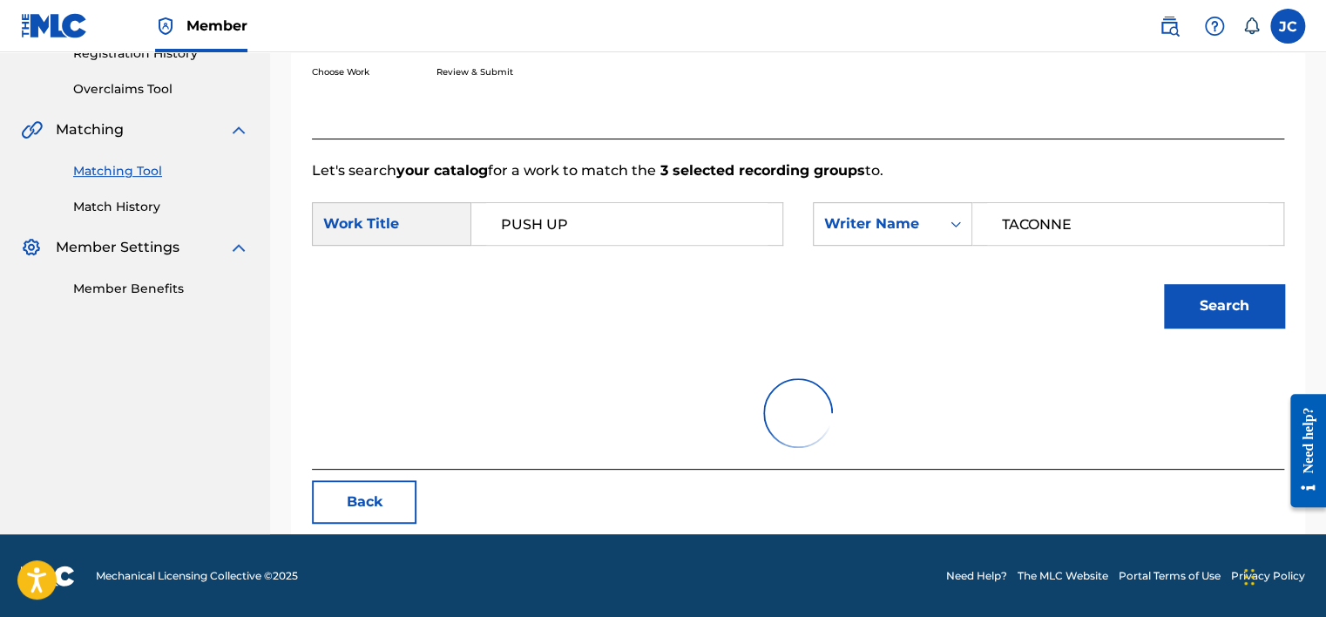
scroll to position [272, 0]
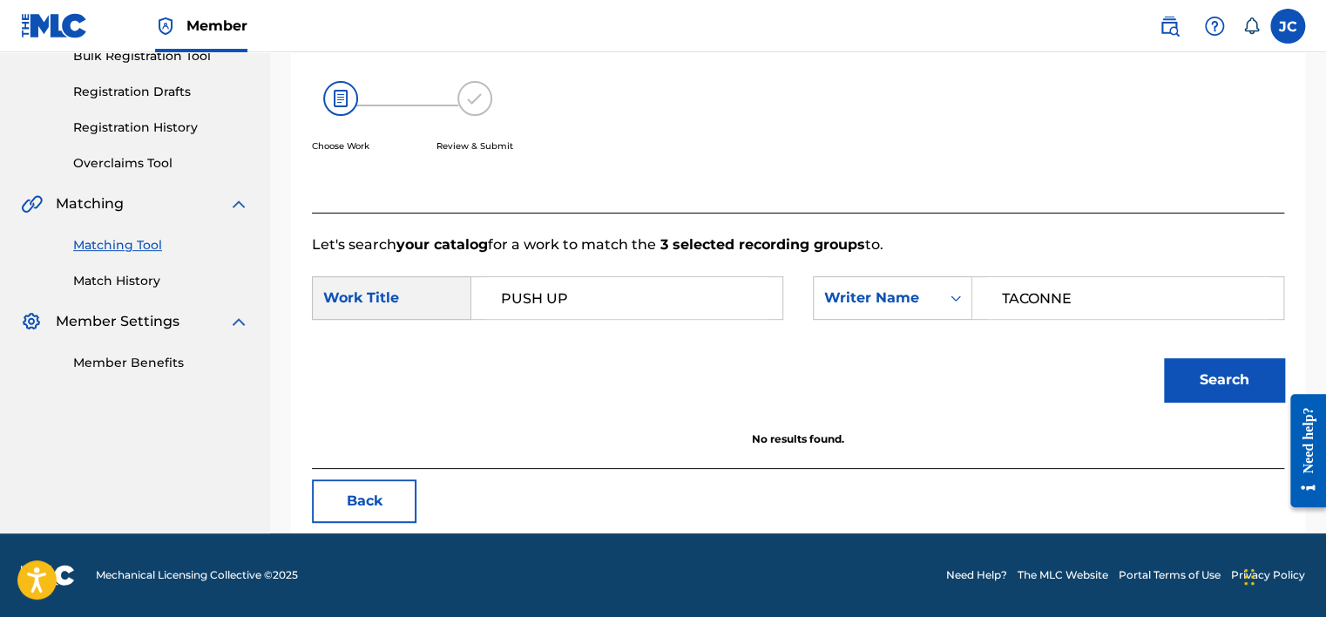
click at [1238, 388] on button "Search" at bounding box center [1224, 380] width 120 height 44
click at [393, 491] on button "Back" at bounding box center [364, 501] width 105 height 44
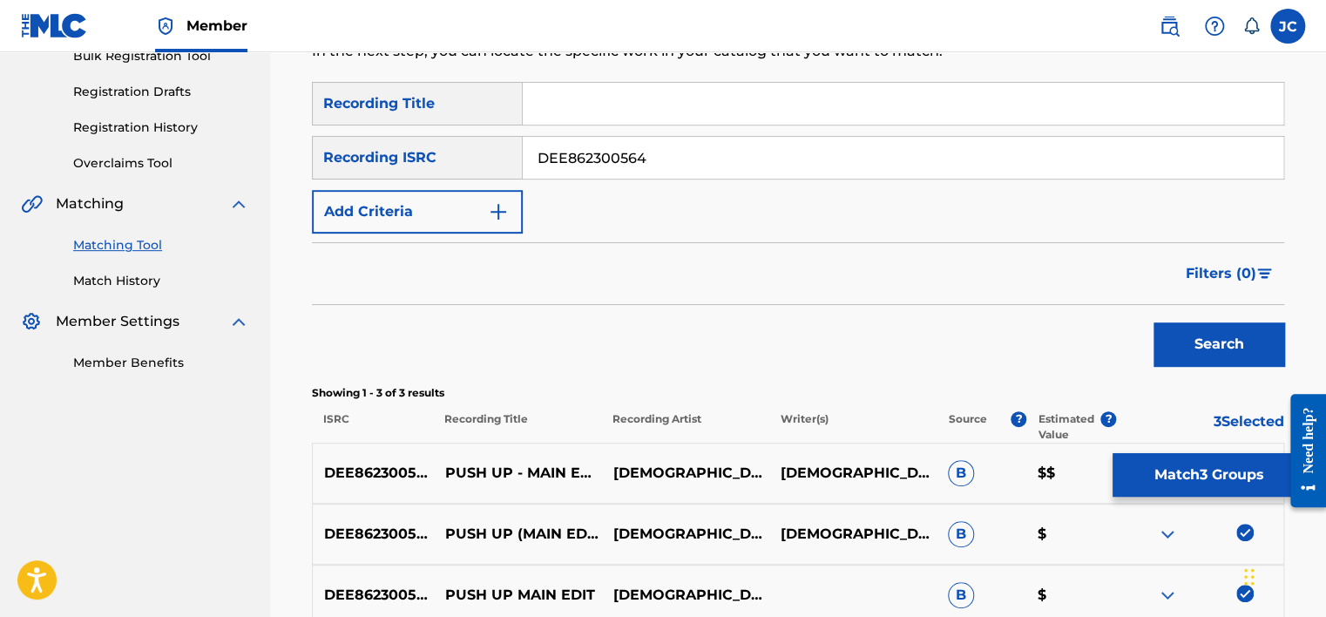
scroll to position [450, 0]
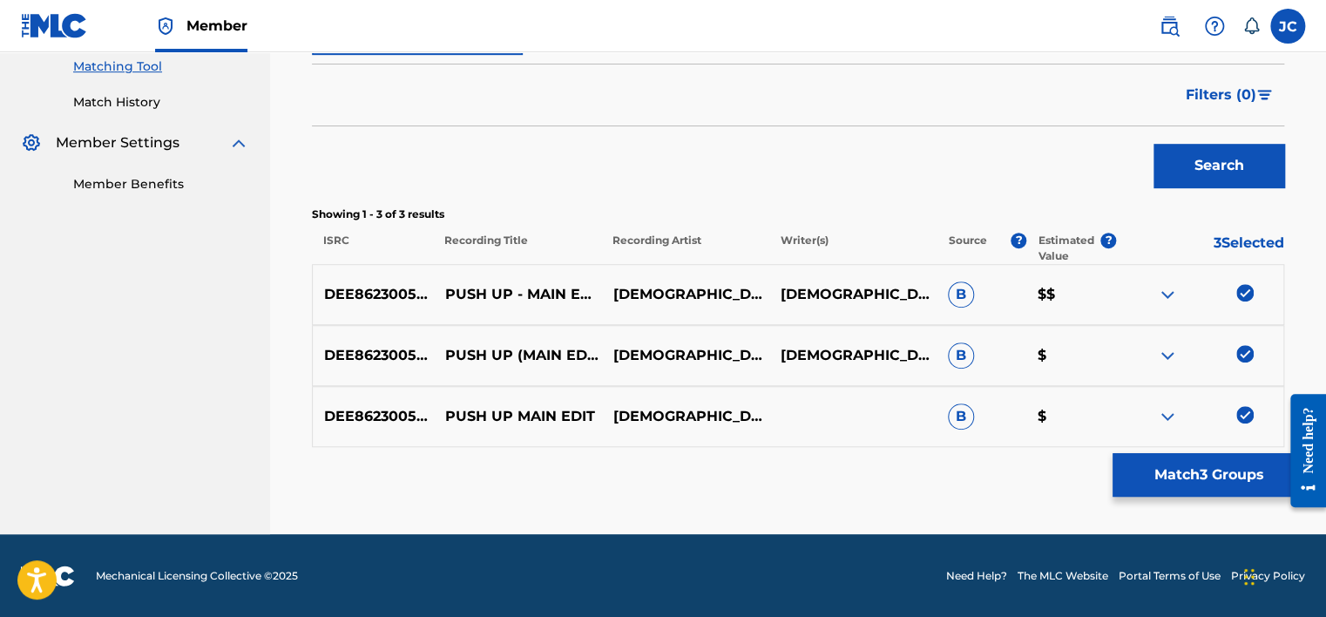
click at [1245, 406] on img at bounding box center [1244, 414] width 17 height 17
click at [1246, 352] on img at bounding box center [1244, 353] width 17 height 17
click at [1244, 298] on img at bounding box center [1244, 292] width 17 height 17
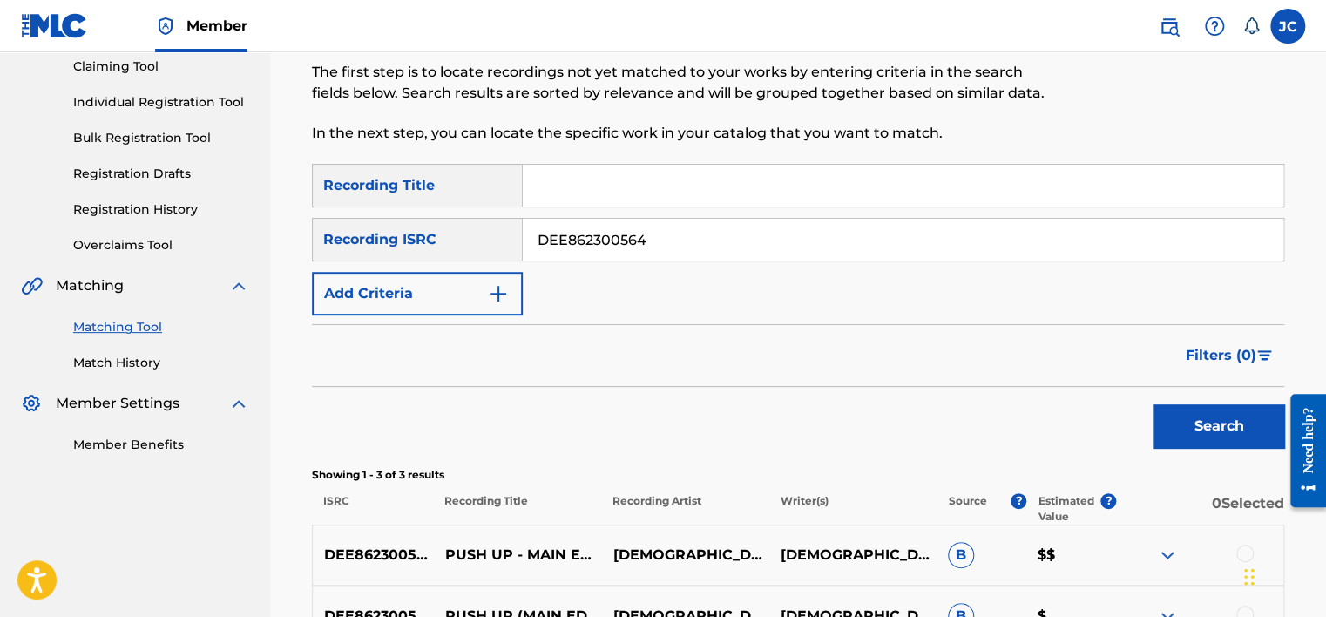
scroll to position [185, 0]
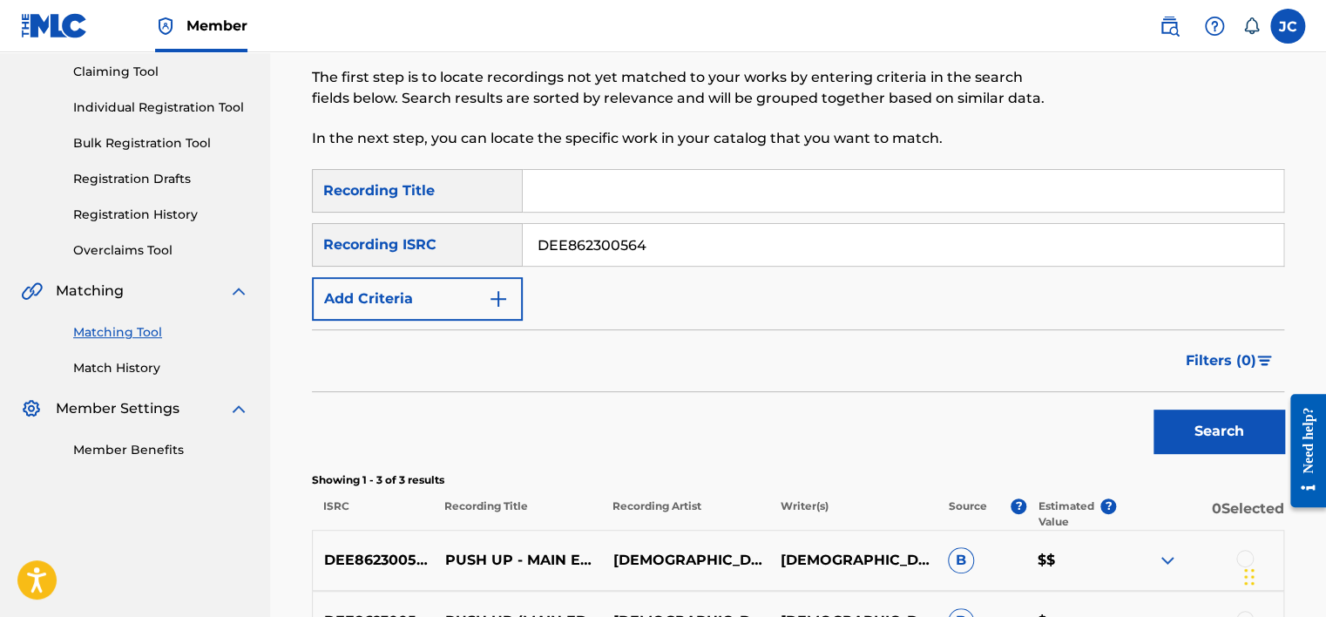
click at [835, 233] on input "DEE862300564" at bounding box center [903, 245] width 761 height 42
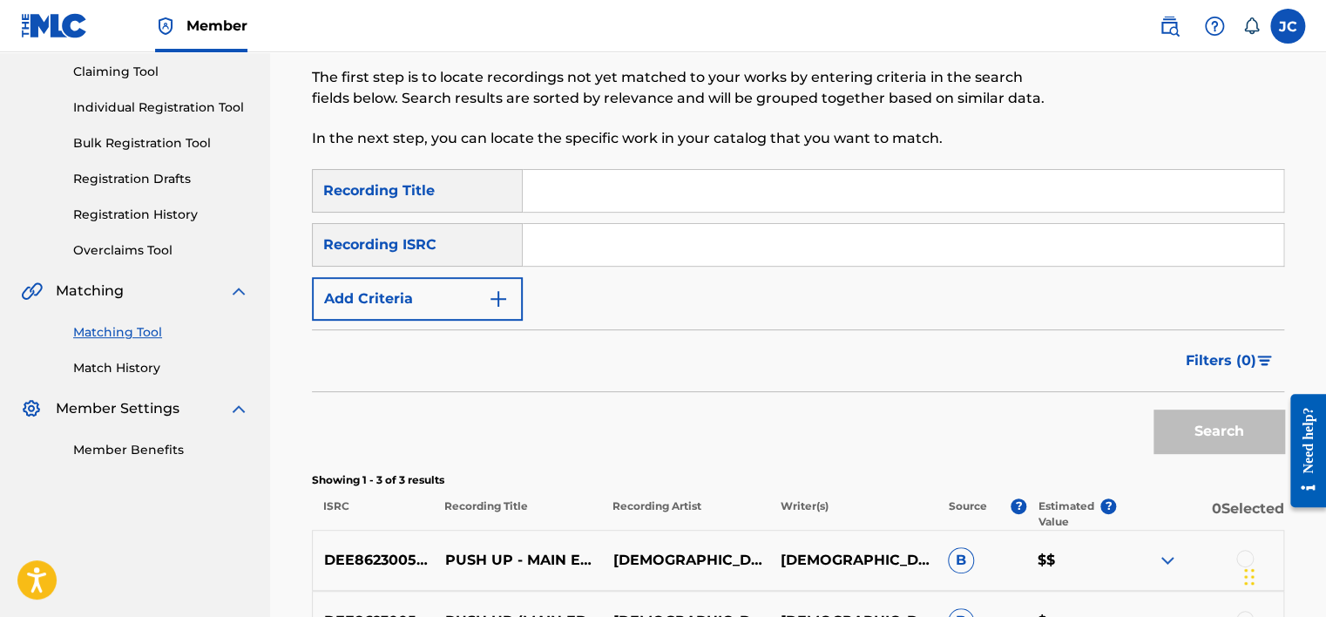
paste input "QZTGW2100273"
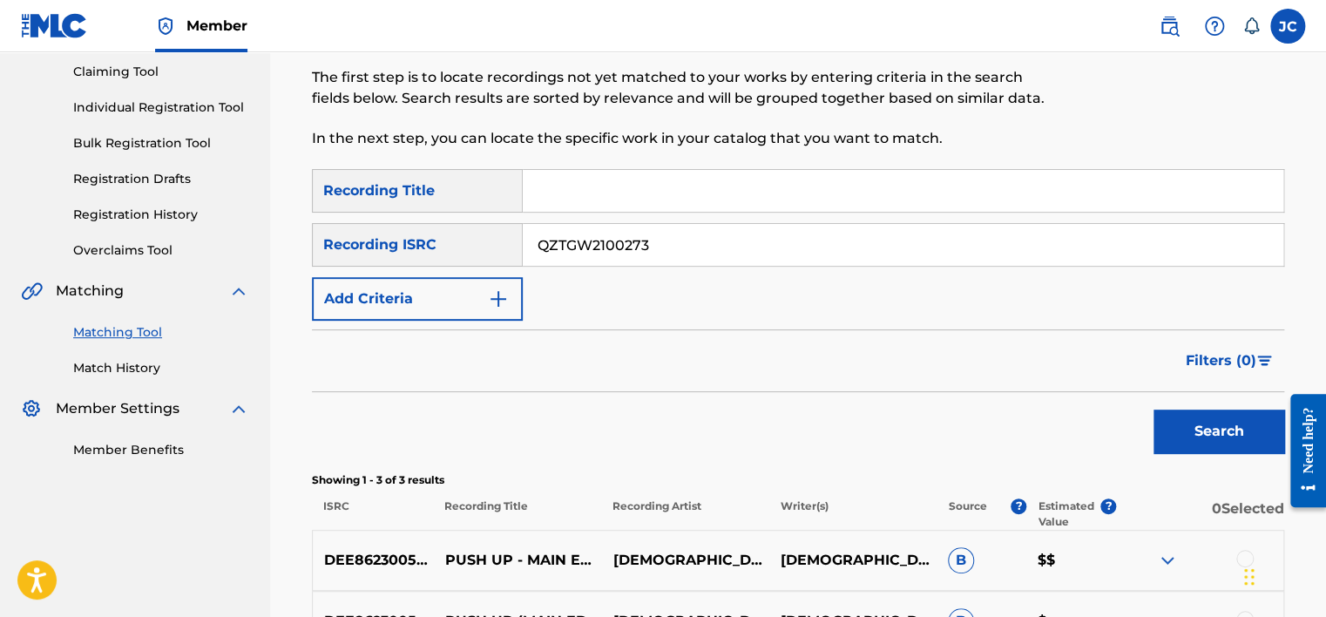
type input "QZTGW2100273"
click at [1153, 409] on button "Search" at bounding box center [1218, 431] width 131 height 44
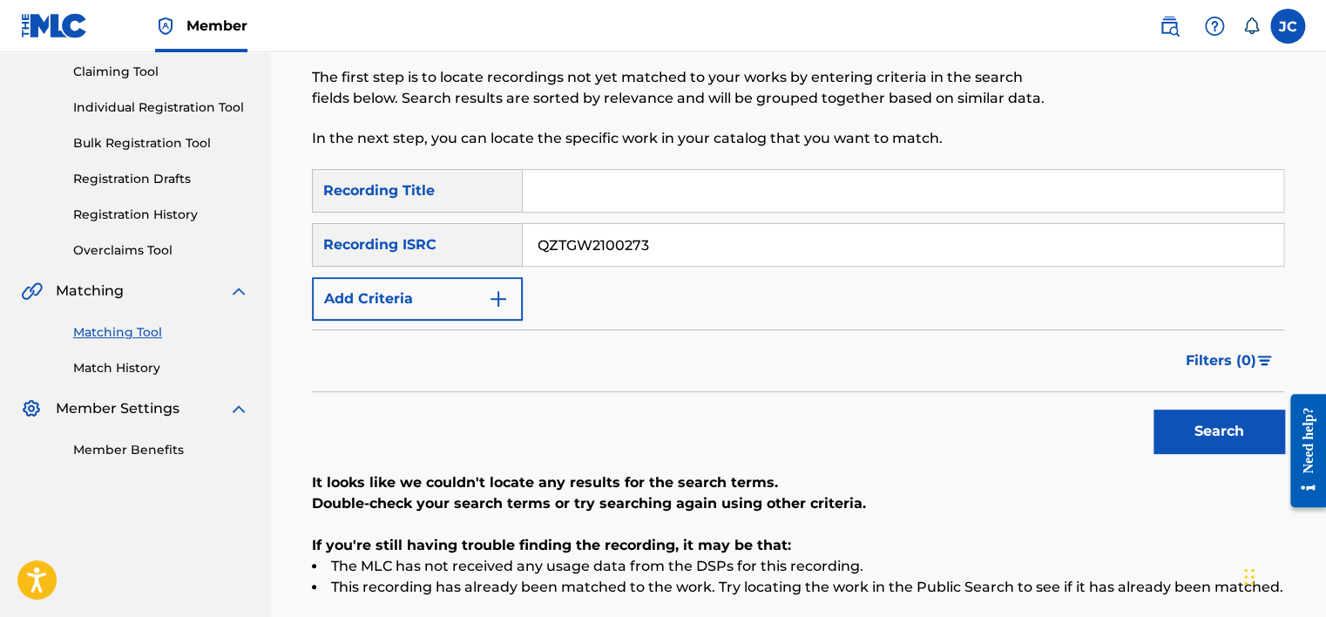
click at [505, 310] on button "Add Criteria" at bounding box center [417, 299] width 211 height 44
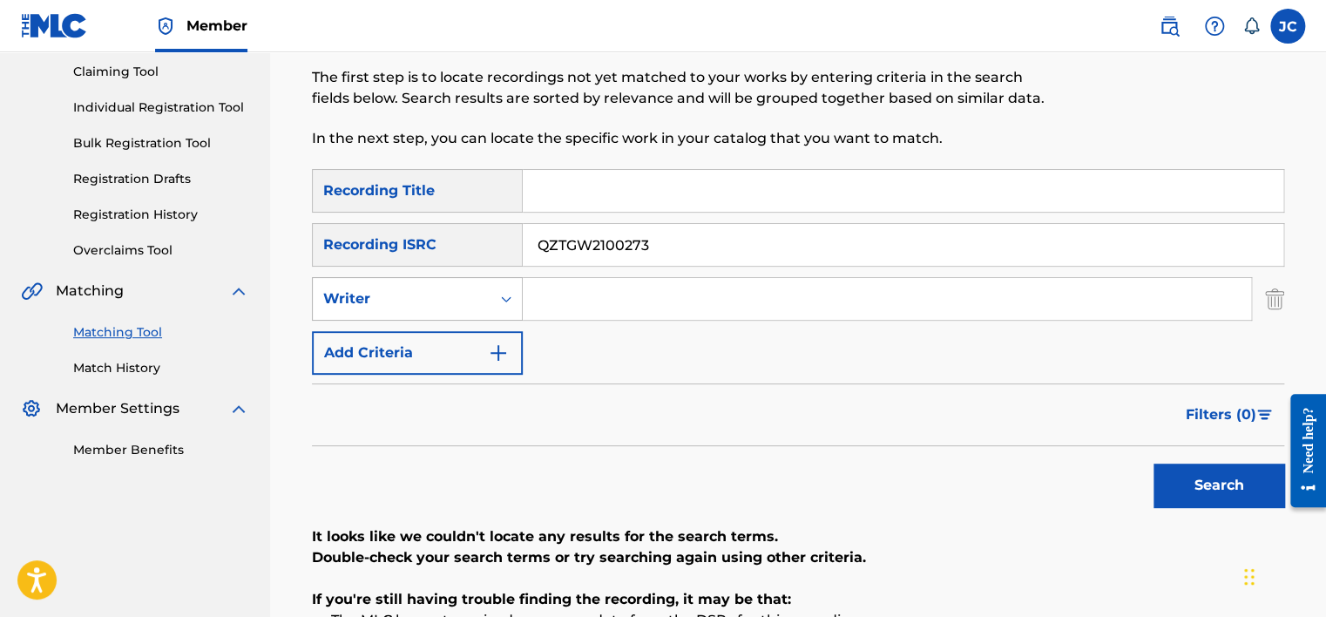
click at [480, 290] on div "Writer" at bounding box center [402, 298] width 178 height 33
click at [465, 355] on div "Recording Artist" at bounding box center [417, 343] width 209 height 44
click at [658, 239] on input "QZTGW2100273" at bounding box center [903, 245] width 761 height 42
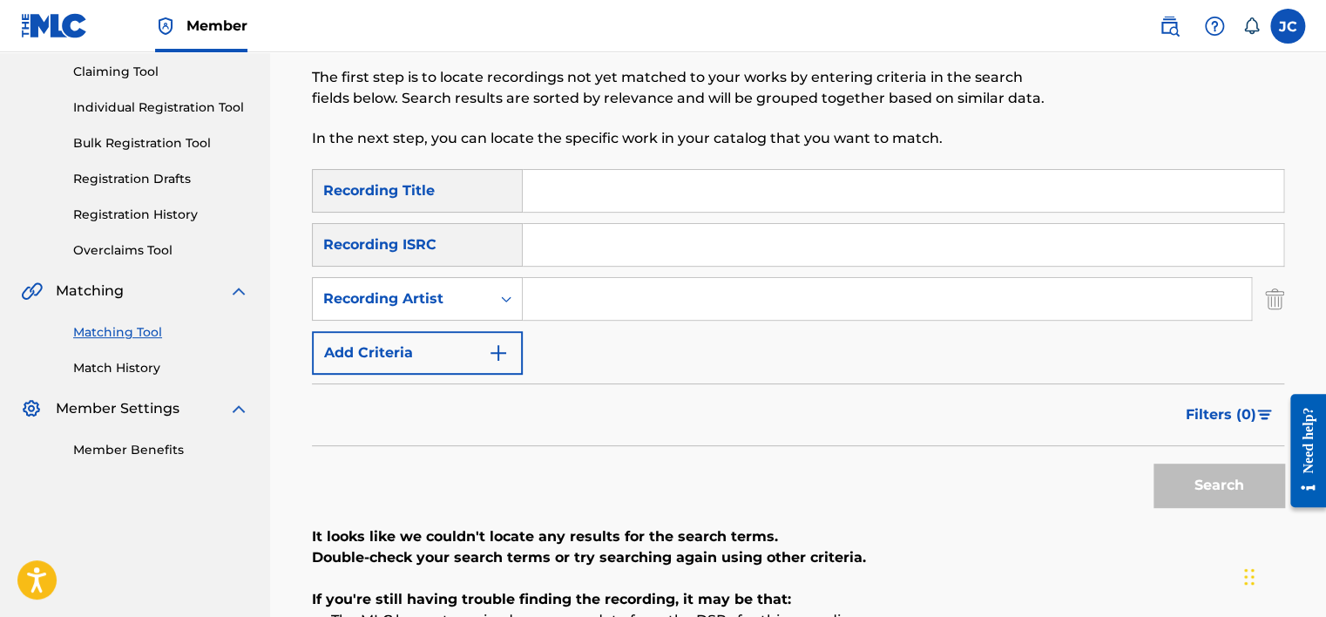
click at [638, 195] on input "Search Form" at bounding box center [903, 191] width 761 height 42
paste input "[PERSON_NAME] ENCHANTED WATERFALL"
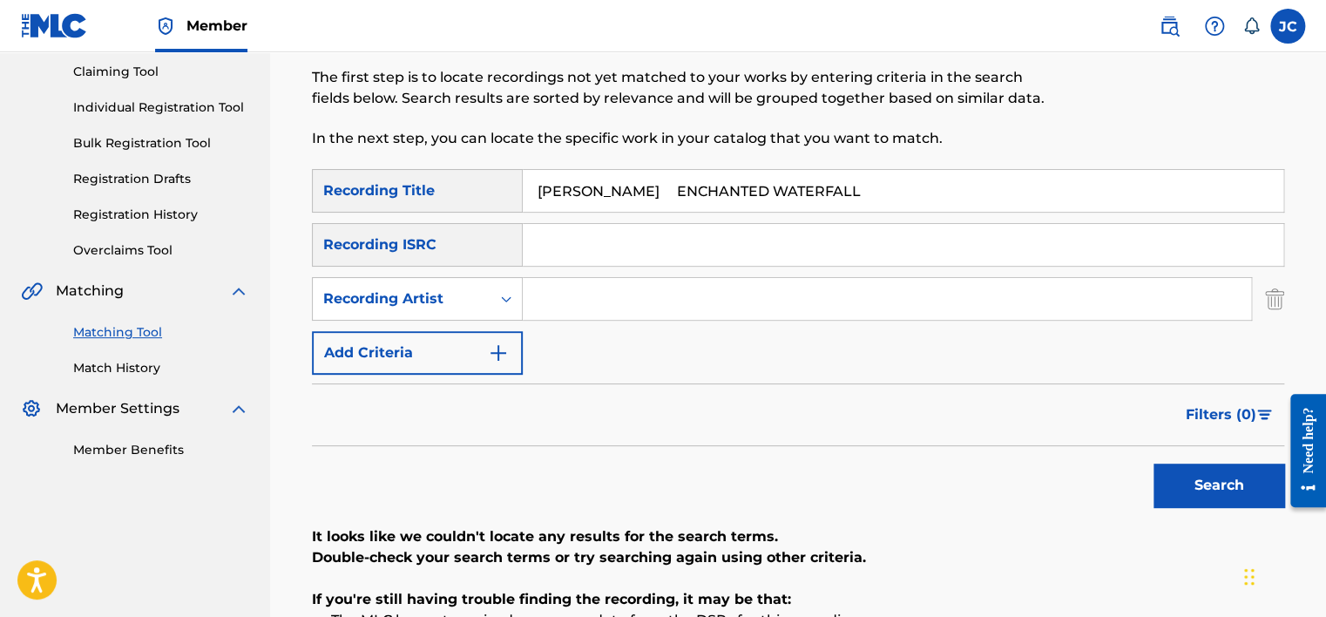
drag, startPoint x: 602, startPoint y: 192, endPoint x: 533, endPoint y: 189, distance: 68.9
click at [533, 189] on input "[PERSON_NAME] ENCHANTED WATERFALL" at bounding box center [903, 191] width 761 height 42
type input "ENCHANTED WATERFALL"
click at [651, 287] on input "[PERSON_NAME]" at bounding box center [887, 299] width 728 height 42
type input "[PERSON_NAME]"
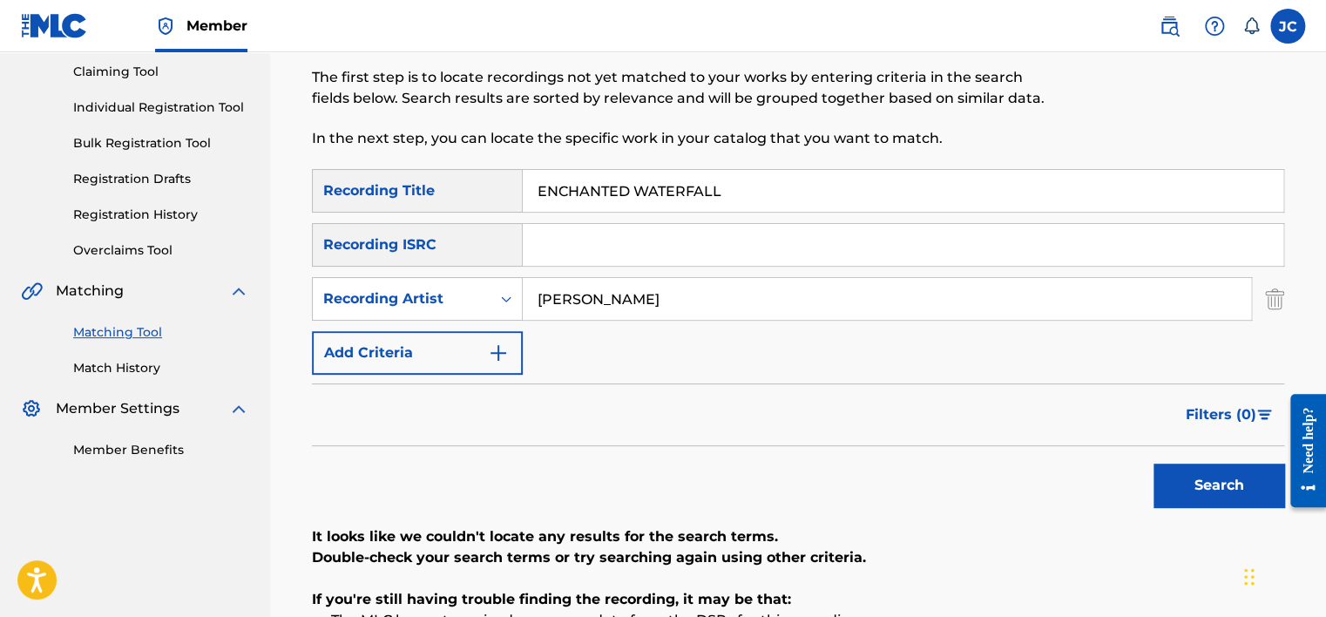
click at [1209, 478] on button "Search" at bounding box center [1218, 485] width 131 height 44
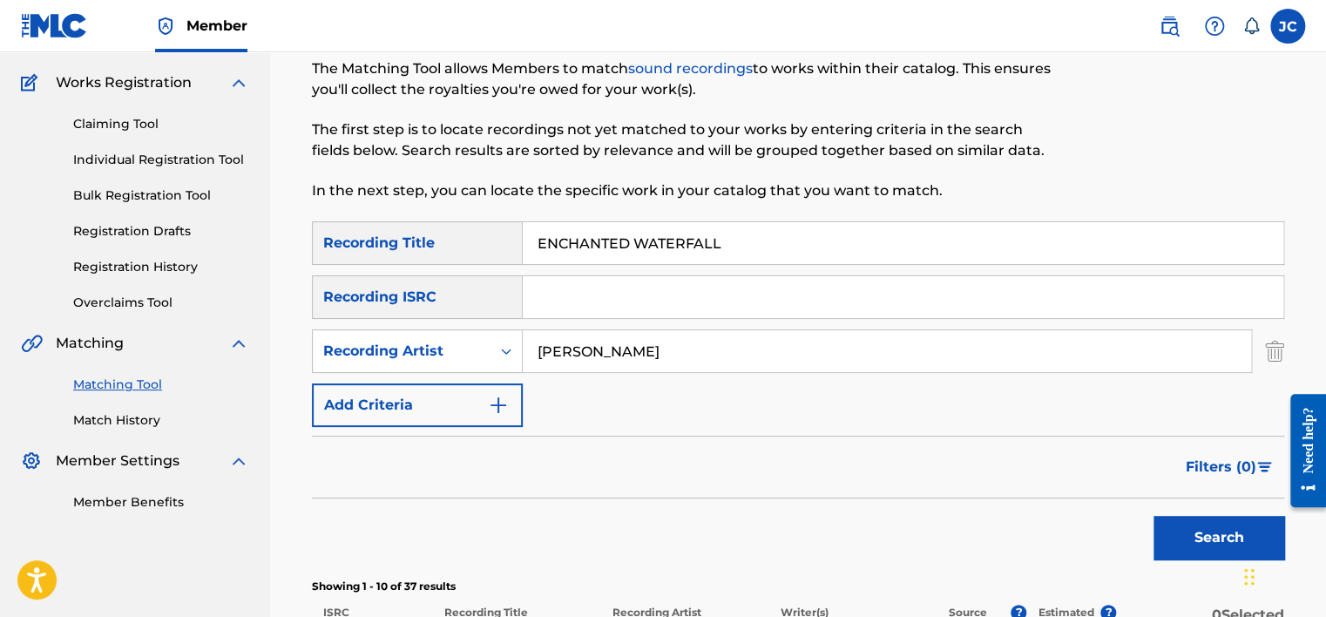
scroll to position [136, 0]
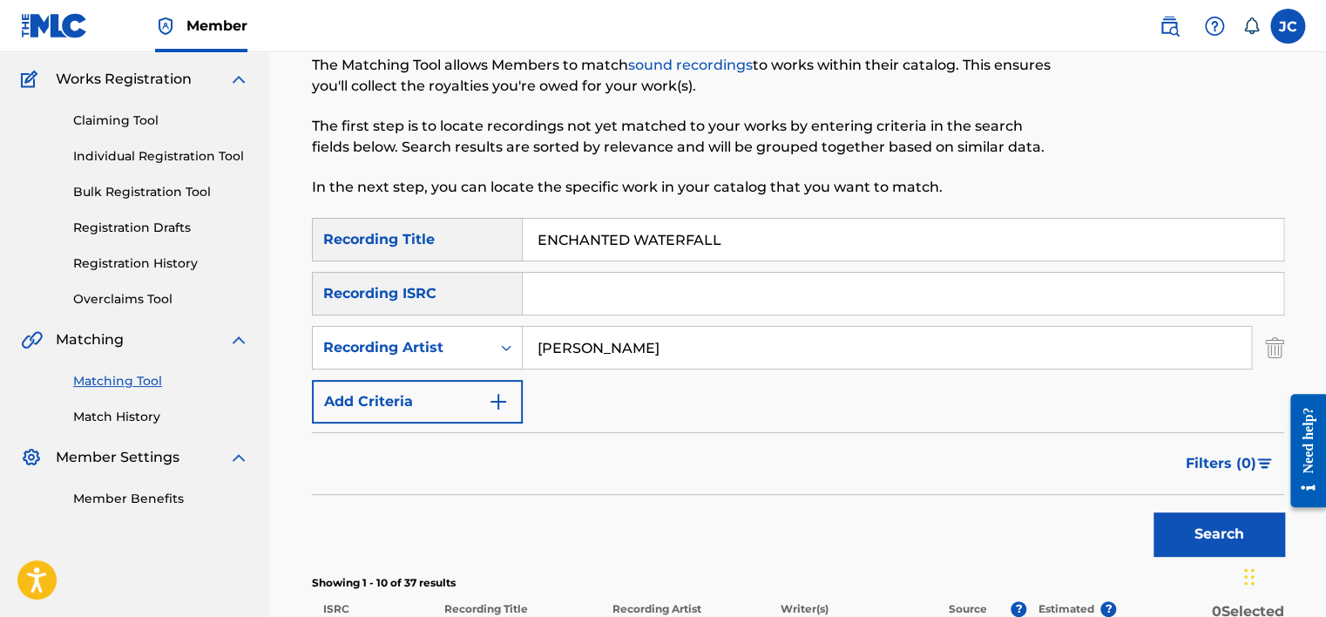
click at [1267, 339] on img "Search Form" at bounding box center [1274, 348] width 19 height 44
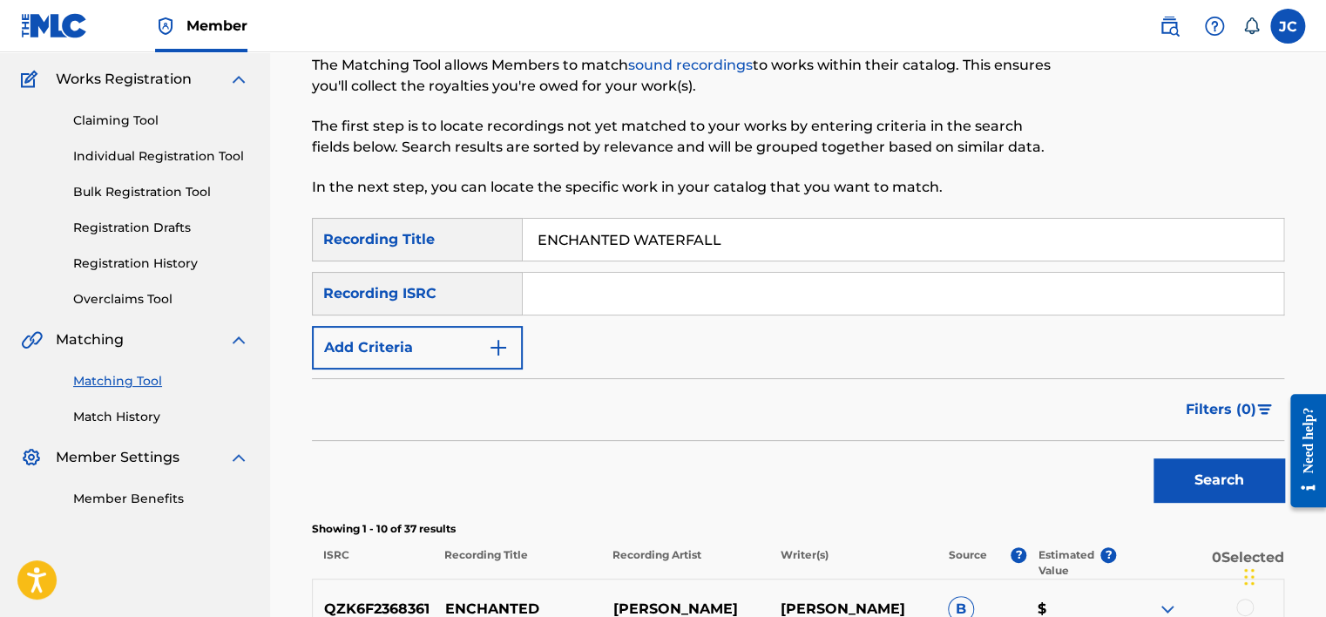
click at [760, 240] on input "ENCHANTED WATERFALL" at bounding box center [903, 240] width 761 height 42
click at [669, 295] on input "Search Form" at bounding box center [903, 294] width 761 height 42
paste input "USAT21205864"
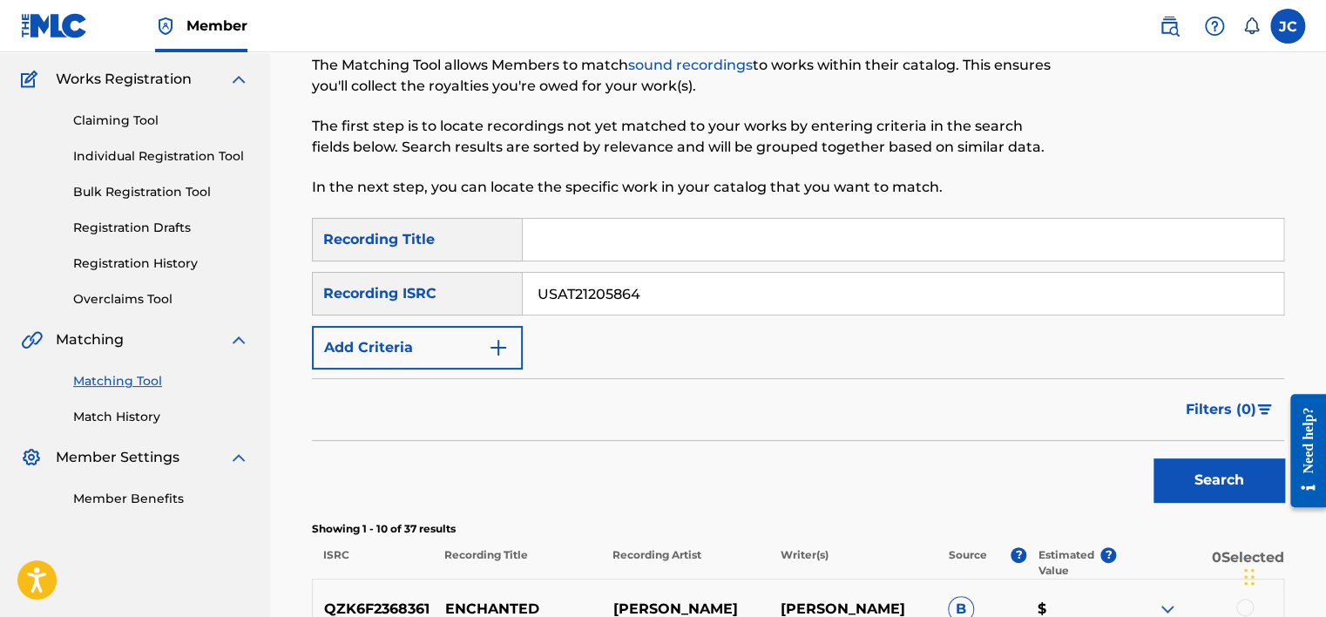
type input "USAT21205864"
click at [1153, 458] on button "Search" at bounding box center [1218, 480] width 131 height 44
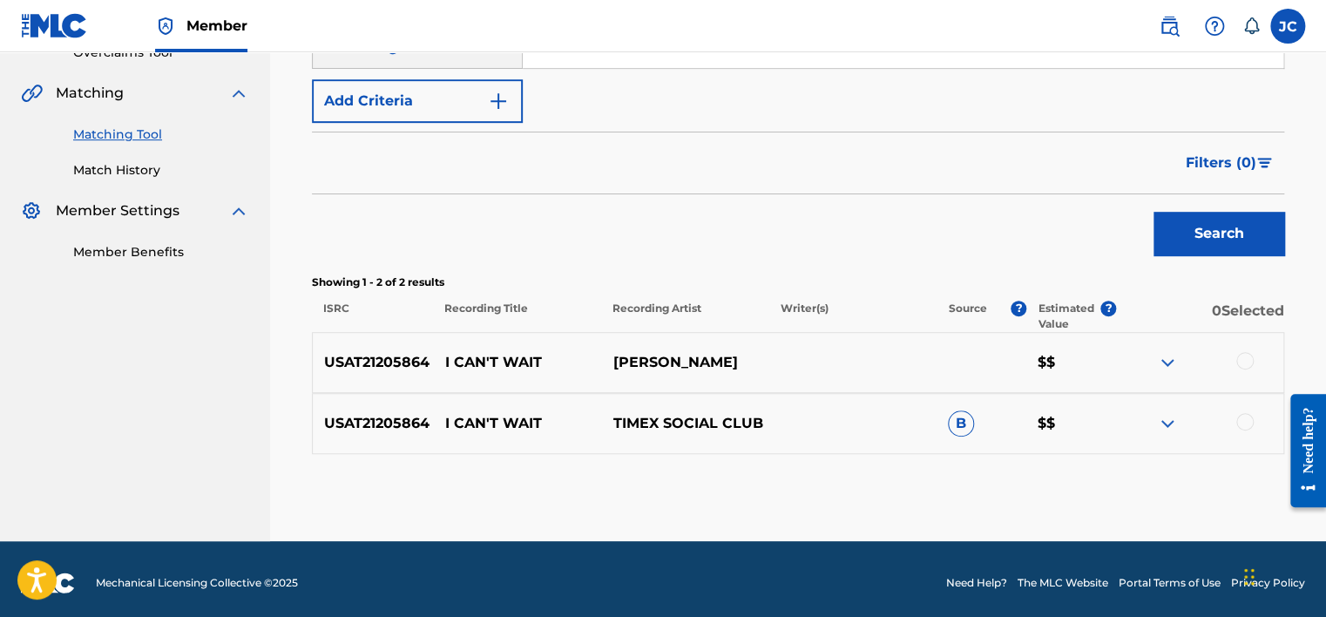
scroll to position [390, 0]
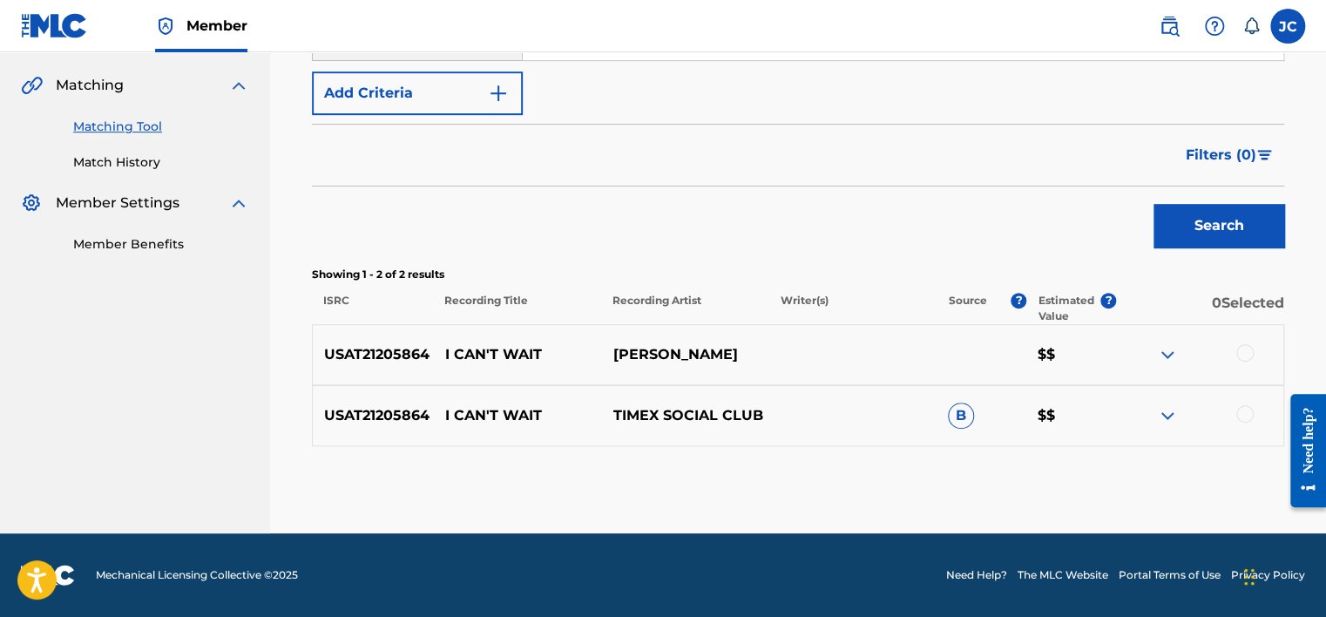
click at [1246, 414] on div at bounding box center [1244, 413] width 17 height 17
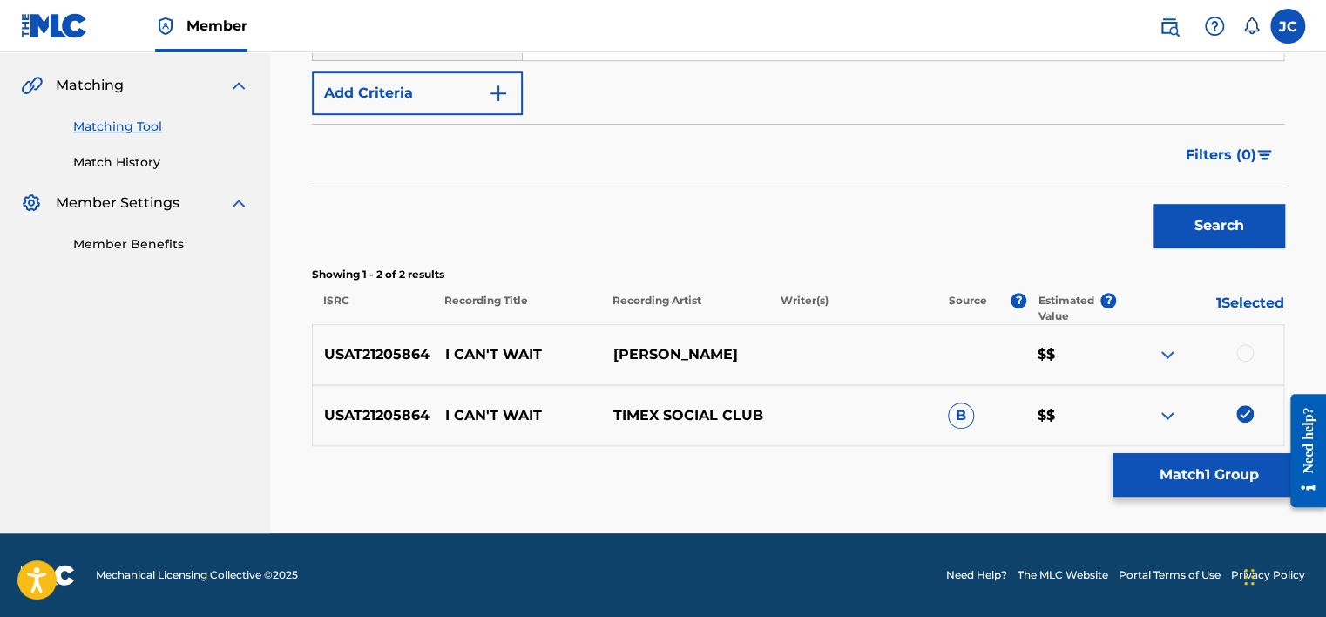
click at [1247, 352] on div at bounding box center [1244, 352] width 17 height 17
click at [1241, 474] on button "Match 2 Groups" at bounding box center [1208, 475] width 193 height 44
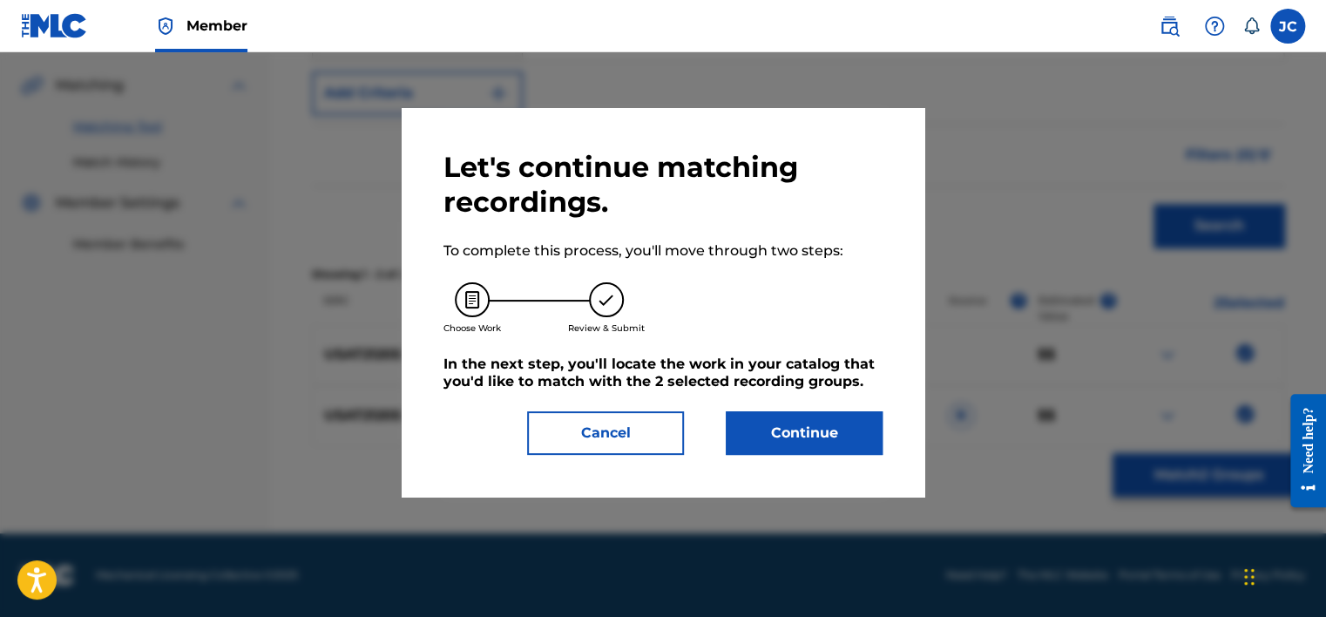
click at [850, 408] on div "Let's continue matching recordings. To complete this process, you'll move throu…" at bounding box center [662, 302] width 439 height 305
click at [829, 429] on button "Continue" at bounding box center [804, 433] width 157 height 44
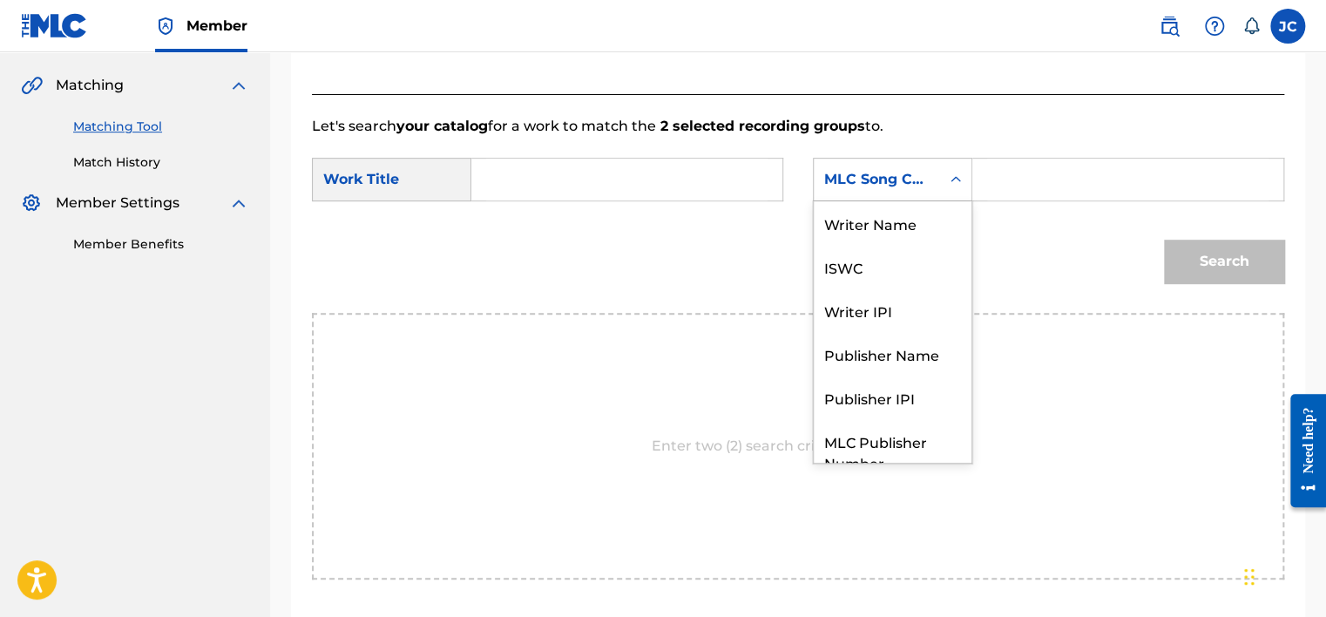
click at [902, 180] on div "MLC Song Code" at bounding box center [876, 179] width 105 height 21
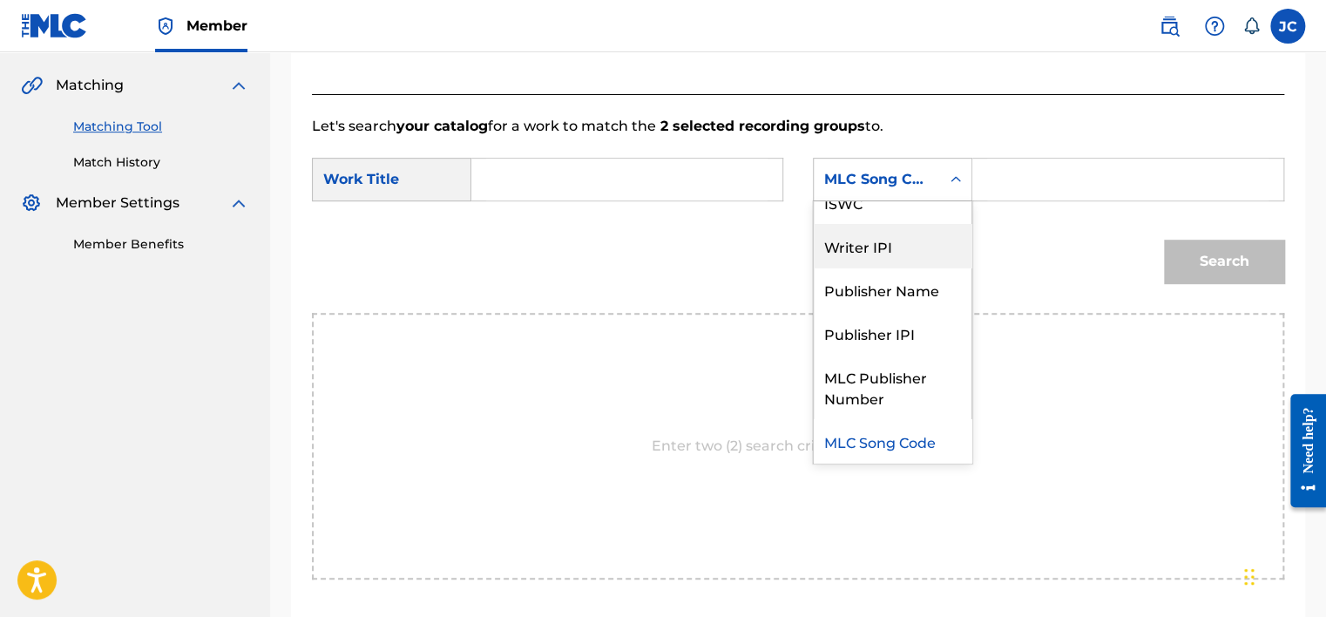
scroll to position [0, 0]
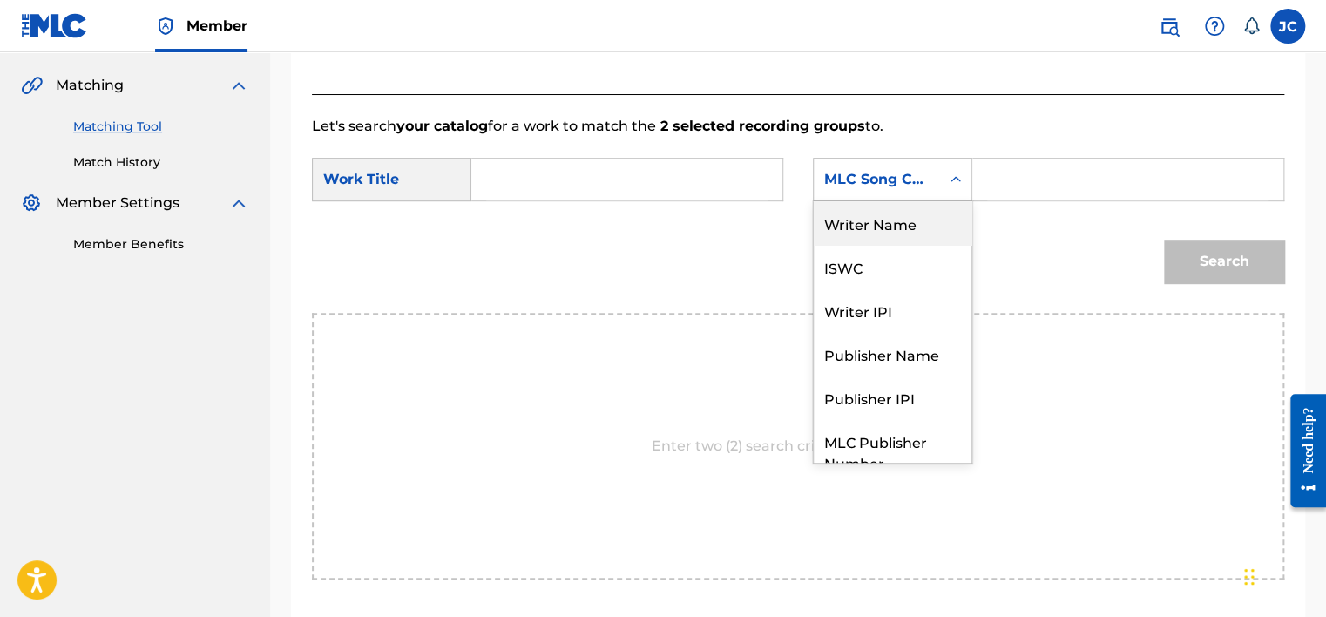
click at [912, 220] on div "Writer Name" at bounding box center [893, 223] width 158 height 44
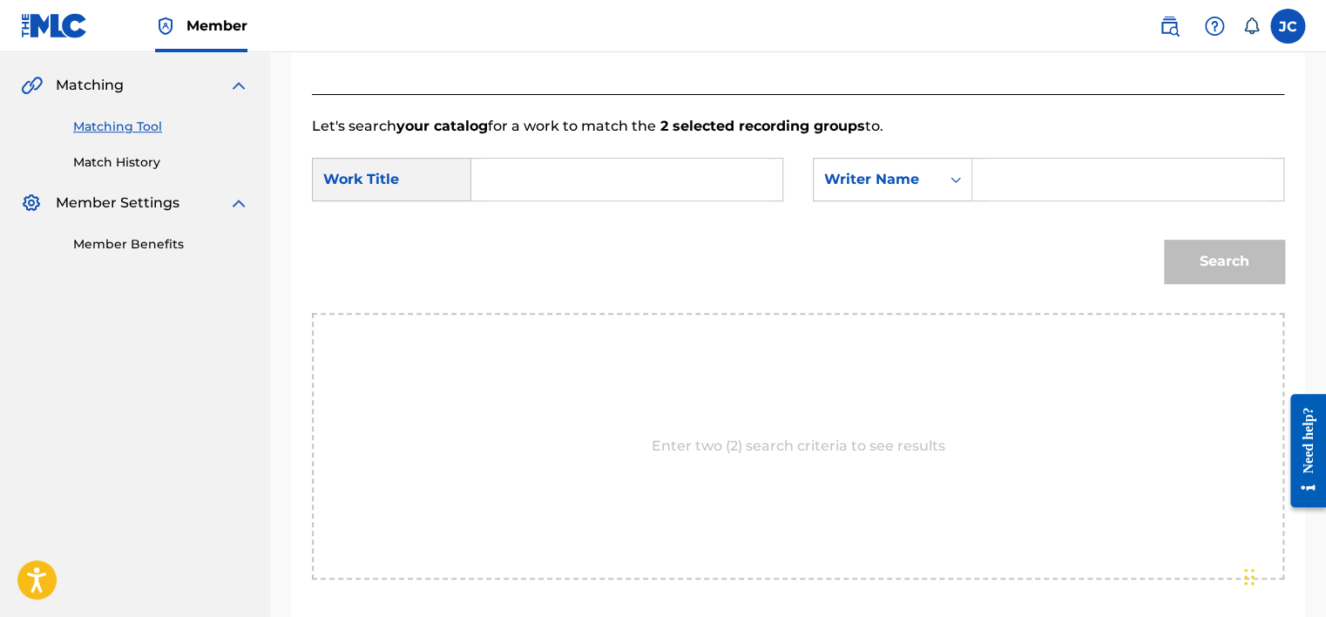
click at [534, 193] on input "Search Form" at bounding box center [626, 180] width 281 height 42
paste input "I Can’t Wait"
type input "I Can’t Wait"
click at [1012, 197] on input "Search Form" at bounding box center [1127, 180] width 281 height 42
paste input "[PERSON_NAME]"
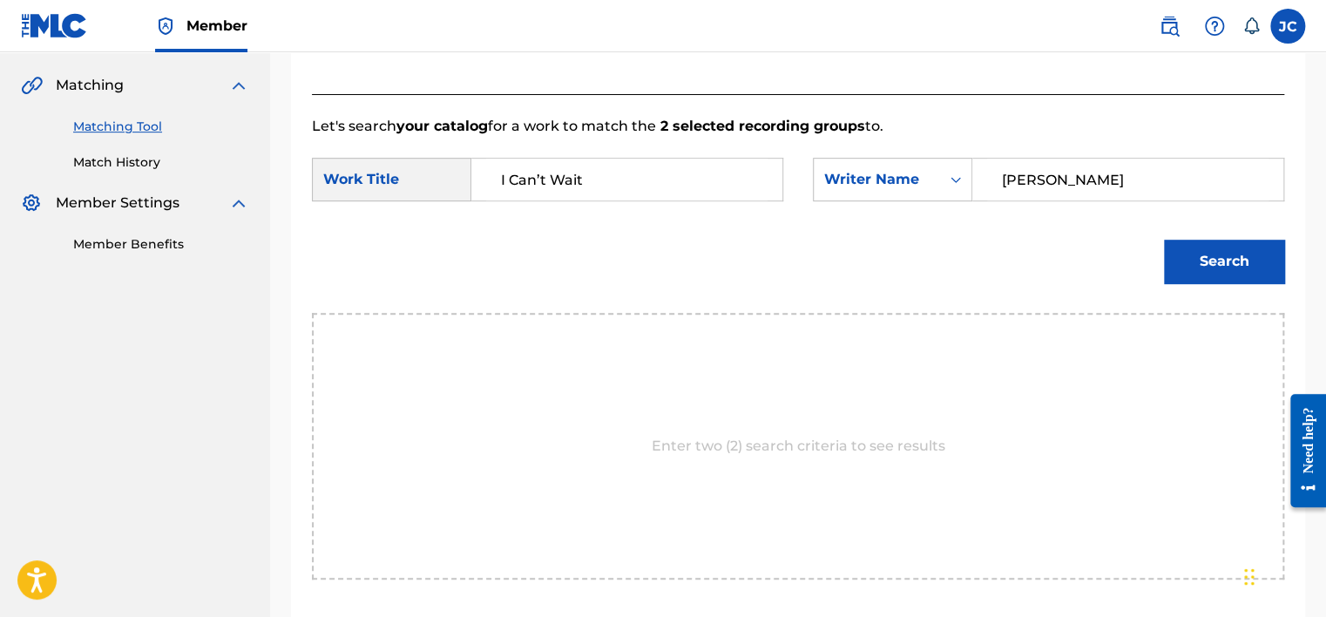
type input "[PERSON_NAME]"
click at [1164, 240] on button "Search" at bounding box center [1224, 262] width 120 height 44
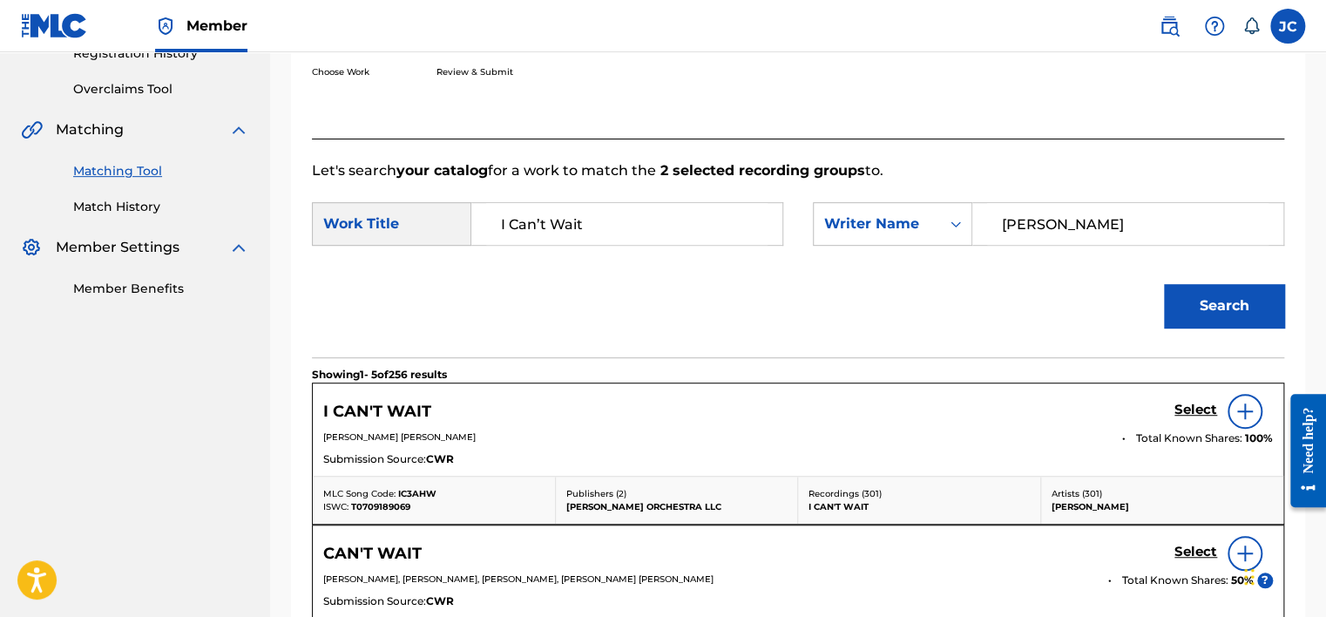
scroll to position [390, 0]
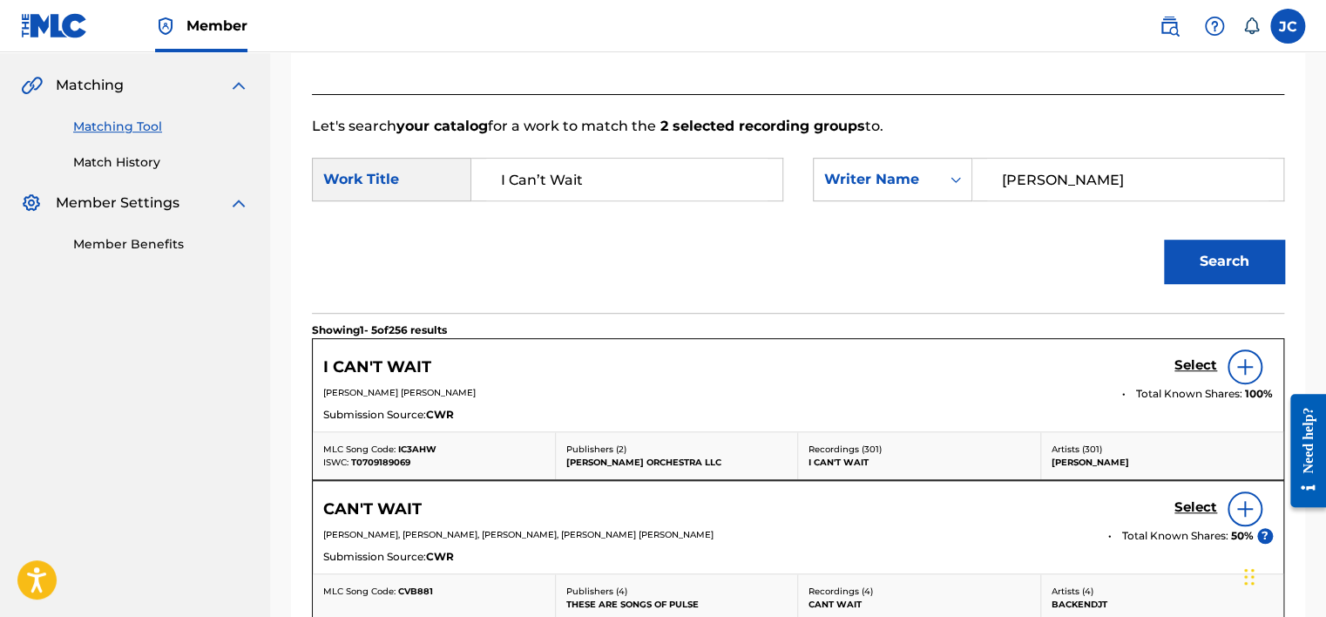
click at [1192, 362] on h5 "Select" at bounding box center [1195, 365] width 43 height 17
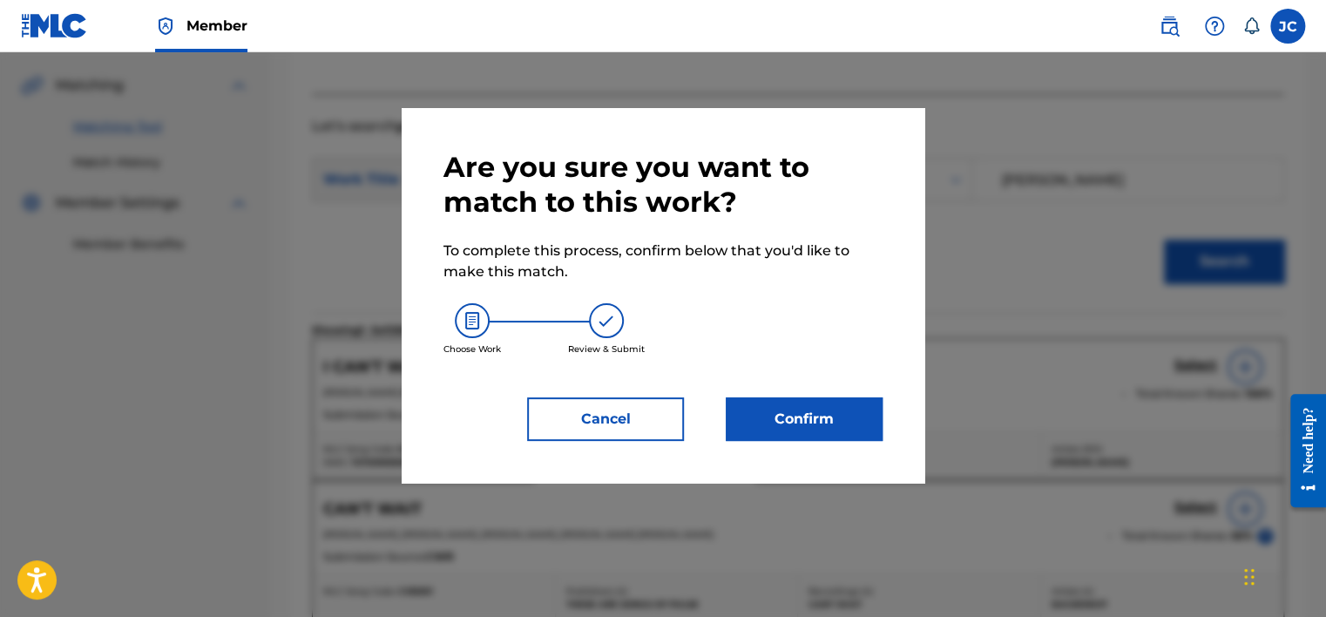
click at [772, 438] on button "Confirm" at bounding box center [804, 419] width 157 height 44
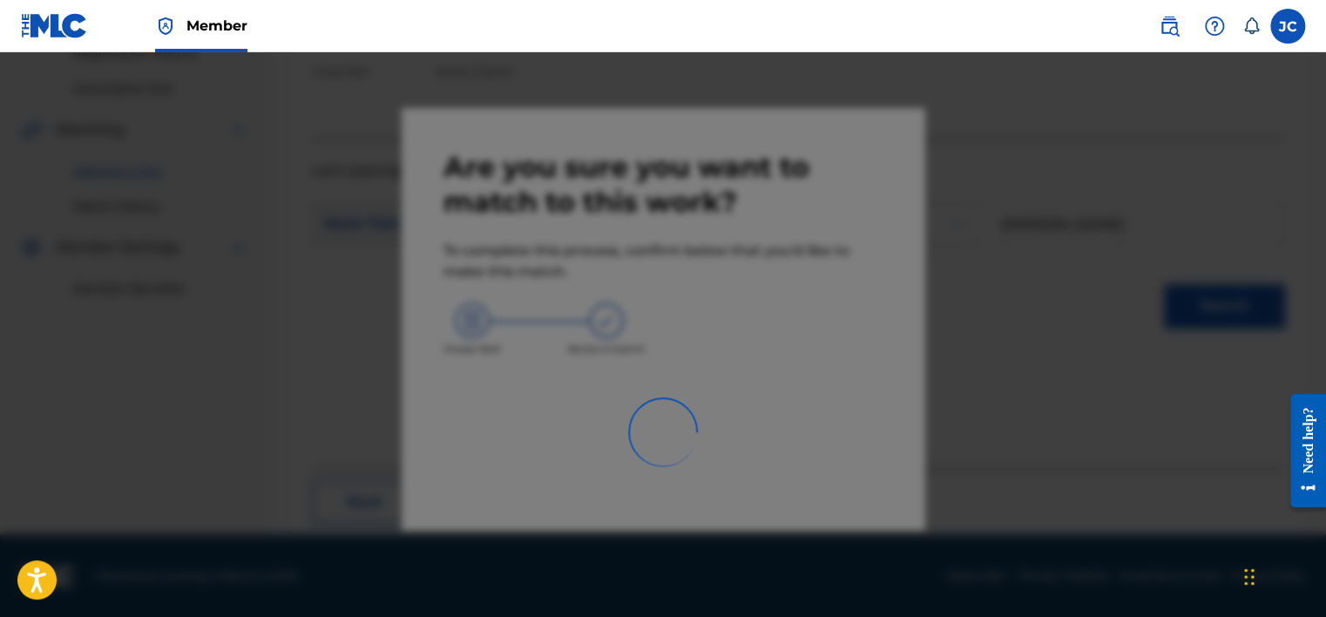
scroll to position [132, 0]
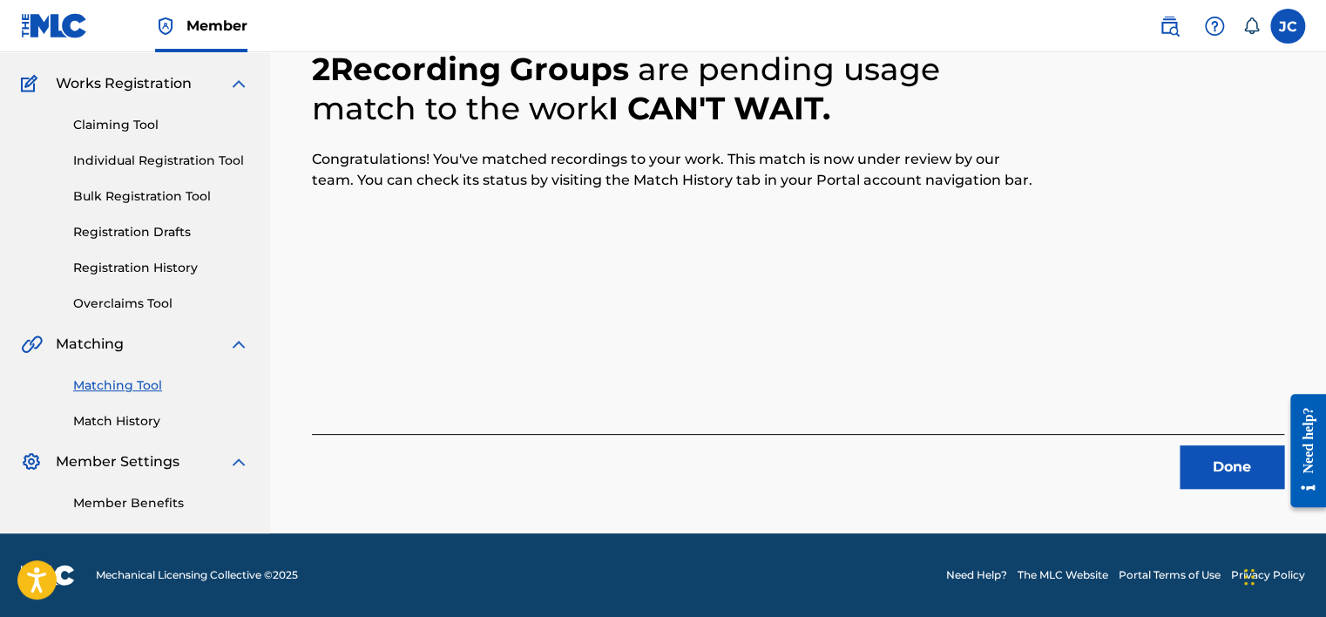
click at [1199, 451] on button "Done" at bounding box center [1232, 467] width 105 height 44
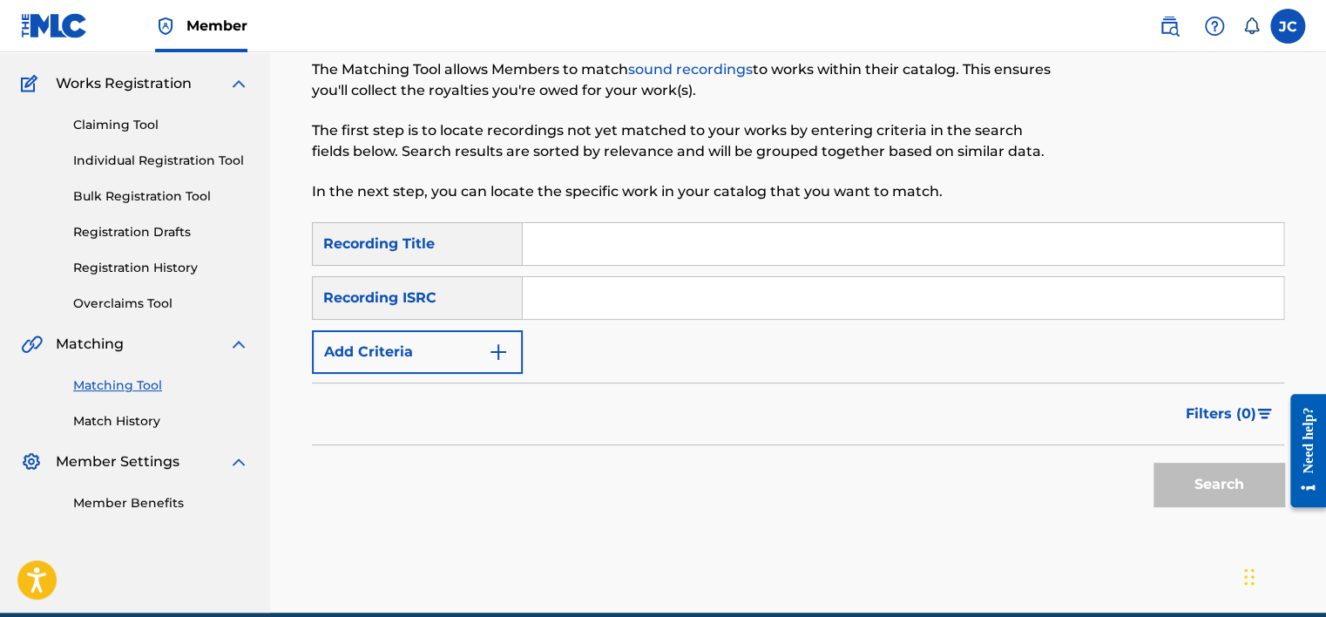
click at [578, 312] on input "Search Form" at bounding box center [903, 298] width 761 height 42
paste input "USWR60251082"
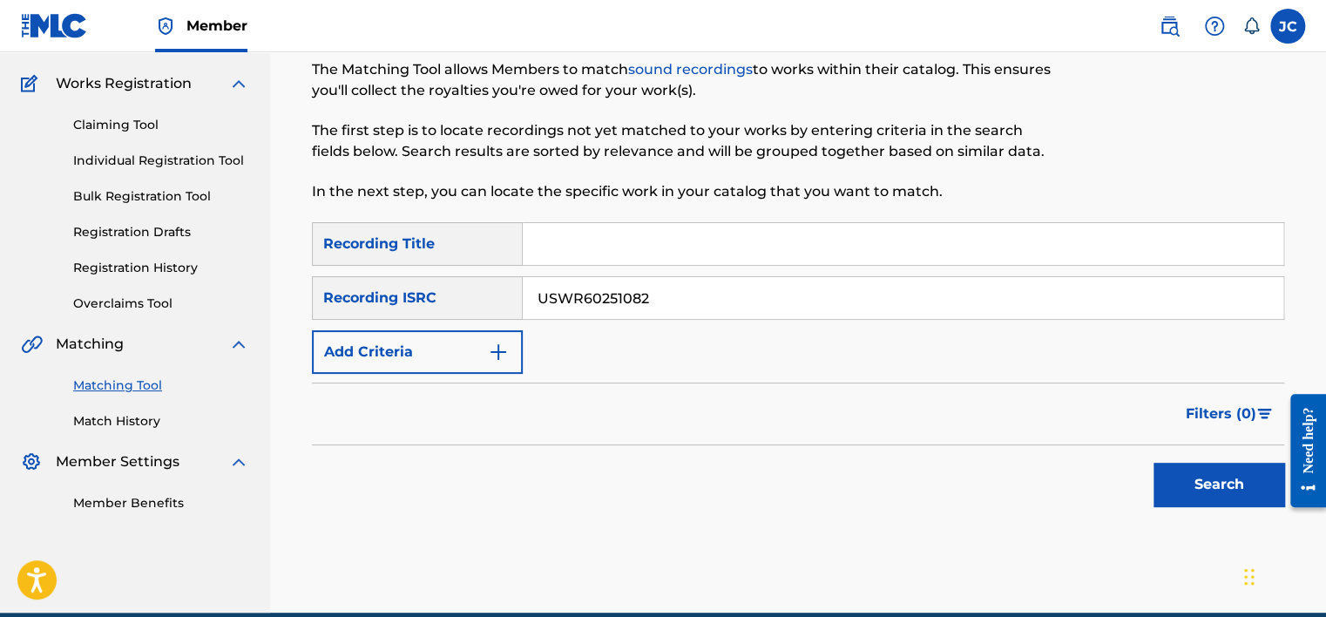
type input "USWR60251082"
click at [1153, 463] on button "Search" at bounding box center [1218, 485] width 131 height 44
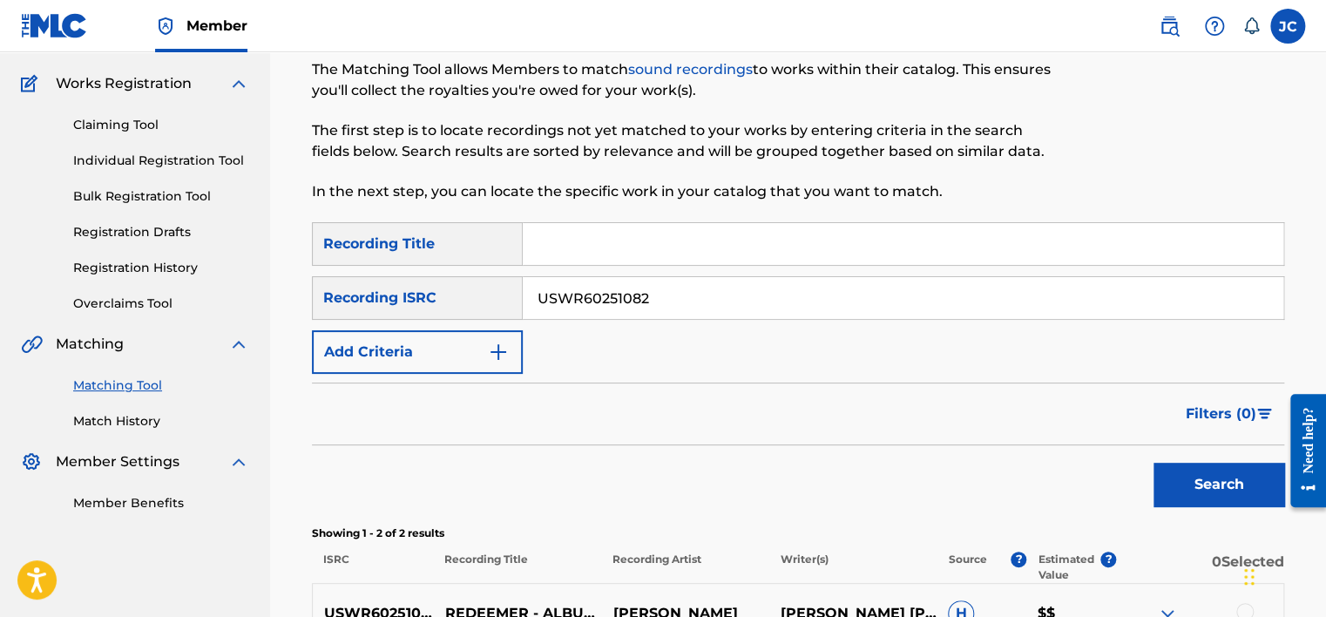
drag, startPoint x: 1324, startPoint y: 145, endPoint x: 1330, endPoint y: 195, distance: 50.9
click at [1325, 195] on html "Accessibility Screen-Reader Guide, Feedback, and Issue Reporting | New window M…" at bounding box center [663, 176] width 1326 height 617
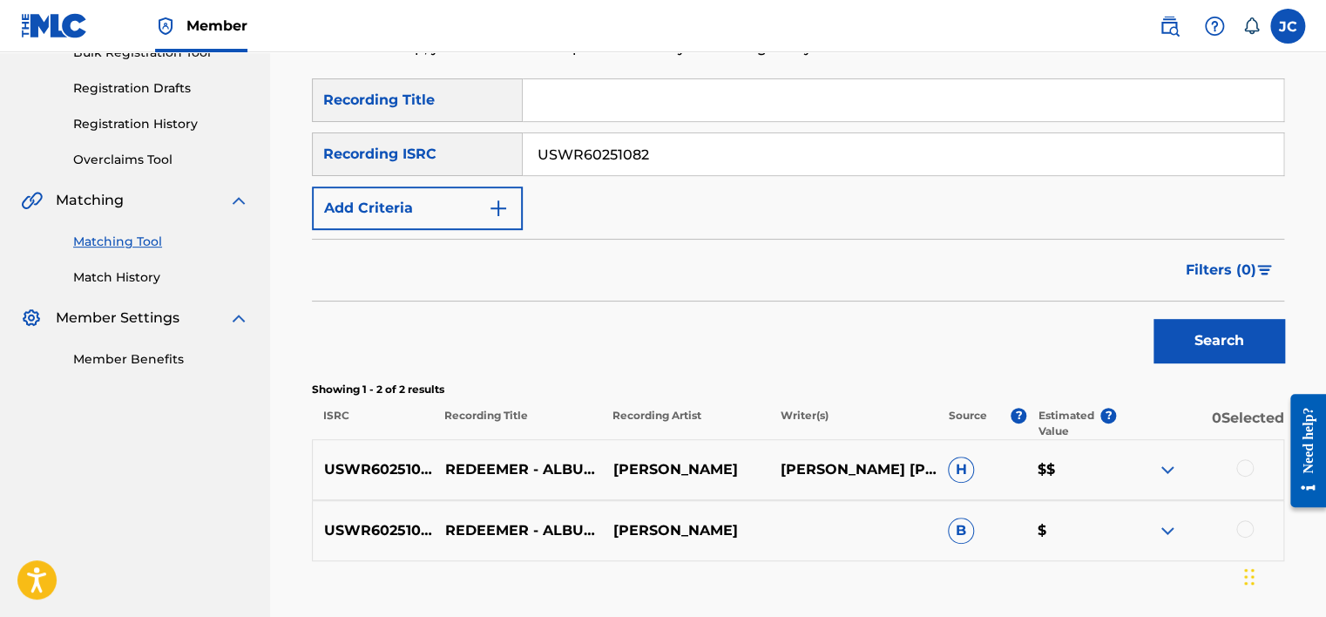
scroll to position [359, 0]
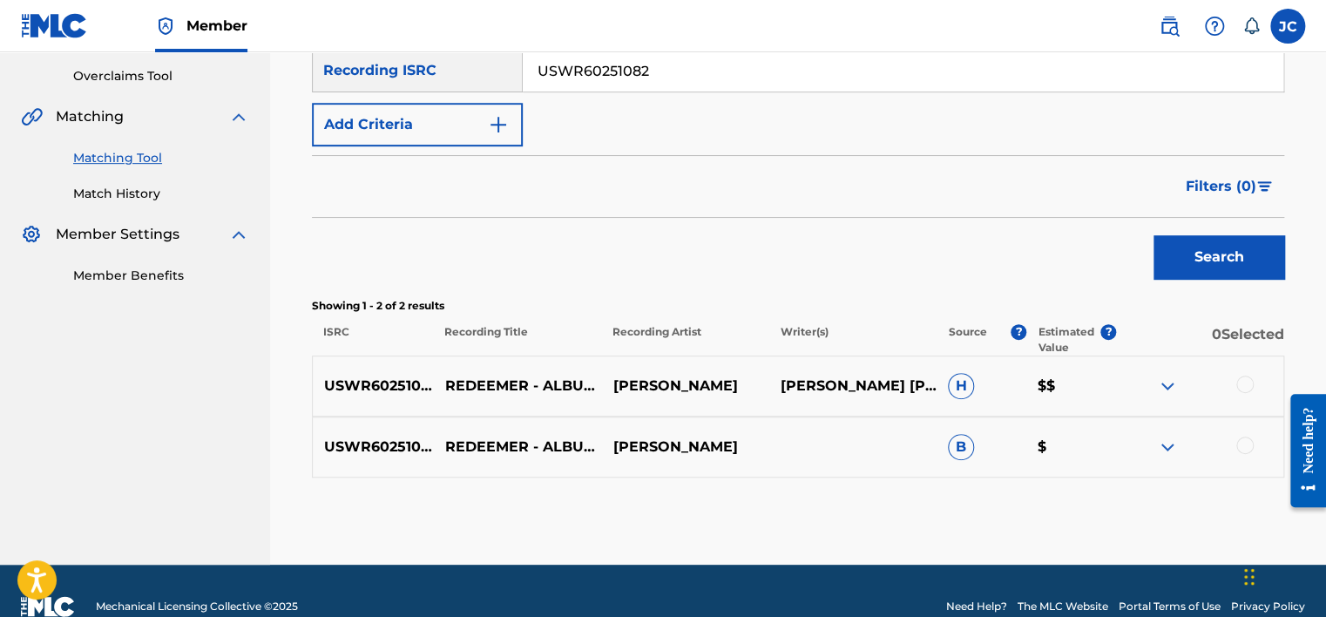
click at [1248, 445] on div at bounding box center [1244, 444] width 17 height 17
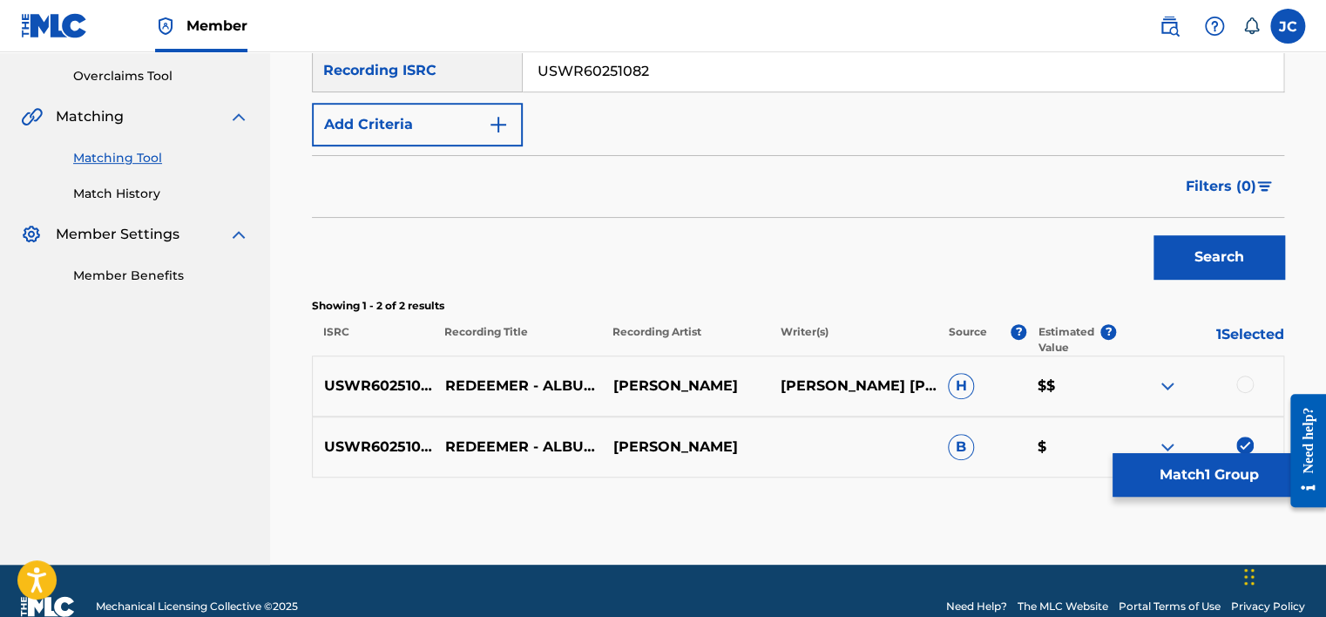
click at [1245, 387] on div at bounding box center [1244, 383] width 17 height 17
click at [1227, 458] on button "Match 2 Groups" at bounding box center [1208, 475] width 193 height 44
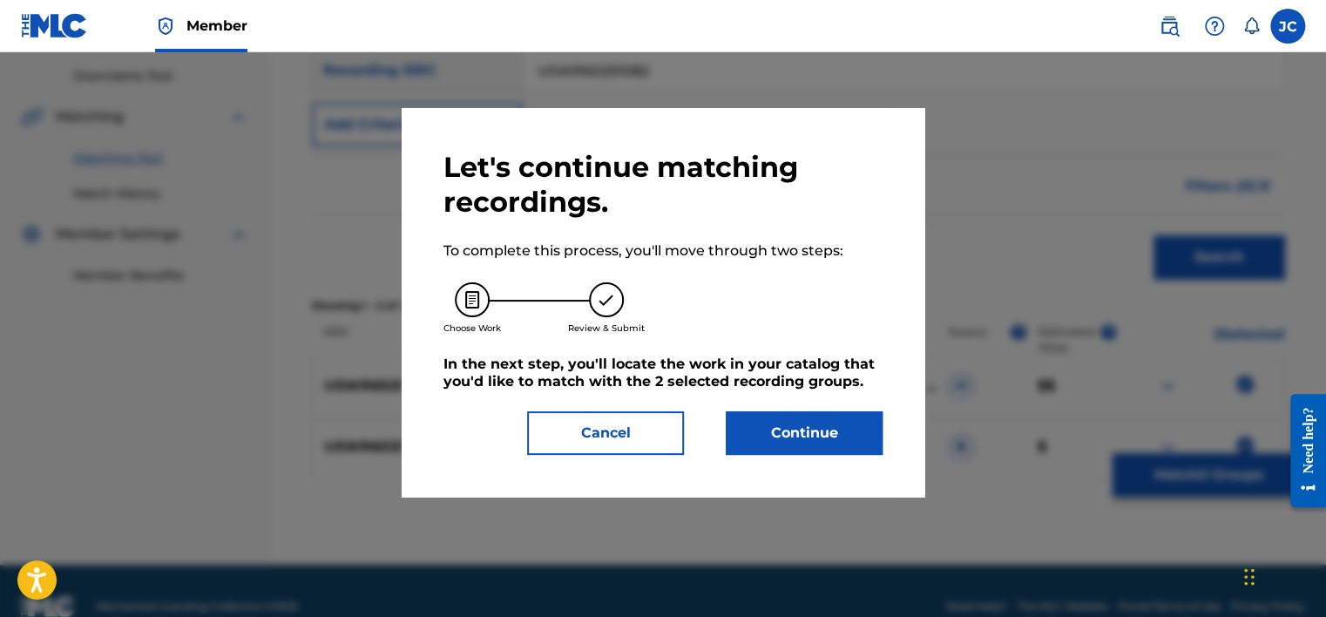
click at [808, 415] on button "Continue" at bounding box center [804, 433] width 157 height 44
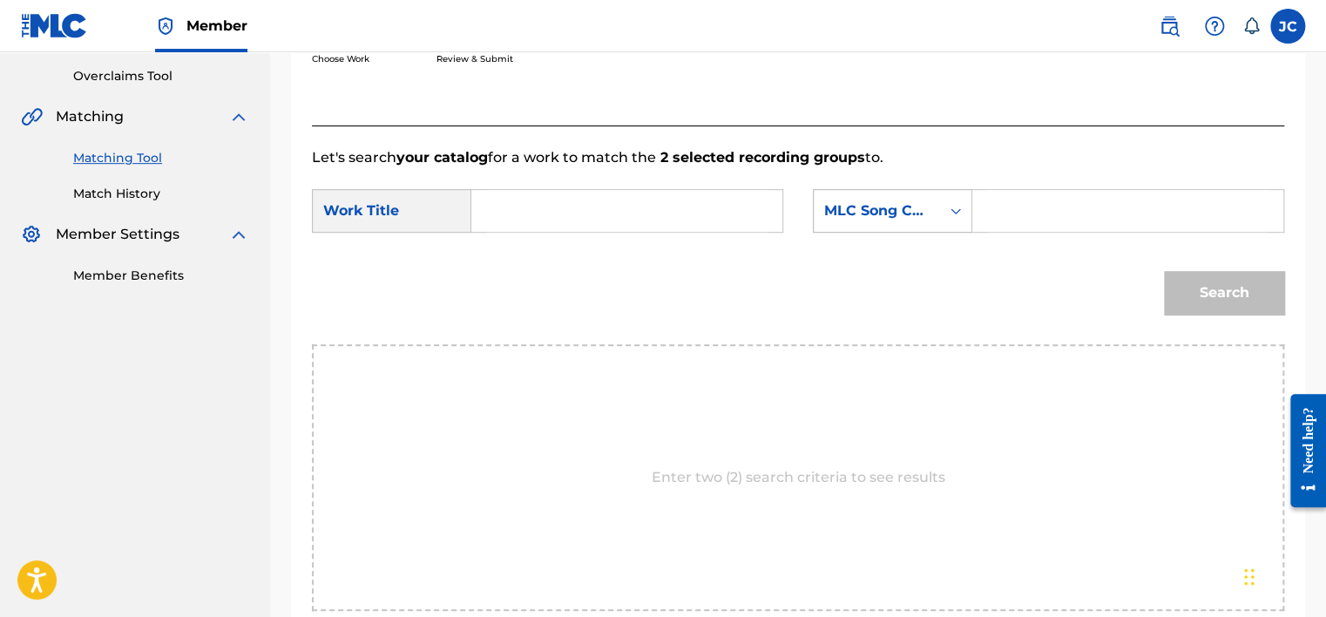
click at [868, 220] on div "MLC Song Code" at bounding box center [876, 210] width 105 height 21
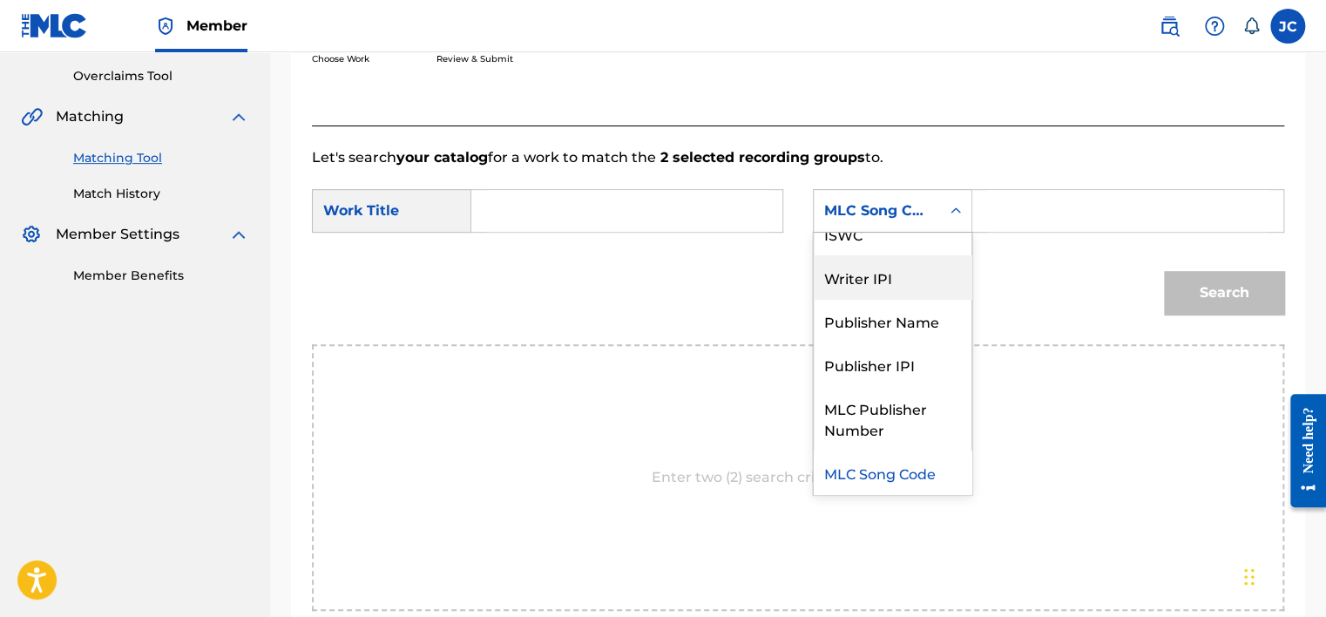
scroll to position [0, 0]
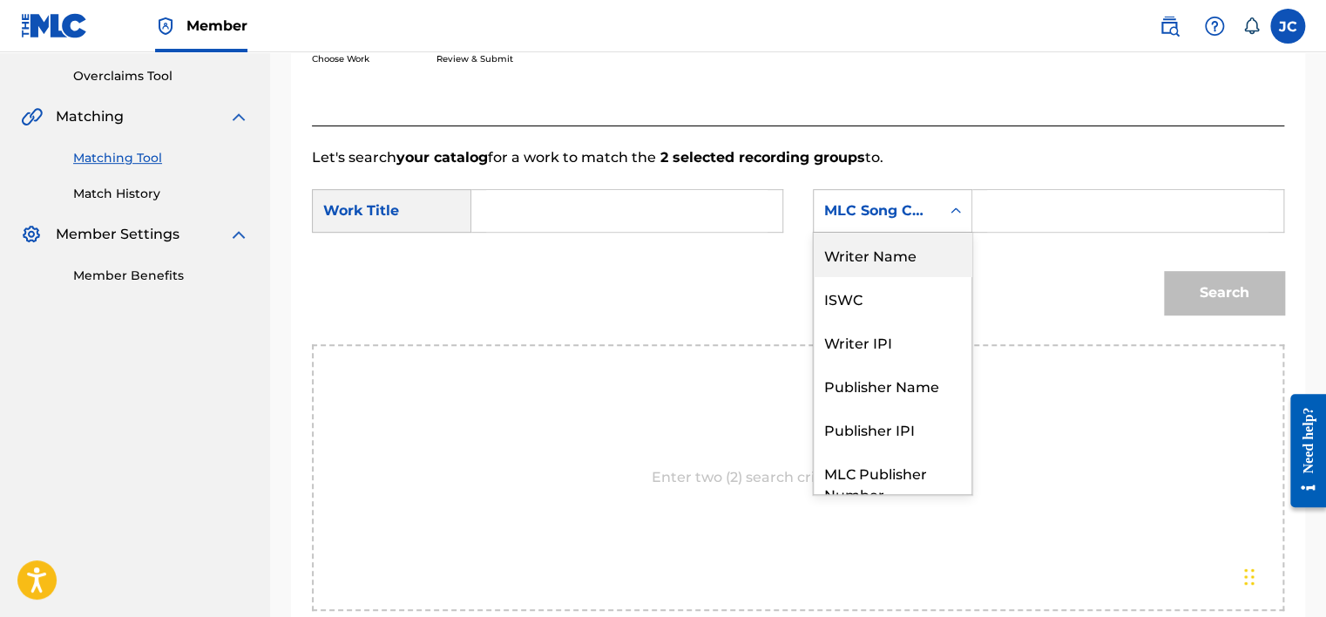
click at [897, 257] on div "Writer Name" at bounding box center [893, 255] width 158 height 44
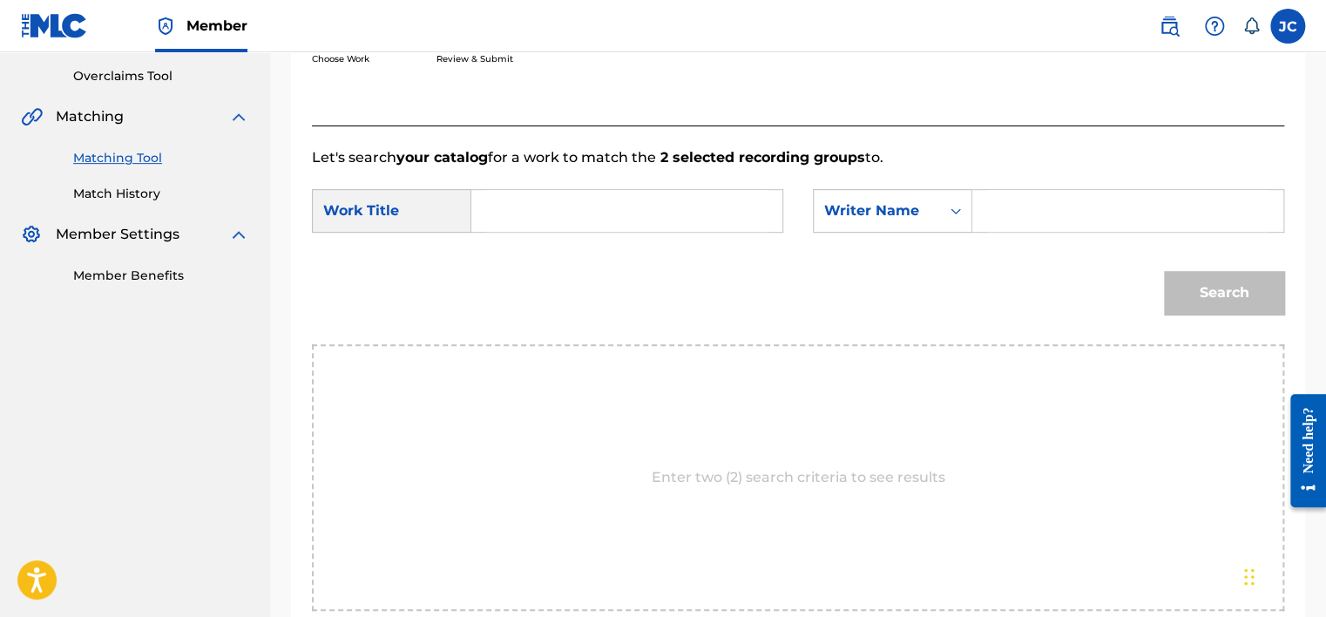
click at [523, 220] on input "Search Form" at bounding box center [626, 211] width 281 height 42
paste input "Redeemer"
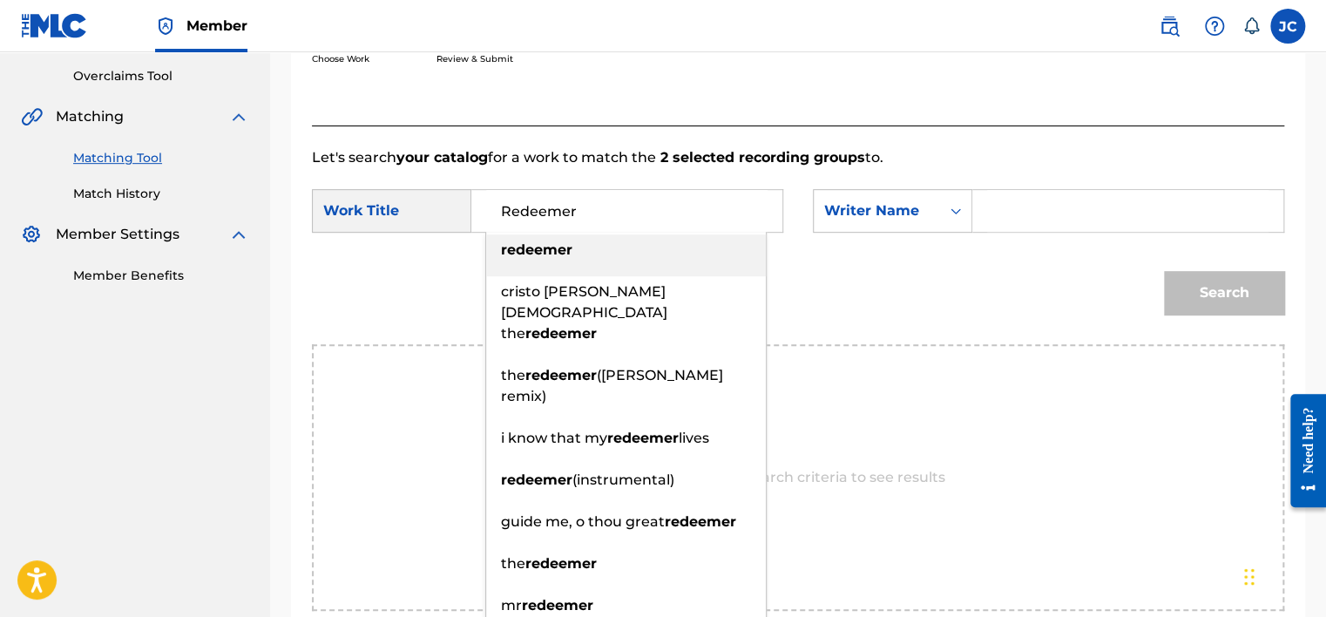
type input "Redeemer"
click at [1030, 221] on input "Search Form" at bounding box center [1127, 211] width 281 height 42
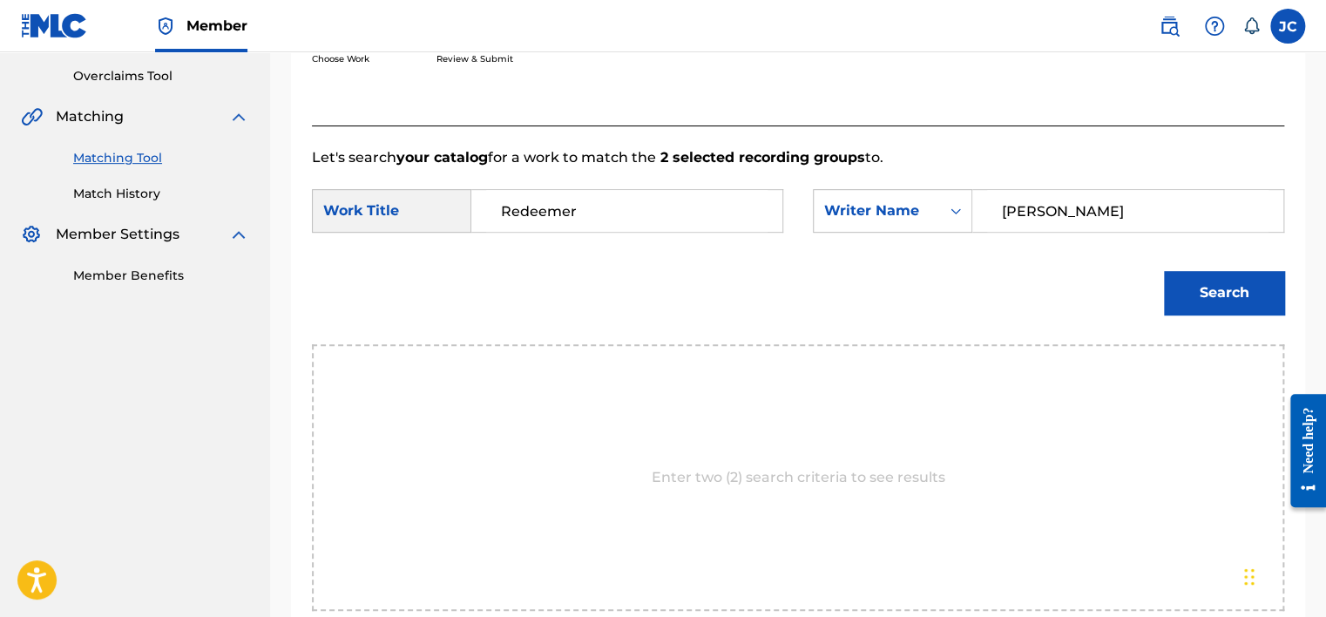
click at [1164, 271] on button "Search" at bounding box center [1224, 293] width 120 height 44
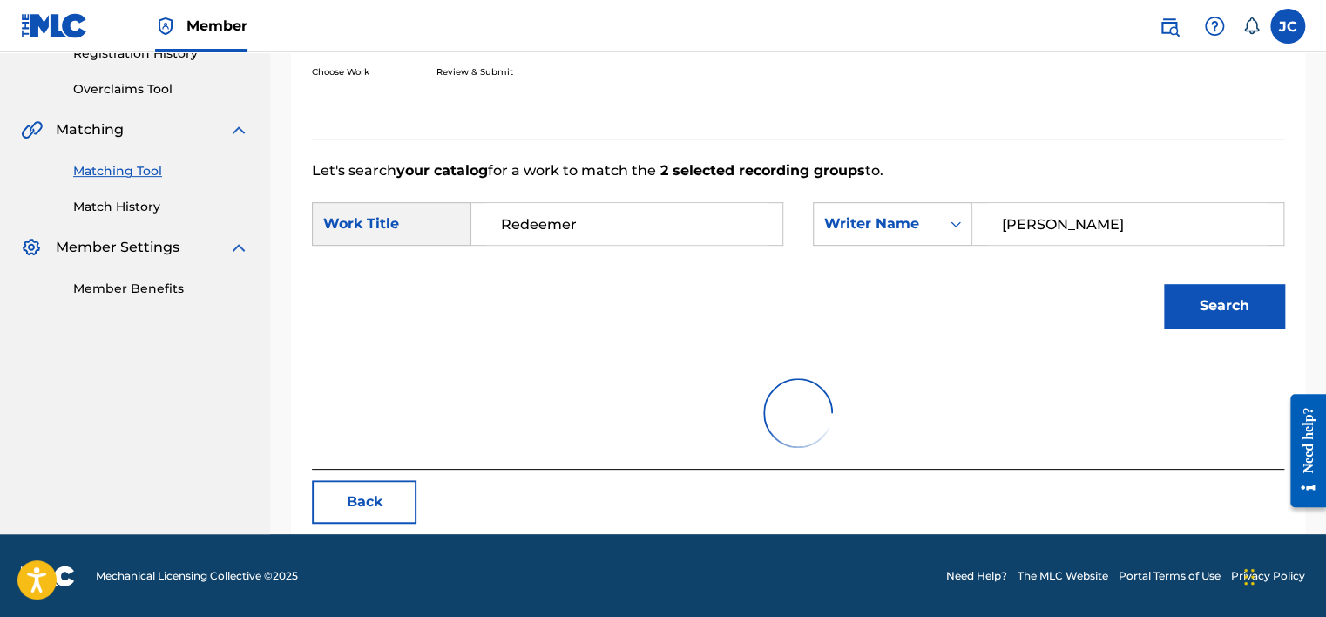
scroll to position [272, 0]
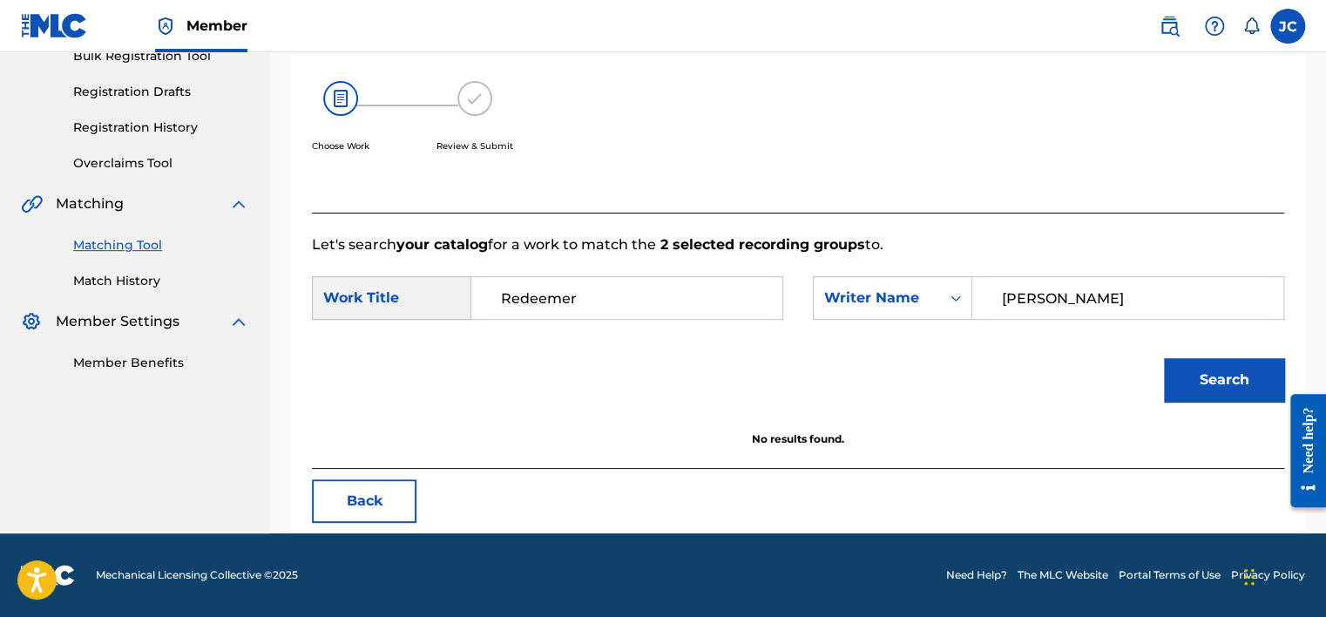
click at [1087, 296] on input "[PERSON_NAME]" at bounding box center [1127, 298] width 281 height 42
type input "[PERSON_NAME]"
click at [1164, 358] on button "Search" at bounding box center [1224, 380] width 120 height 44
click at [362, 503] on button "Back" at bounding box center [364, 501] width 105 height 44
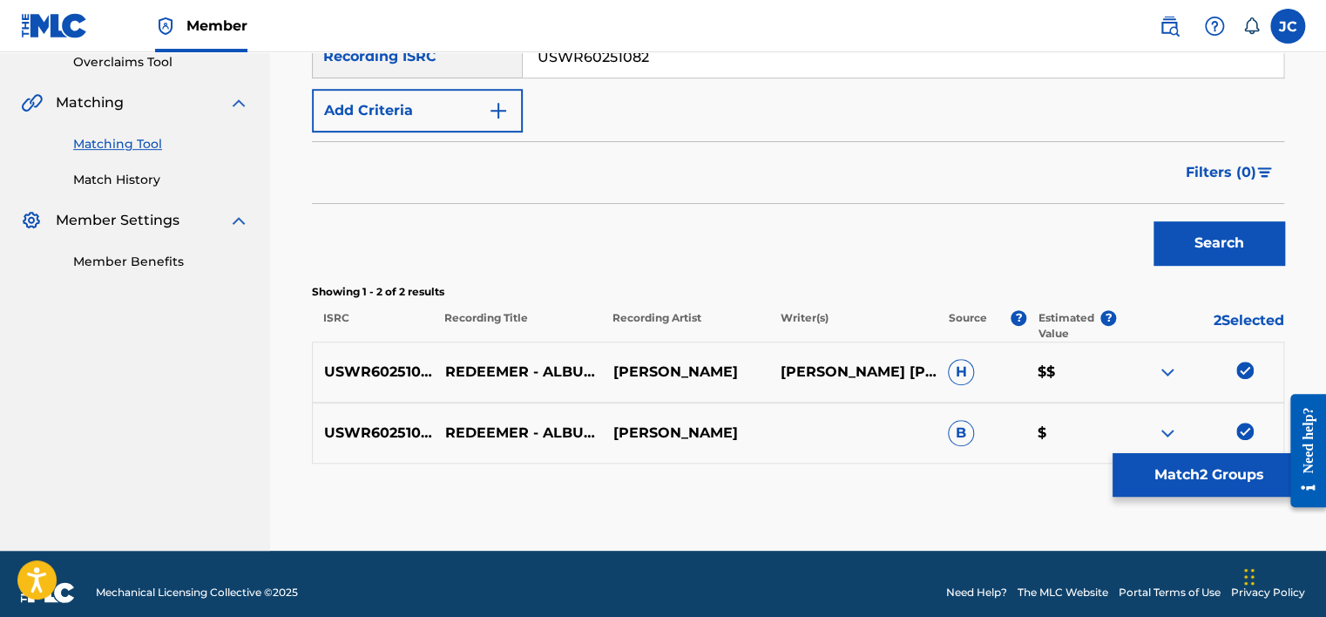
scroll to position [390, 0]
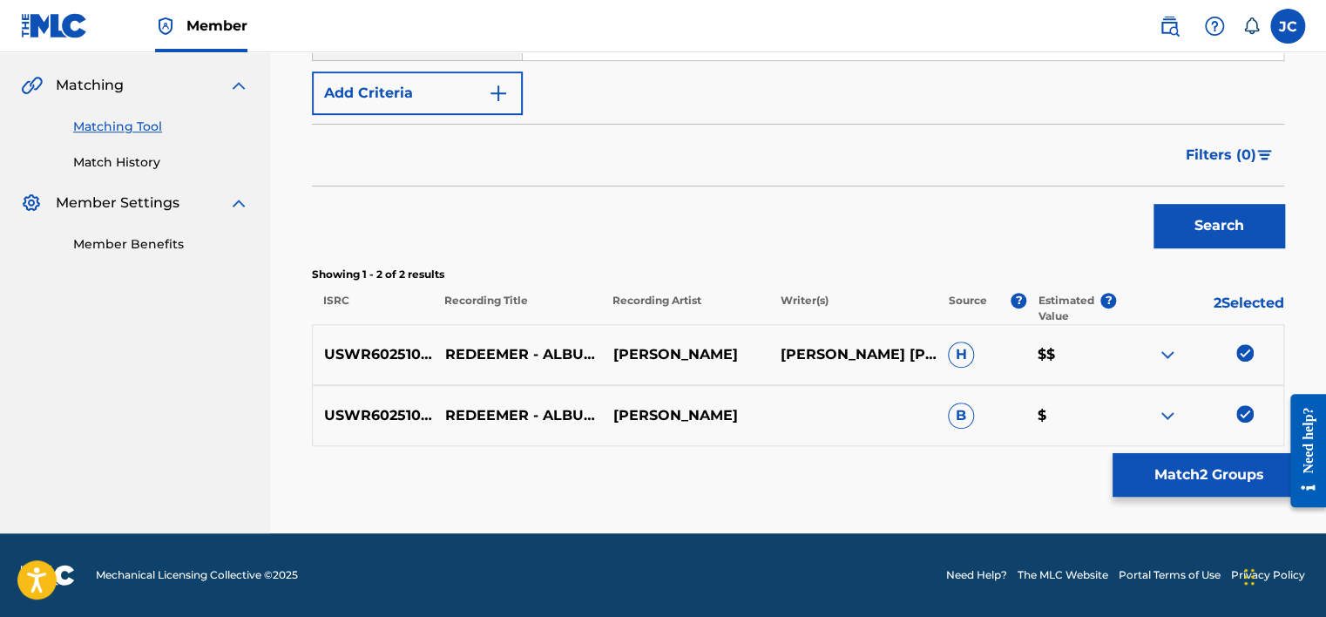
click at [1245, 415] on img at bounding box center [1244, 413] width 17 height 17
click at [1242, 361] on img at bounding box center [1244, 352] width 17 height 17
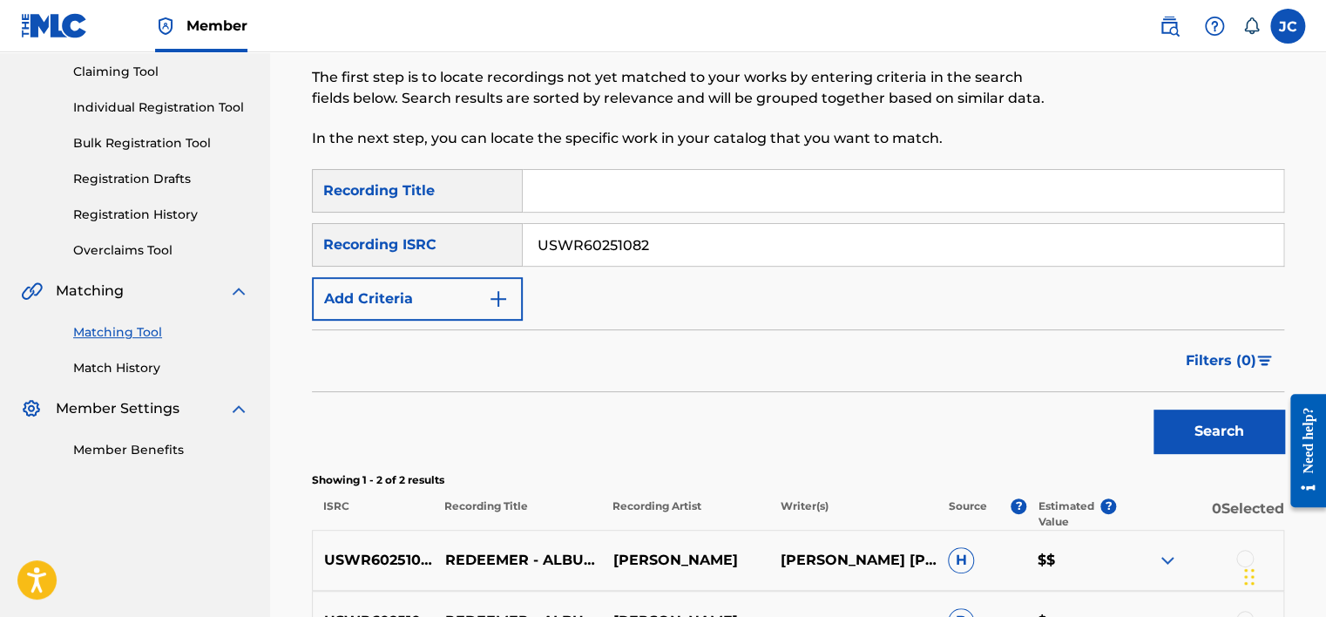
scroll to position [179, 0]
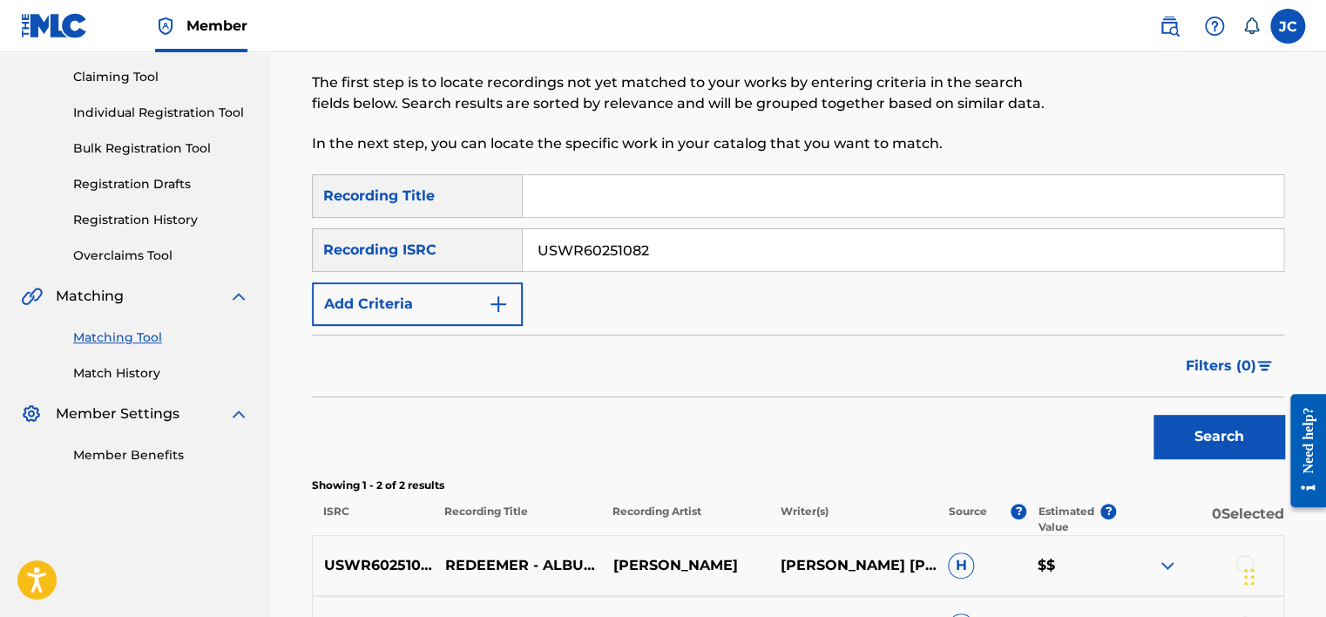
click at [729, 239] on input "USWR60251082" at bounding box center [903, 250] width 761 height 42
type input "N"
paste input "GBZUZ0900014"
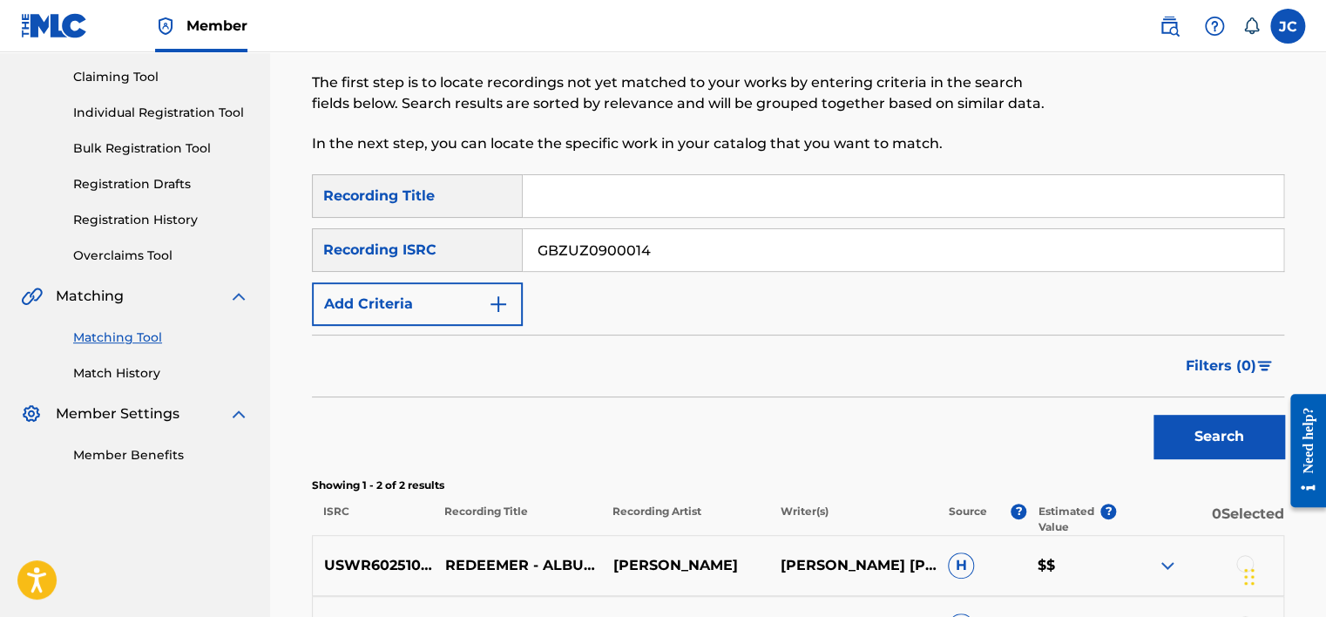
type input "GBZUZ0900014"
click at [1153, 415] on button "Search" at bounding box center [1218, 437] width 131 height 44
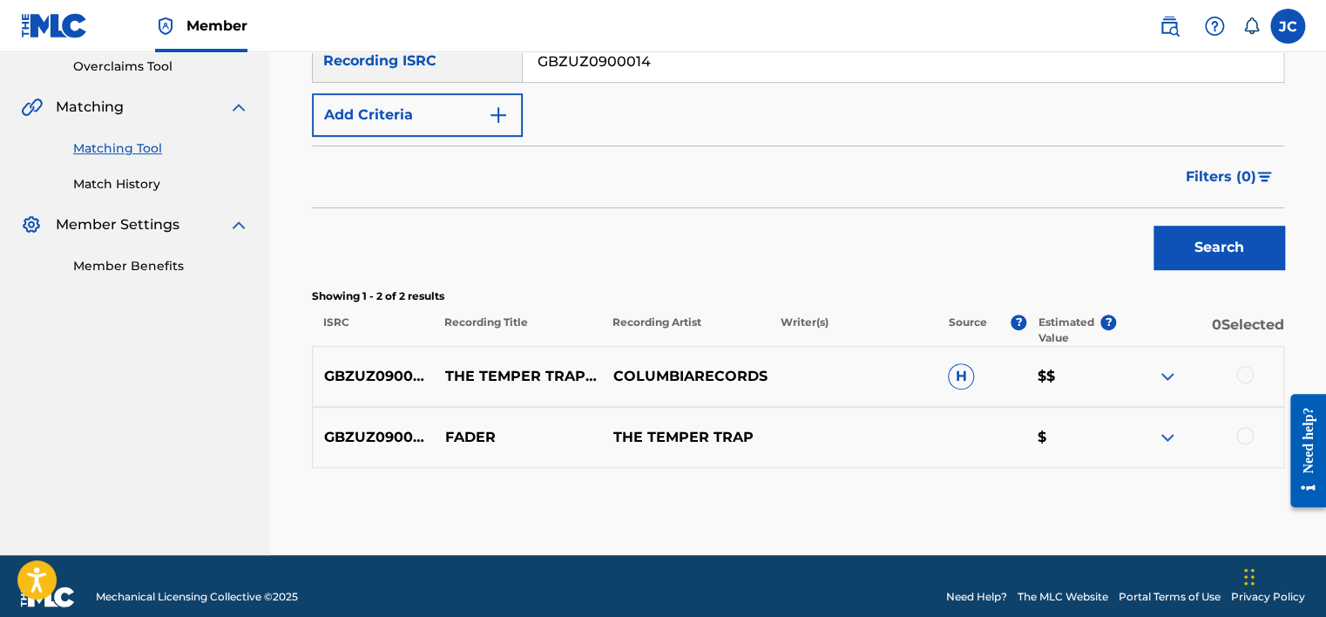
scroll to position [390, 0]
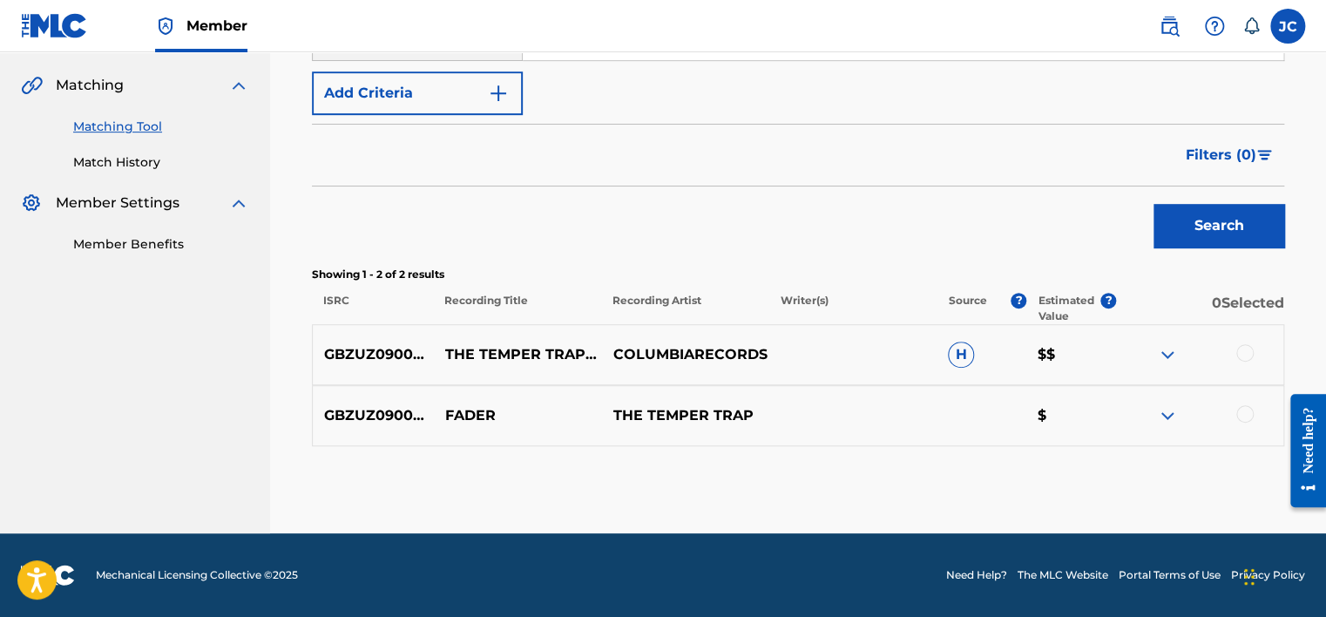
click at [1241, 407] on div at bounding box center [1244, 413] width 17 height 17
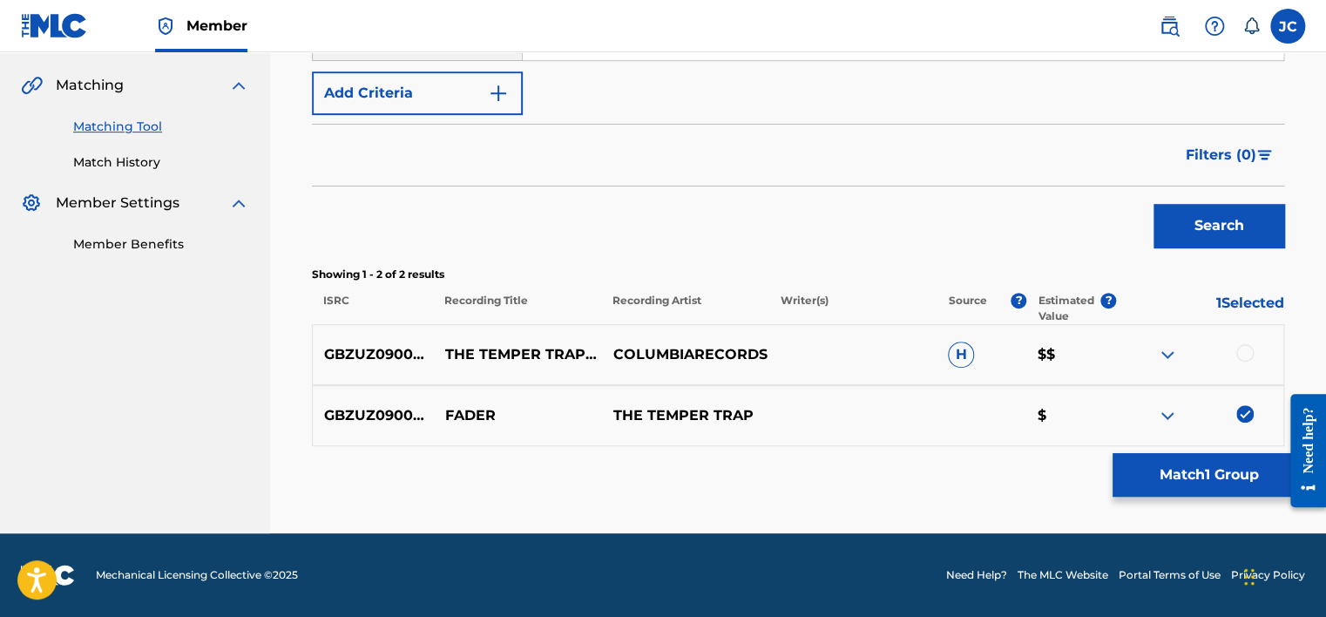
click at [1247, 355] on div at bounding box center [1244, 352] width 17 height 17
click at [1213, 475] on button "Match 2 Groups" at bounding box center [1208, 475] width 193 height 44
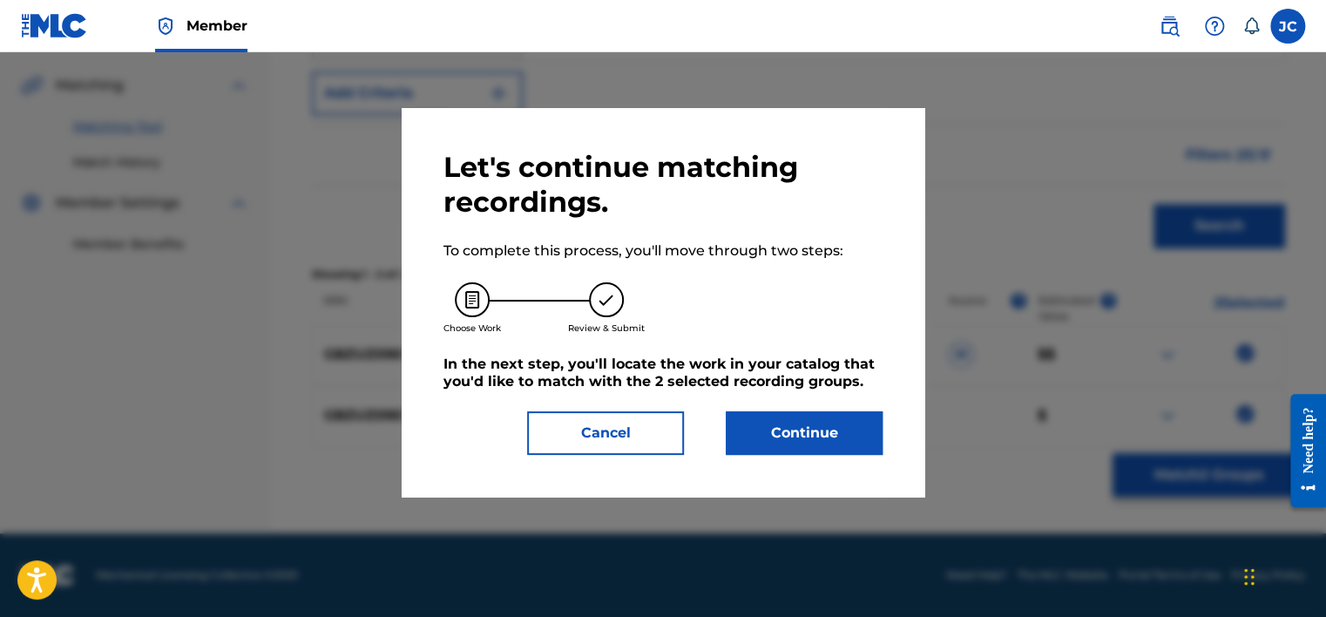
click at [801, 411] on button "Continue" at bounding box center [804, 433] width 157 height 44
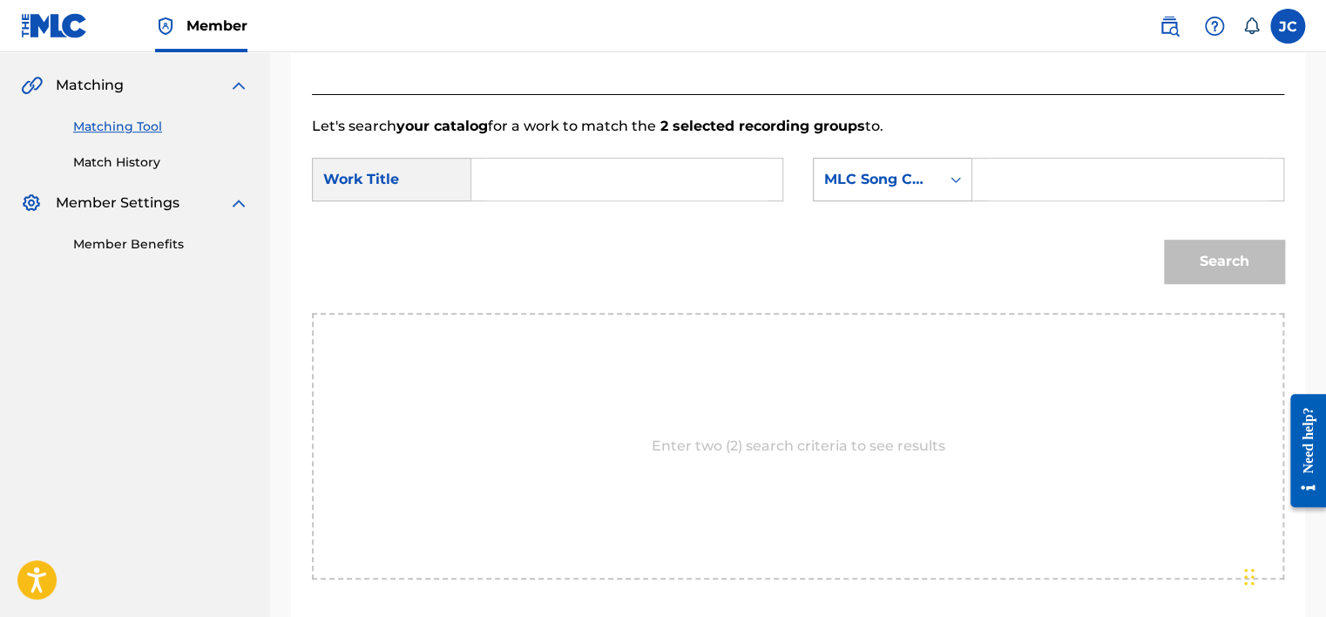
click at [937, 167] on div "MLC Song Code" at bounding box center [877, 179] width 126 height 33
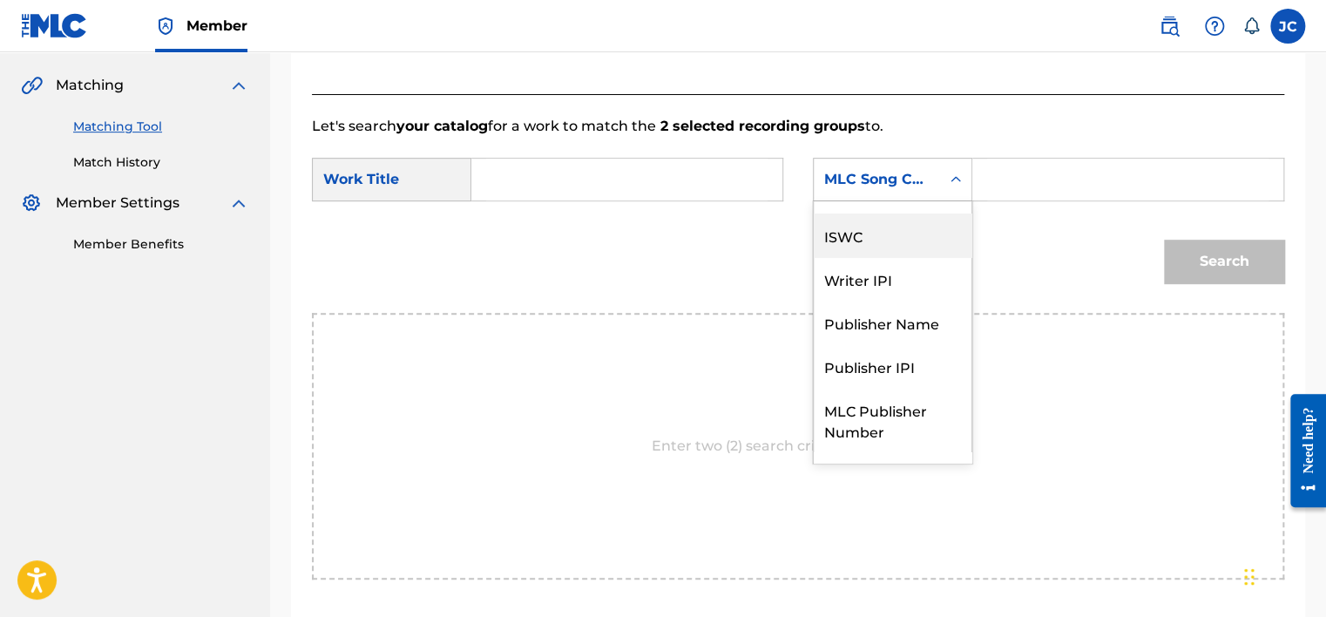
scroll to position [0, 0]
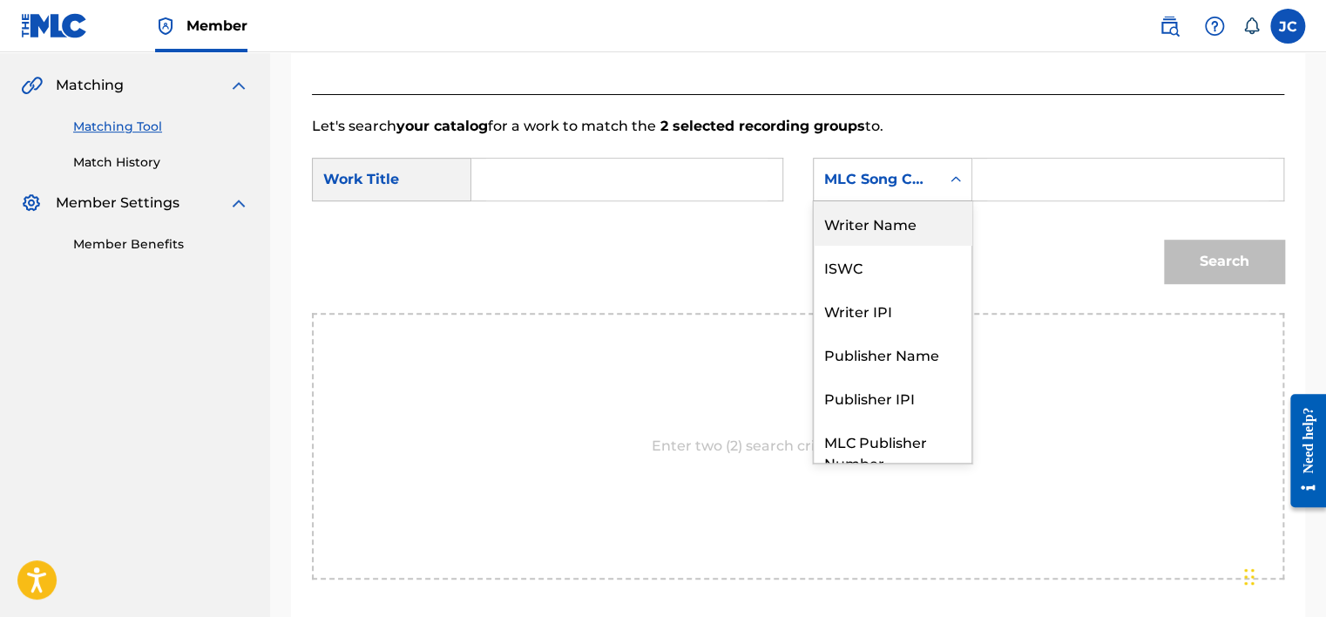
click at [915, 229] on div "Writer Name" at bounding box center [893, 223] width 158 height 44
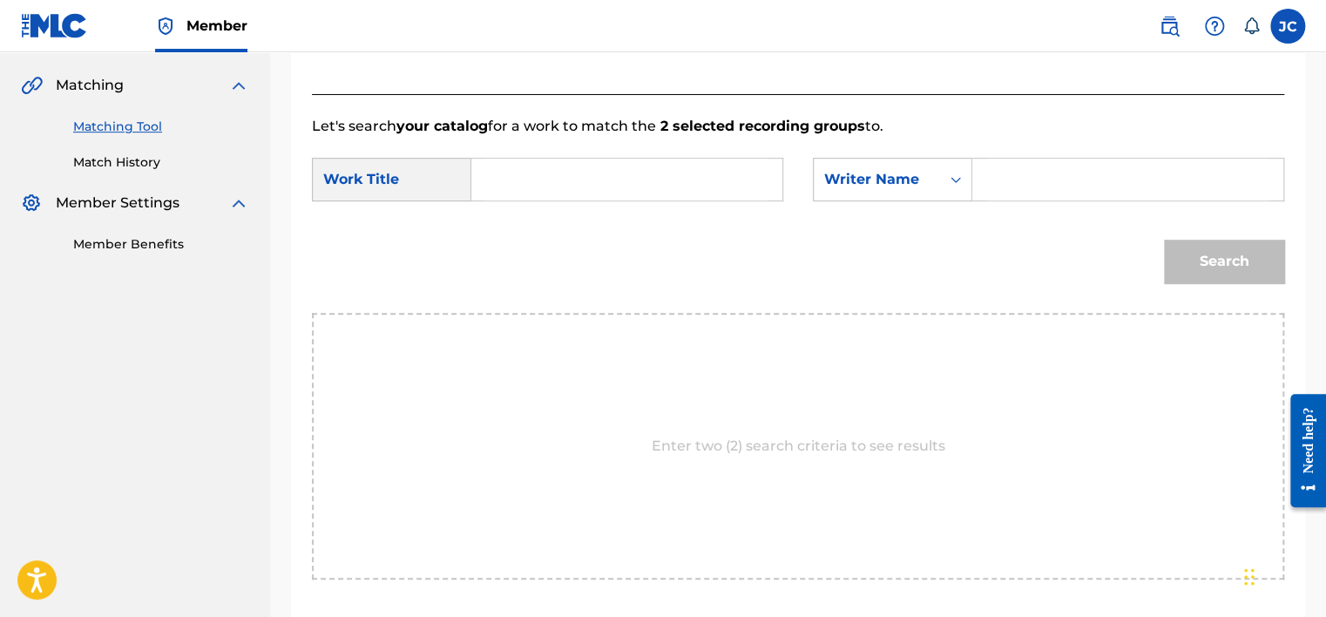
click at [666, 179] on input "Search Form" at bounding box center [626, 180] width 281 height 42
paste input "Fader"
type input "Fader"
click at [1028, 173] on input "Search Form" at bounding box center [1127, 180] width 281 height 42
paste input "Mandagi"
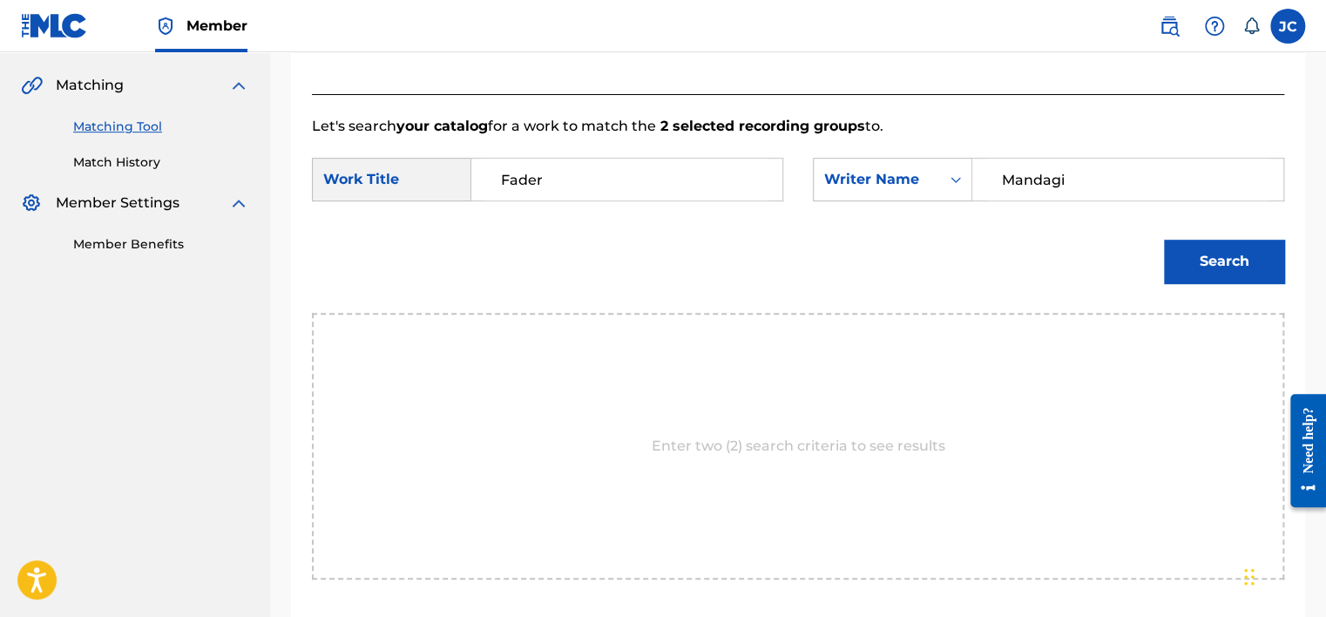
type input "Mandagi"
click at [1164, 240] on button "Search" at bounding box center [1224, 262] width 120 height 44
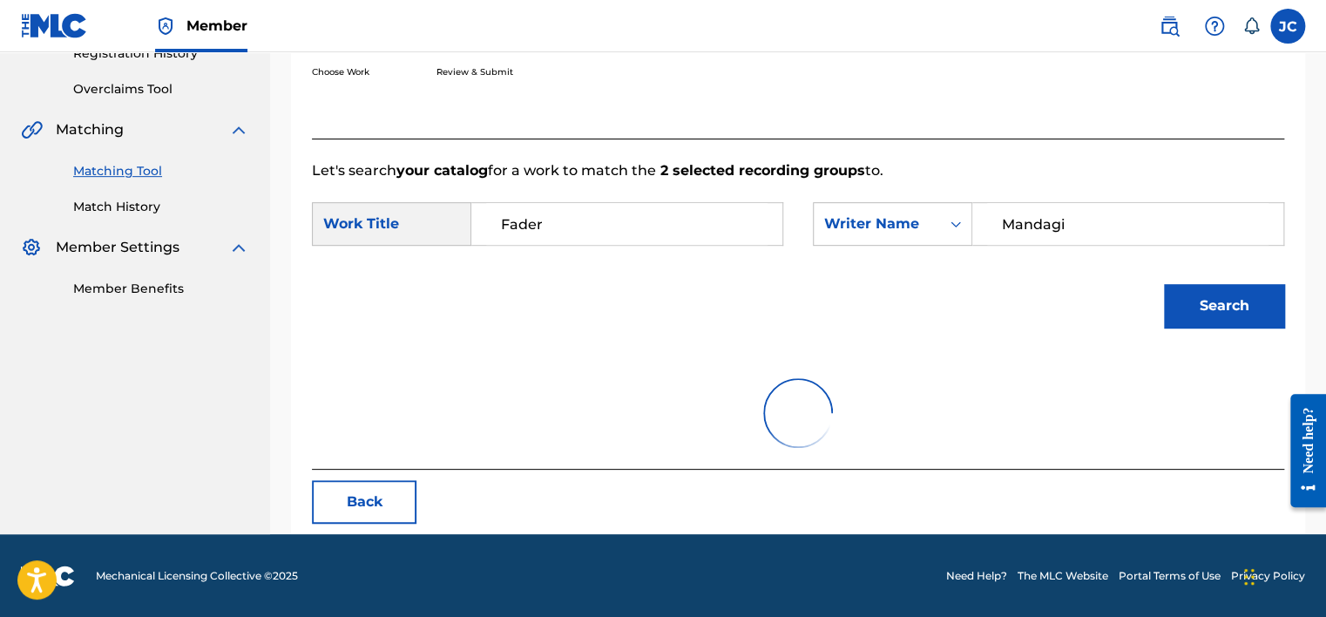
scroll to position [390, 0]
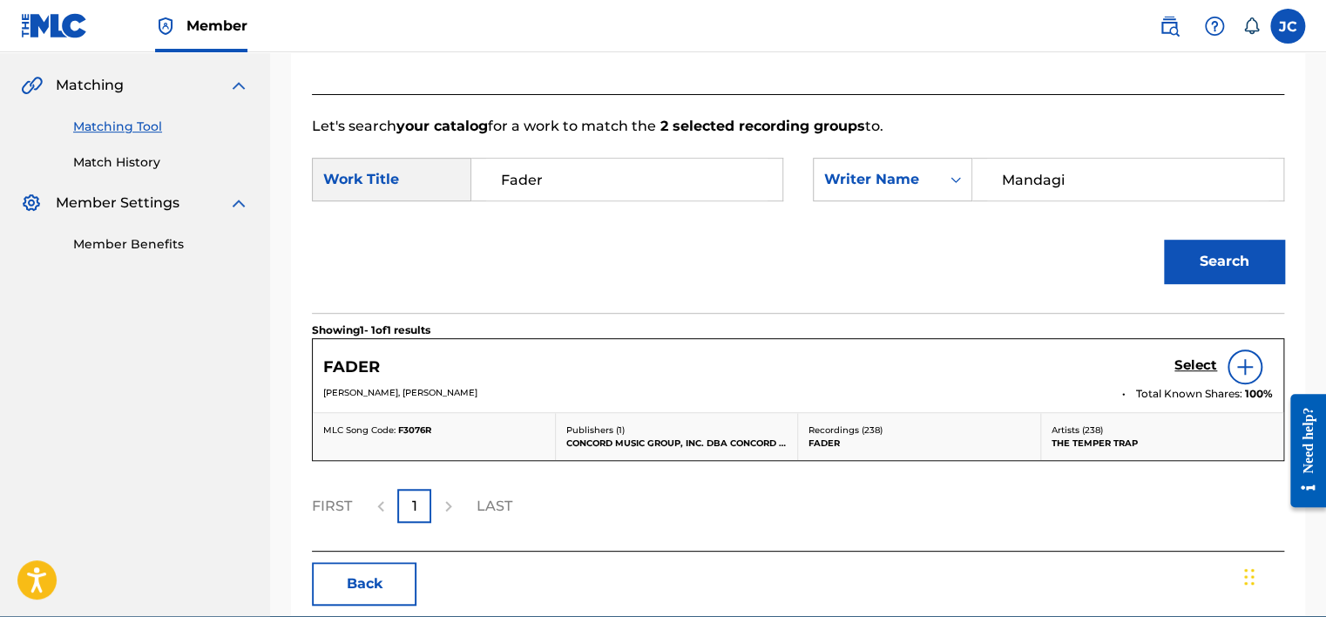
click at [1190, 366] on h5 "Select" at bounding box center [1195, 365] width 43 height 17
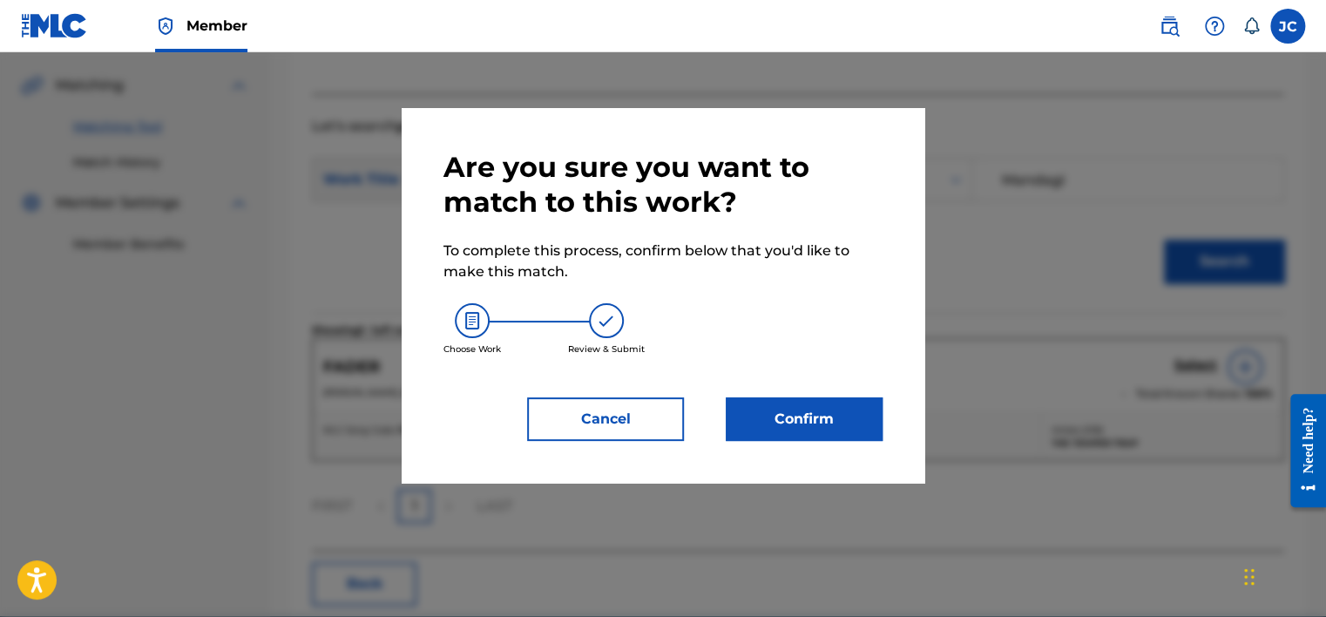
click at [754, 397] on button "Confirm" at bounding box center [804, 419] width 157 height 44
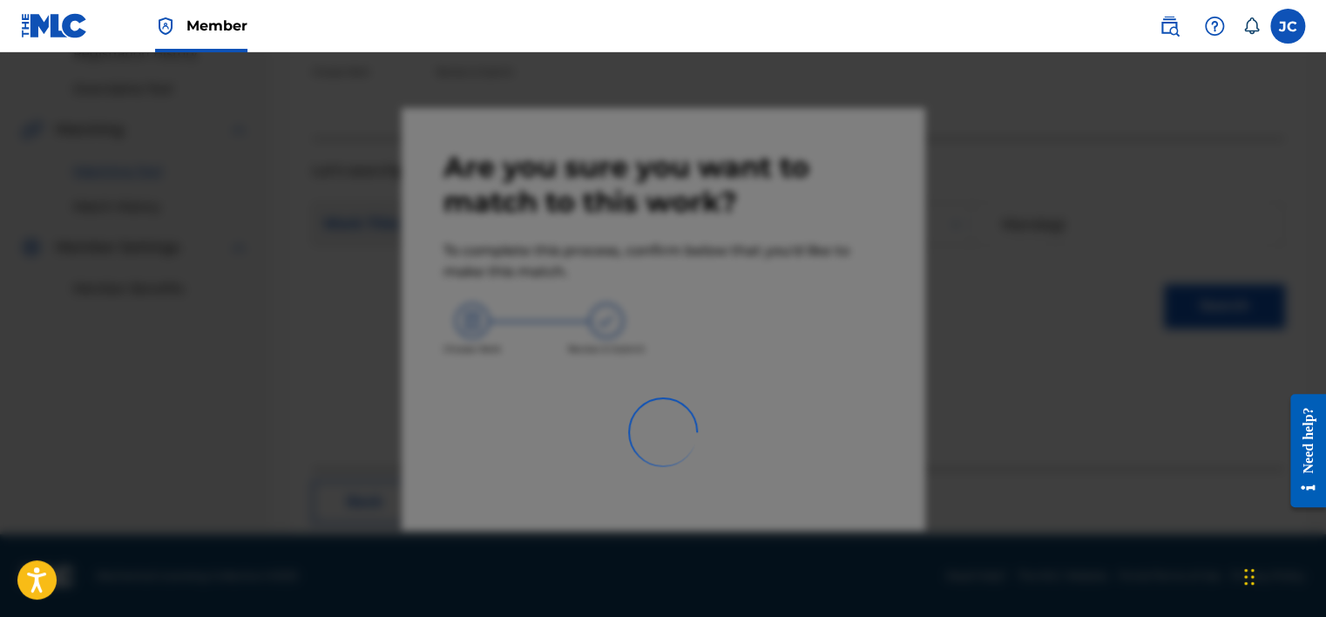
scroll to position [132, 0]
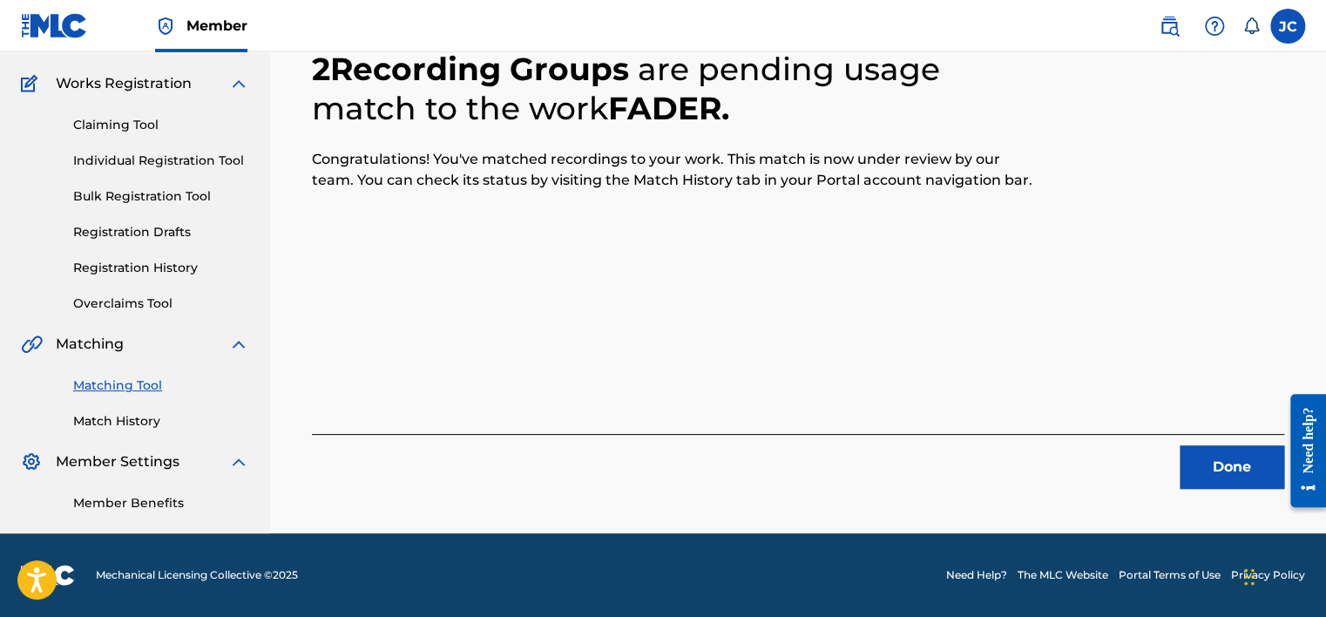
click at [1241, 459] on button "Done" at bounding box center [1232, 467] width 105 height 44
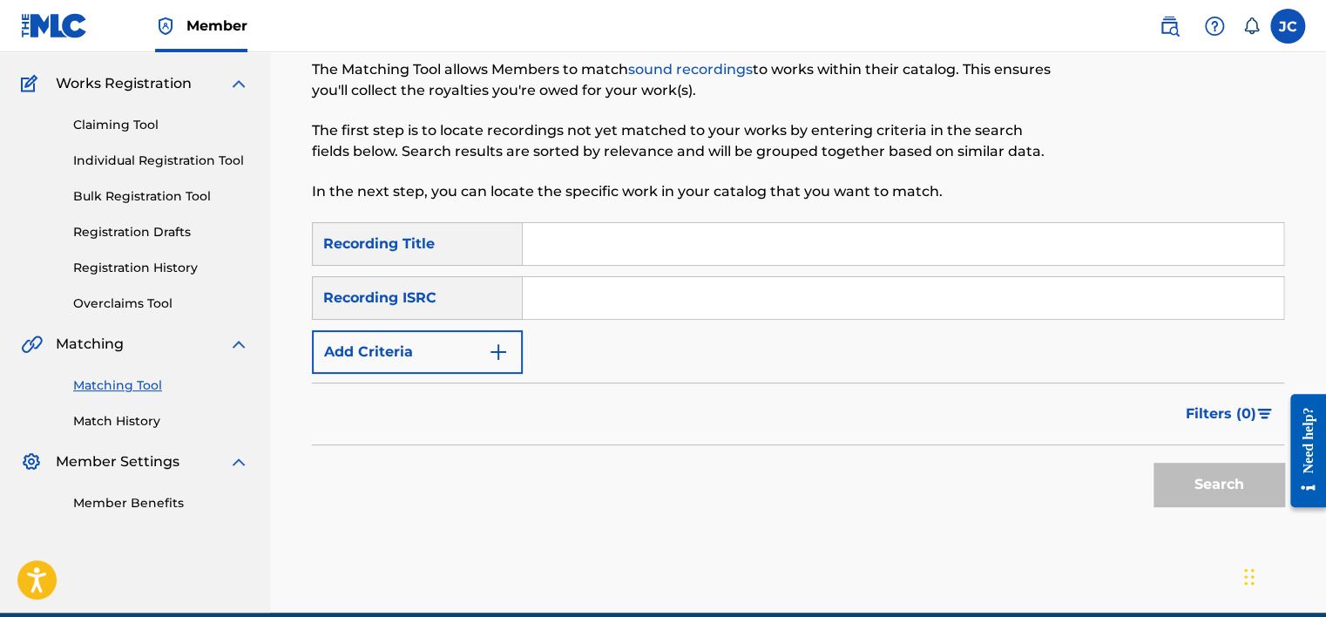
click at [642, 282] on input "Search Form" at bounding box center [903, 298] width 761 height 42
paste input "GBAAA9000061"
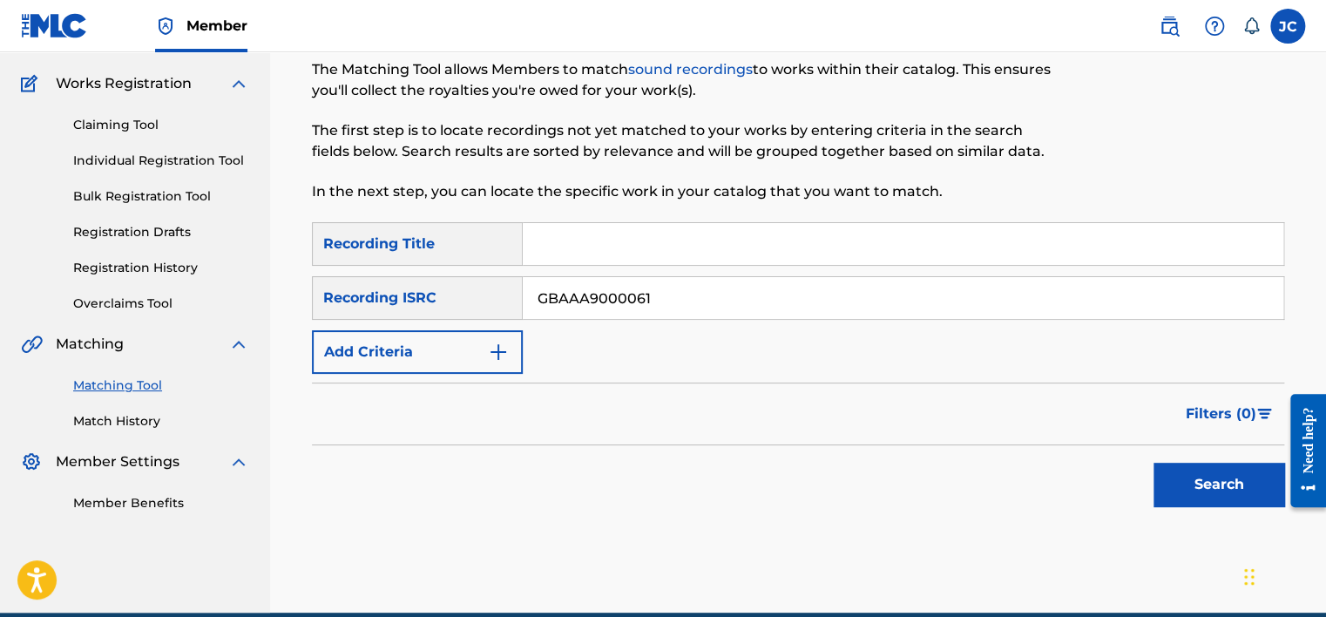
type input "GBAAA9000061"
click at [1153, 463] on button "Search" at bounding box center [1218, 485] width 131 height 44
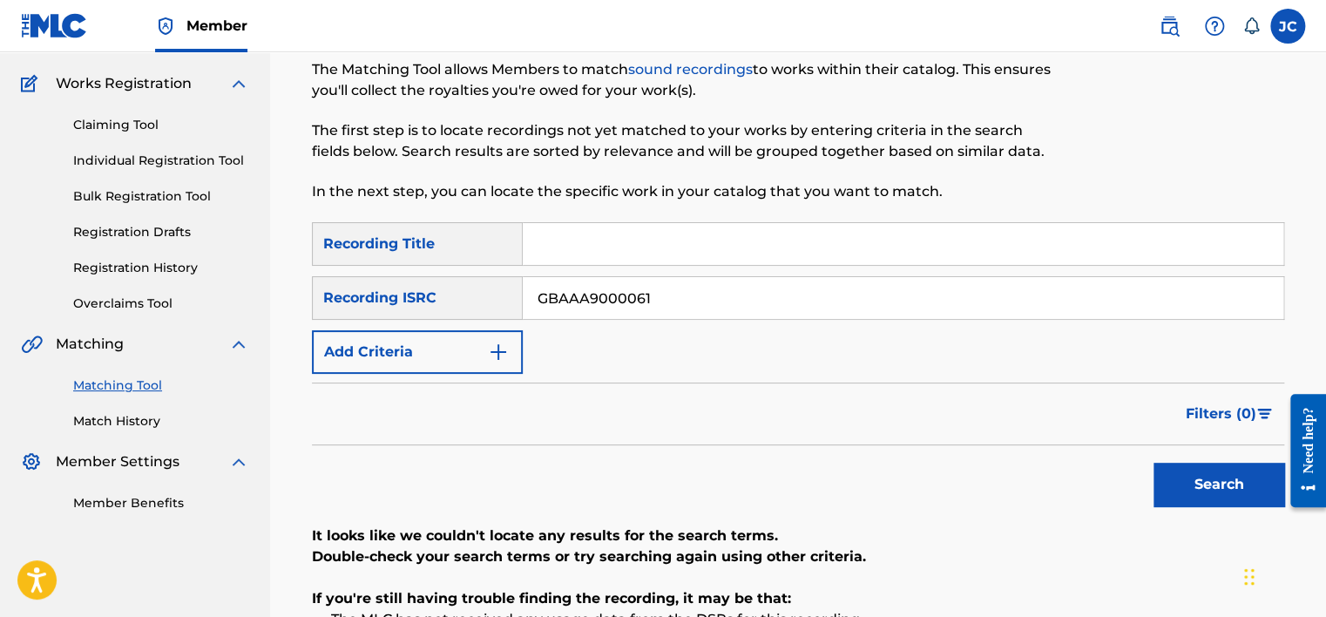
click at [666, 314] on input "GBAAA9000061" at bounding box center [903, 298] width 761 height 42
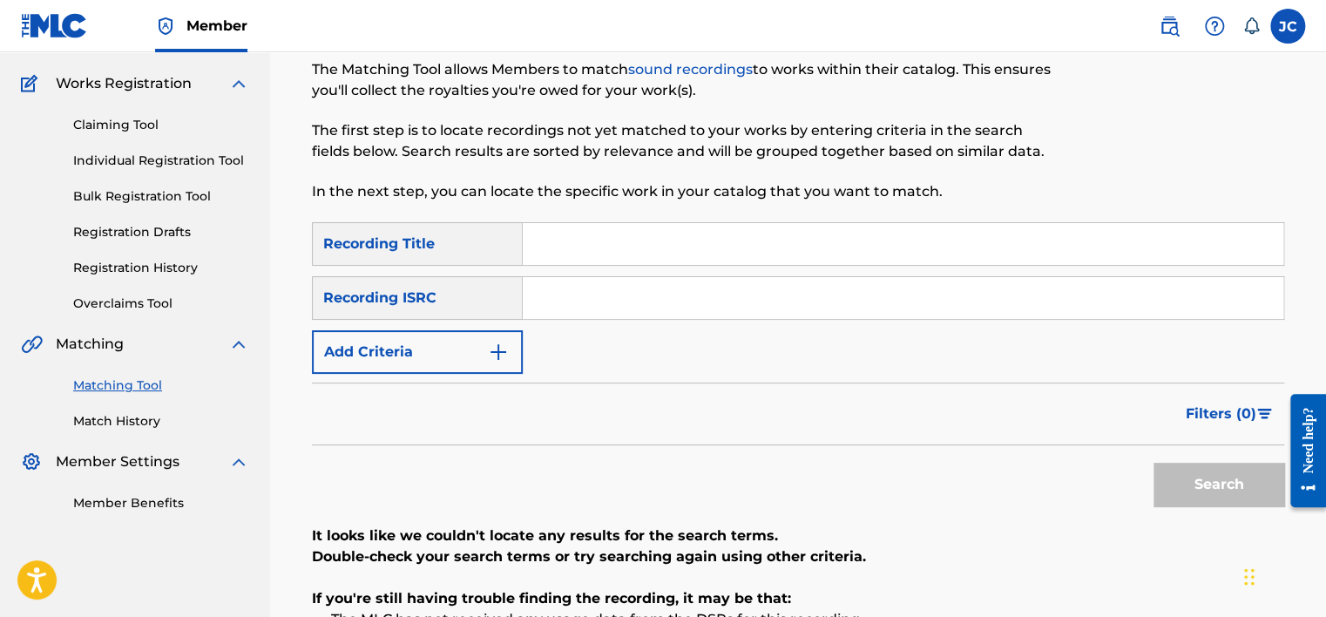
click at [499, 342] on img "Search Form" at bounding box center [498, 352] width 21 height 21
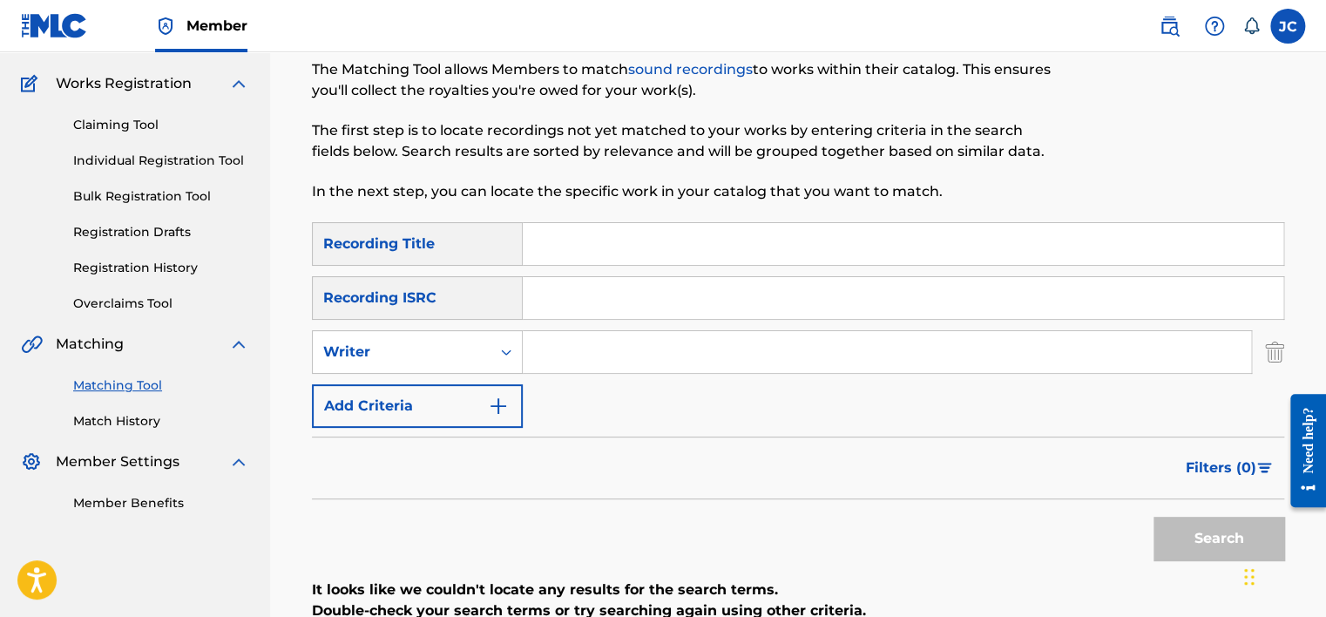
click at [611, 220] on div "Matching Tool The Matching Tool allows Members to match sound recordings to wor…" at bounding box center [686, 115] width 748 height 214
click at [610, 245] on input "Search Form" at bounding box center [903, 244] width 761 height 42
paste input "[PERSON_NAME], [PERSON_NAME], TLC, [PERSON_NAME], [PERSON_NAME], [PERSON_NAME],…"
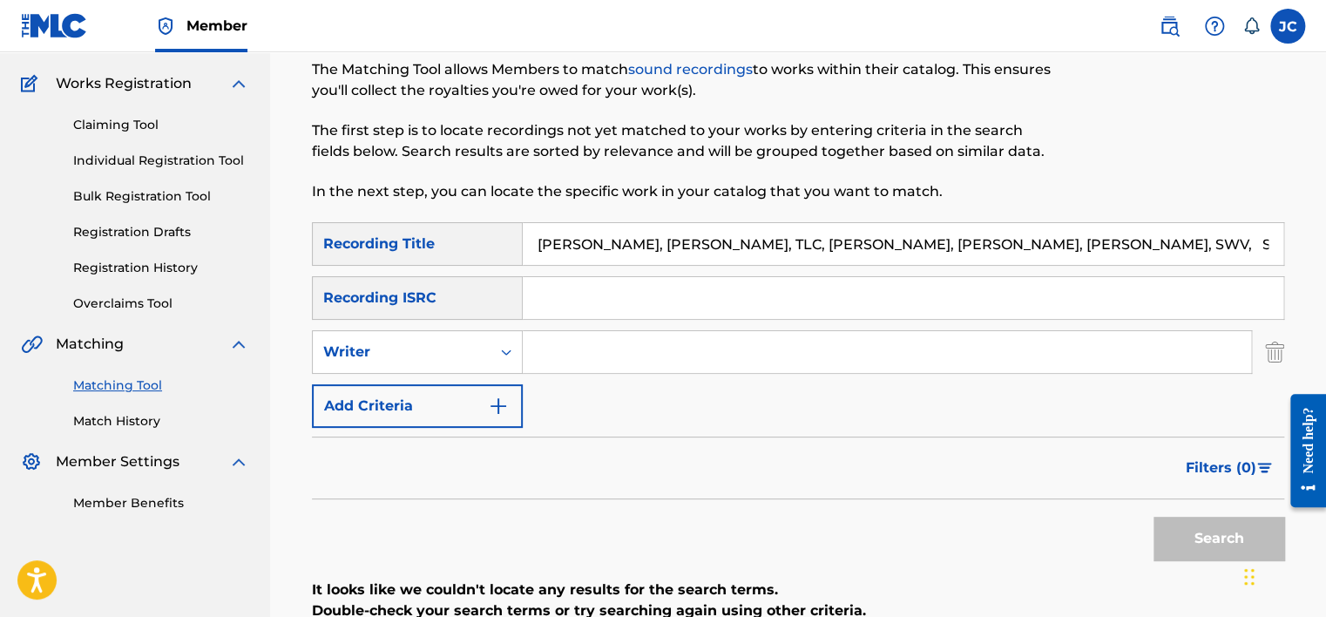
scroll to position [0, 35]
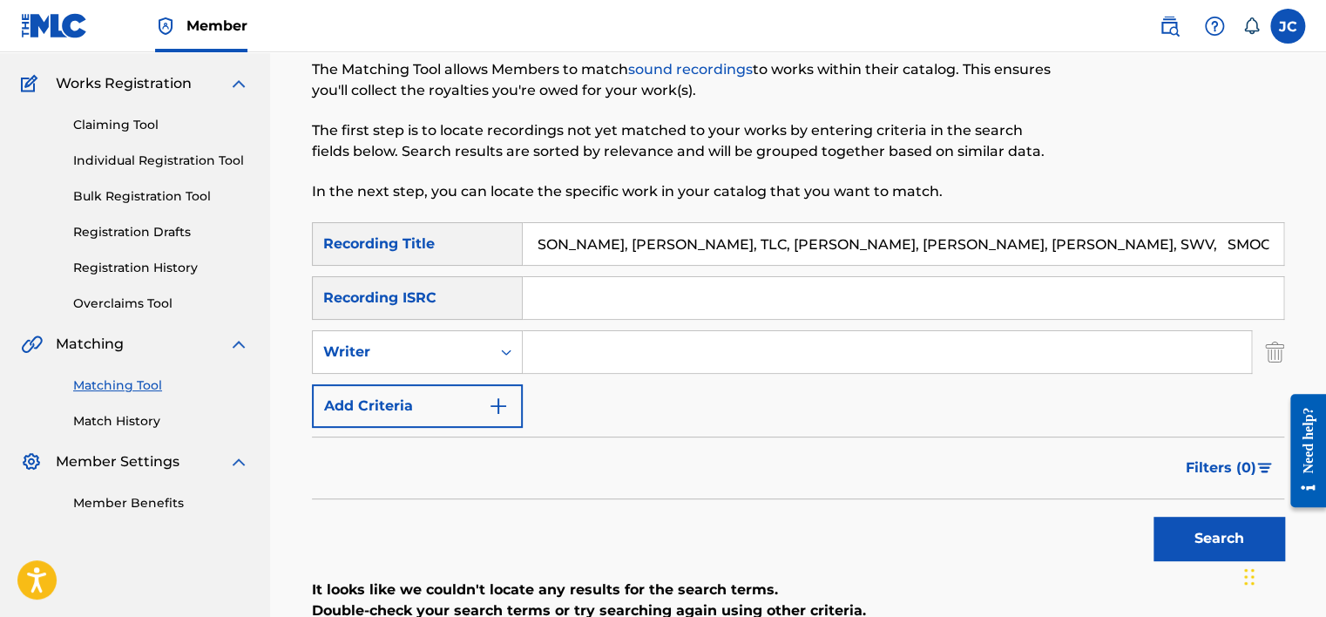
click at [610, 245] on input "[PERSON_NAME], [PERSON_NAME], TLC, [PERSON_NAME], [PERSON_NAME], [PERSON_NAME],…" at bounding box center [903, 244] width 761 height 42
type input "[PERSON_NAME], [PERSON_NAME], TLC, [PERSON_NAME], [PERSON_NAME], [PERSON_NAME],…"
click at [761, 255] on input "[PERSON_NAME], [PERSON_NAME], TLC, [PERSON_NAME], [PERSON_NAME], [PERSON_NAME],…" at bounding box center [903, 244] width 761 height 42
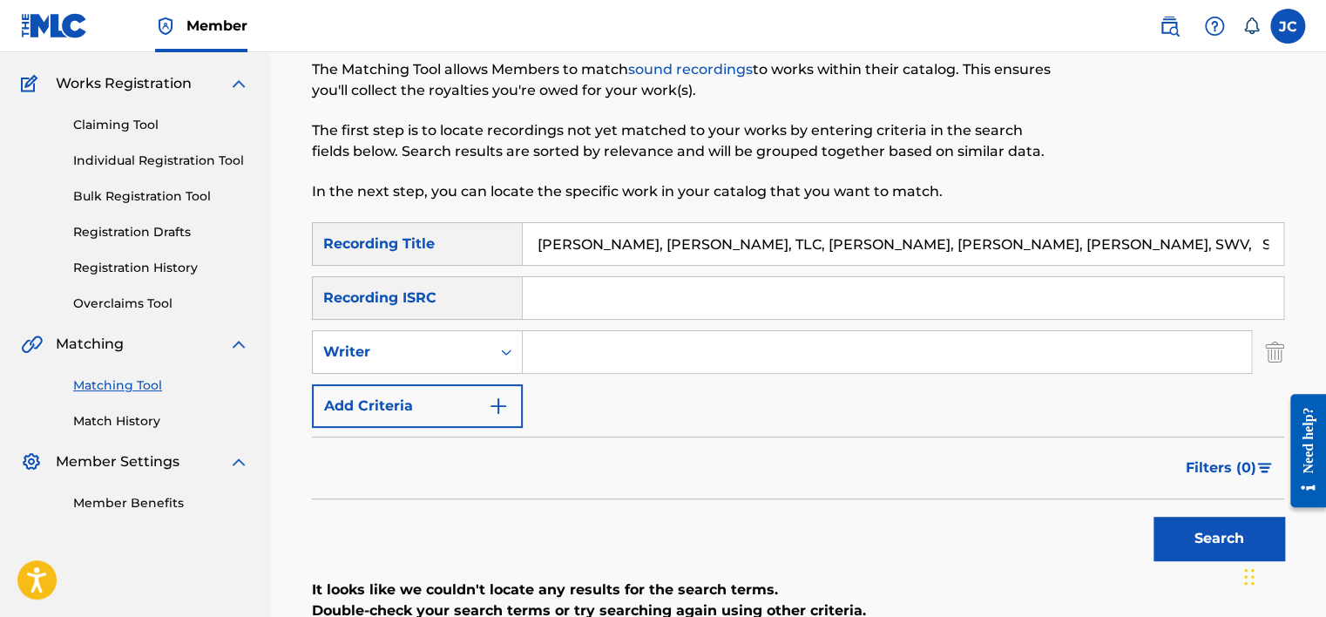
click at [761, 255] on input "[PERSON_NAME], [PERSON_NAME], TLC, [PERSON_NAME], [PERSON_NAME], [PERSON_NAME],…" at bounding box center [903, 244] width 761 height 42
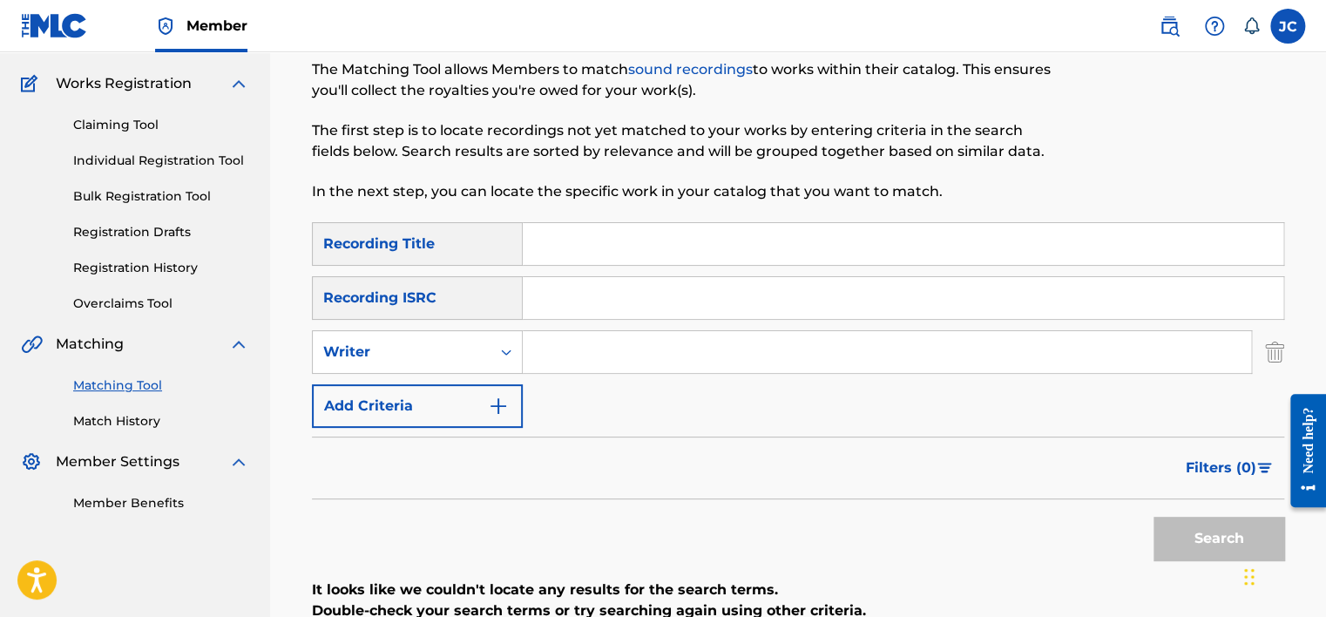
click at [1272, 355] on img "Search Form" at bounding box center [1274, 352] width 19 height 44
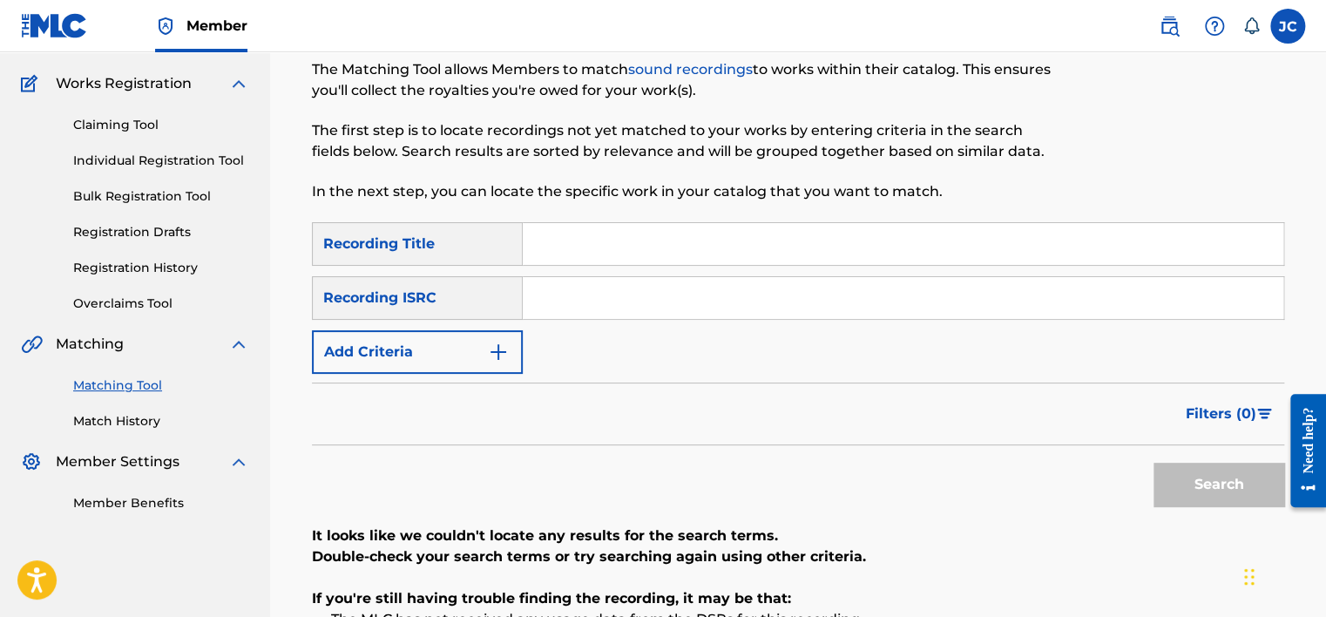
click at [669, 308] on input "Search Form" at bounding box center [903, 298] width 761 height 42
paste input "USRC12000889"
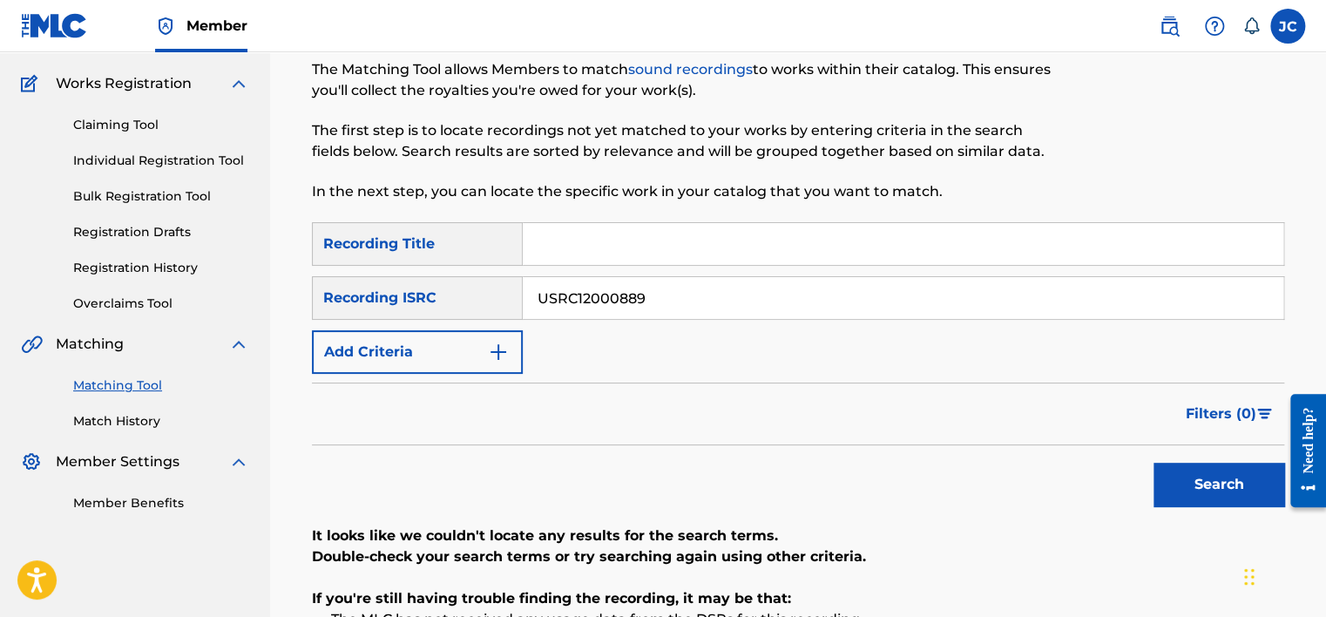
type input "USRC12000889"
click at [1153, 463] on button "Search" at bounding box center [1218, 485] width 131 height 44
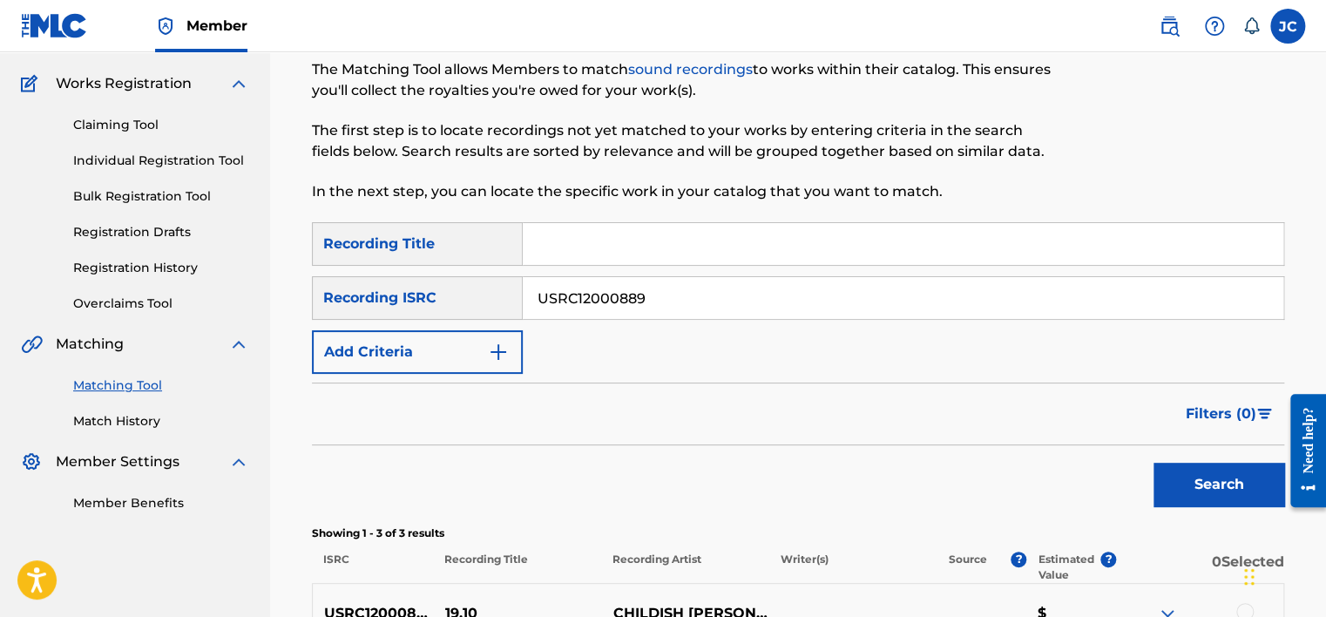
click at [762, 296] on input "USRC12000889" at bounding box center [903, 298] width 761 height 42
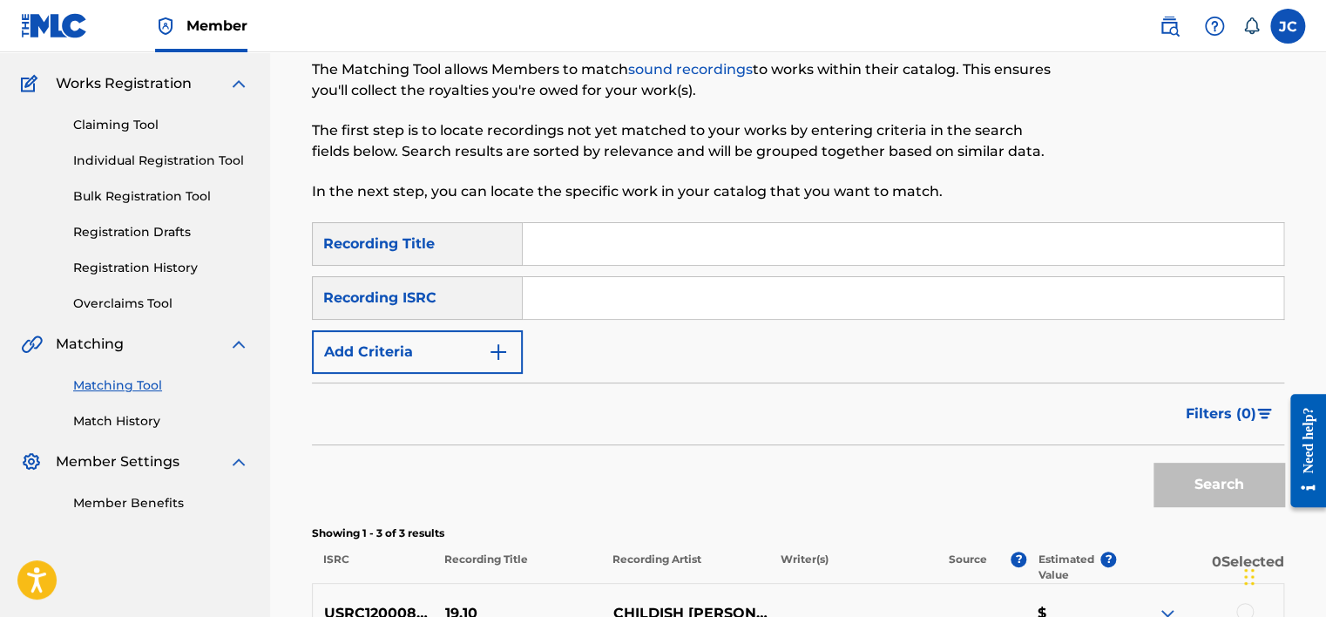
paste input "QM4TW1760818"
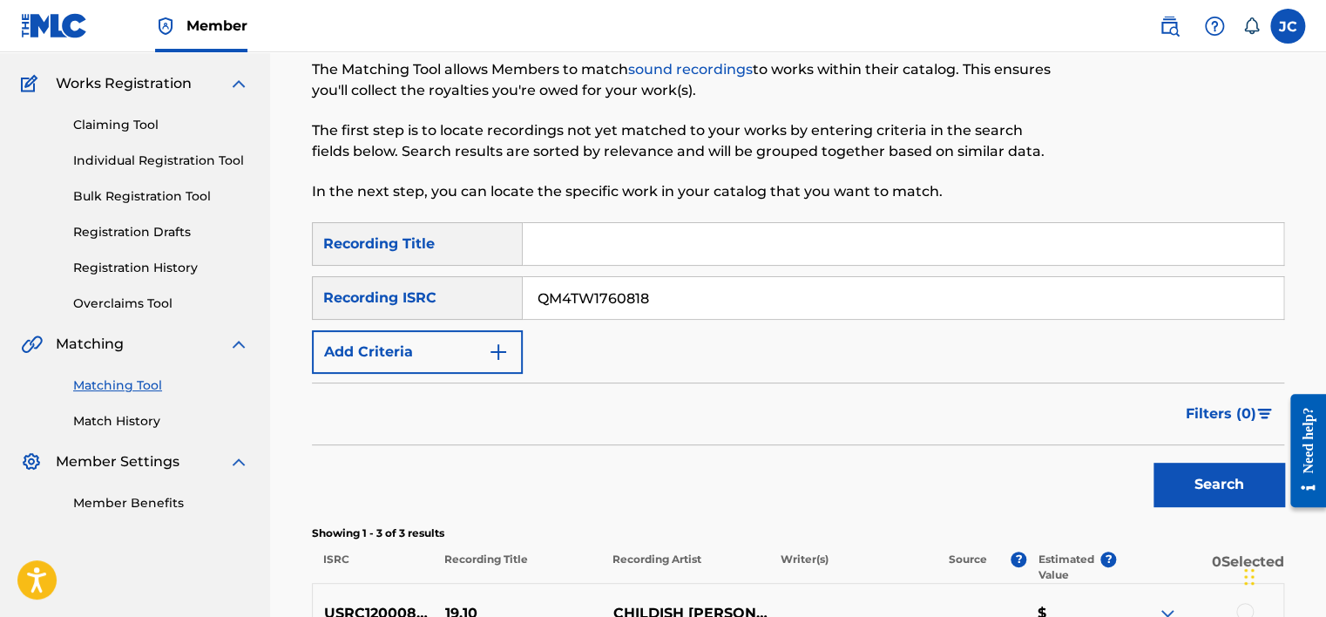
type input "QM4TW1760818"
click at [1153, 463] on button "Search" at bounding box center [1218, 485] width 131 height 44
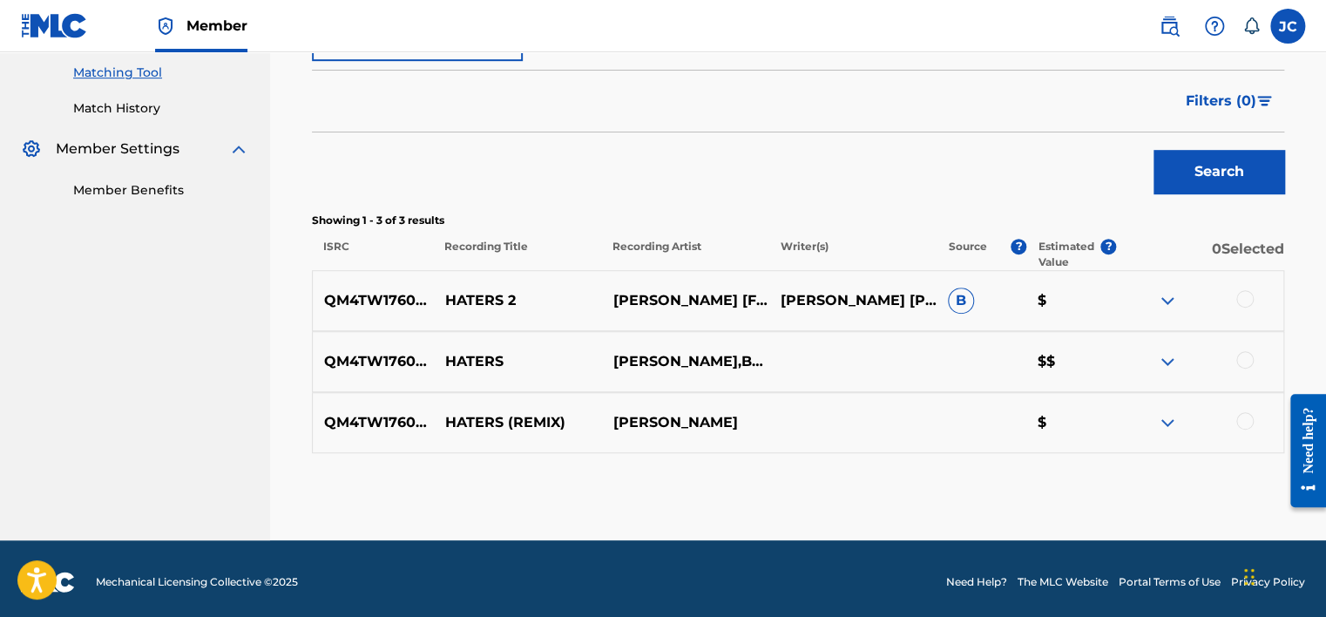
scroll to position [450, 0]
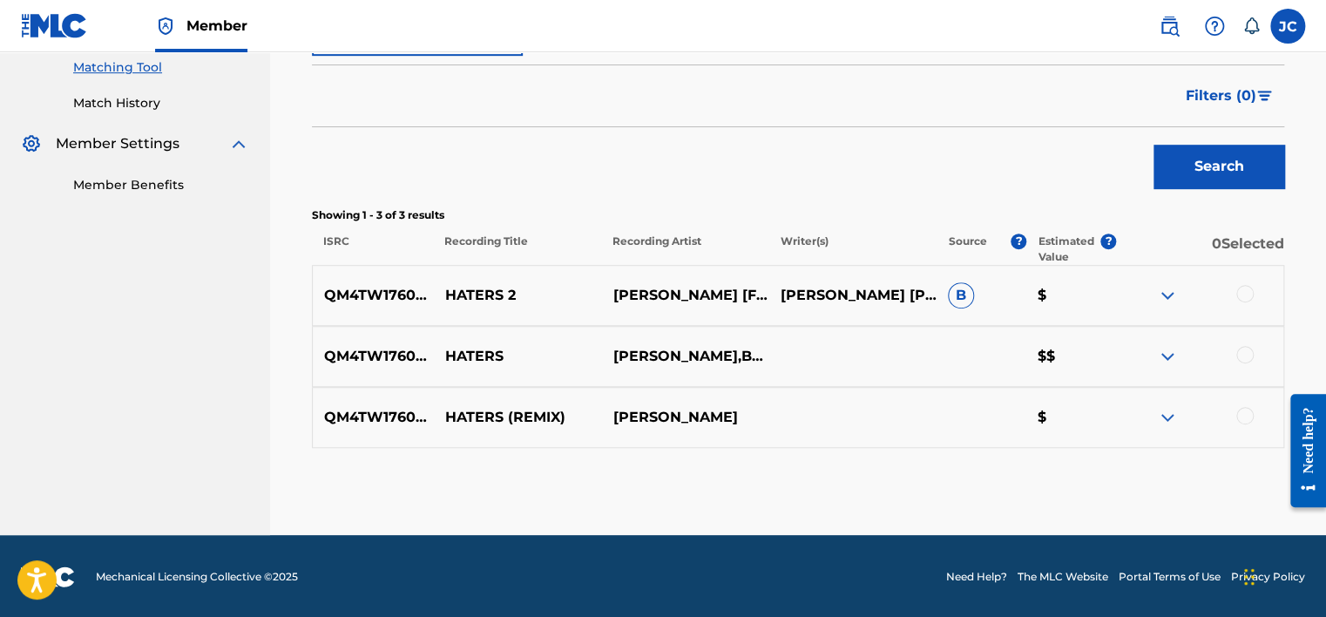
click at [1245, 413] on div at bounding box center [1244, 415] width 17 height 17
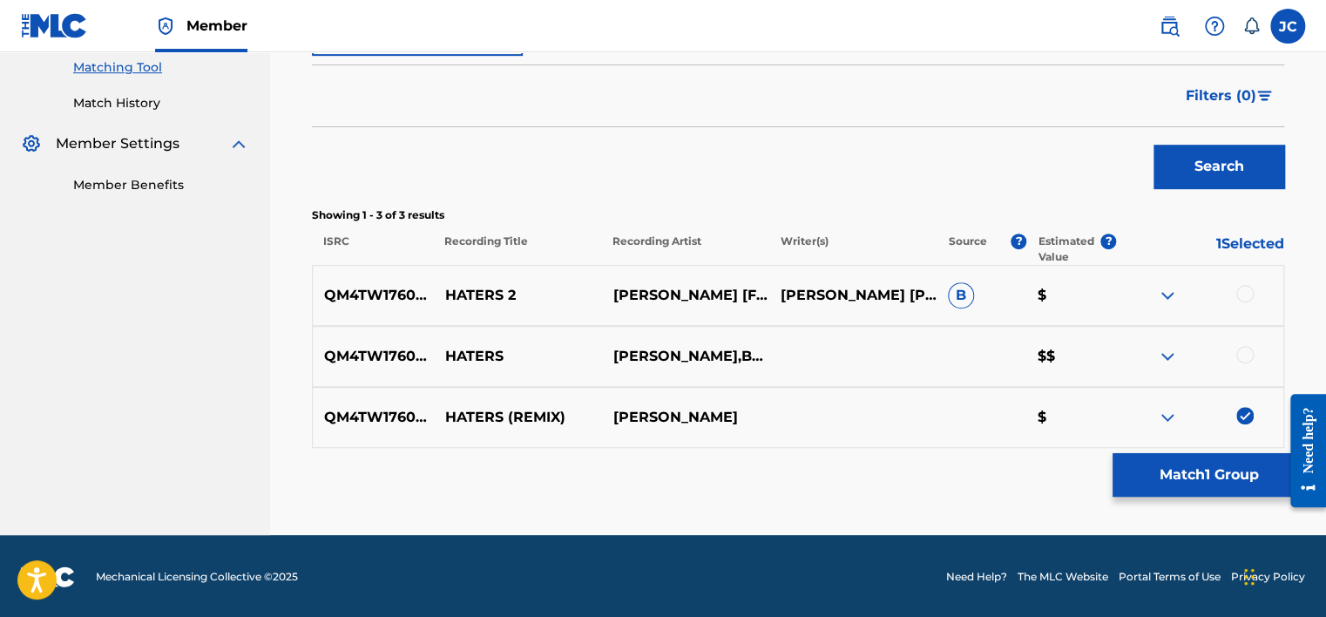
click at [1245, 357] on div at bounding box center [1244, 354] width 17 height 17
click at [1243, 294] on div at bounding box center [1244, 293] width 17 height 17
click at [1199, 467] on button "Match 3 Groups" at bounding box center [1208, 475] width 193 height 44
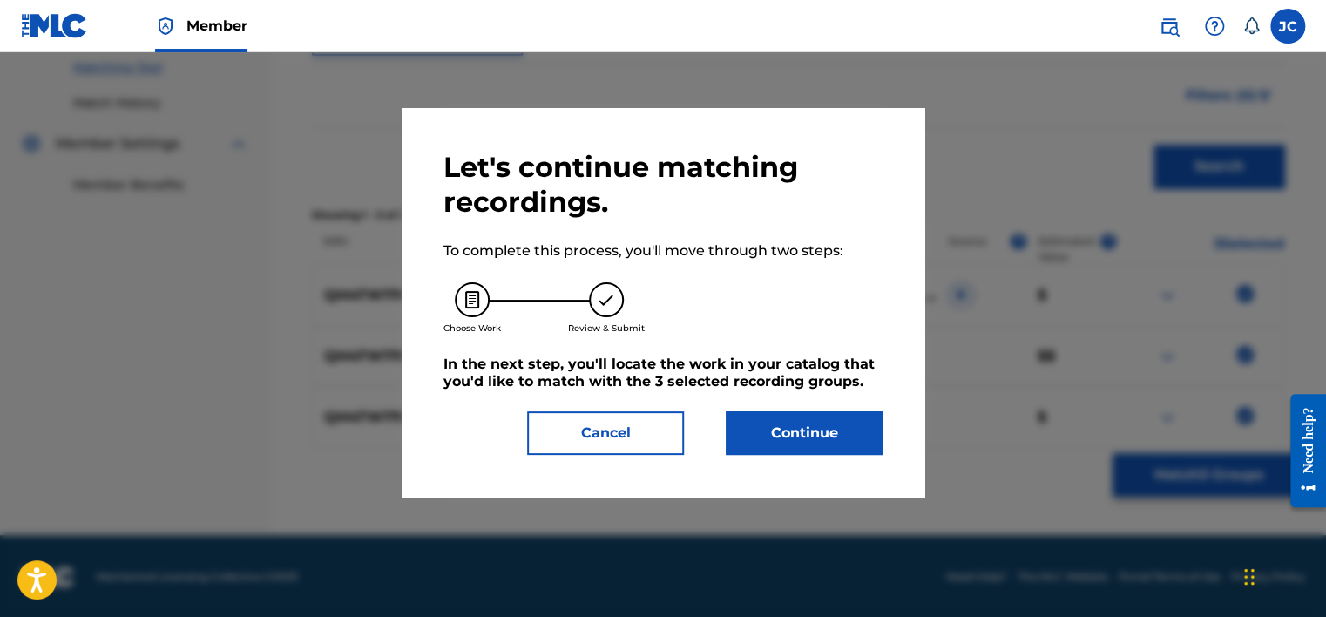
click at [806, 416] on button "Continue" at bounding box center [804, 433] width 157 height 44
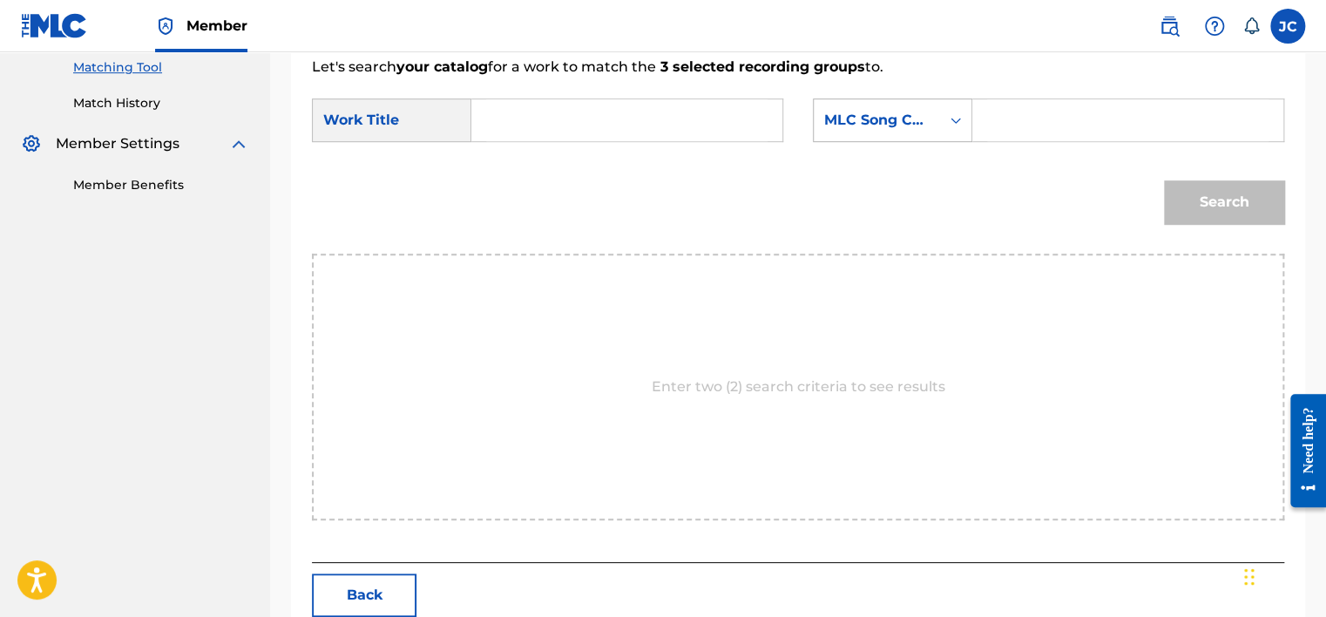
click at [963, 105] on div "Search Form" at bounding box center [955, 120] width 31 height 31
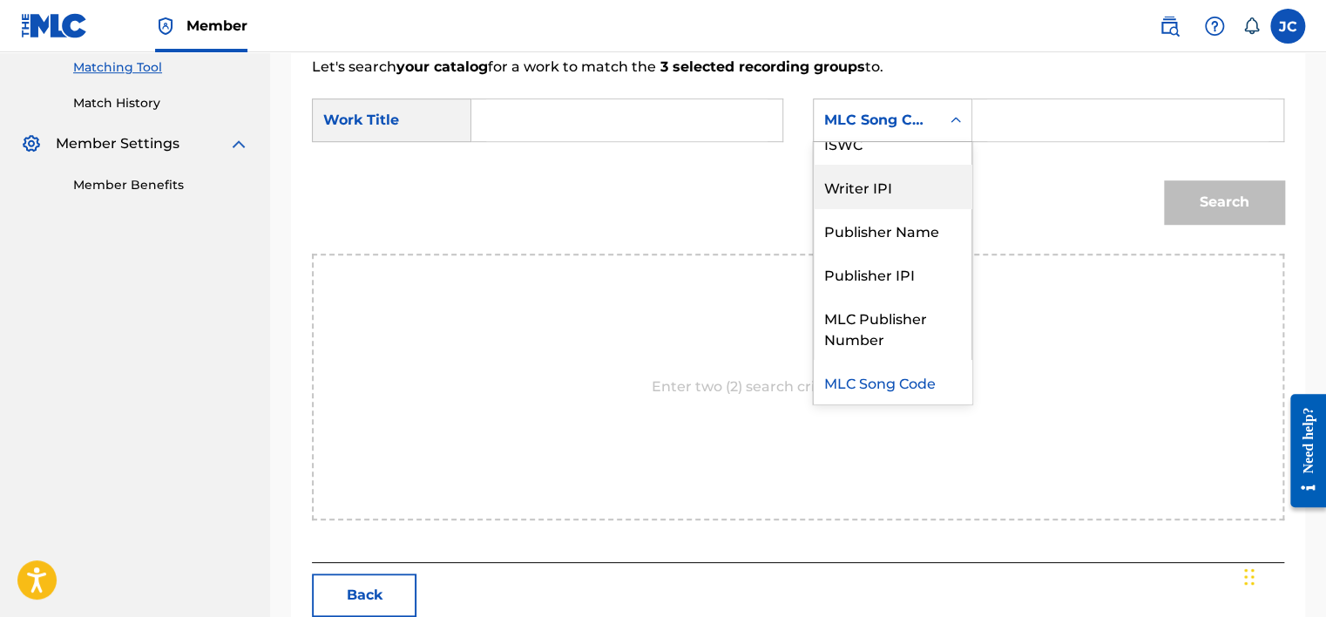
scroll to position [0, 0]
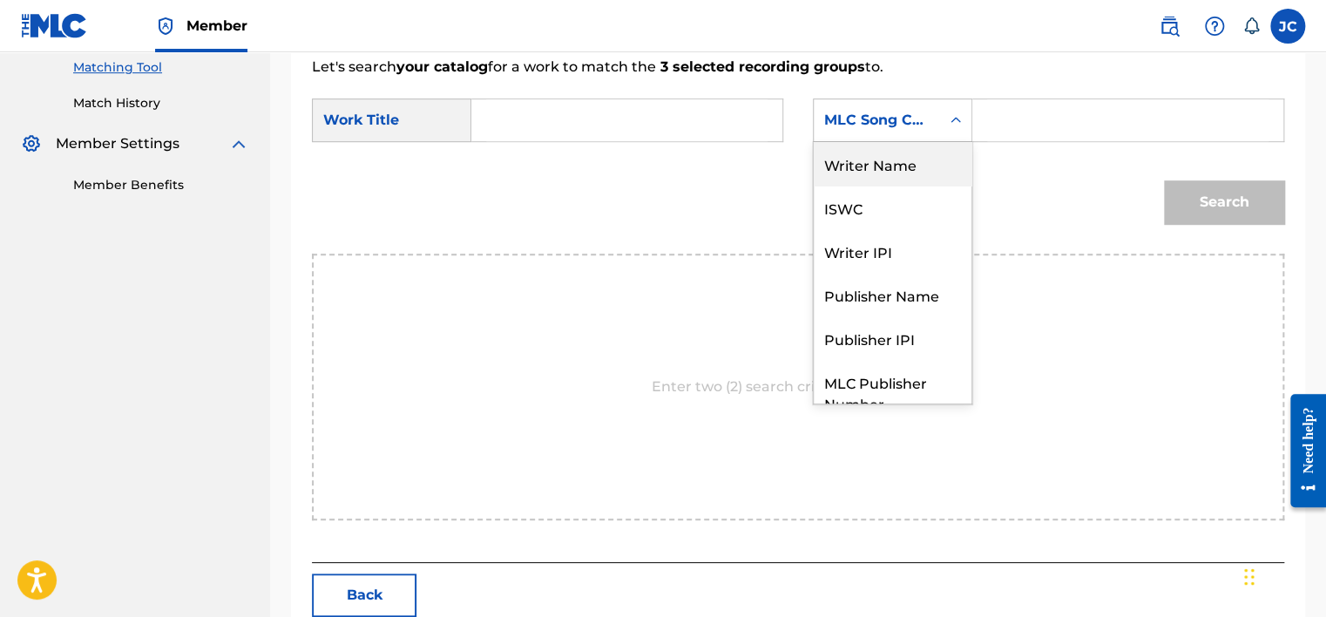
click at [917, 152] on div "Writer Name" at bounding box center [893, 164] width 158 height 44
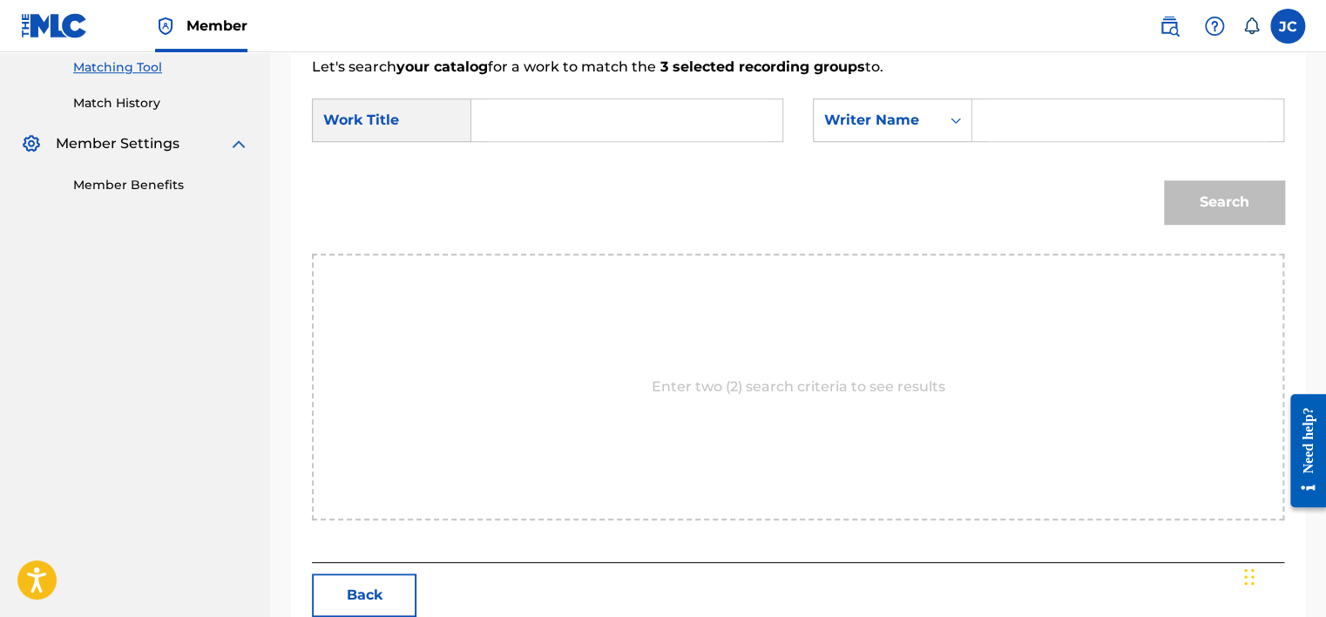
click at [628, 105] on input "Search Form" at bounding box center [626, 120] width 281 height 42
click at [546, 109] on input "Search Form" at bounding box center [626, 120] width 281 height 42
paste input "Haters - Remix"
type input "Haters - Remix"
click at [1087, 99] on input "Search Form" at bounding box center [1127, 120] width 281 height 42
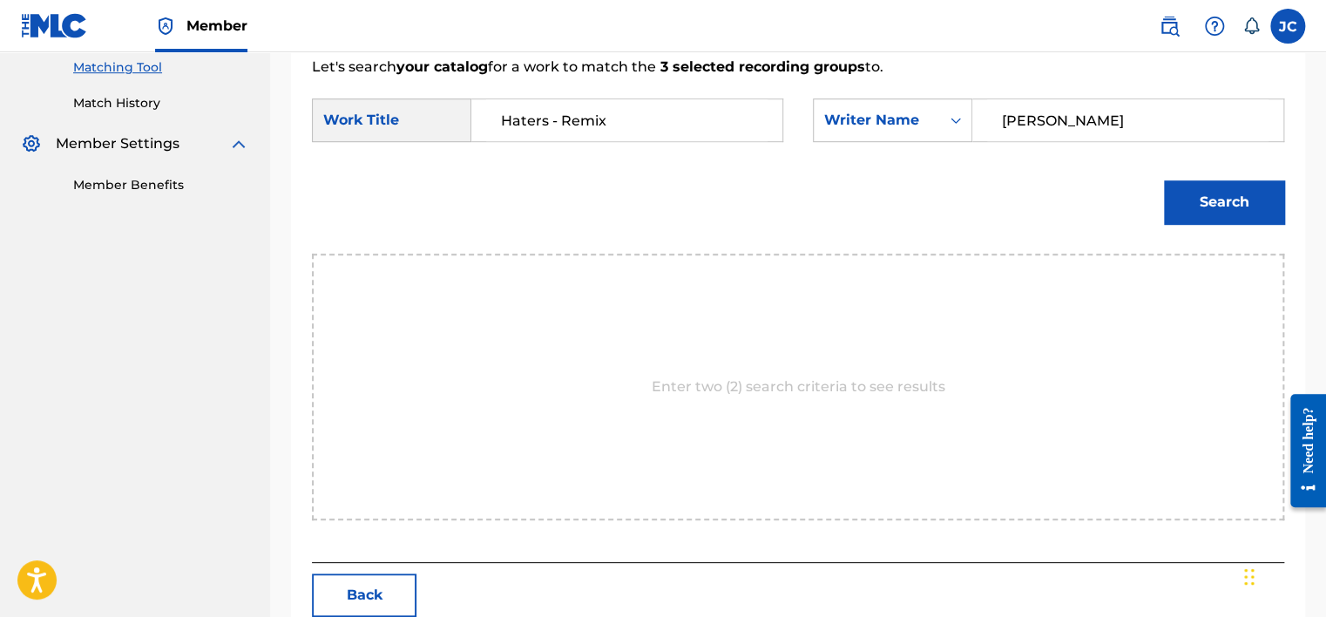
click at [1164, 180] on button "Search" at bounding box center [1224, 202] width 120 height 44
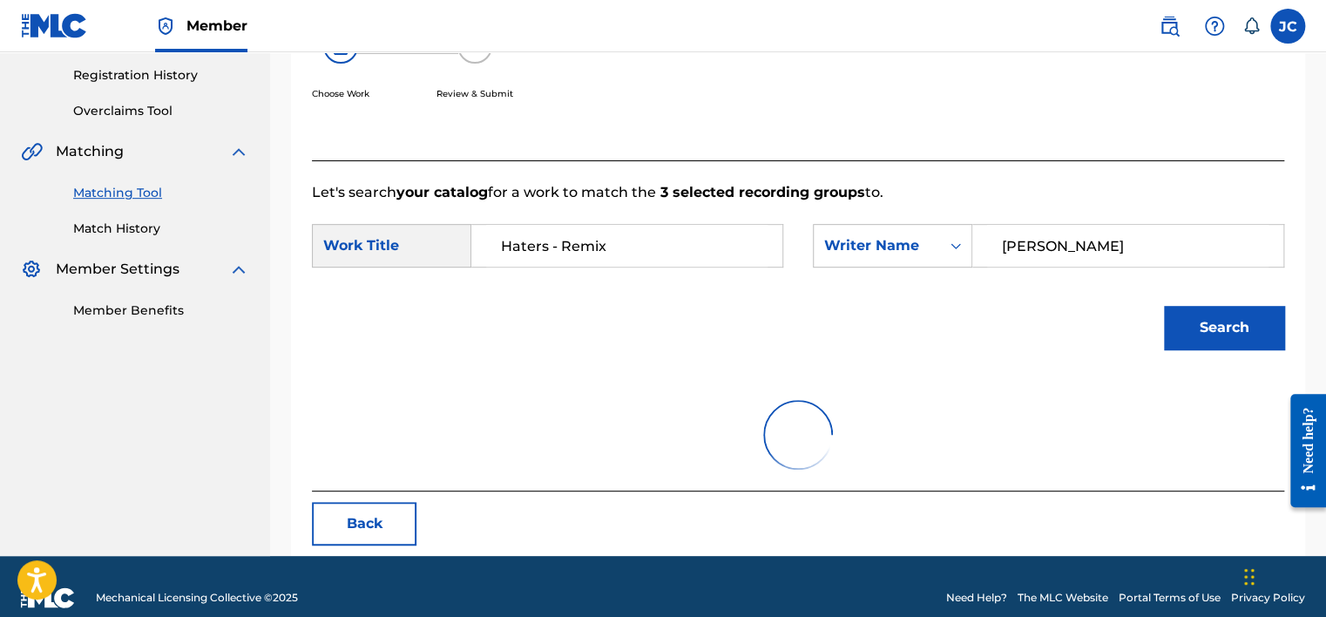
click at [1188, 306] on button "Search" at bounding box center [1224, 328] width 120 height 44
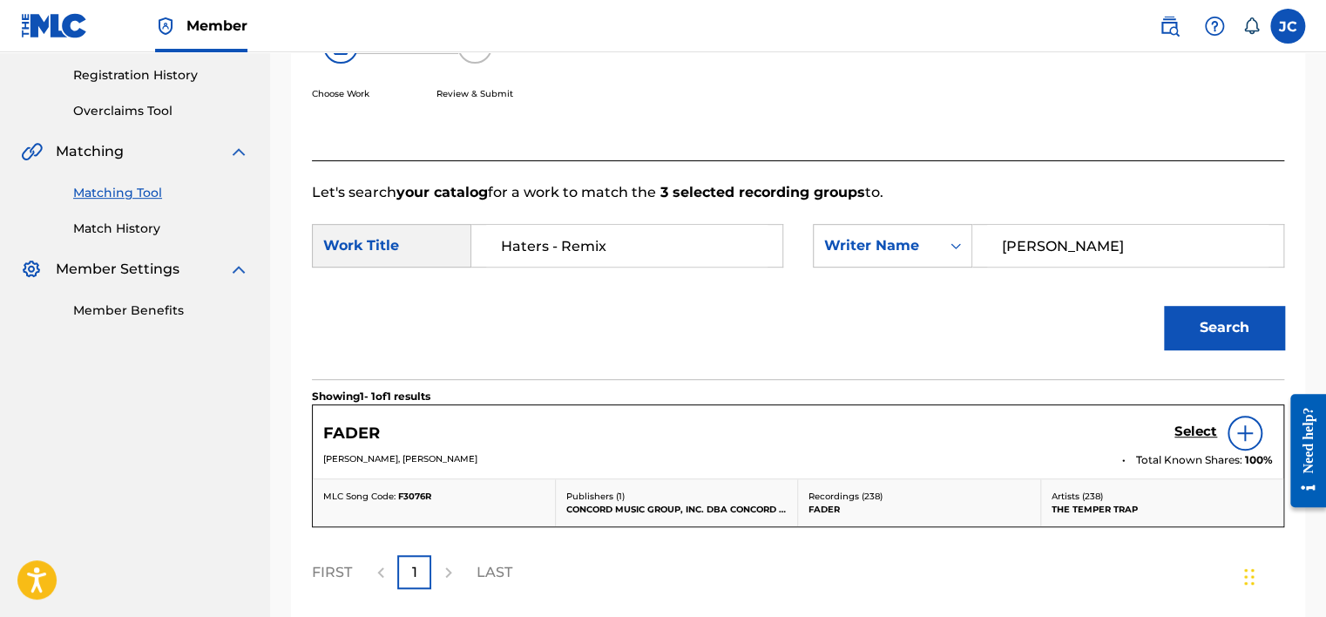
click at [925, 567] on div "Showing 1 - 1 of 1 results FADER Select [PERSON_NAME], [PERSON_NAME] Total Know…" at bounding box center [798, 498] width 972 height 238
click at [1251, 306] on button "Search" at bounding box center [1224, 328] width 120 height 44
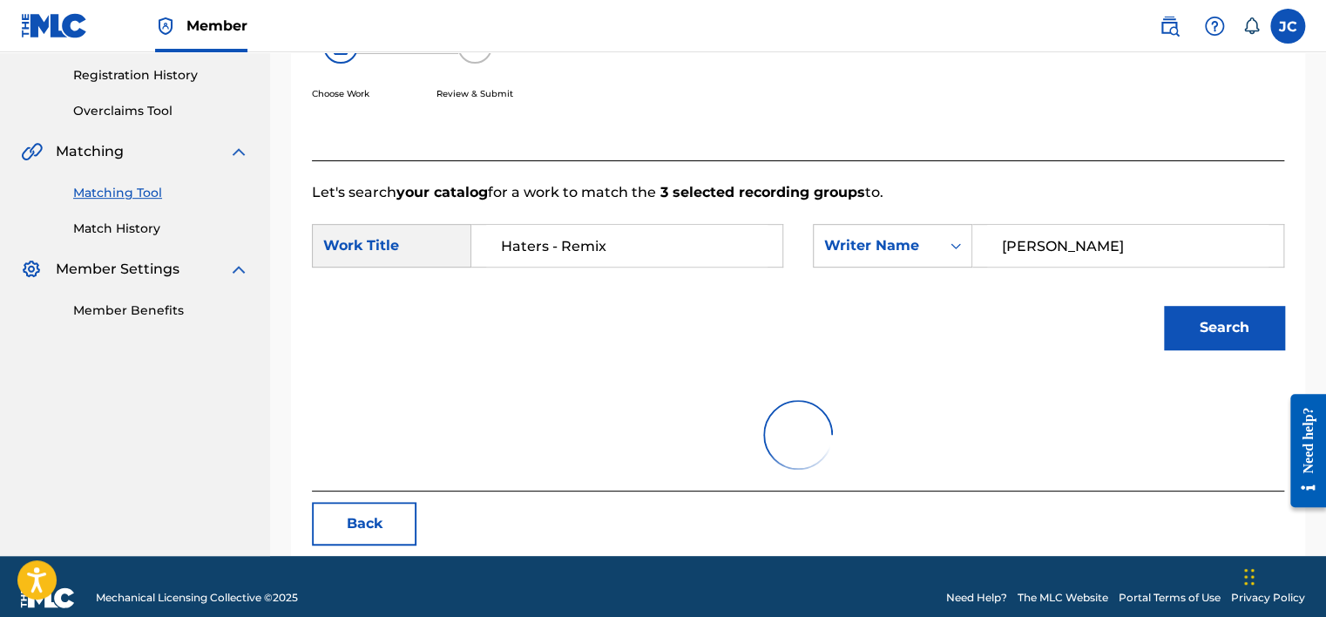
click at [1222, 502] on div "Back" at bounding box center [798, 524] width 972 height 44
click at [945, 362] on div "Search" at bounding box center [798, 333] width 972 height 91
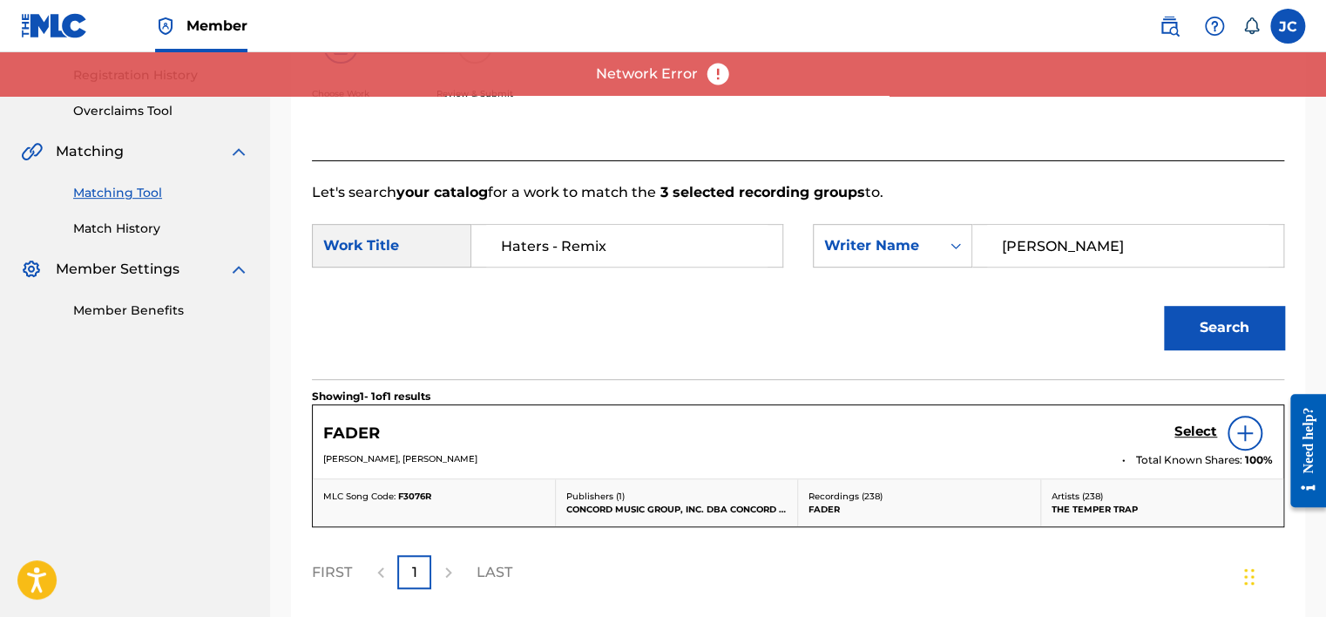
click at [1223, 338] on button "Search" at bounding box center [1224, 328] width 120 height 44
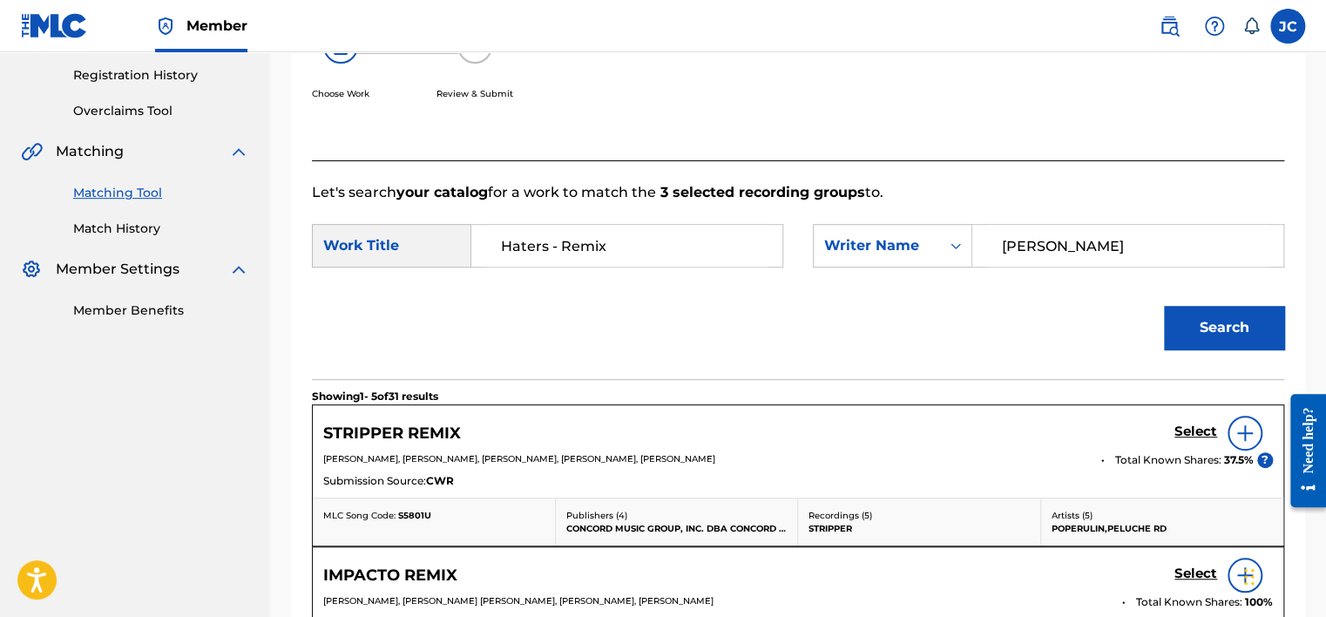
click at [1097, 246] on input "[PERSON_NAME]" at bounding box center [1127, 246] width 281 height 42
type input "[PERSON_NAME]"
click at [1164, 306] on button "Search" at bounding box center [1224, 328] width 120 height 44
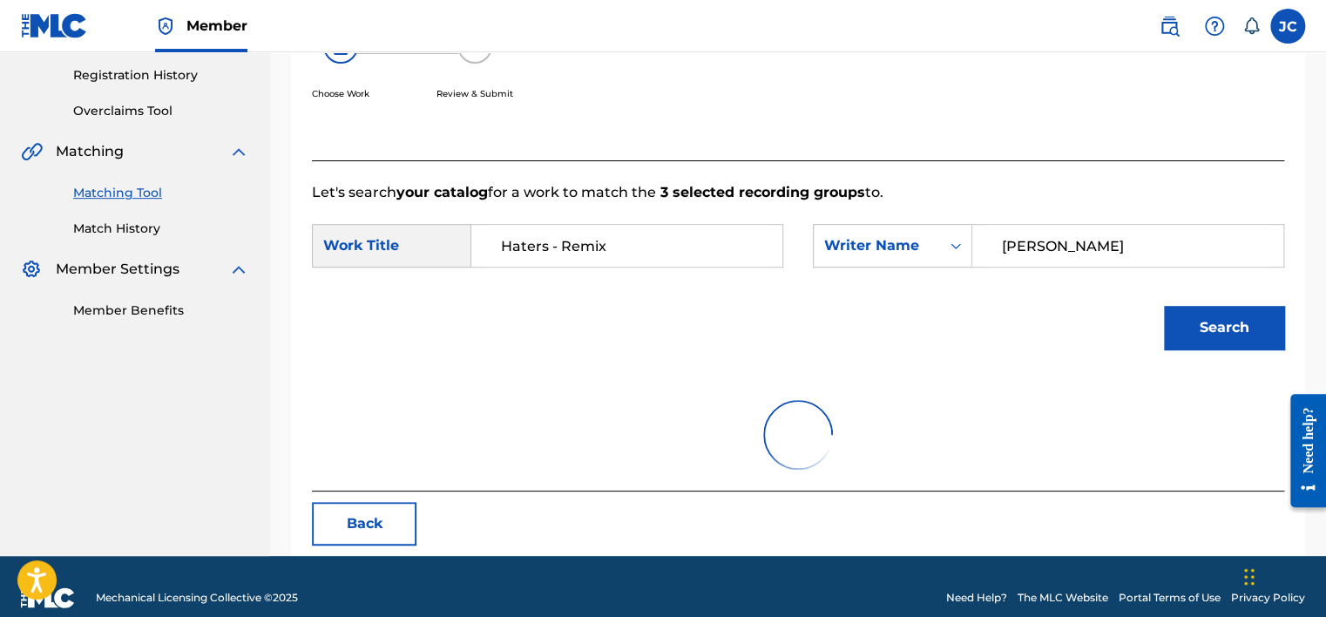
click at [1185, 318] on button "Search" at bounding box center [1224, 328] width 120 height 44
click at [1216, 325] on button "Search" at bounding box center [1224, 328] width 120 height 44
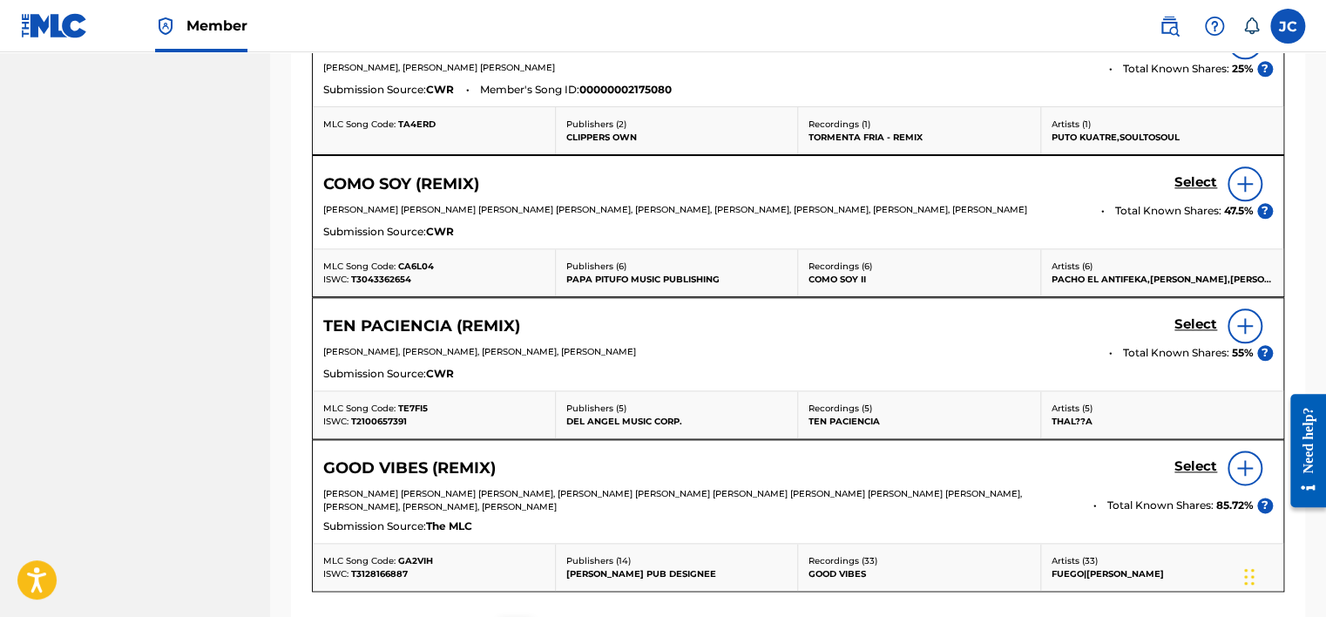
scroll to position [1088, 0]
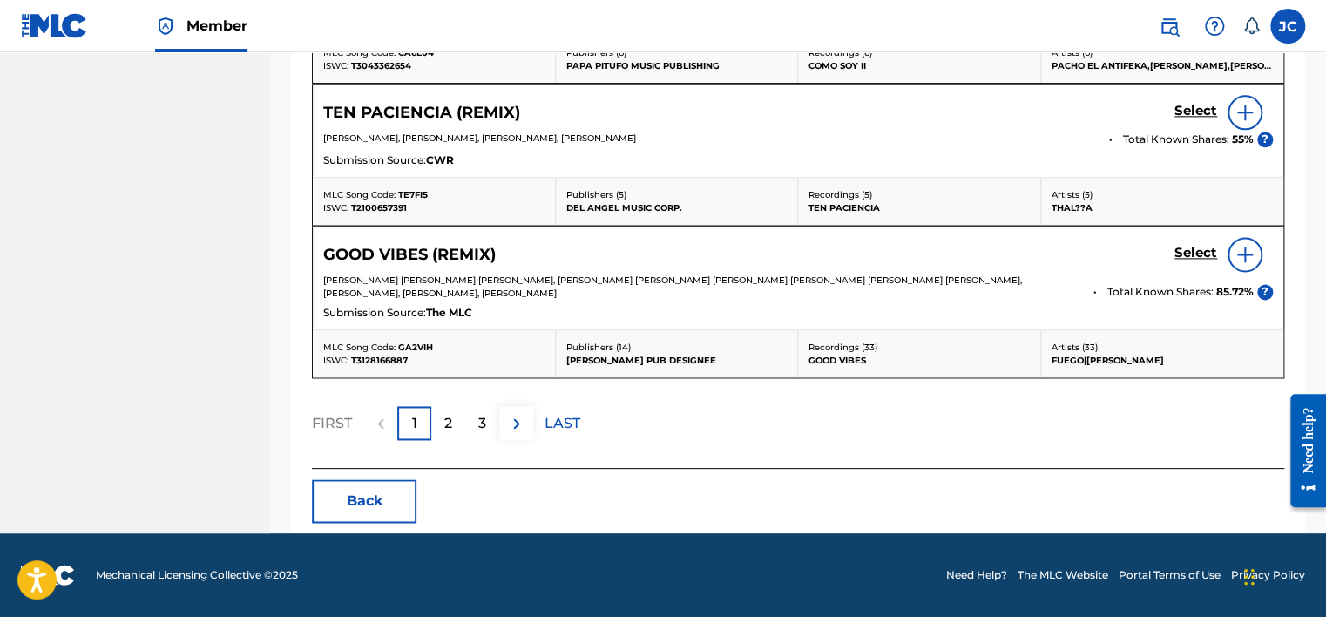
click at [358, 502] on button "Back" at bounding box center [364, 501] width 105 height 44
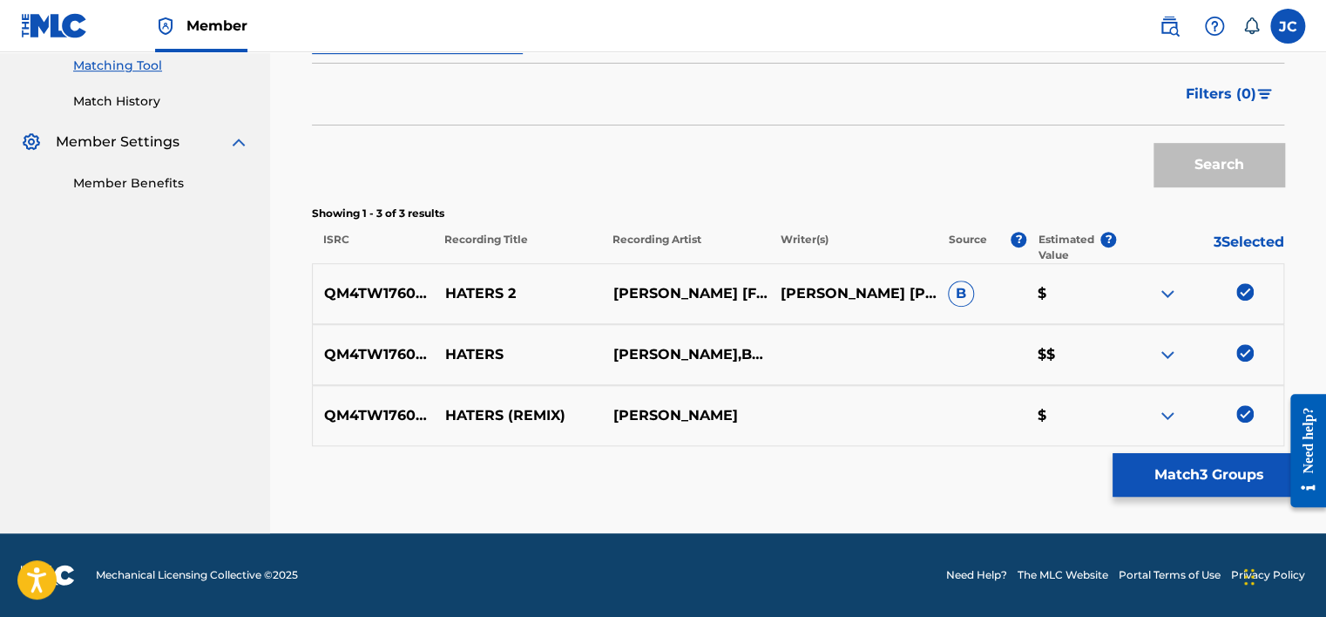
scroll to position [450, 0]
click at [1244, 409] on img at bounding box center [1244, 414] width 17 height 17
click at [1240, 354] on img at bounding box center [1244, 353] width 17 height 17
click at [1241, 287] on img at bounding box center [1244, 292] width 17 height 17
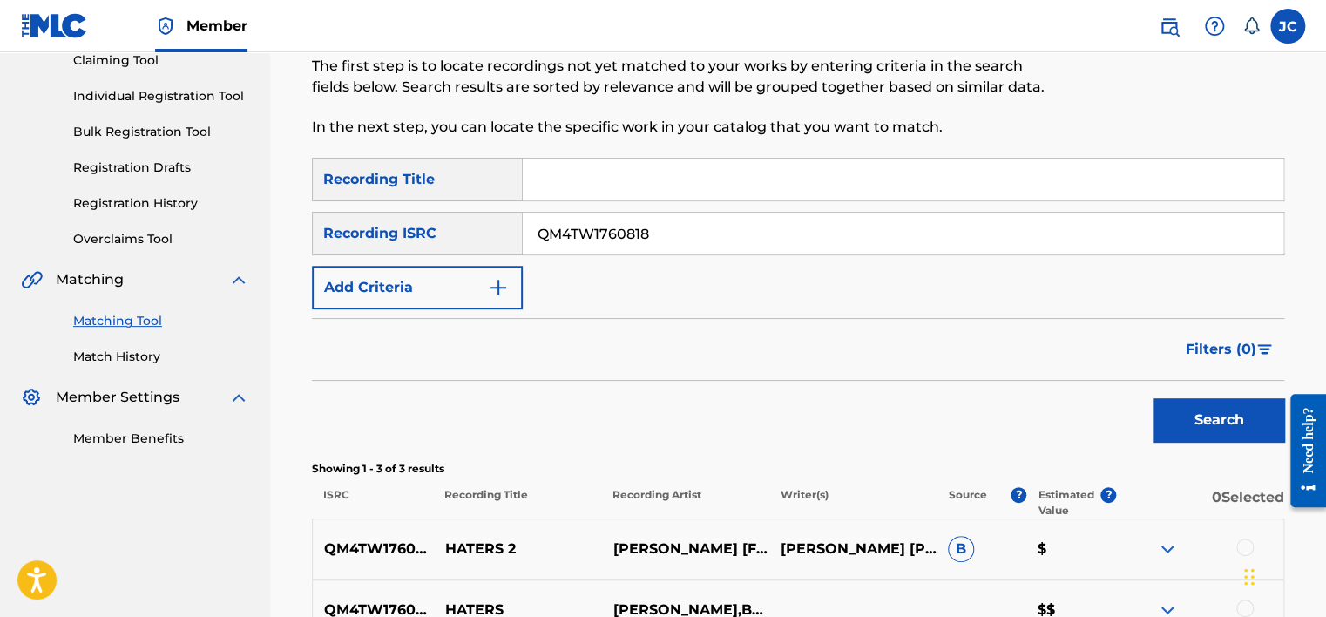
scroll to position [189, 0]
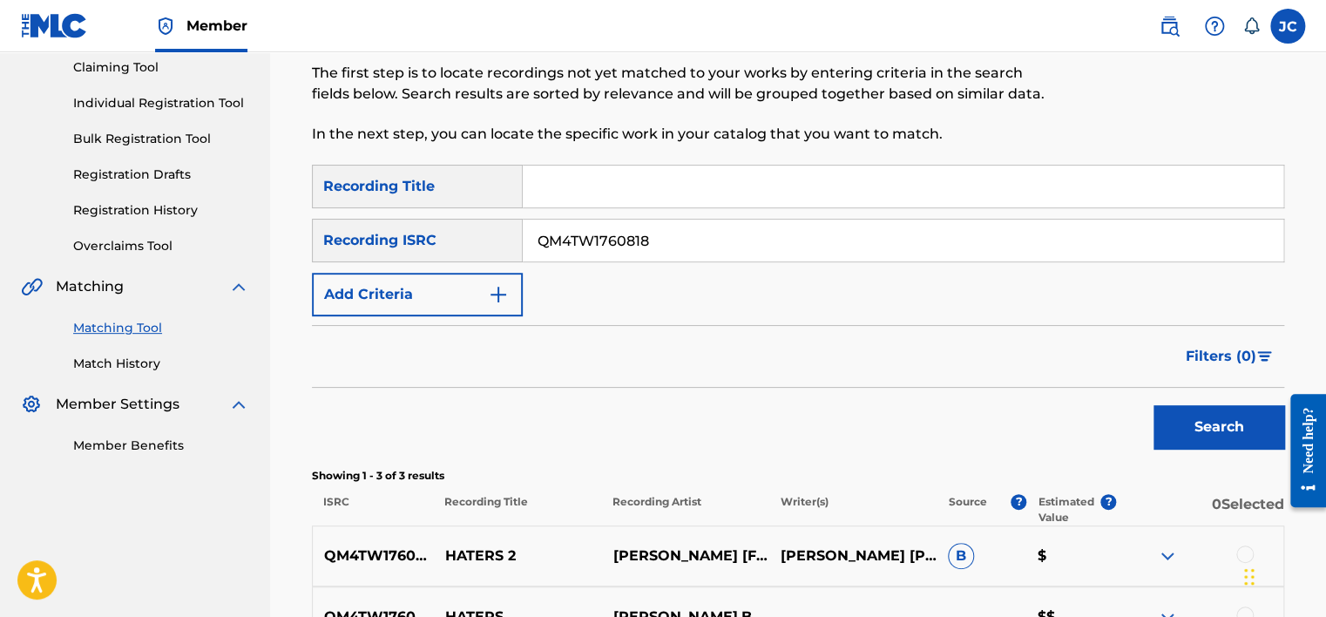
click at [748, 244] on input "QM4TW1760818" at bounding box center [903, 241] width 761 height 42
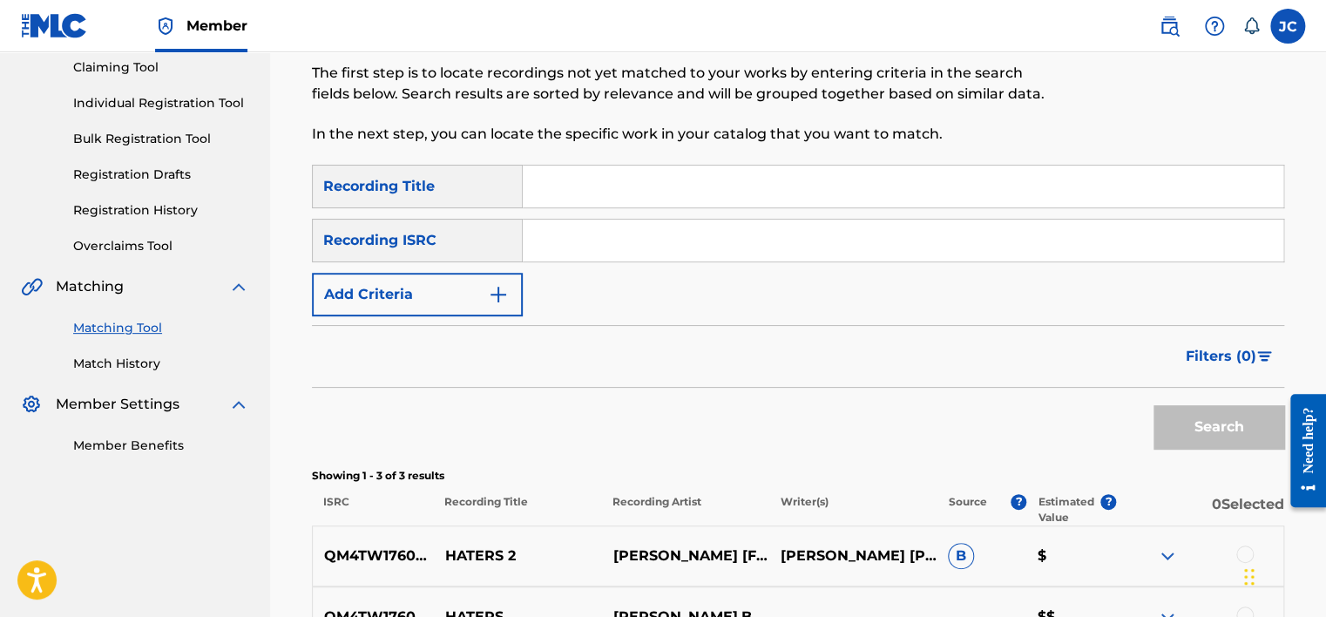
paste input "GBAJE0401077"
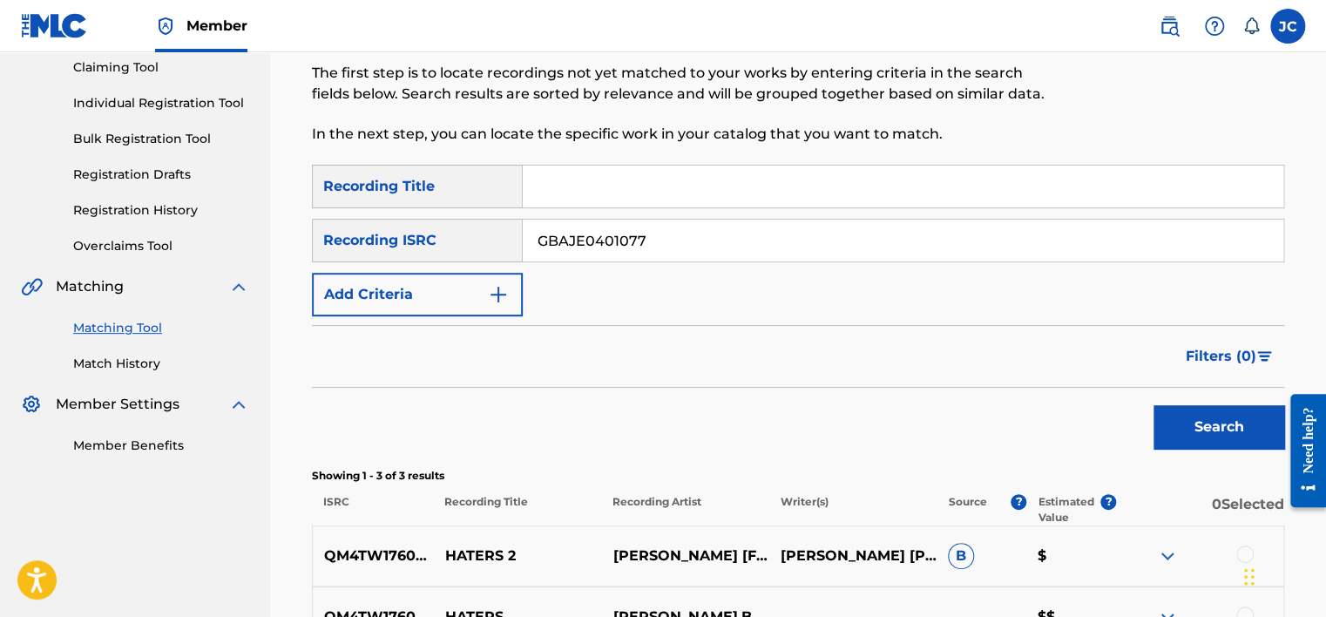
type input "GBAJE0401077"
click at [1153, 405] on button "Search" at bounding box center [1218, 427] width 131 height 44
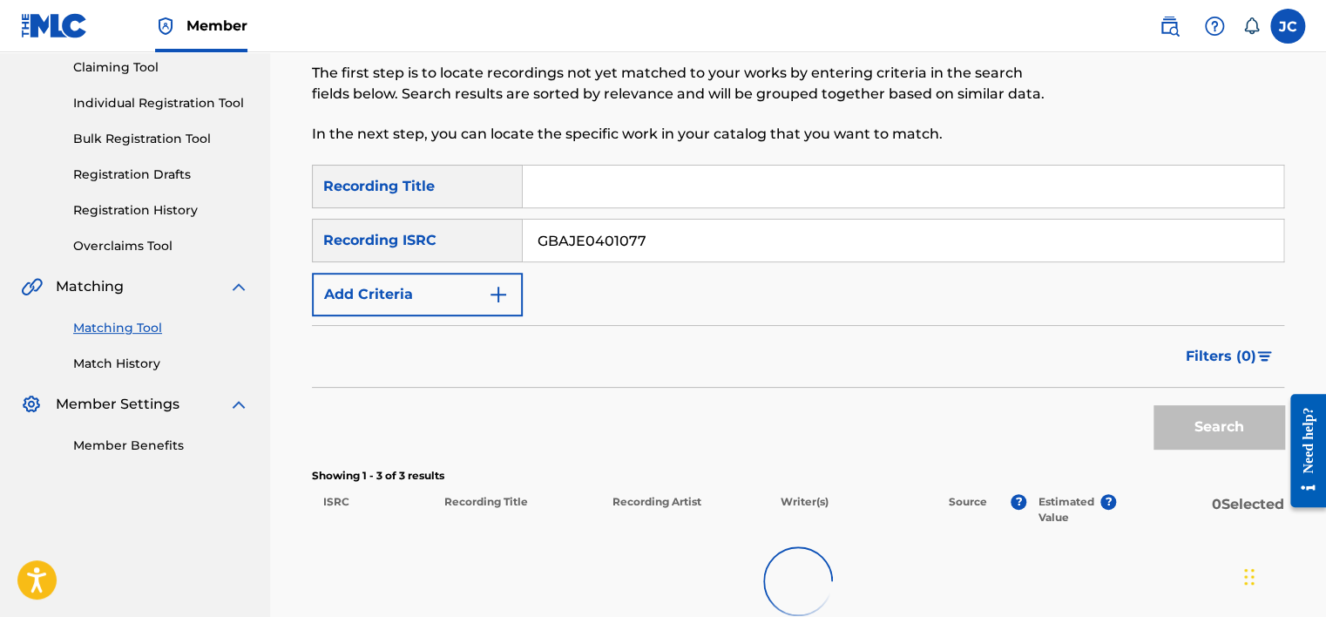
click at [924, 391] on div "Search" at bounding box center [798, 423] width 972 height 70
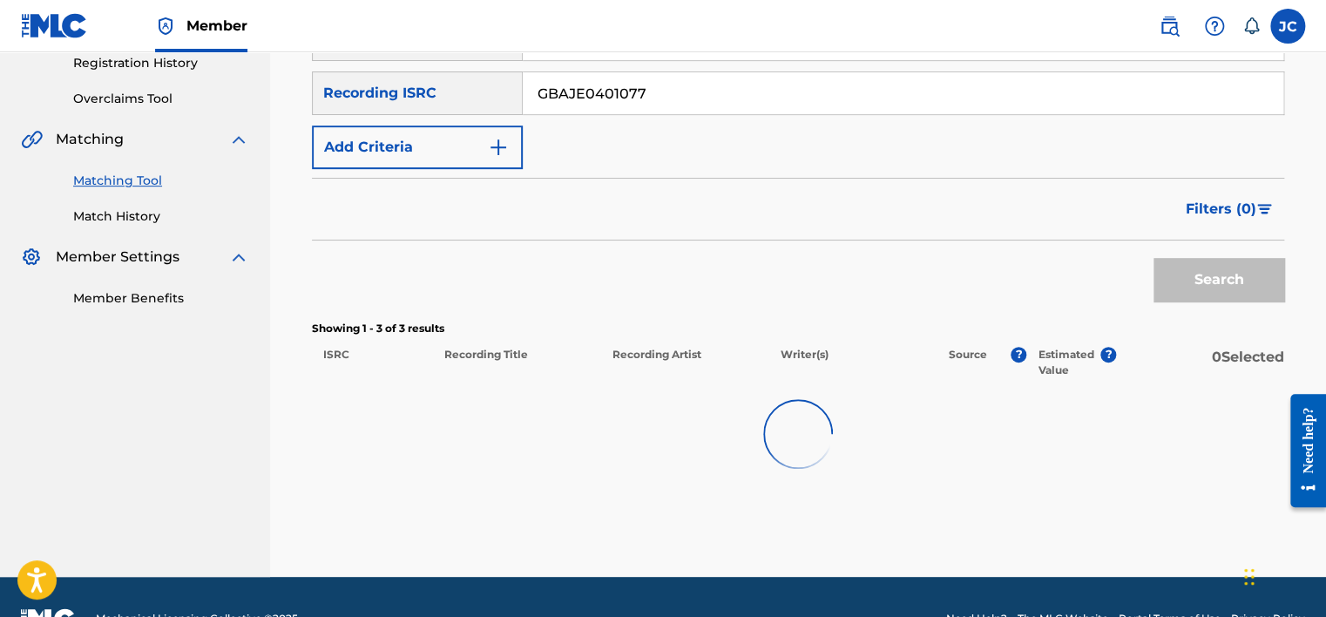
scroll to position [380, 0]
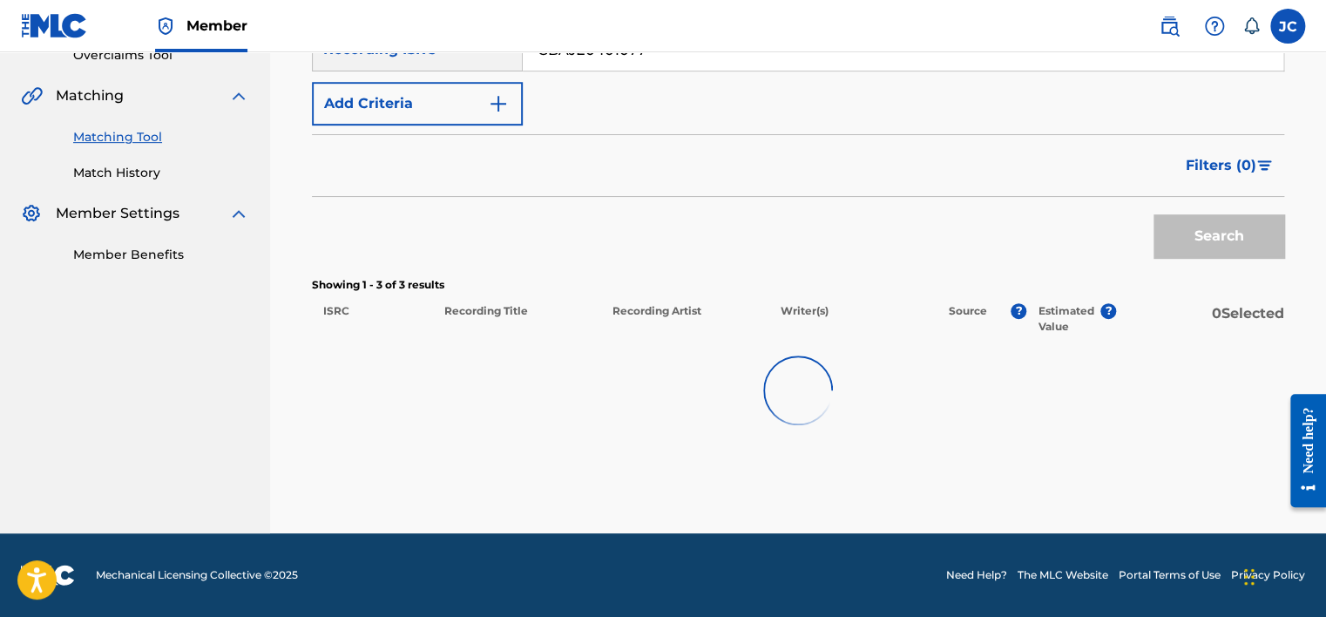
click at [709, 409] on div at bounding box center [798, 391] width 972 height 112
click at [815, 220] on div "Search" at bounding box center [798, 232] width 972 height 70
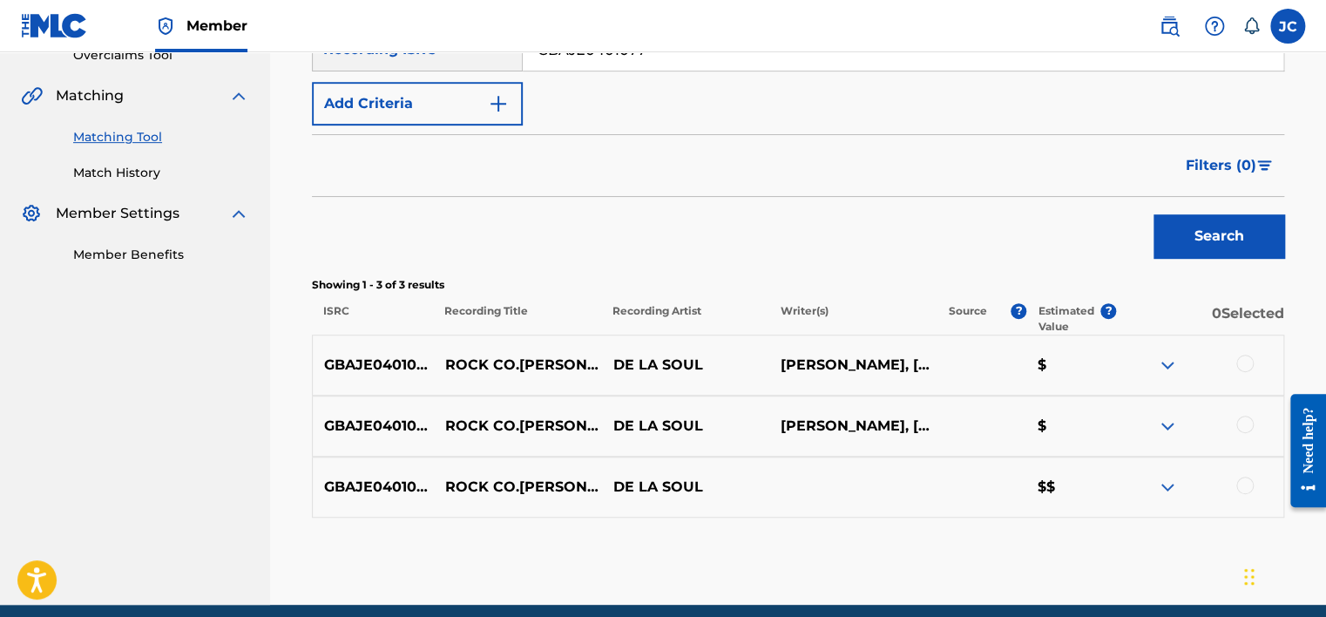
click at [1241, 477] on div at bounding box center [1244, 485] width 17 height 17
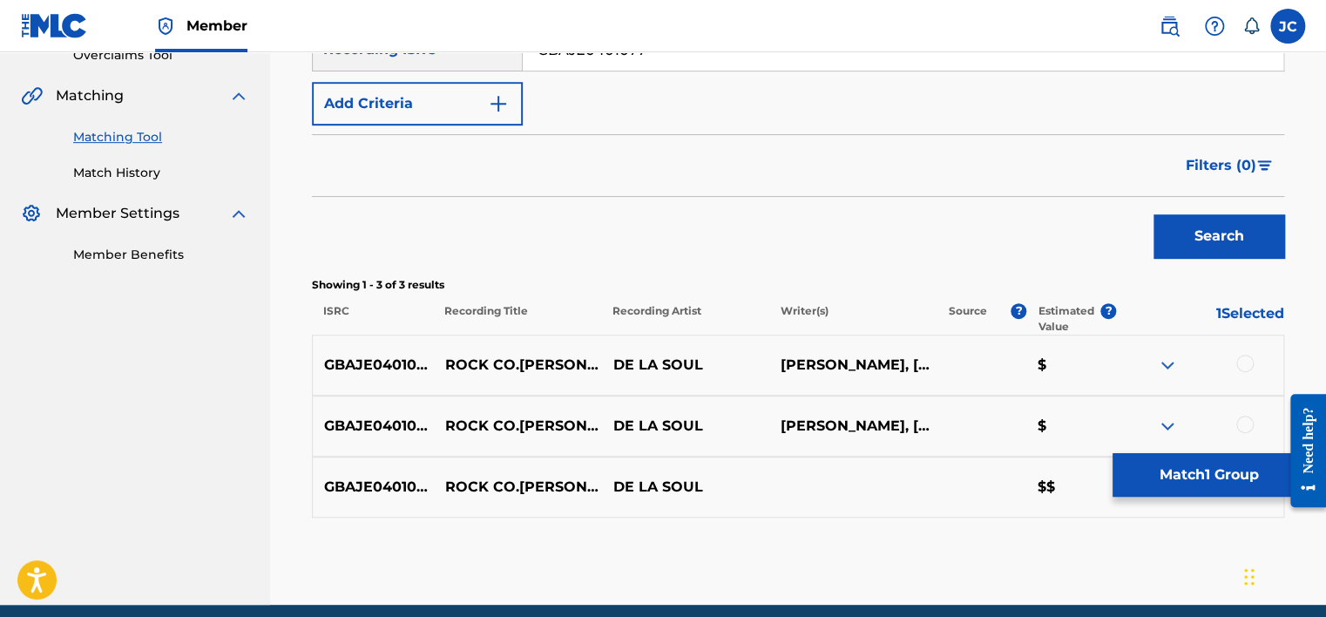
click at [1241, 431] on div at bounding box center [1244, 424] width 17 height 17
click at [1242, 362] on div at bounding box center [1244, 363] width 17 height 17
click at [1200, 474] on button "Match 3 Groups" at bounding box center [1208, 475] width 193 height 44
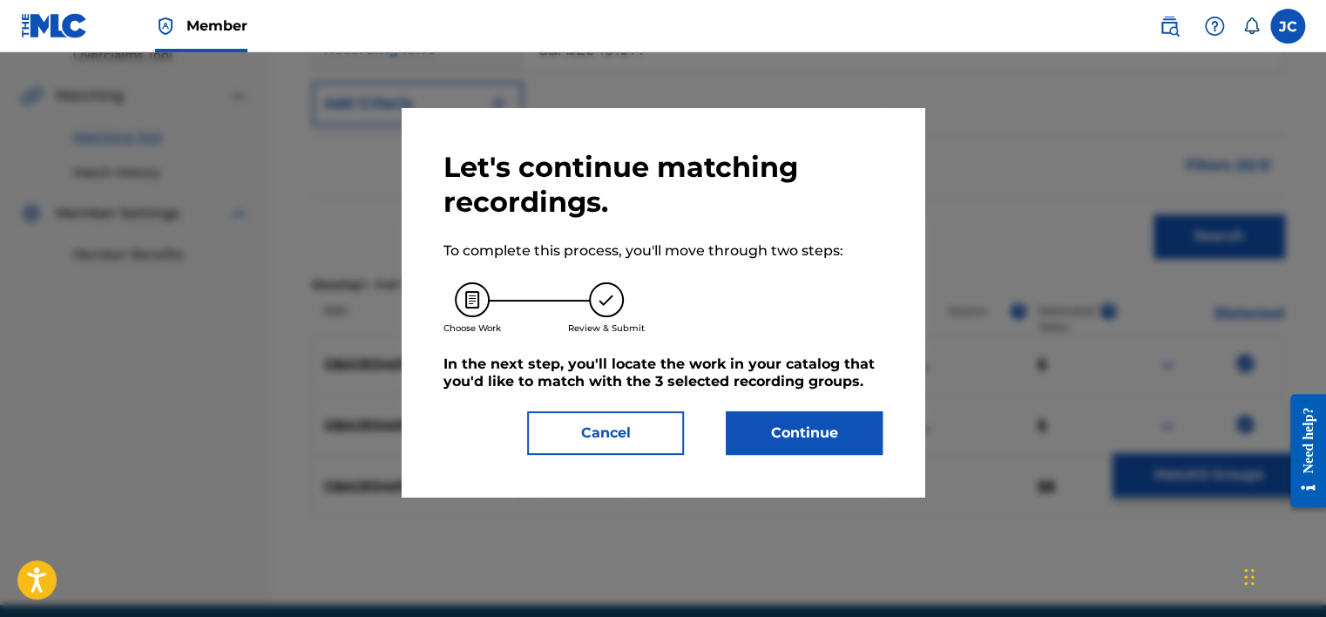
click at [798, 411] on button "Continue" at bounding box center [804, 433] width 157 height 44
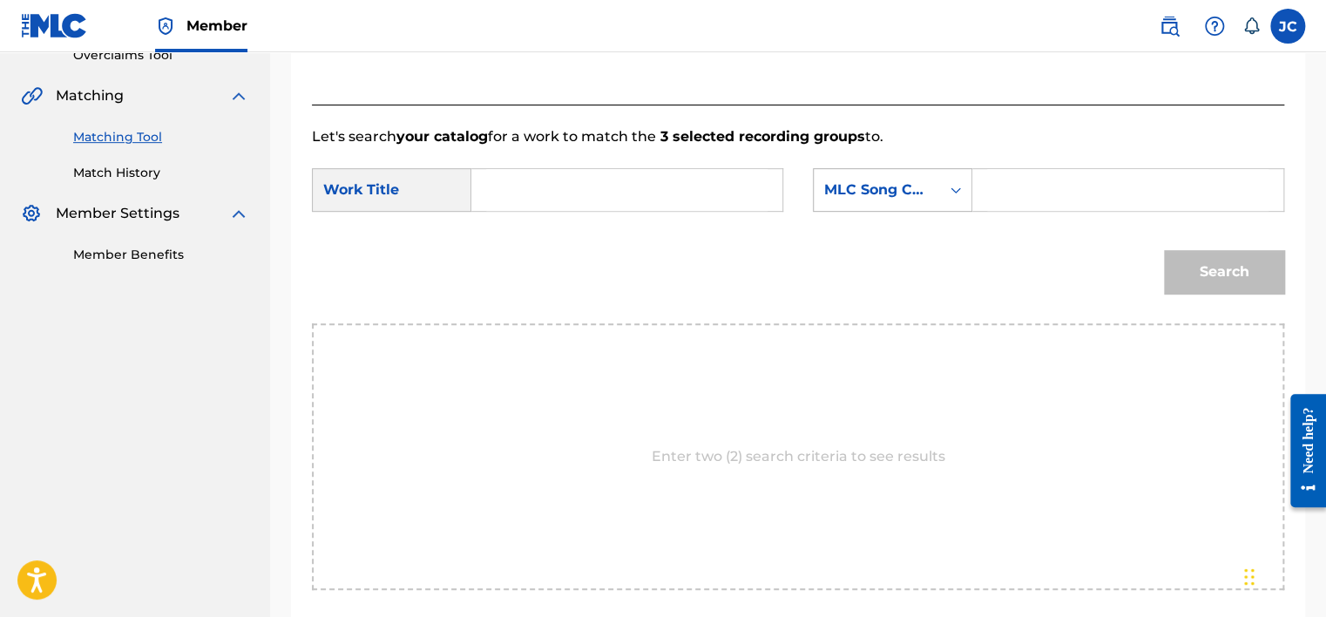
click at [903, 178] on div "MLC Song Code" at bounding box center [877, 189] width 126 height 33
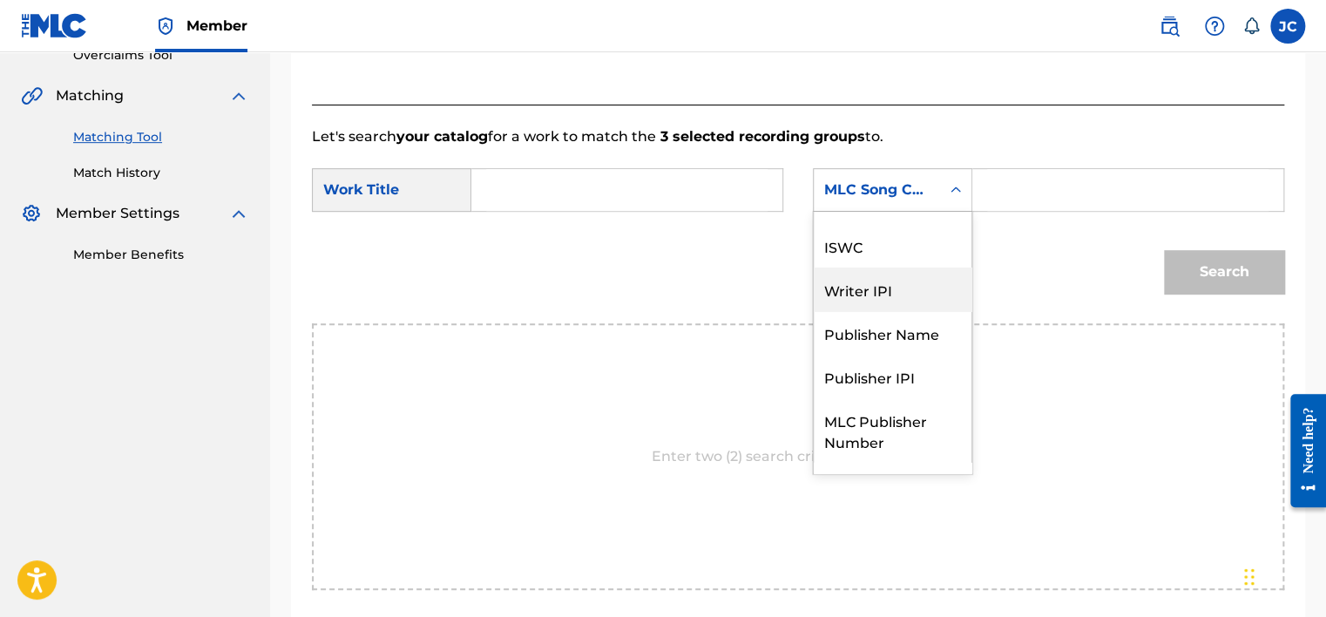
scroll to position [0, 0]
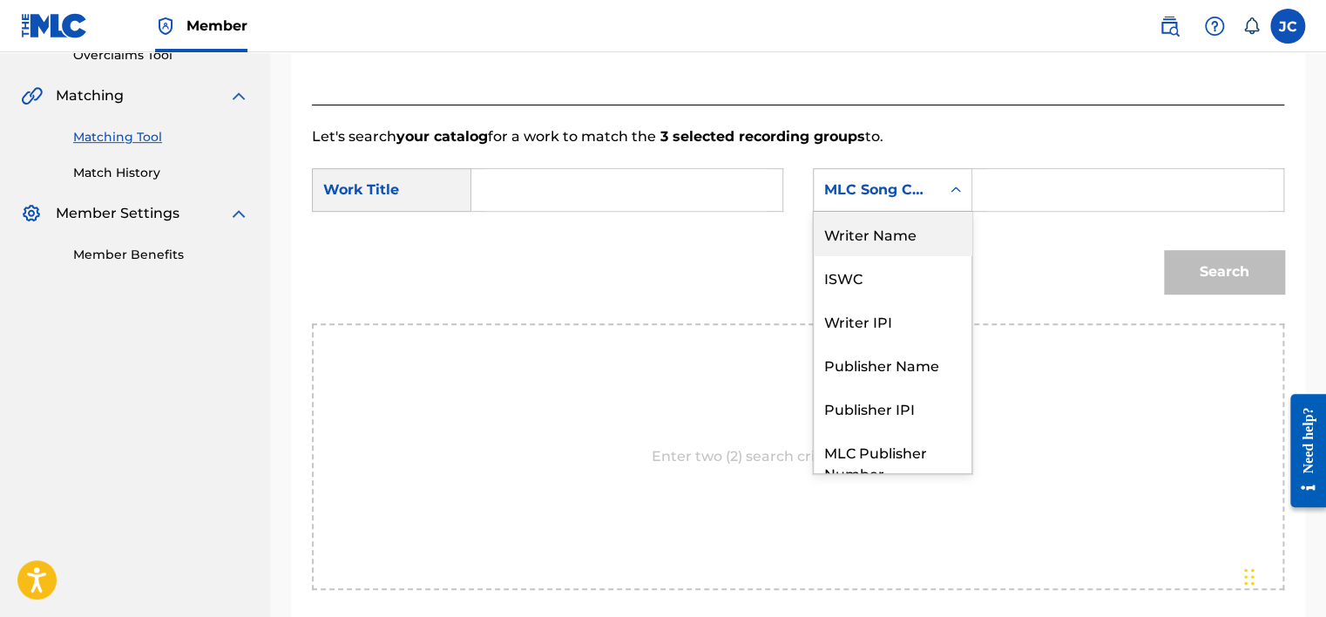
click at [873, 228] on div "Writer Name" at bounding box center [893, 234] width 158 height 44
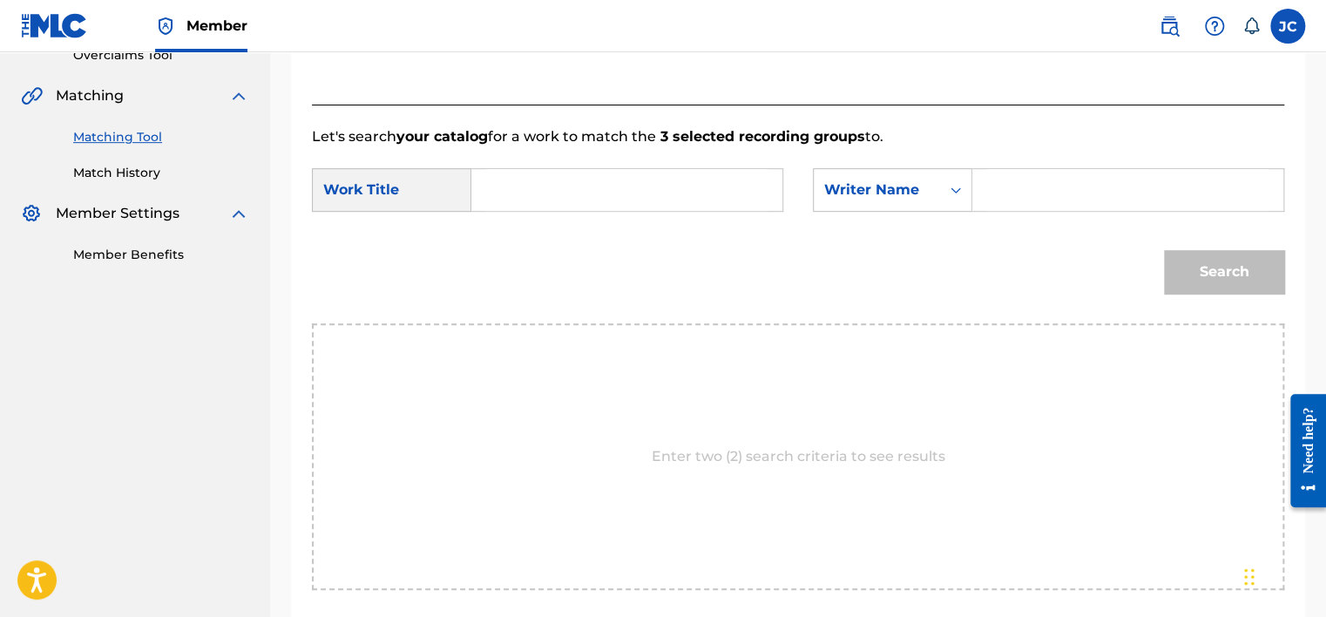
click at [690, 189] on input "Search Form" at bounding box center [626, 190] width 281 height 42
paste input "Rock Co.[PERSON_NAME] Flow"
type input "Rock Co.[PERSON_NAME] Flow"
click at [1116, 190] on input "Search Form" at bounding box center [1127, 190] width 281 height 42
paste input "[PERSON_NAME]"
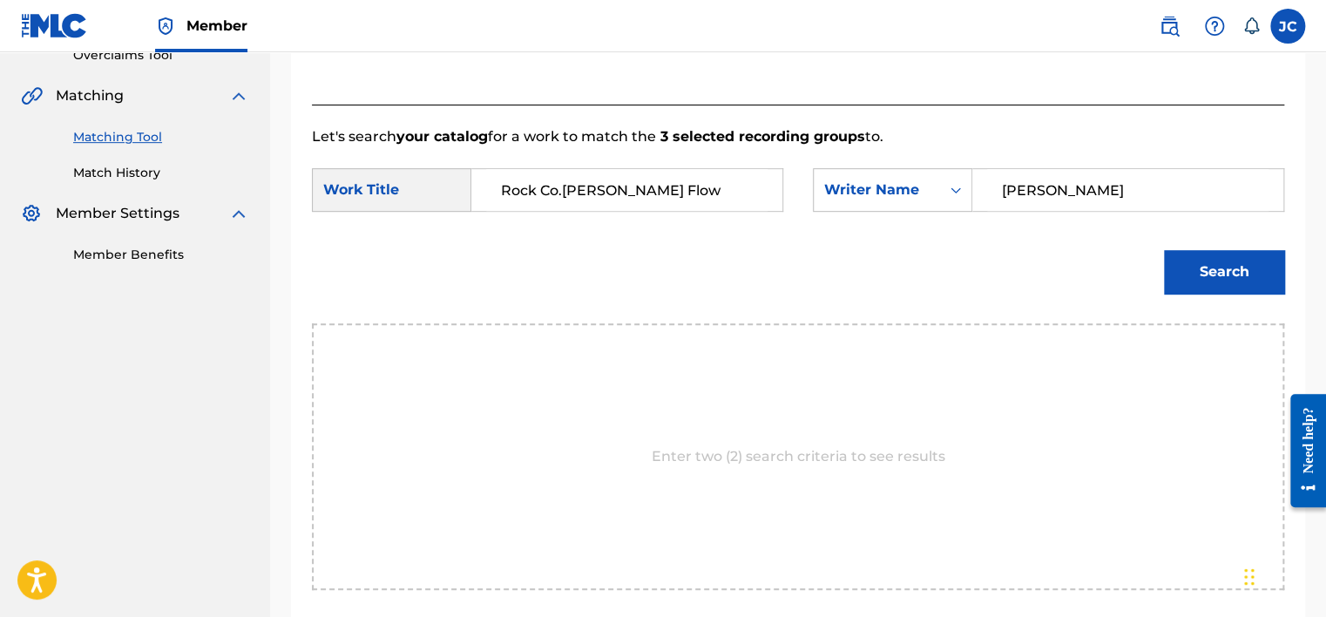
type input "[PERSON_NAME]"
click at [1164, 250] on button "Search" at bounding box center [1224, 272] width 120 height 44
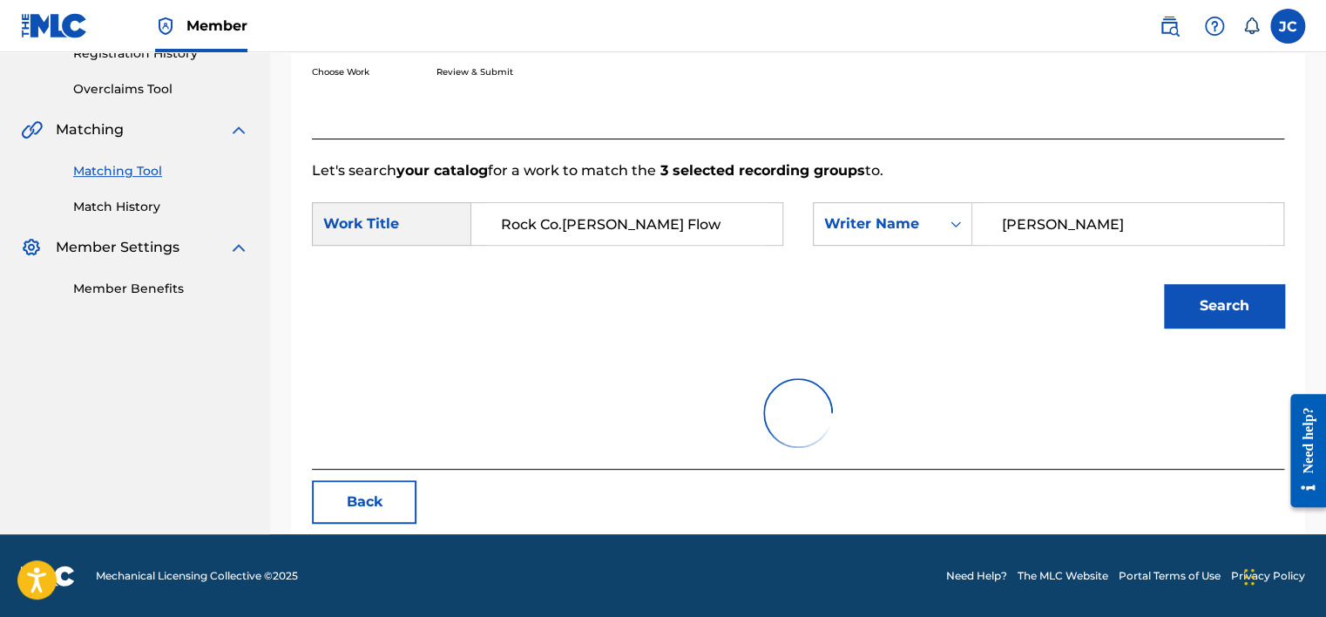
scroll to position [380, 0]
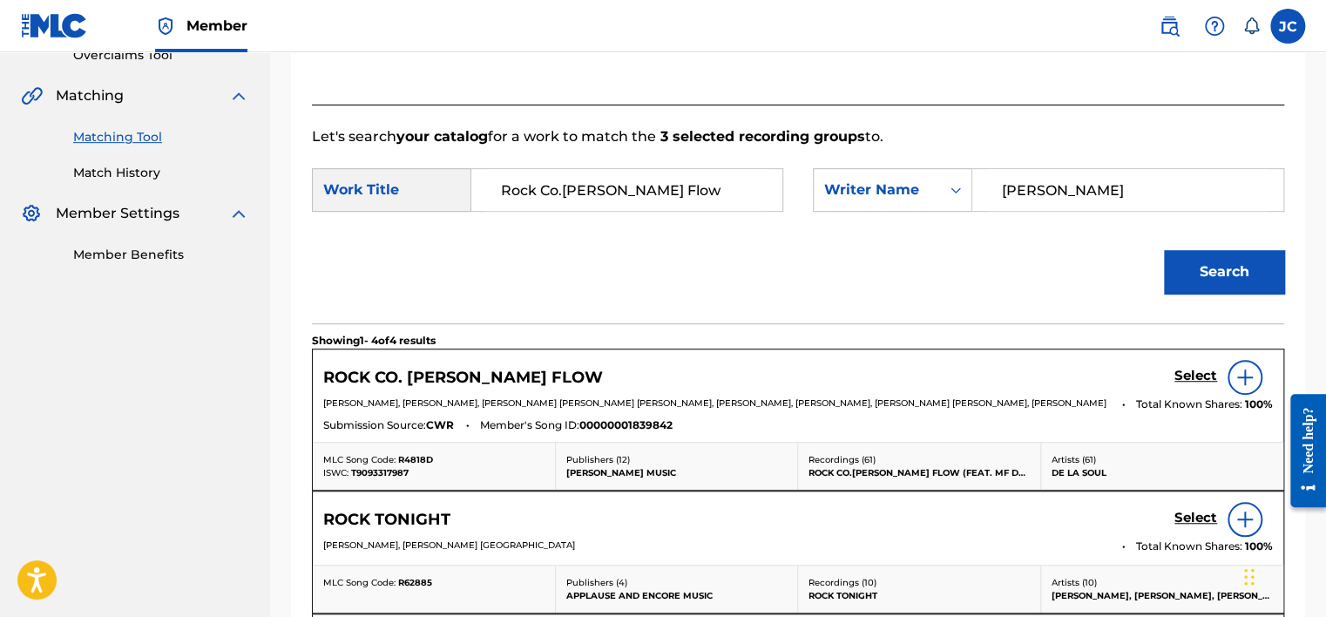
click at [1185, 383] on link "Select" at bounding box center [1195, 377] width 43 height 19
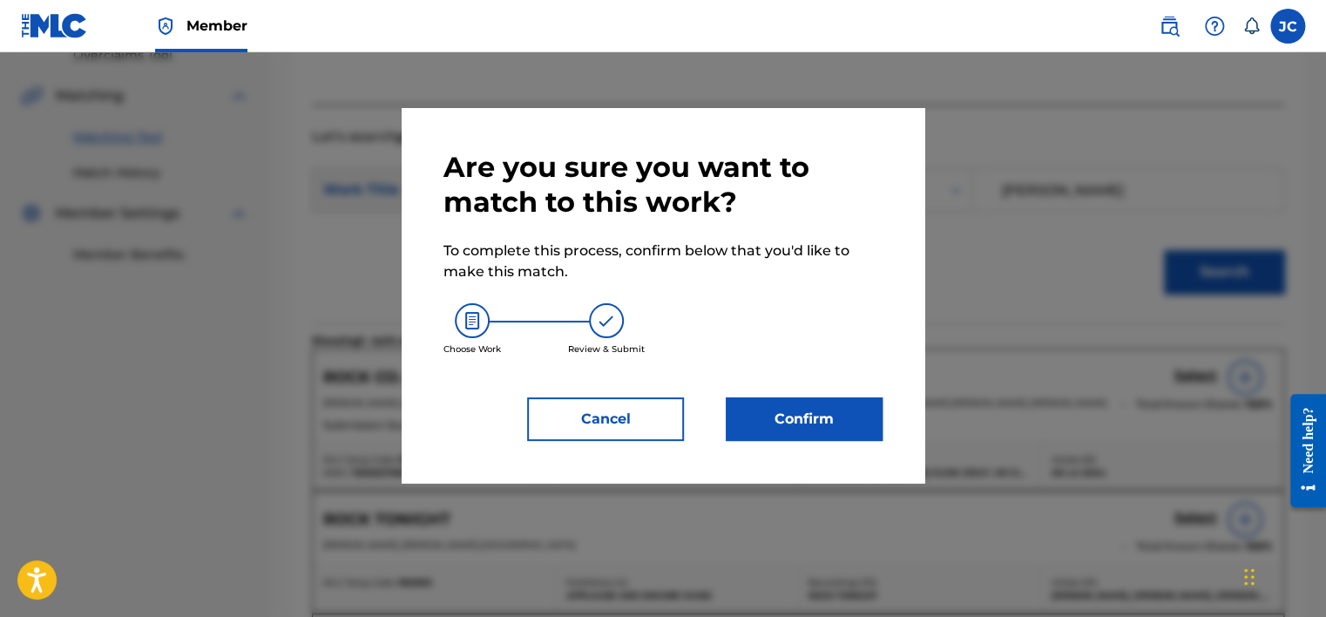
click at [833, 409] on button "Confirm" at bounding box center [804, 419] width 157 height 44
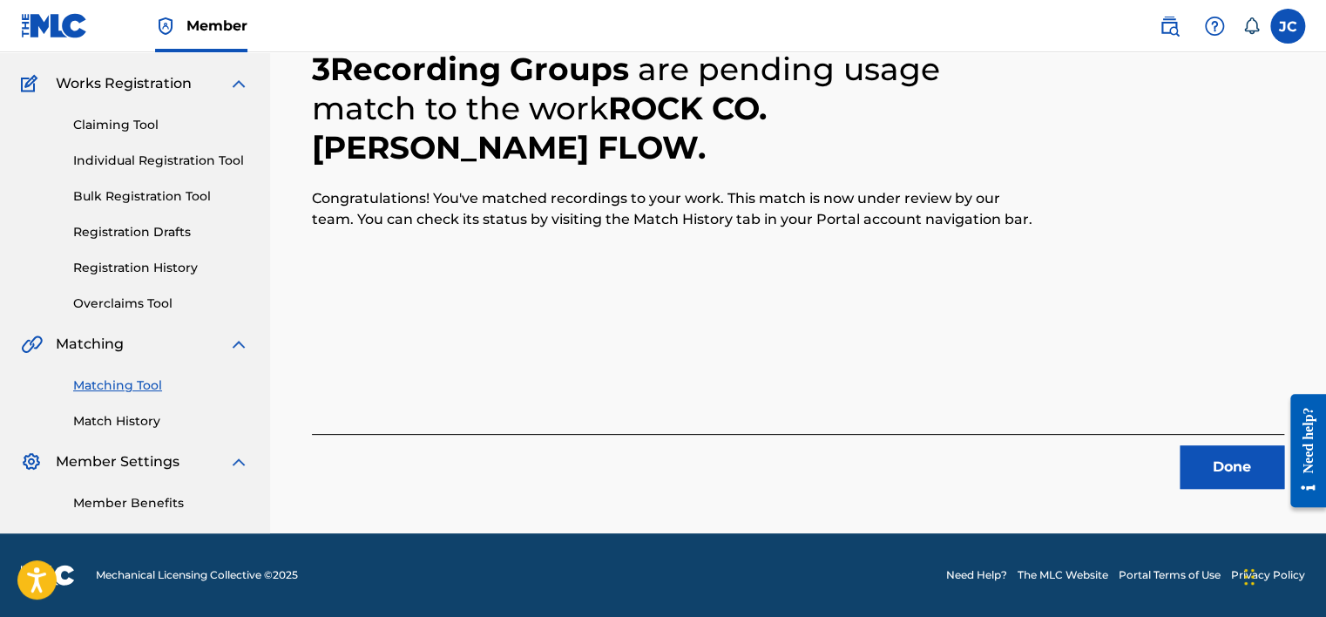
scroll to position [132, 0]
click at [1240, 470] on button "Done" at bounding box center [1232, 467] width 105 height 44
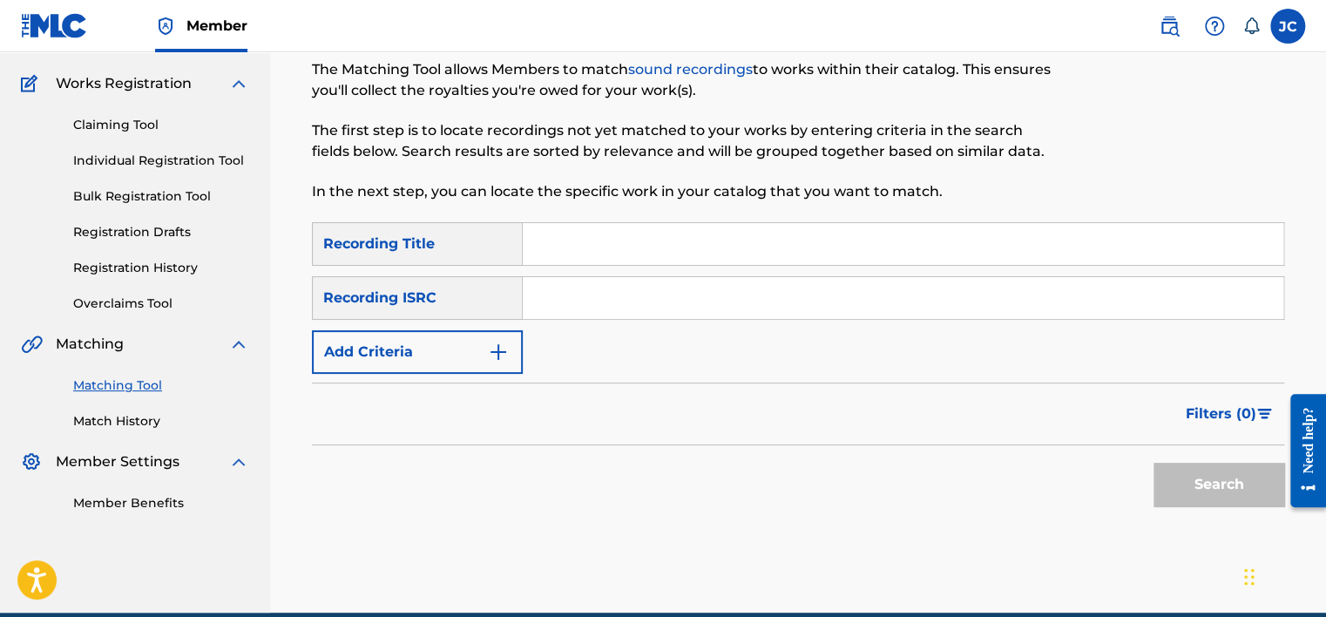
click at [599, 309] on input "Search Form" at bounding box center [903, 298] width 761 height 42
paste input "USUG12402413"
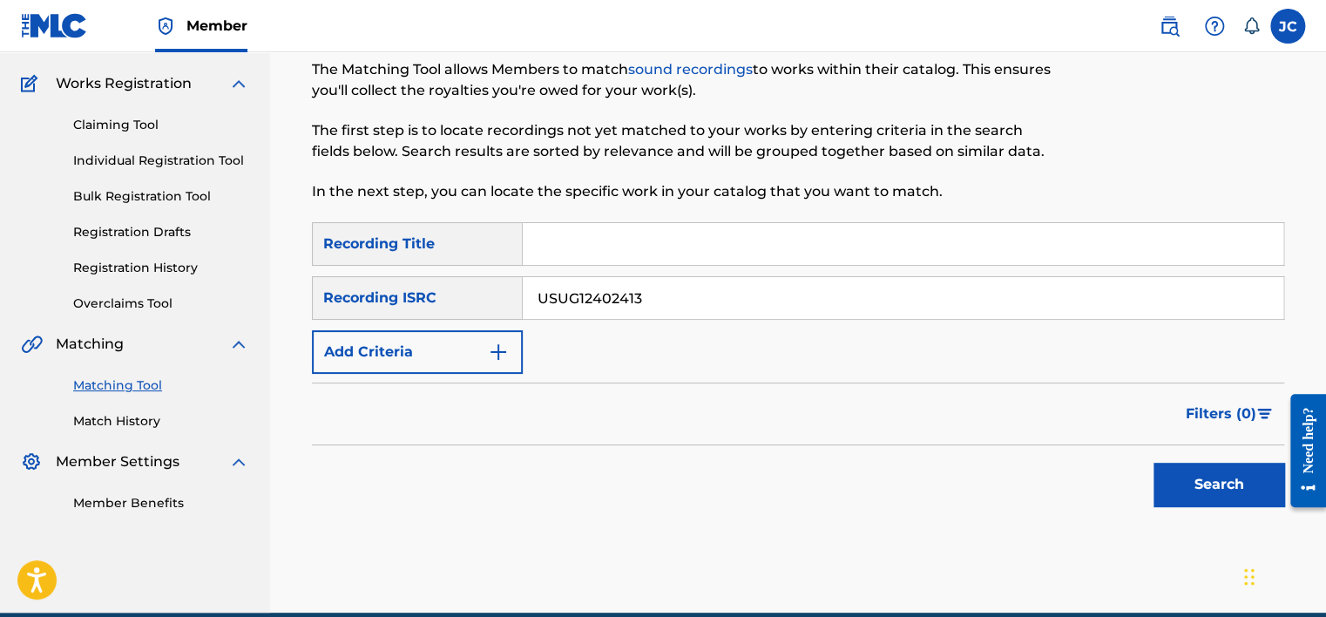
click at [1153, 463] on button "Search" at bounding box center [1218, 485] width 131 height 44
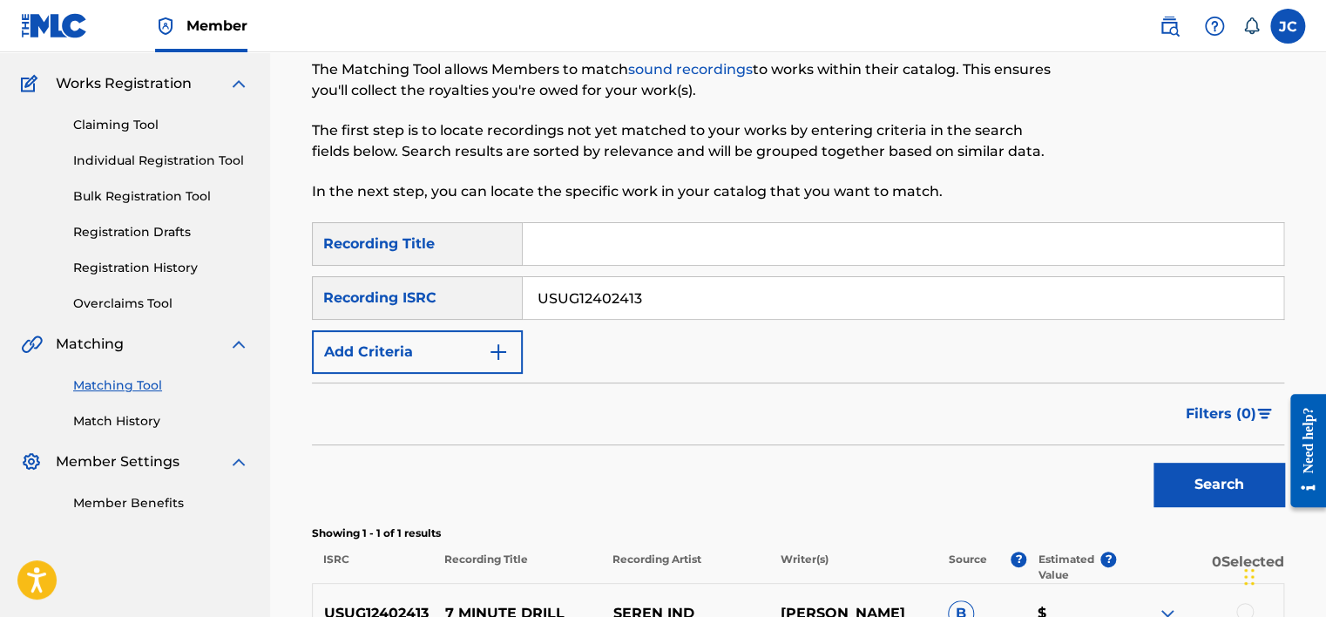
click at [695, 296] on input "USUG12402413" at bounding box center [903, 298] width 761 height 42
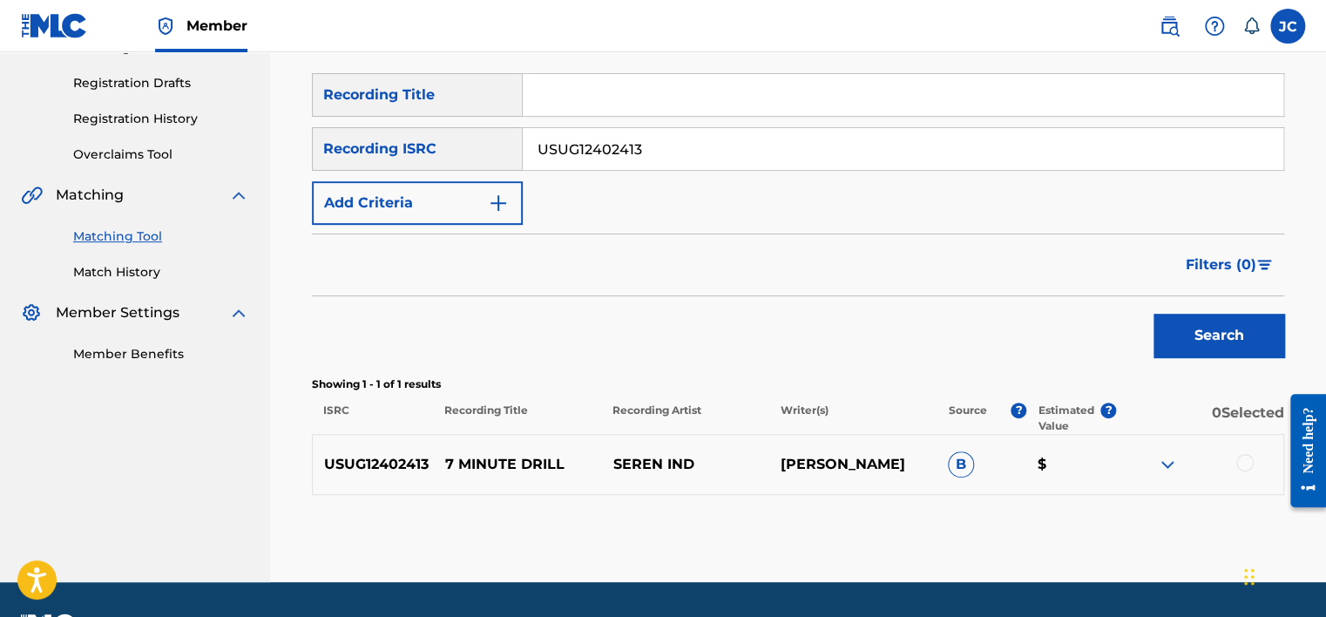
paste input "SM1250066"
type input "USSM12500663"
click at [1153, 314] on button "Search" at bounding box center [1218, 336] width 131 height 44
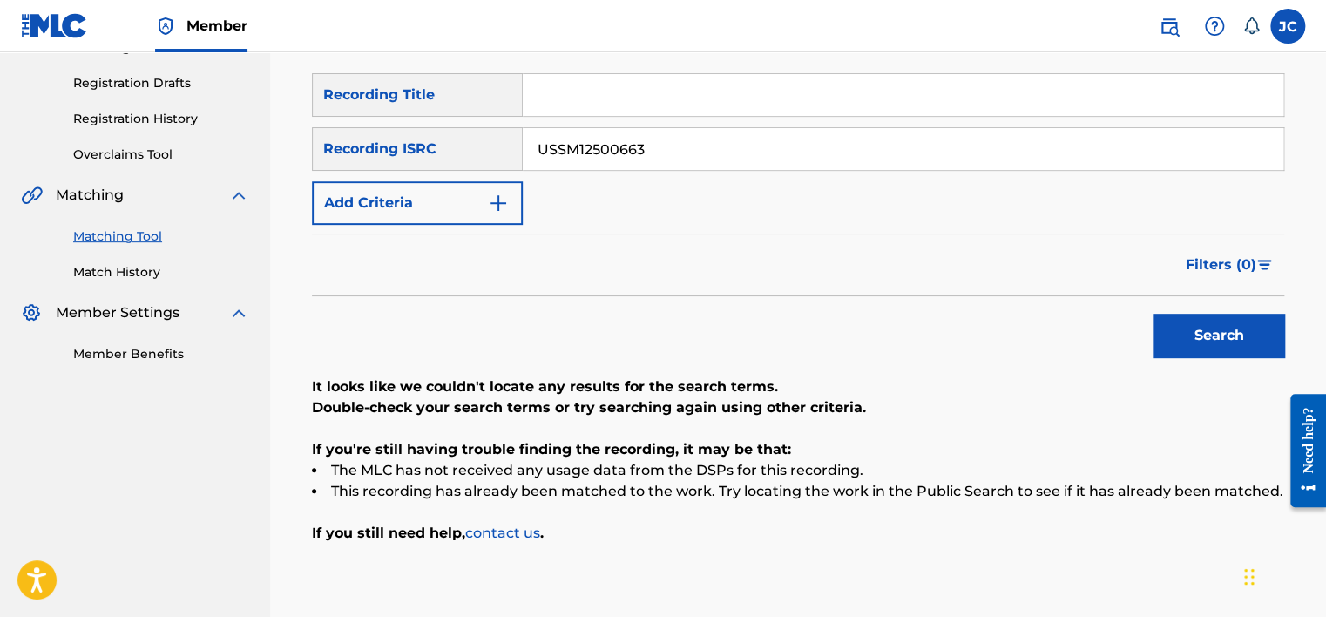
click at [478, 199] on button "Add Criteria" at bounding box center [417, 203] width 211 height 44
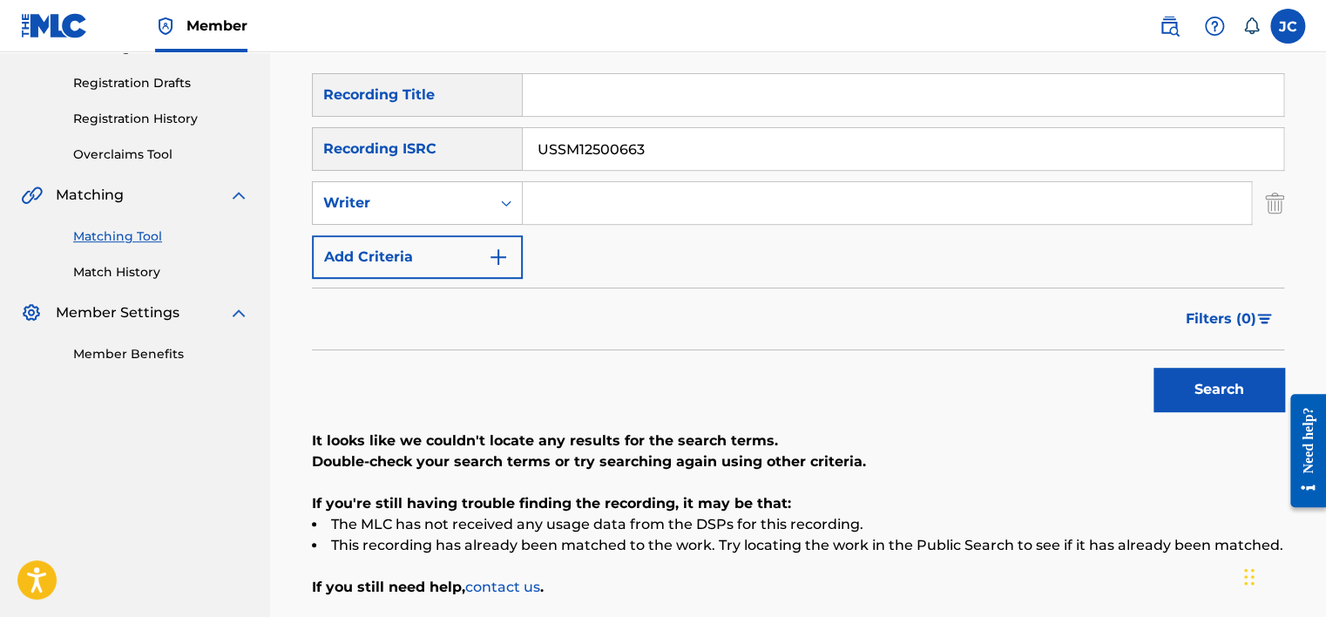
click at [673, 155] on input "USSM12500663" at bounding box center [903, 149] width 761 height 42
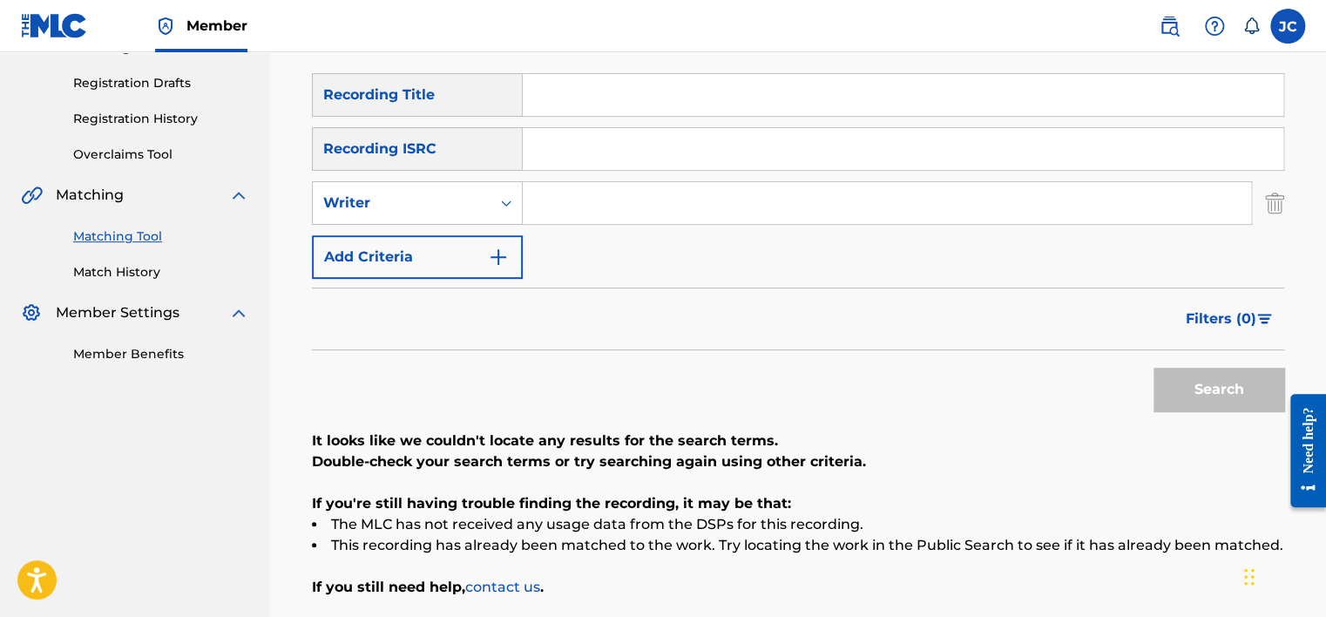
click at [673, 85] on input "Search Form" at bounding box center [903, 95] width 761 height 42
paste input "[PERSON_NAME] & [PERSON_NAME] BLEED"
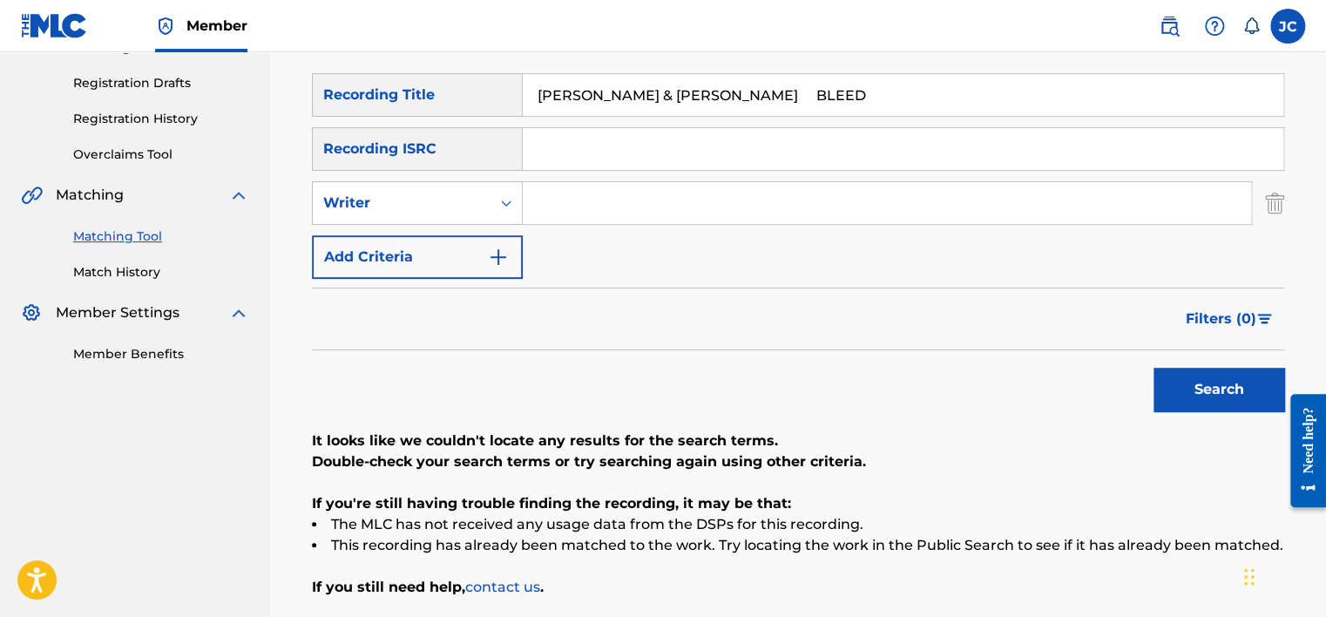
click at [786, 100] on input "[PERSON_NAME] & [PERSON_NAME] BLEED" at bounding box center [903, 95] width 761 height 42
click at [429, 193] on div "Writer" at bounding box center [401, 203] width 157 height 21
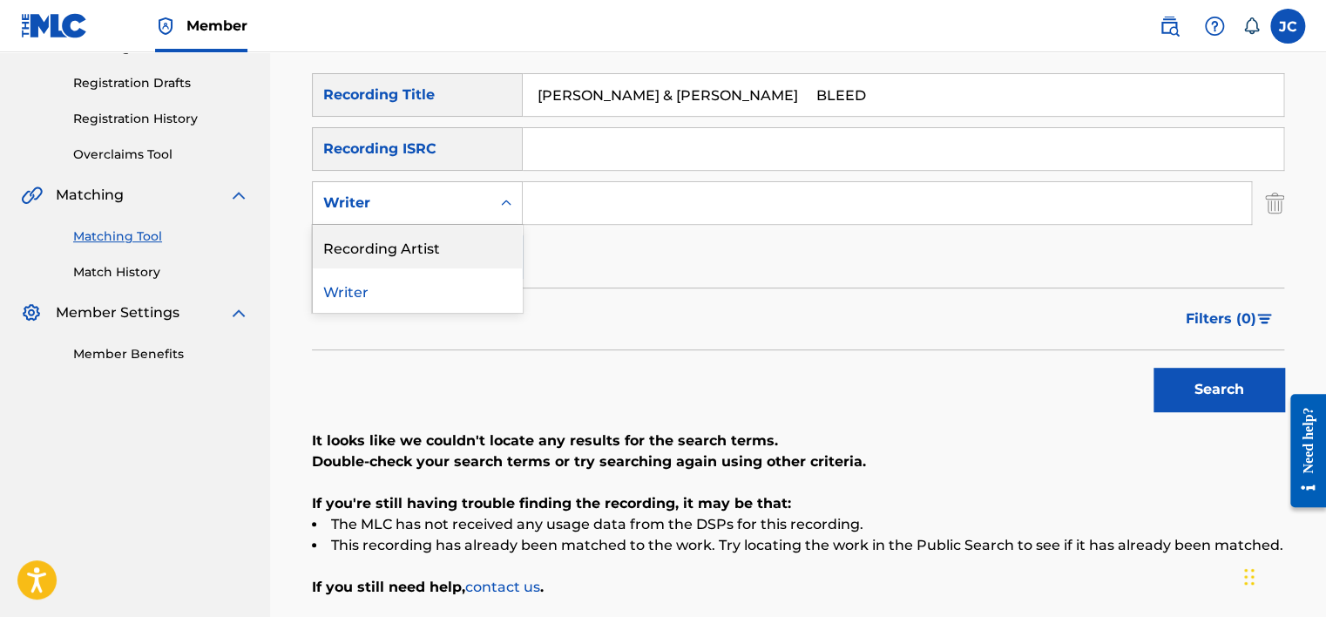
click at [430, 251] on div "Recording Artist" at bounding box center [417, 247] width 209 height 44
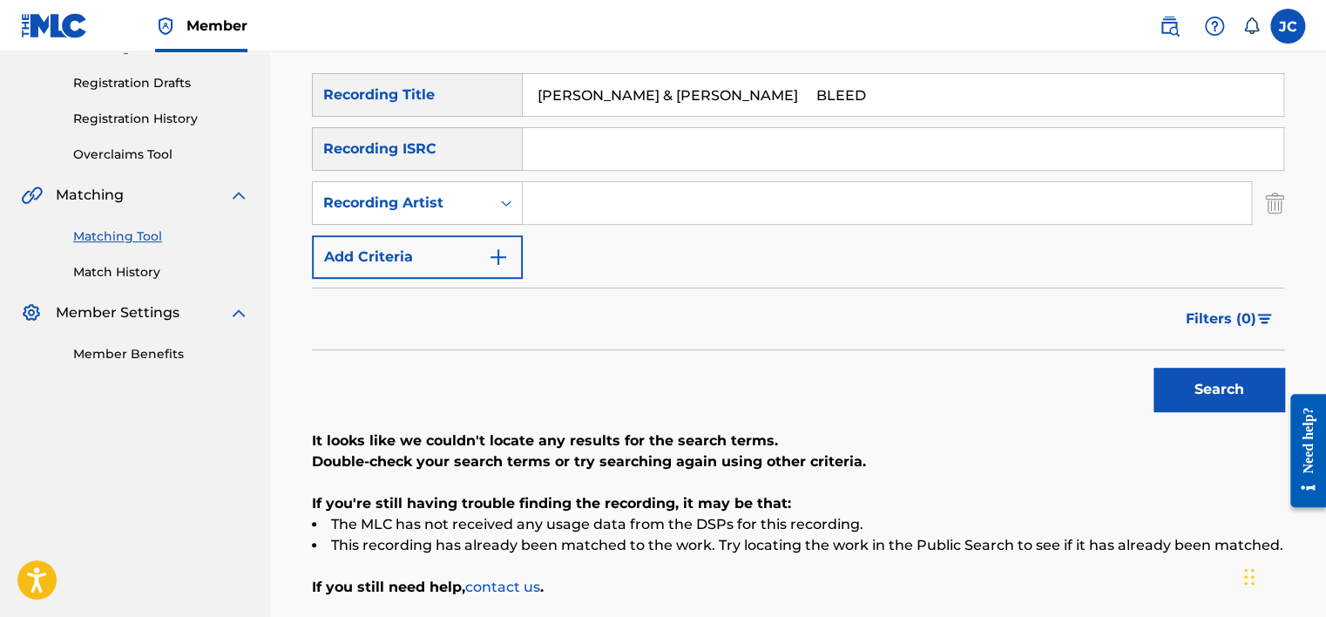
click at [783, 97] on input "[PERSON_NAME] & [PERSON_NAME] BLEED" at bounding box center [903, 95] width 761 height 42
drag, startPoint x: 812, startPoint y: 94, endPoint x: 526, endPoint y: 71, distance: 286.6
click at [526, 71] on div "Matching Tool The Matching Tool allows Members to match sound recordings to wor…" at bounding box center [798, 272] width 972 height 826
type input "BLEED"
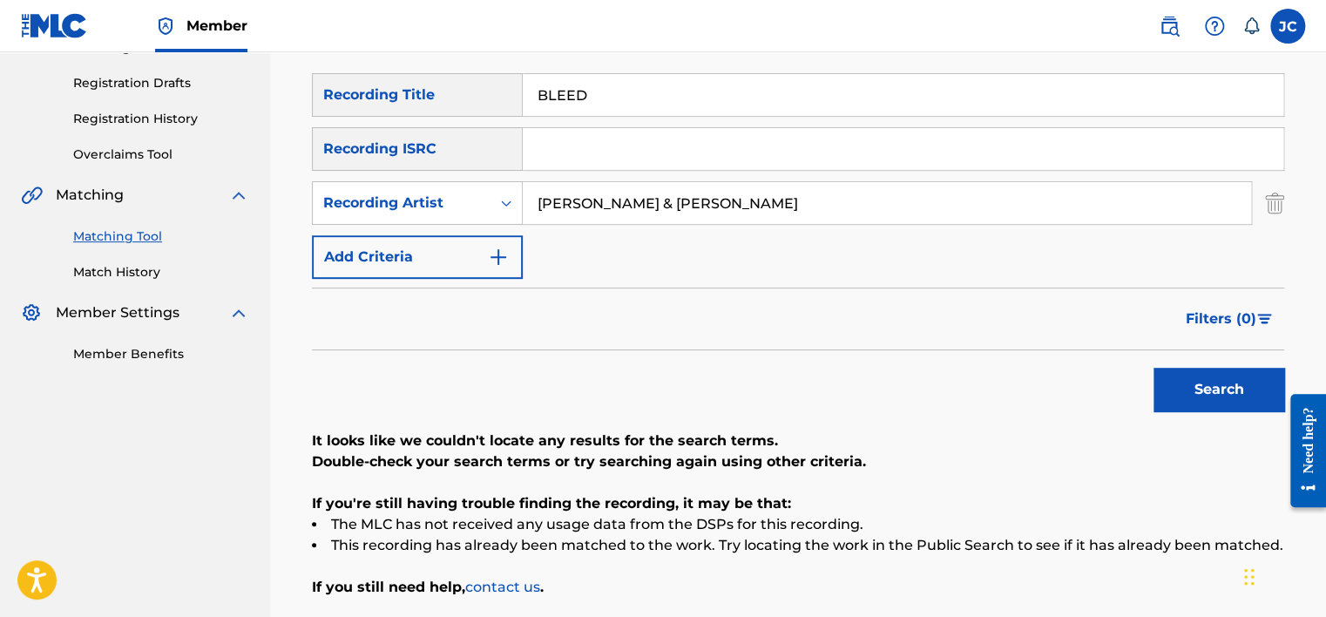
click at [850, 209] on input "[PERSON_NAME] & [PERSON_NAME]" at bounding box center [887, 203] width 728 height 42
type input "[PERSON_NAME] & [PERSON_NAME]"
click at [736, 91] on input "BLEED" at bounding box center [903, 95] width 761 height 42
click at [892, 278] on div "SearchWithCriteriaab9d2bf0-4315-4e80-9580-f4ab4839a655 Recording Title BLEED Se…" at bounding box center [798, 176] width 972 height 206
click at [1180, 375] on button "Search" at bounding box center [1218, 390] width 131 height 44
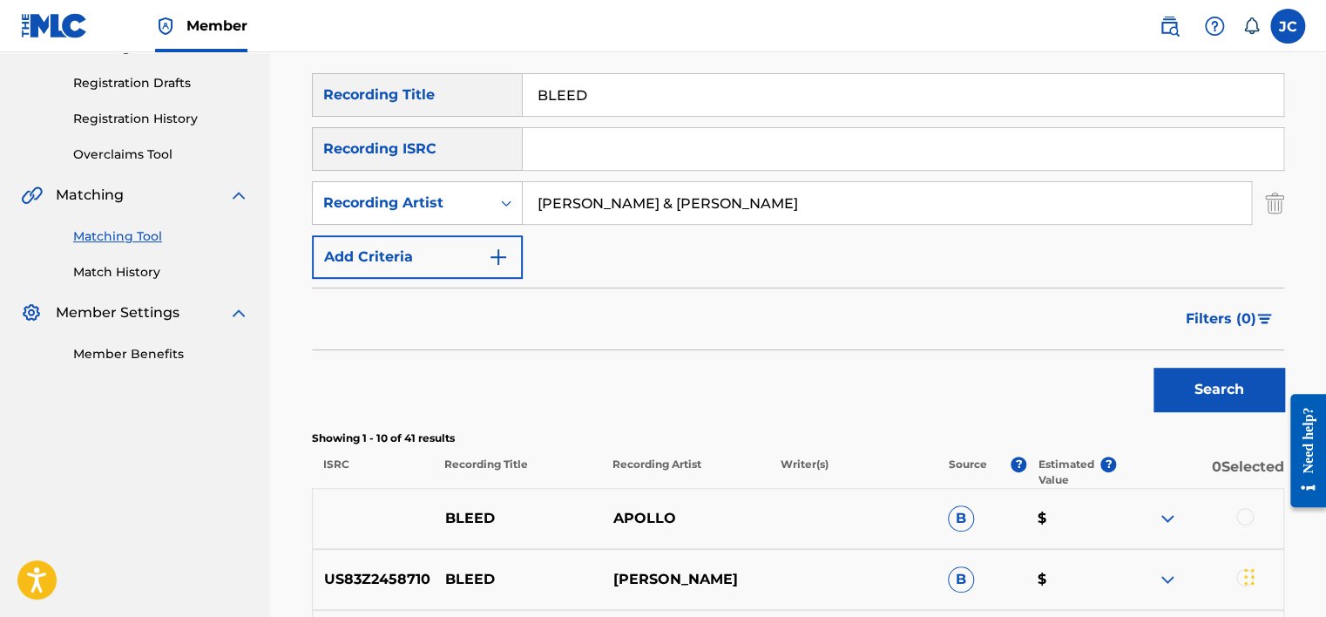
click at [1282, 203] on img "Search Form" at bounding box center [1274, 203] width 19 height 44
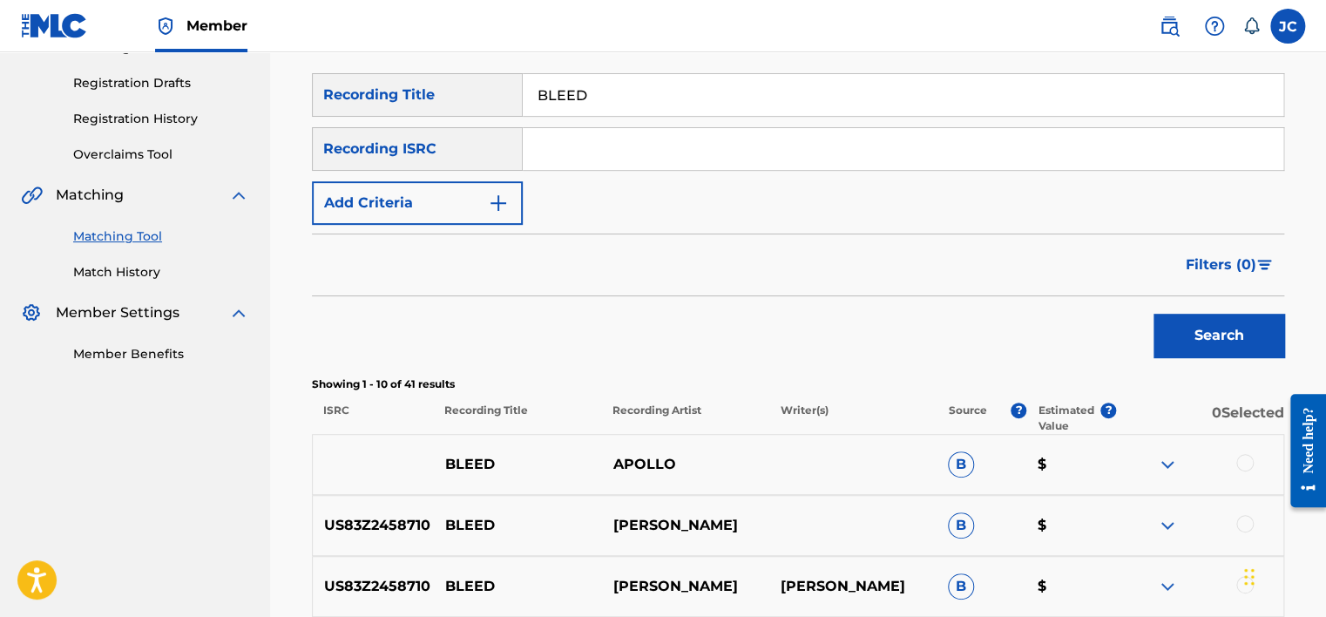
click at [661, 87] on input "BLEED" at bounding box center [903, 95] width 761 height 42
click at [660, 158] on input "Search Form" at bounding box center [903, 149] width 761 height 42
paste input "USUM71100135"
type input "USUM71100135"
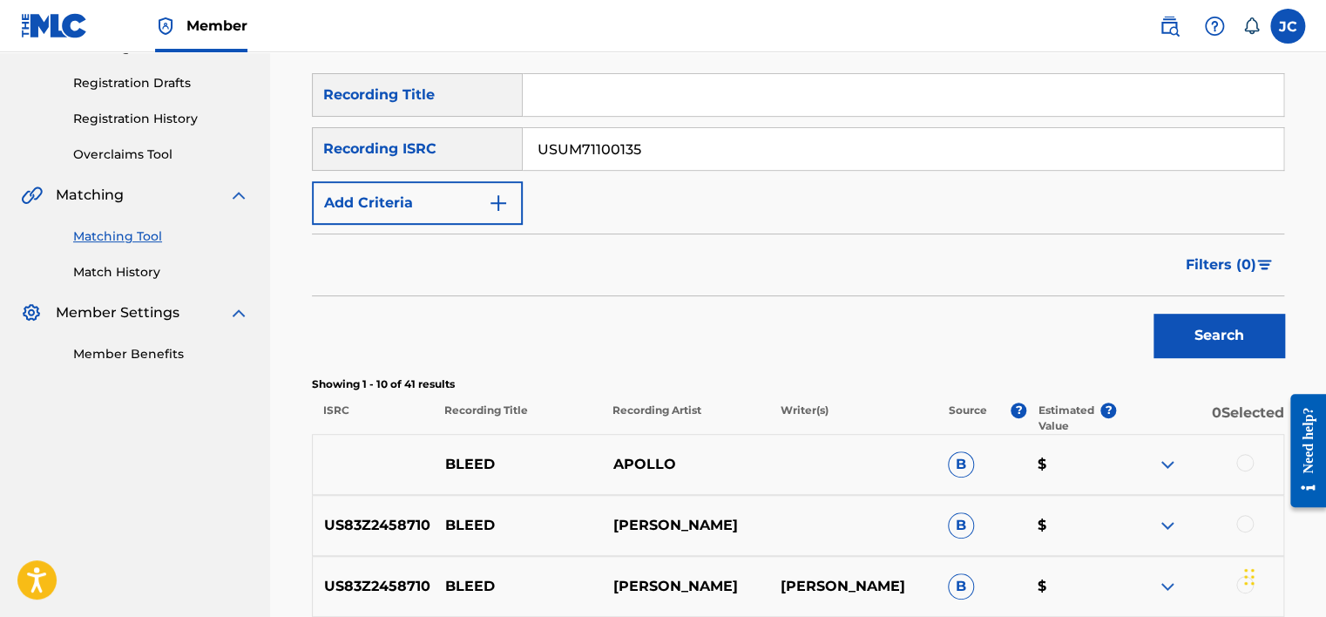
click at [1153, 314] on button "Search" at bounding box center [1218, 336] width 131 height 44
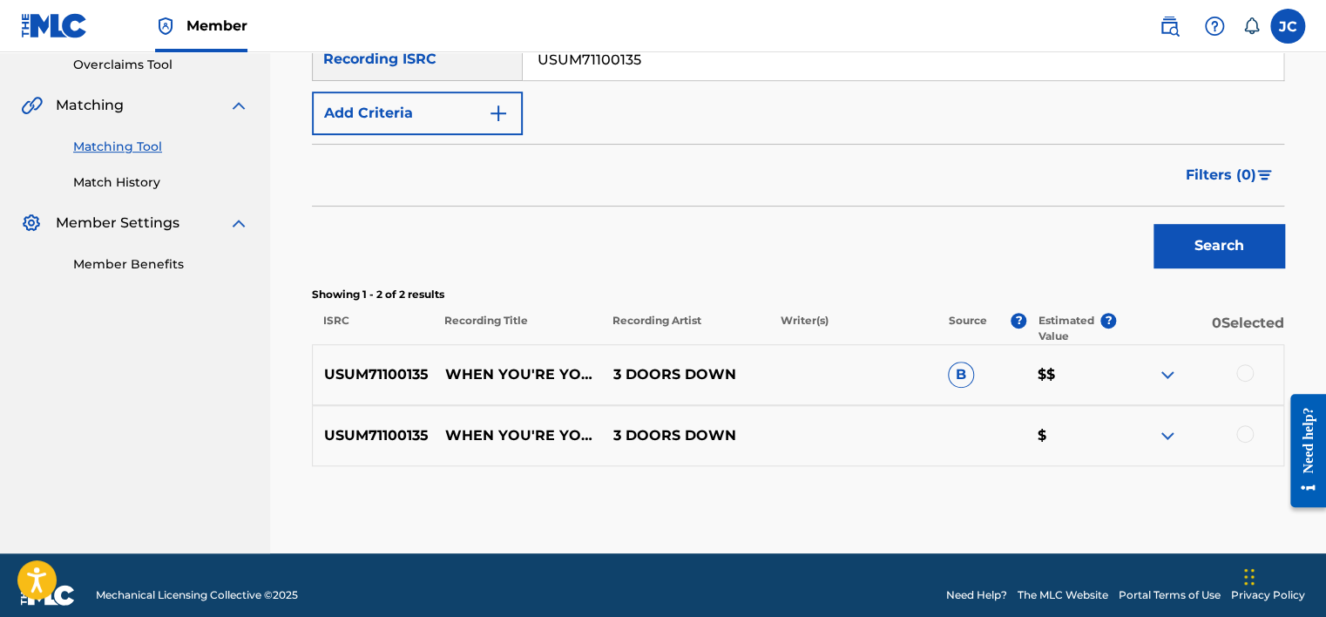
scroll to position [374, 0]
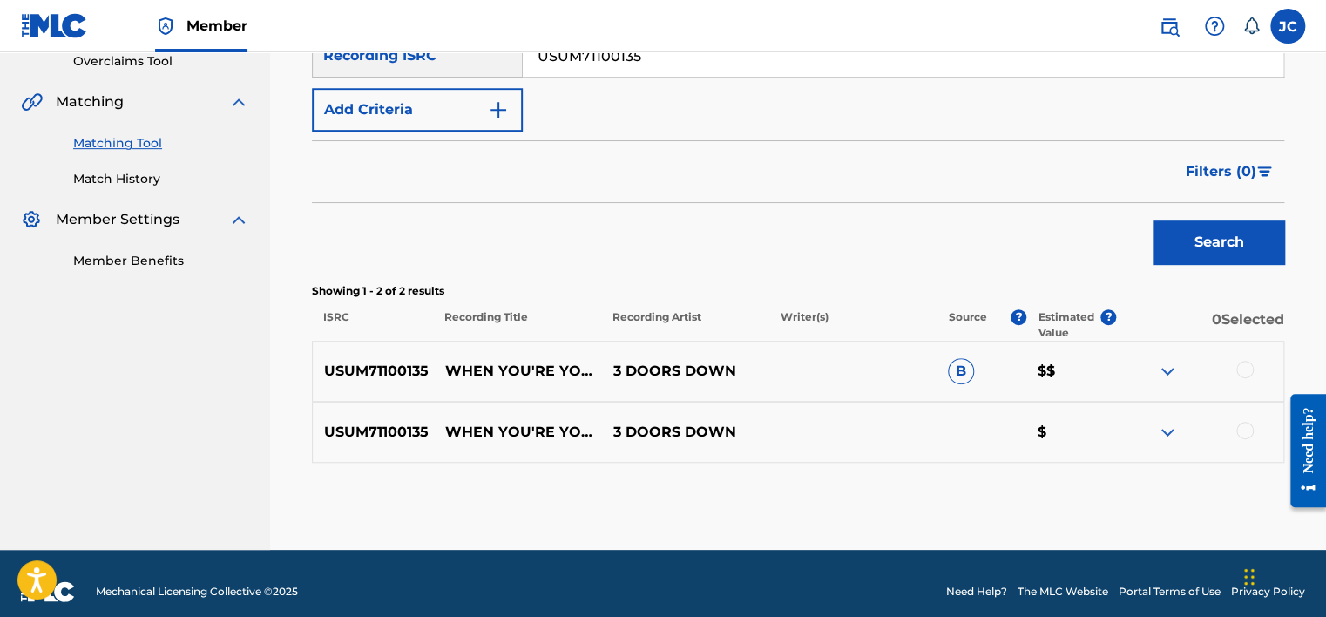
click at [1246, 436] on div at bounding box center [1244, 430] width 17 height 17
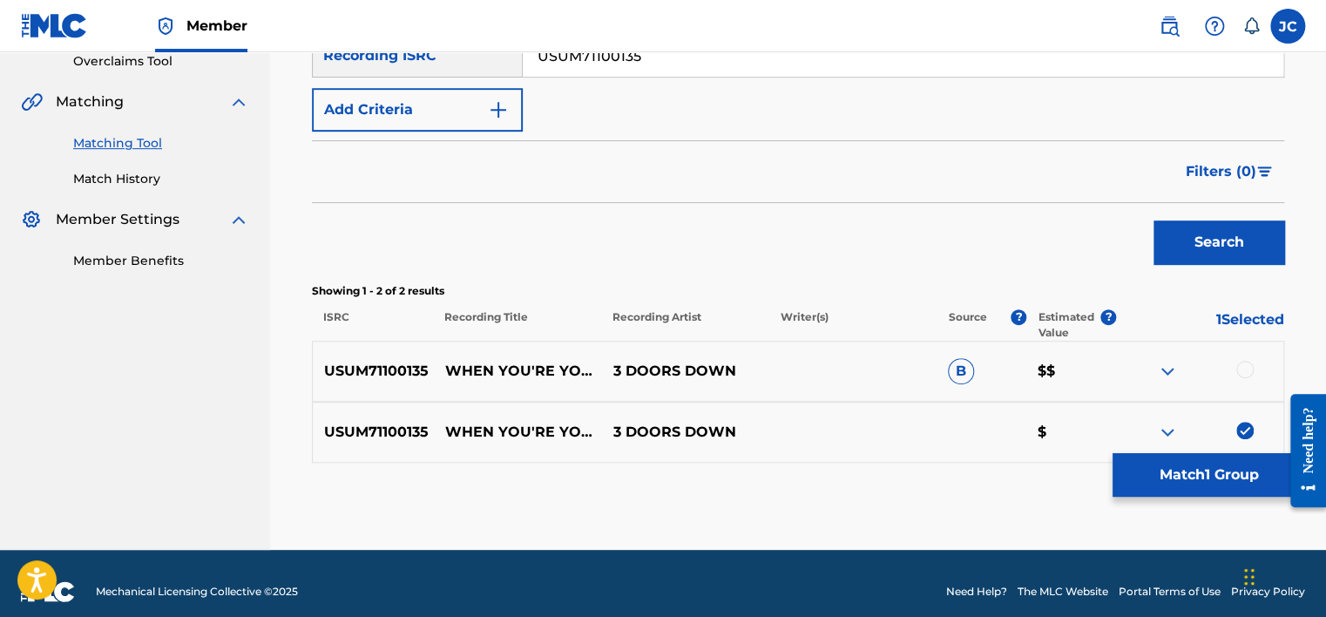
click at [1250, 375] on div at bounding box center [1199, 371] width 167 height 21
click at [1243, 365] on div at bounding box center [1244, 369] width 17 height 17
click at [1198, 485] on button "Match 2 Groups" at bounding box center [1208, 475] width 193 height 44
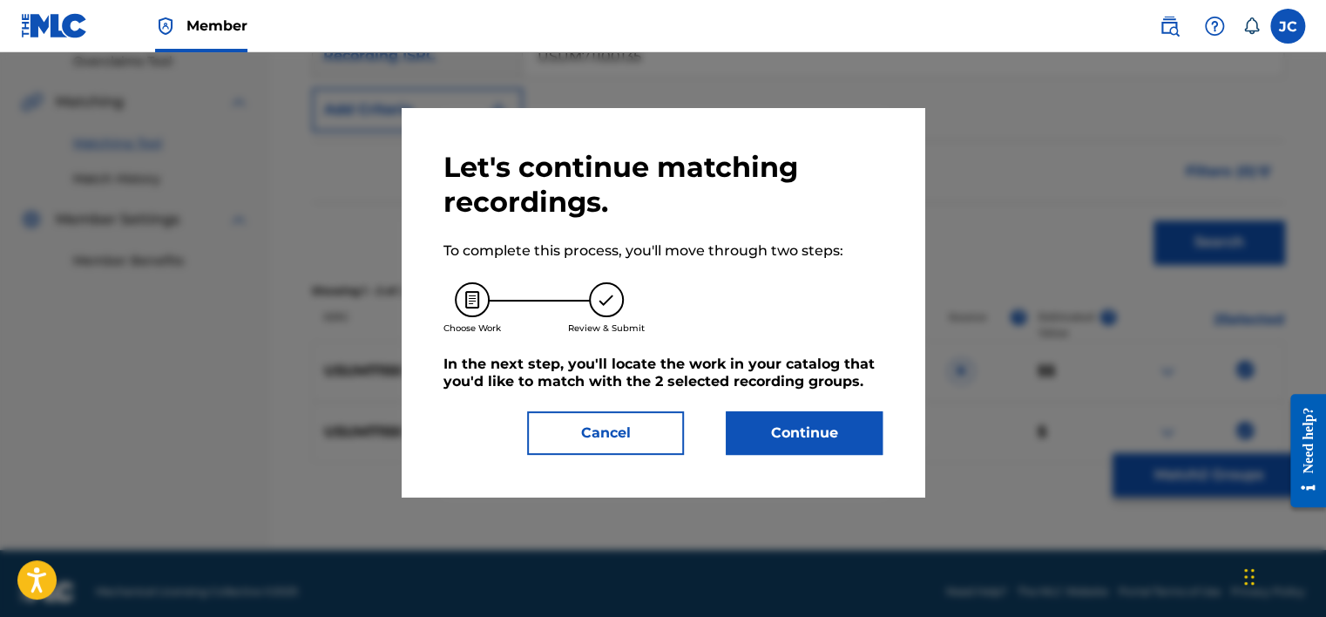
click at [840, 429] on button "Continue" at bounding box center [804, 433] width 157 height 44
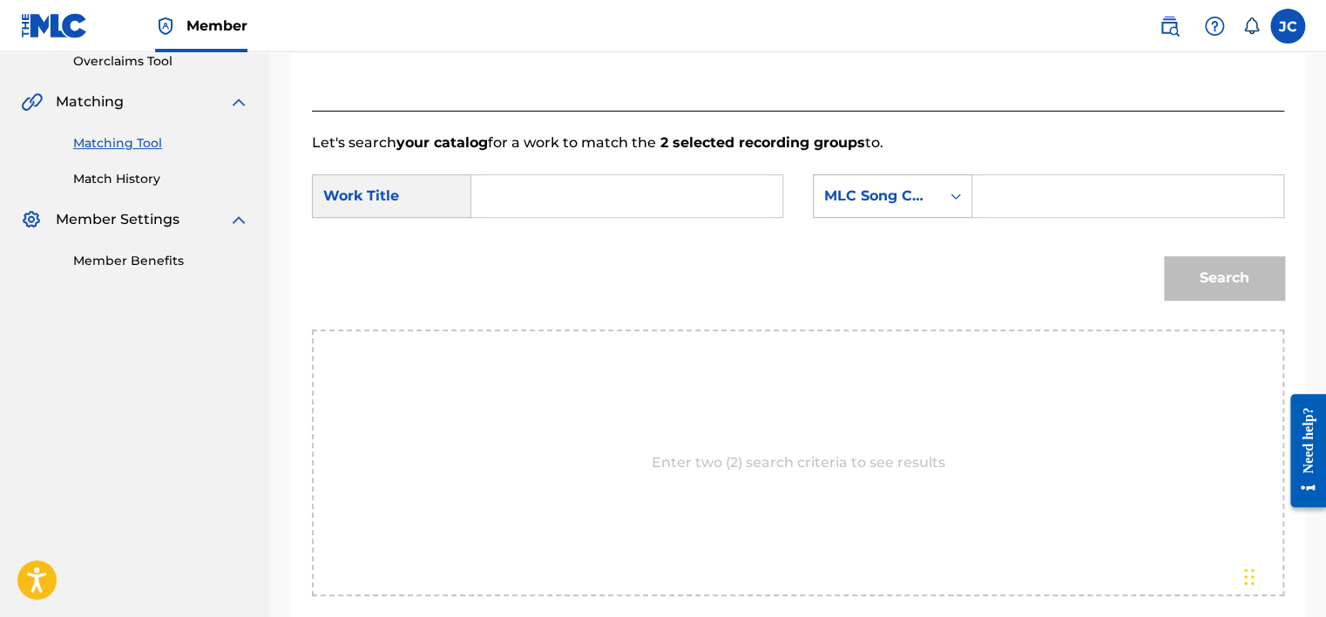
click at [923, 209] on div "MLC Song Code" at bounding box center [877, 195] width 126 height 33
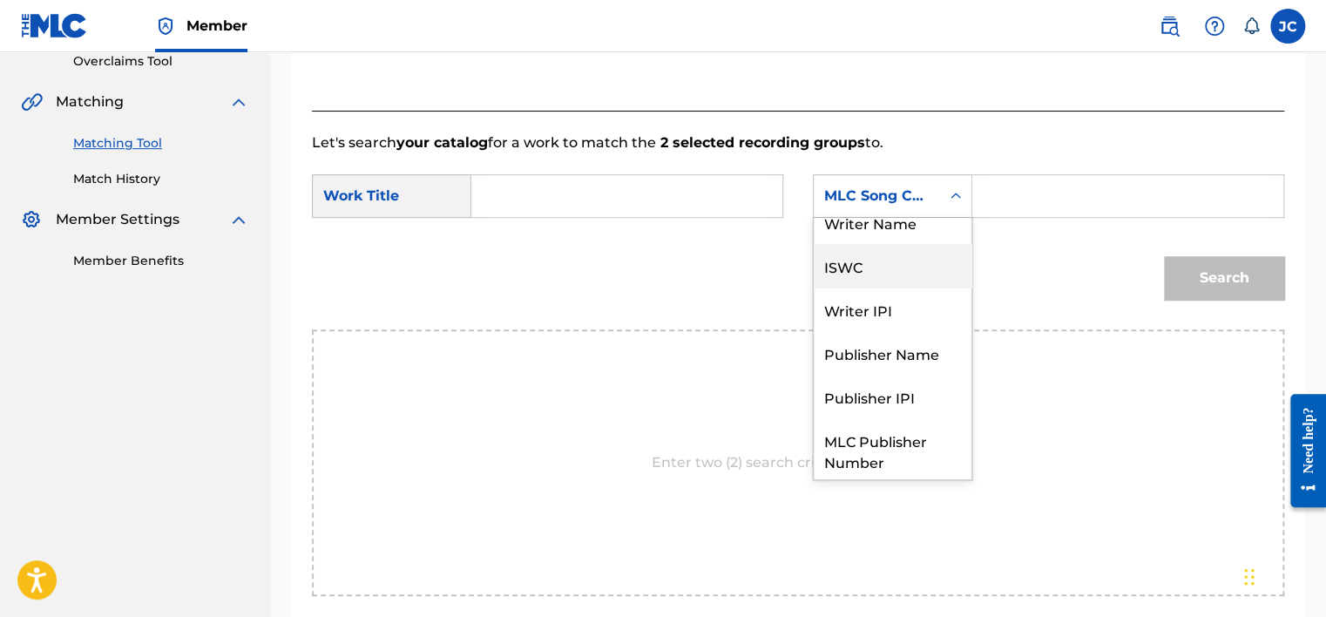
scroll to position [0, 0]
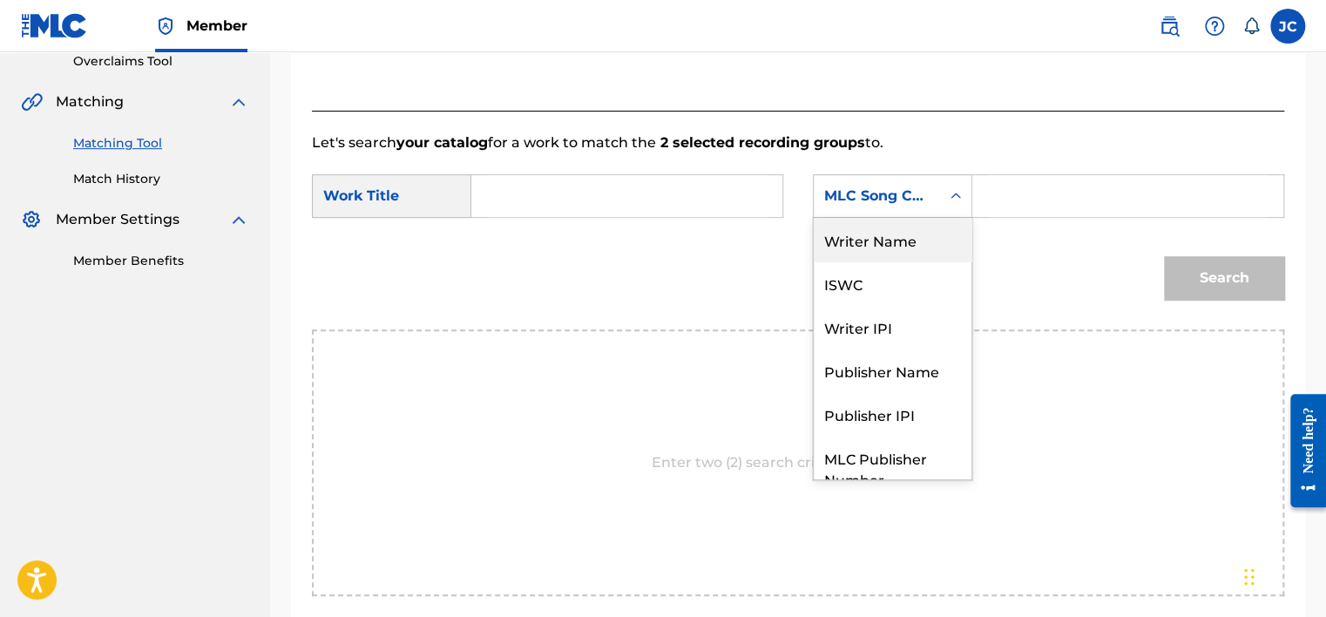
click at [904, 249] on div "Writer Name" at bounding box center [893, 240] width 158 height 44
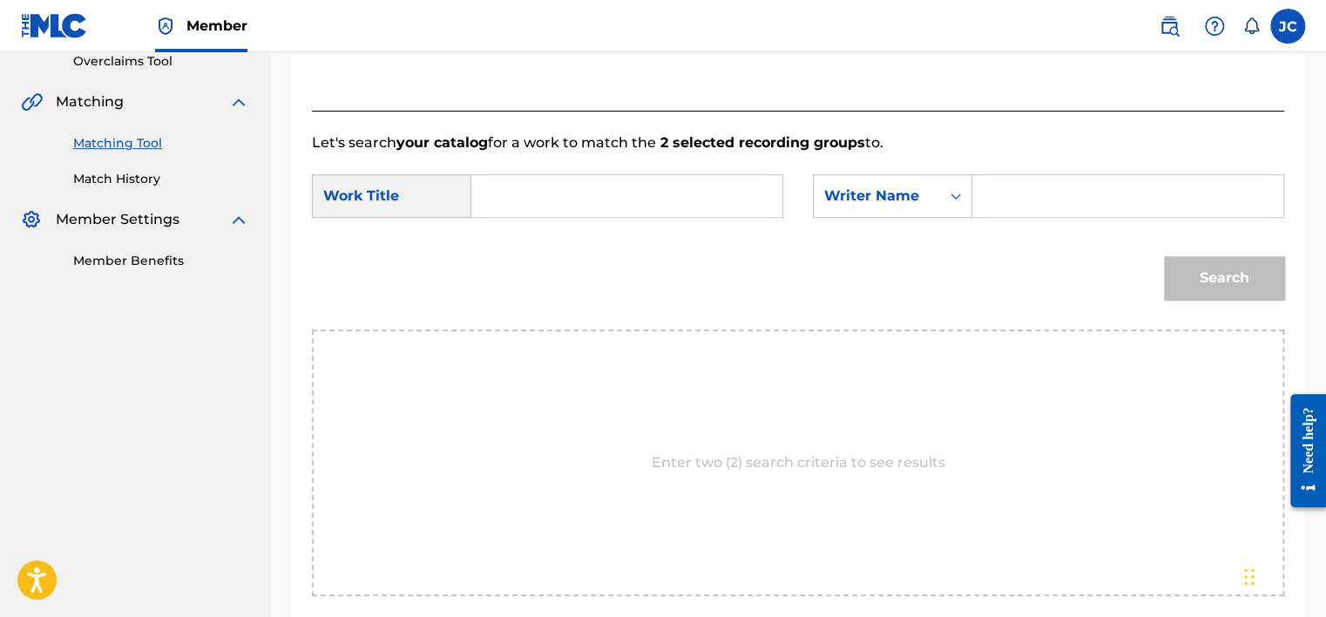
click at [718, 192] on input "Search Form" at bounding box center [626, 196] width 281 height 42
paste input "When You're Young"
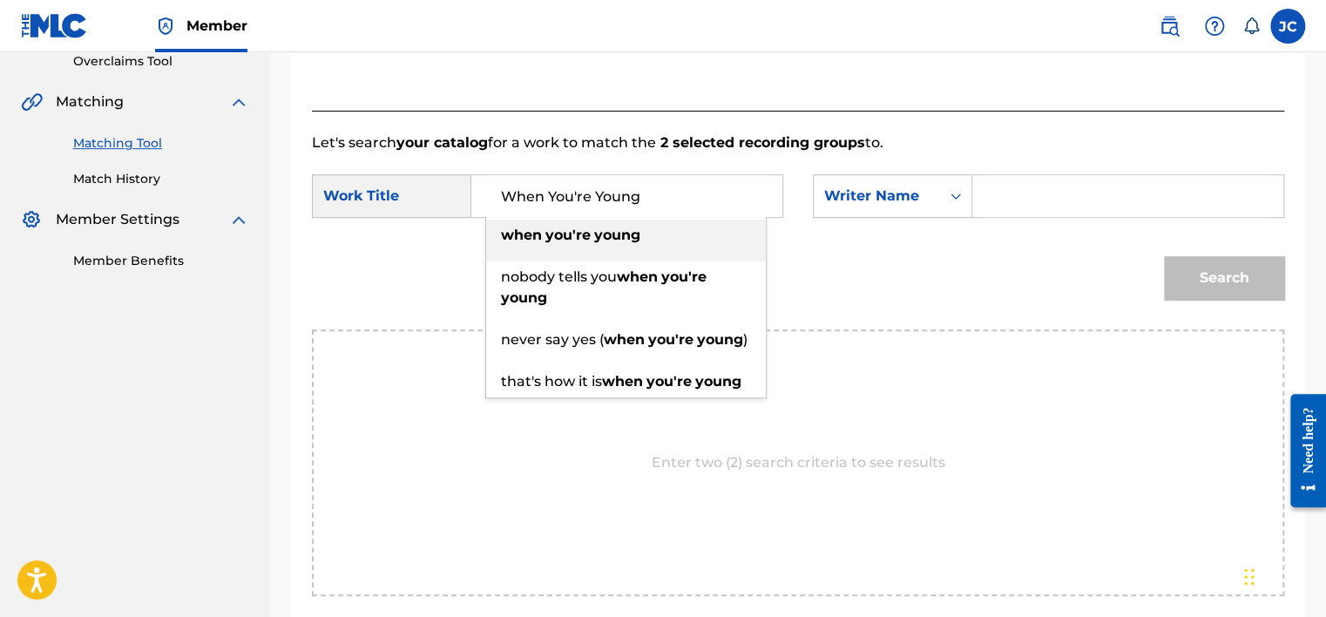
type input "When You're Young"
click at [1023, 212] on input "Search Form" at bounding box center [1127, 196] width 281 height 42
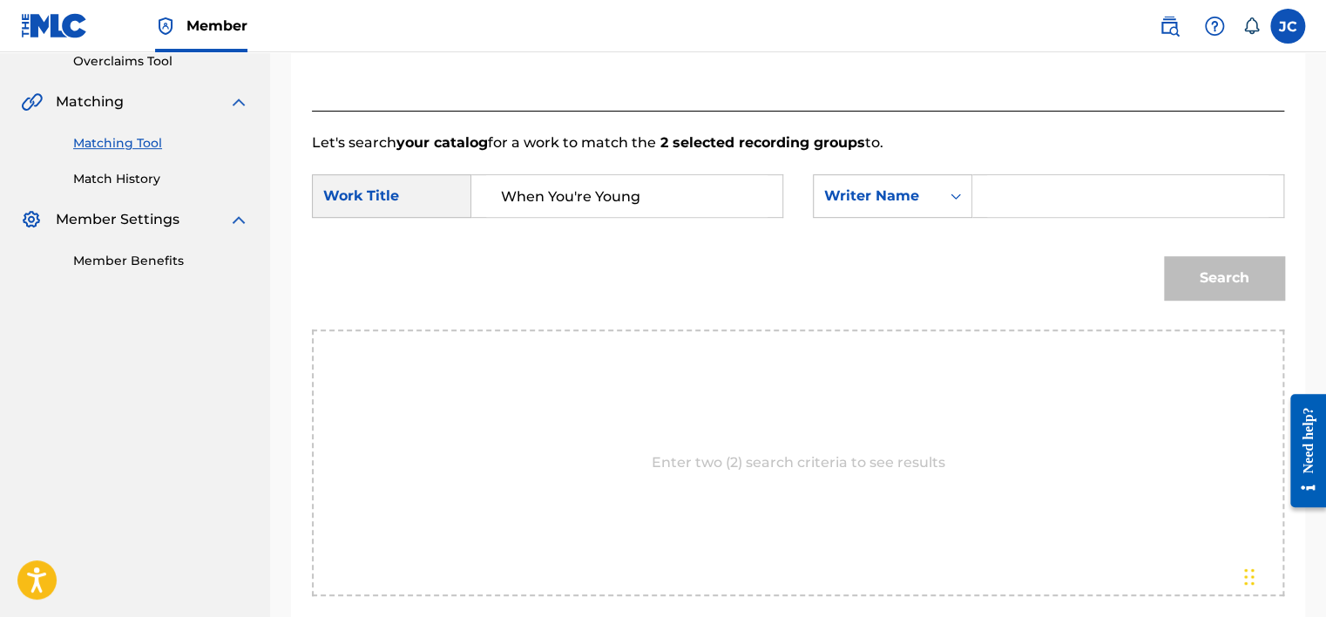
paste input "[PERSON_NAME]"
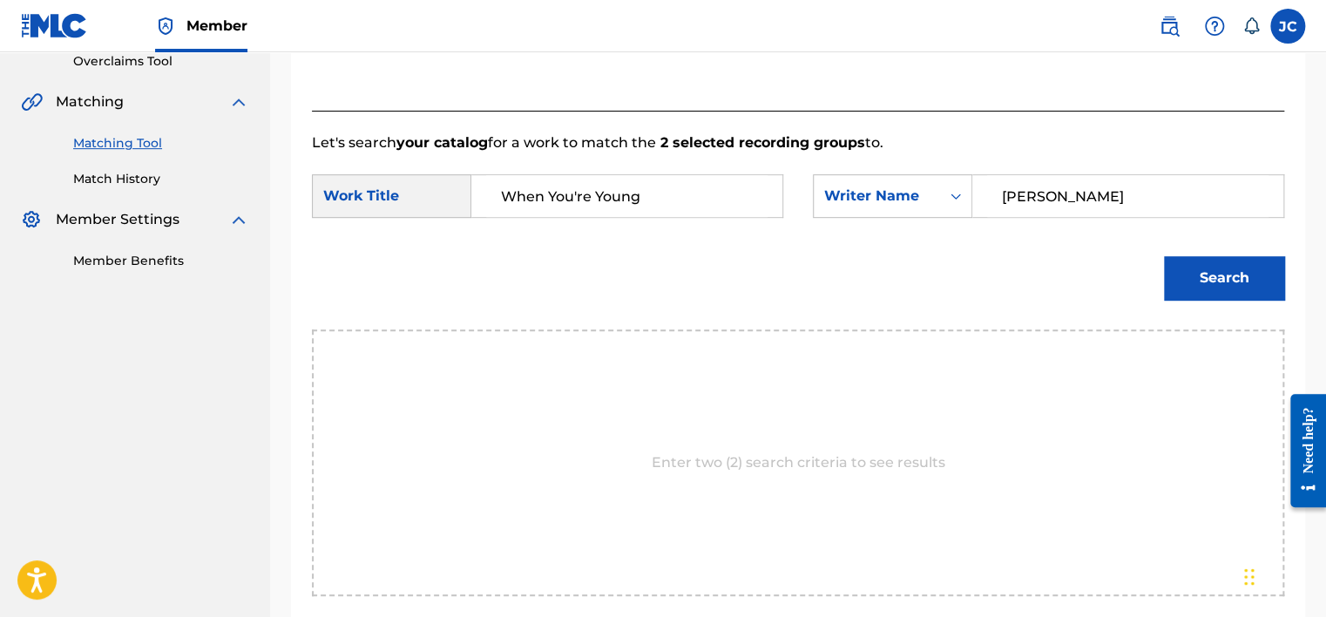
type input "[PERSON_NAME]"
click at [1164, 256] on button "Search" at bounding box center [1224, 278] width 120 height 44
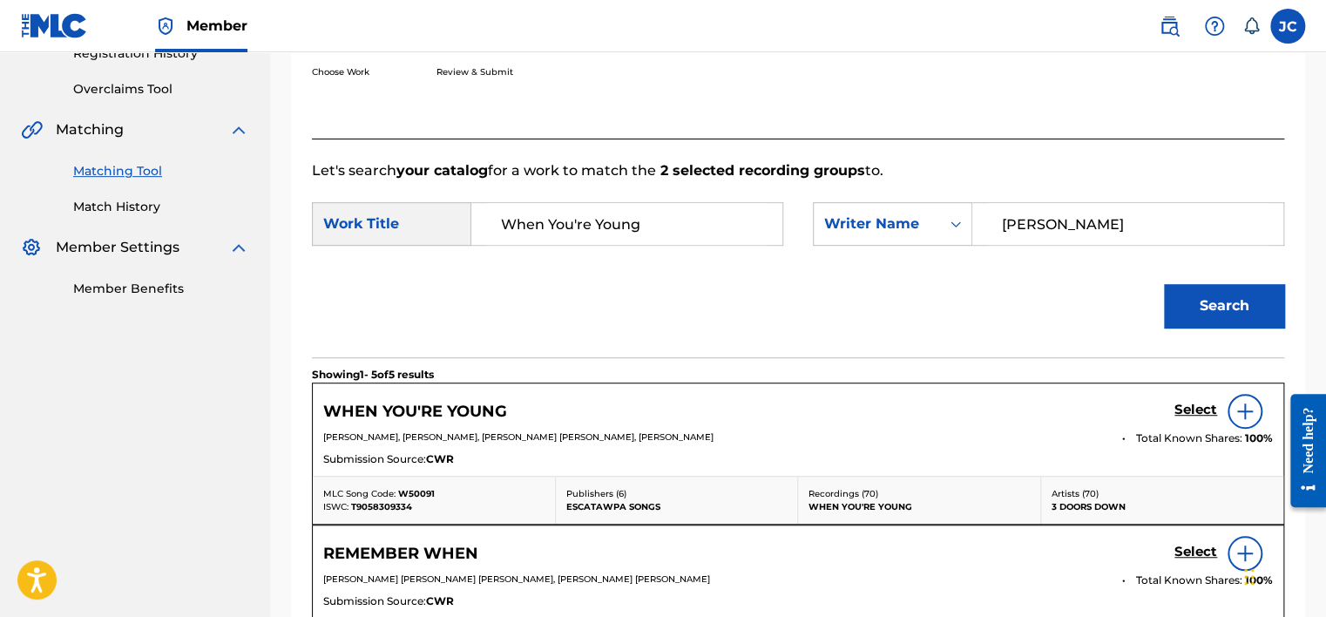
scroll to position [374, 0]
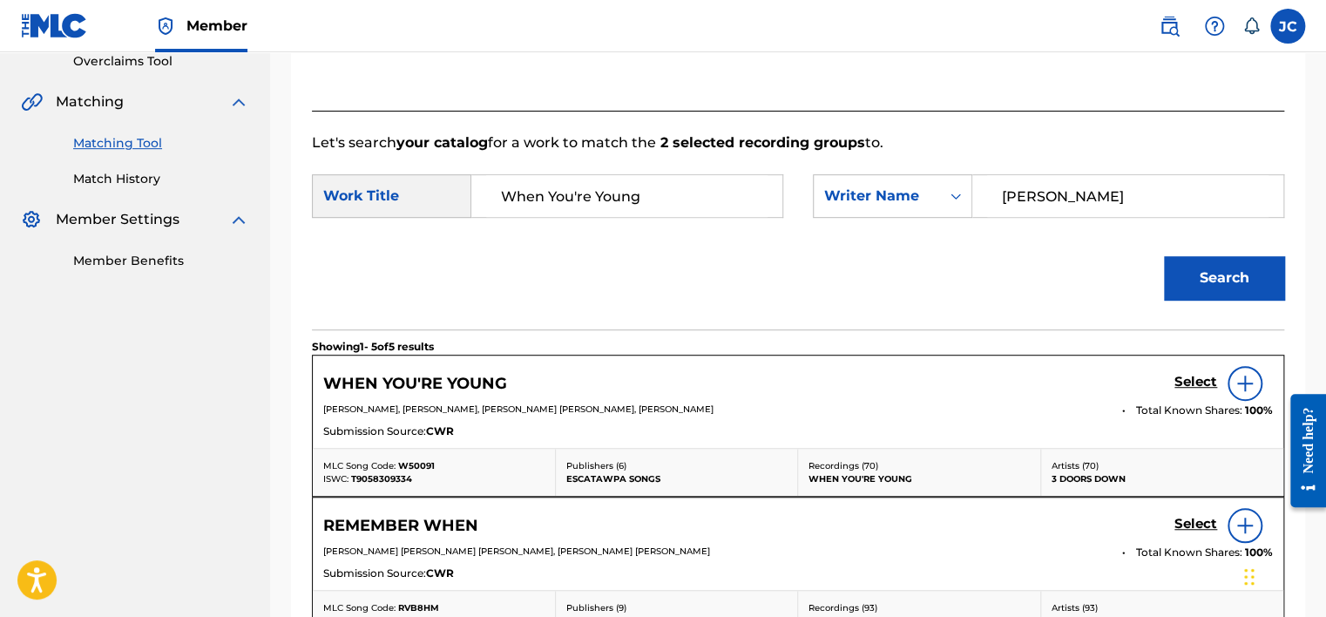
click at [1198, 390] on link "Select" at bounding box center [1195, 383] width 43 height 19
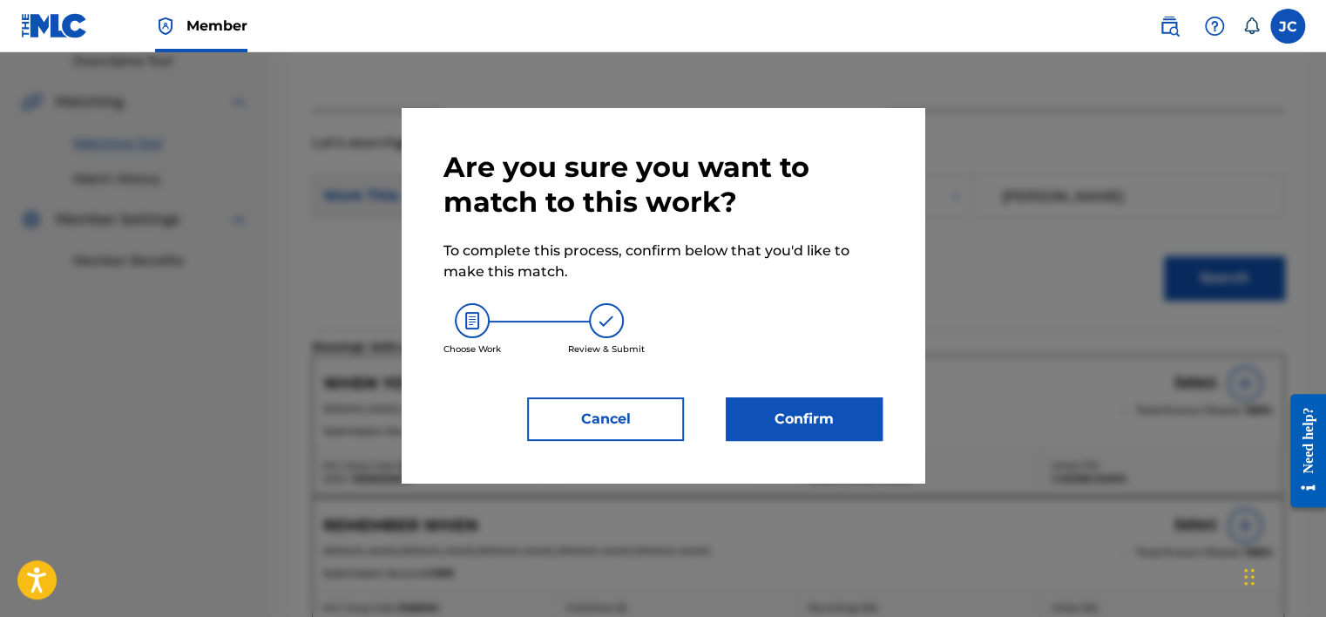
click at [769, 419] on button "Confirm" at bounding box center [804, 419] width 157 height 44
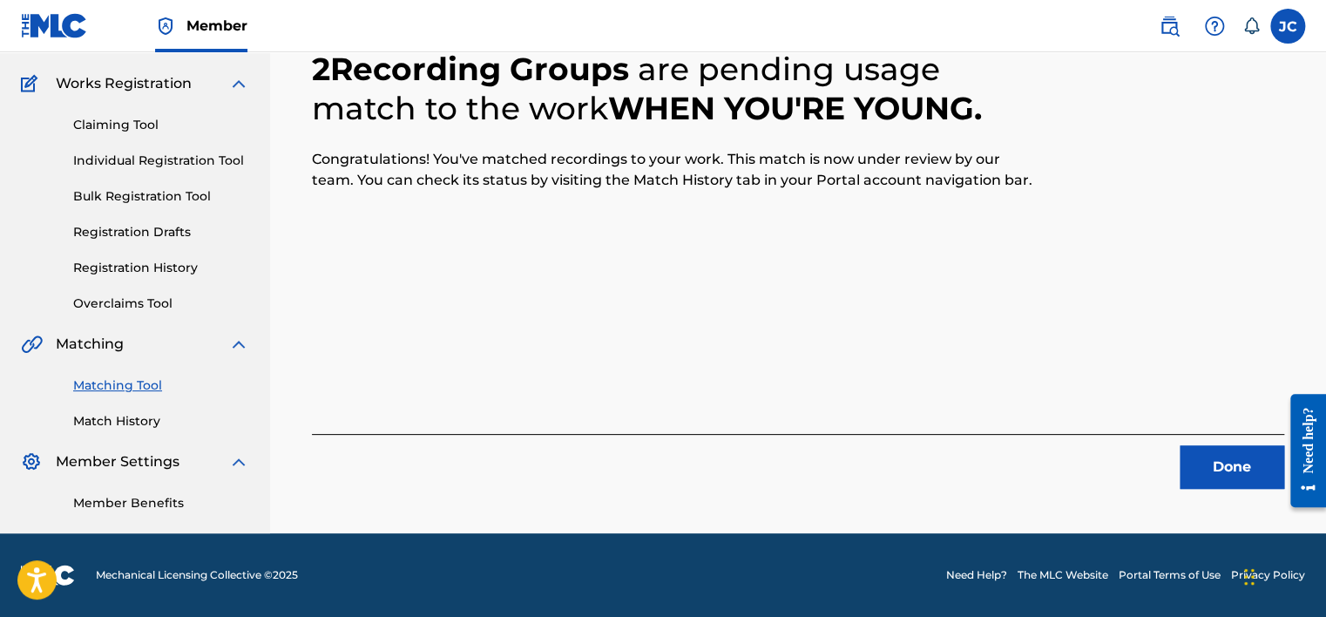
scroll to position [132, 0]
click at [1237, 467] on button "Done" at bounding box center [1232, 467] width 105 height 44
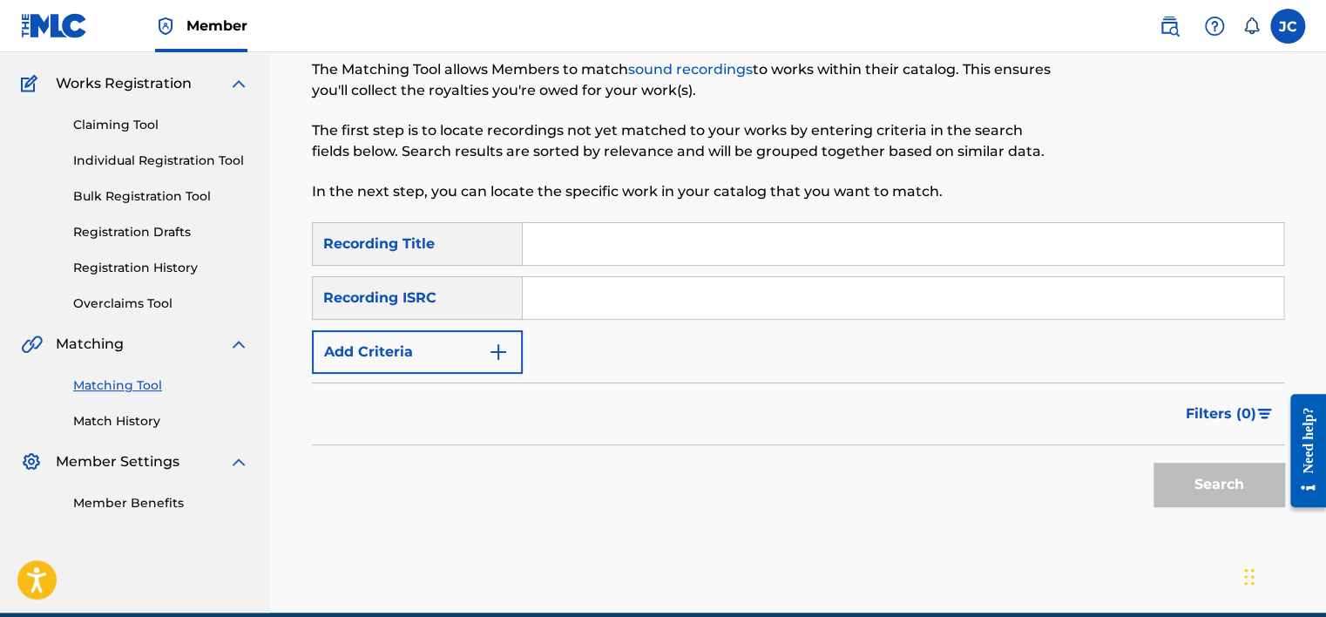
click at [657, 310] on input "Search Form" at bounding box center [903, 298] width 761 height 42
paste input "US23S9528117"
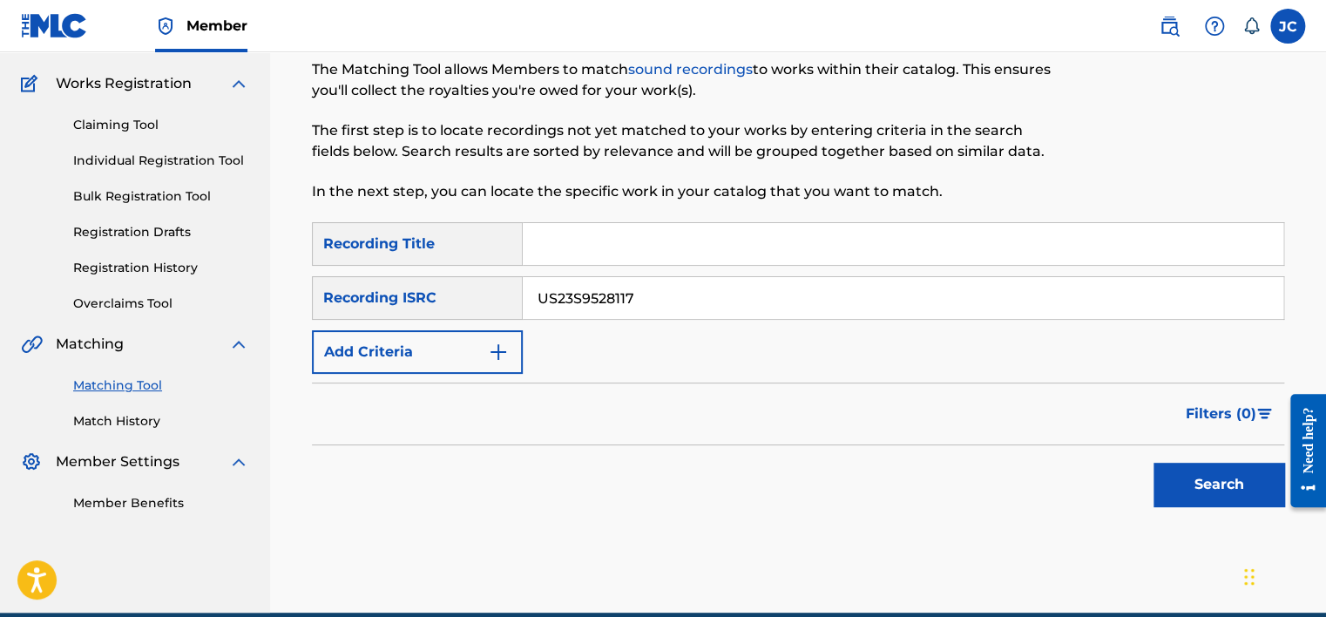
type input "US23S9528117"
click at [1153, 463] on button "Search" at bounding box center [1218, 485] width 131 height 44
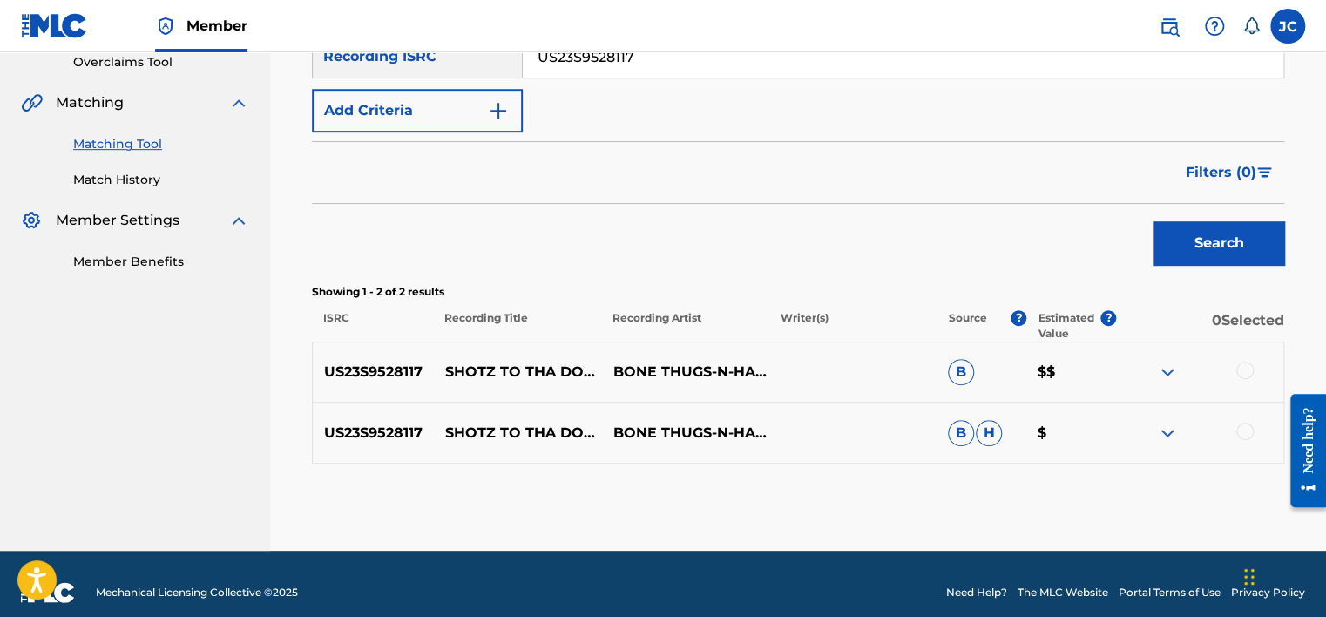
scroll to position [390, 0]
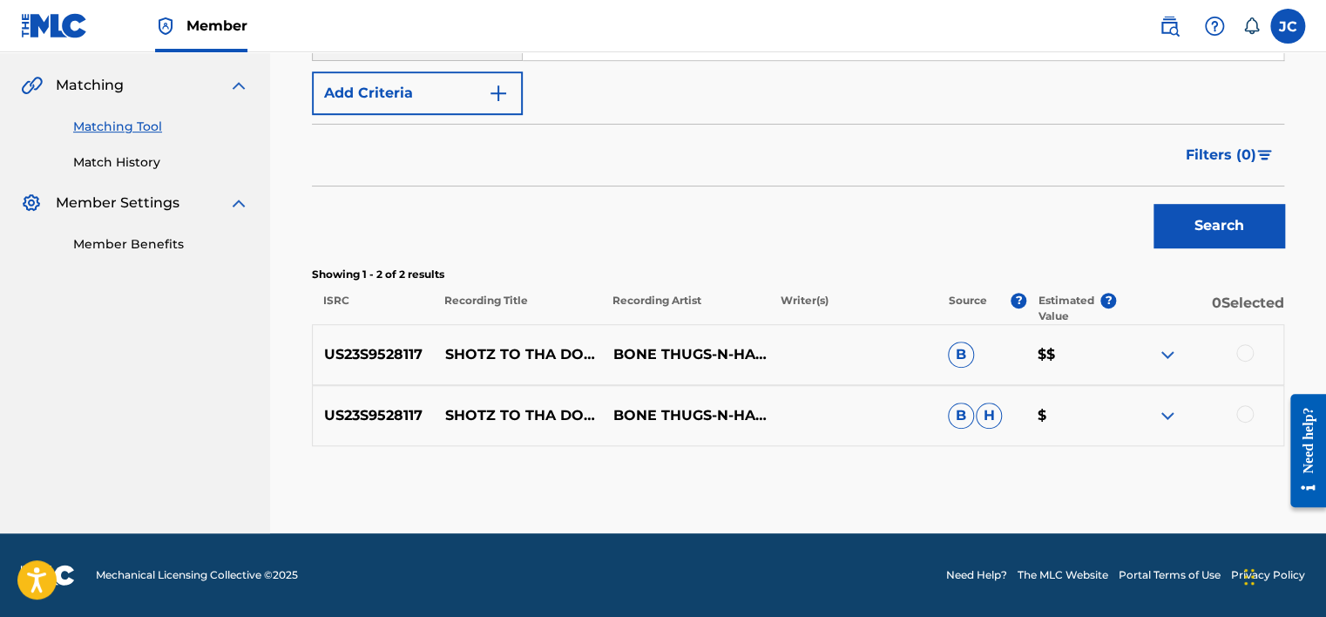
click at [1246, 414] on div at bounding box center [1244, 413] width 17 height 17
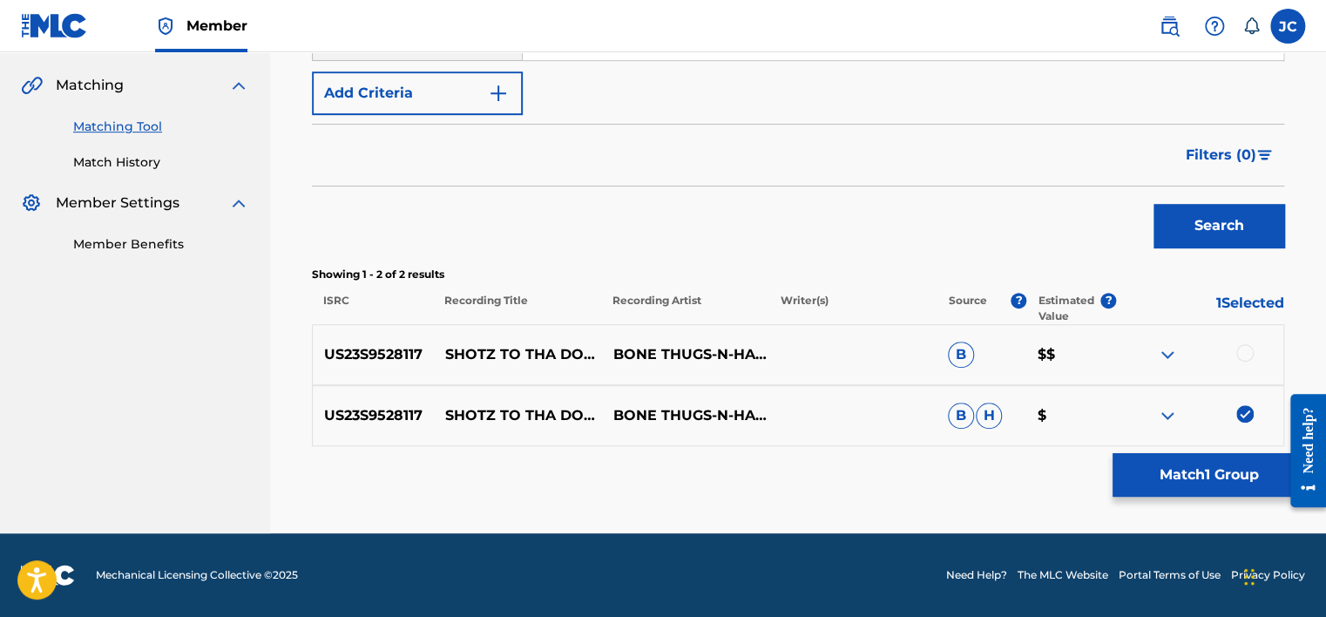
click at [1247, 342] on div "US23S9528117 SHOTZ TO THA DOUBLE GLOCK BONE THUGS-N-HARMONY B $$" at bounding box center [798, 354] width 972 height 61
click at [1244, 348] on div at bounding box center [1244, 352] width 17 height 17
click at [1220, 477] on button "Match 2 Groups" at bounding box center [1208, 475] width 193 height 44
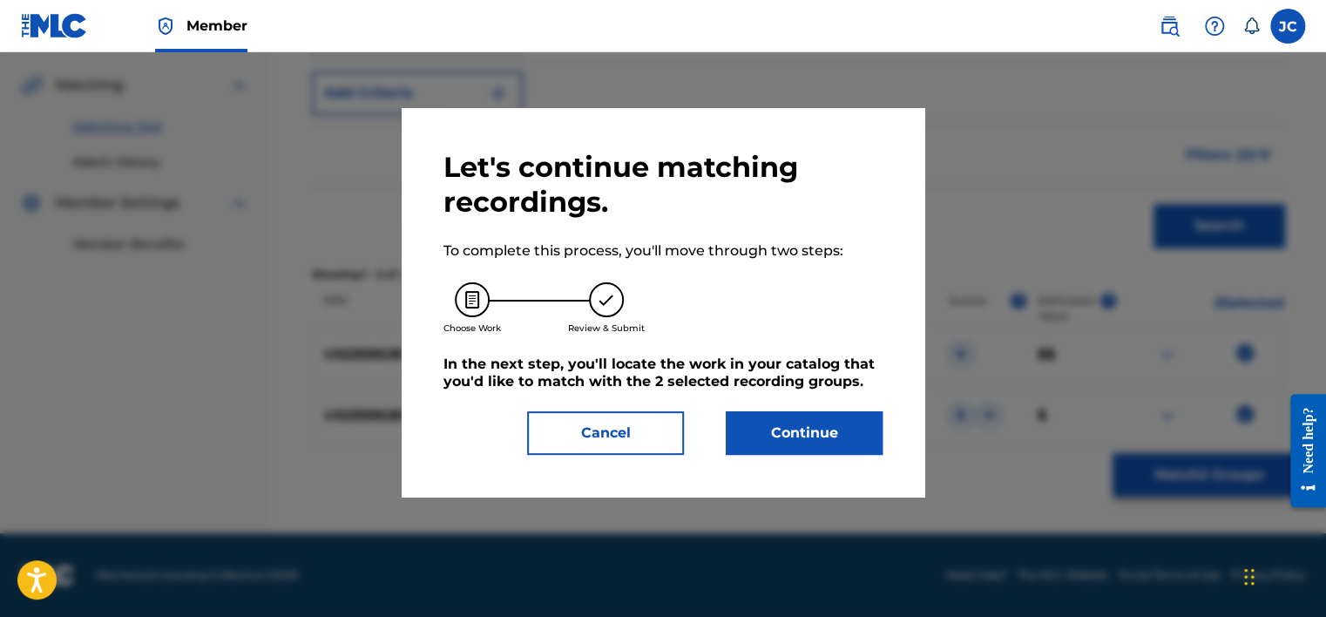
click at [843, 411] on button "Continue" at bounding box center [804, 433] width 157 height 44
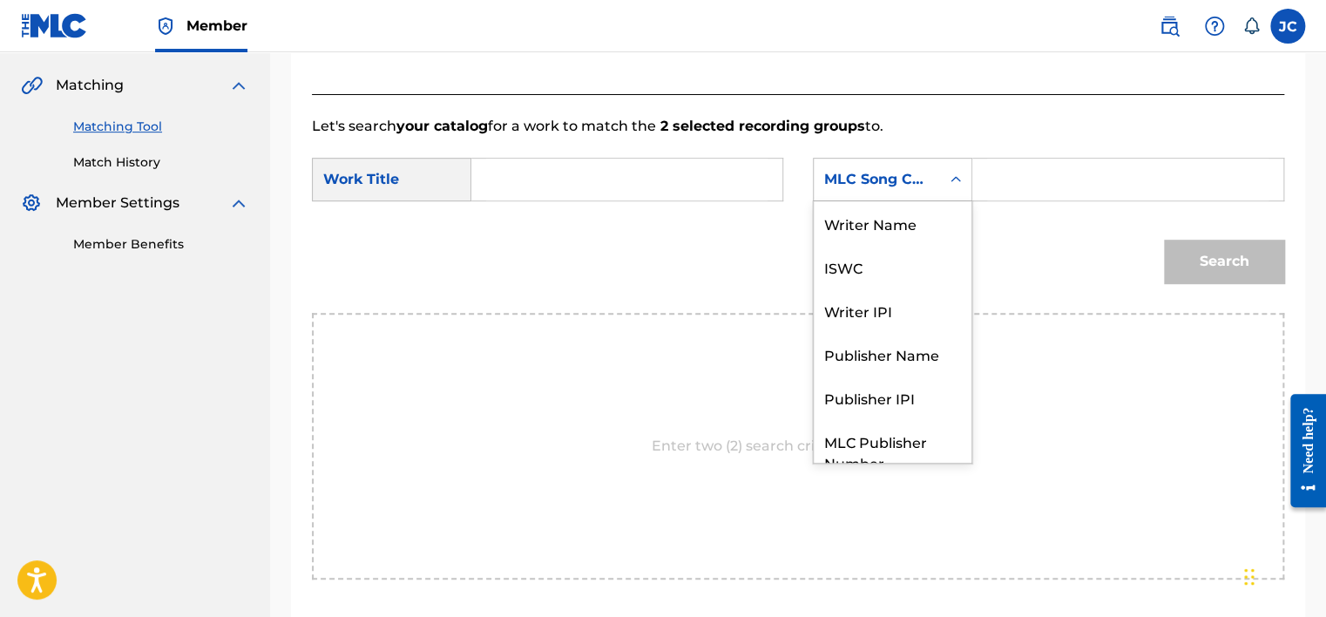
click at [910, 196] on div "MLC Song Code" at bounding box center [892, 180] width 159 height 44
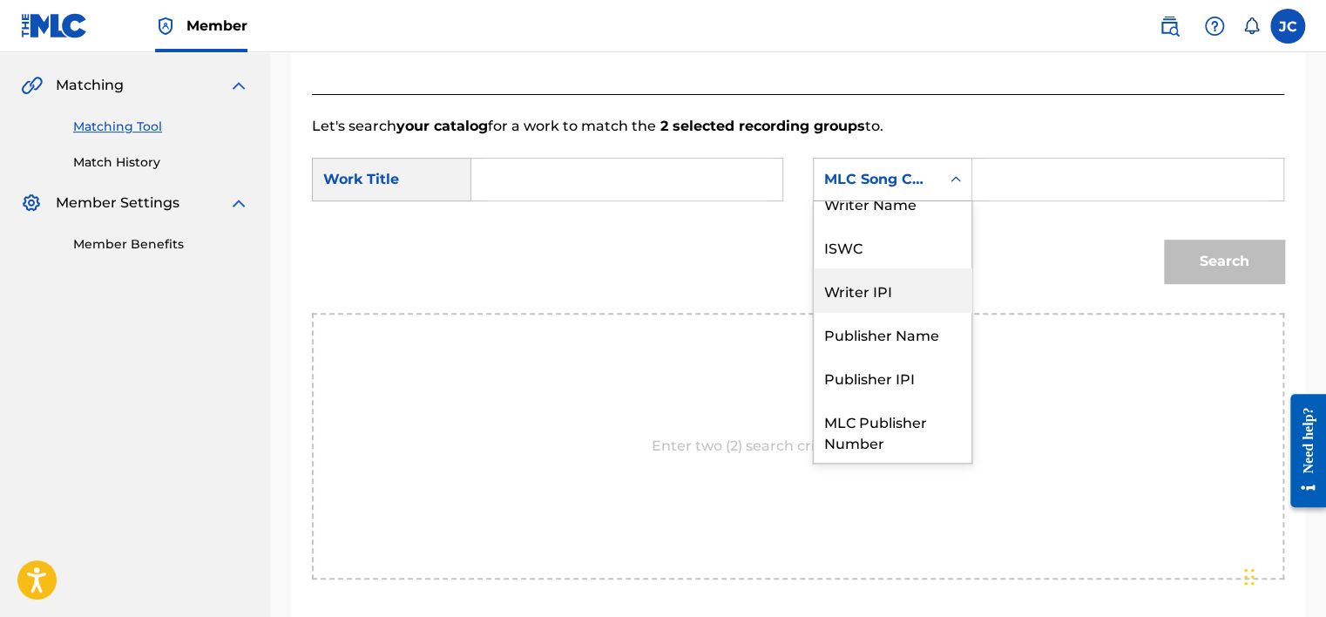
scroll to position [0, 0]
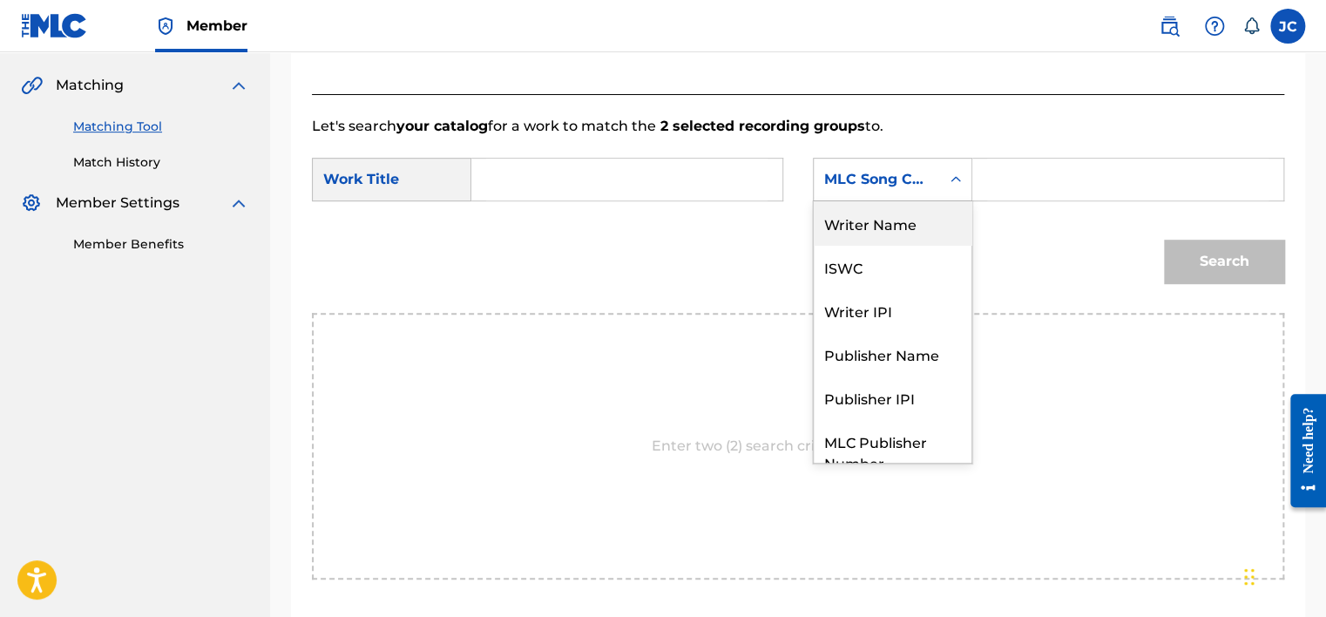
click at [926, 232] on div "Writer Name" at bounding box center [893, 223] width 158 height 44
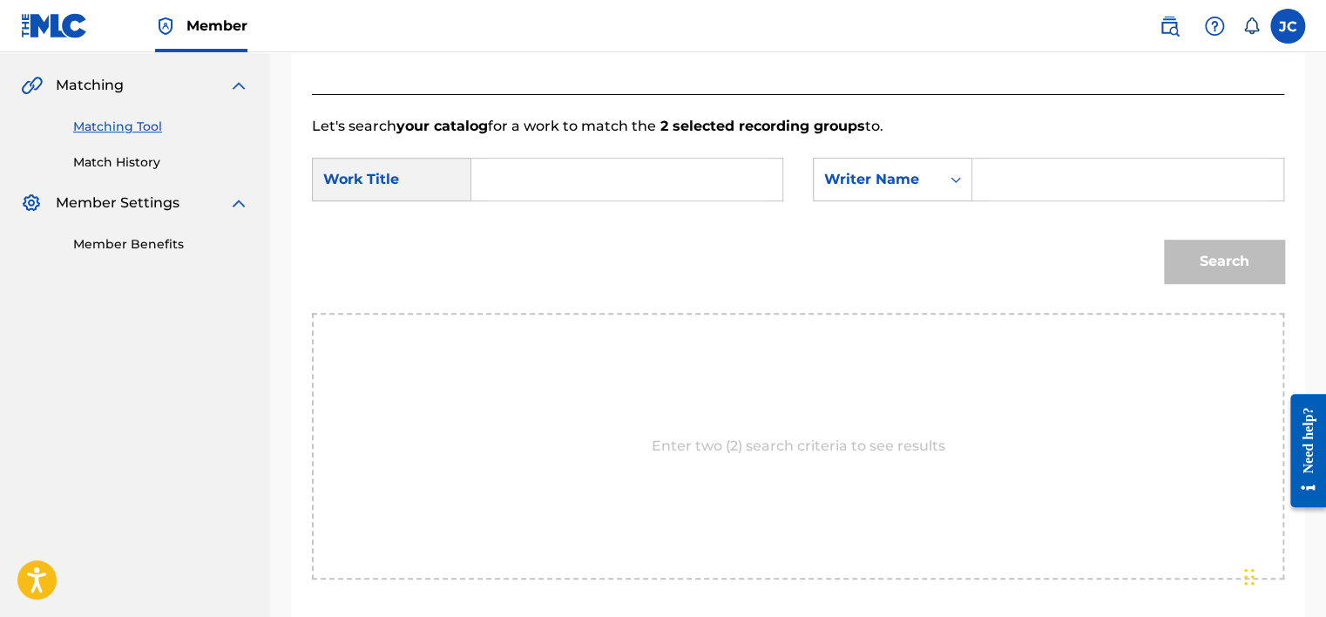
click at [589, 186] on input "Search Form" at bounding box center [626, 180] width 281 height 42
paste input "Shotz to Tha Double Glock"
type input "Shotz to Tha Double Glock"
click at [993, 186] on input "Search Form" at bounding box center [1127, 180] width 281 height 42
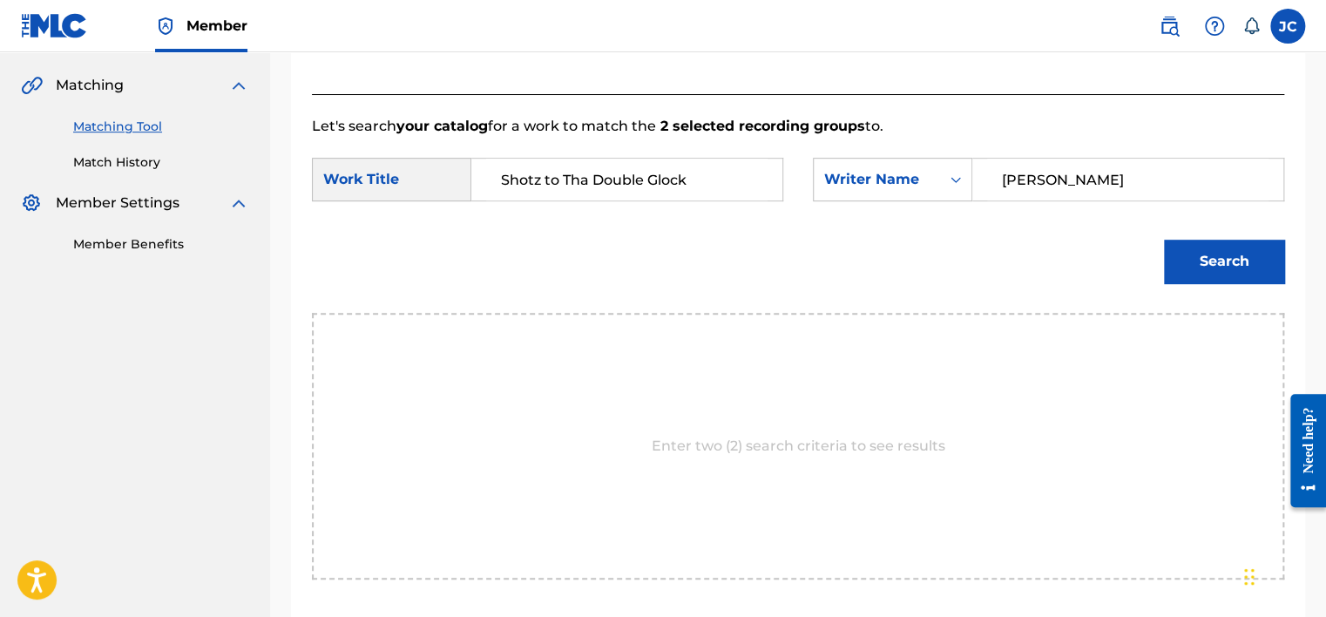
type input "[PERSON_NAME]"
click at [1164, 240] on button "Search" at bounding box center [1224, 262] width 120 height 44
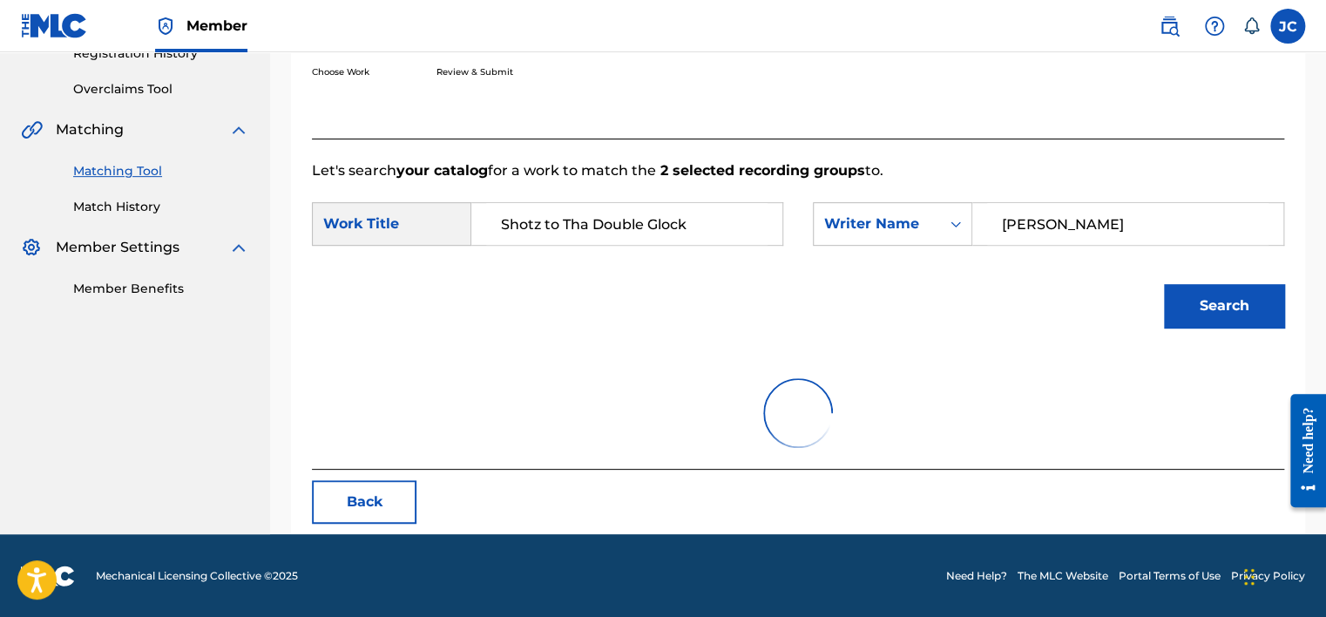
scroll to position [390, 0]
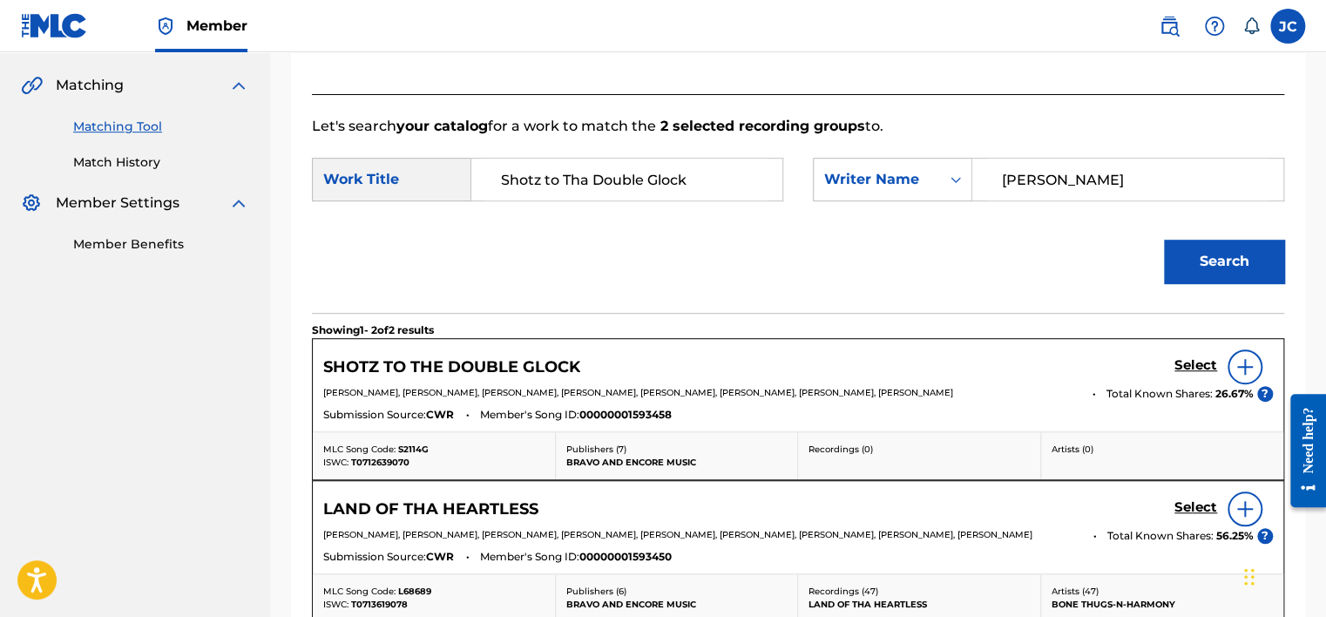
click at [1192, 373] on link "Select" at bounding box center [1195, 366] width 43 height 19
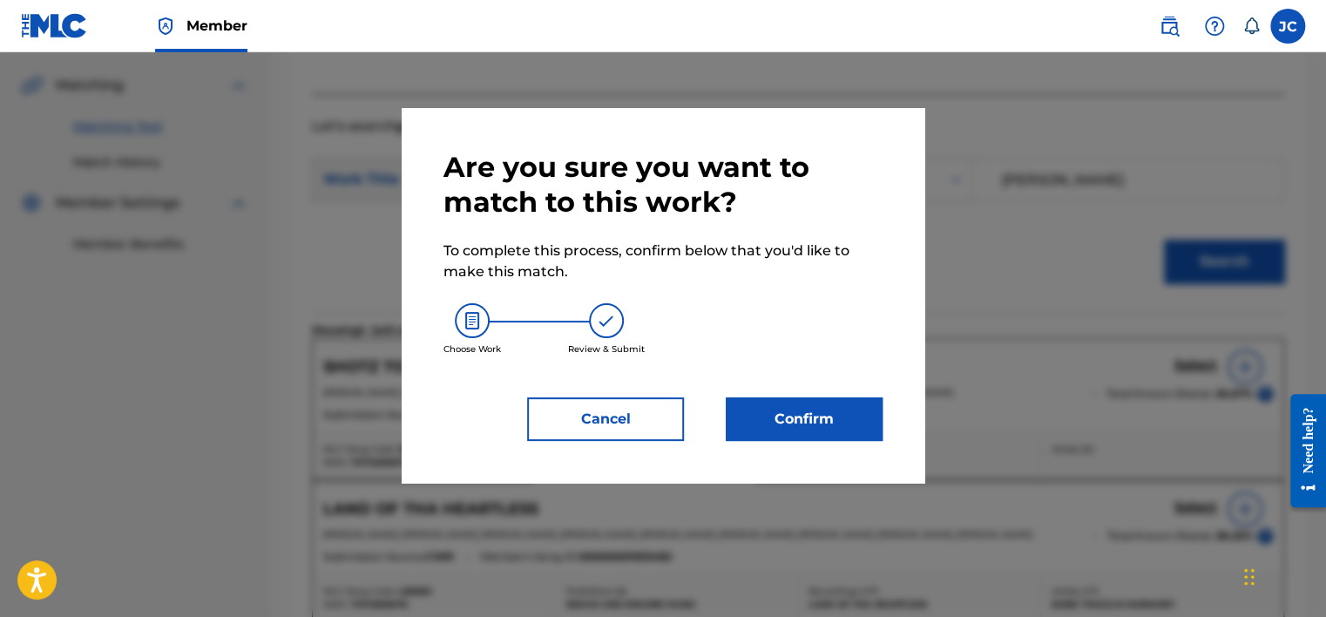
click at [795, 431] on button "Confirm" at bounding box center [804, 419] width 157 height 44
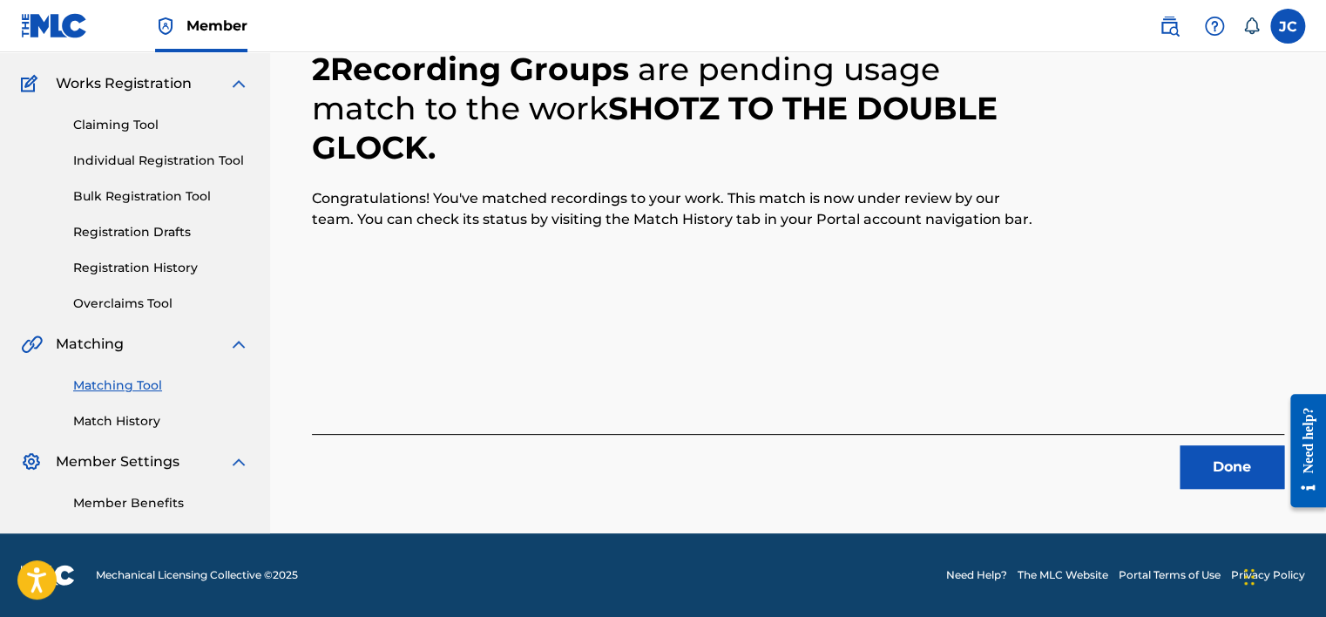
scroll to position [132, 0]
click at [1194, 464] on button "Done" at bounding box center [1232, 467] width 105 height 44
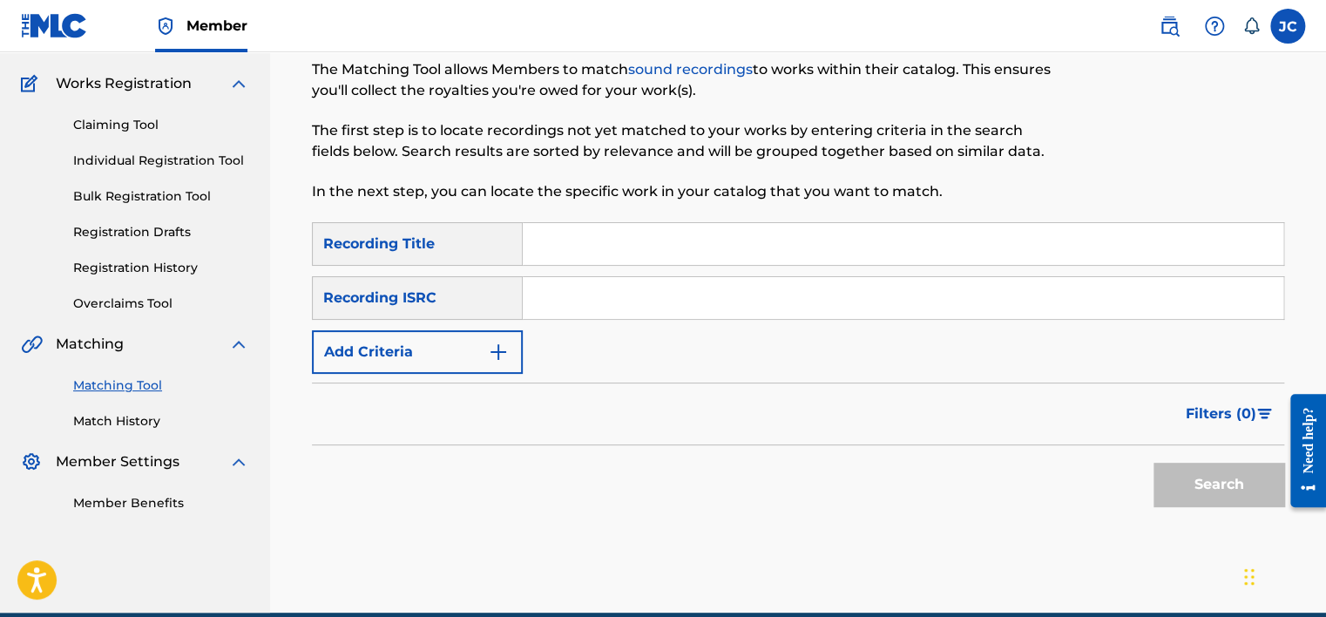
click at [654, 291] on input "Search Form" at bounding box center [903, 298] width 761 height 42
paste input "DEF058400542"
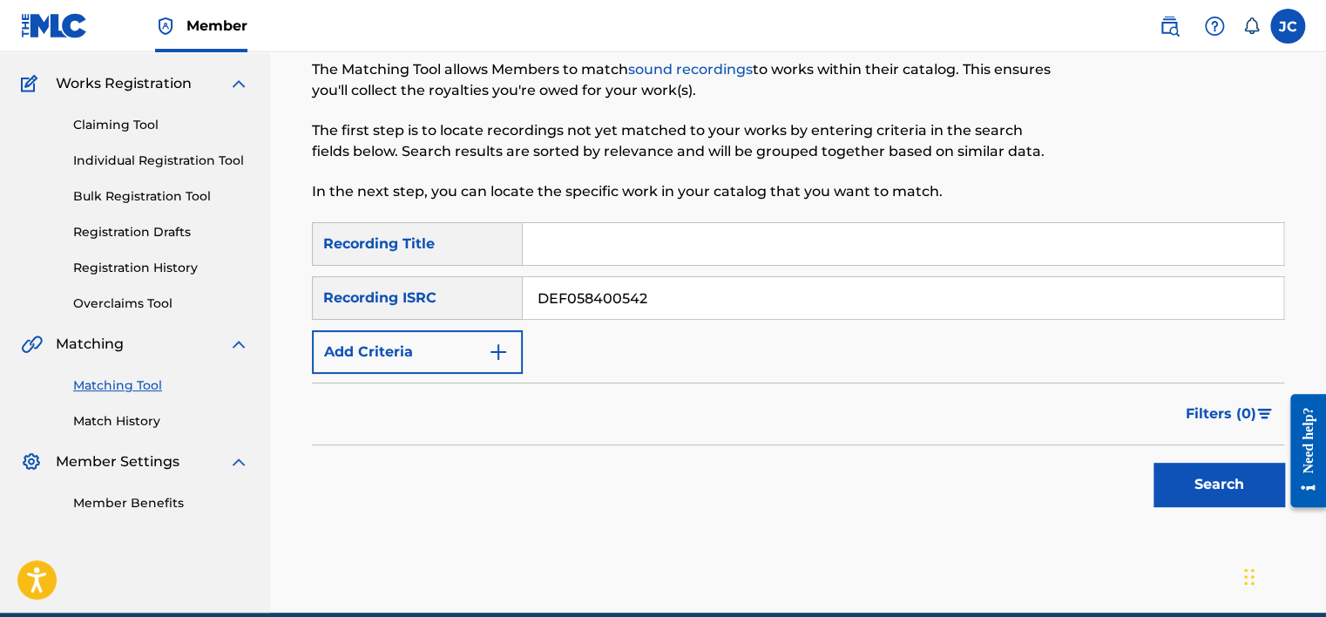
type input "DEF058400542"
click at [1209, 474] on button "Search" at bounding box center [1218, 485] width 131 height 44
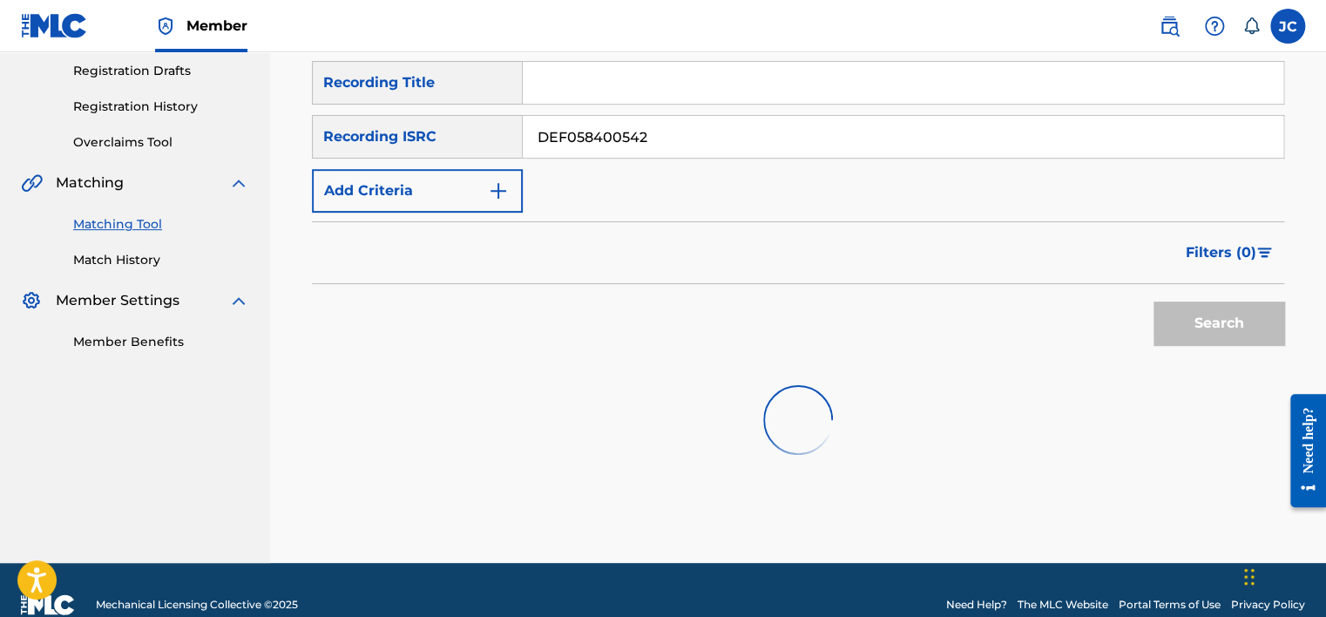
scroll to position [302, 0]
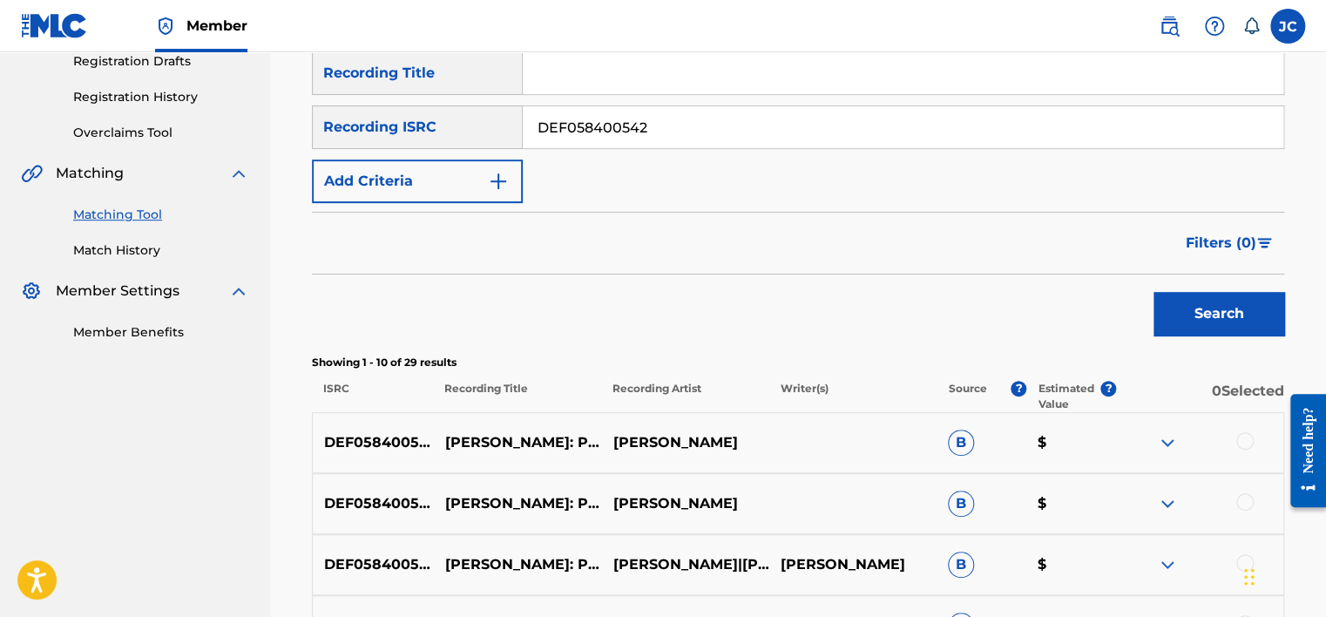
click at [792, 138] on input "DEF058400542" at bounding box center [903, 127] width 761 height 42
paste input "USC4R2328548"
type input "USC4R2328548"
click at [1153, 292] on button "Search" at bounding box center [1218, 314] width 131 height 44
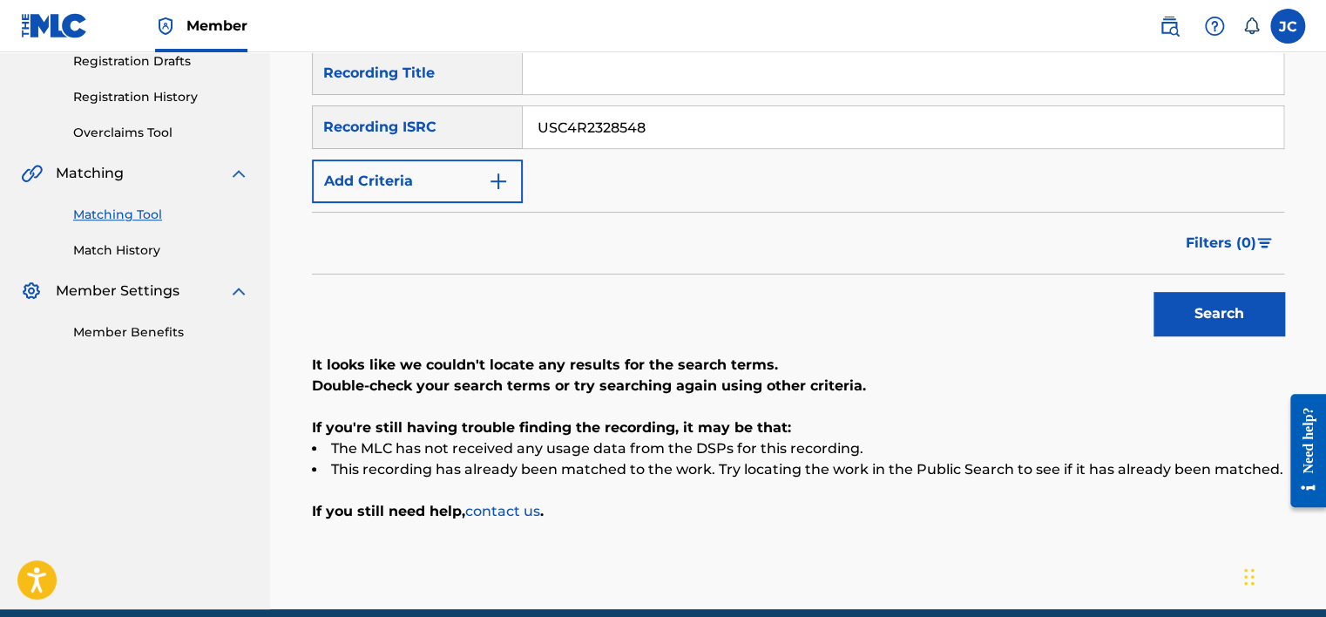
click at [496, 192] on button "Add Criteria" at bounding box center [417, 181] width 211 height 44
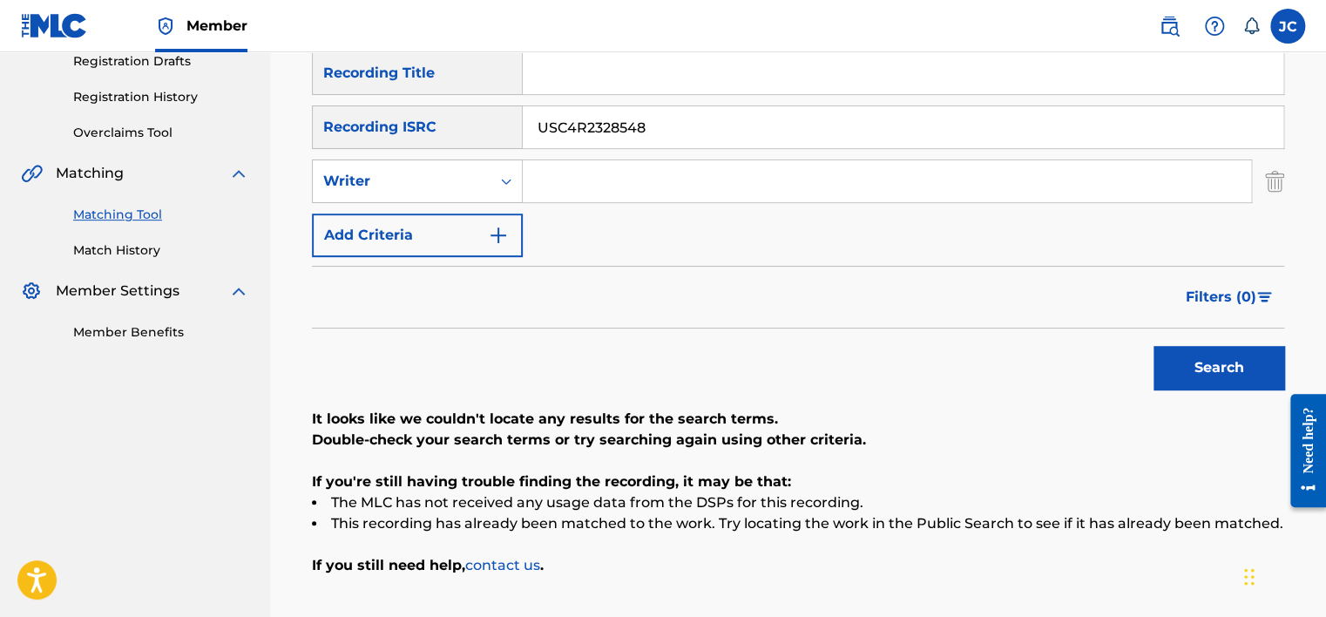
drag, startPoint x: 734, startPoint y: 143, endPoint x: 522, endPoint y: 136, distance: 212.7
click at [522, 136] on div "SearchWithCriteriaf87e40ff-c4e6-47a5-9f19-08044c6b2797 Recording ISRC USC4R2328…" at bounding box center [798, 127] width 972 height 44
click at [446, 183] on div "Writer" at bounding box center [401, 181] width 157 height 21
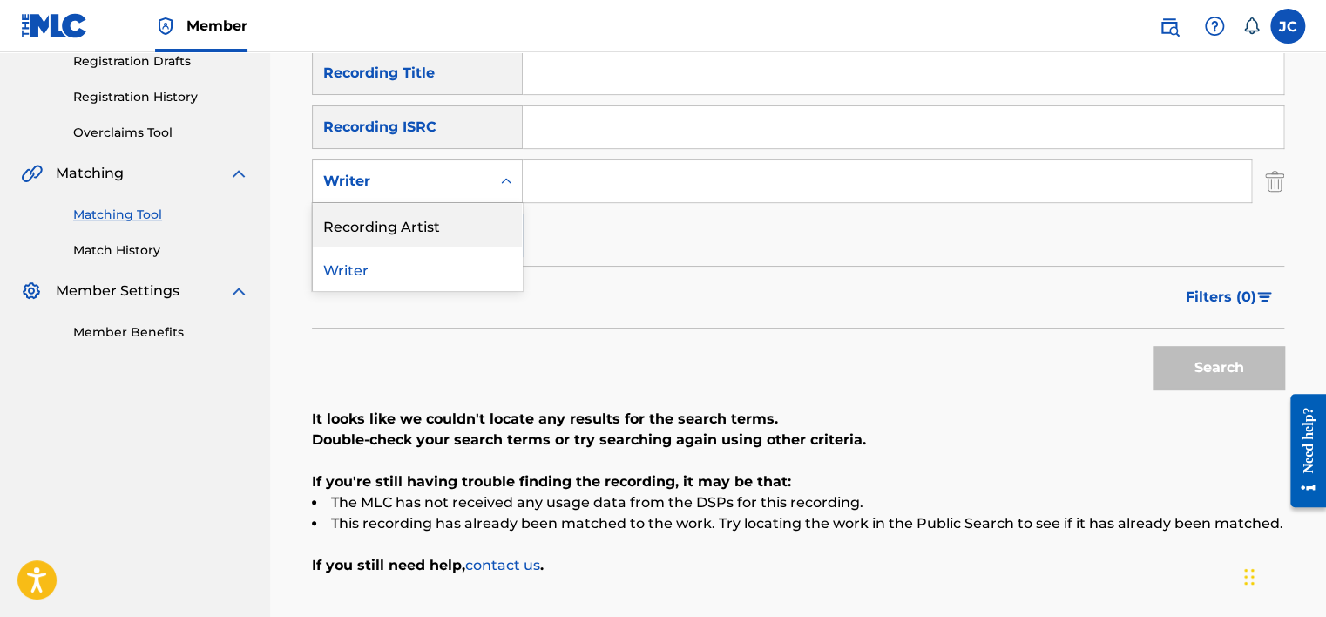
click at [446, 240] on div "Recording Artist" at bounding box center [417, 225] width 209 height 44
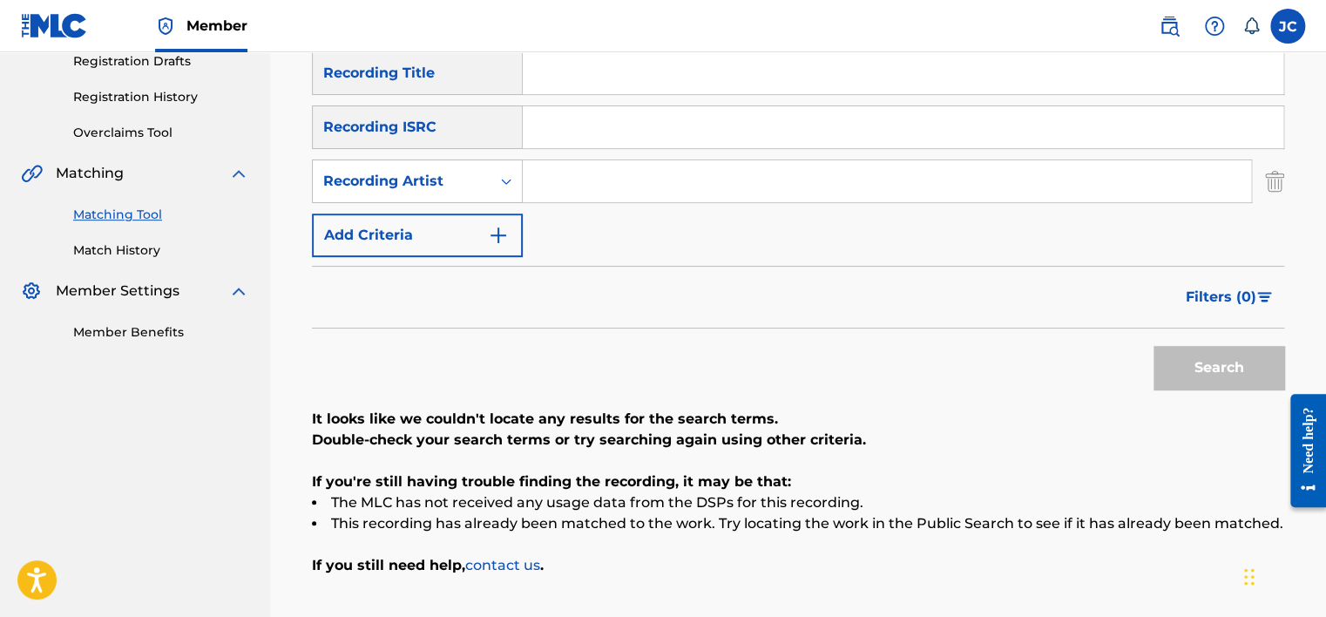
click at [571, 163] on input "Search Form" at bounding box center [887, 181] width 728 height 42
paste input "THE REVIVALISTS KID"
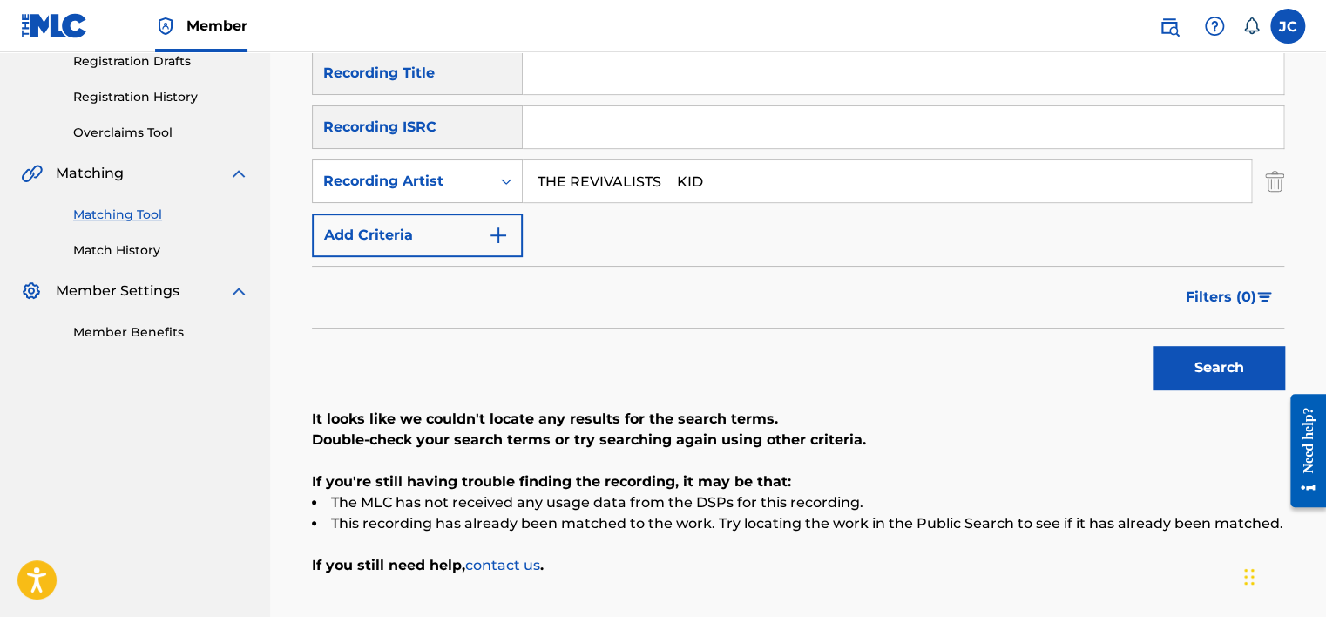
drag, startPoint x: 719, startPoint y: 184, endPoint x: 662, endPoint y: 185, distance: 56.6
click at [662, 185] on input "THE REVIVALISTS KID" at bounding box center [887, 181] width 728 height 42
type input "THE REVIVALISTS"
click at [564, 76] on input "KID" at bounding box center [903, 73] width 761 height 42
type input "KID"
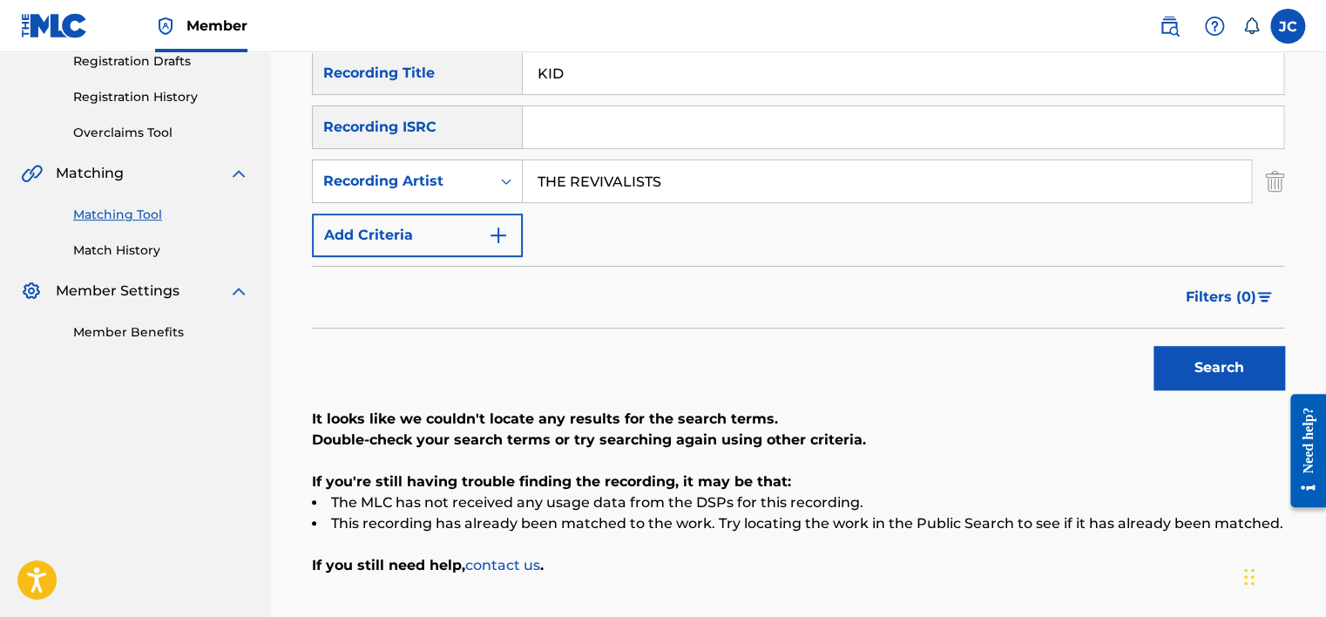
click at [1203, 364] on button "Search" at bounding box center [1218, 368] width 131 height 44
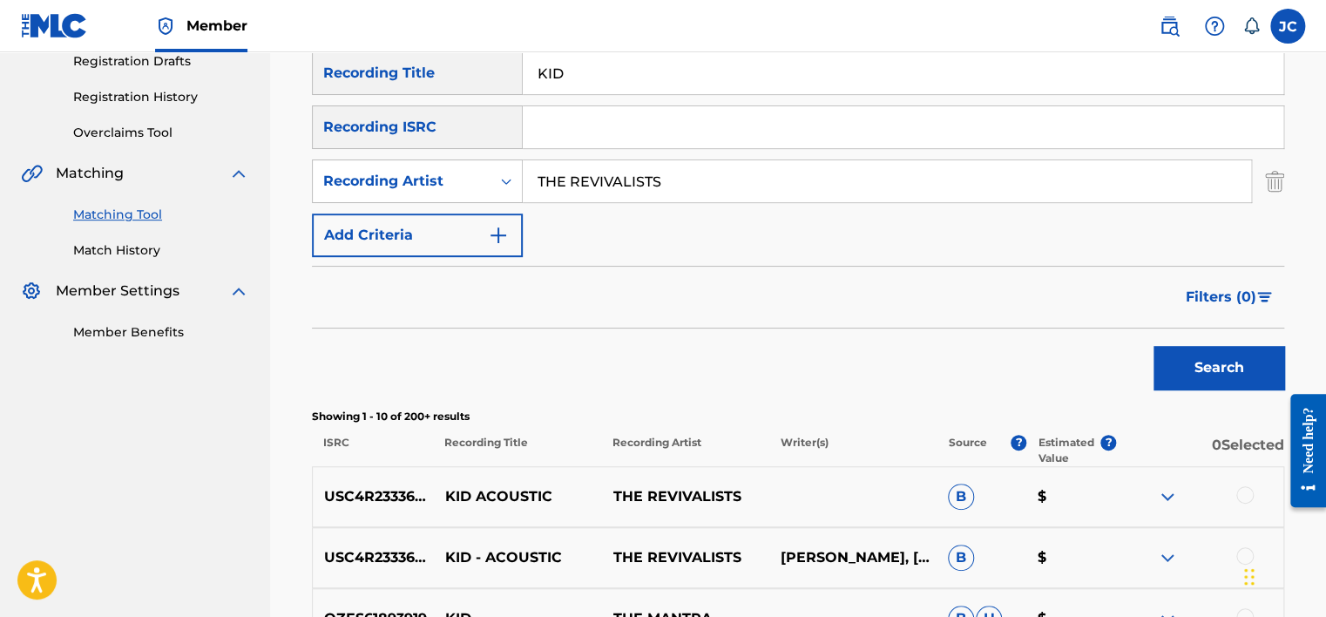
click at [907, 346] on div "Search" at bounding box center [798, 363] width 972 height 70
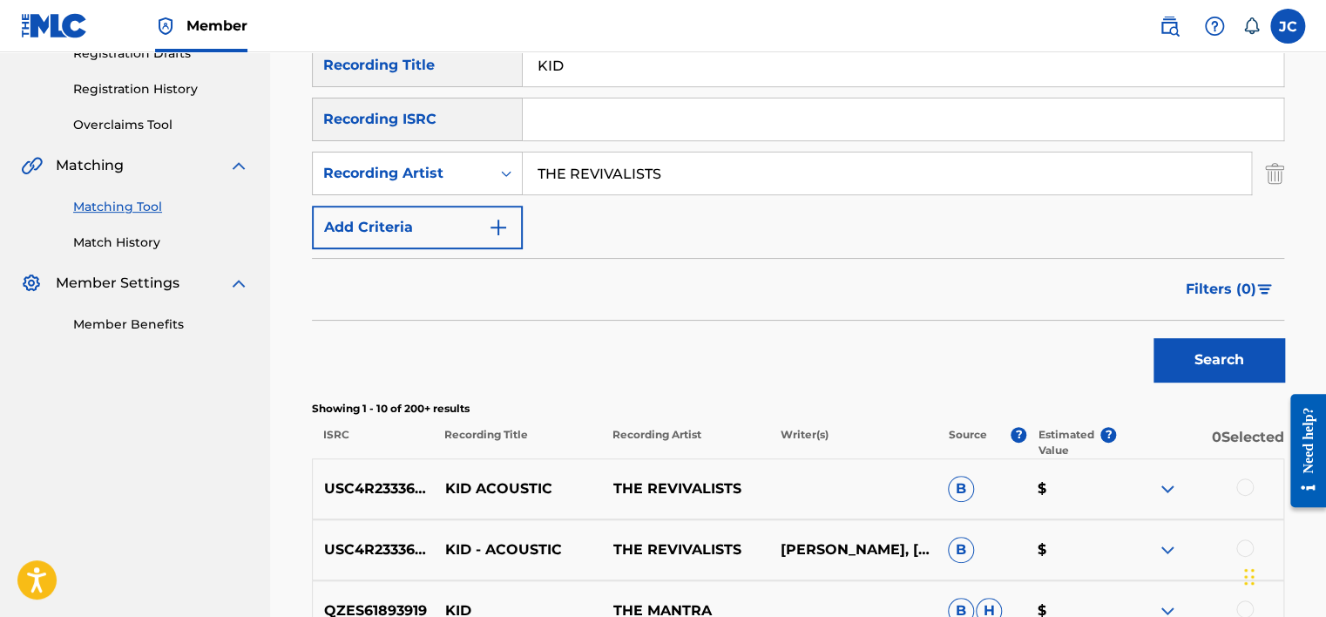
scroll to position [314, 0]
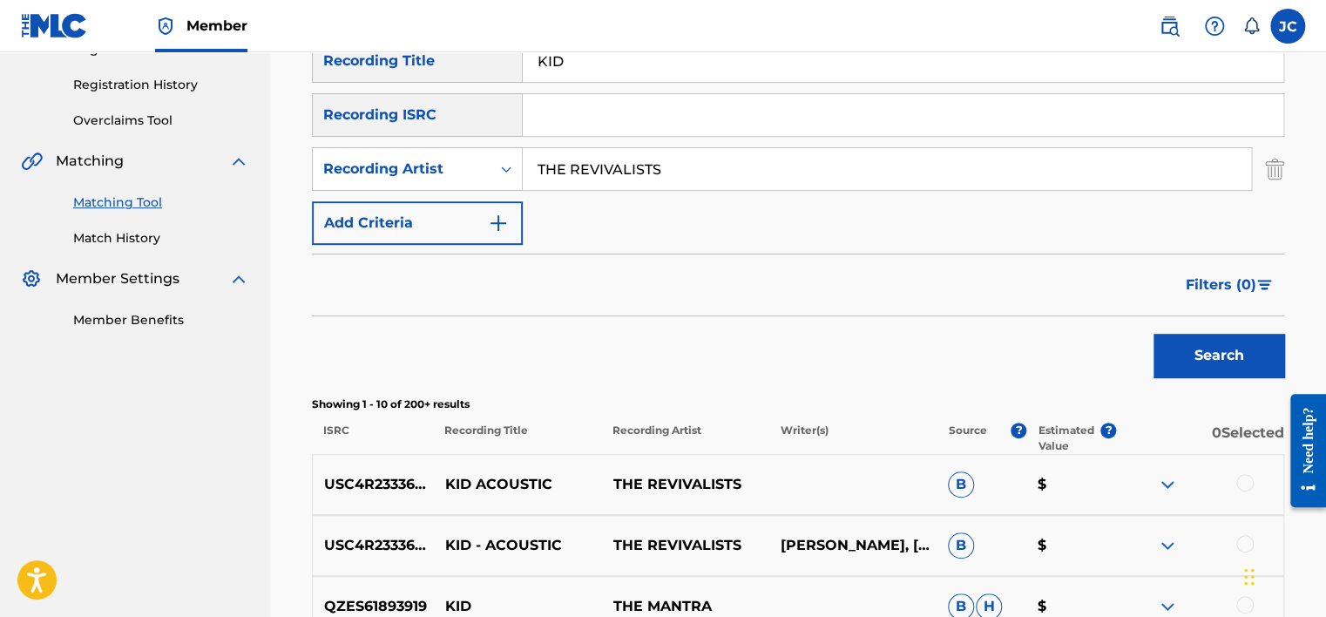
click at [923, 176] on input "THE REVIVALISTS" at bounding box center [887, 169] width 728 height 42
click at [833, 73] on input "KID" at bounding box center [903, 61] width 761 height 42
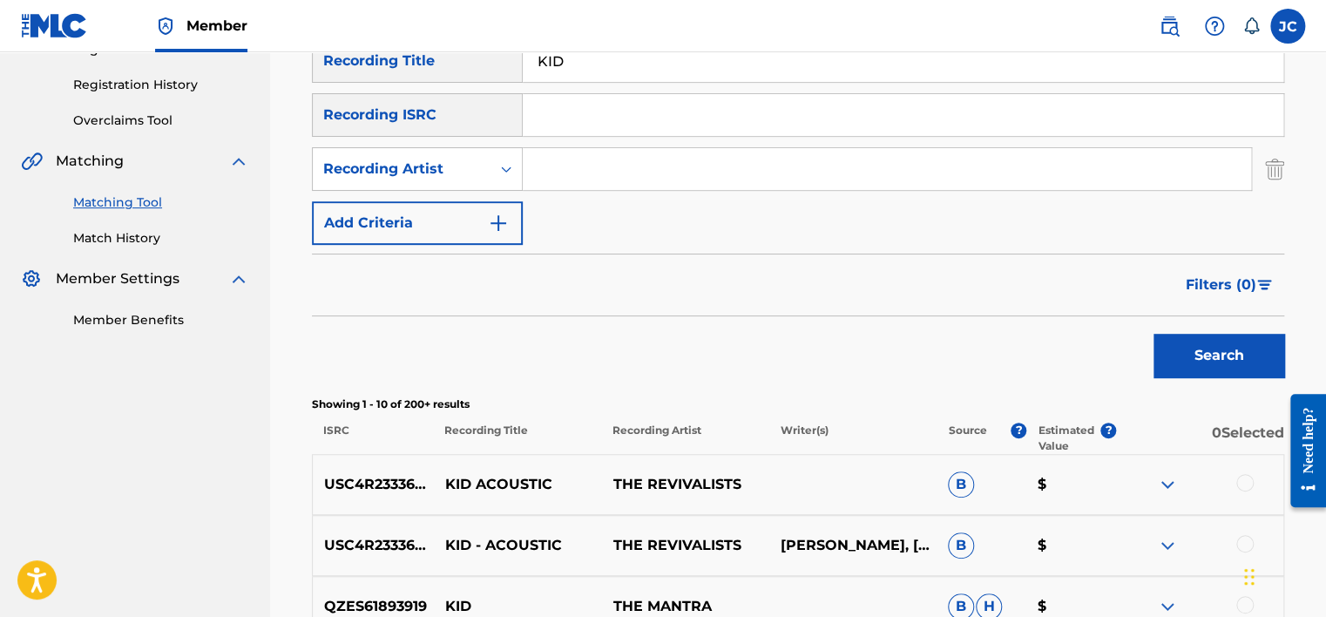
click at [833, 73] on input "KID" at bounding box center [903, 61] width 761 height 42
click at [1275, 167] on img "Search Form" at bounding box center [1274, 169] width 19 height 44
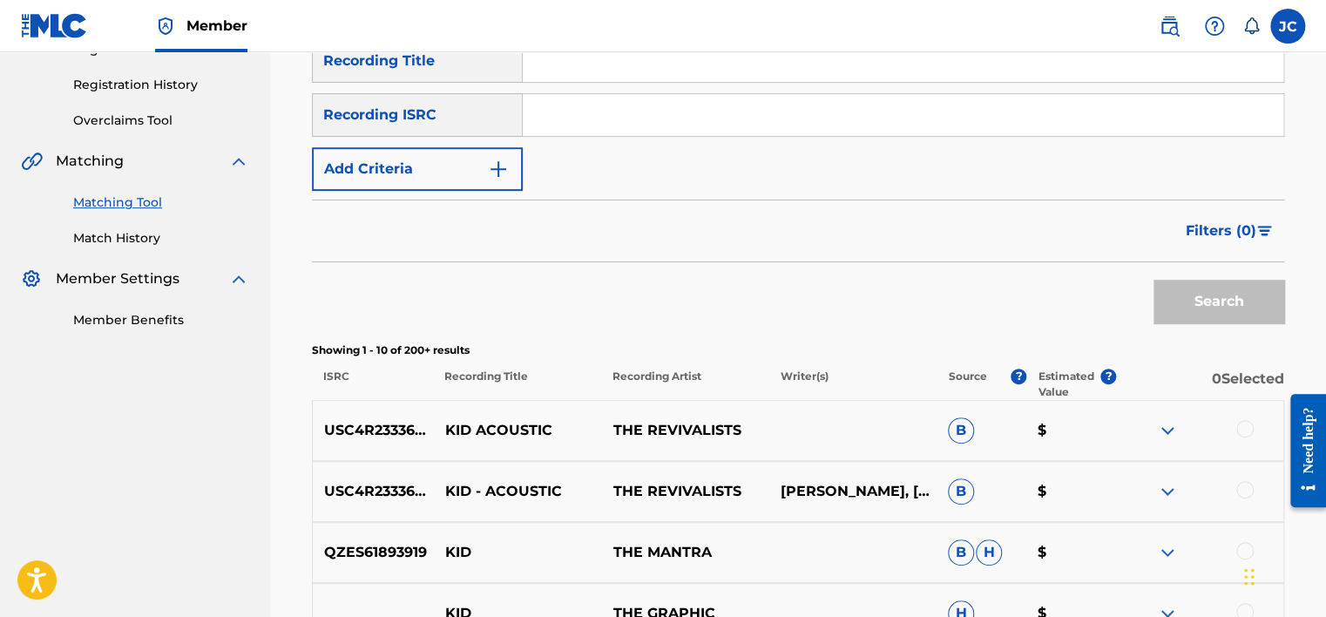
scroll to position [114, 0]
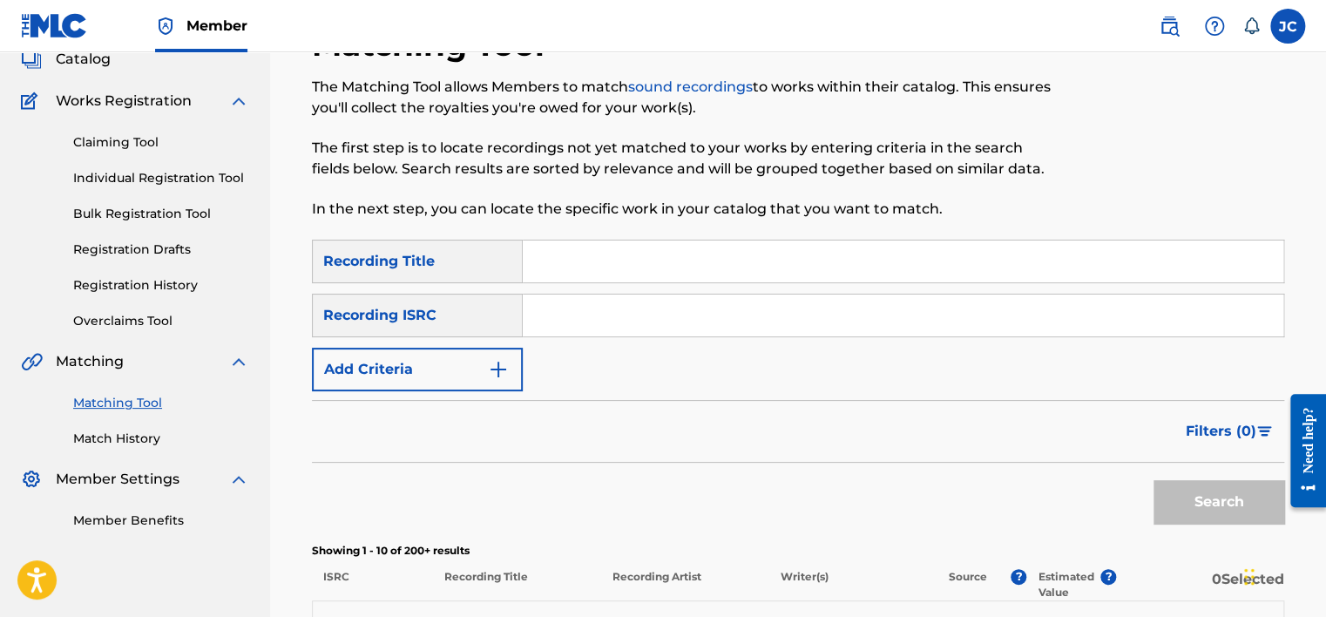
click at [669, 300] on input "Search Form" at bounding box center [903, 315] width 761 height 42
paste input "QZK6J2061139"
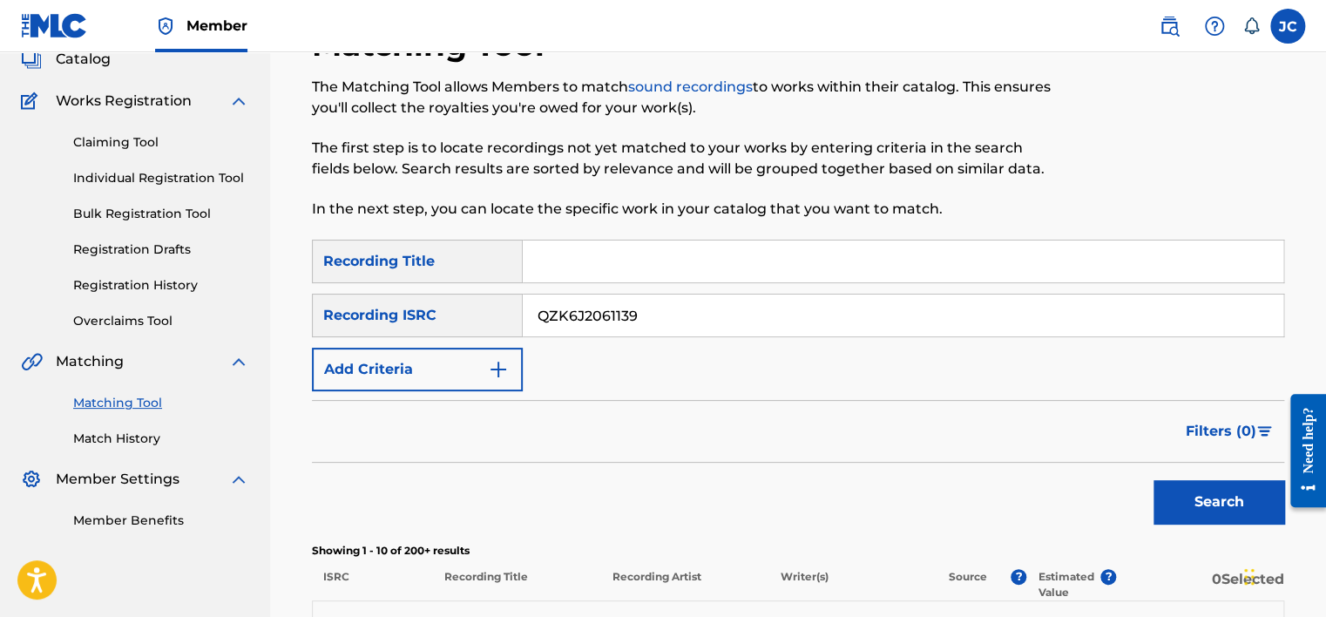
type input "QZK6J2061139"
click at [1153, 480] on button "Search" at bounding box center [1218, 502] width 131 height 44
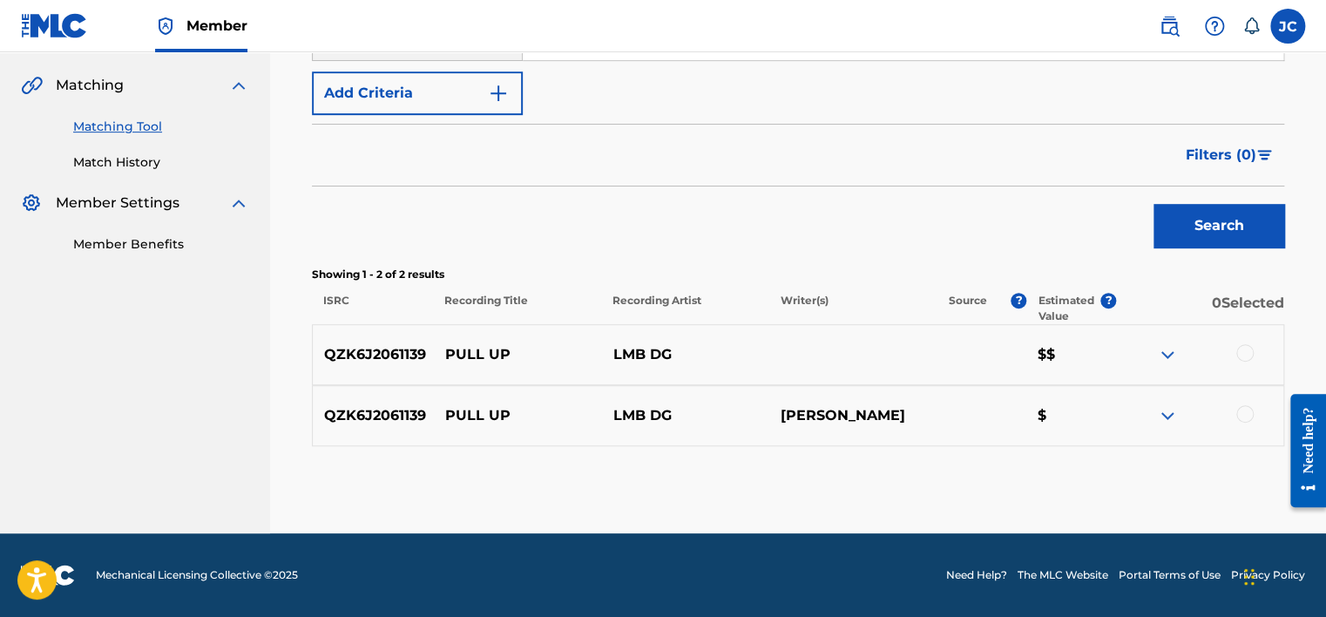
click at [1247, 414] on div at bounding box center [1244, 413] width 17 height 17
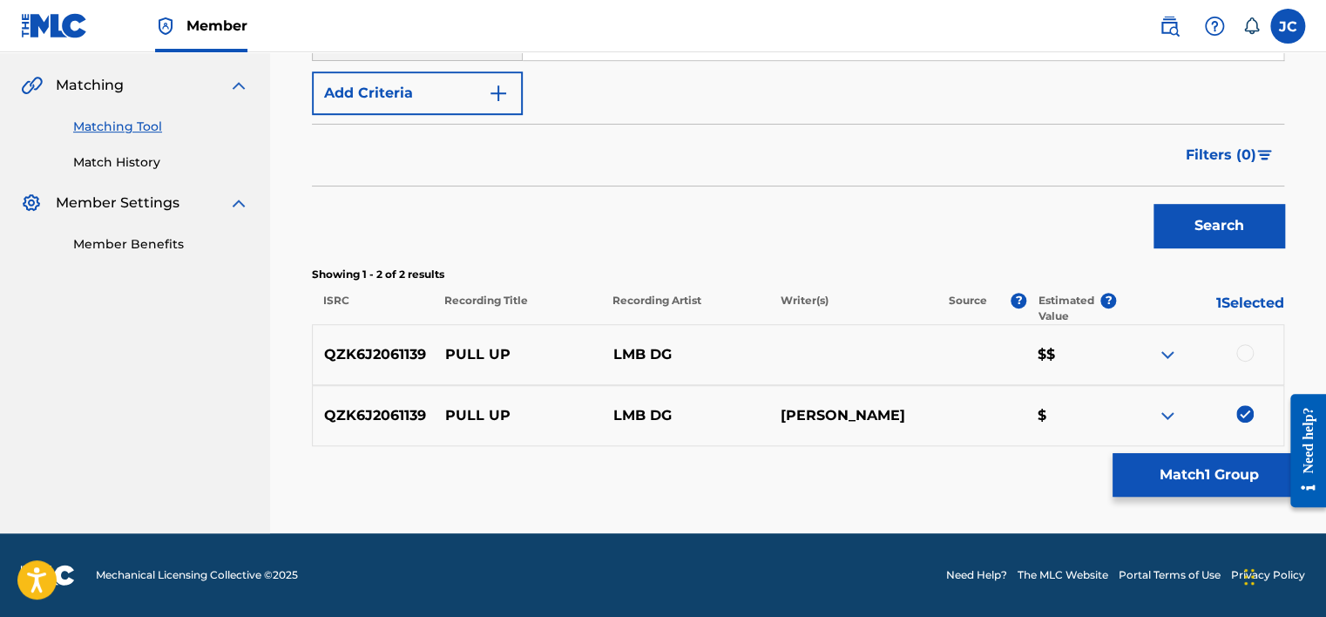
click at [1244, 347] on div at bounding box center [1244, 352] width 17 height 17
click at [1221, 472] on button "Match 2 Groups" at bounding box center [1208, 475] width 193 height 44
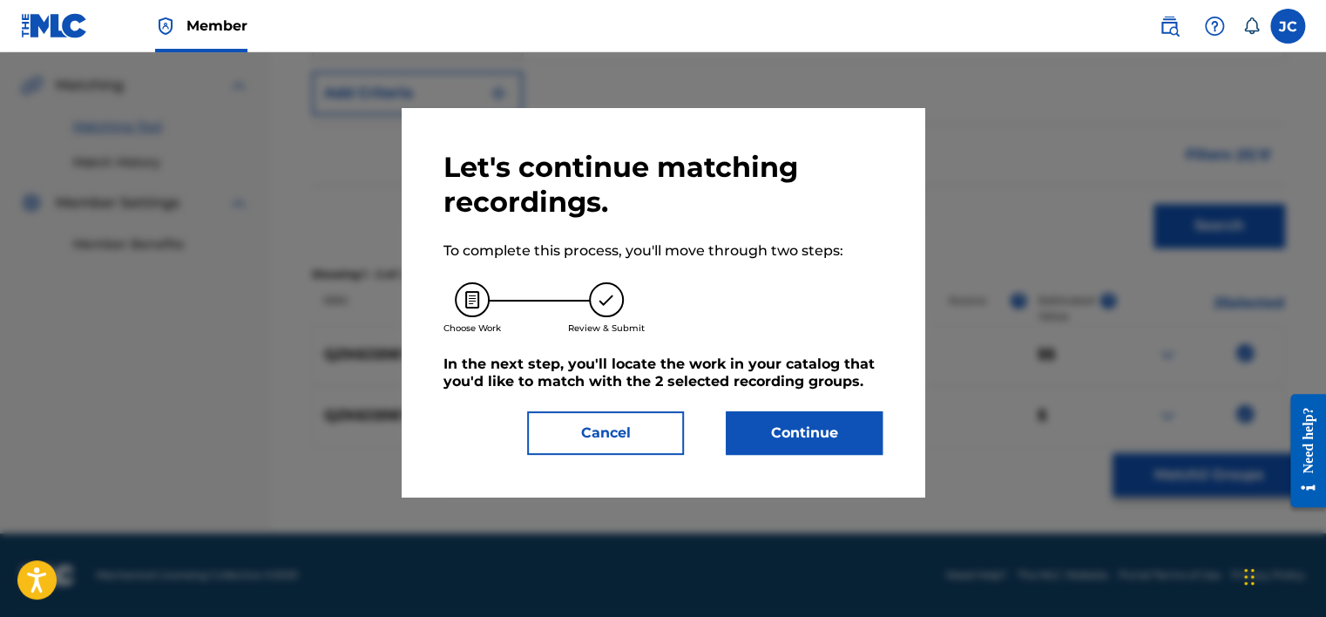
click at [807, 434] on button "Continue" at bounding box center [804, 433] width 157 height 44
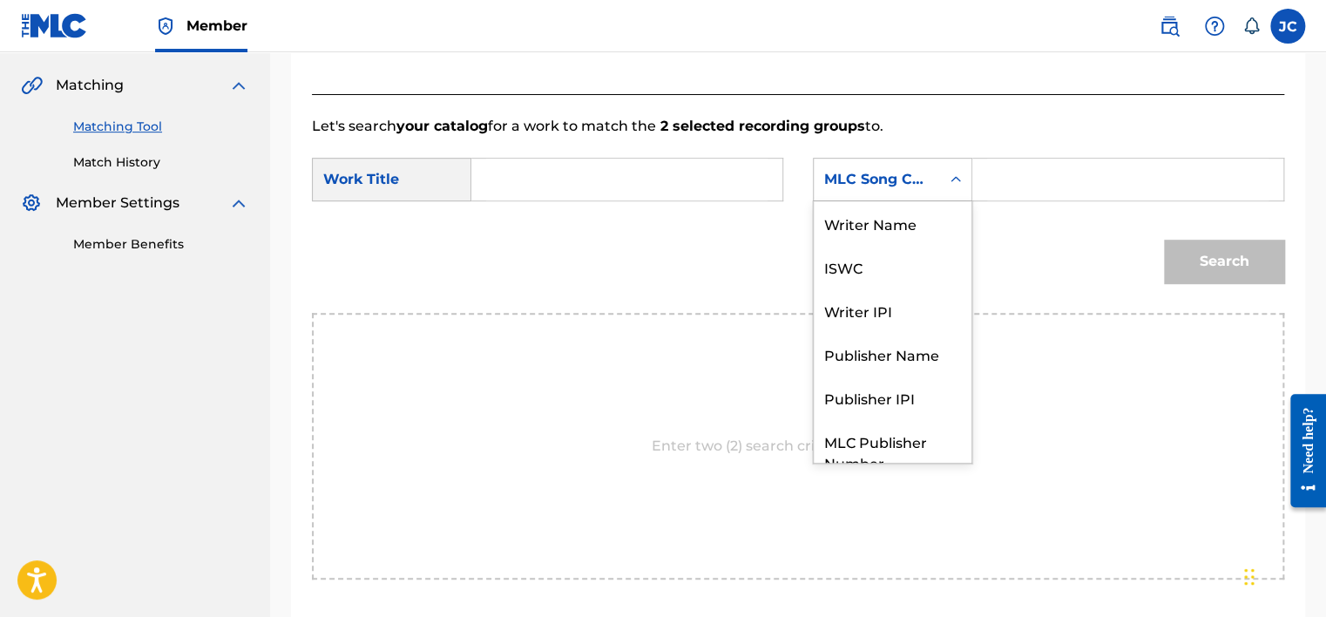
click at [873, 183] on div "MLC Song Code" at bounding box center [876, 179] width 105 height 21
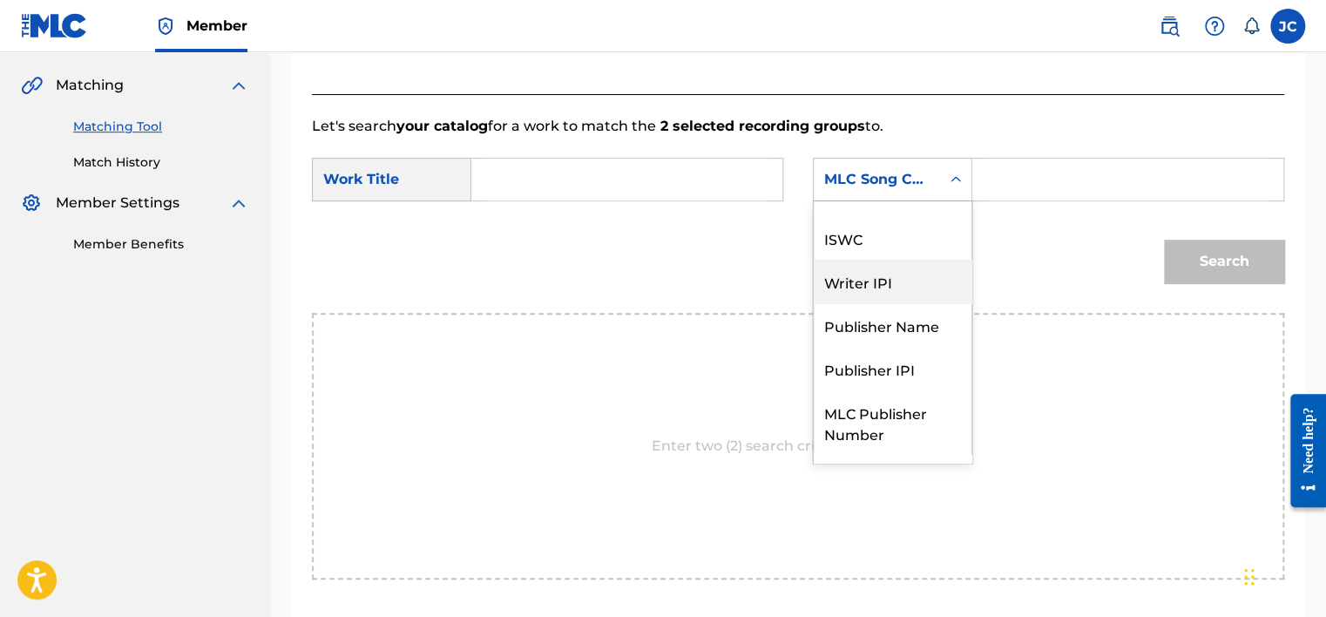
scroll to position [0, 0]
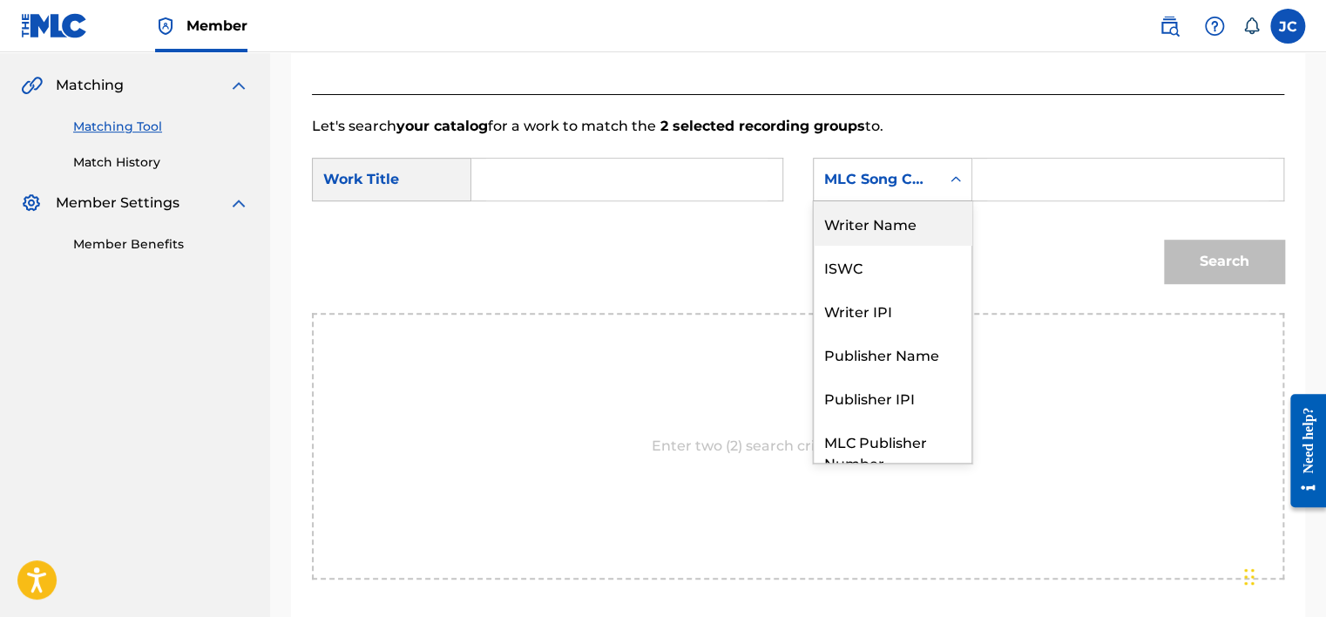
click at [902, 213] on div "Writer Name" at bounding box center [893, 223] width 158 height 44
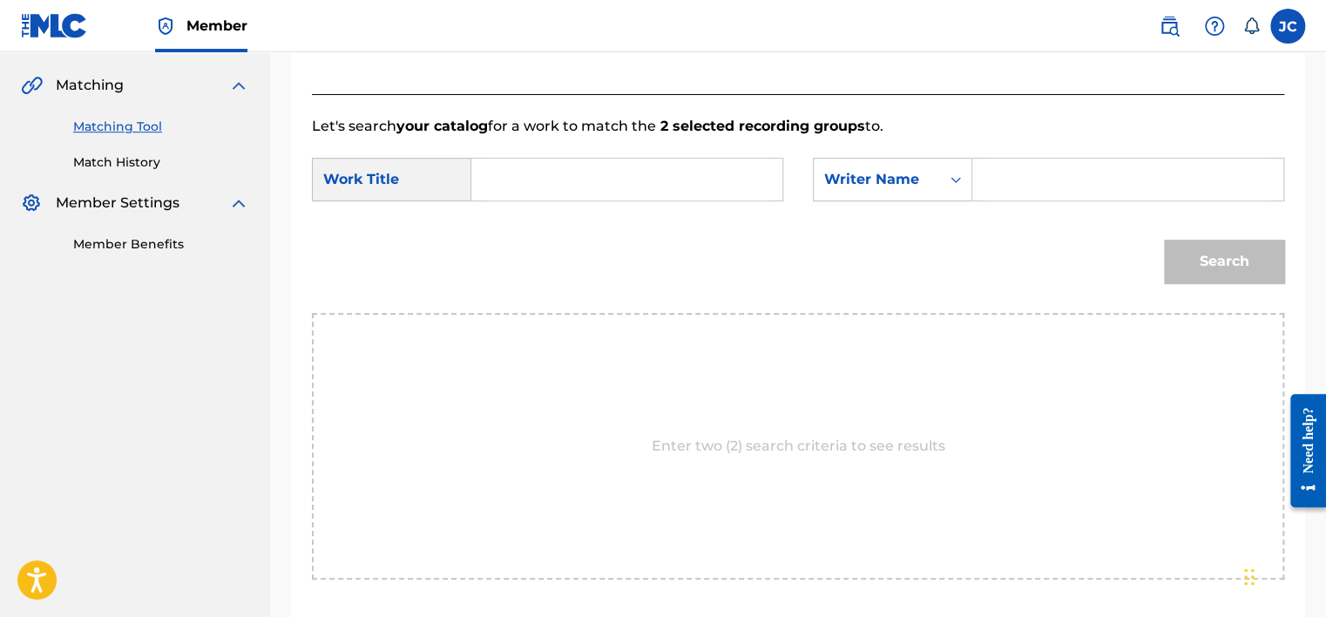
click at [659, 202] on div "SearchWithCriteria80619bfa-93c6-4d1f-9e01-e4ea19f43d0a Work Title SearchWithCri…" at bounding box center [798, 185] width 972 height 54
click at [645, 181] on input "Search Form" at bounding box center [626, 180] width 281 height 42
paste input "Pull Up"
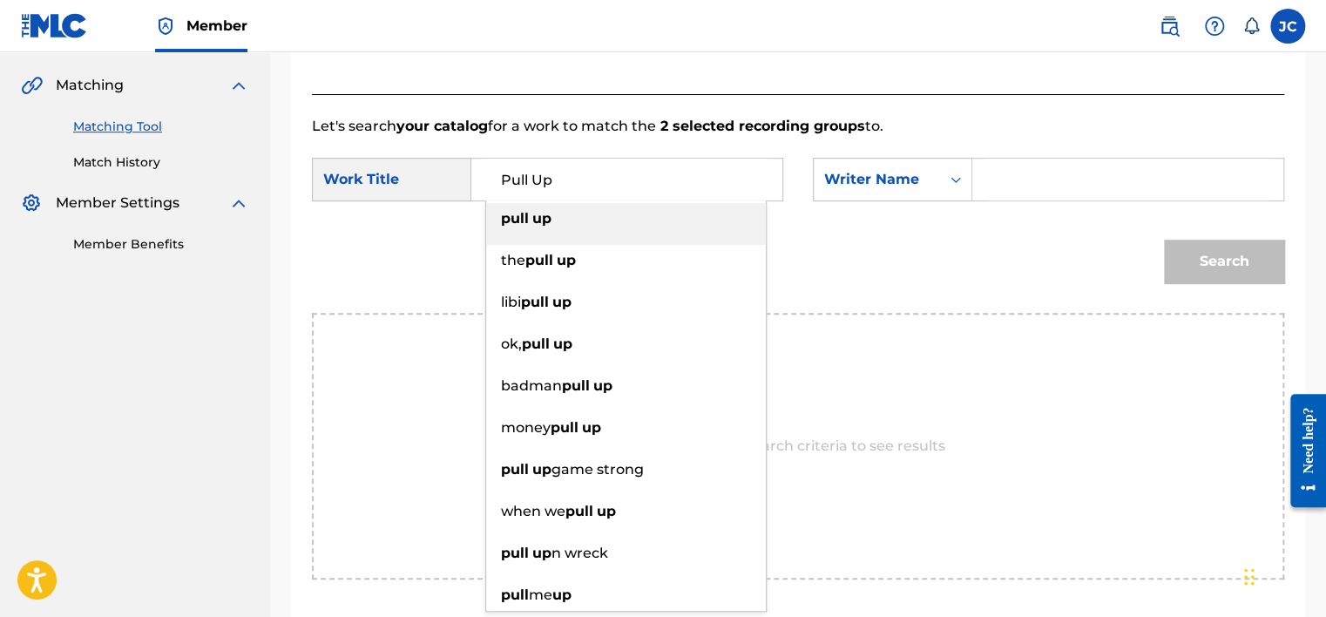
click at [496, 170] on input "Pull Up" at bounding box center [626, 180] width 281 height 42
type input "Pull Up"
click at [1011, 172] on input "Search Form" at bounding box center [1127, 180] width 281 height 42
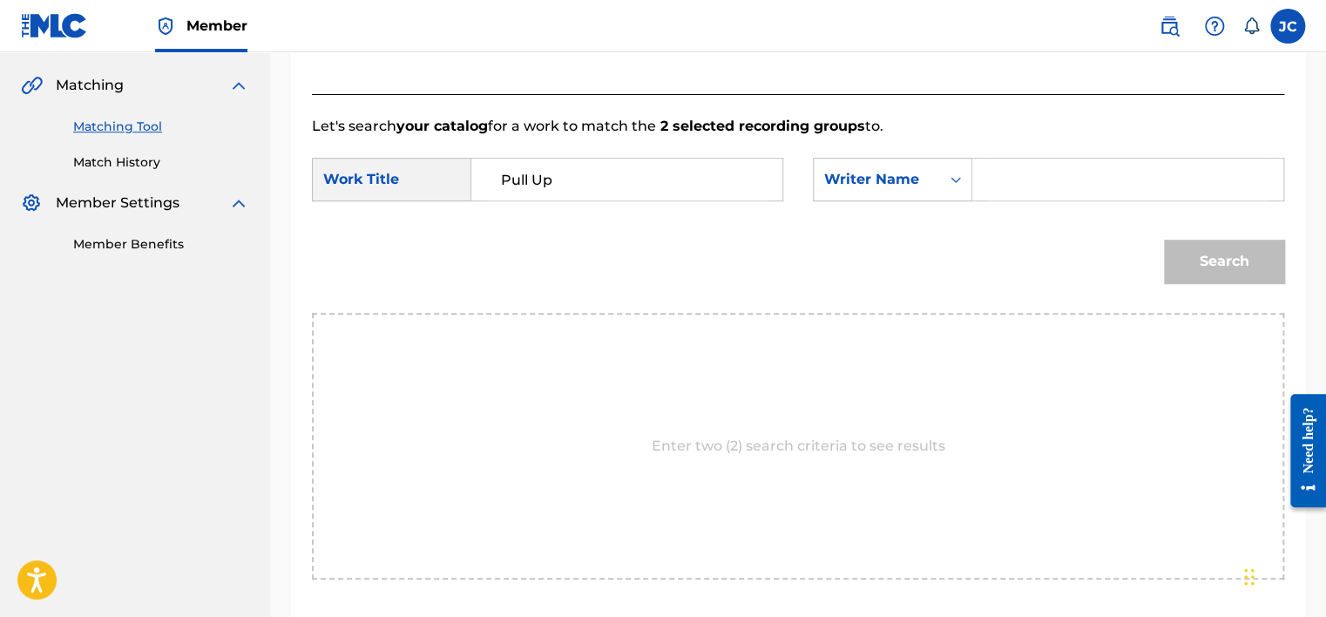
paste input "[PERSON_NAME]"
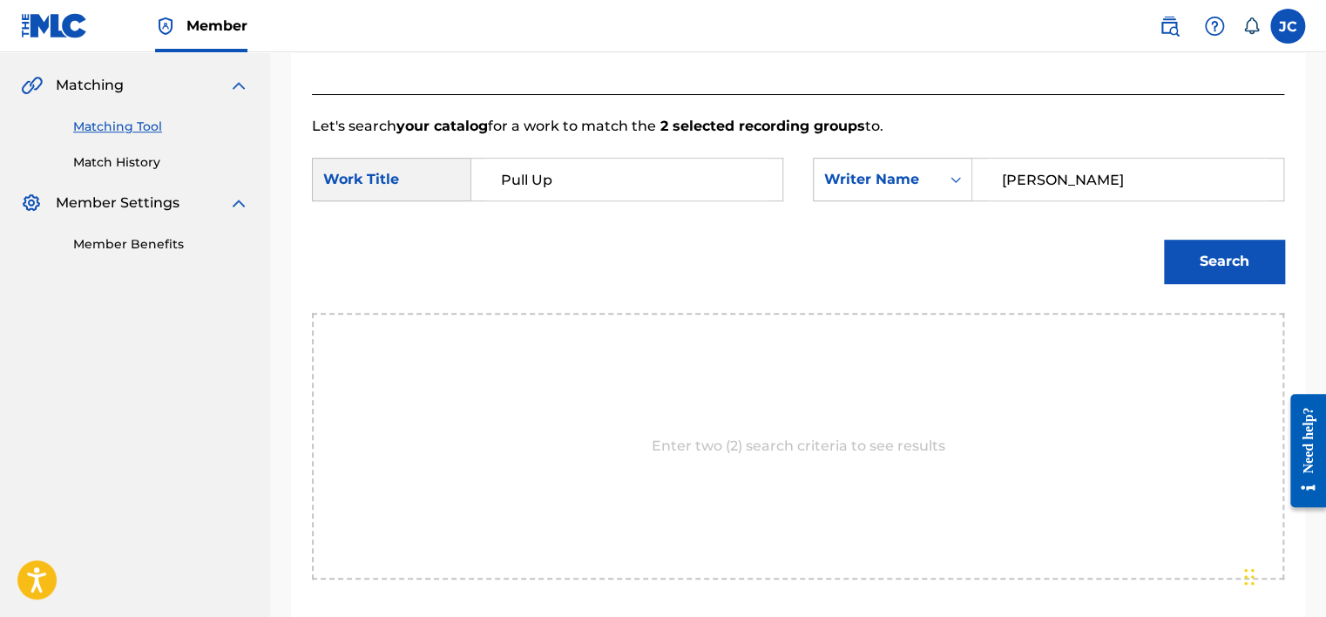
click at [1164, 240] on button "Search" at bounding box center [1224, 262] width 120 height 44
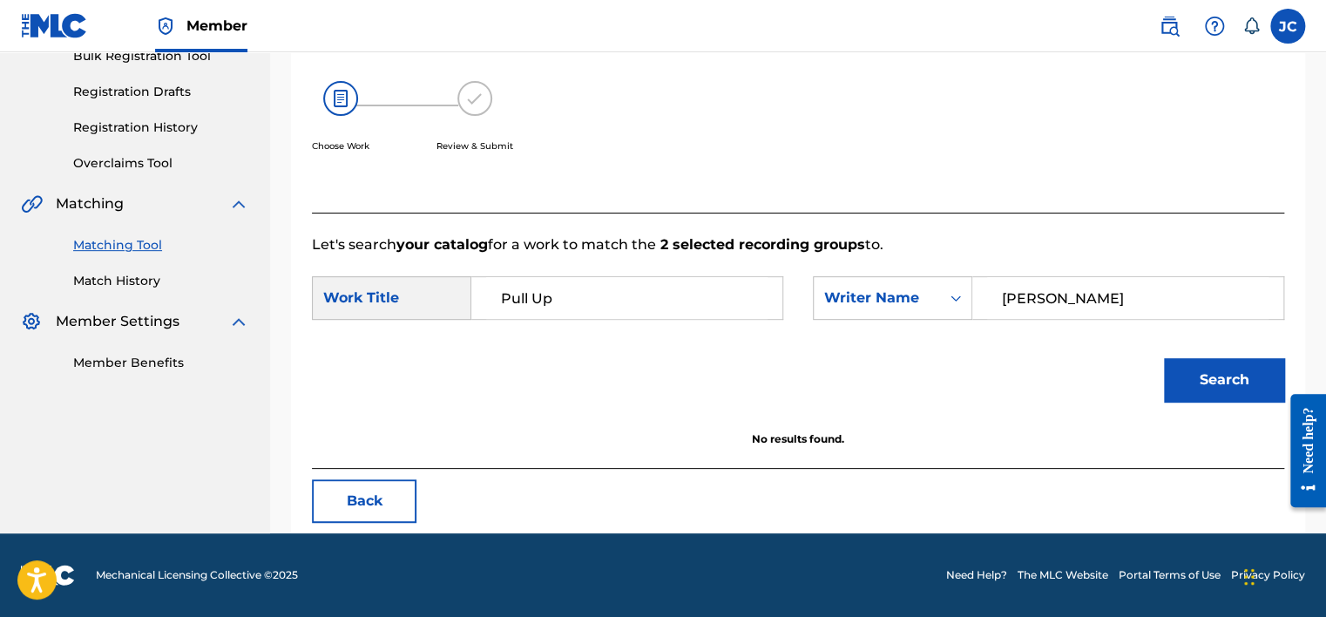
scroll to position [272, 0]
click at [1096, 288] on input "[PERSON_NAME]" at bounding box center [1127, 298] width 281 height 42
paste input "eGabriel"
click at [1164, 358] on button "Search" at bounding box center [1224, 380] width 120 height 44
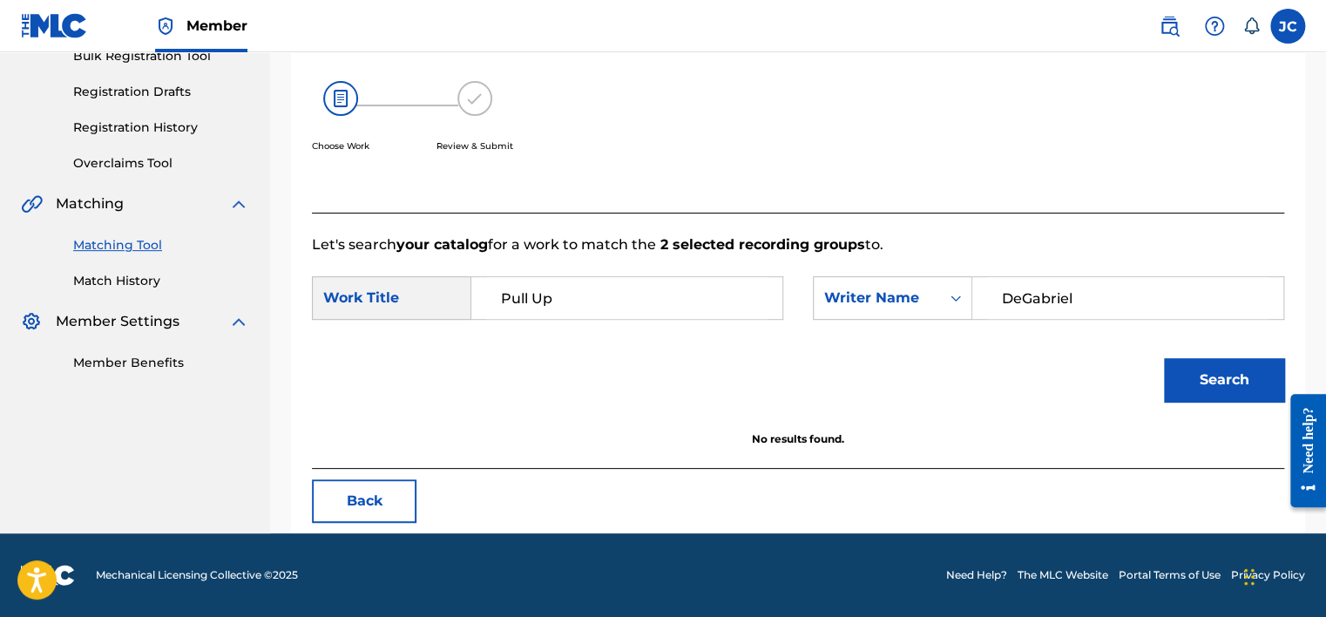
click at [1021, 299] on input "DeGabriel" at bounding box center [1127, 298] width 281 height 42
click at [1164, 358] on button "Search" at bounding box center [1224, 380] width 120 height 44
click at [1077, 306] on input "[PERSON_NAME]" at bounding box center [1127, 298] width 281 height 42
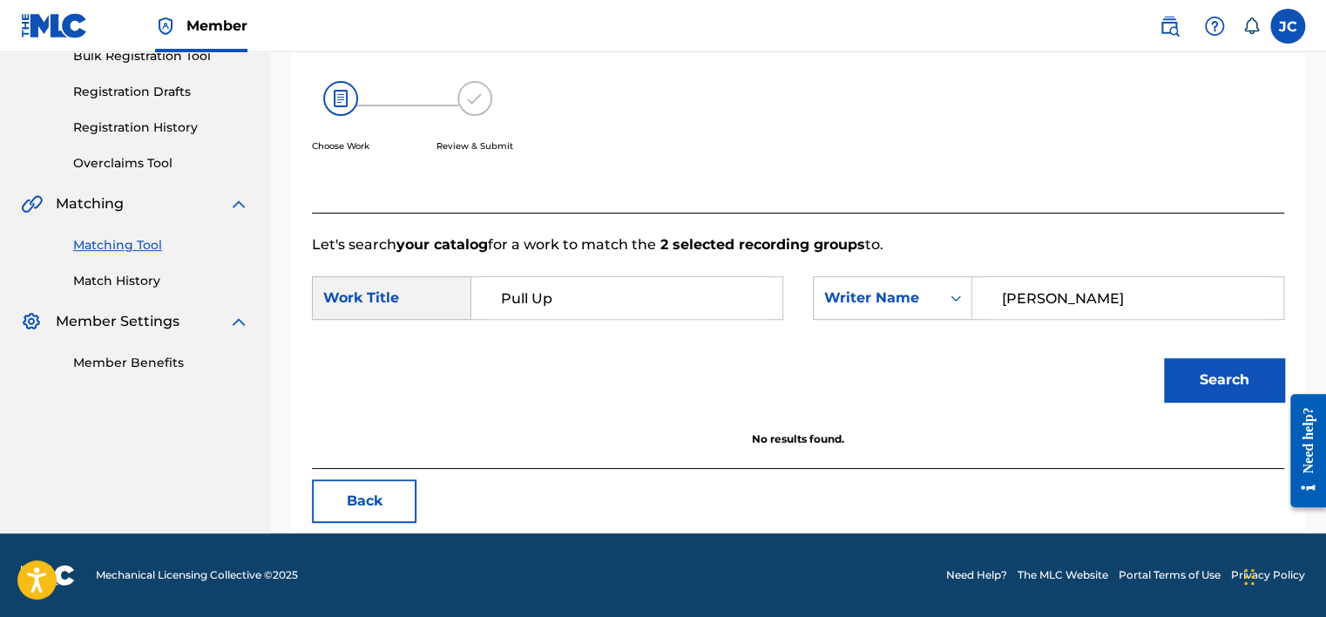
paste input "[PERSON_NAME]"
type input "[PERSON_NAME]"
click at [1164, 358] on button "Search" at bounding box center [1224, 380] width 120 height 44
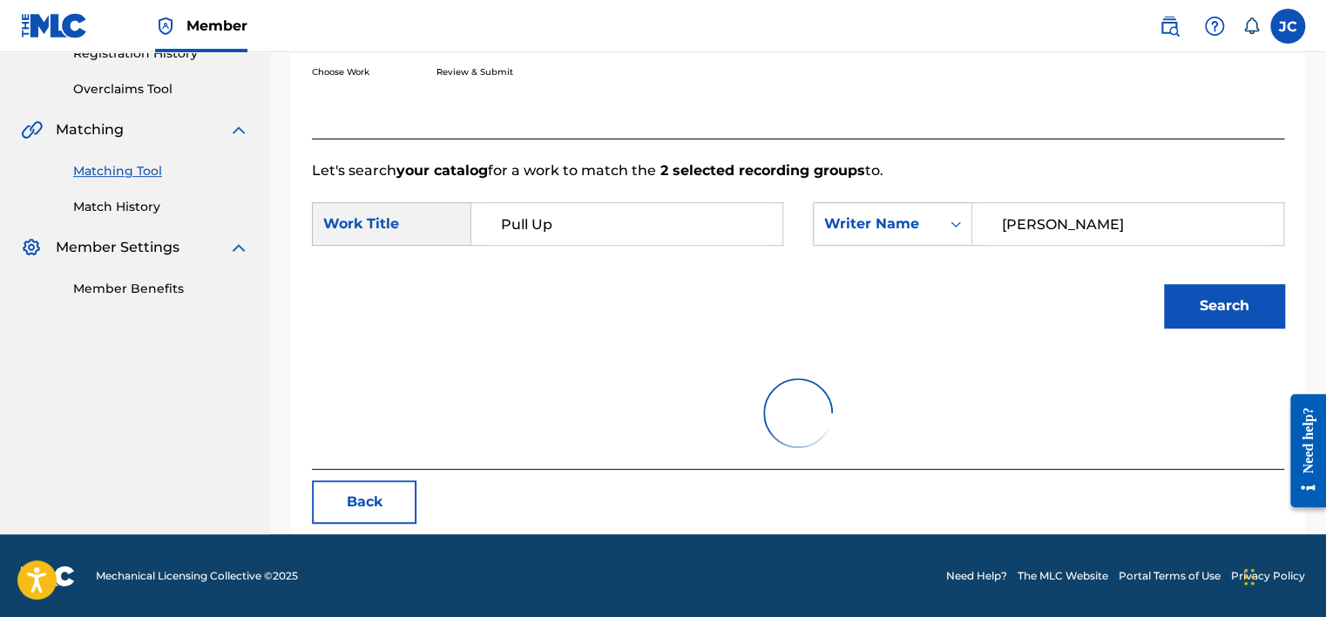
scroll to position [390, 0]
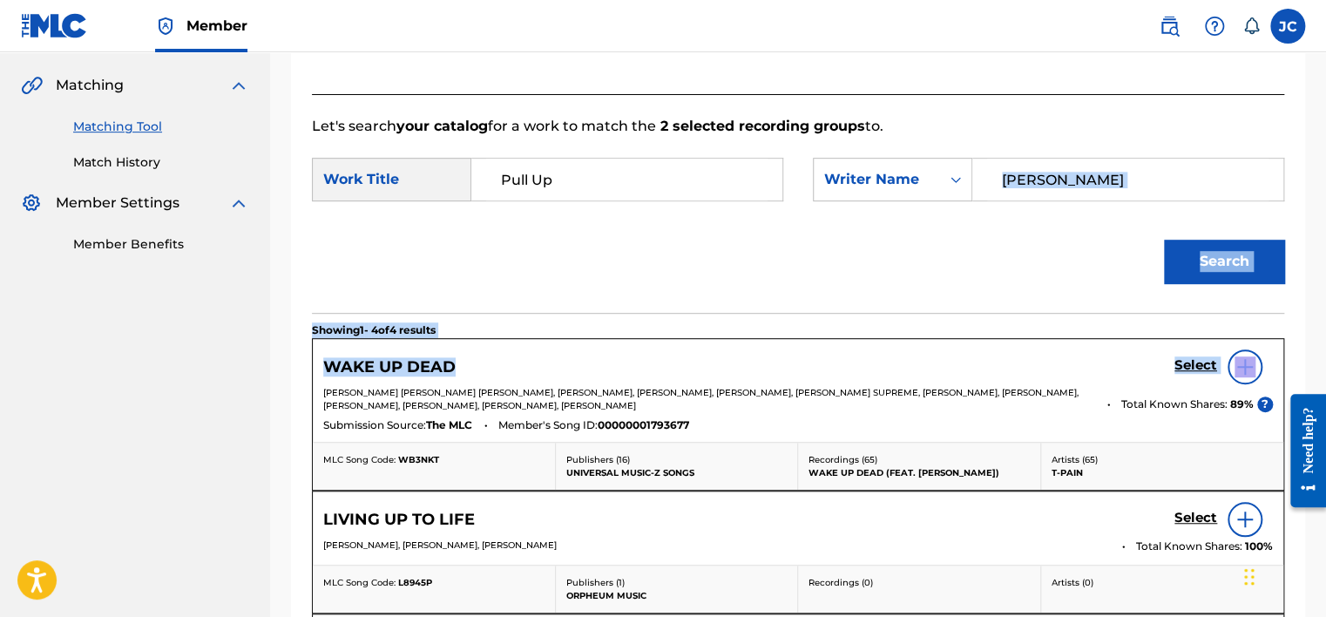
drag, startPoint x: 1323, startPoint y: 209, endPoint x: 1334, endPoint y: 348, distance: 139.8
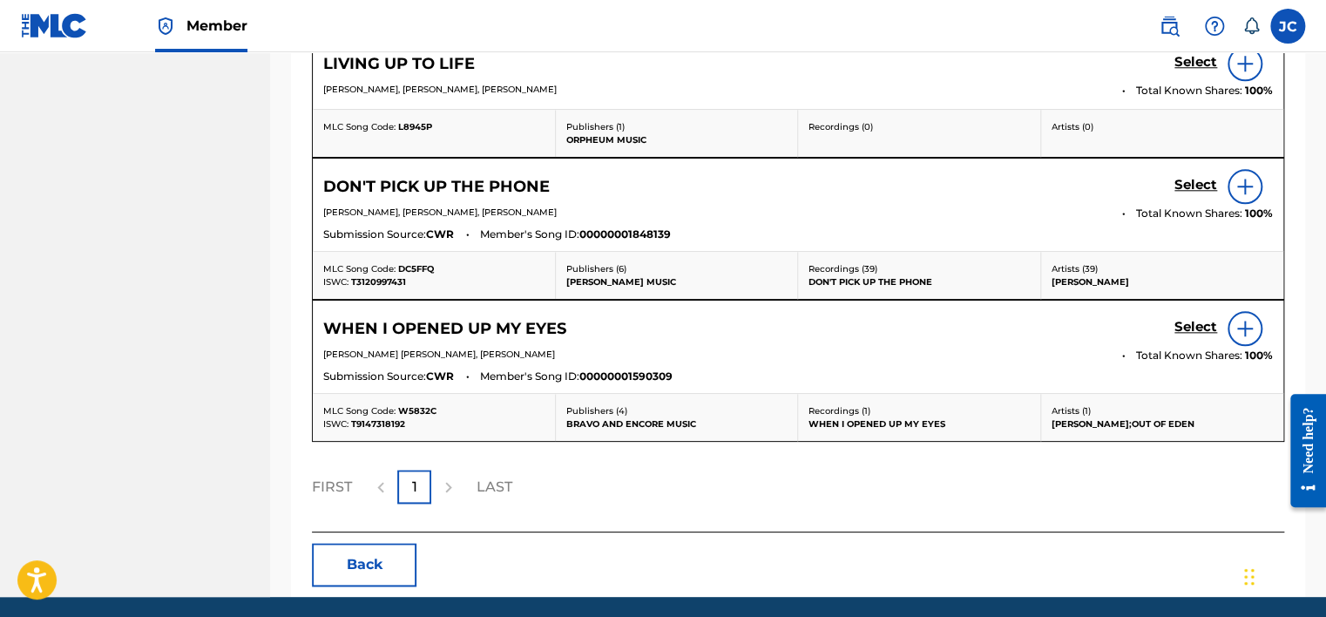
scroll to position [906, 0]
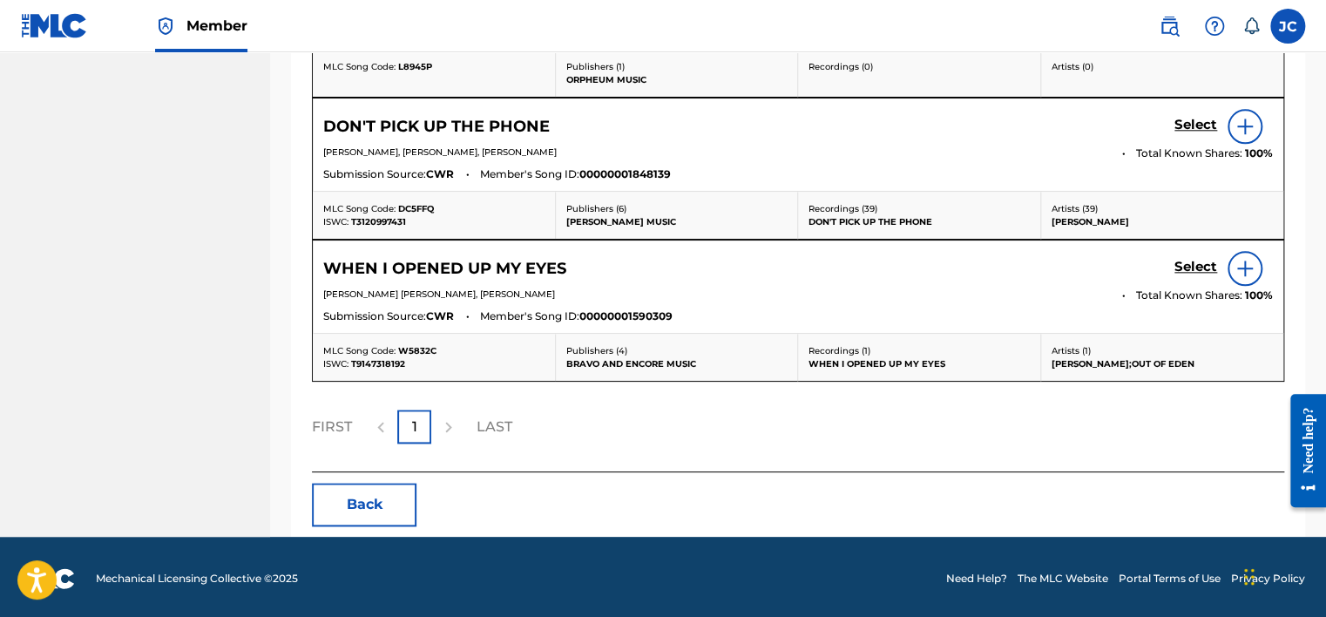
click at [369, 509] on button "Back" at bounding box center [364, 505] width 105 height 44
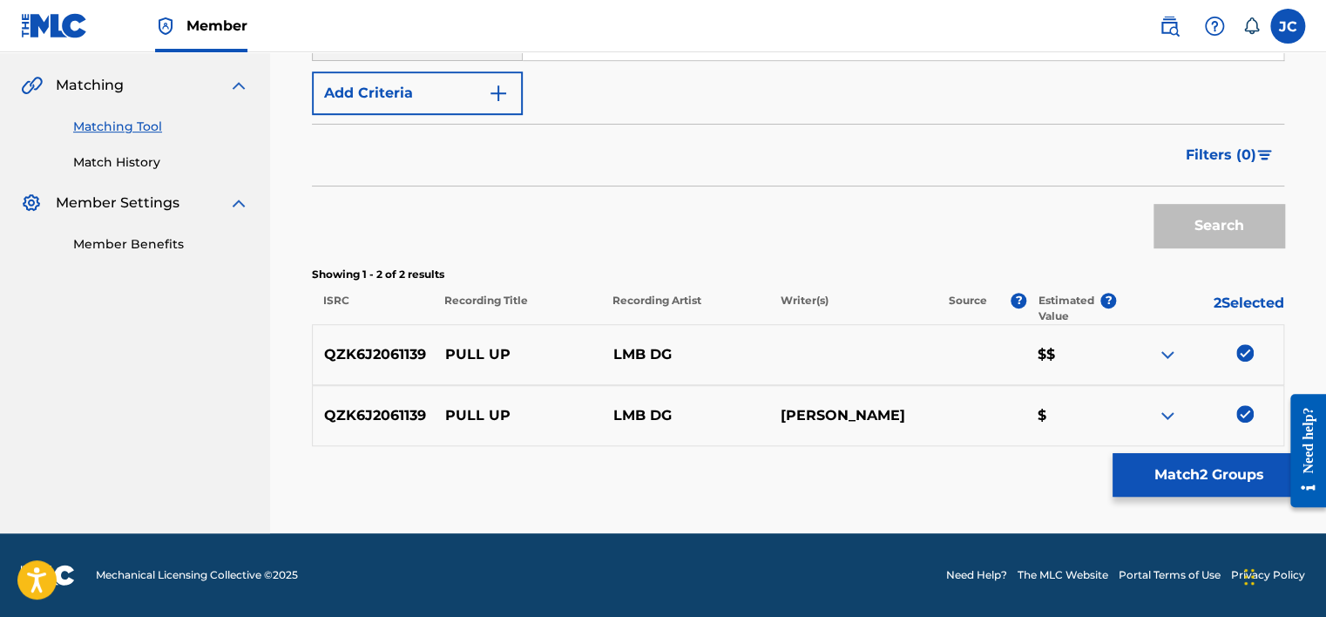
scroll to position [390, 0]
click at [1245, 411] on img at bounding box center [1244, 413] width 17 height 17
click at [1241, 358] on img at bounding box center [1244, 352] width 17 height 17
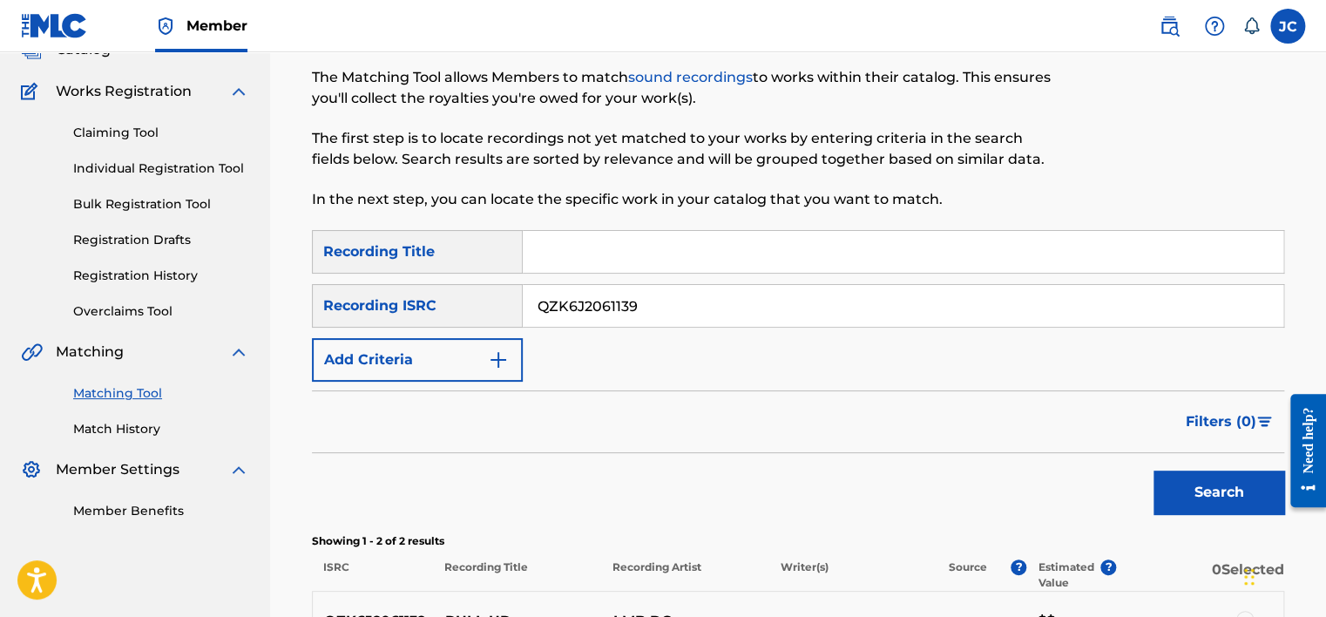
scroll to position [118, 0]
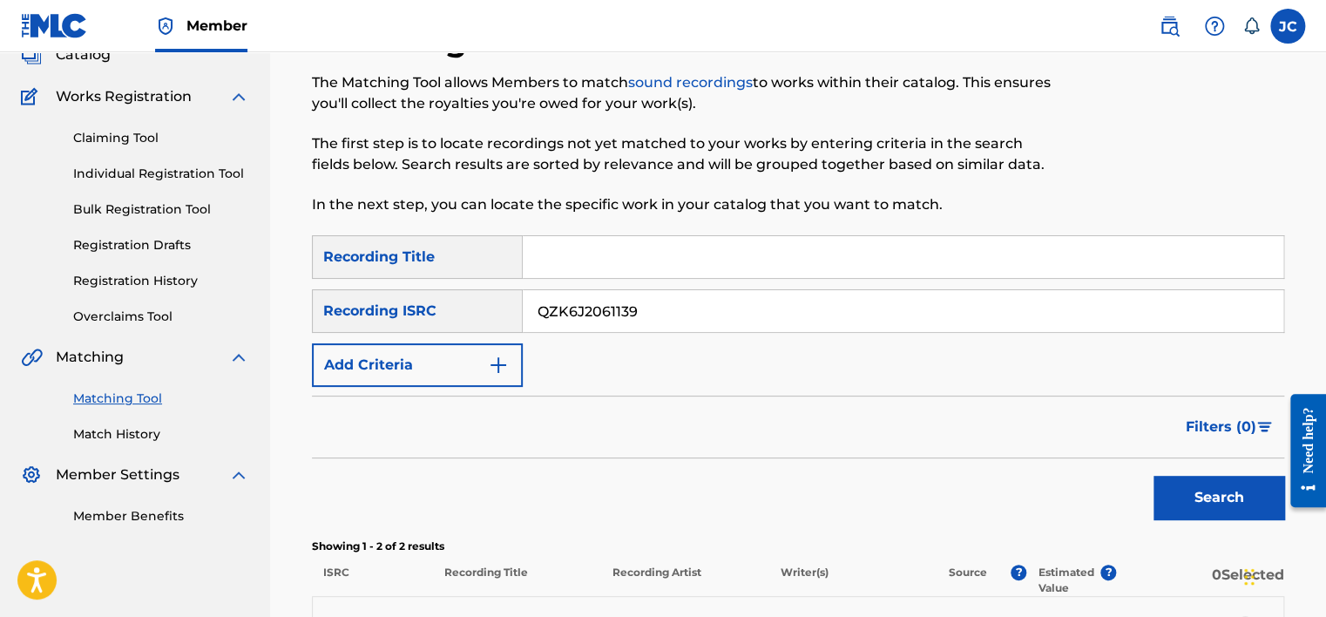
click at [626, 300] on input "QZK6J2061139" at bounding box center [903, 311] width 761 height 42
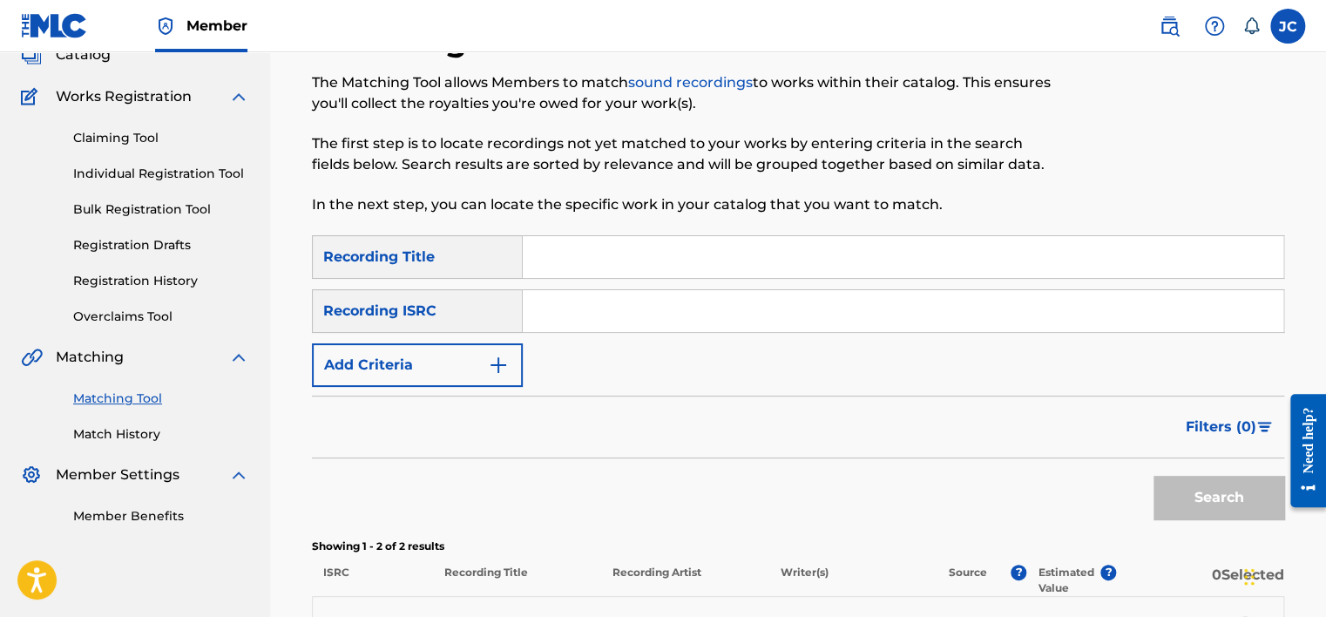
paste input "QZ4JX1760758"
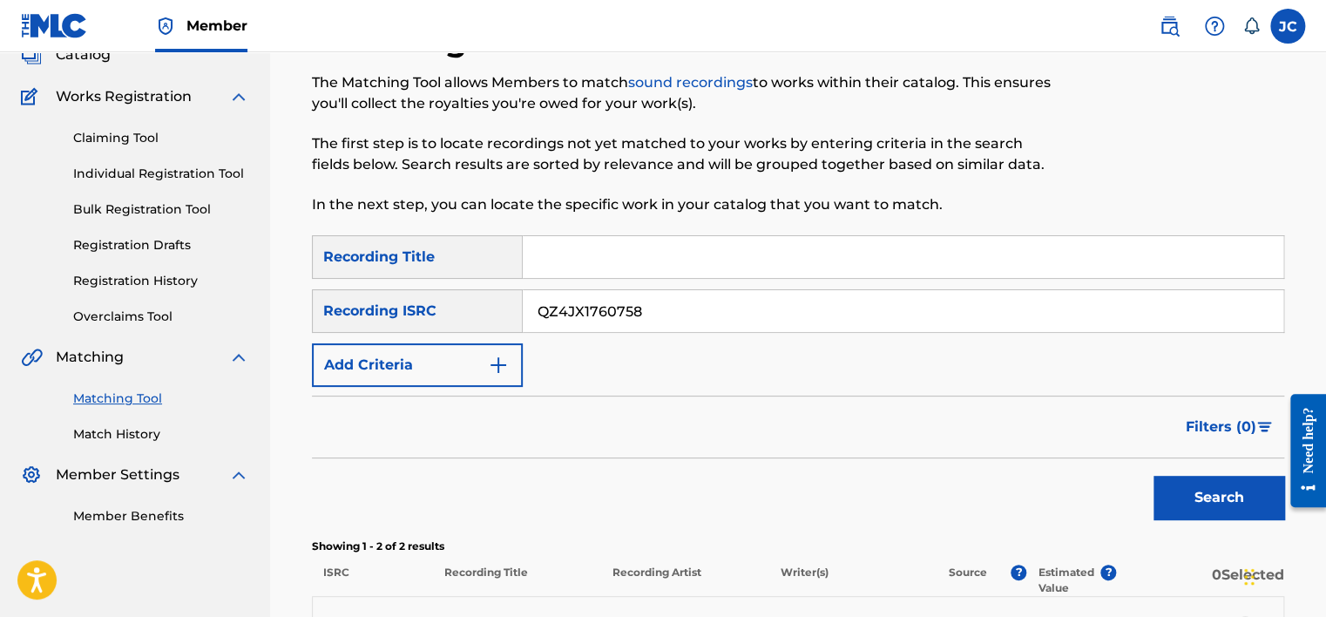
type input "QZ4JX1760758"
click at [1153, 476] on button "Search" at bounding box center [1218, 498] width 131 height 44
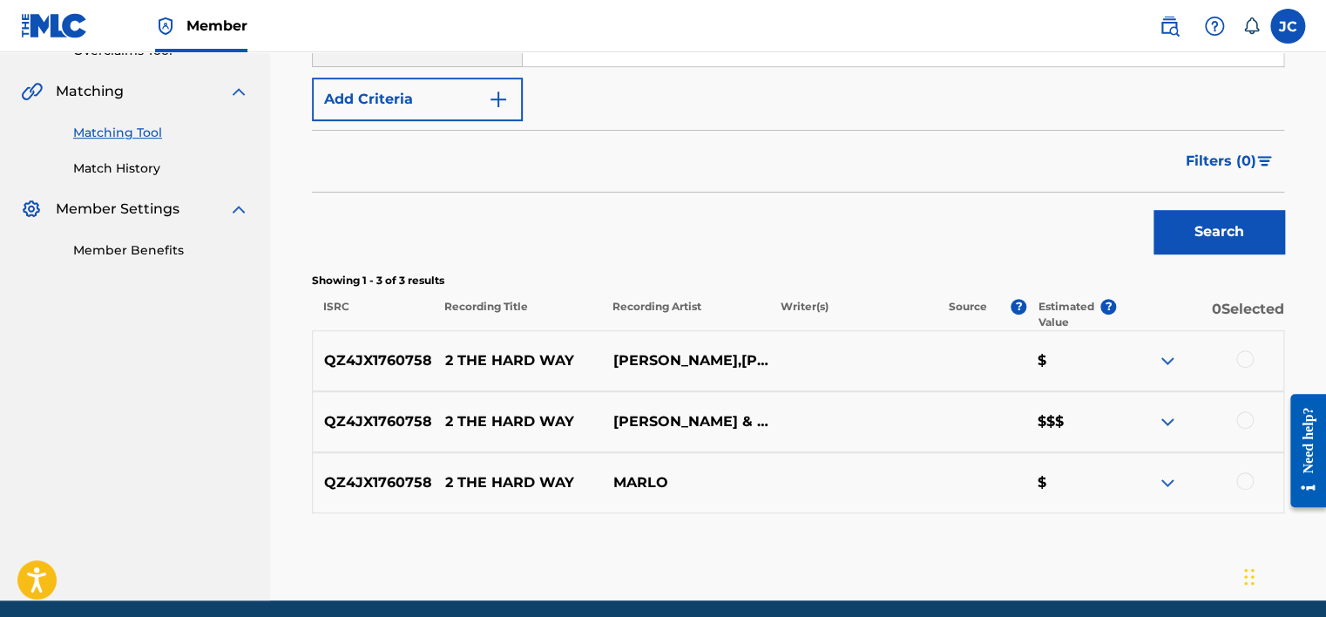
scroll to position [387, 0]
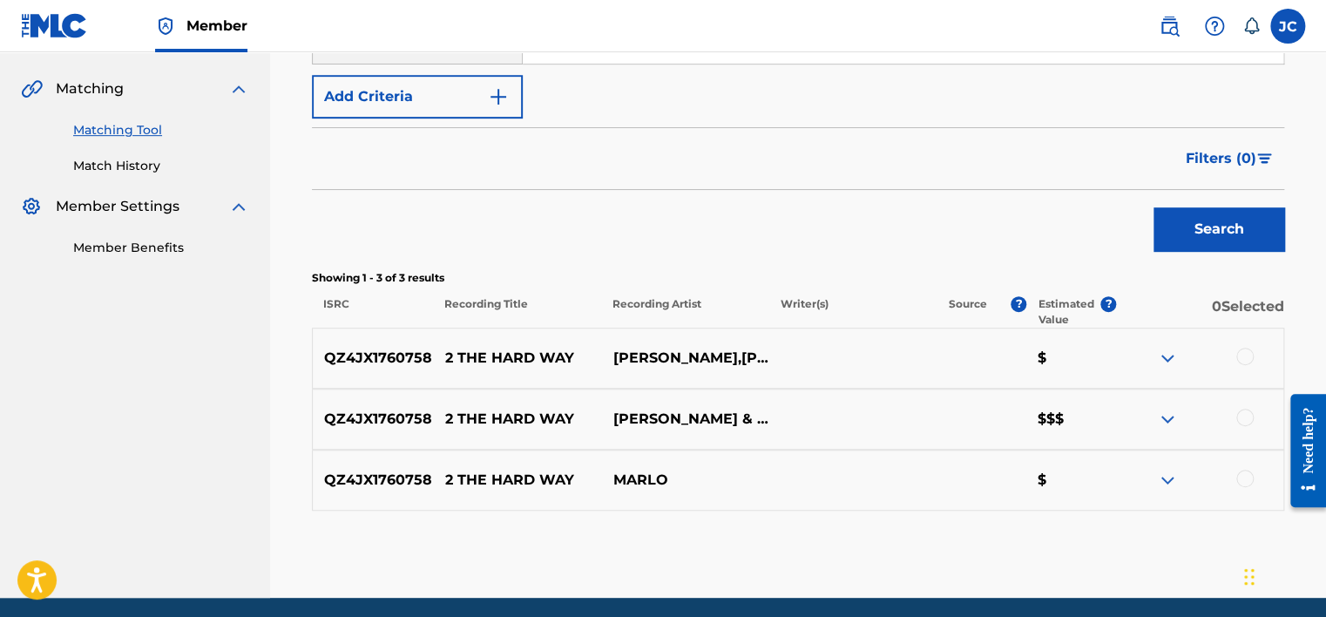
click at [1236, 481] on div at bounding box center [1244, 478] width 17 height 17
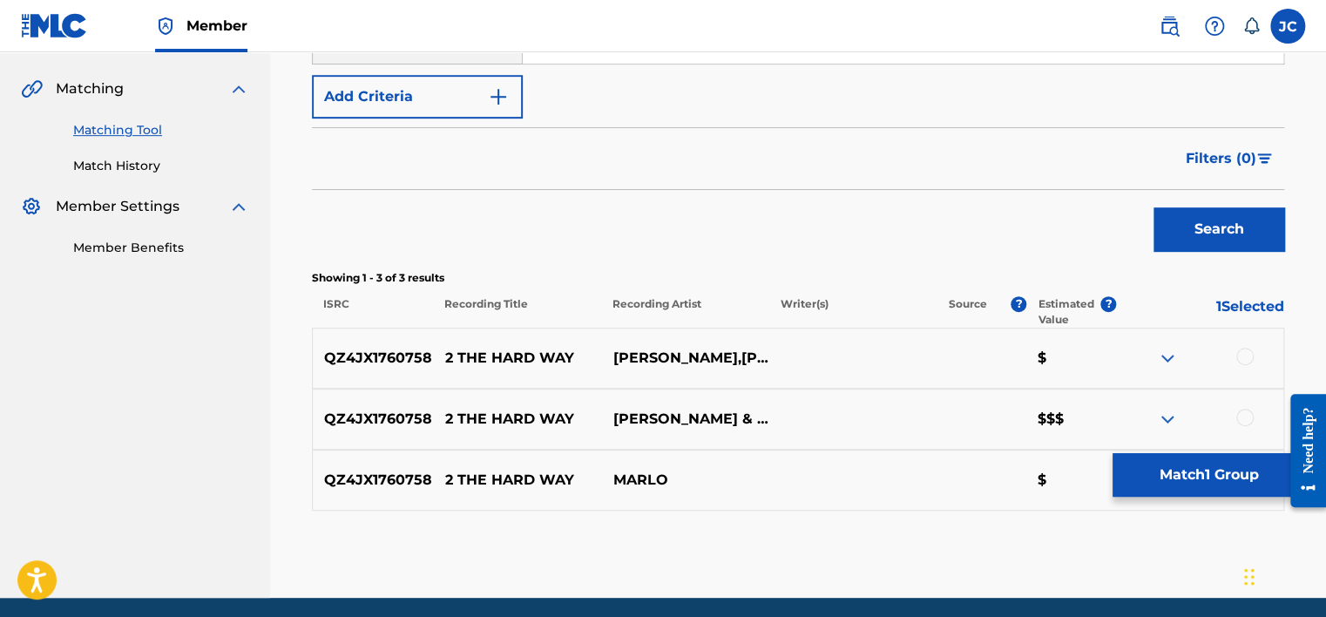
click at [1243, 414] on div at bounding box center [1244, 417] width 17 height 17
click at [1241, 355] on div at bounding box center [1244, 356] width 17 height 17
click at [1199, 489] on button "Match 3 Groups" at bounding box center [1208, 475] width 193 height 44
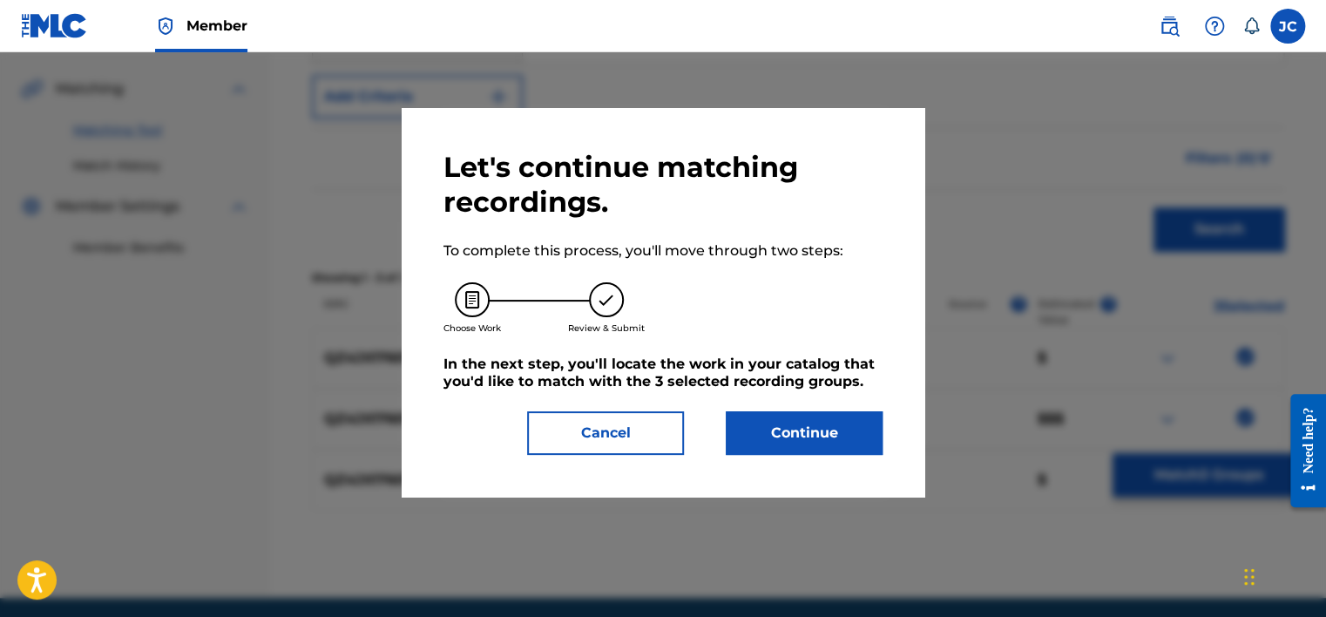
click at [822, 443] on button "Continue" at bounding box center [804, 433] width 157 height 44
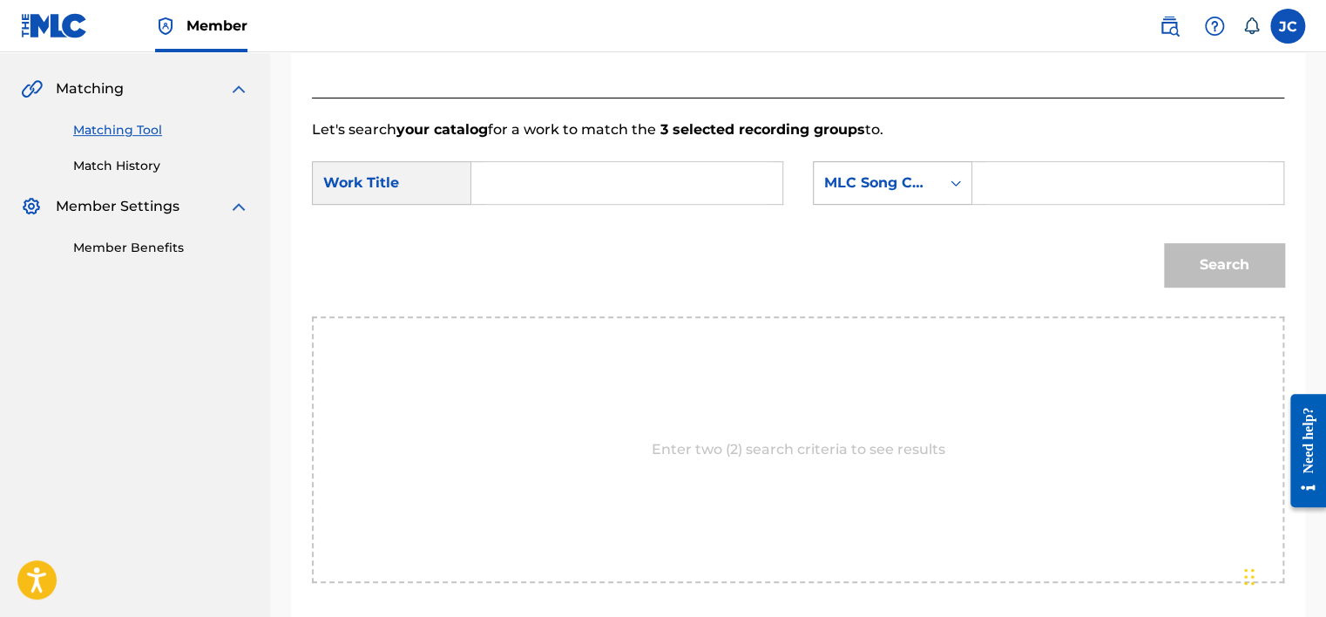
click at [894, 197] on div "MLC Song Code" at bounding box center [877, 182] width 126 height 33
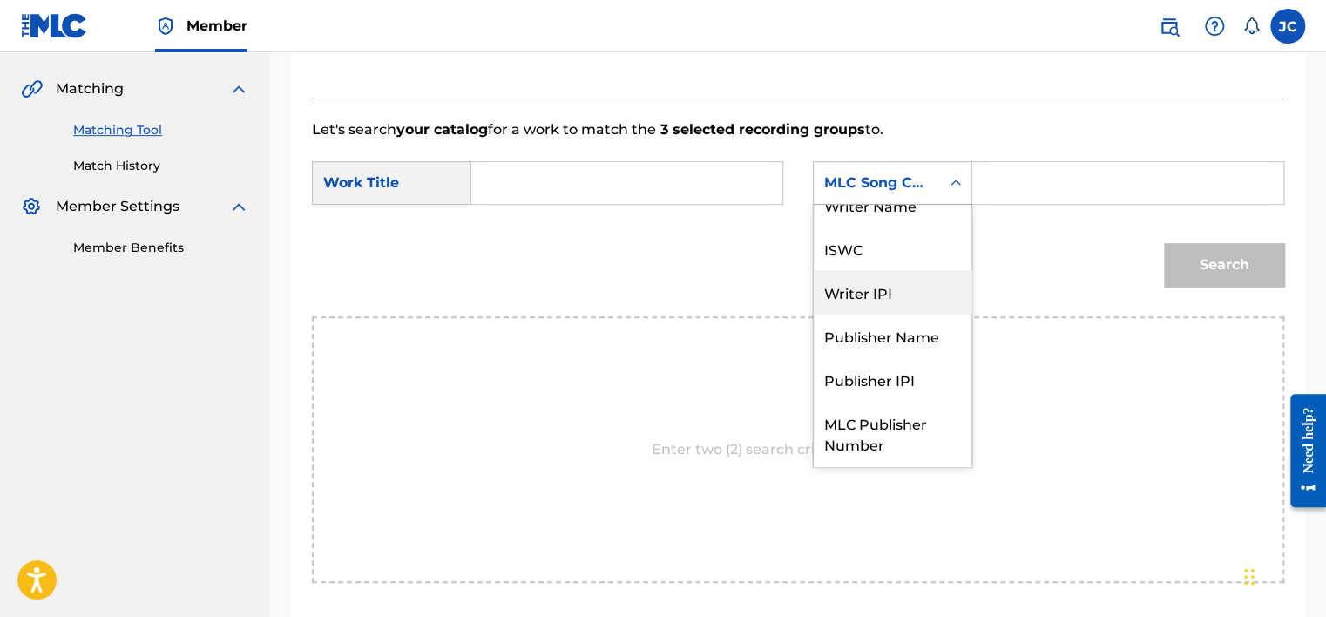
scroll to position [0, 0]
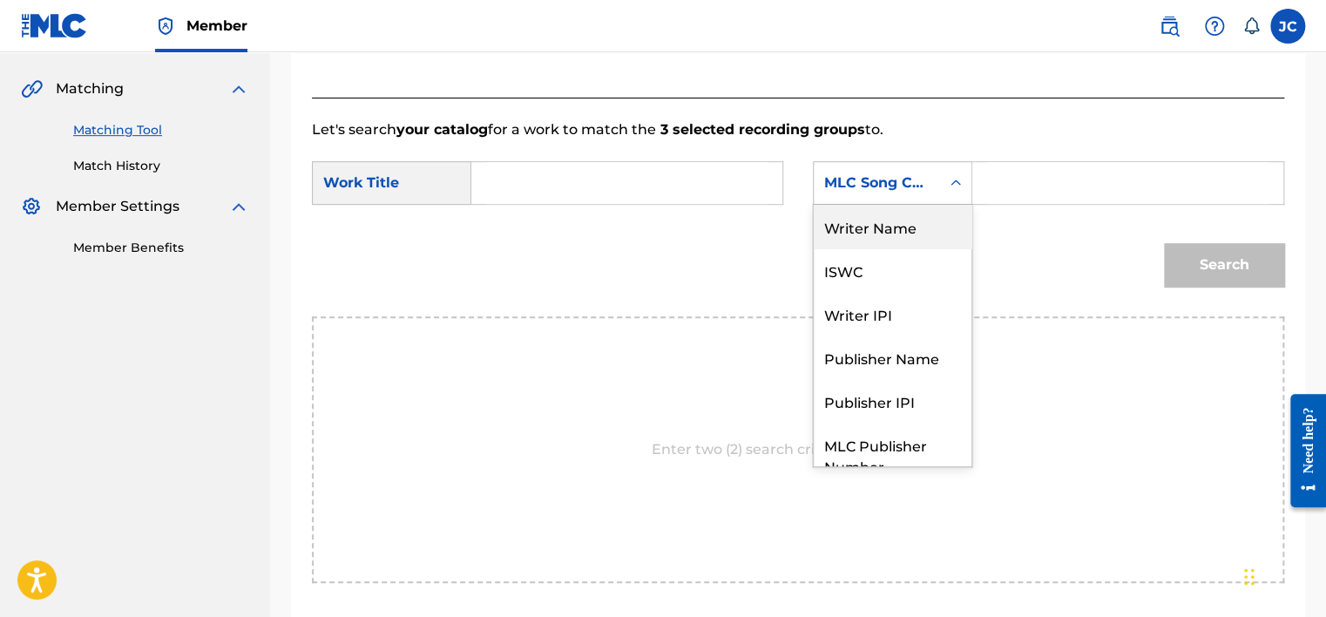
click at [893, 230] on div "Writer Name" at bounding box center [893, 227] width 158 height 44
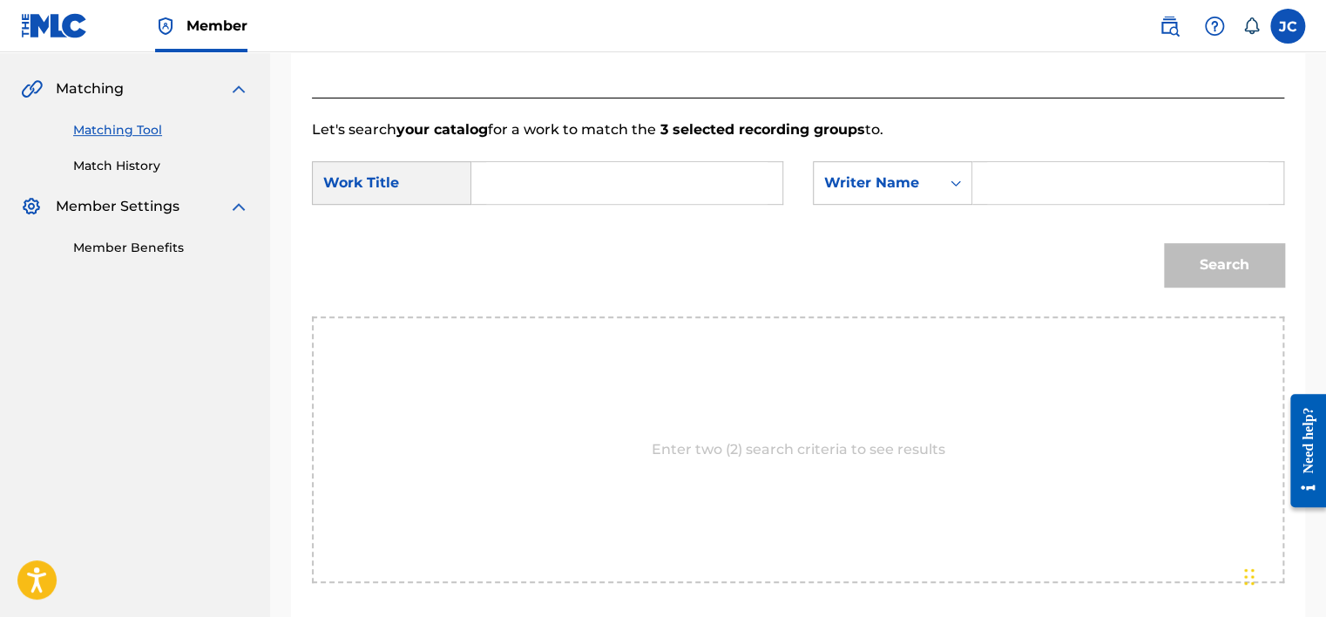
click at [639, 189] on input "Search Form" at bounding box center [626, 183] width 281 height 42
paste input "2 The Hard Way"
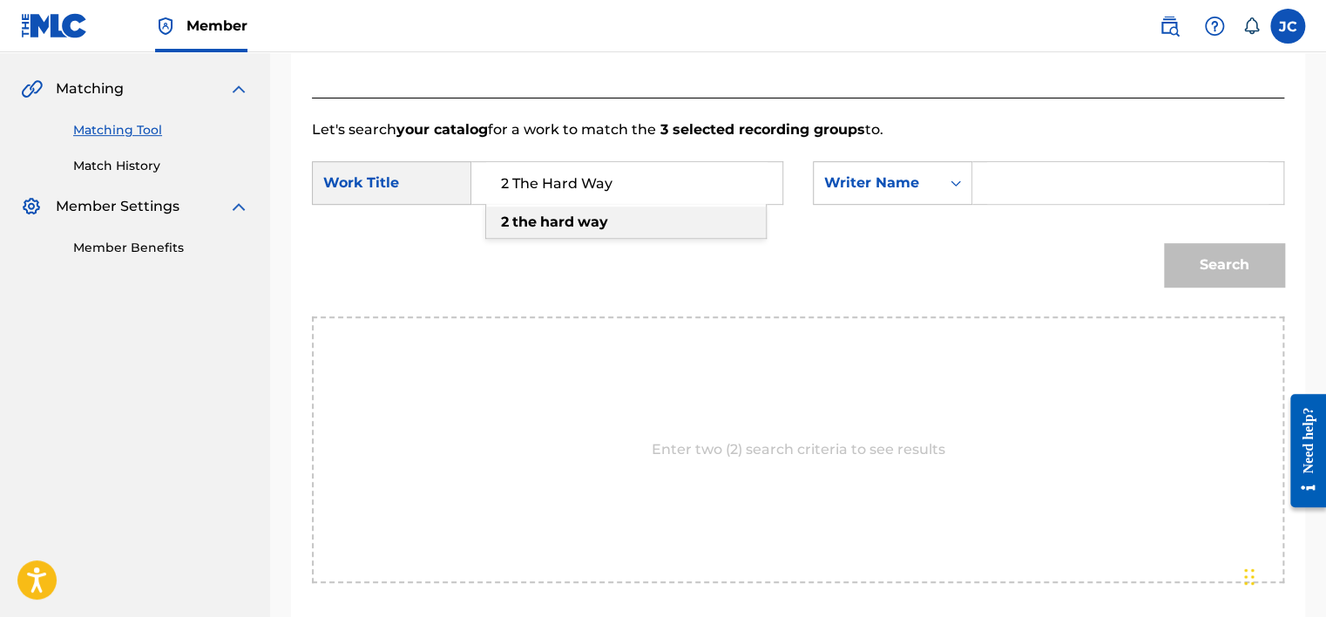
type input "2 The Hard Way"
click at [1035, 185] on input "Search Form" at bounding box center [1127, 183] width 281 height 42
paste input "[PERSON_NAME]"
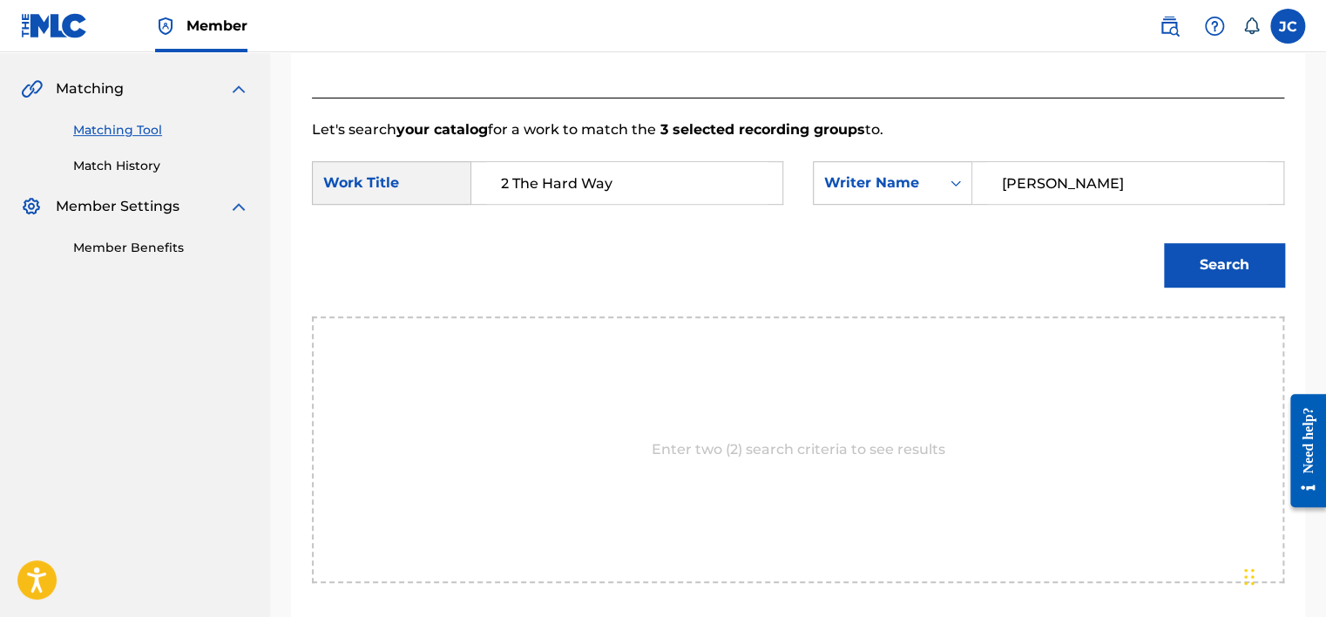
type input "[PERSON_NAME]"
click at [1164, 243] on button "Search" at bounding box center [1224, 265] width 120 height 44
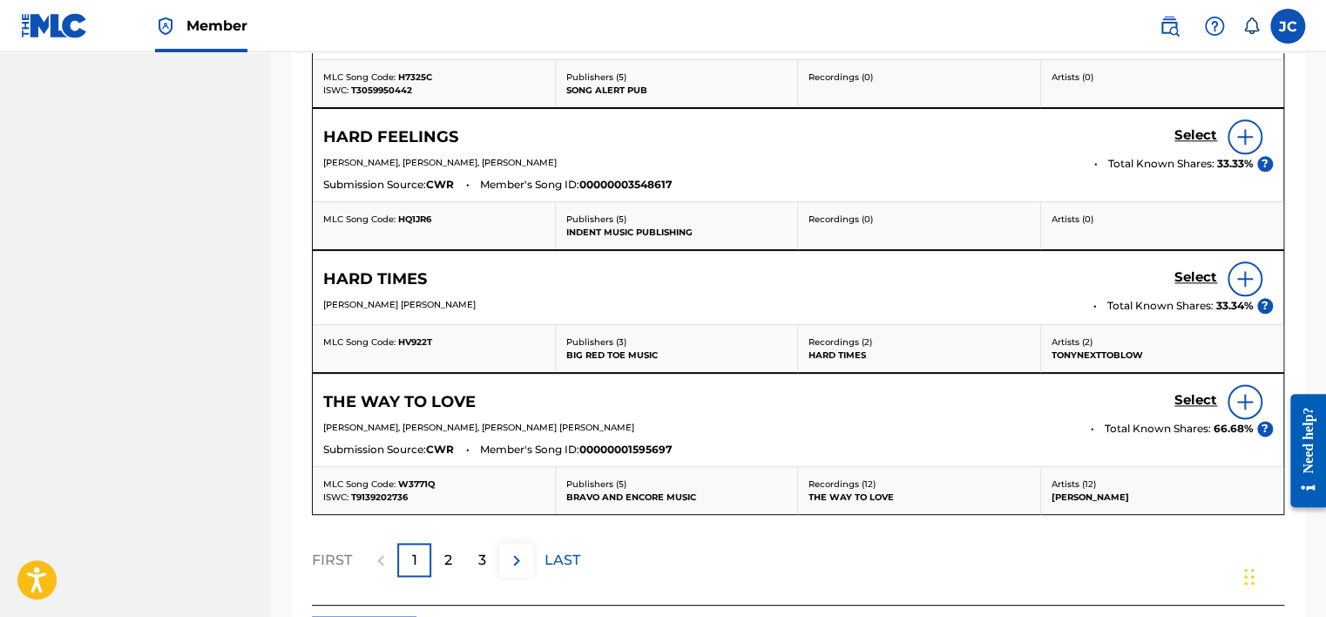
scroll to position [1018, 0]
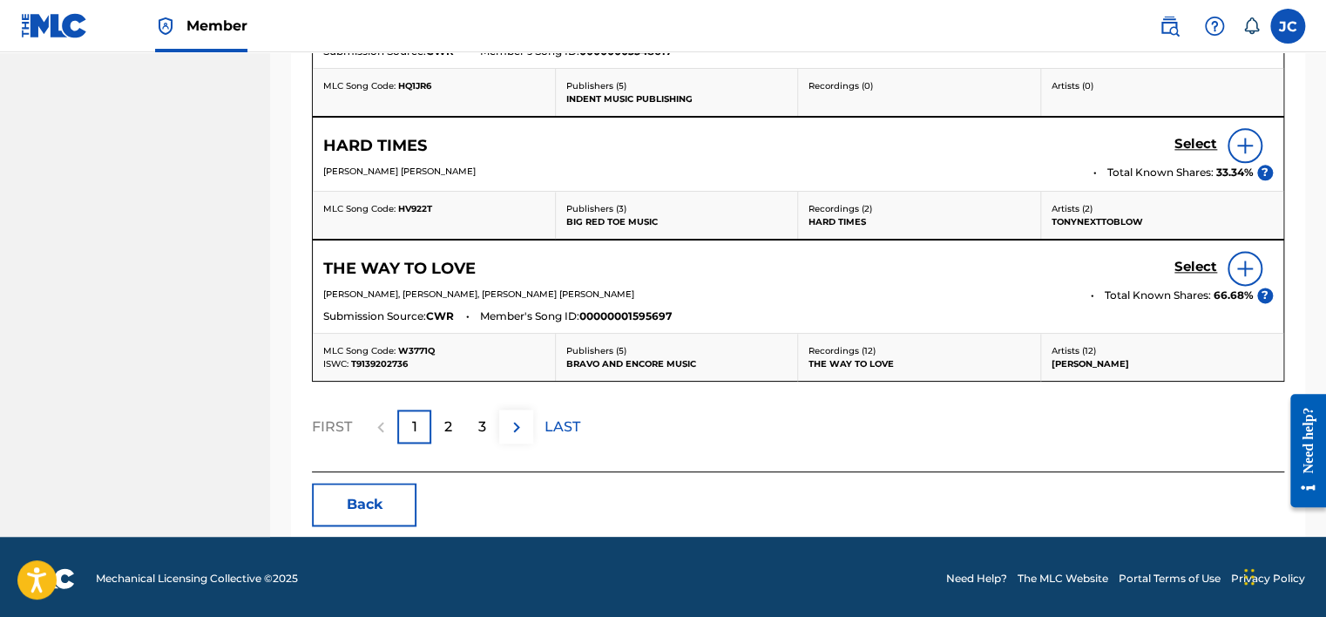
click at [377, 488] on button "Back" at bounding box center [364, 505] width 105 height 44
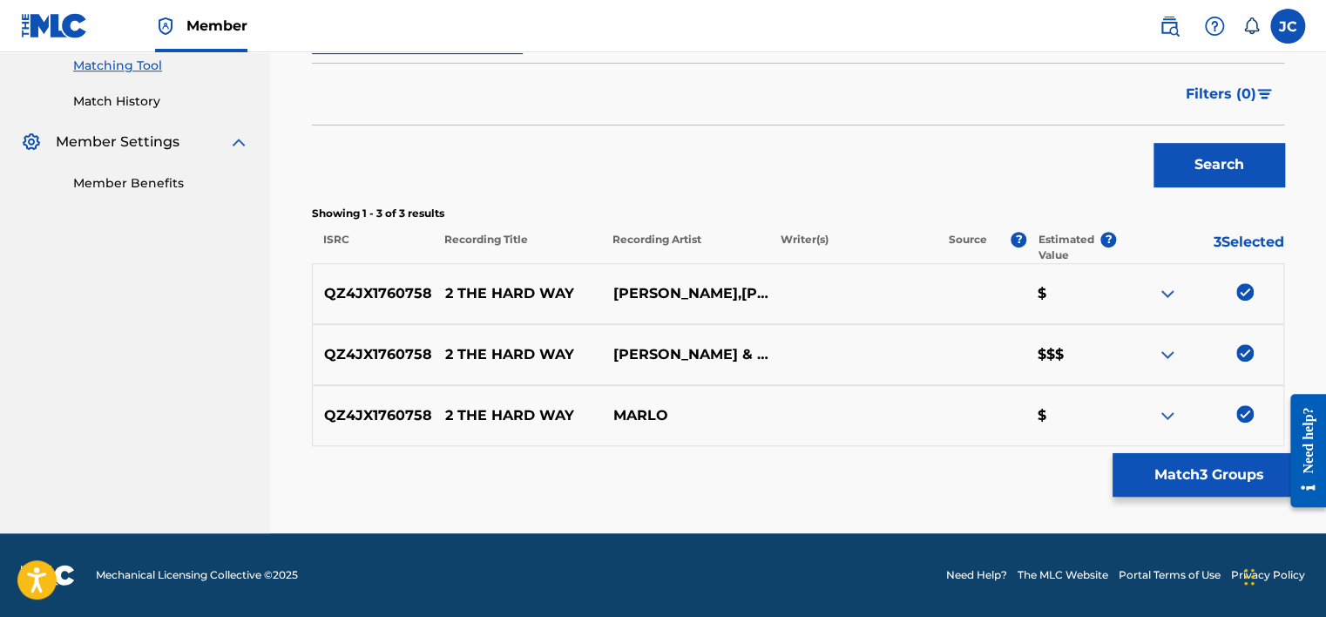
scroll to position [450, 0]
click at [1243, 422] on img at bounding box center [1244, 414] width 17 height 17
click at [1248, 349] on img at bounding box center [1244, 353] width 17 height 17
click at [1248, 303] on div at bounding box center [1199, 294] width 167 height 21
click at [1248, 296] on img at bounding box center [1244, 292] width 17 height 17
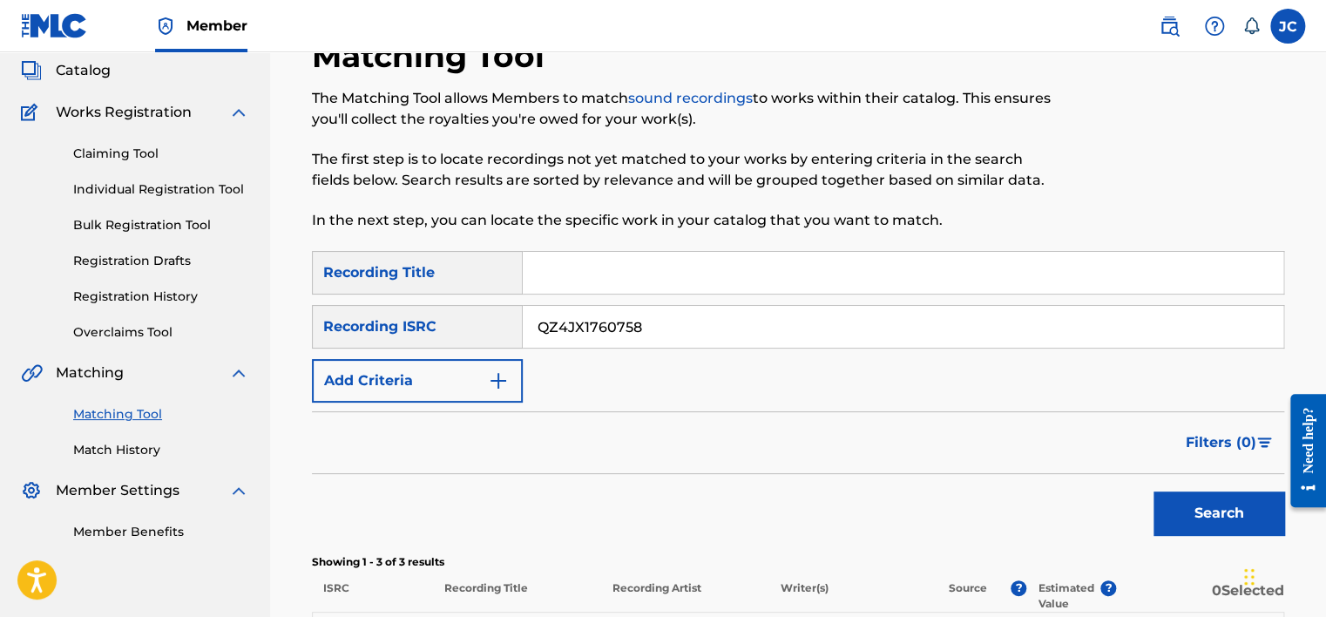
scroll to position [105, 0]
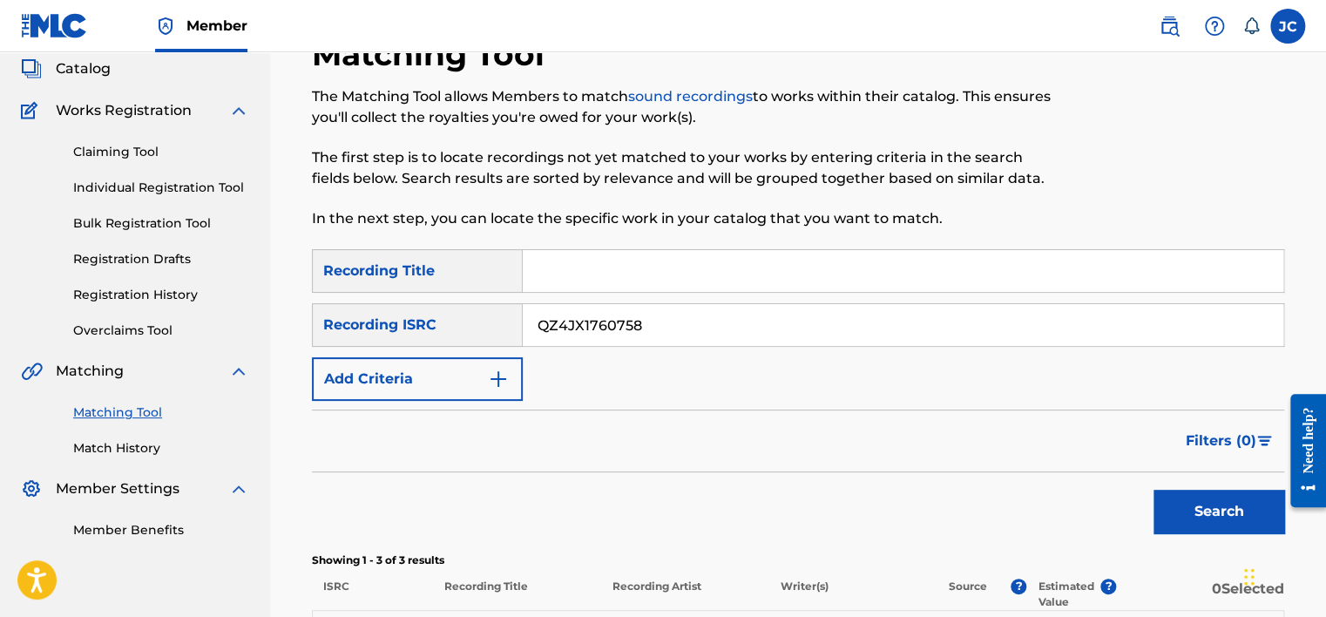
click at [641, 328] on input "QZ4JX1760758" at bounding box center [903, 325] width 761 height 42
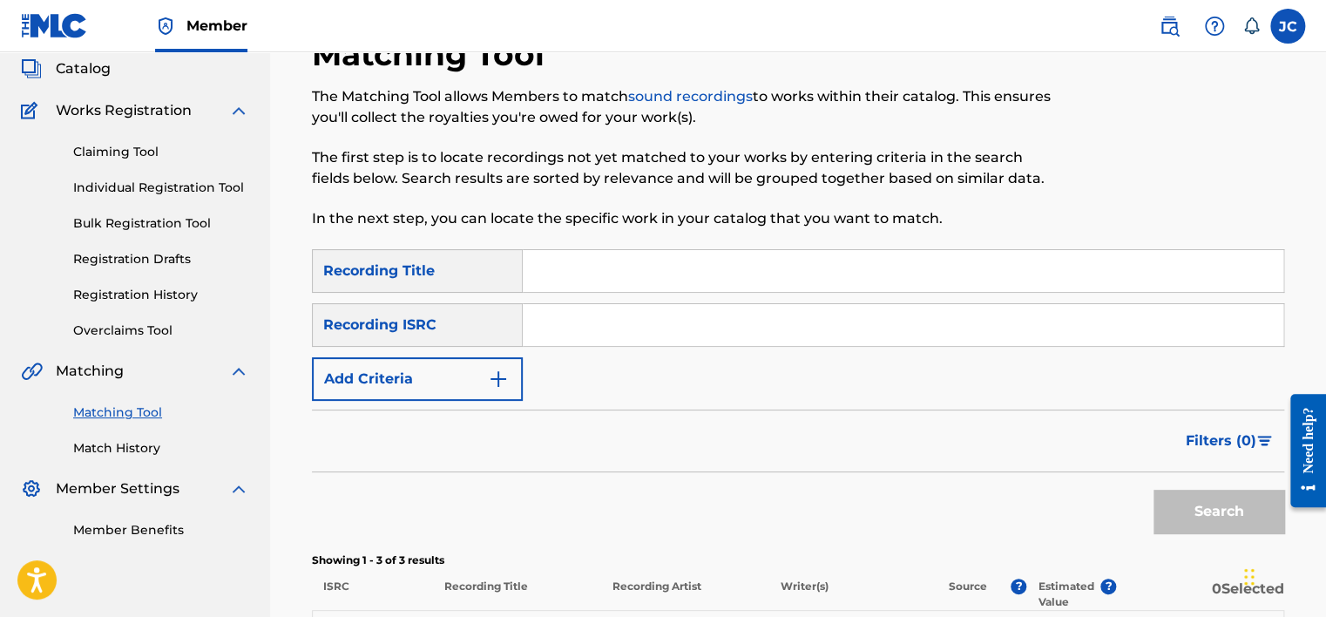
paste input "USSD19700451"
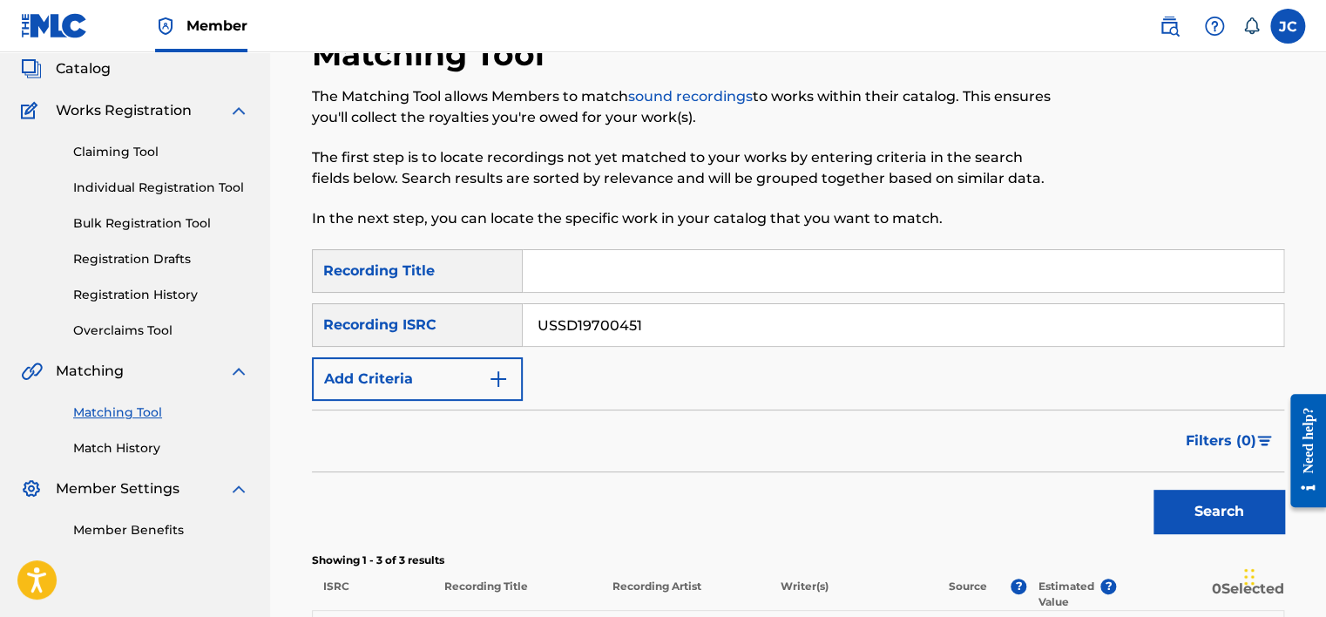
type input "USSD19700451"
click at [1153, 490] on button "Search" at bounding box center [1218, 512] width 131 height 44
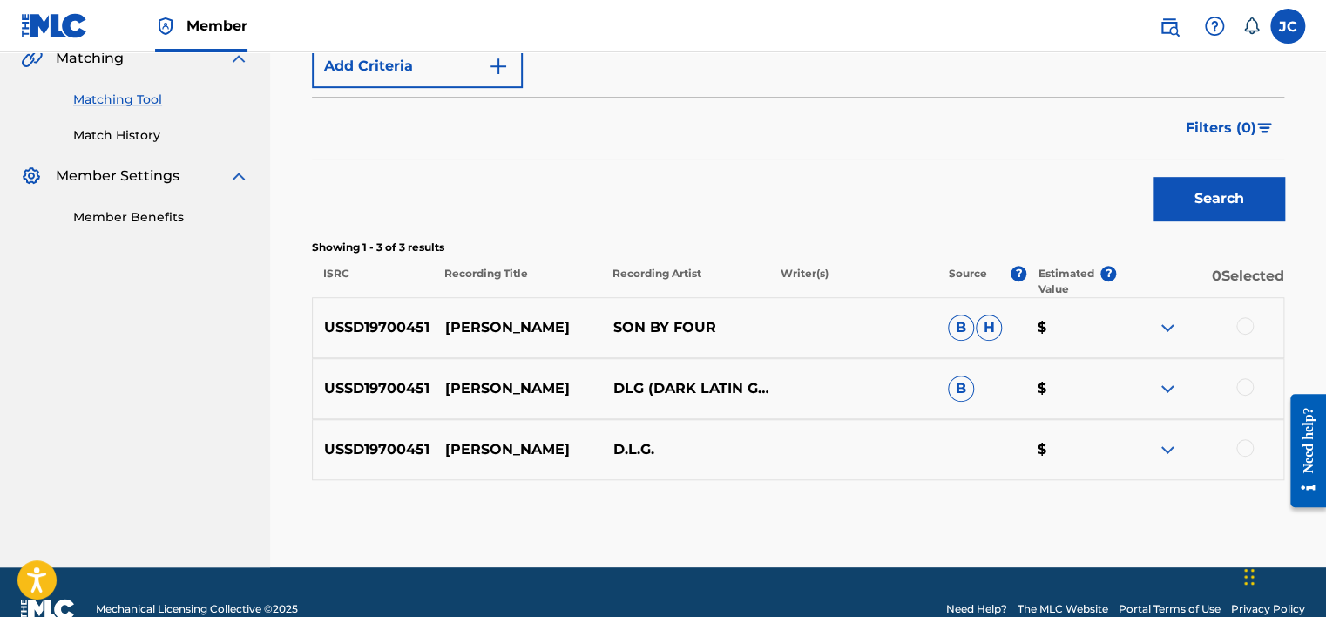
scroll to position [450, 0]
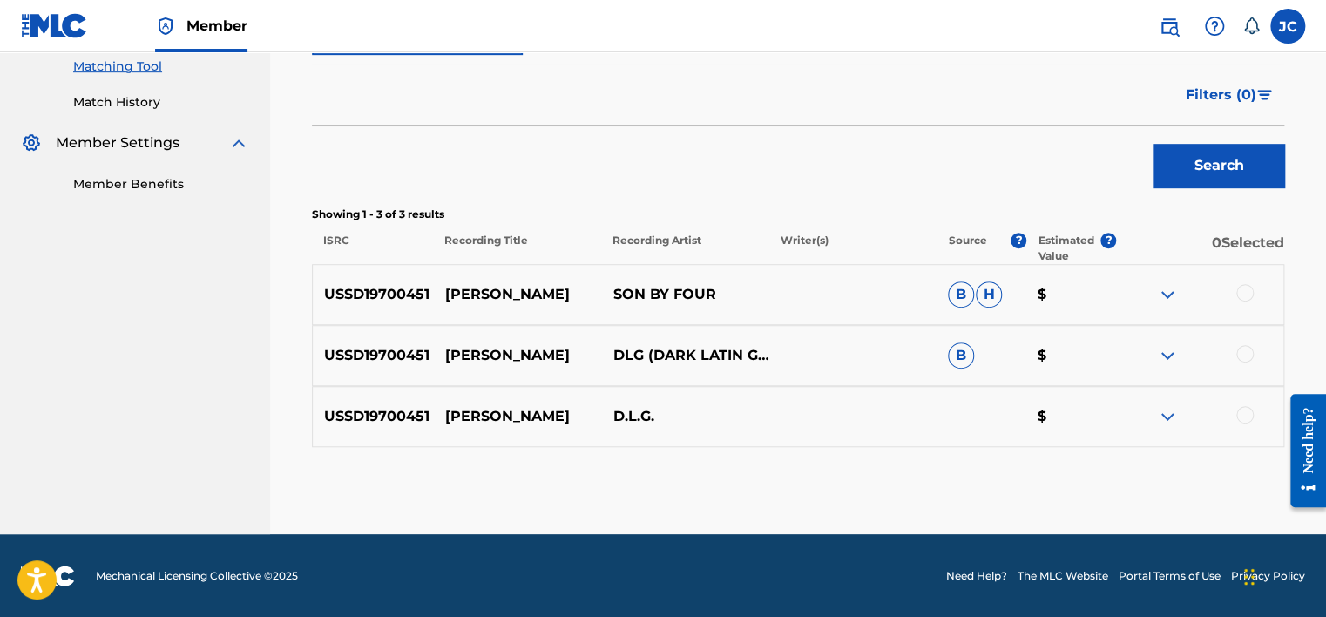
click at [1237, 413] on div at bounding box center [1244, 414] width 17 height 17
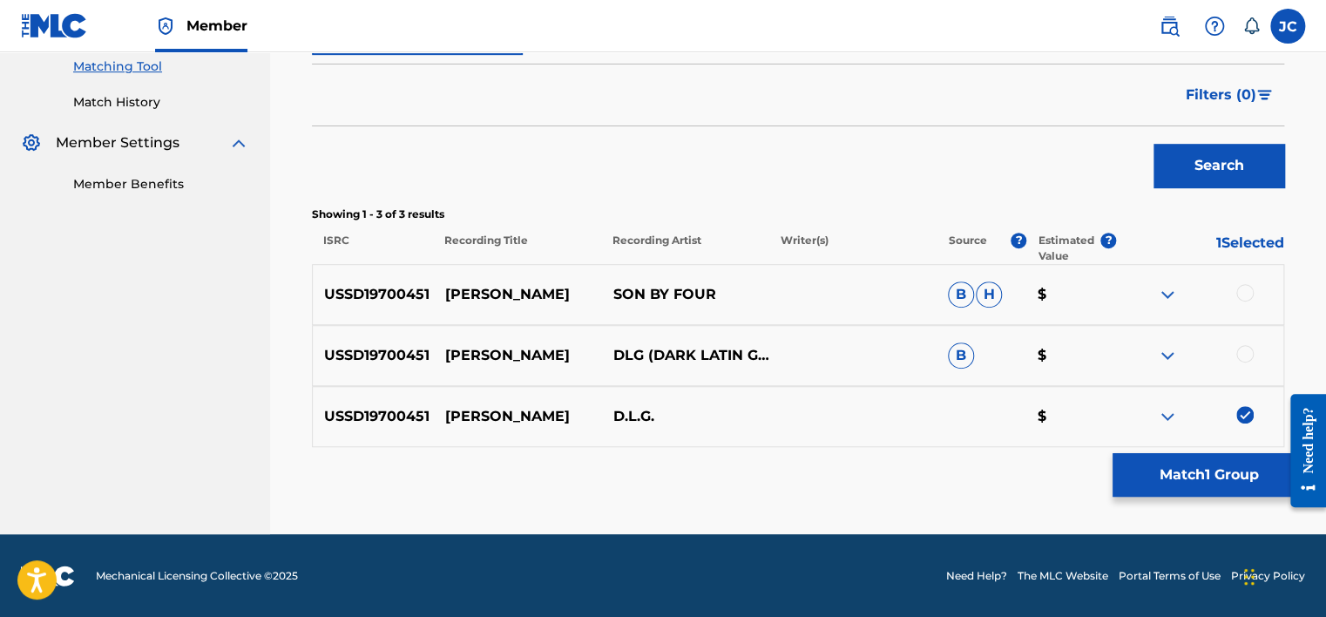
click at [1243, 356] on div at bounding box center [1244, 353] width 17 height 17
click at [1245, 291] on div at bounding box center [1244, 292] width 17 height 17
click at [1205, 494] on button "Match 3 Groups" at bounding box center [1208, 475] width 193 height 44
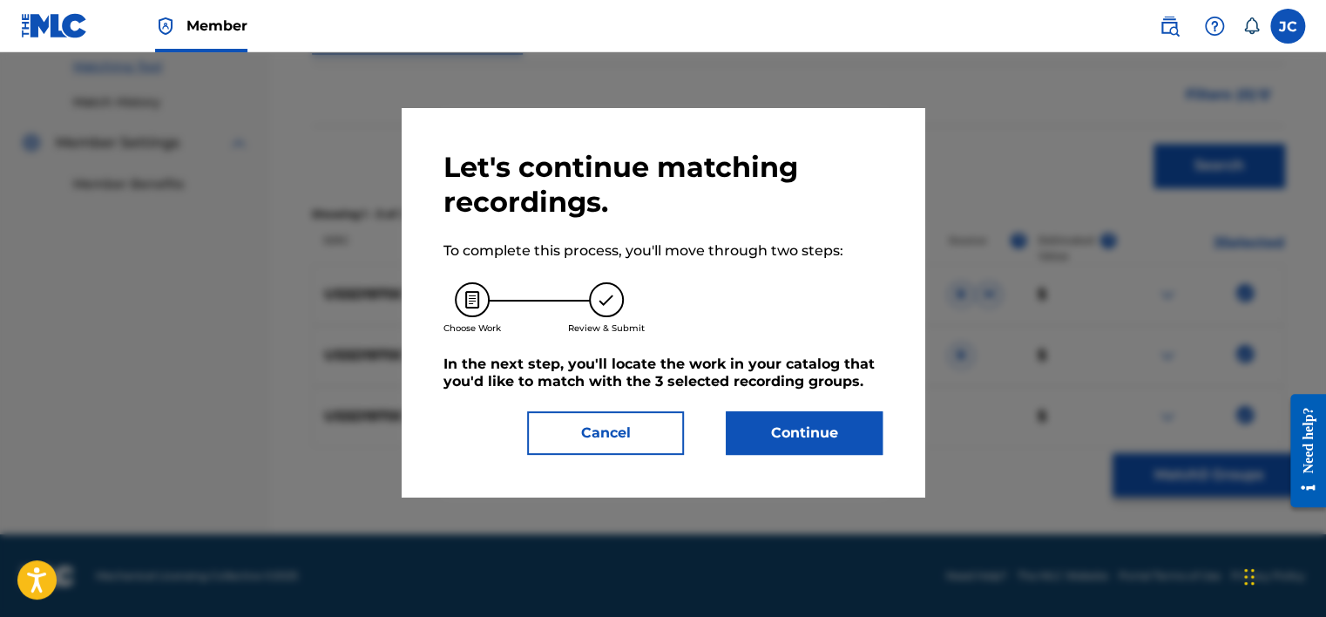
click at [850, 443] on button "Continue" at bounding box center [804, 433] width 157 height 44
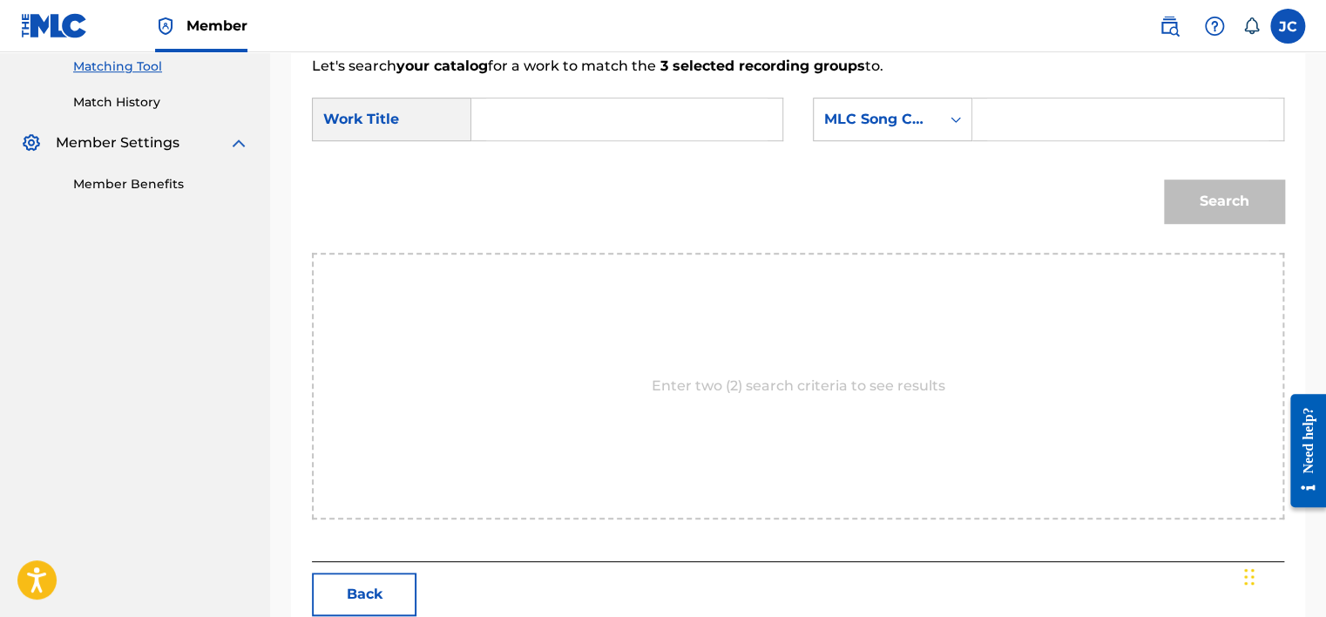
click at [891, 96] on form "SearchWithCriteria80619bfa-93c6-4d1f-9e01-e4ea19f43d0a Work Title SearchWithCri…" at bounding box center [798, 165] width 972 height 176
click at [893, 114] on div "MLC Song Code" at bounding box center [876, 119] width 105 height 21
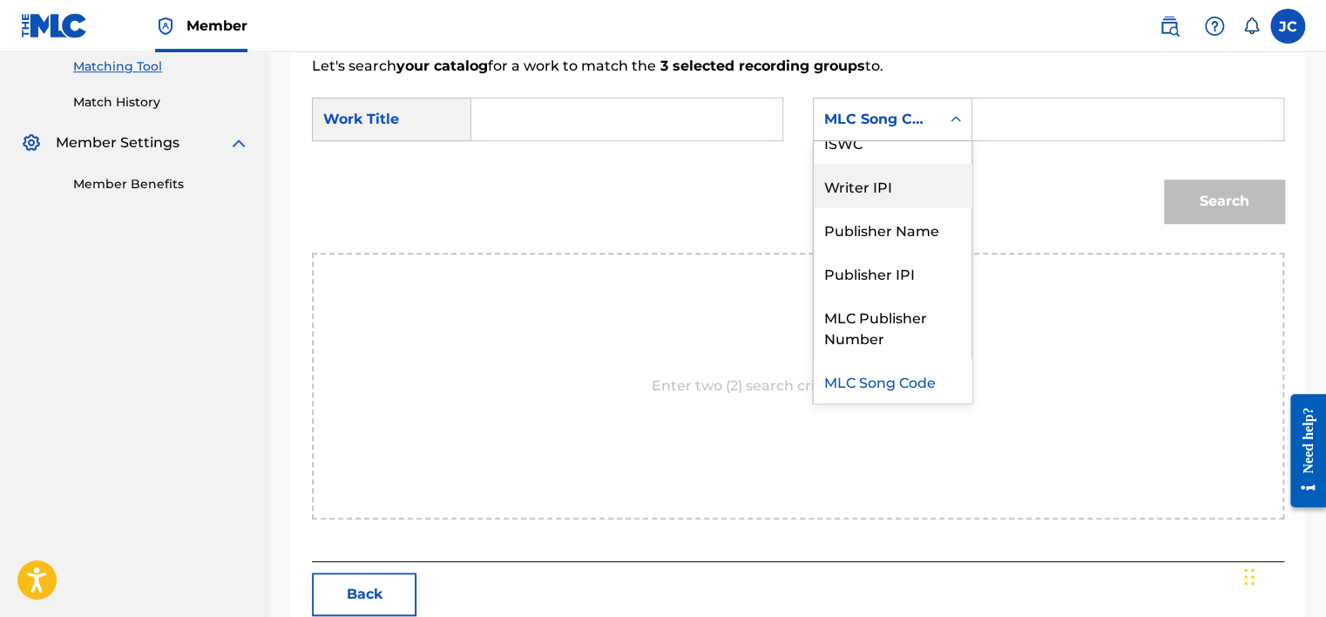
scroll to position [0, 0]
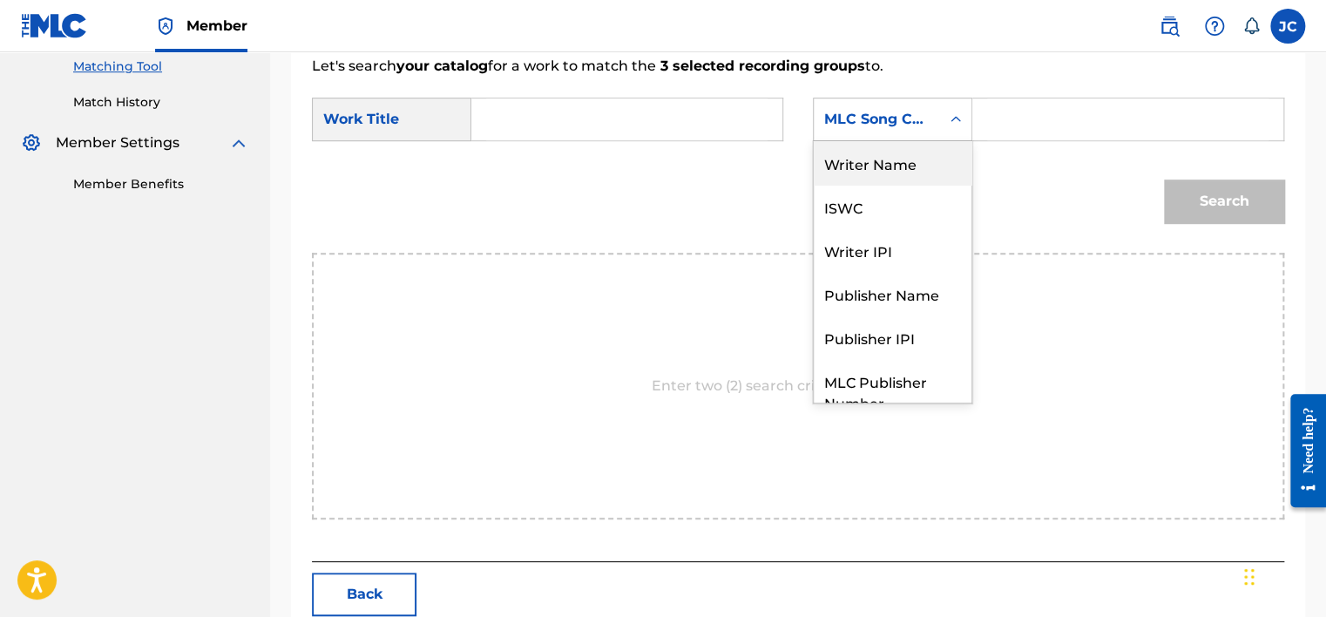
click at [899, 167] on div "Writer Name" at bounding box center [893, 163] width 158 height 44
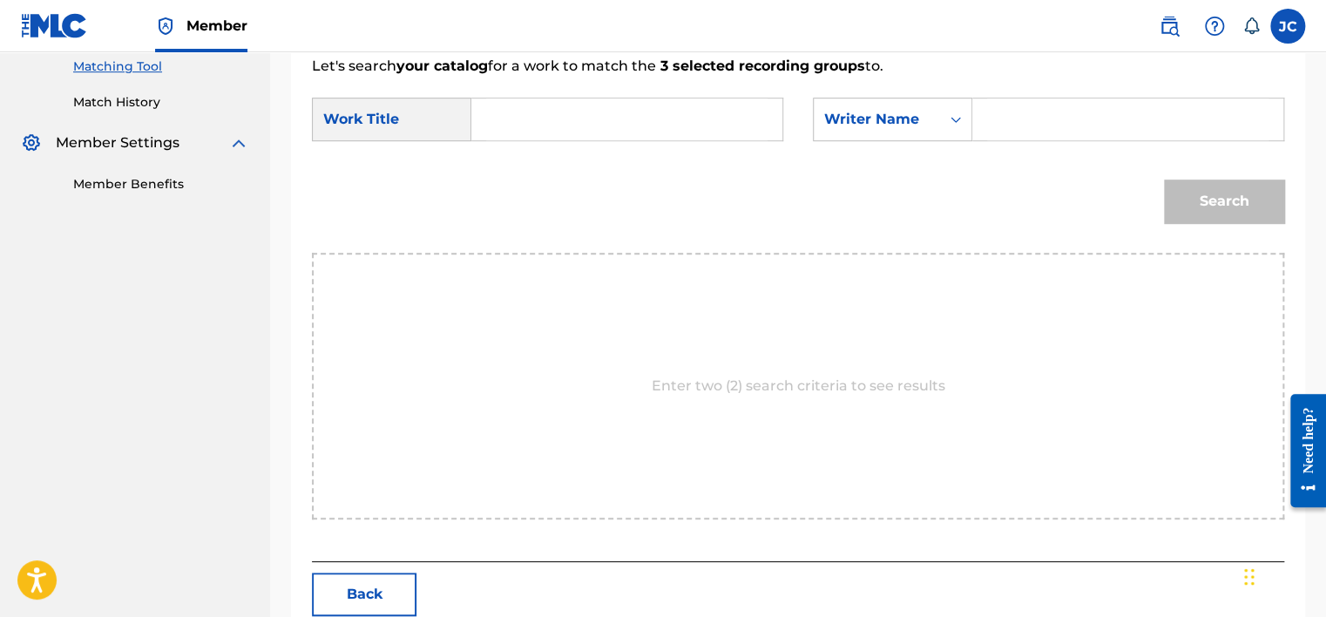
click at [710, 115] on input "Search Form" at bounding box center [626, 119] width 281 height 42
paste input "[PERSON_NAME]"
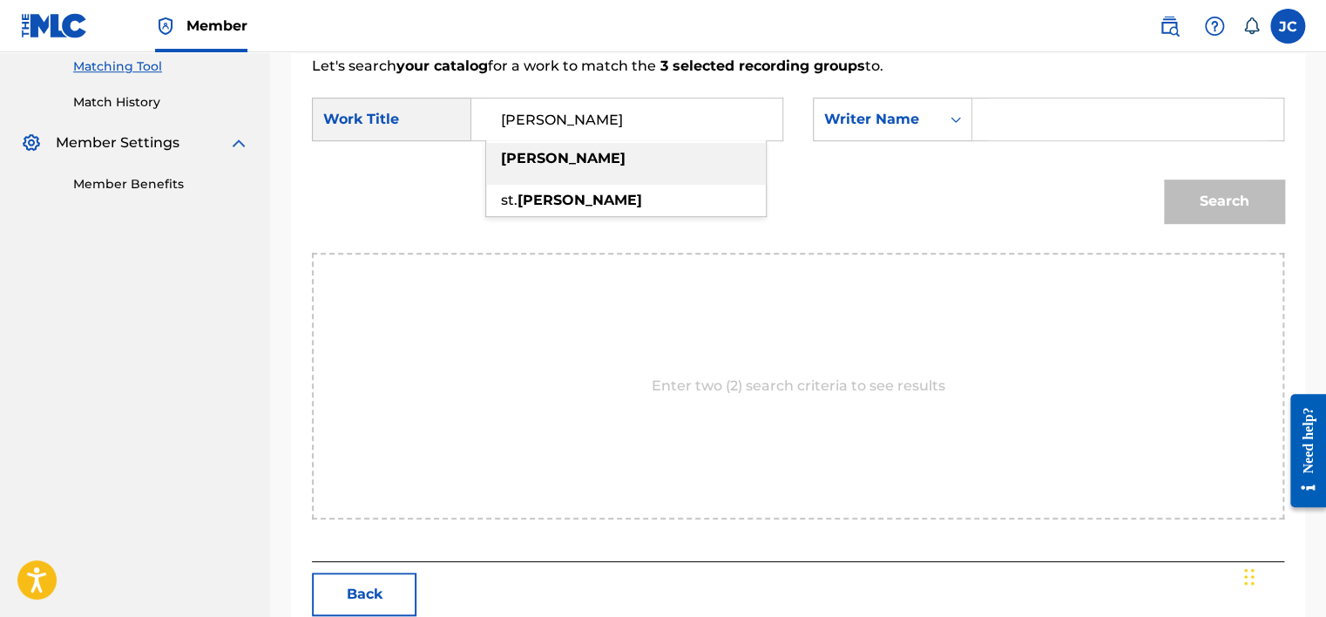
type input "[PERSON_NAME]"
click at [1077, 124] on input "Search Form" at bounding box center [1127, 119] width 281 height 42
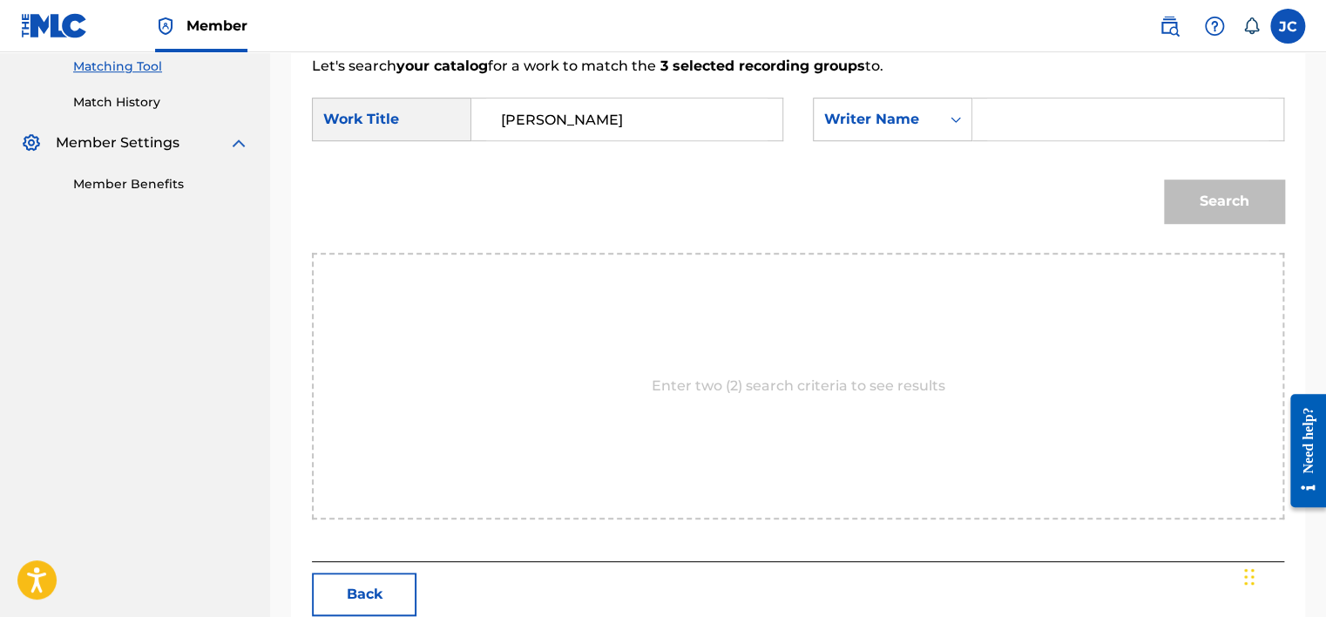
paste input "Valoy"
type input "Valoy"
click at [1164, 179] on button "Search" at bounding box center [1224, 201] width 120 height 44
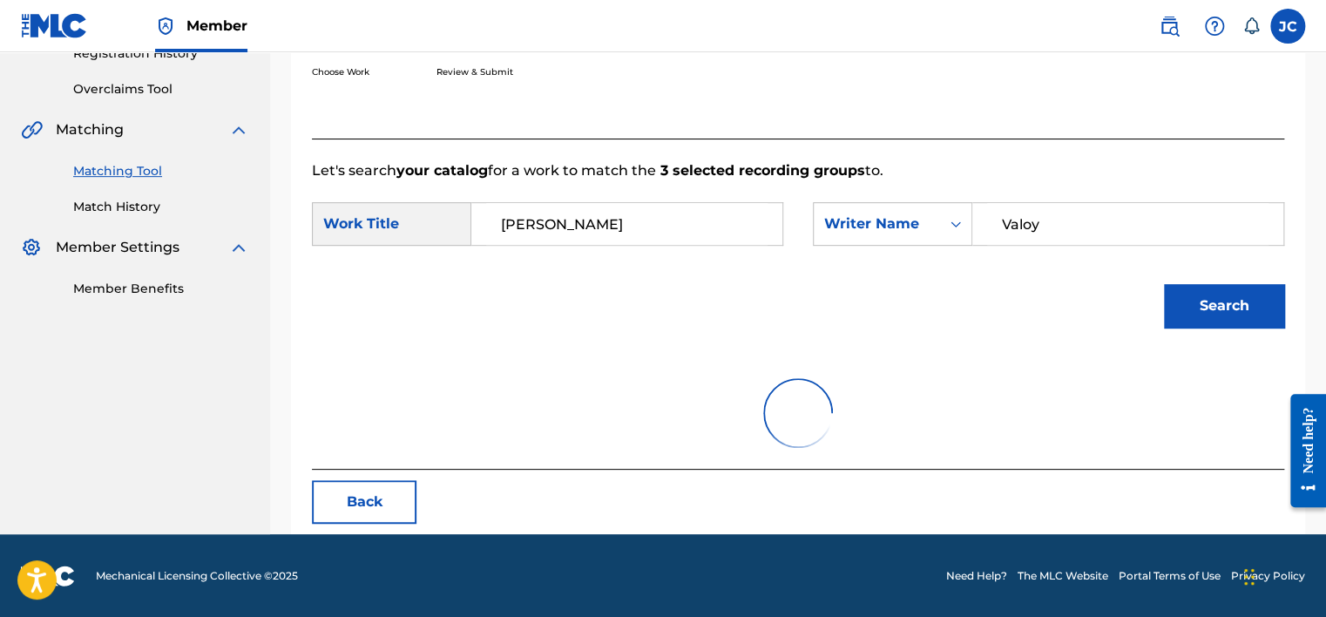
scroll to position [450, 0]
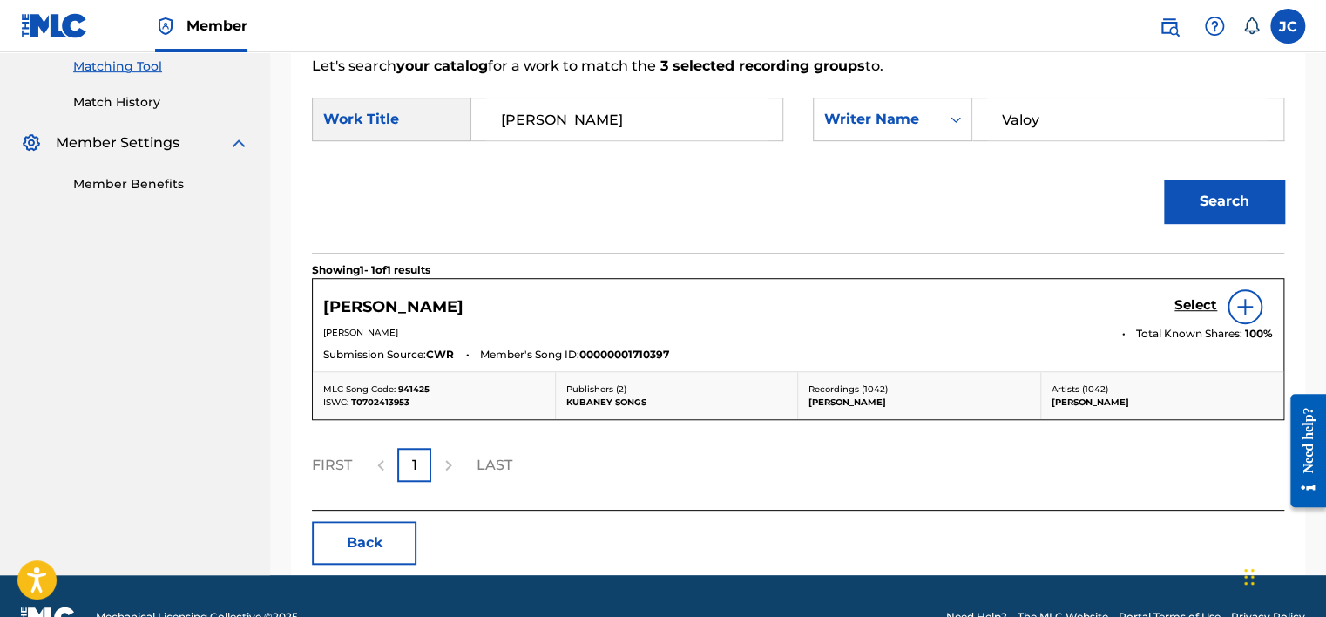
click at [1252, 308] on img at bounding box center [1244, 306] width 21 height 21
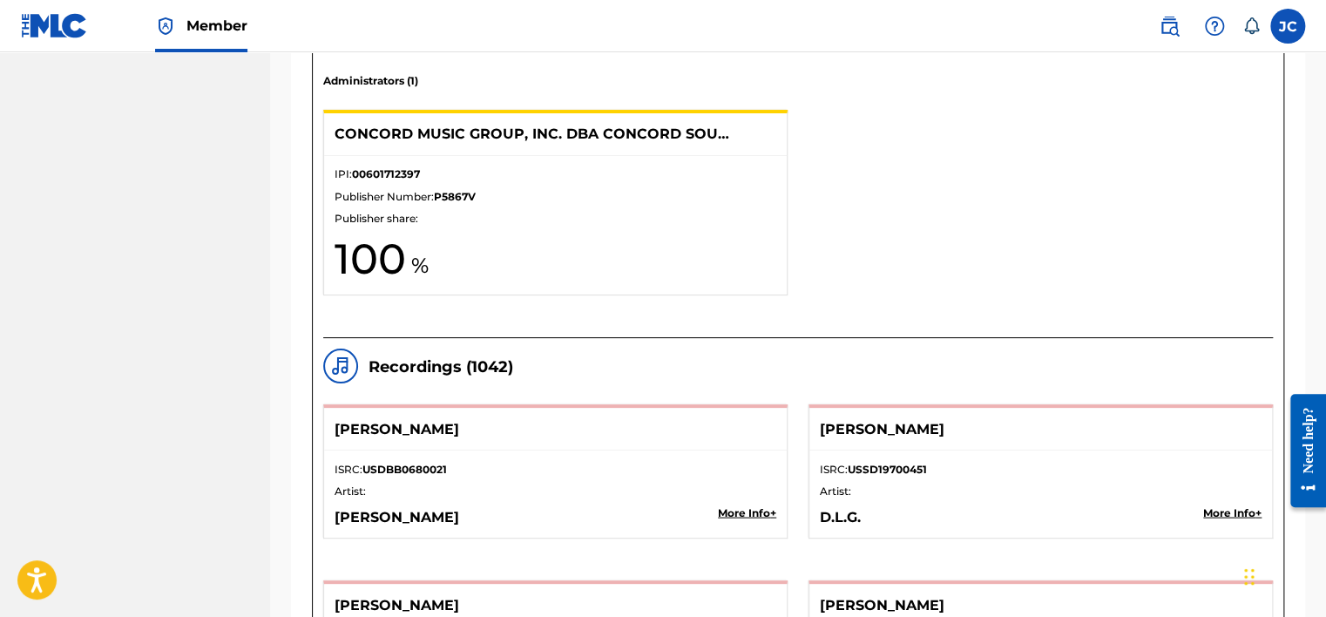
scroll to position [1418, 0]
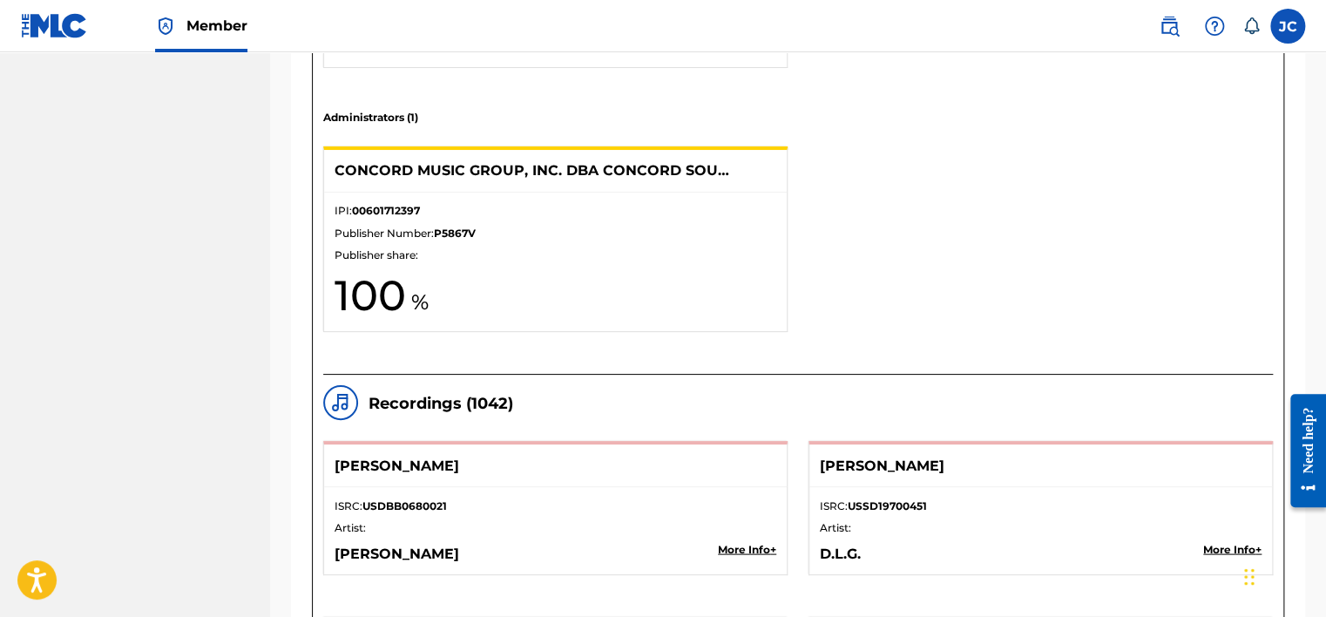
drag, startPoint x: 1328, startPoint y: 197, endPoint x: 44, endPoint y: 68, distance: 1290.6
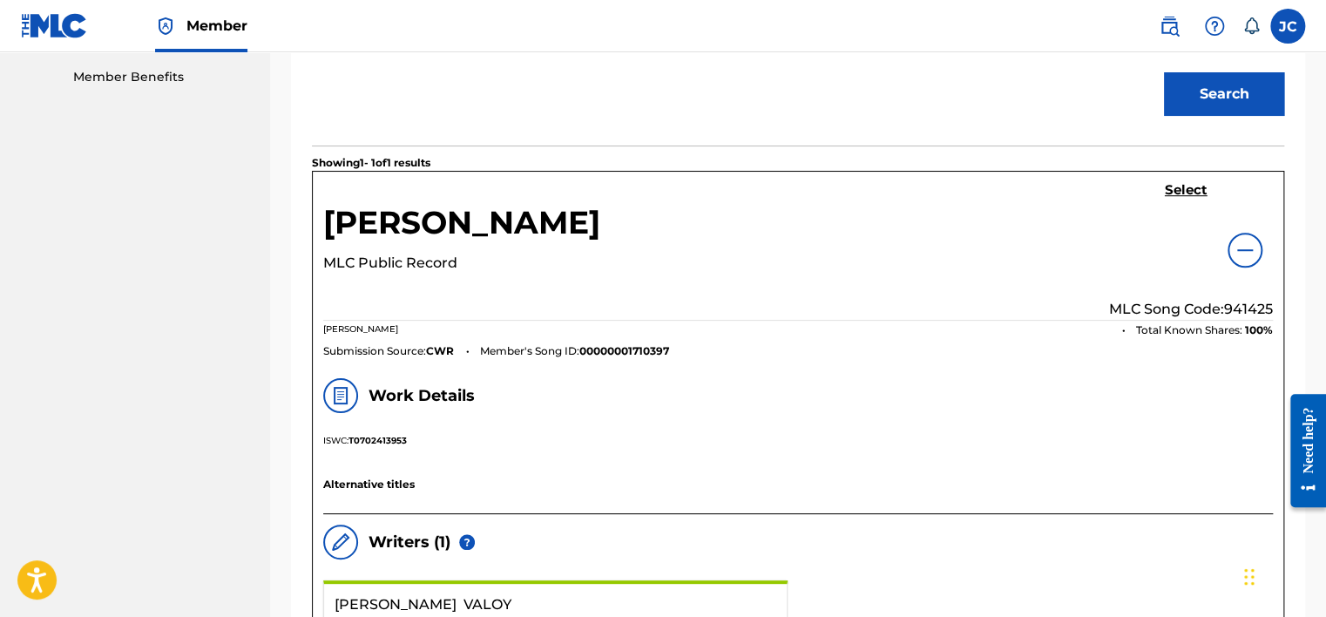
scroll to position [547, 0]
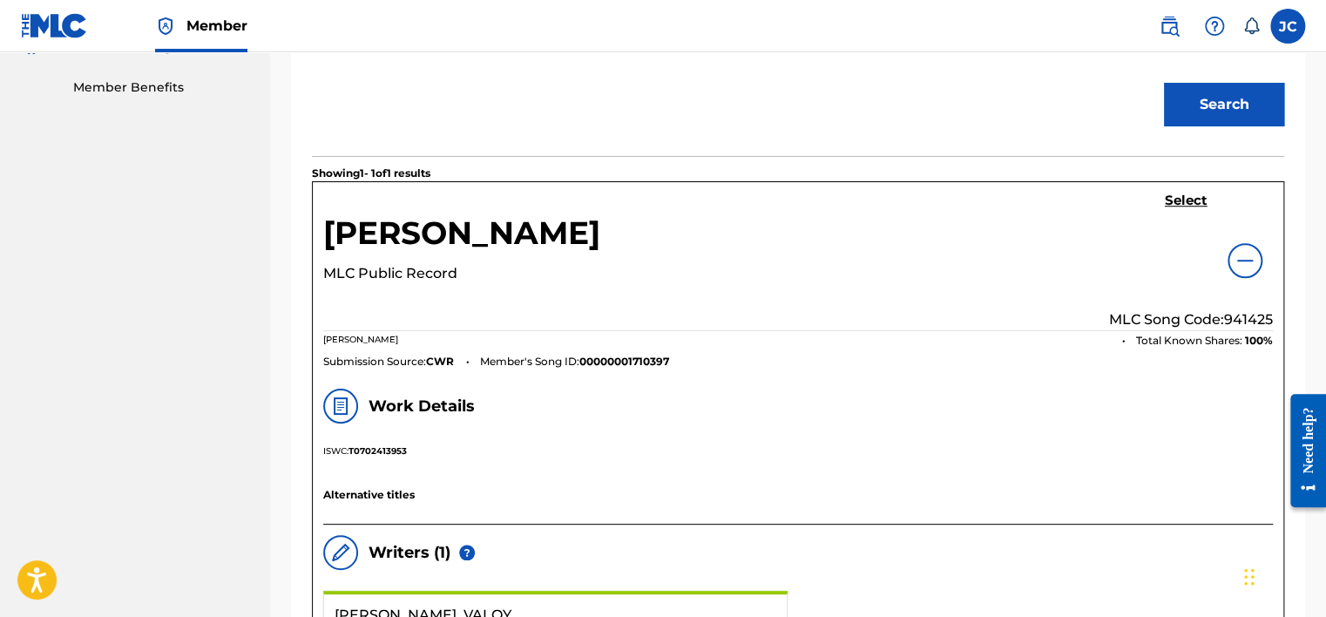
click at [1167, 199] on h5 "Select" at bounding box center [1186, 201] width 43 height 17
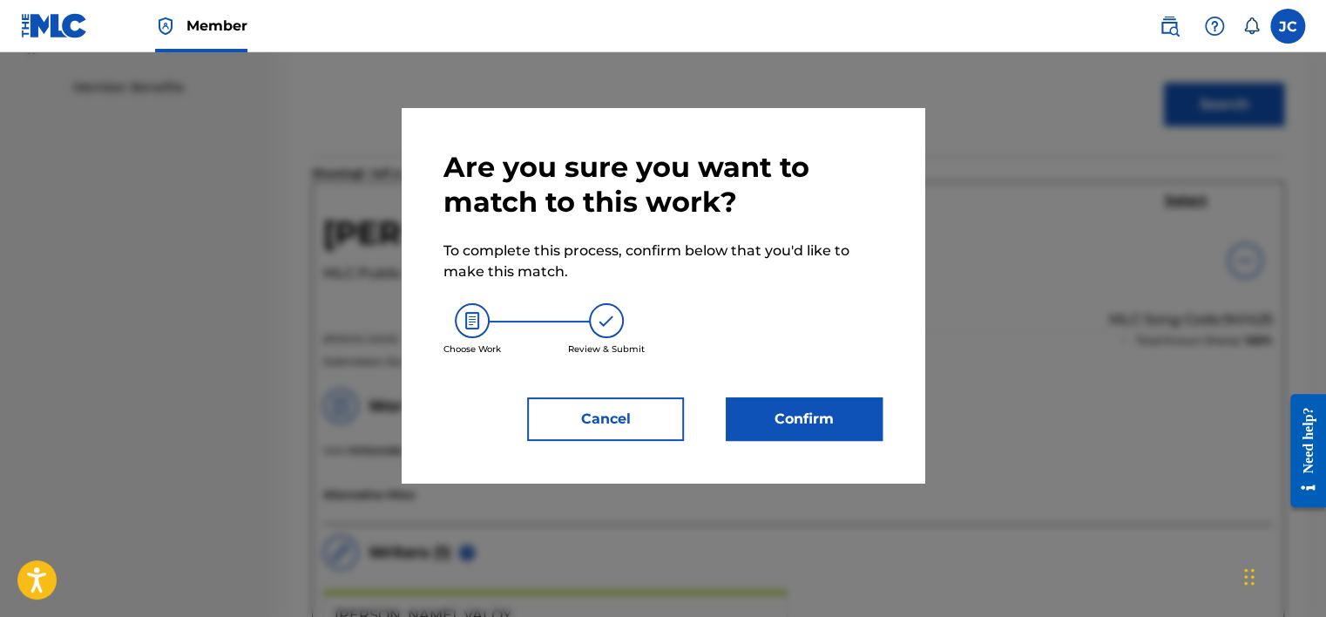
click at [795, 425] on button "Confirm" at bounding box center [804, 419] width 157 height 44
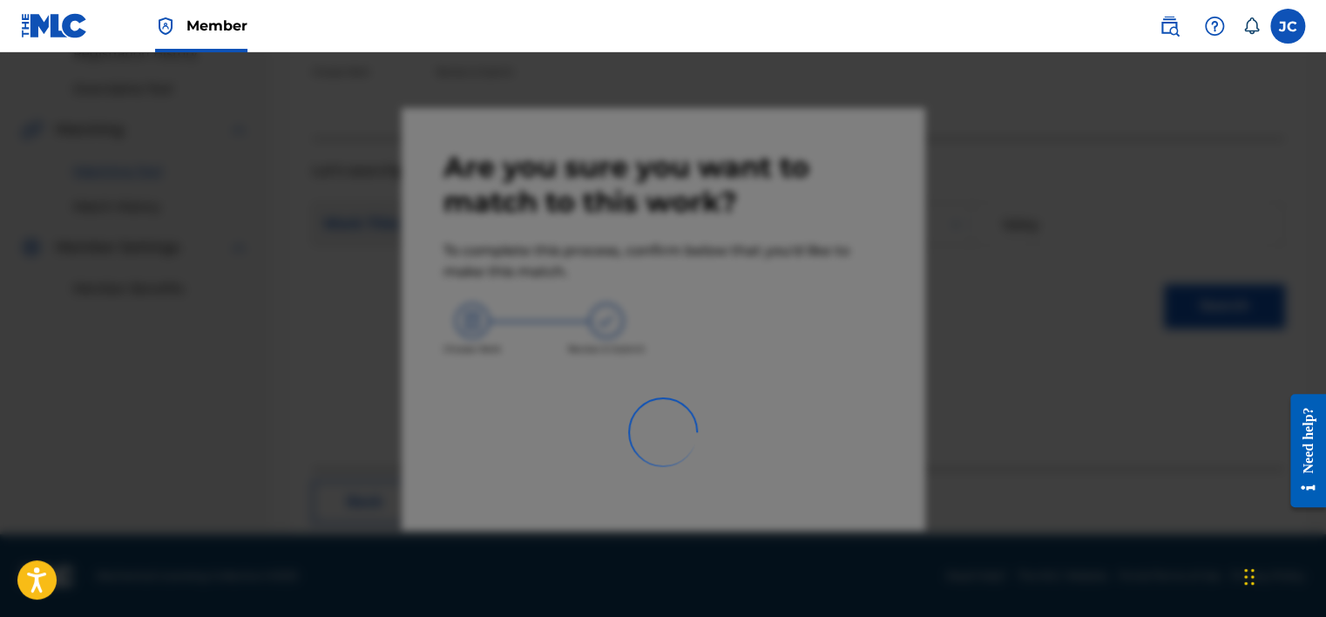
scroll to position [132, 0]
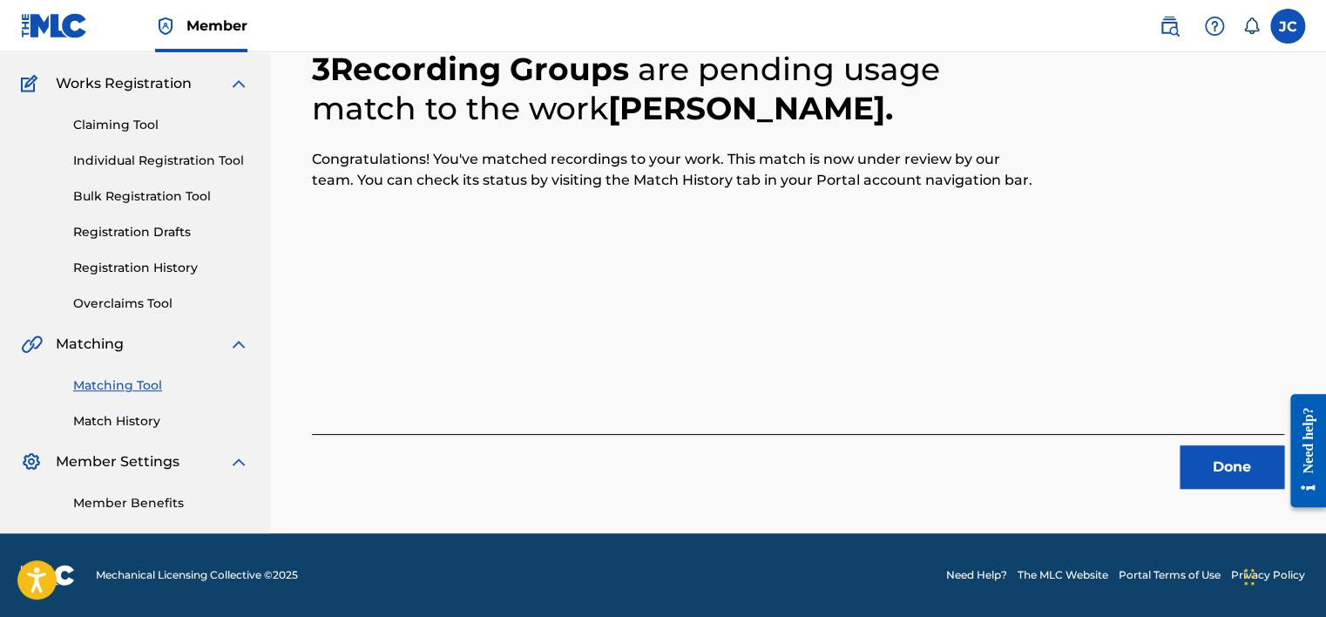
click at [1231, 475] on button "Done" at bounding box center [1232, 467] width 105 height 44
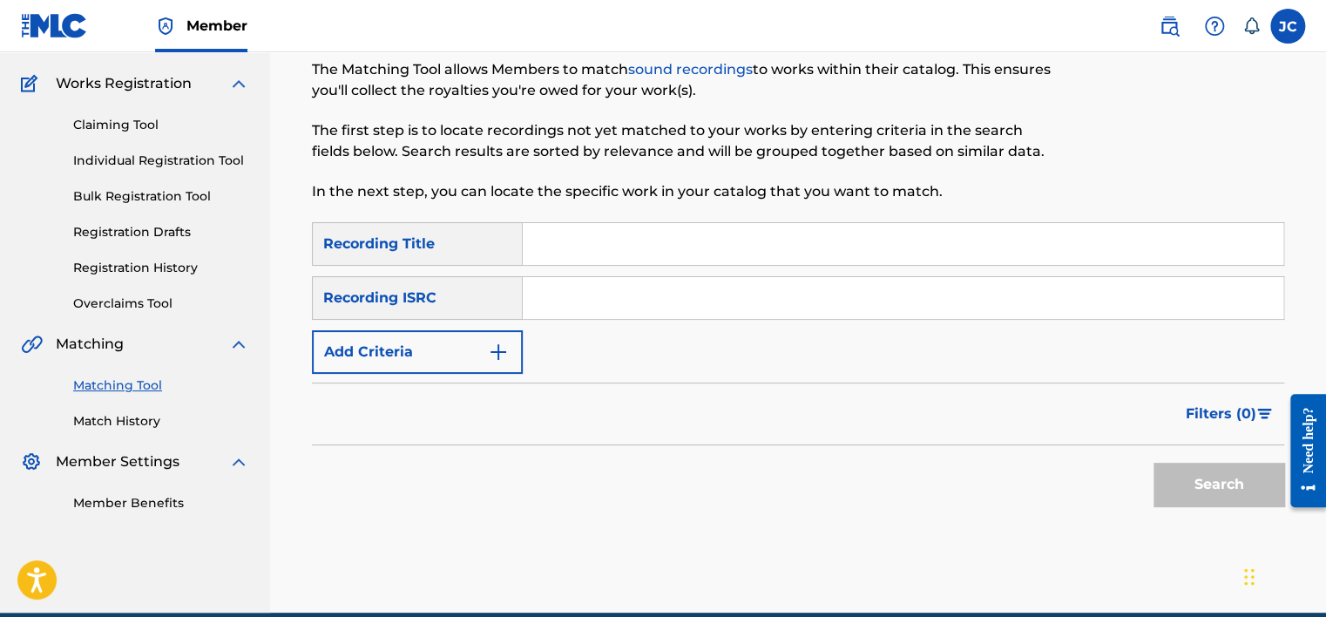
click at [648, 309] on input "Search Form" at bounding box center [903, 298] width 761 height 42
paste input "GBUM72004257"
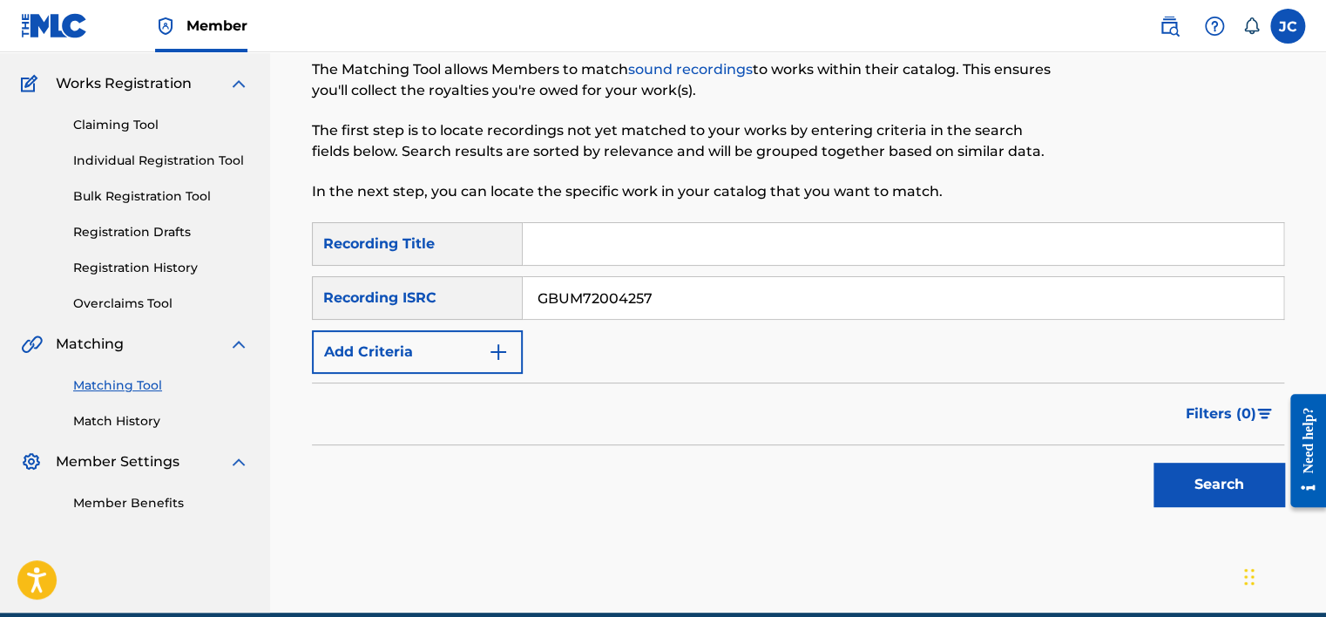
type input "GBUM72004257"
click at [1153, 463] on button "Search" at bounding box center [1218, 485] width 131 height 44
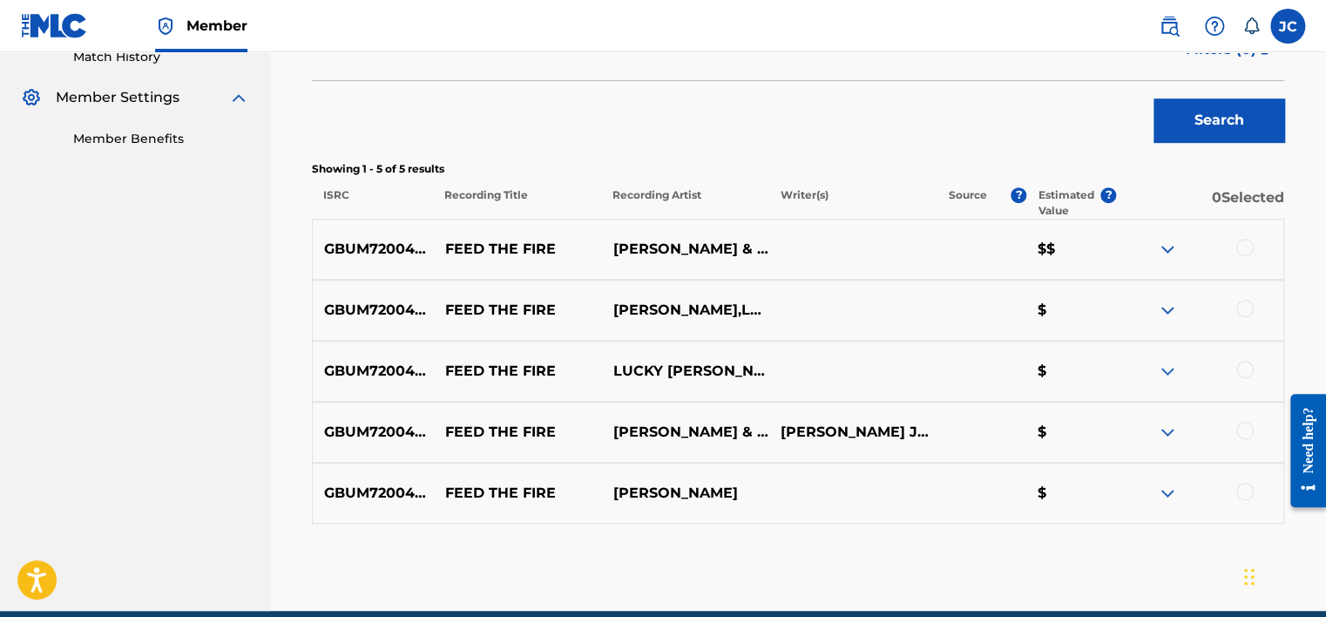
scroll to position [502, 0]
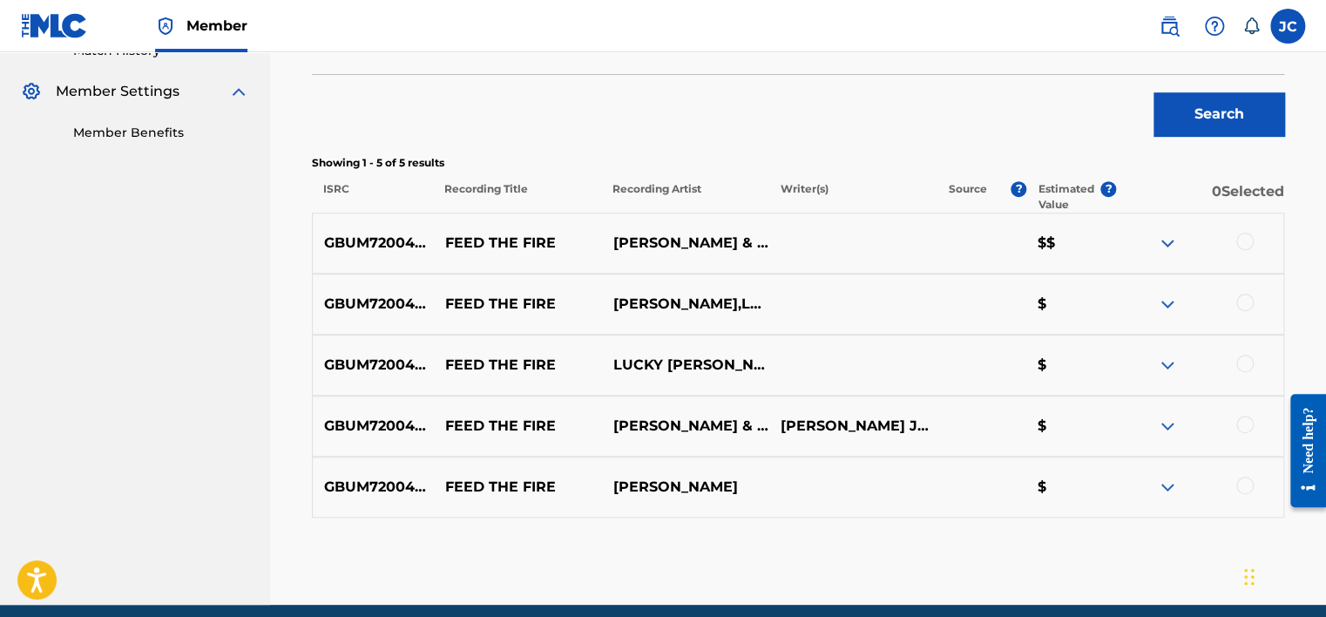
click at [1242, 487] on div at bounding box center [1244, 485] width 17 height 17
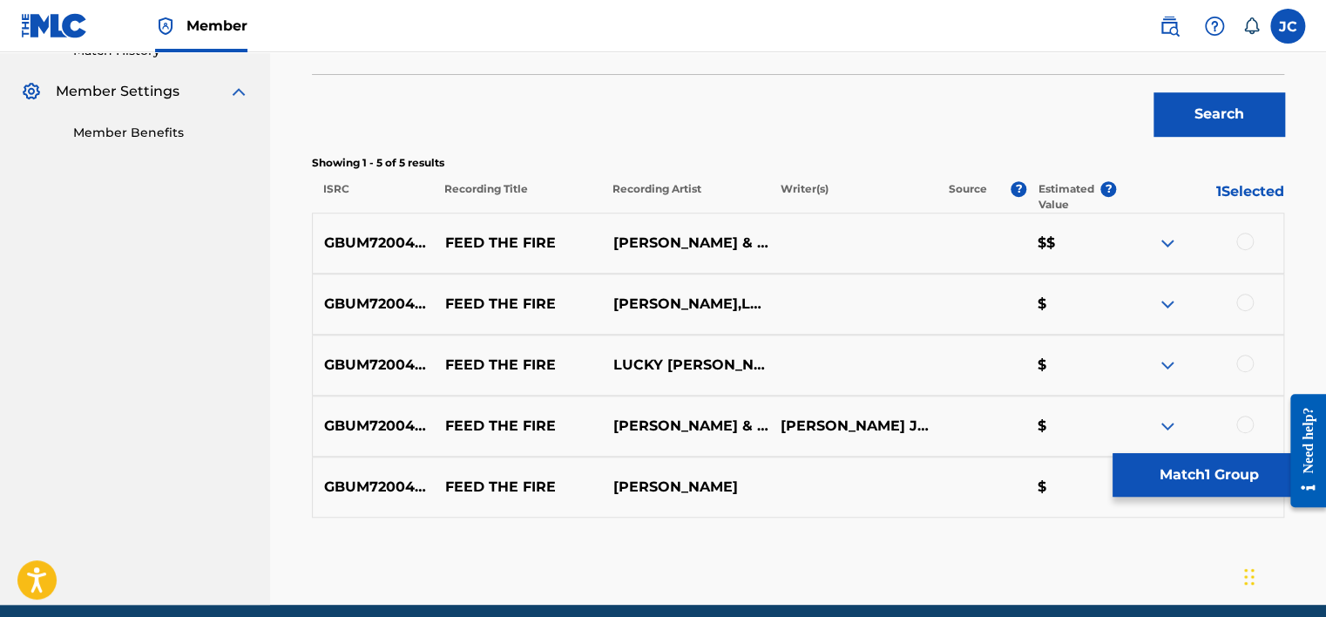
click at [1248, 420] on div at bounding box center [1244, 424] width 17 height 17
click at [1251, 362] on div at bounding box center [1244, 363] width 17 height 17
click at [1248, 296] on div at bounding box center [1244, 302] width 17 height 17
click at [1241, 245] on div at bounding box center [1244, 241] width 17 height 17
click at [1171, 475] on button "Match 5 Groups" at bounding box center [1208, 475] width 193 height 44
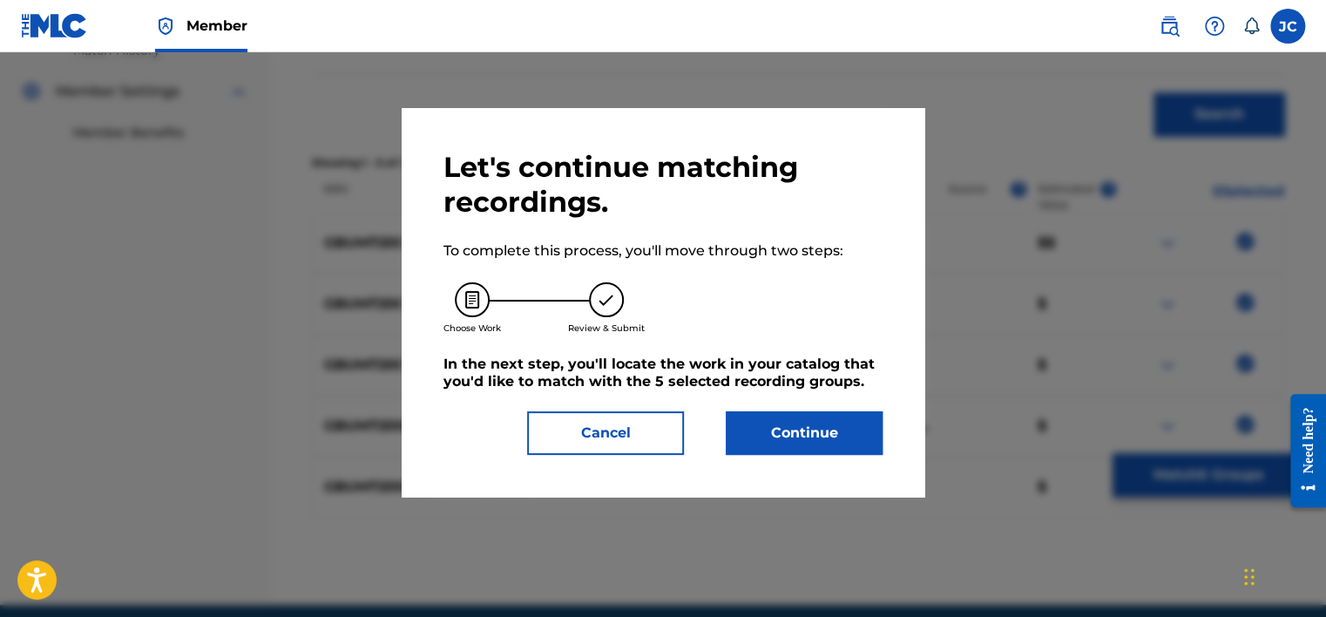
click at [824, 422] on button "Continue" at bounding box center [804, 433] width 157 height 44
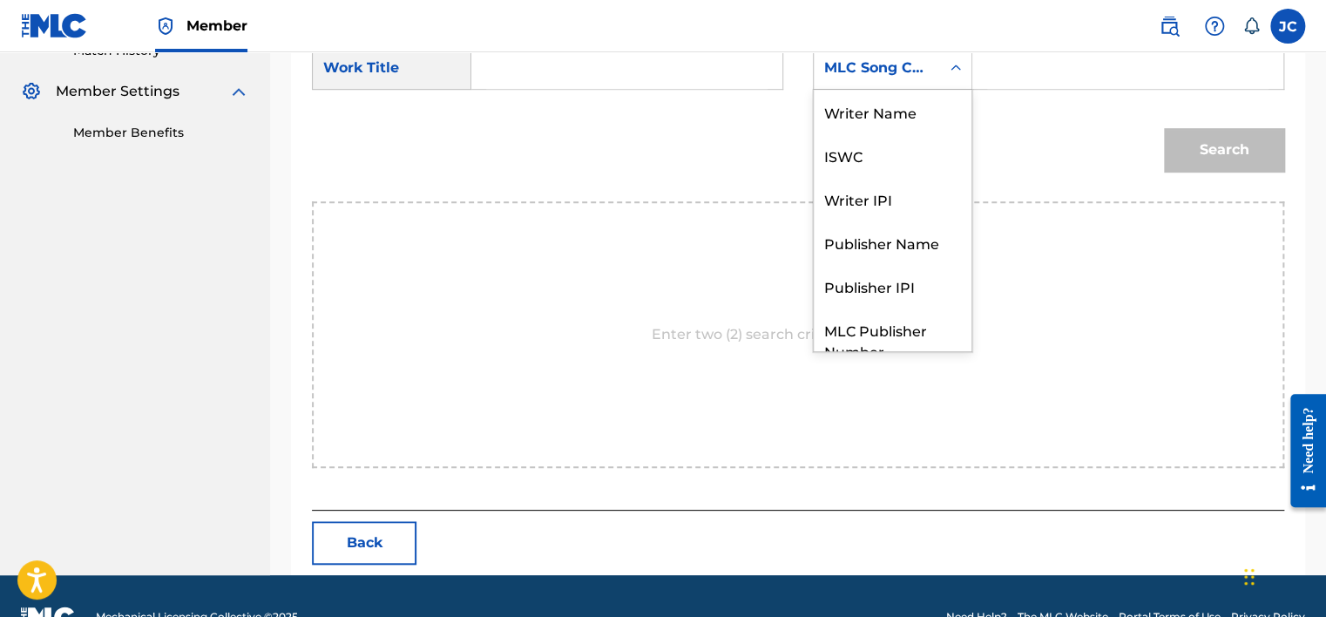
click at [934, 77] on div "MLC Song Code" at bounding box center [877, 67] width 126 height 33
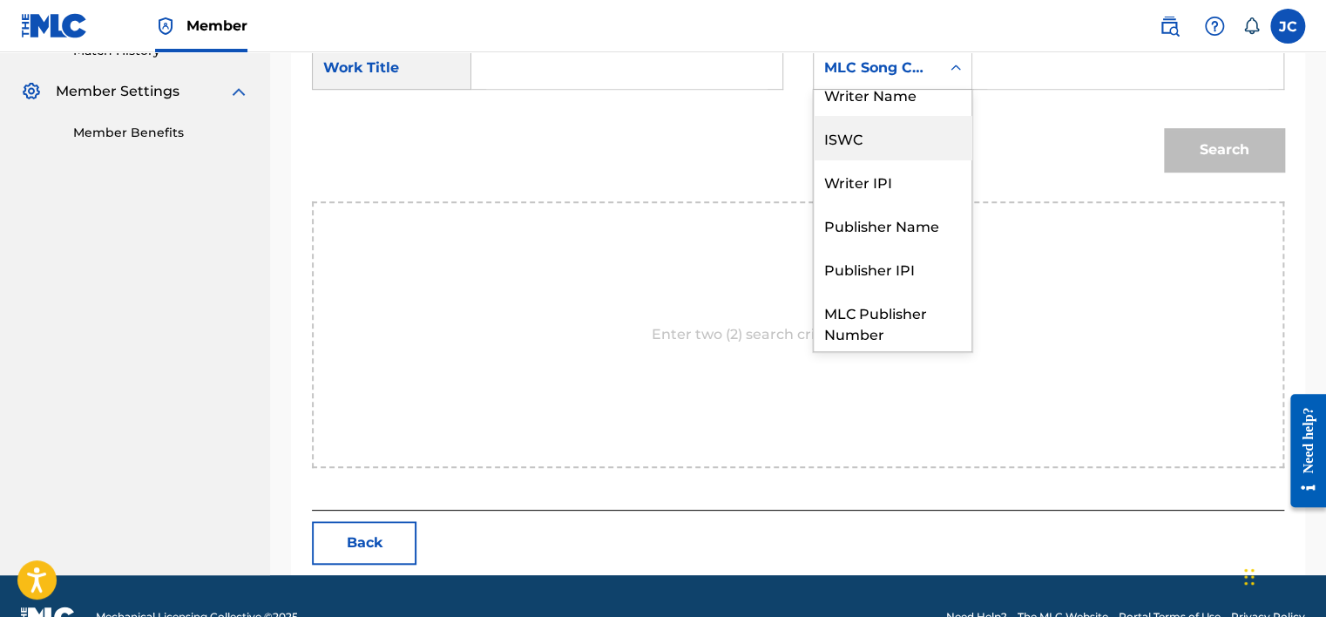
scroll to position [0, 0]
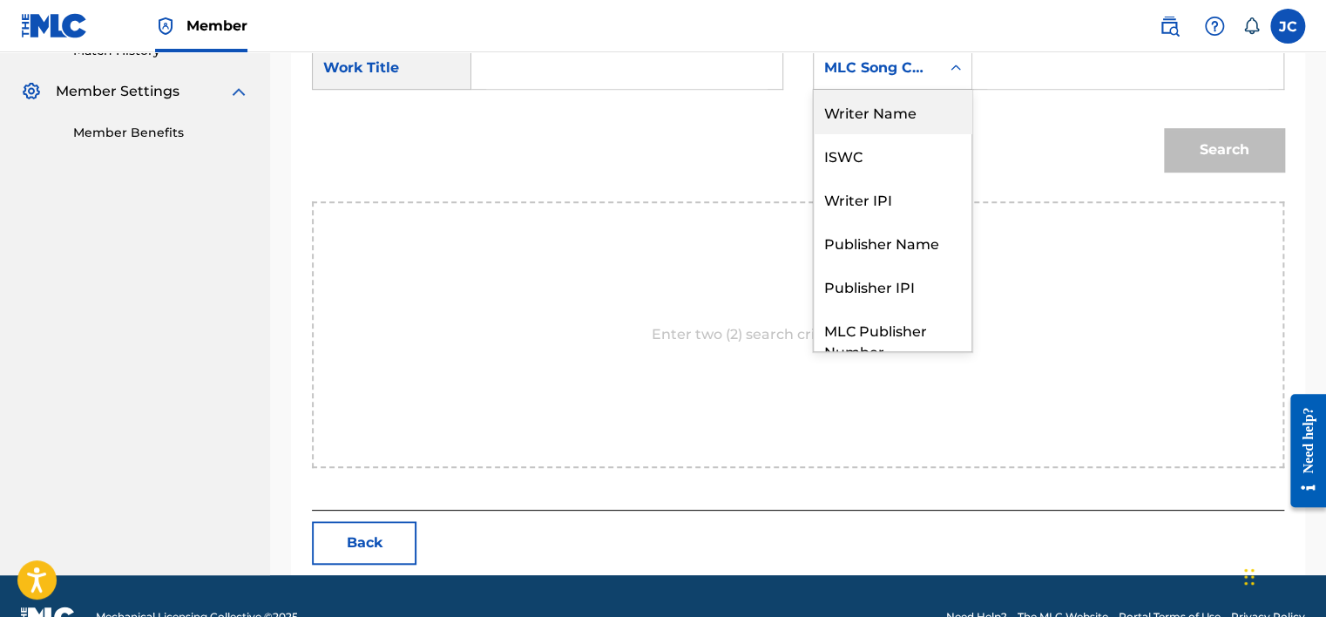
click at [911, 105] on div "Writer Name" at bounding box center [893, 112] width 158 height 44
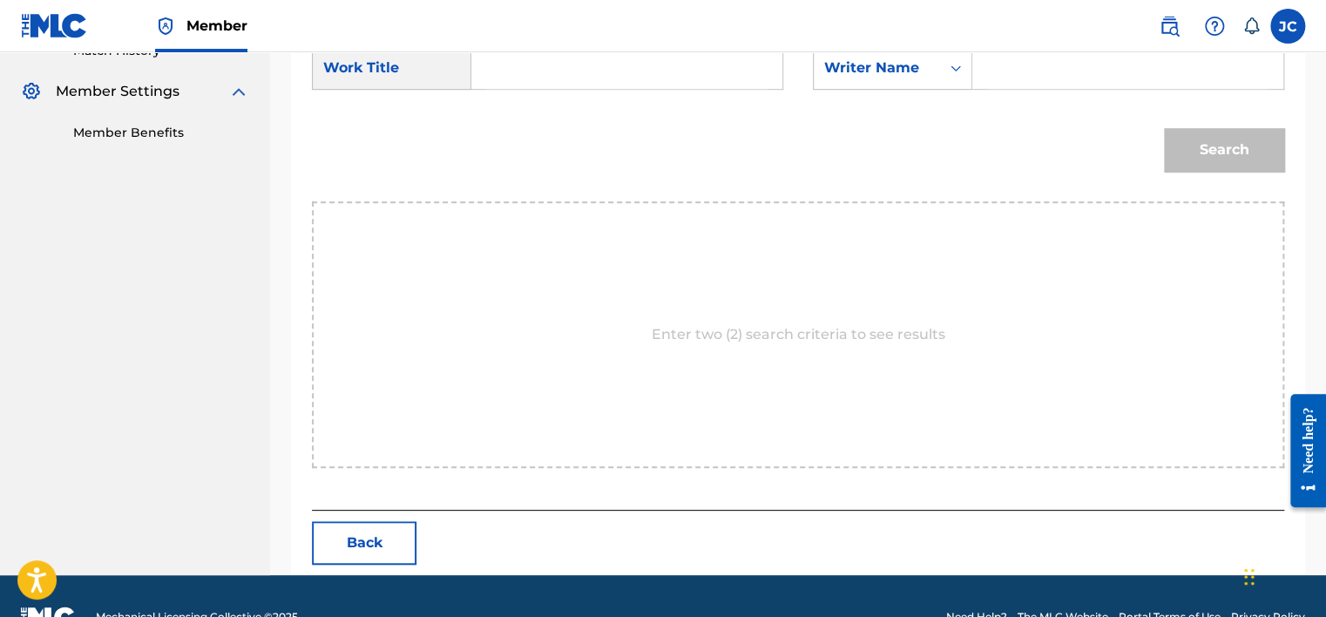
click at [675, 57] on input "Search Form" at bounding box center [626, 68] width 281 height 42
paste input "Feed The Fire"
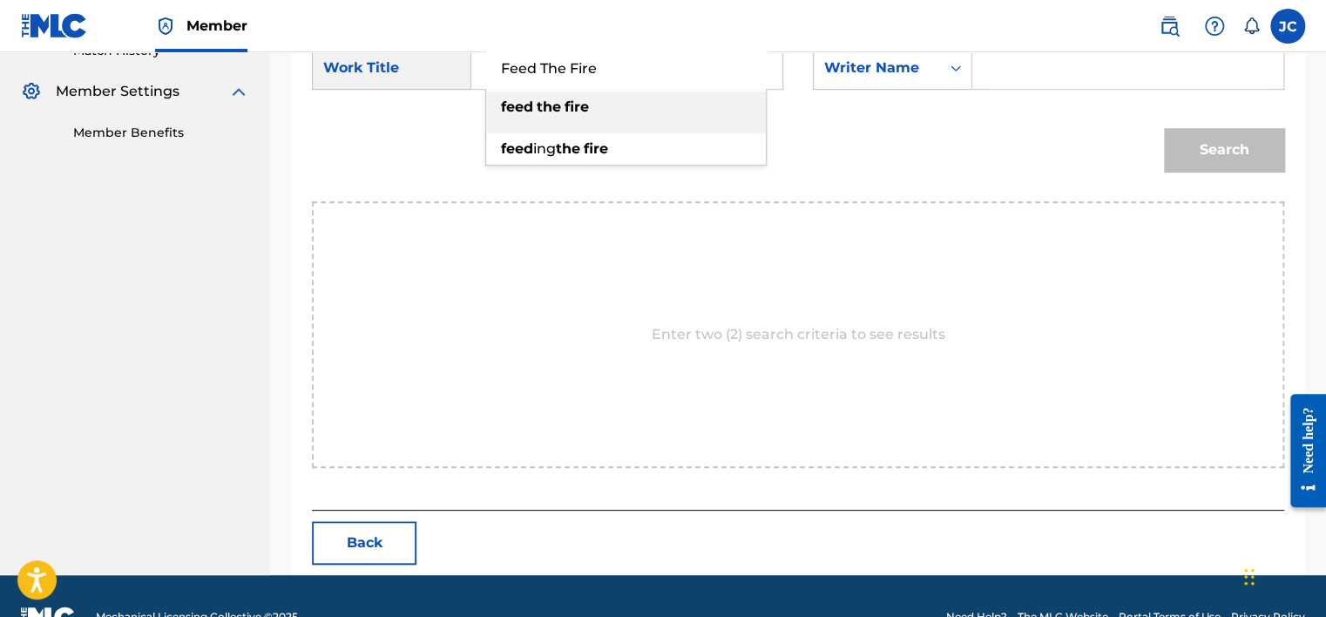
type input "Feed The Fire"
click at [1050, 49] on nav "Member [PERSON_NAME] Craig [EMAIL_ADDRESS][PERSON_NAME][DOMAIN_NAME] Notificati…" at bounding box center [663, 26] width 1326 height 52
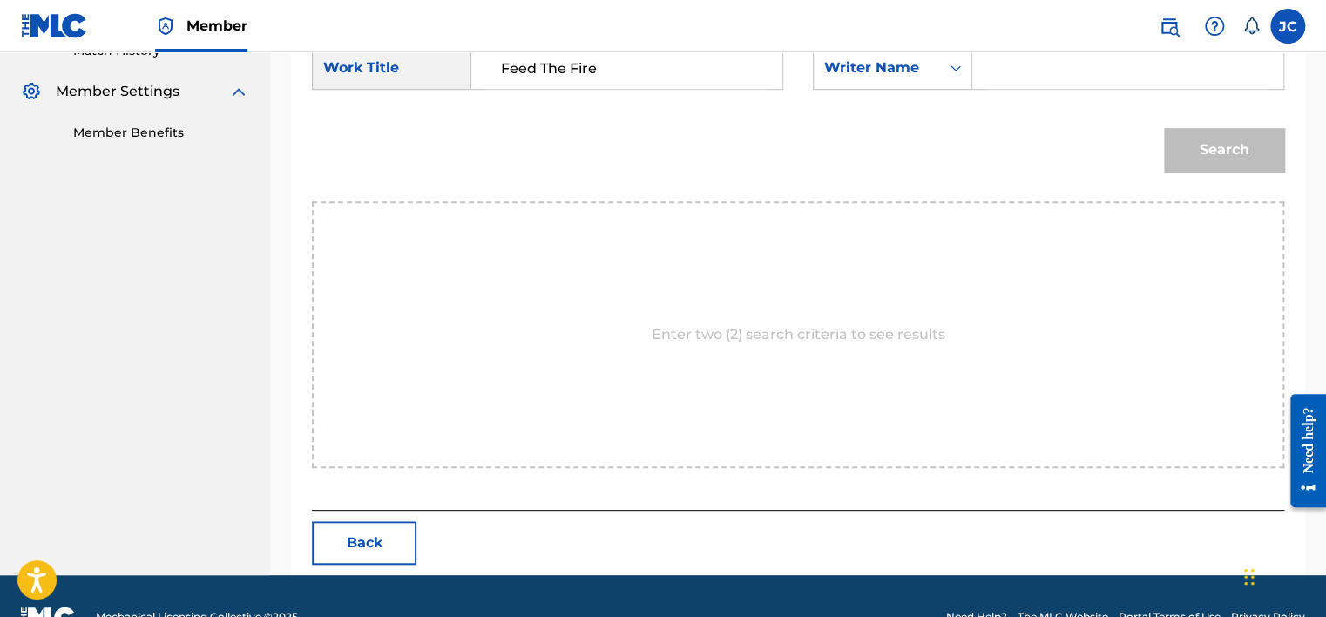
click at [1049, 64] on input "Search Form" at bounding box center [1127, 68] width 281 height 42
type input "[PERSON_NAME]"
click at [1164, 128] on button "Search" at bounding box center [1224, 150] width 120 height 44
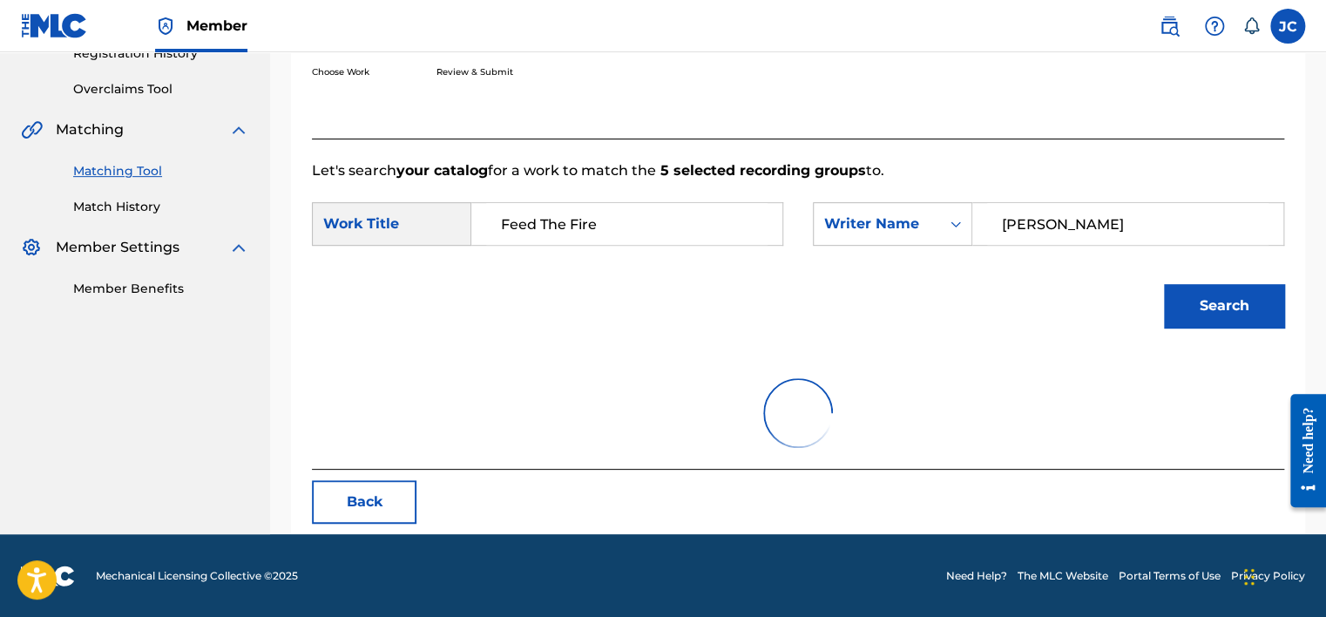
scroll to position [502, 0]
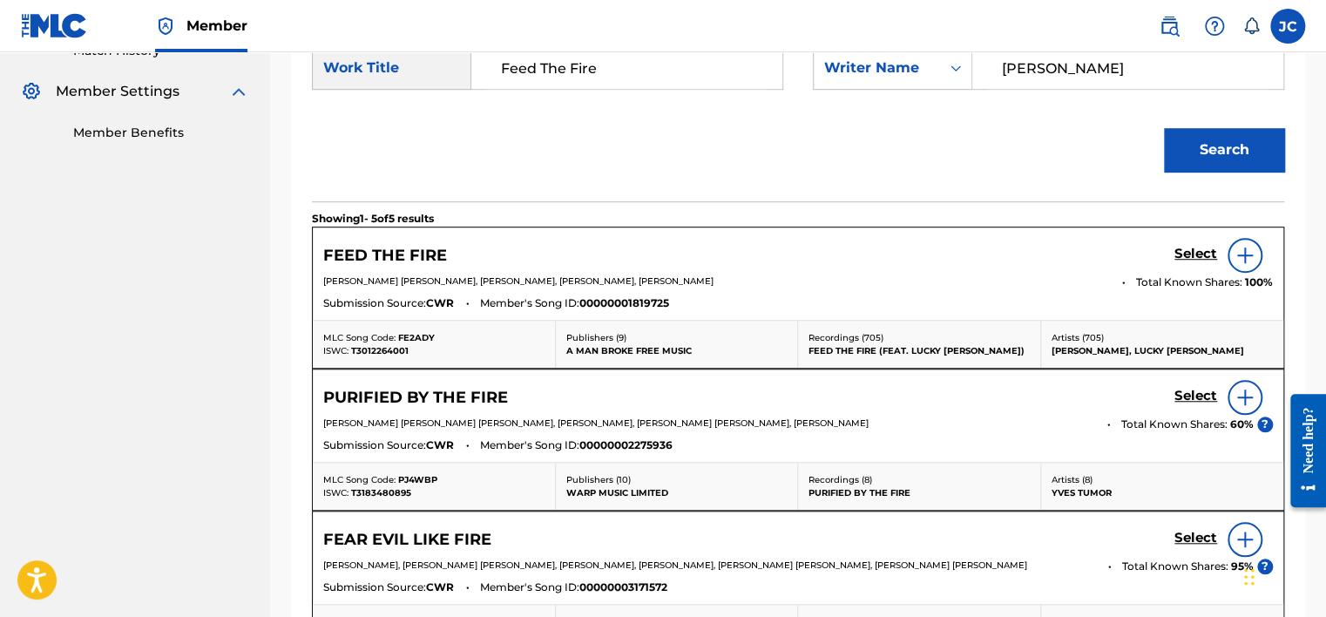
click at [1192, 254] on h5 "Select" at bounding box center [1195, 254] width 43 height 17
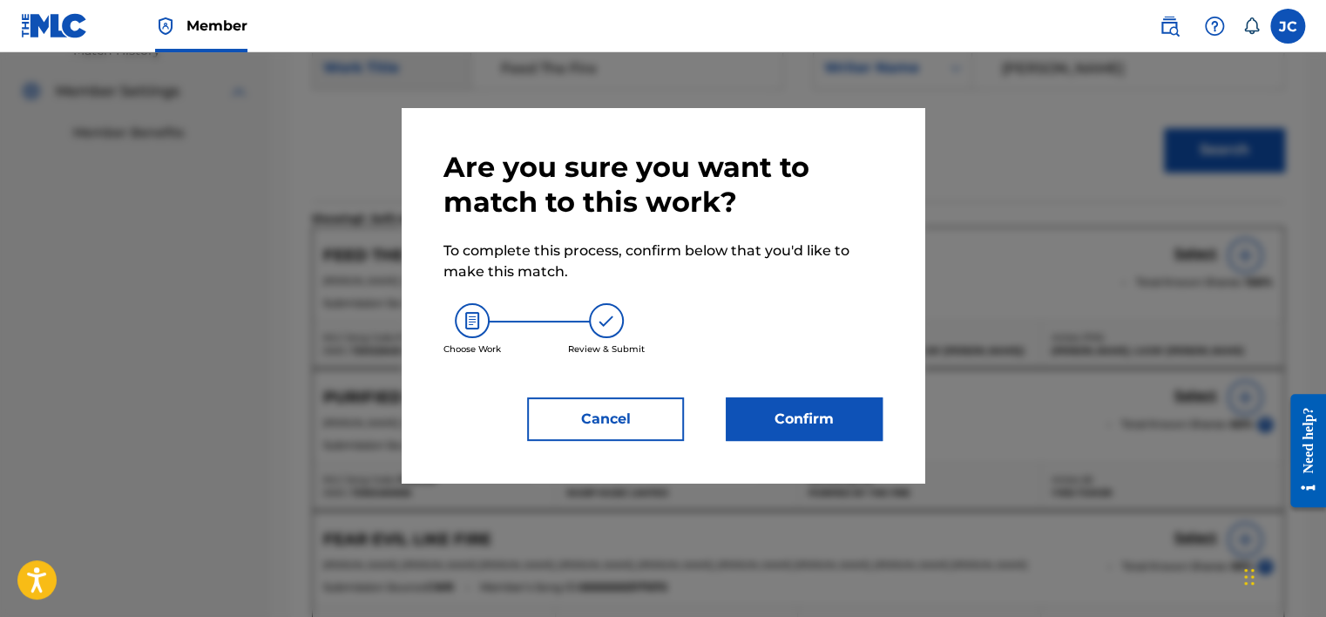
click at [805, 413] on button "Confirm" at bounding box center [804, 419] width 157 height 44
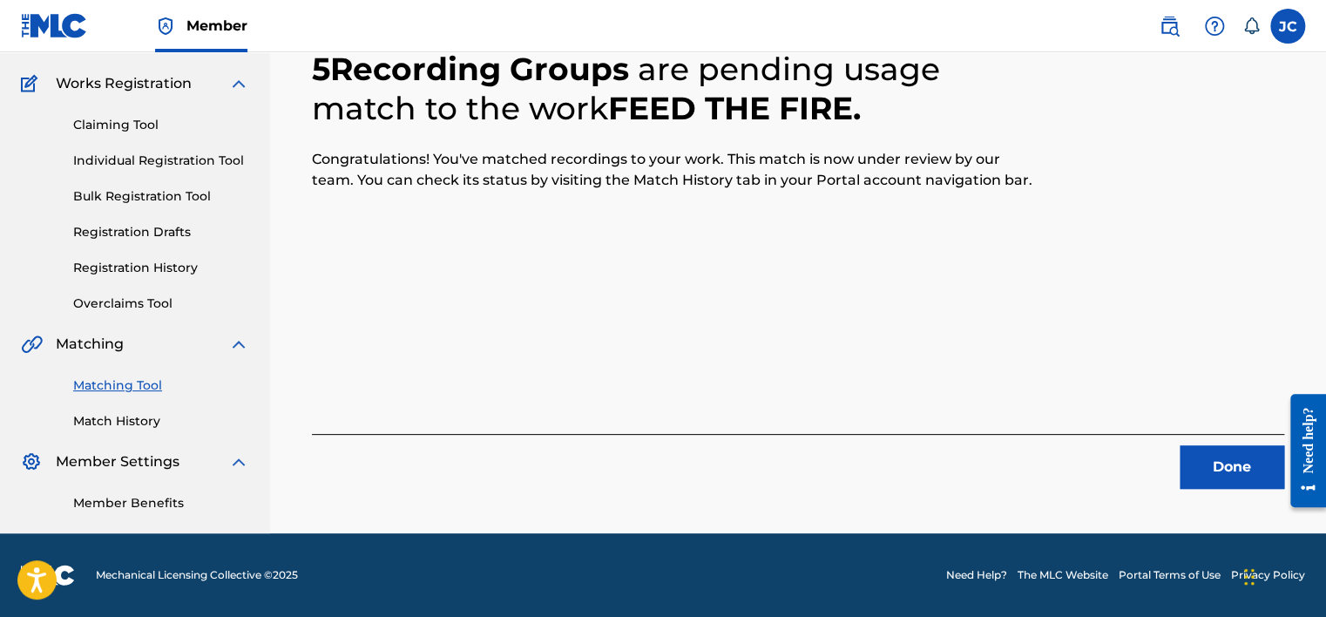
scroll to position [132, 0]
click at [1215, 465] on button "Done" at bounding box center [1232, 467] width 105 height 44
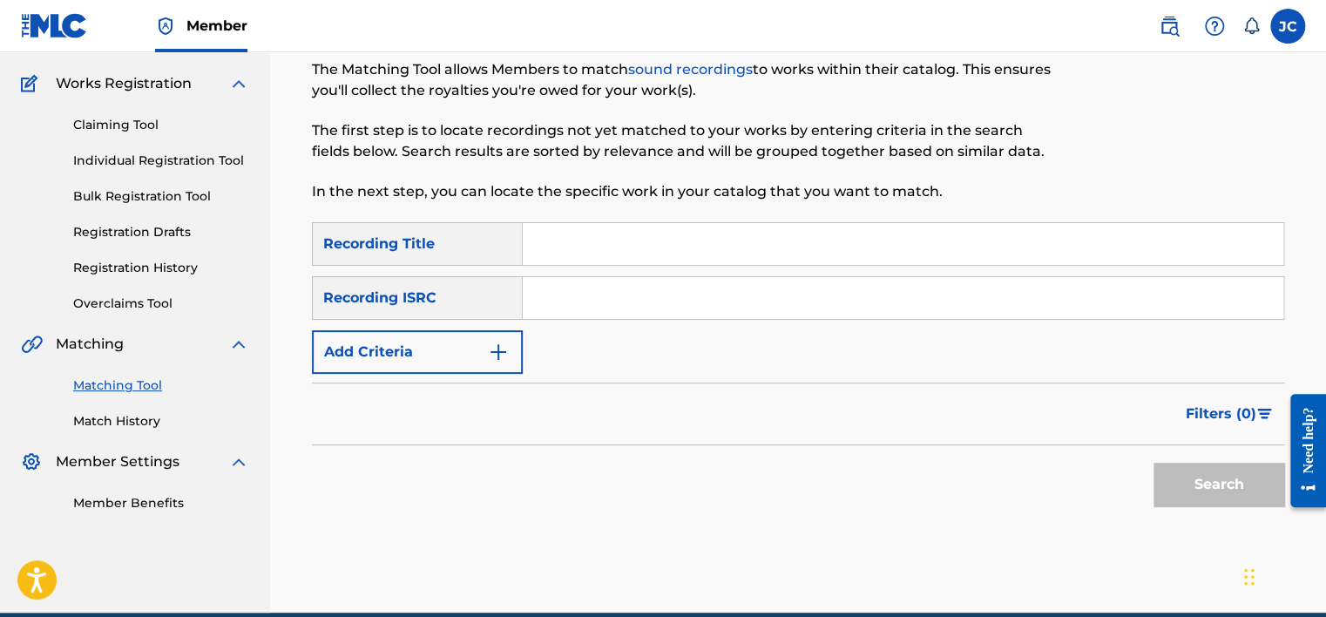
click at [630, 301] on input "Search Form" at bounding box center [903, 298] width 761 height 42
paste input "USUM71101059"
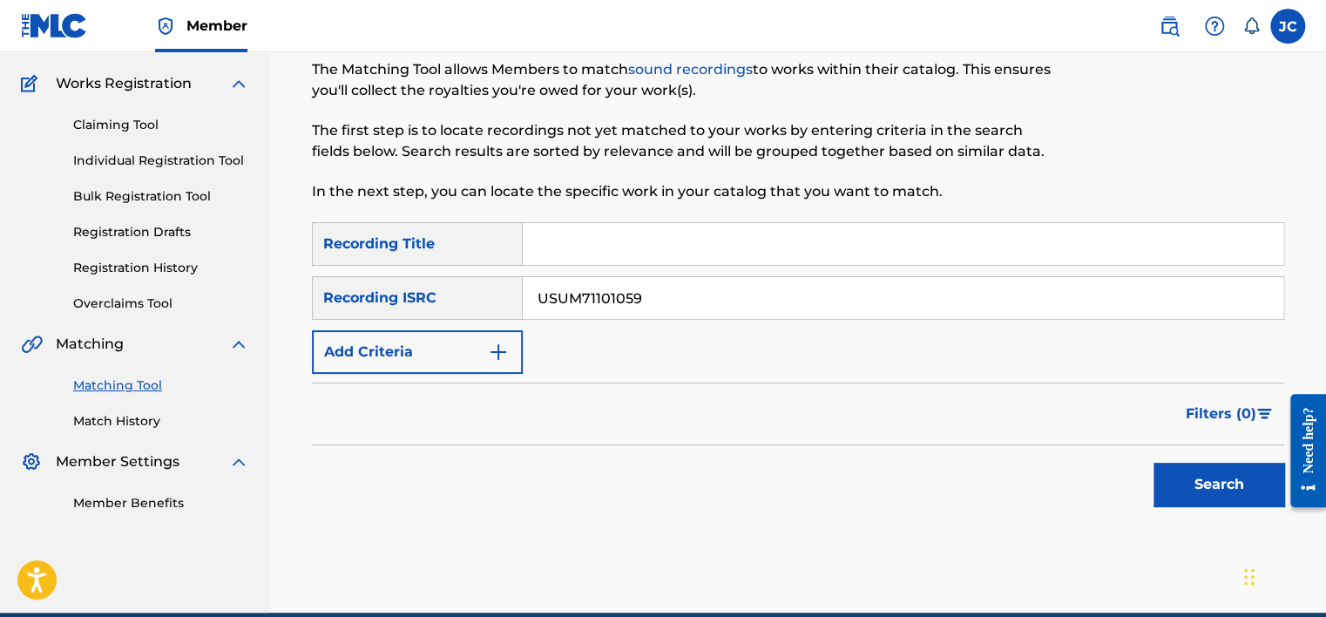
type input "USUM71101059"
click at [1153, 463] on button "Search" at bounding box center [1218, 485] width 131 height 44
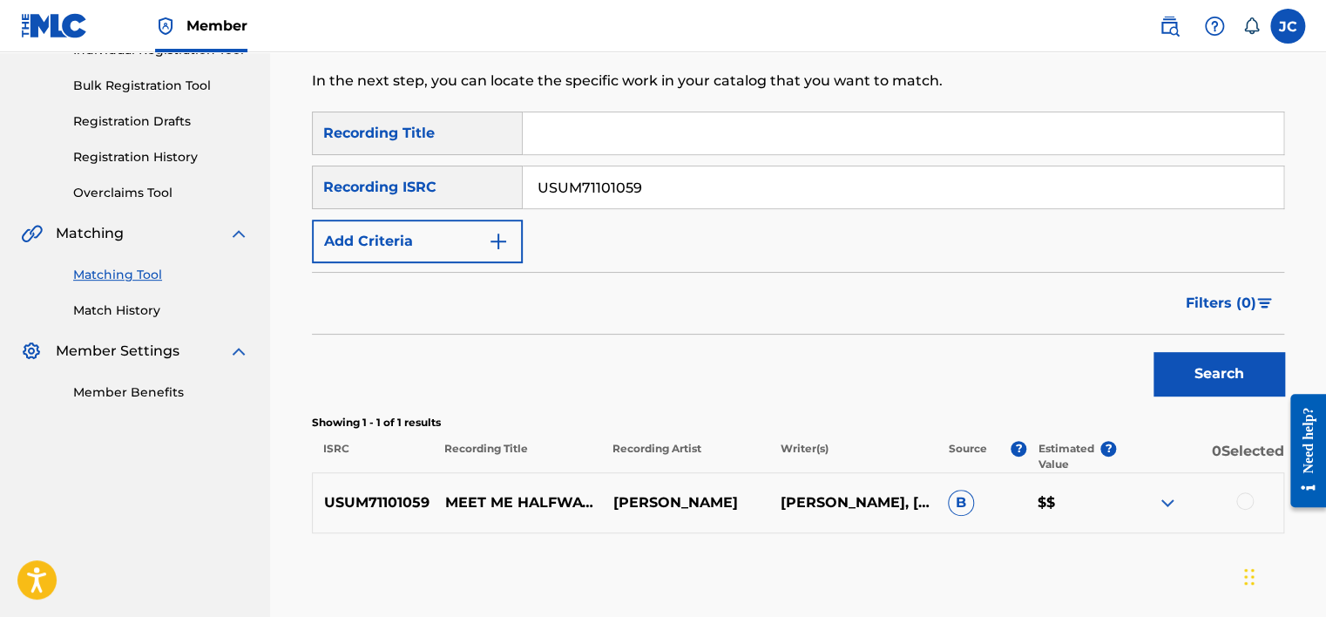
scroll to position [328, 0]
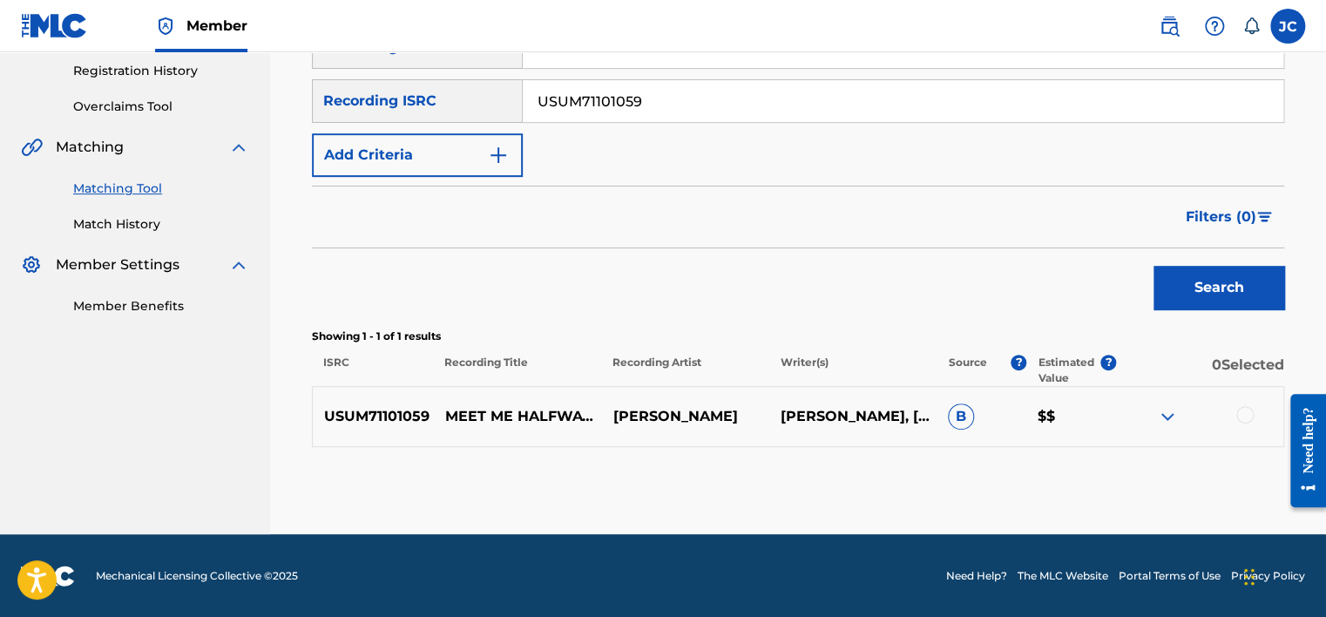
click at [1243, 421] on div at bounding box center [1244, 414] width 17 height 17
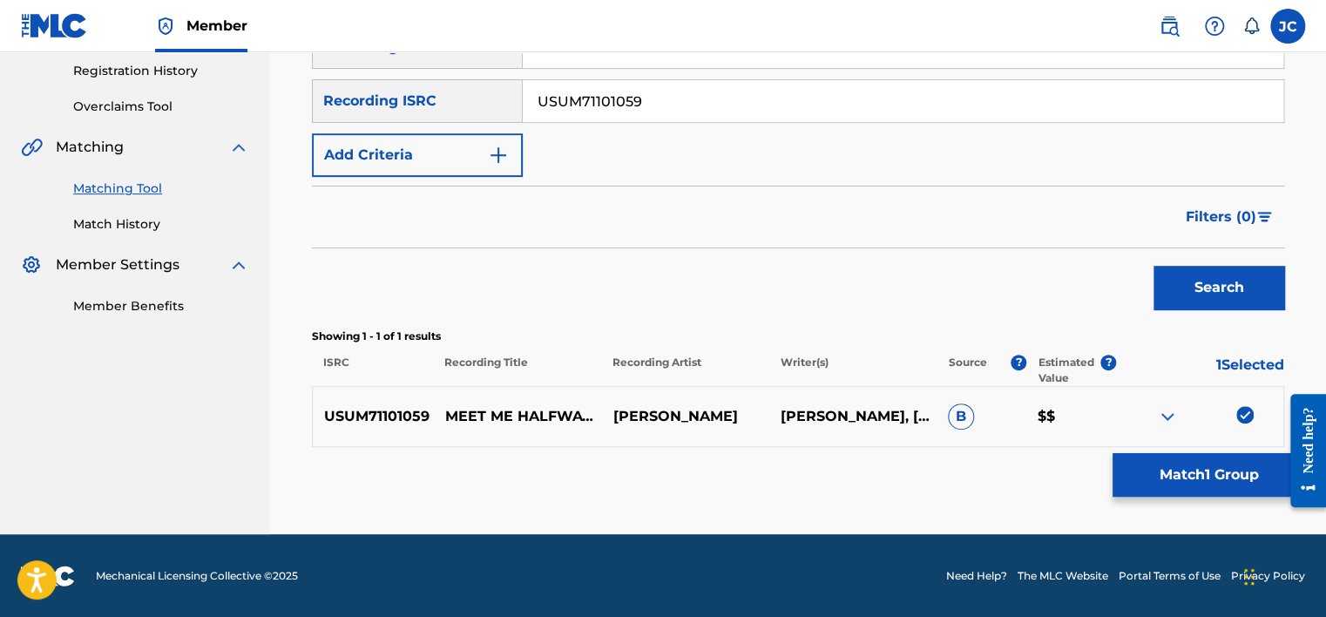
click at [1195, 464] on button "Match 1 Group" at bounding box center [1208, 475] width 193 height 44
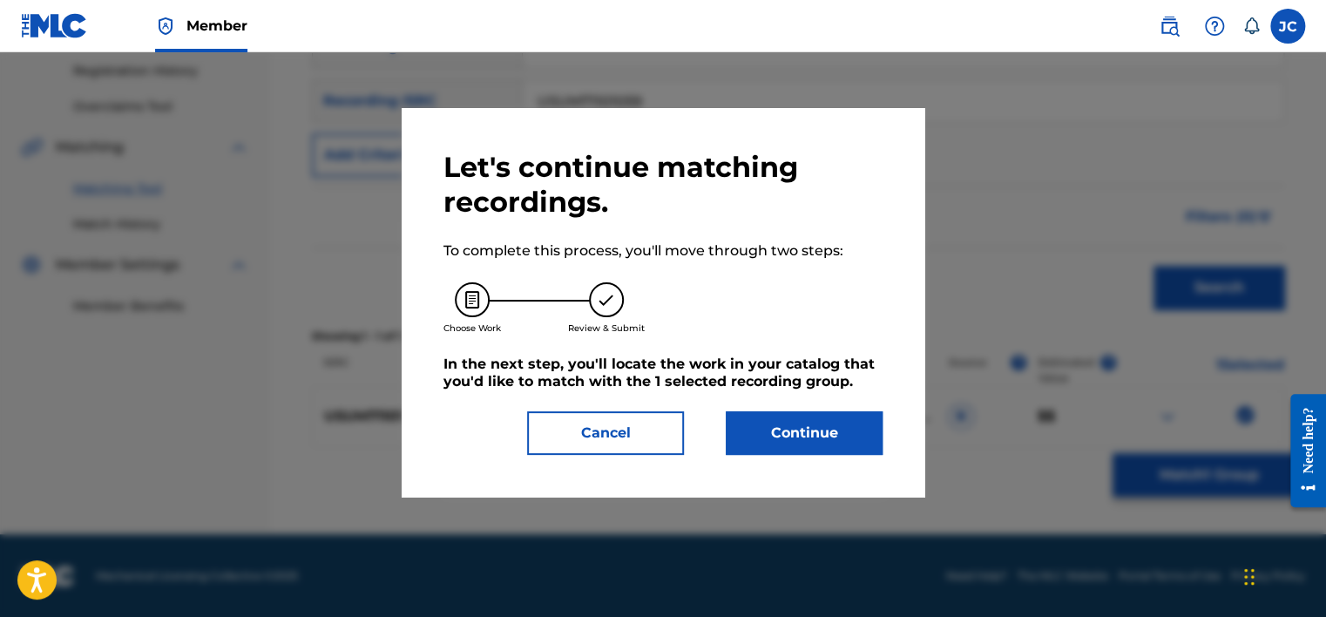
click at [813, 423] on button "Continue" at bounding box center [804, 433] width 157 height 44
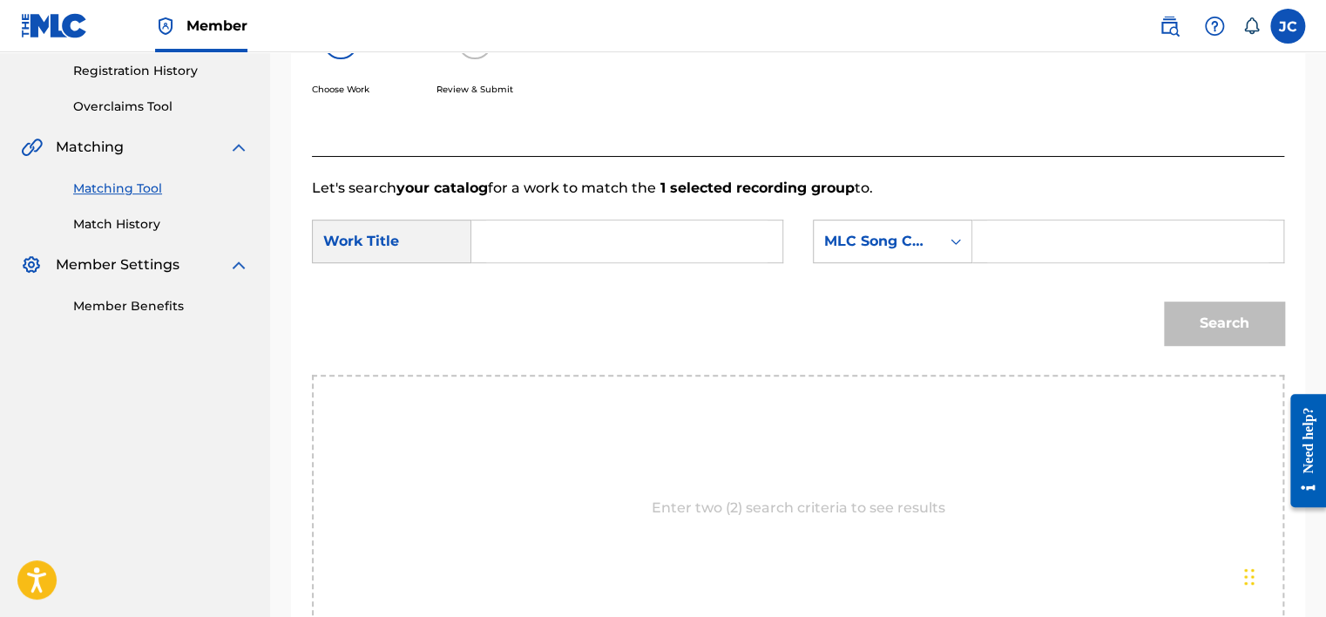
click at [540, 242] on input "Search Form" at bounding box center [626, 241] width 281 height 42
paste input "Meet Me Halfway"
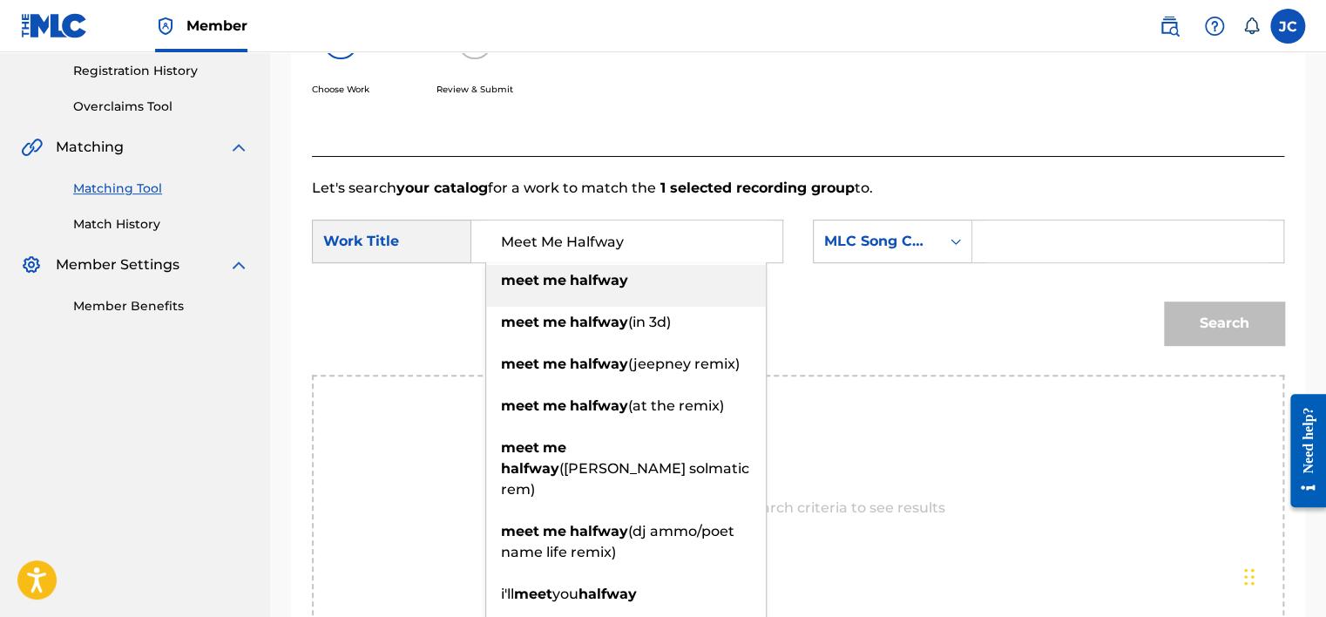
type input "Meet Me Halfway"
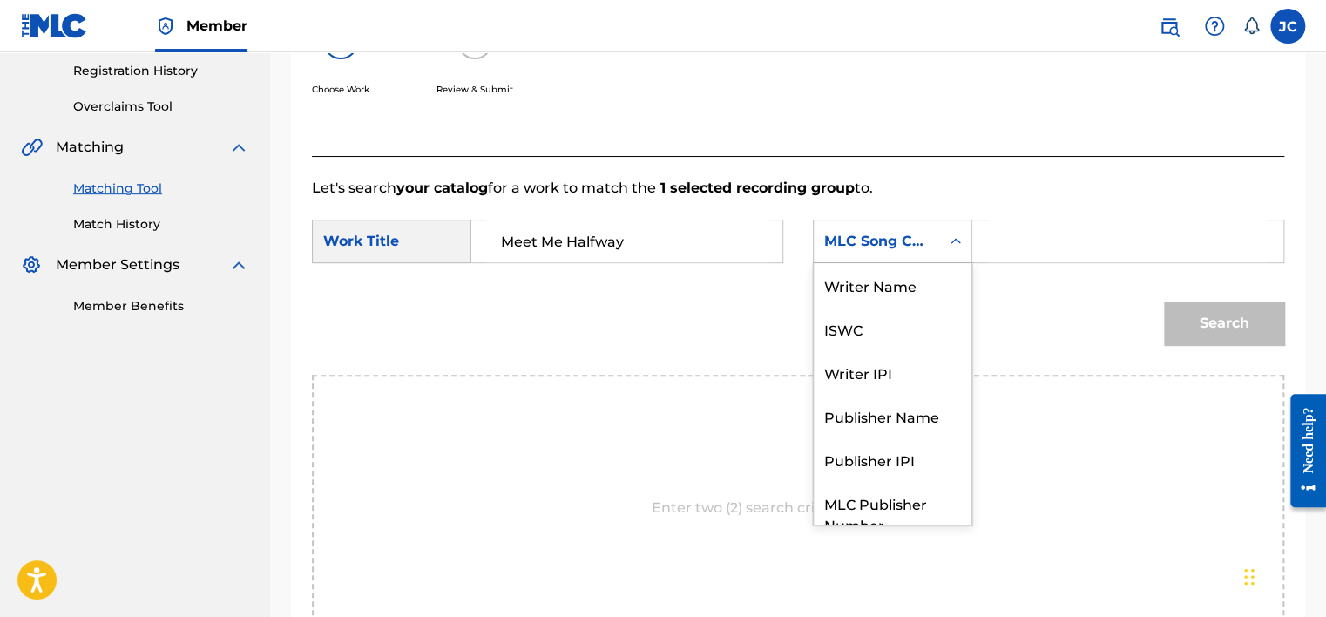
click at [913, 252] on div "MLC Song Code" at bounding box center [877, 241] width 126 height 33
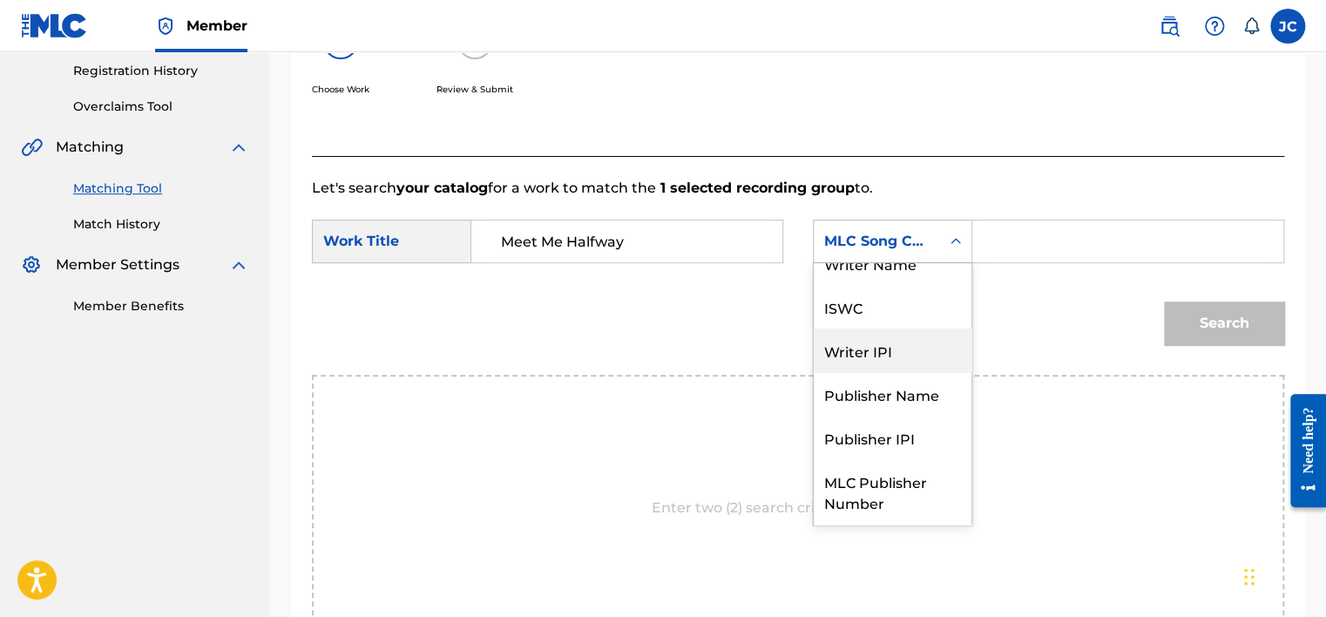
scroll to position [0, 0]
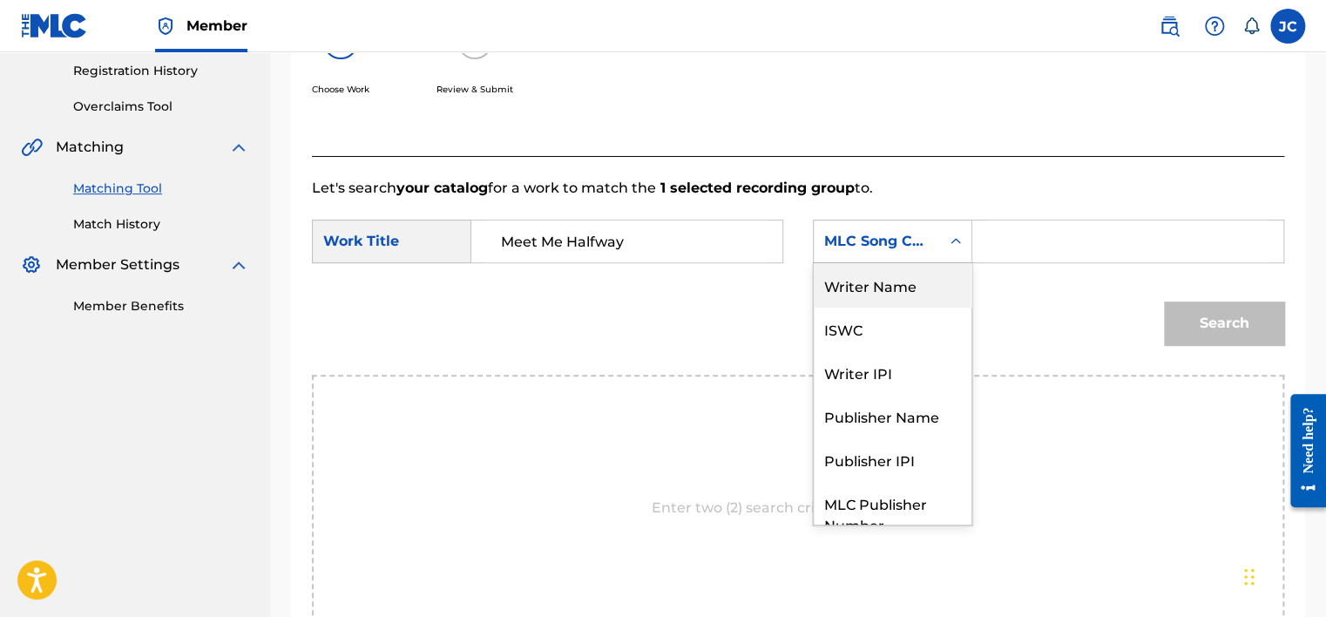
click at [927, 284] on div "Writer Name" at bounding box center [893, 285] width 158 height 44
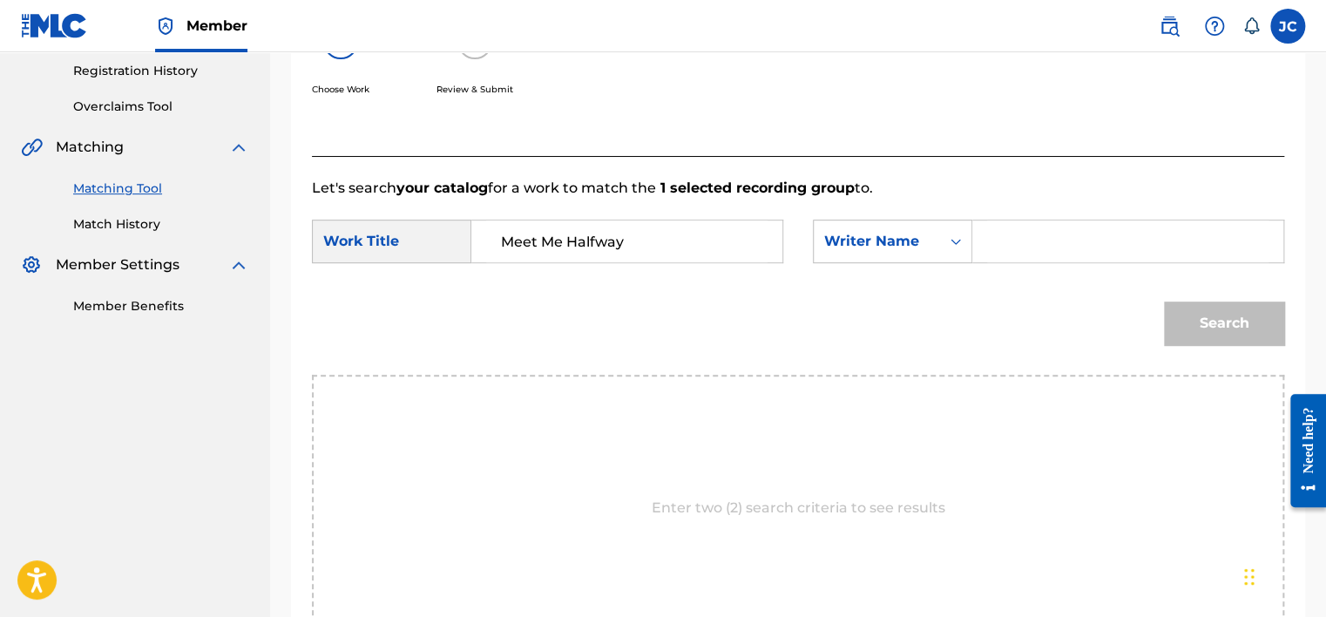
click at [1011, 230] on input "Search Form" at bounding box center [1127, 241] width 281 height 42
paste input "[PERSON_NAME]"
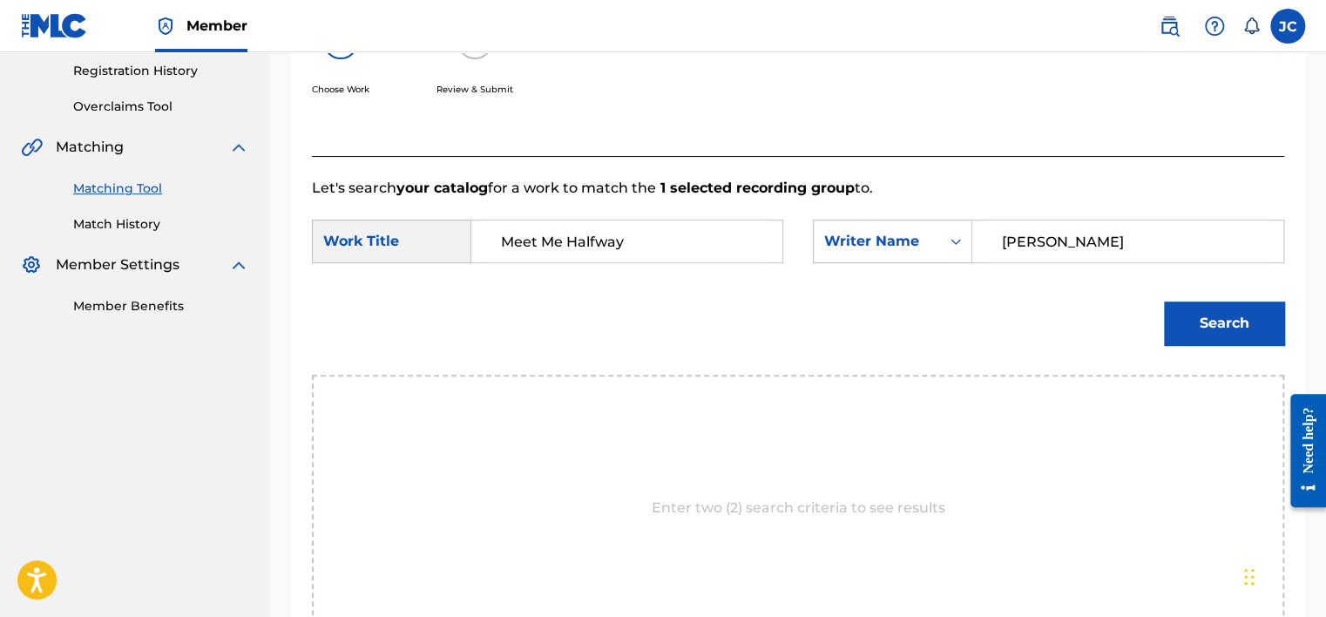
type input "[PERSON_NAME]"
click at [1164, 301] on button "Search" at bounding box center [1224, 323] width 120 height 44
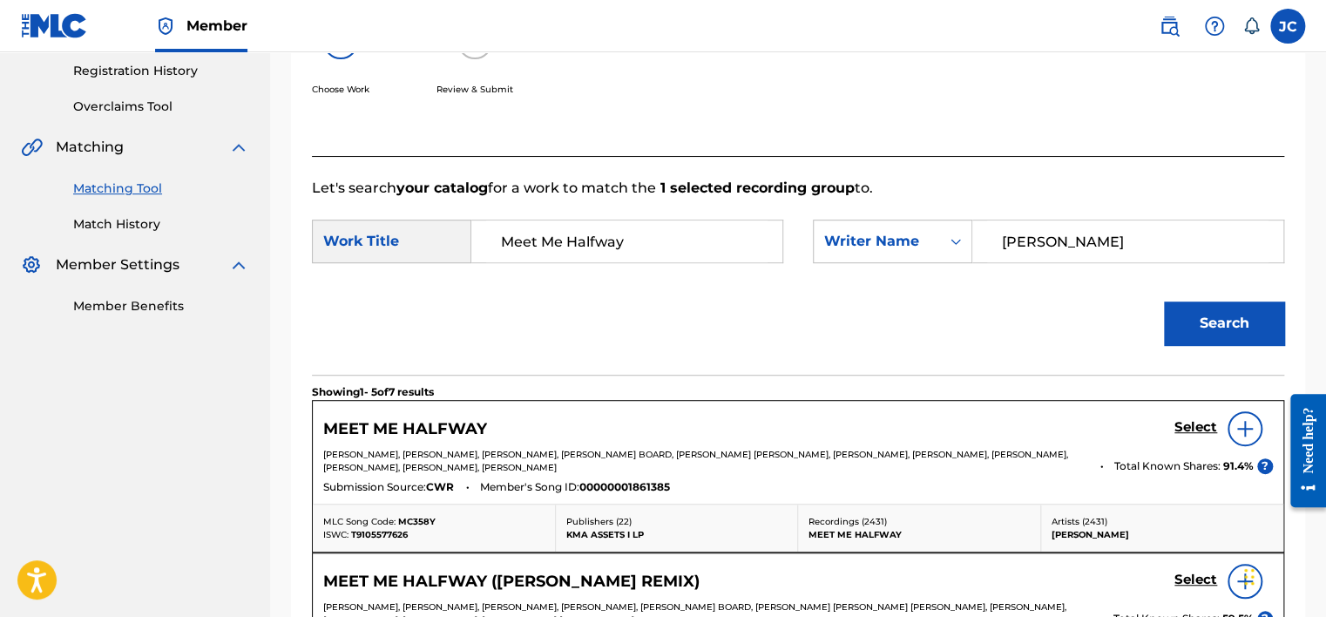
click at [1207, 428] on h5 "Select" at bounding box center [1195, 427] width 43 height 17
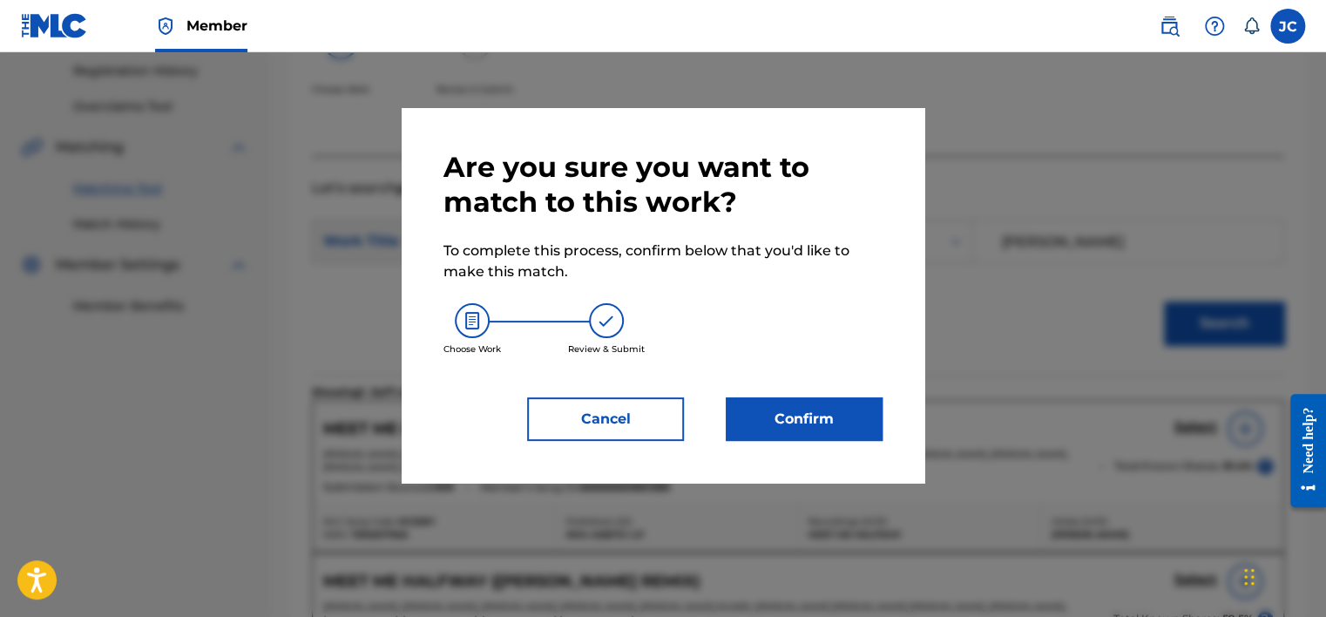
click at [842, 411] on button "Confirm" at bounding box center [804, 419] width 157 height 44
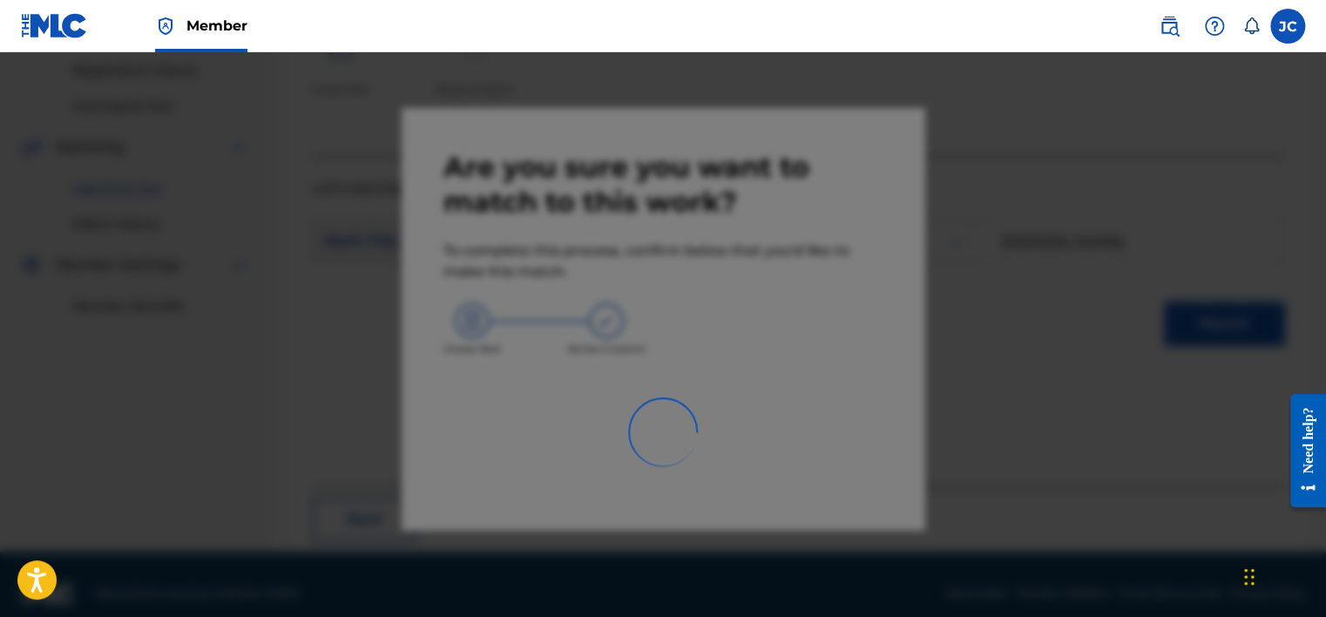
scroll to position [132, 0]
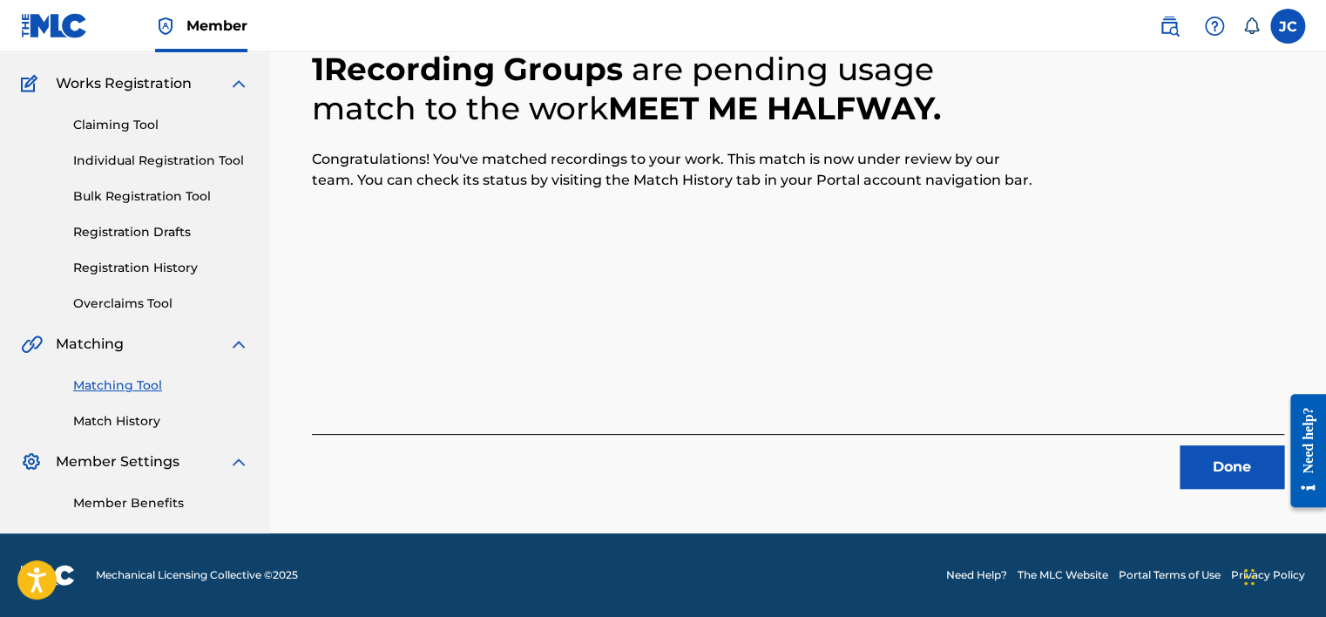
click at [1200, 463] on button "Done" at bounding box center [1232, 467] width 105 height 44
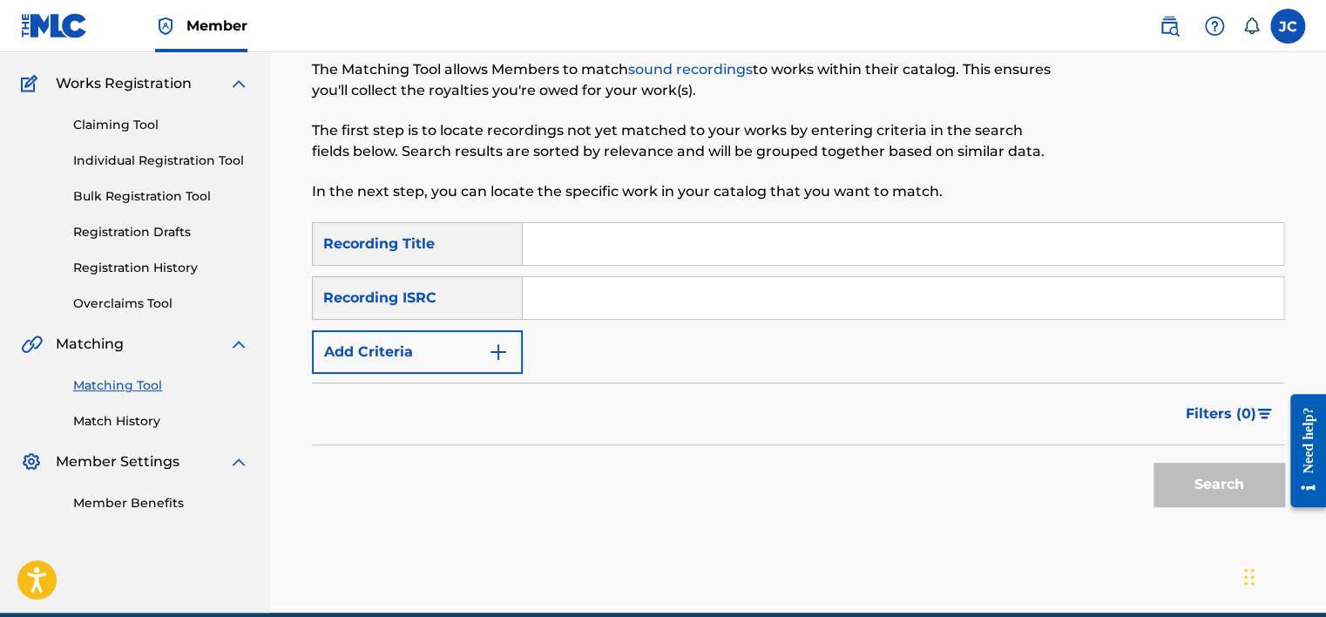
click at [645, 300] on input "Search Form" at bounding box center [903, 298] width 761 height 42
paste input "GBBPP1407204"
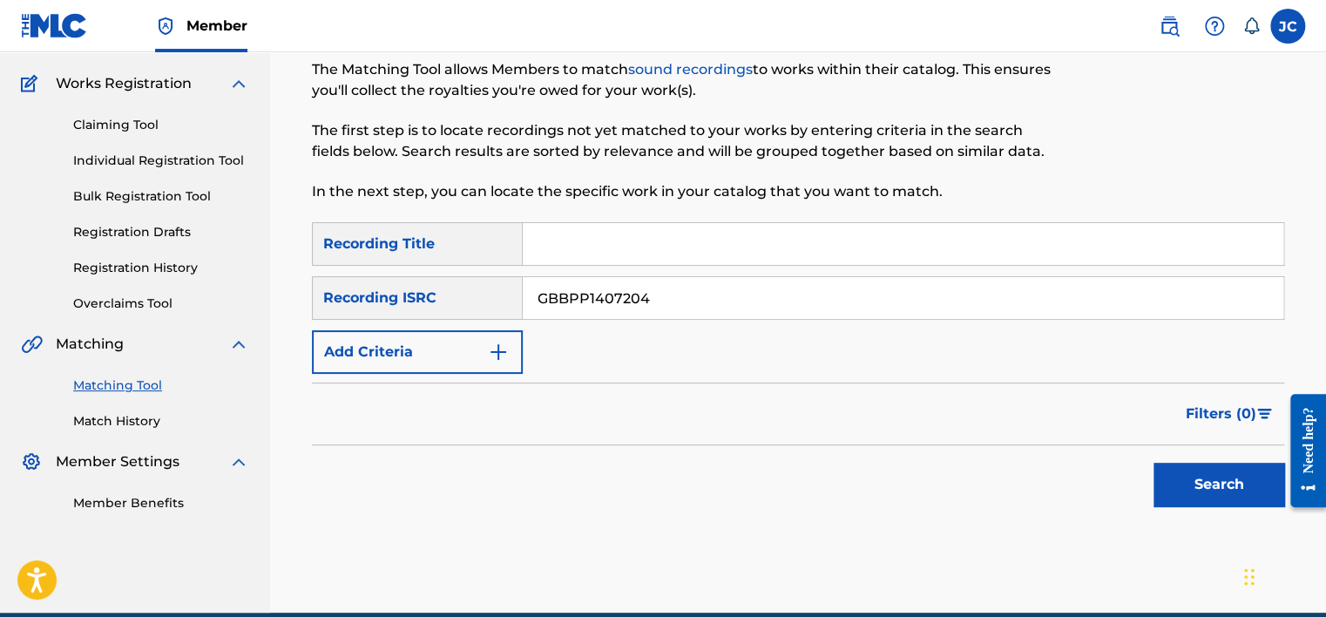
type input "GBBPP1407204"
click at [1153, 463] on button "Search" at bounding box center [1218, 485] width 131 height 44
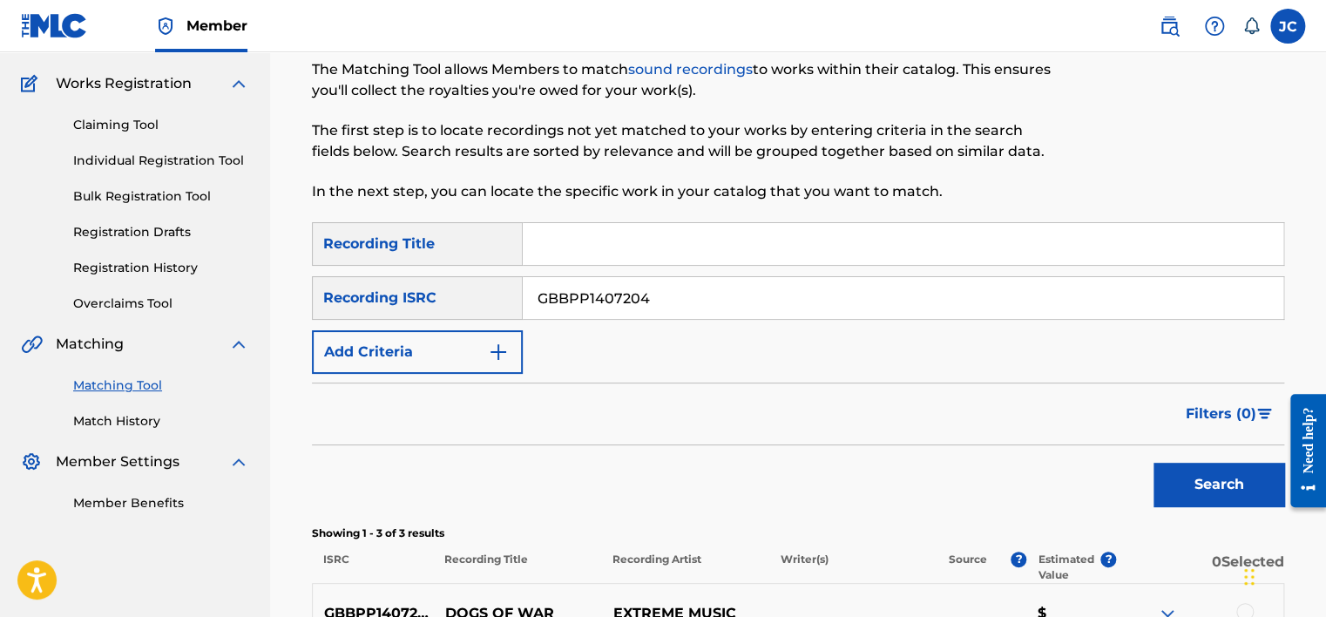
click at [755, 300] on input "GBBPP1407204" at bounding box center [903, 298] width 761 height 42
